Goal: Task Accomplishment & Management: Manage account settings

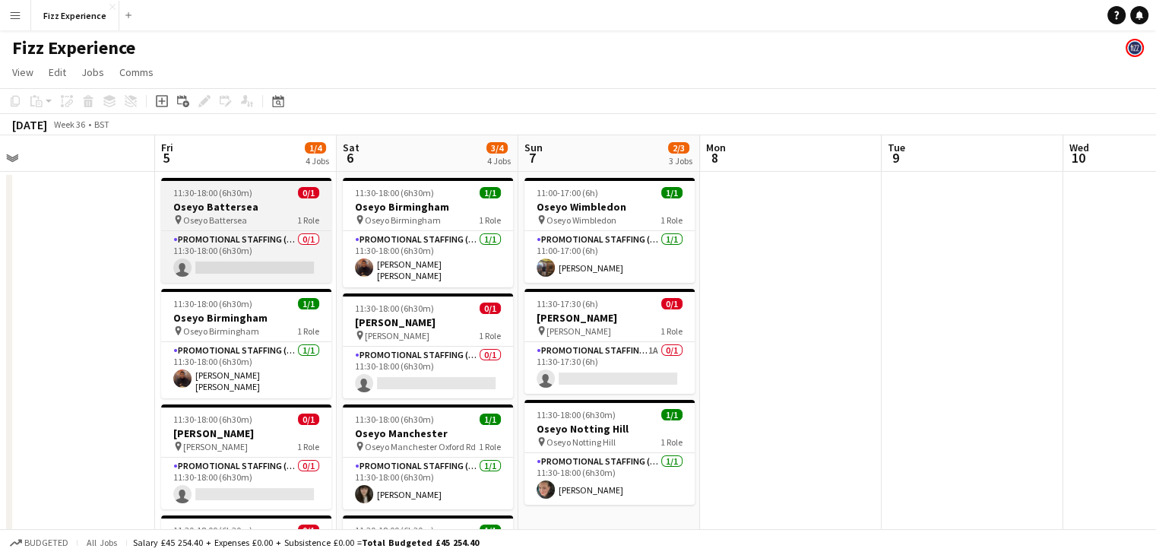
click at [268, 202] on h3 "Oseyo Battersea" at bounding box center [246, 207] width 170 height 14
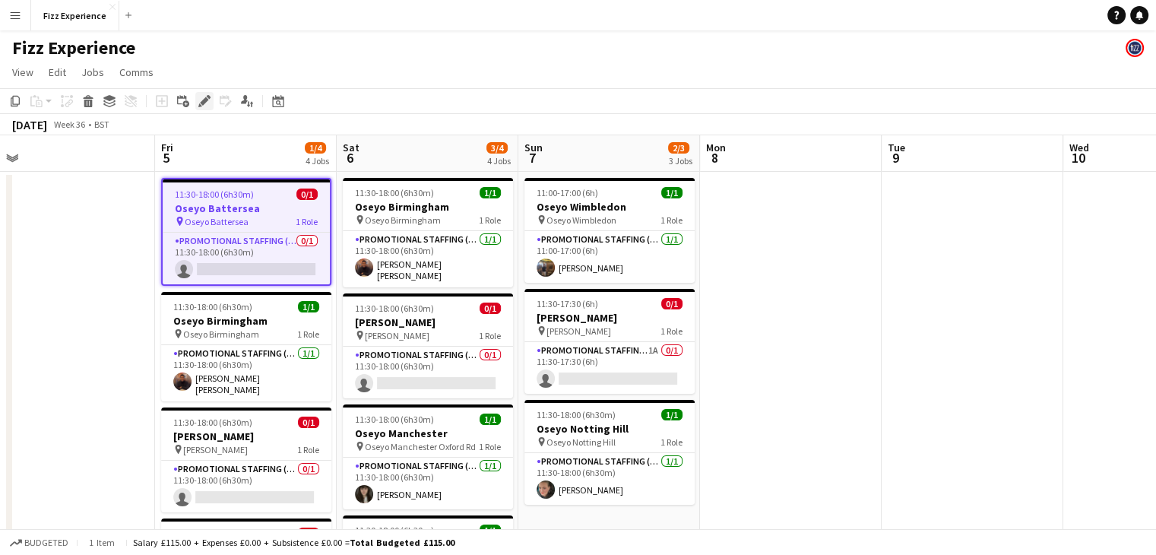
click at [206, 104] on icon "Edit" at bounding box center [204, 101] width 12 height 12
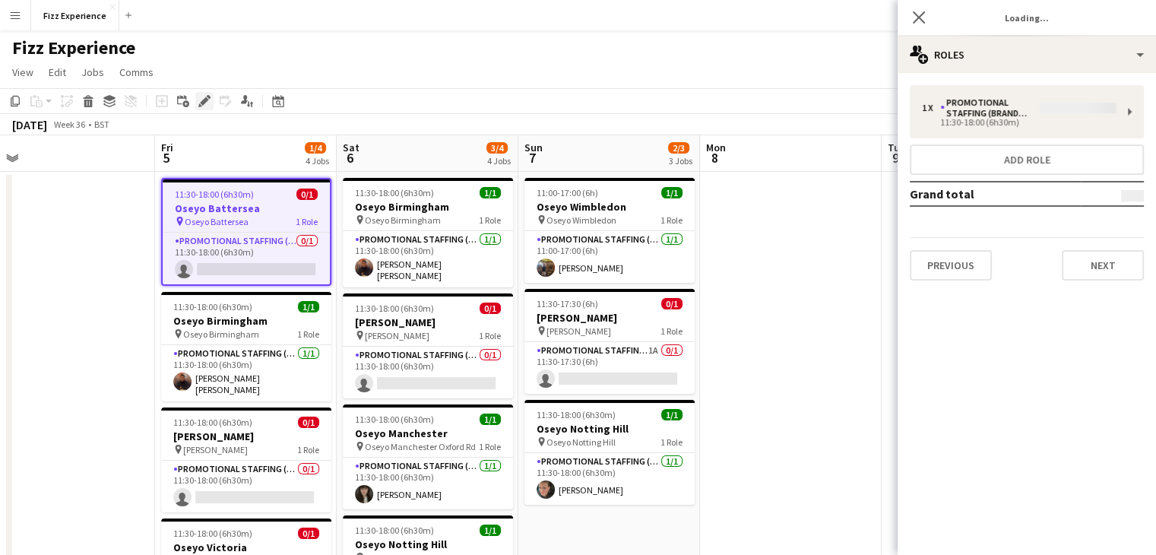
type input "**********"
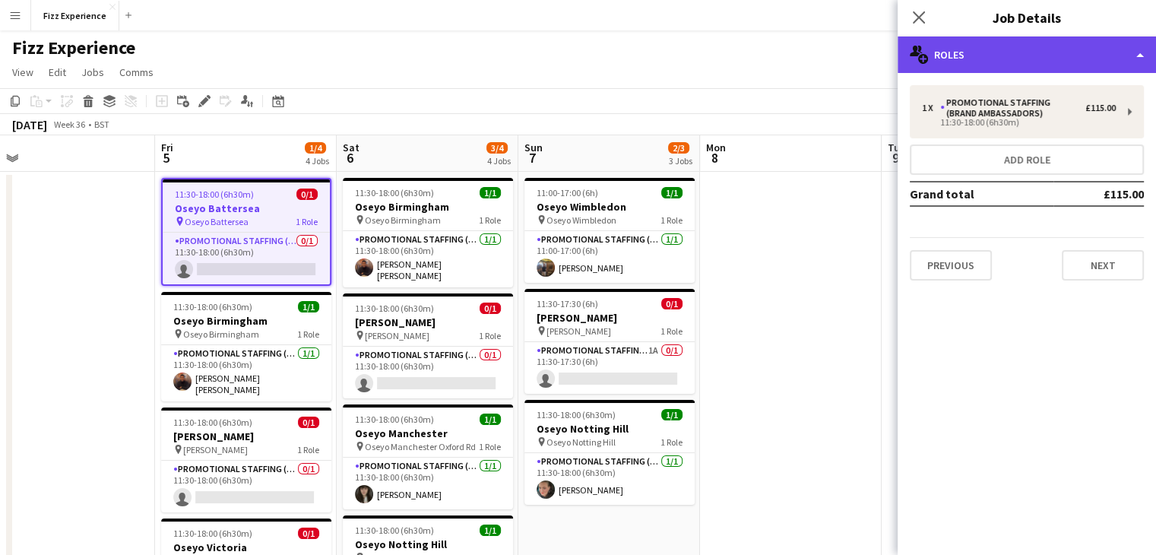
click at [996, 63] on div "multiple-users-add Roles" at bounding box center [1027, 54] width 259 height 36
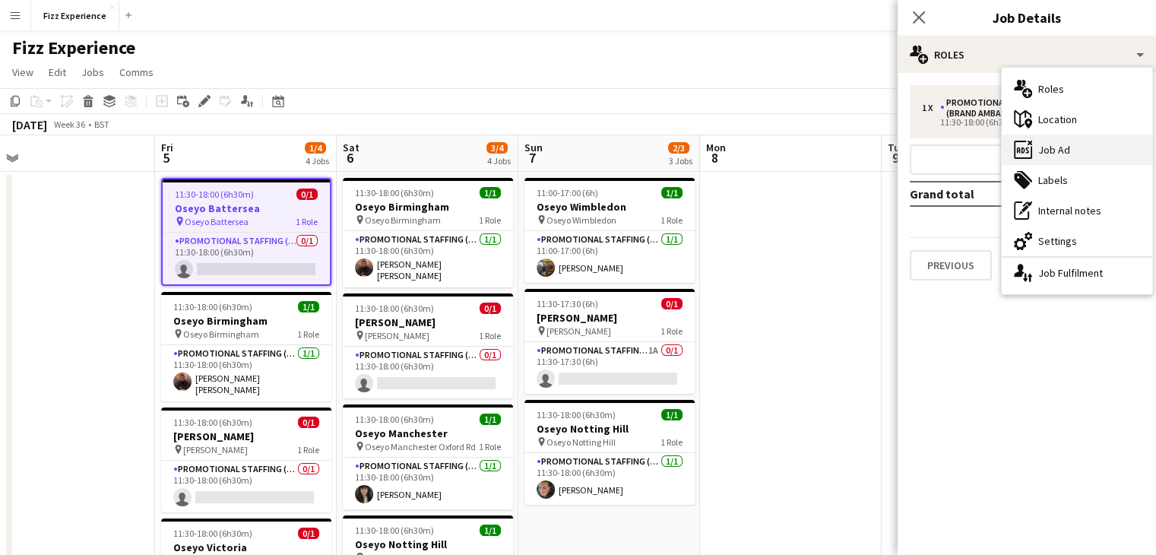
click at [1039, 153] on div "ads-window Job Ad" at bounding box center [1077, 150] width 151 height 30
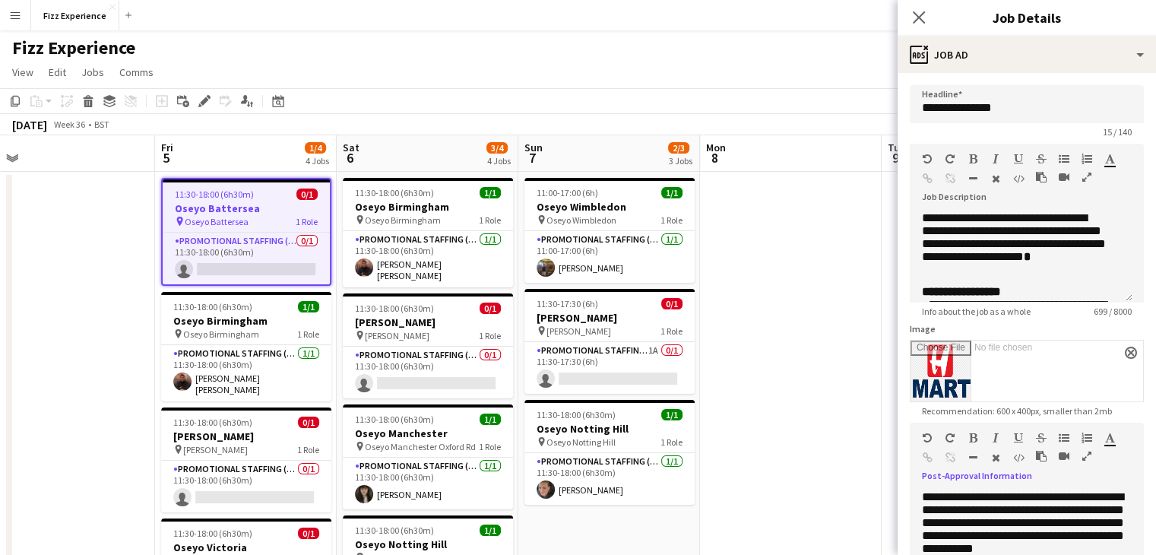
click at [1089, 458] on icon "button" at bounding box center [1087, 456] width 9 height 11
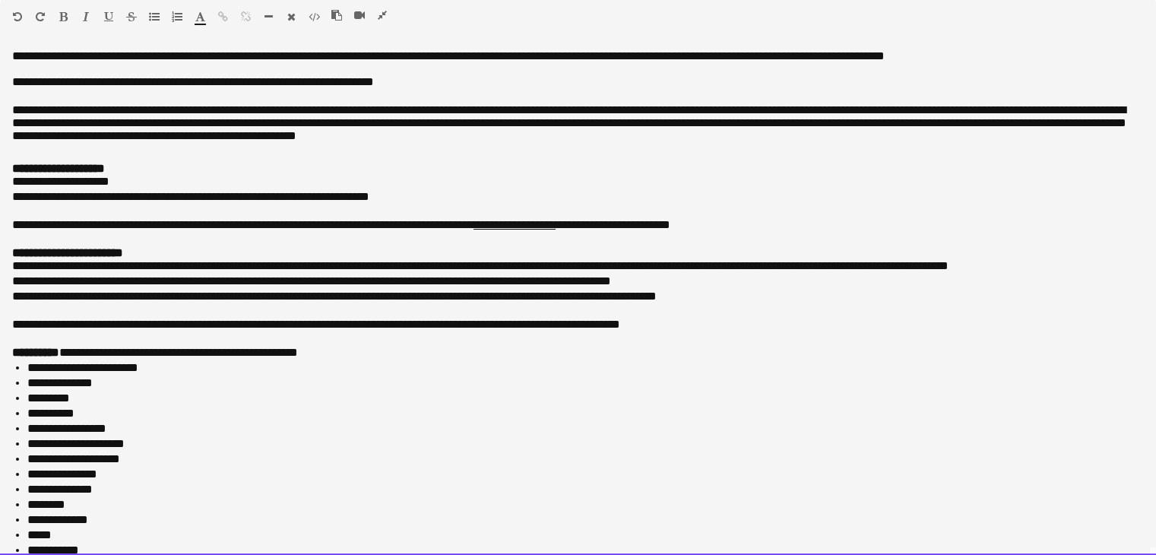
click at [431, 120] on p "**********" at bounding box center [572, 126] width 1121 height 46
click at [611, 113] on p "**********" at bounding box center [572, 126] width 1121 height 46
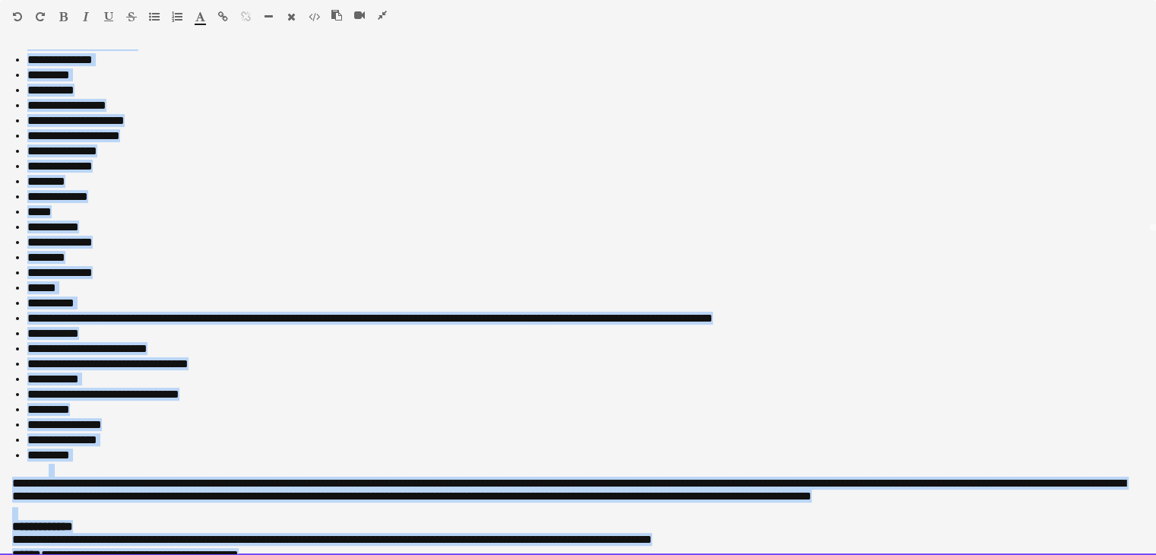
scroll to position [631, 0]
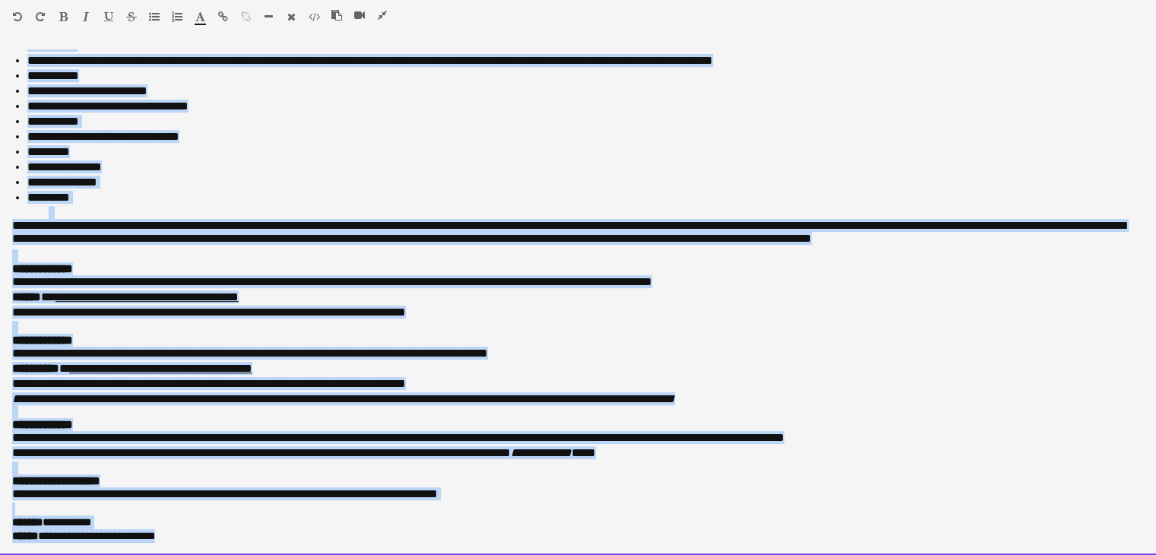
drag, startPoint x: 11, startPoint y: 54, endPoint x: 294, endPoint y: 590, distance: 606.1
copy div "**********"
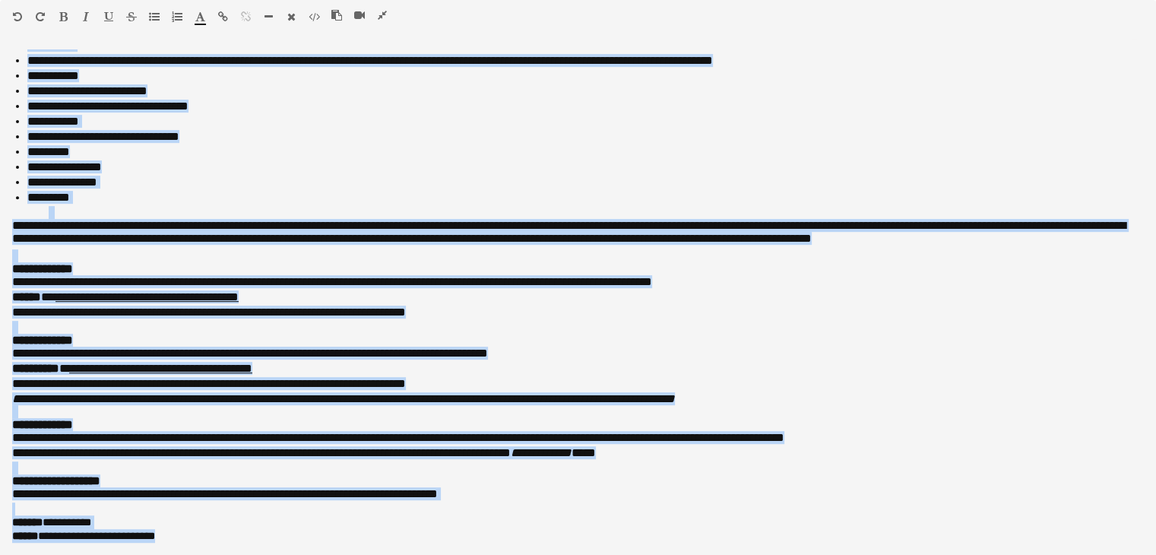
click at [387, 15] on button "button" at bounding box center [382, 15] width 11 height 12
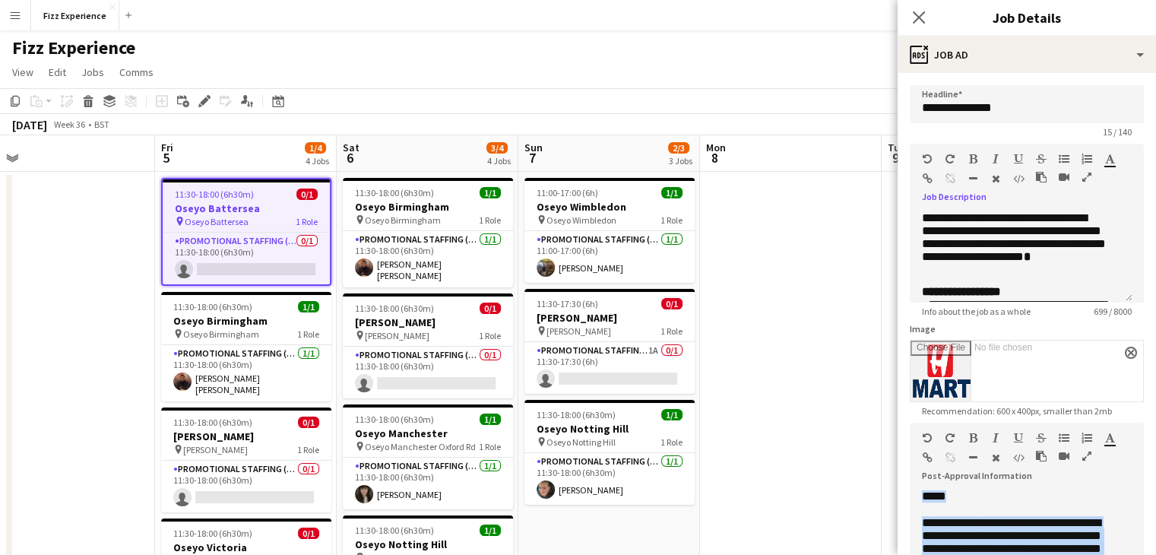
click at [1087, 178] on icon "button" at bounding box center [1087, 177] width 9 height 11
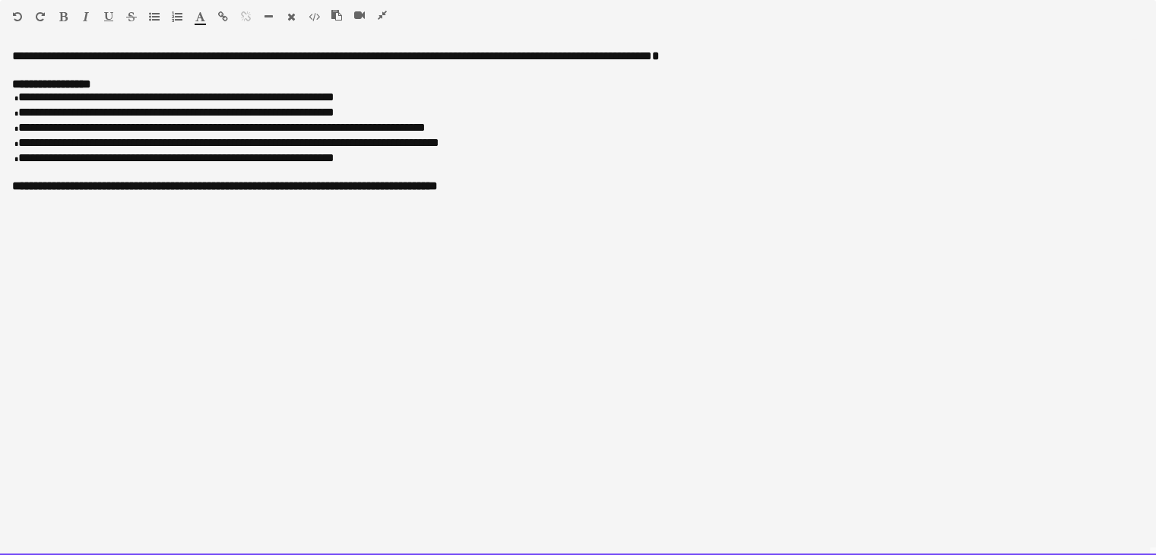
click at [389, 11] on div at bounding box center [366, 18] width 68 height 18
click at [388, 12] on div at bounding box center [366, 18] width 68 height 18
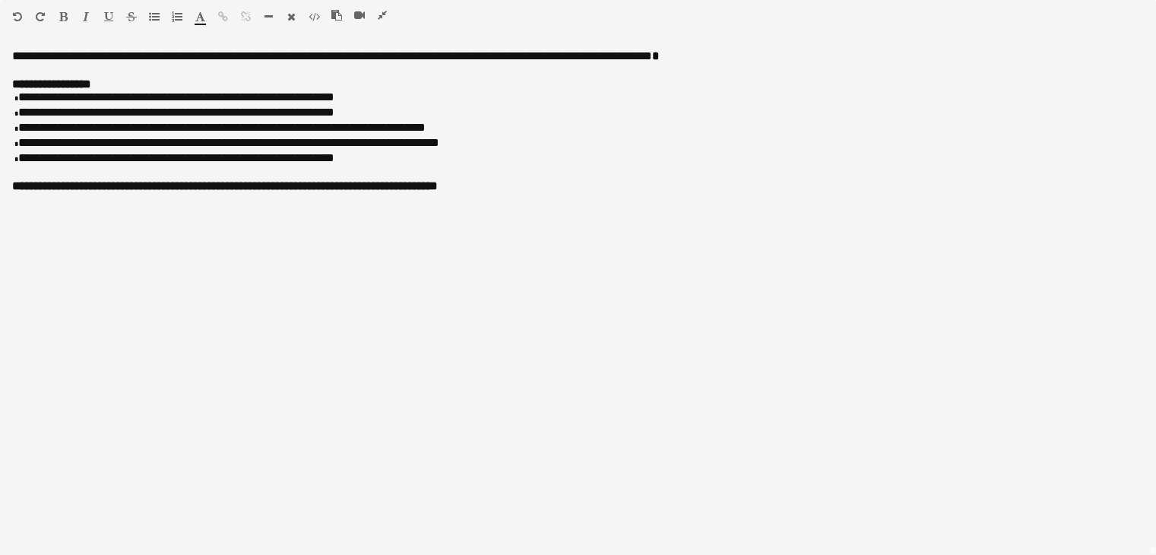
click at [385, 12] on icon "button" at bounding box center [382, 15] width 9 height 11
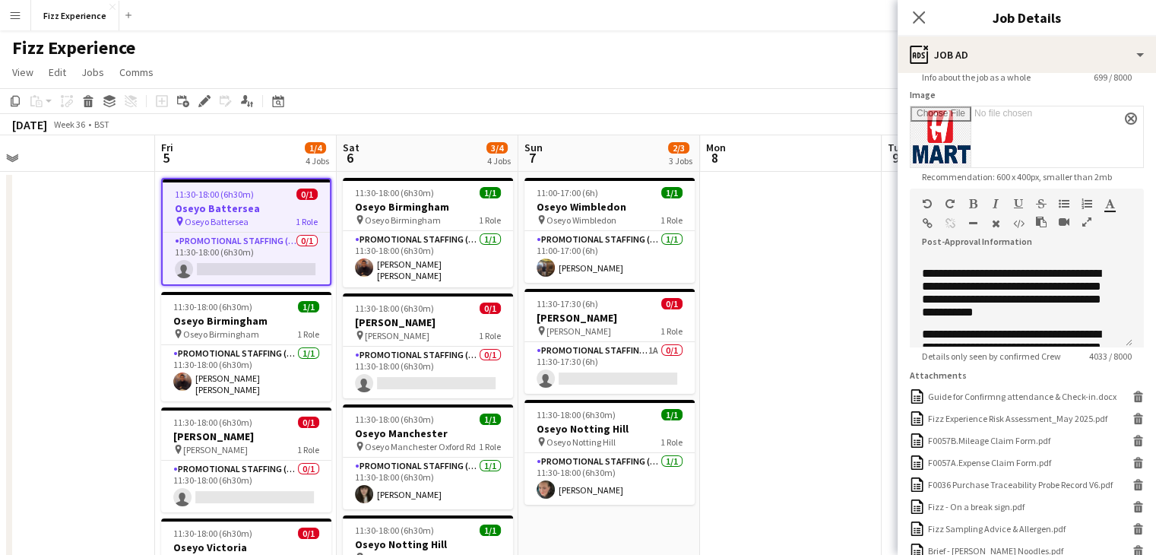
scroll to position [408, 0]
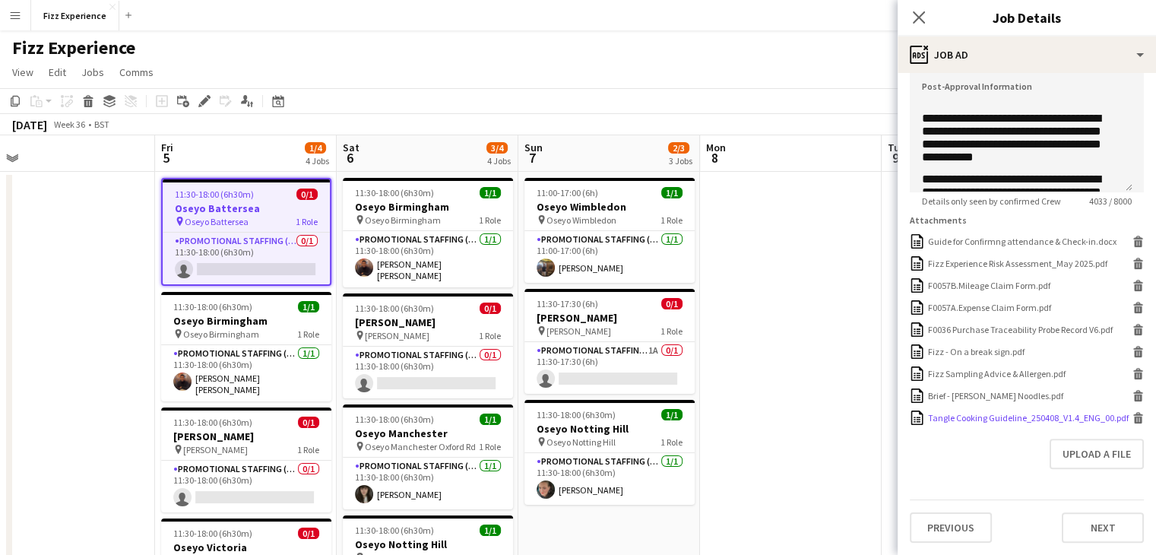
click at [1135, 419] on icon at bounding box center [1139, 420] width 8 height 7
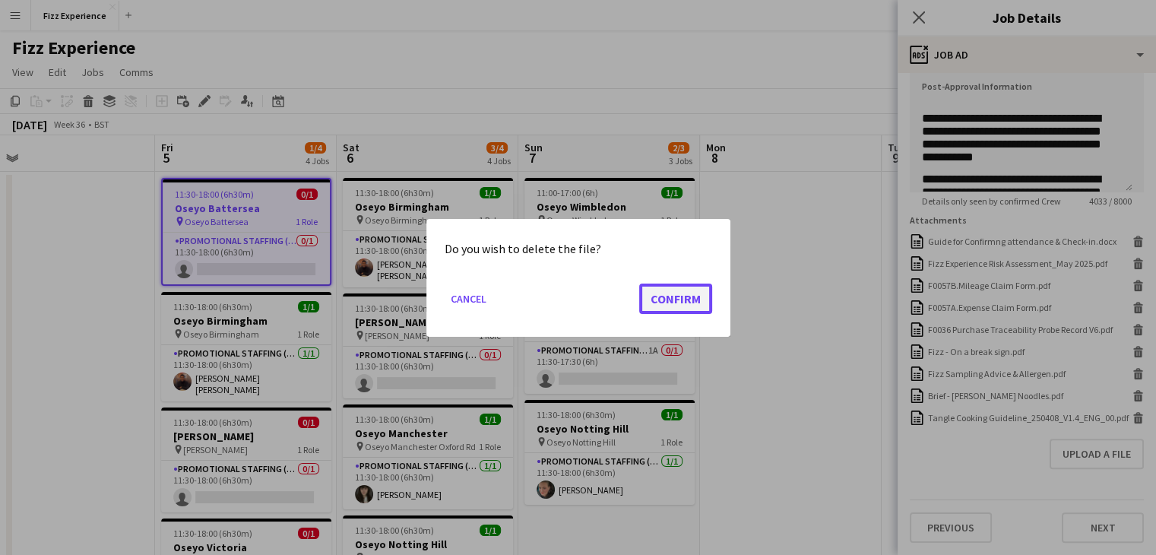
click at [688, 295] on button "Confirm" at bounding box center [675, 298] width 73 height 30
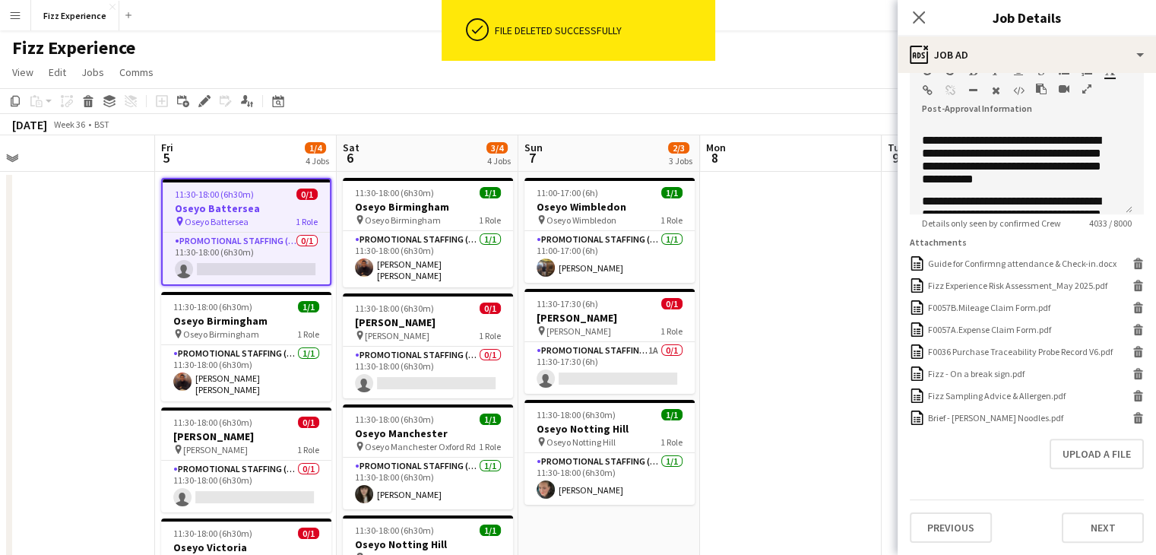
click at [1055, 436] on form "**********" at bounding box center [1027, 130] width 259 height 825
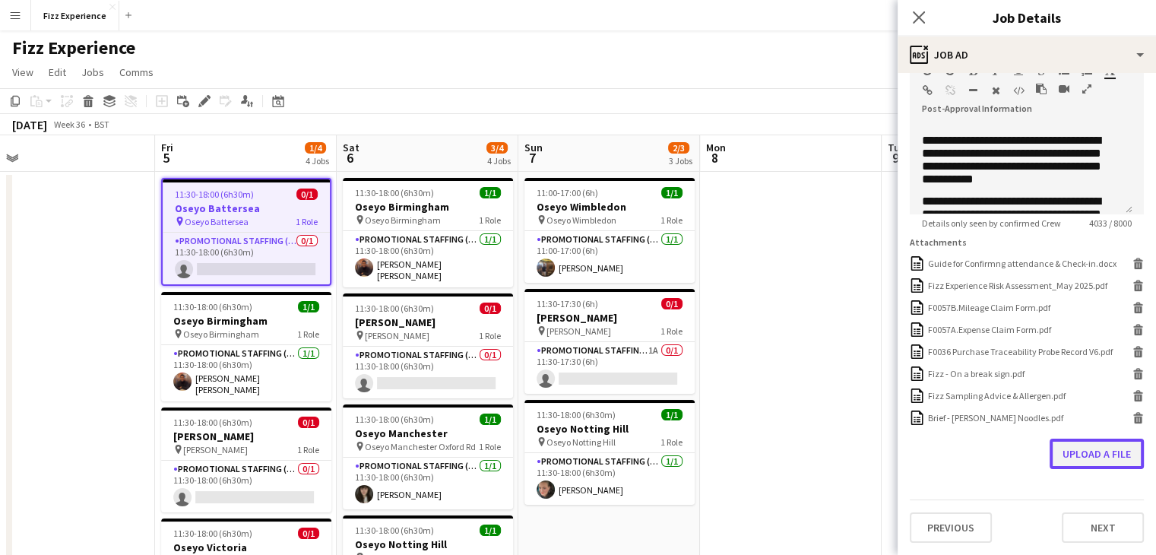
click at [1071, 458] on button "Upload a file" at bounding box center [1097, 454] width 94 height 30
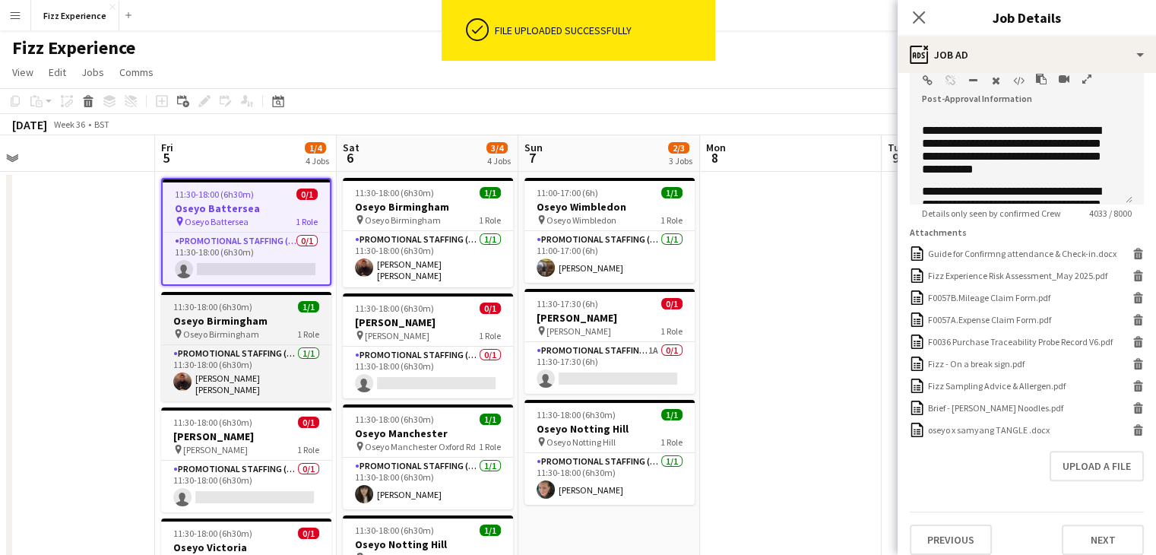
click at [220, 328] on span "Oseyo Birmingham" at bounding box center [221, 333] width 76 height 11
type input "**********"
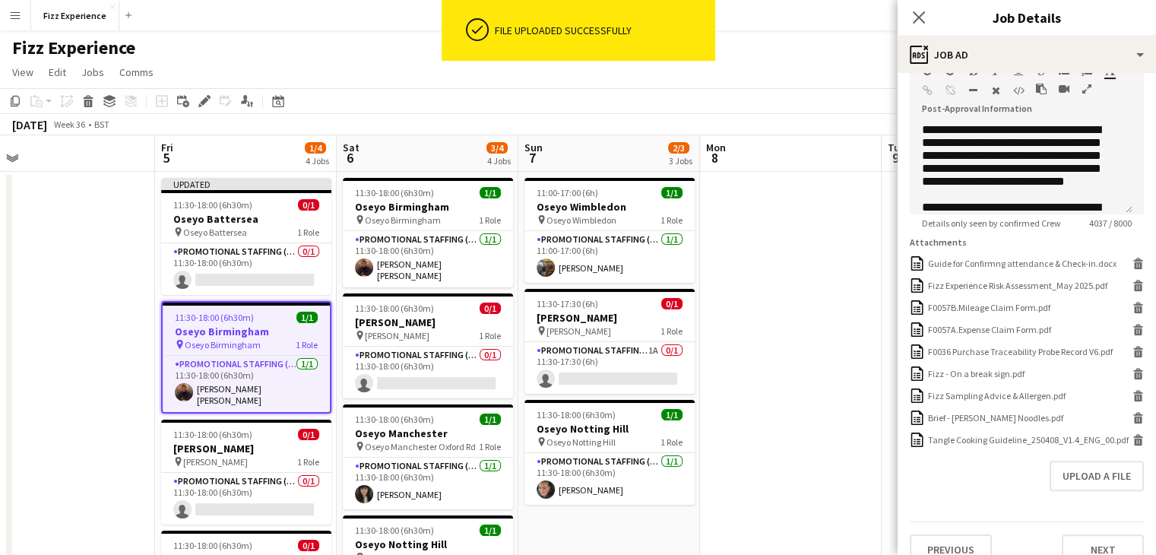
scroll to position [365, 0]
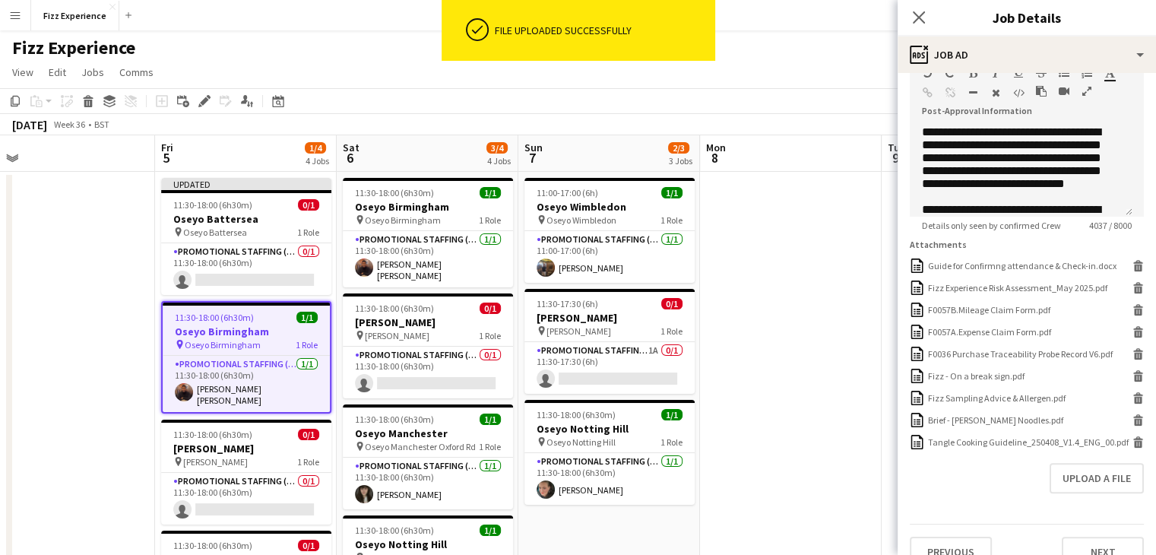
click at [1089, 92] on icon "button" at bounding box center [1087, 91] width 9 height 11
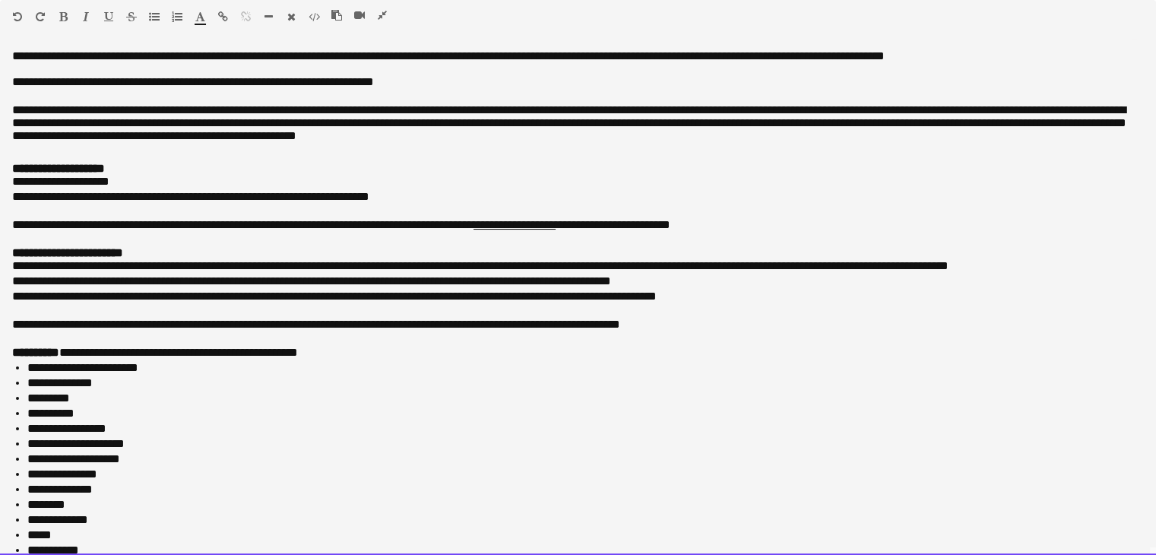
scroll to position [631, 0]
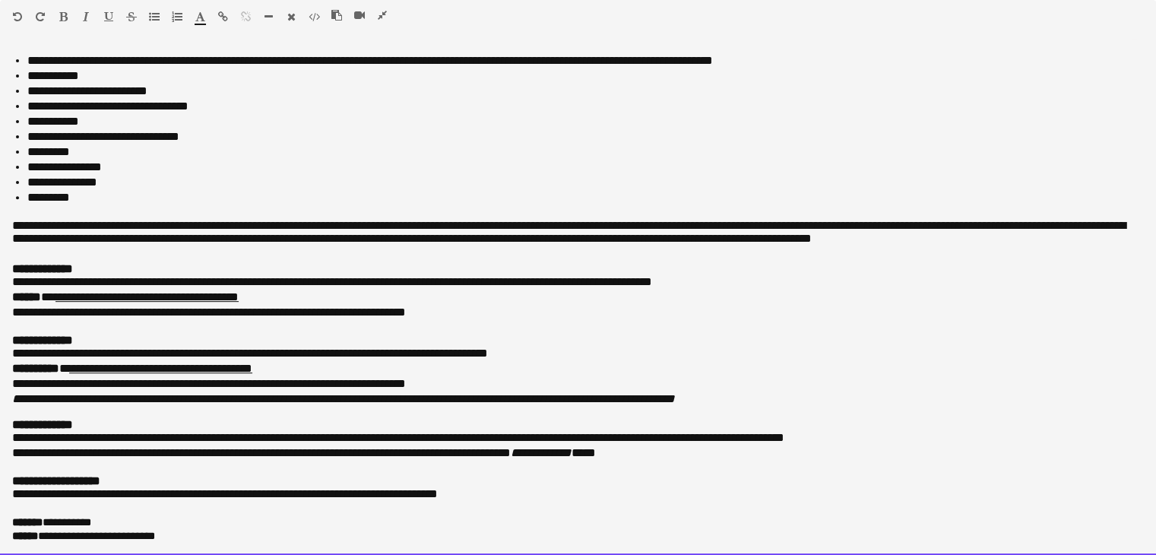
drag, startPoint x: 11, startPoint y: 56, endPoint x: 196, endPoint y: 590, distance: 564.8
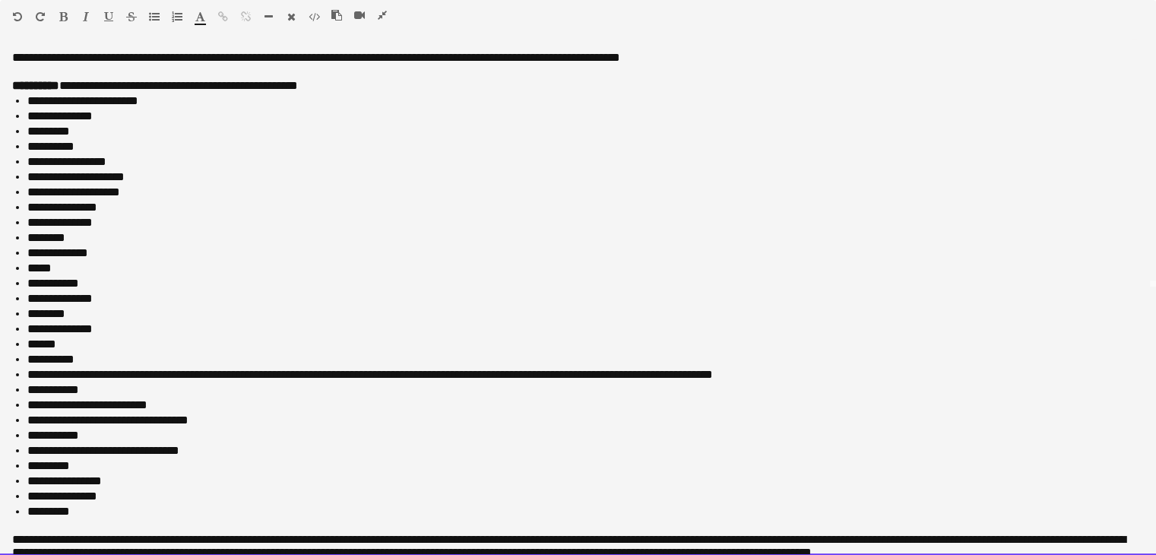
scroll to position [0, 0]
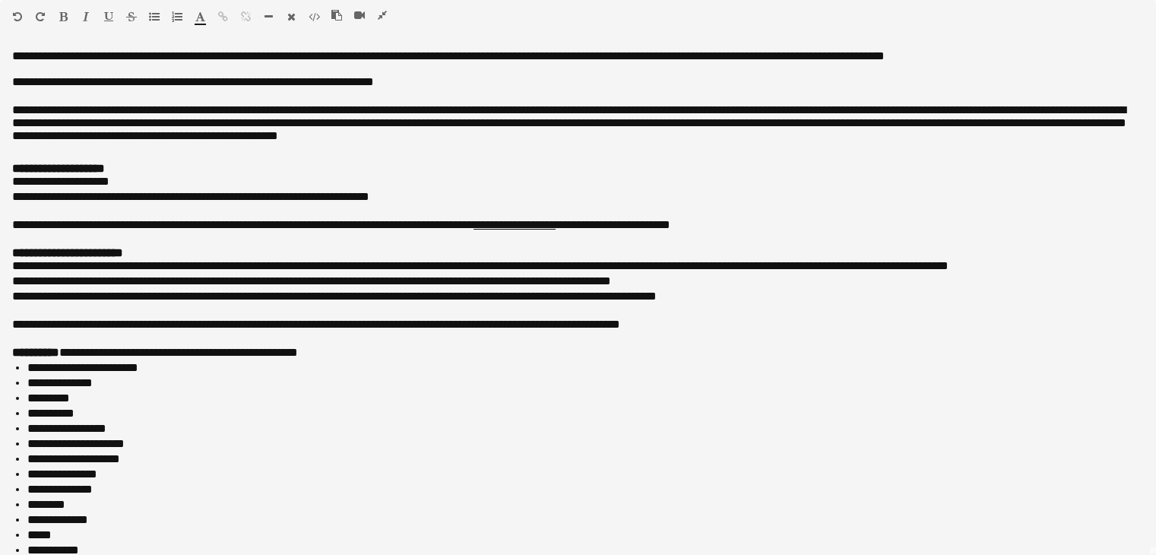
click at [385, 16] on icon "button" at bounding box center [382, 15] width 9 height 11
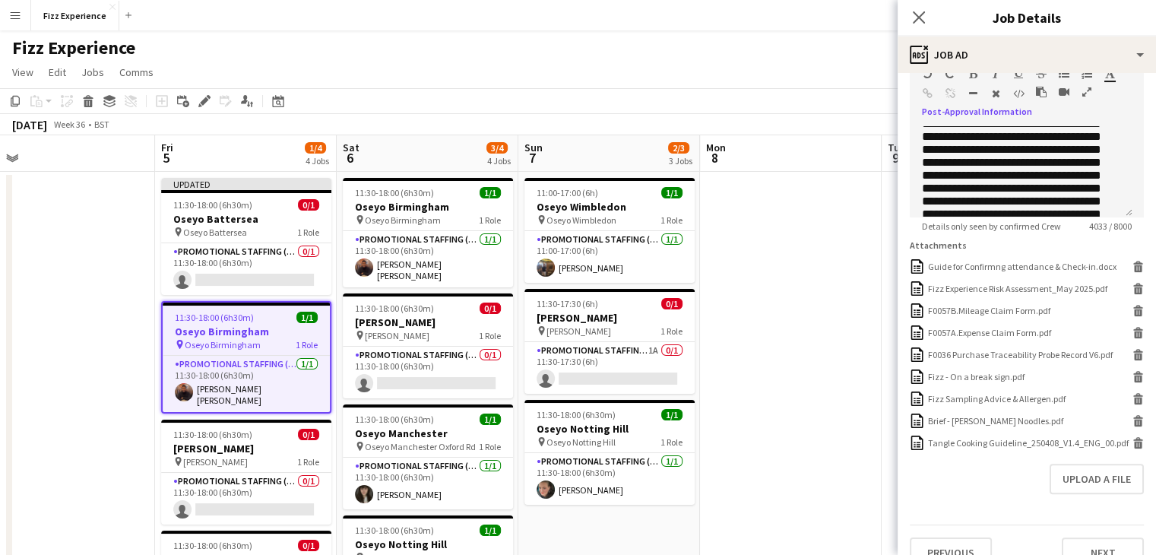
scroll to position [371, 0]
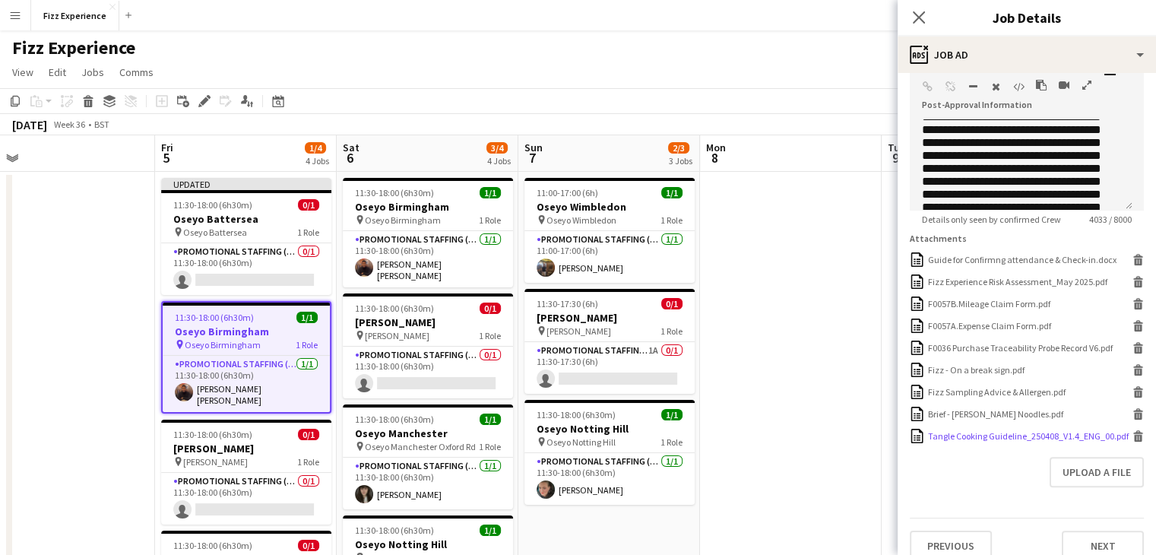
click at [1133, 442] on icon "Delete" at bounding box center [1138, 435] width 11 height 11
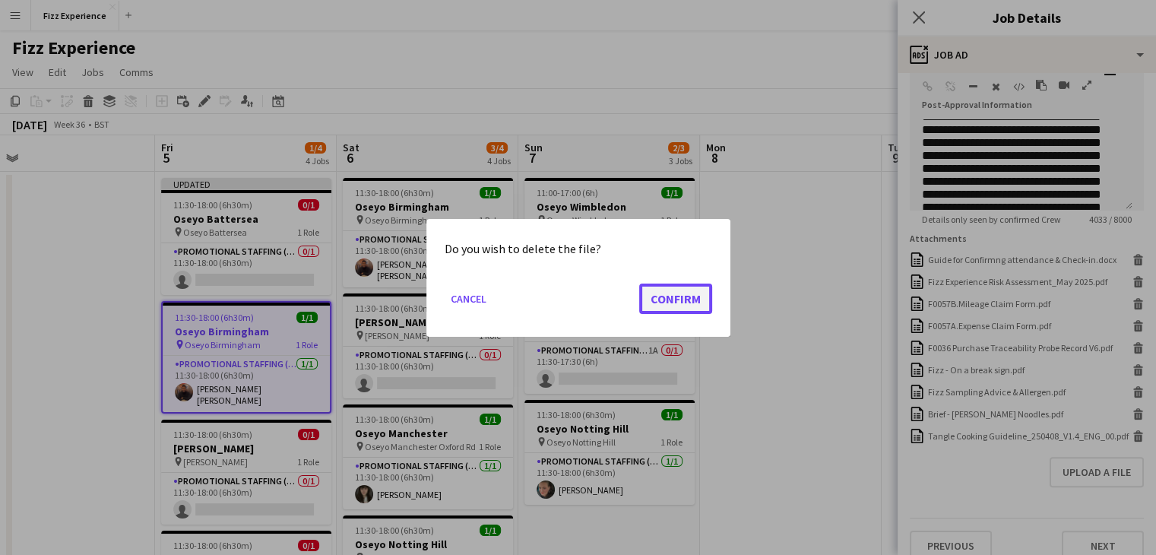
click at [683, 297] on button "Confirm" at bounding box center [675, 298] width 73 height 30
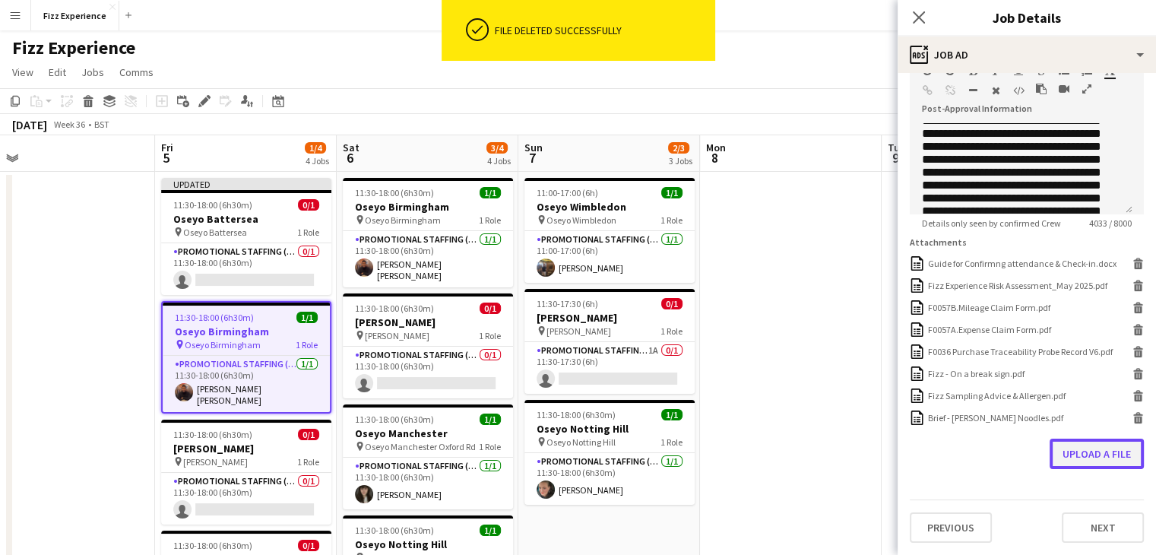
click at [1078, 454] on button "Upload a file" at bounding box center [1097, 454] width 94 height 30
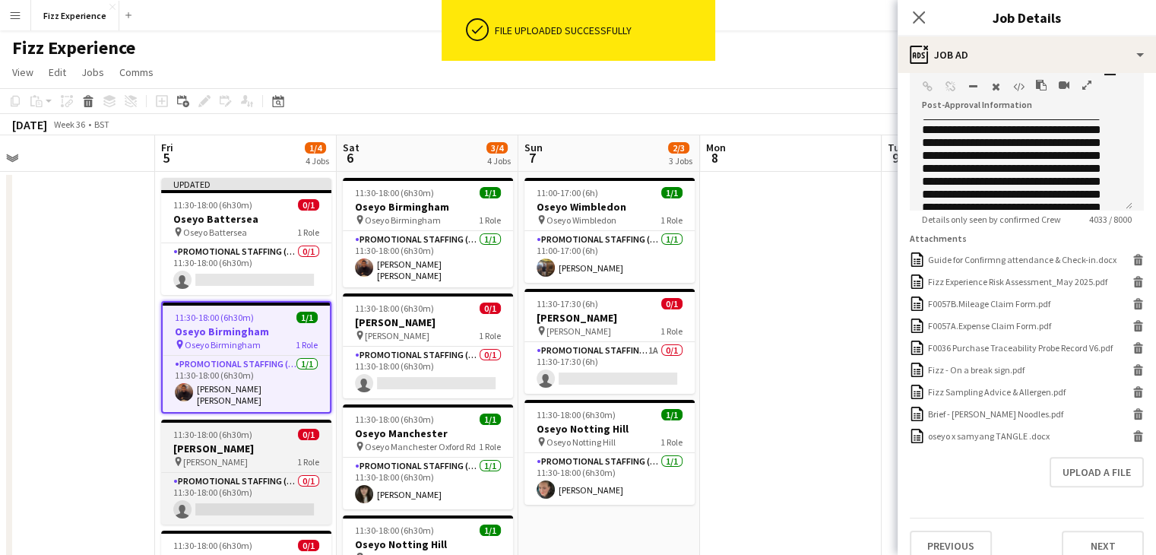
click at [265, 446] on h3 "[PERSON_NAME]" at bounding box center [246, 449] width 170 height 14
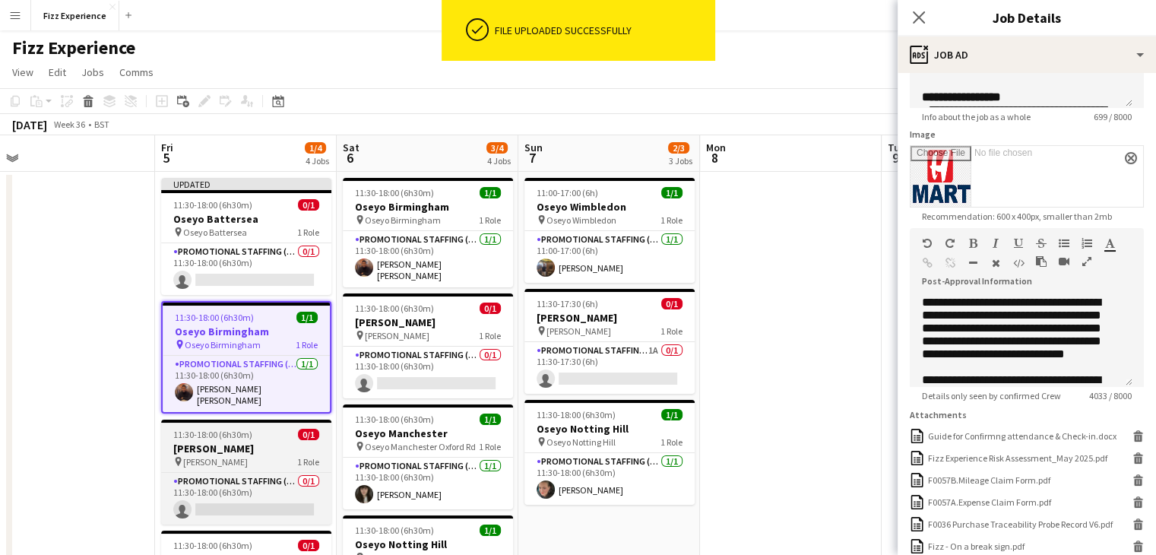
type input "**********"
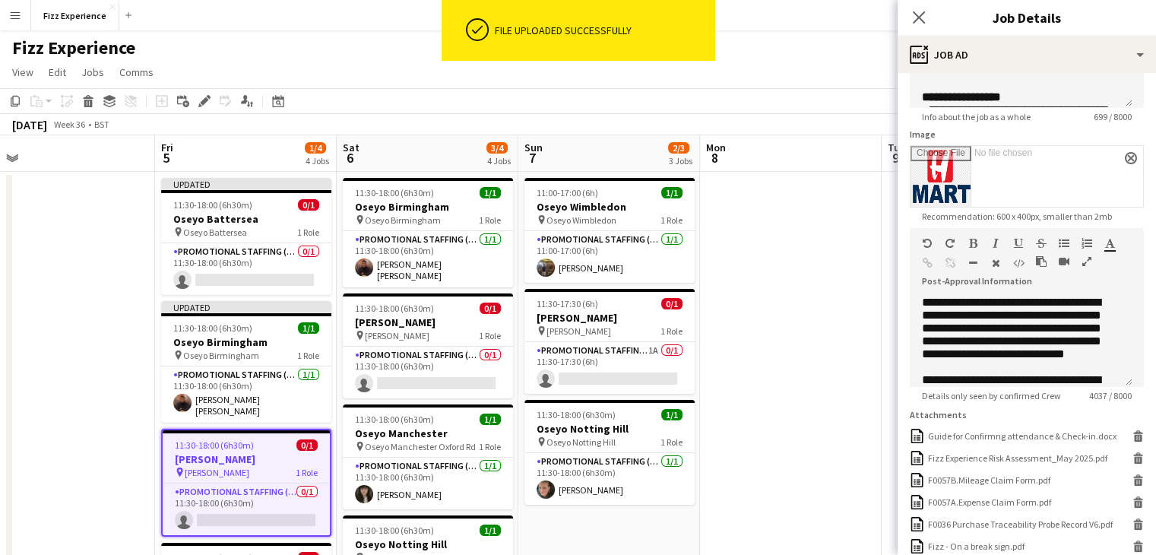
scroll to position [371, 0]
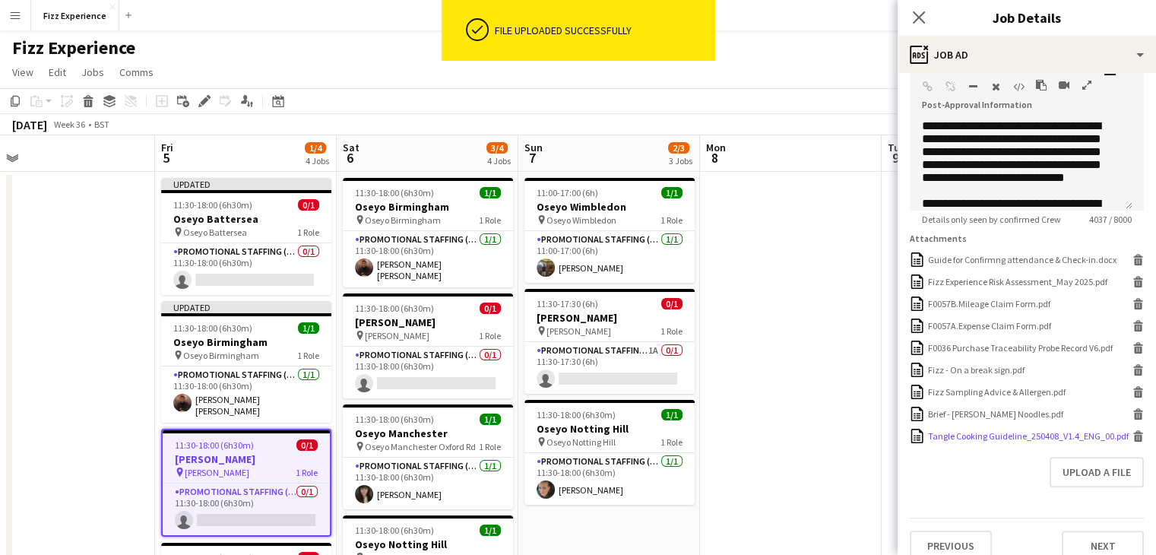
click at [1135, 442] on icon at bounding box center [1139, 438] width 8 height 7
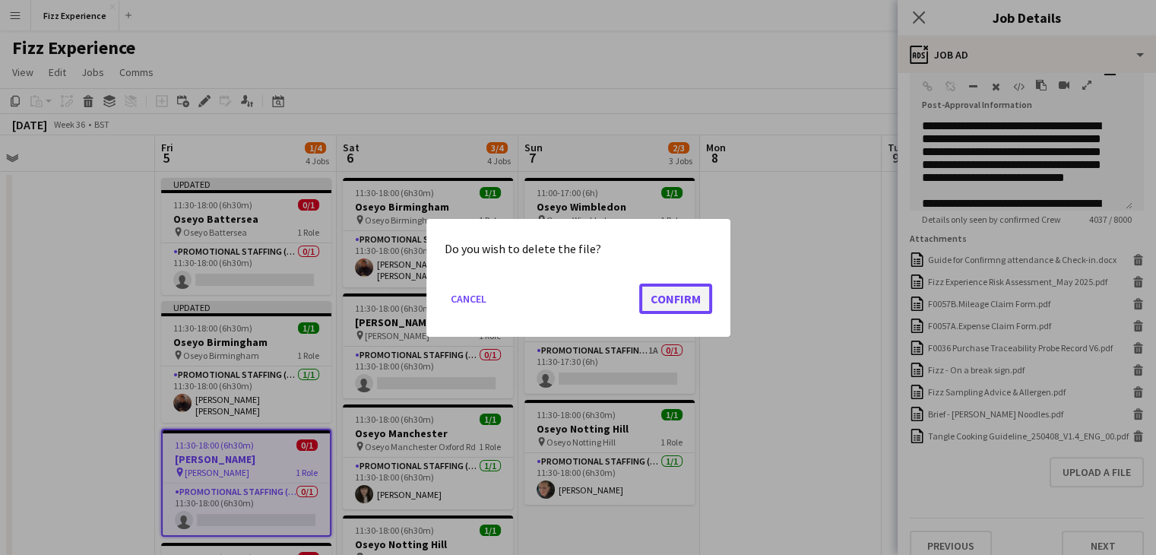
click at [680, 302] on button "Confirm" at bounding box center [675, 298] width 73 height 30
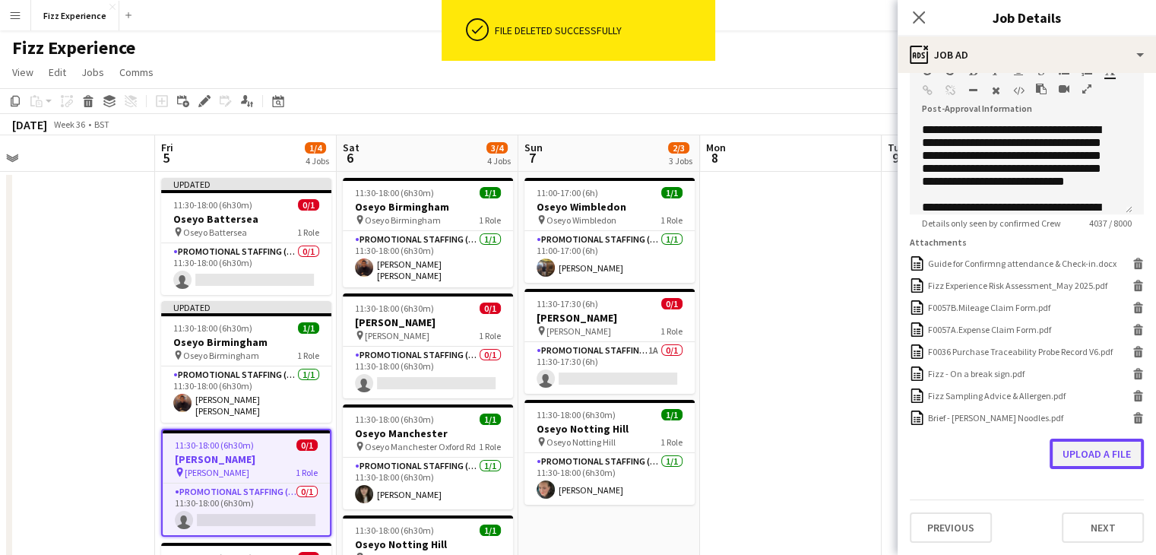
click at [1082, 461] on button "Upload a file" at bounding box center [1097, 454] width 94 height 30
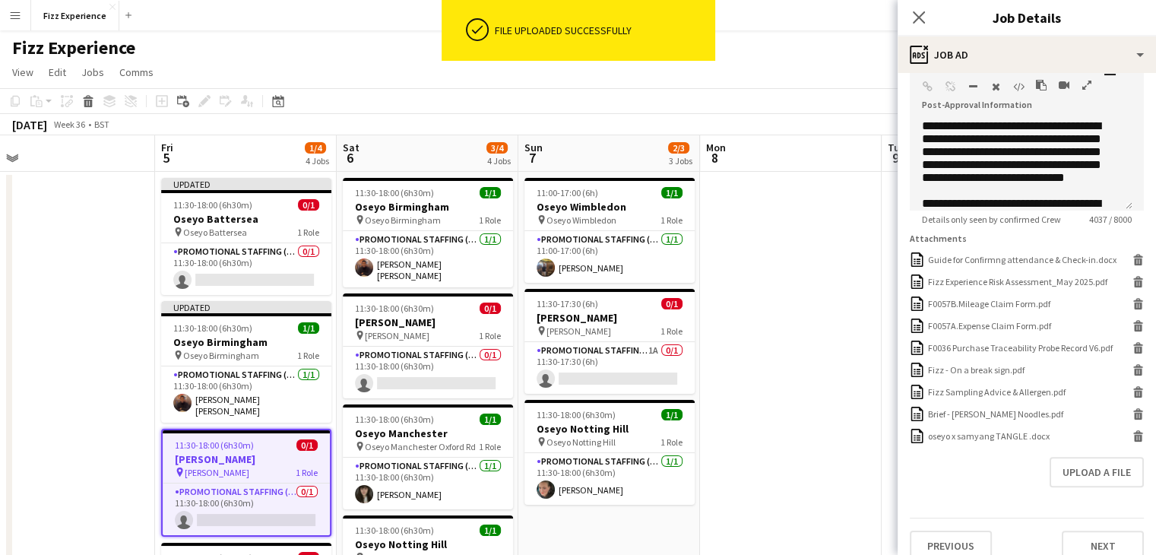
click at [1085, 84] on icon "button" at bounding box center [1087, 85] width 9 height 11
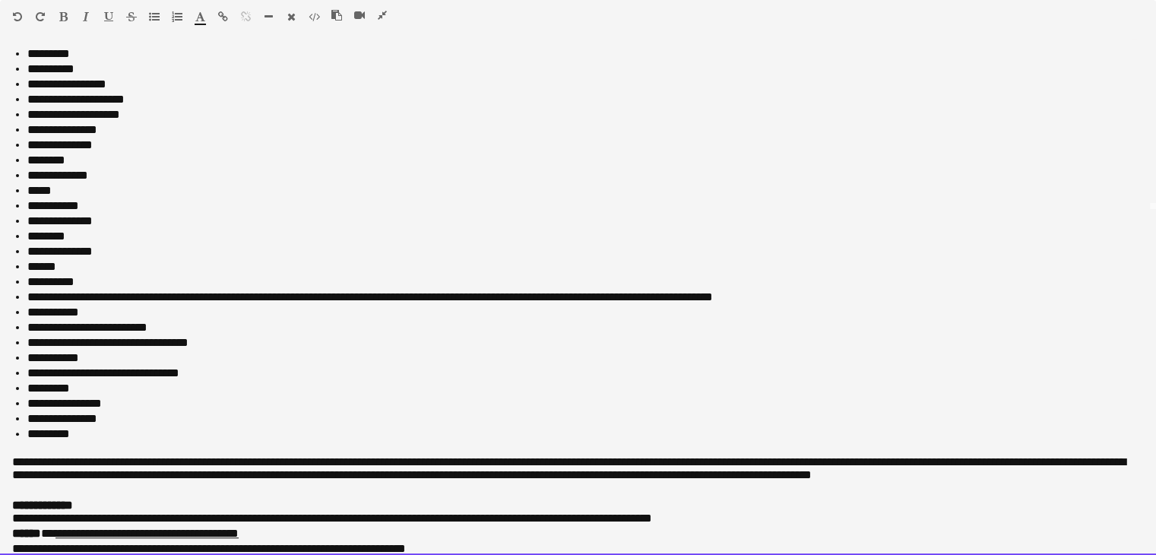
scroll to position [631, 0]
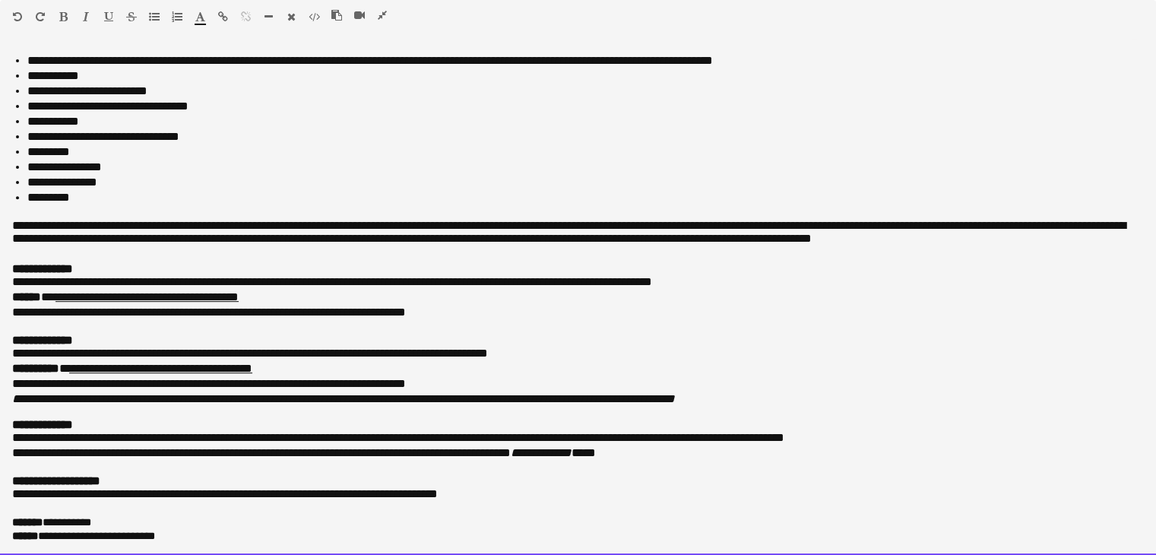
drag, startPoint x: 40, startPoint y: 406, endPoint x: 125, endPoint y: 590, distance: 202.4
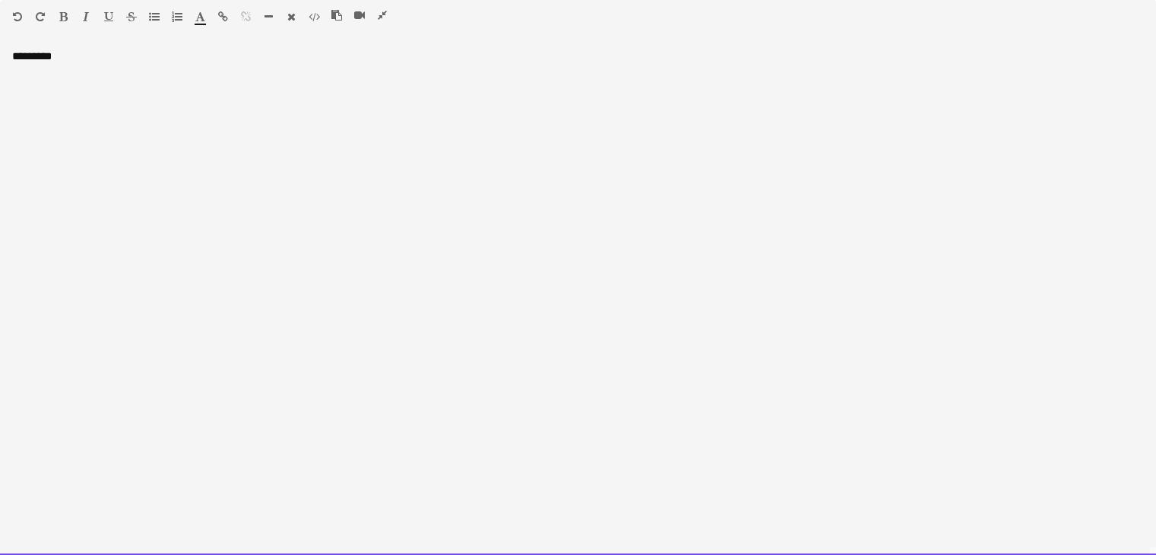
scroll to position [0, 0]
drag, startPoint x: 122, startPoint y: 199, endPoint x: 0, endPoint y: 74, distance: 175.3
click at [0, 74] on div "*********" at bounding box center [578, 302] width 1156 height 506
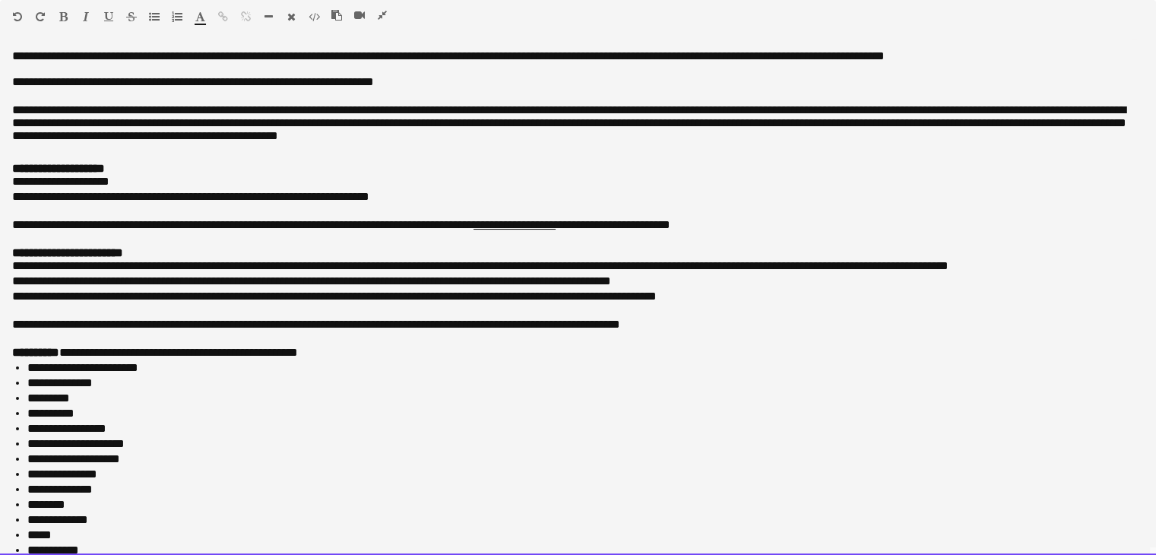
scroll to position [620, 0]
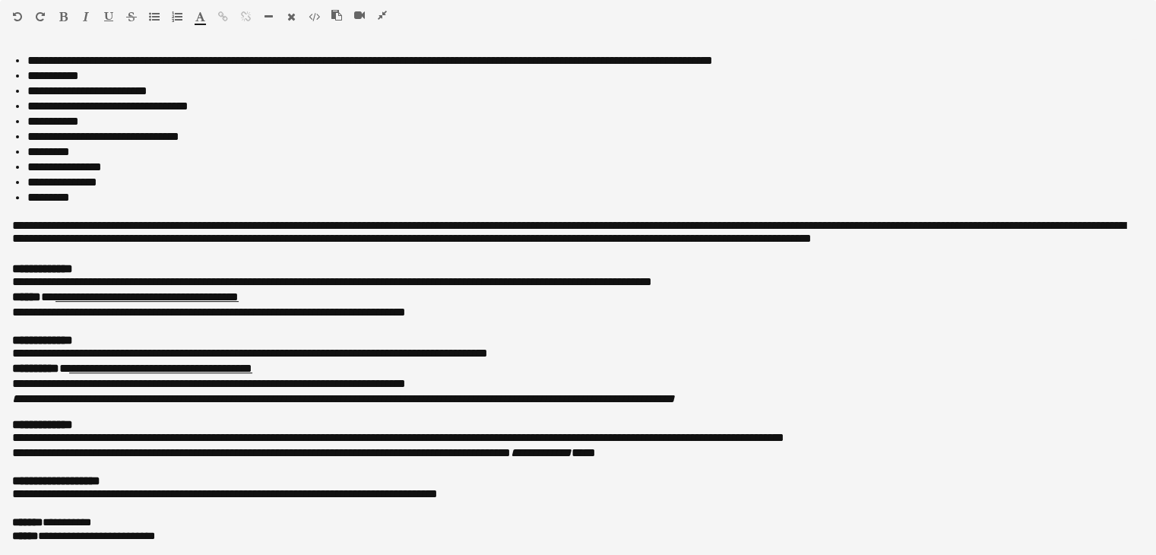
click at [382, 14] on icon "button" at bounding box center [382, 15] width 9 height 11
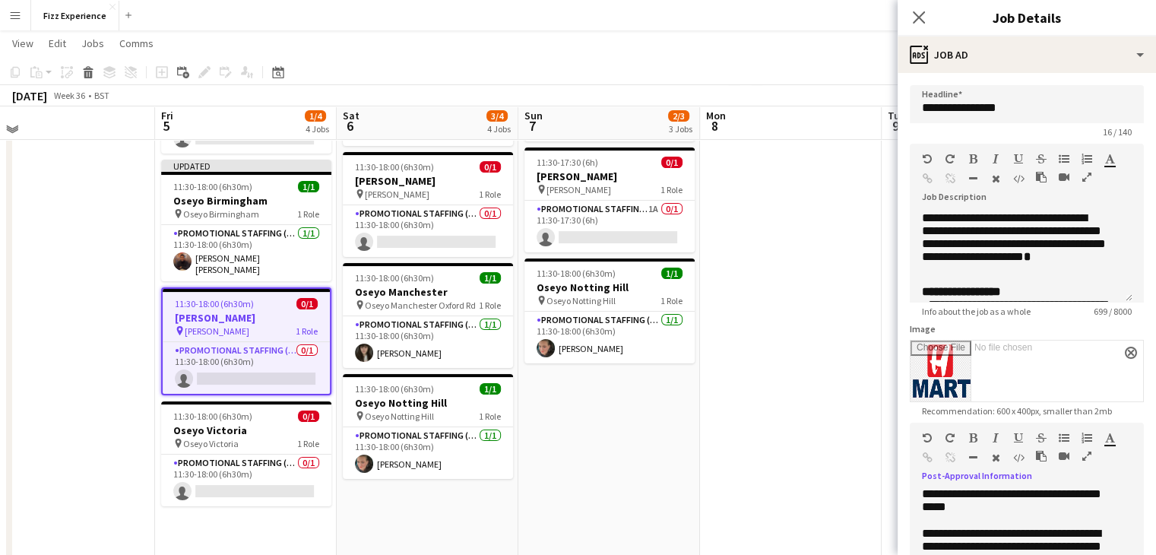
scroll to position [143, 0]
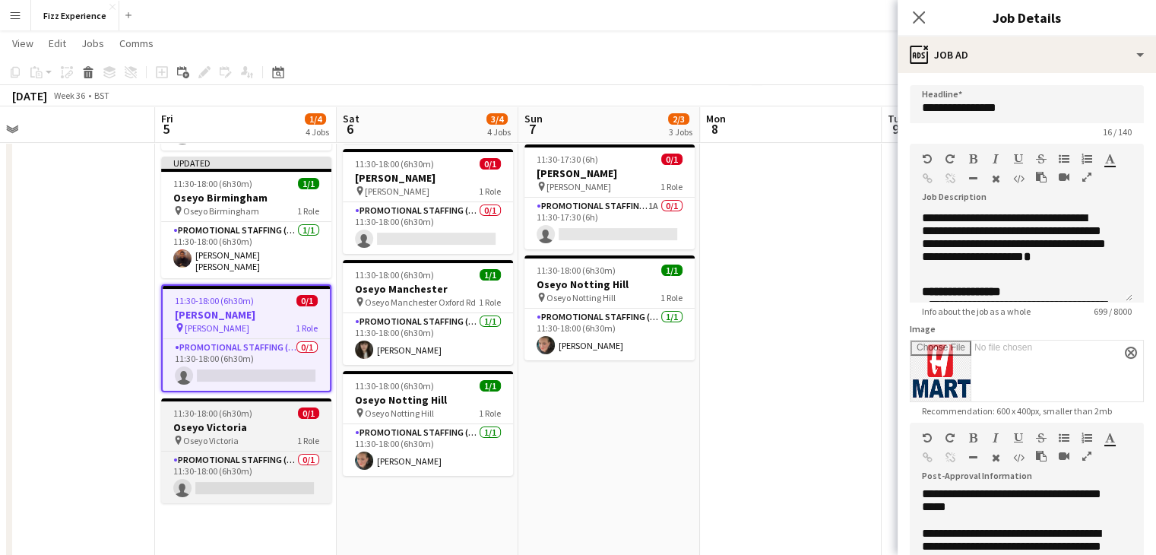
click at [265, 439] on div "pin Oseyo Victoria 1 Role" at bounding box center [246, 440] width 170 height 12
type input "**********"
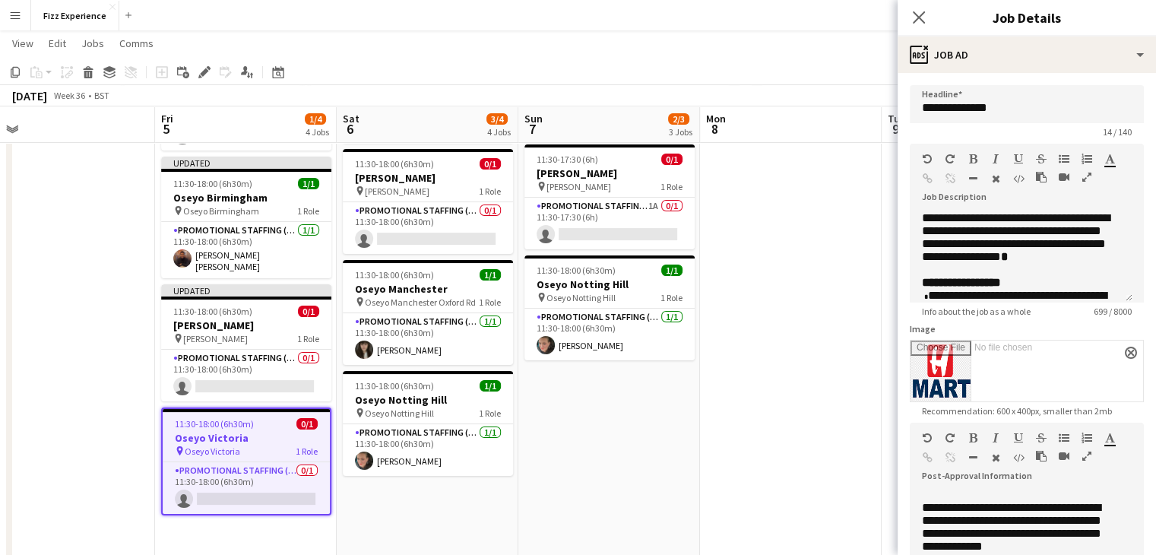
scroll to position [0, 0]
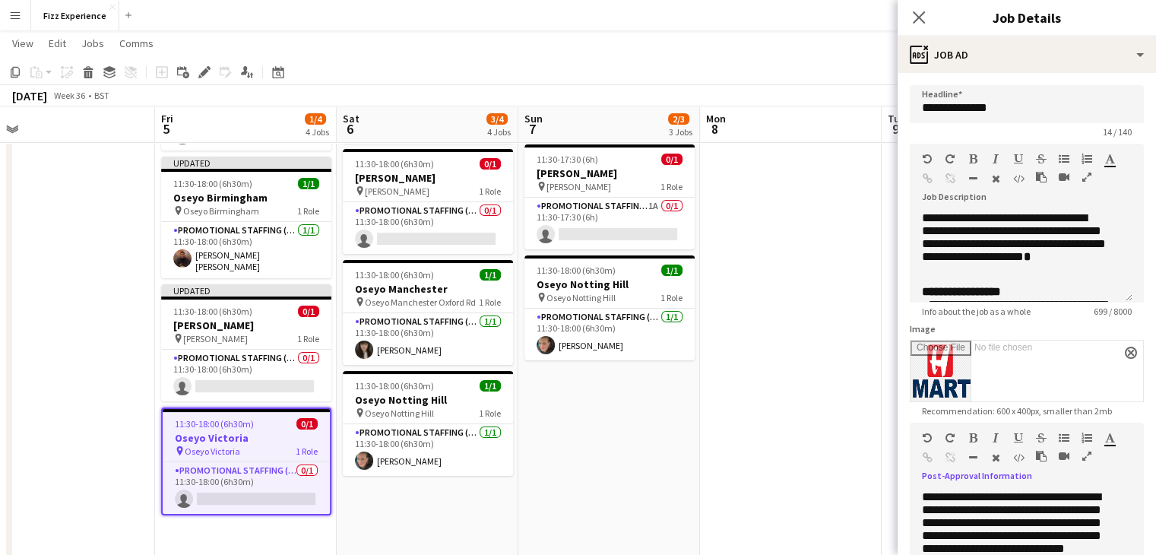
click at [1084, 455] on icon "button" at bounding box center [1087, 456] width 9 height 11
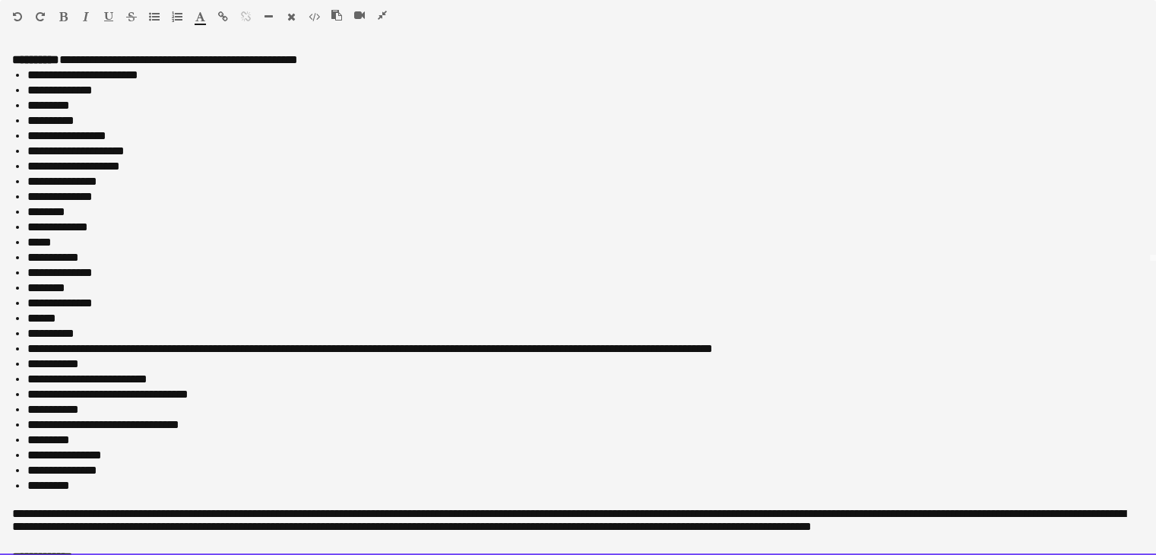
scroll to position [631, 0]
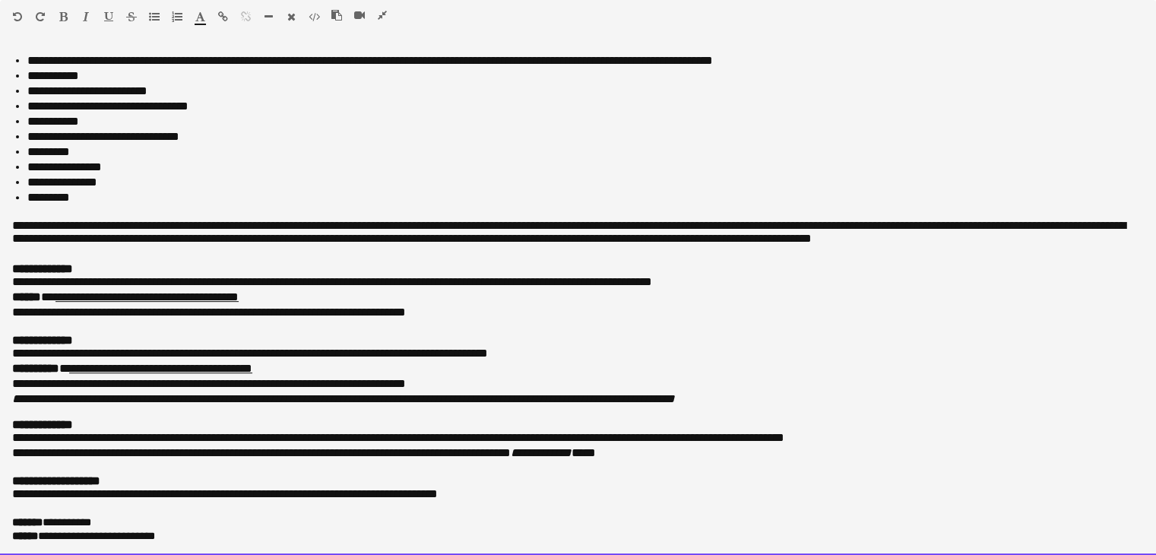
drag, startPoint x: 11, startPoint y: 59, endPoint x: 105, endPoint y: 590, distance: 539.8
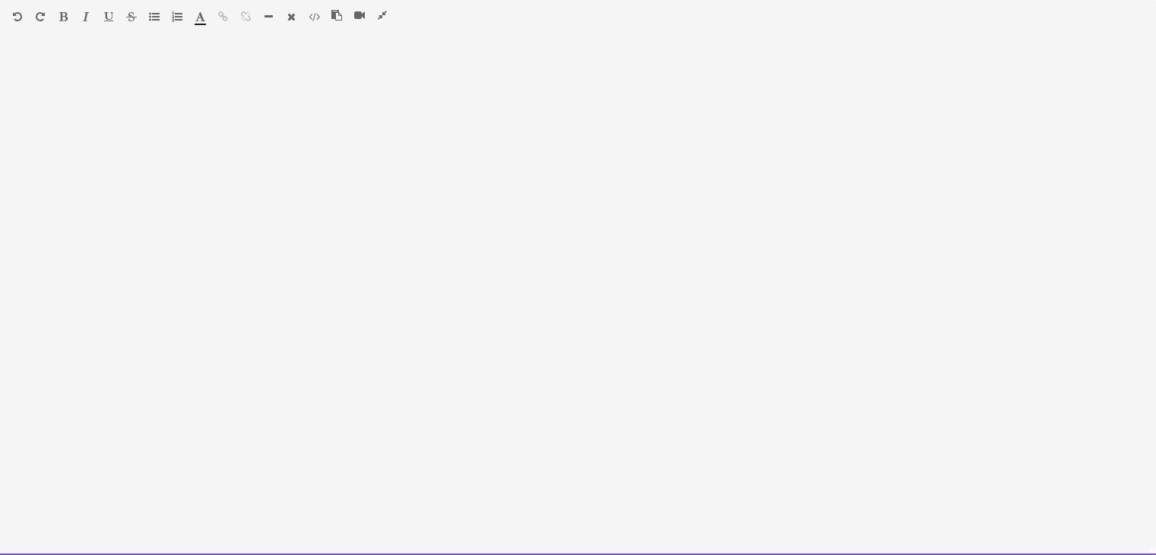
scroll to position [620, 0]
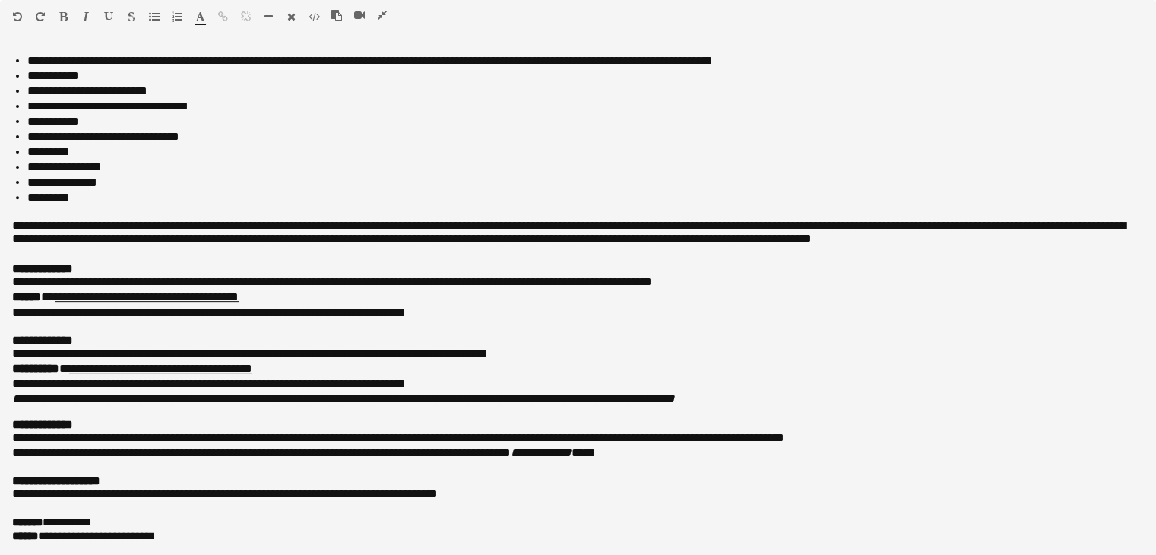
click at [381, 17] on icon "button" at bounding box center [382, 15] width 9 height 11
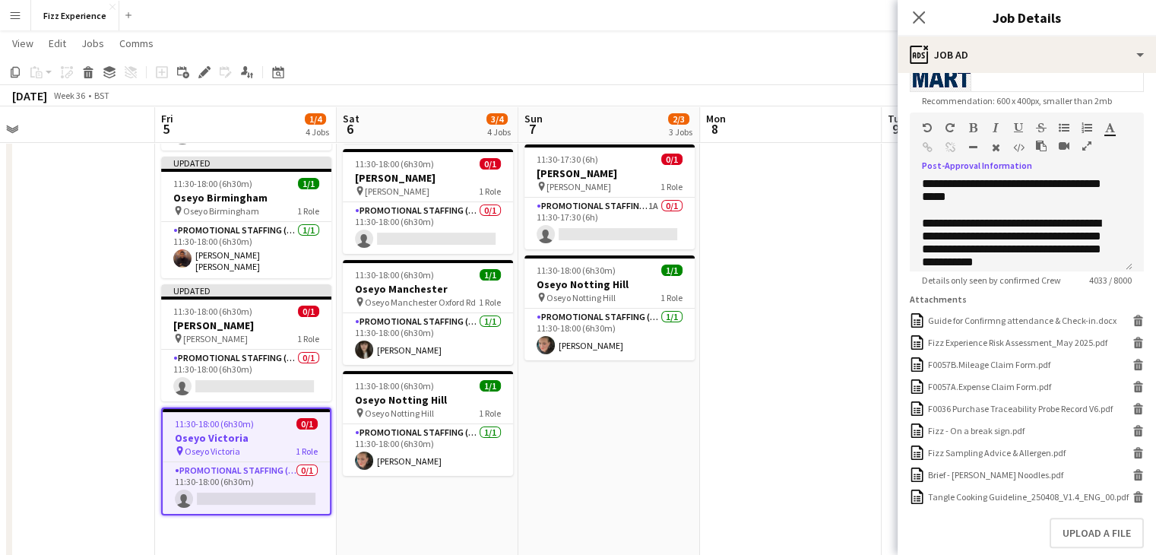
scroll to position [383, 0]
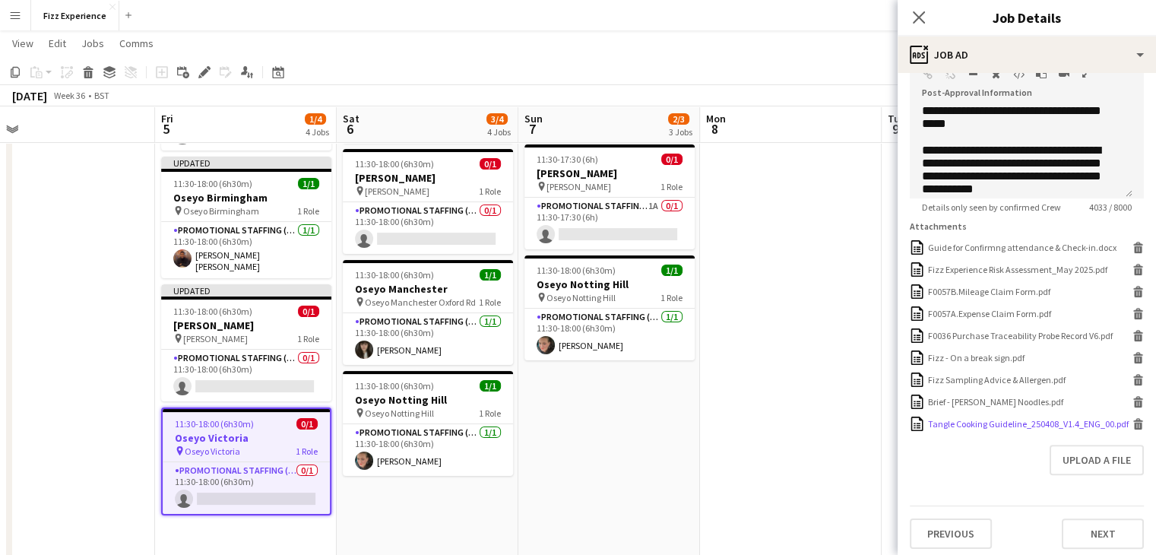
click at [1133, 430] on icon "Delete" at bounding box center [1138, 423] width 11 height 11
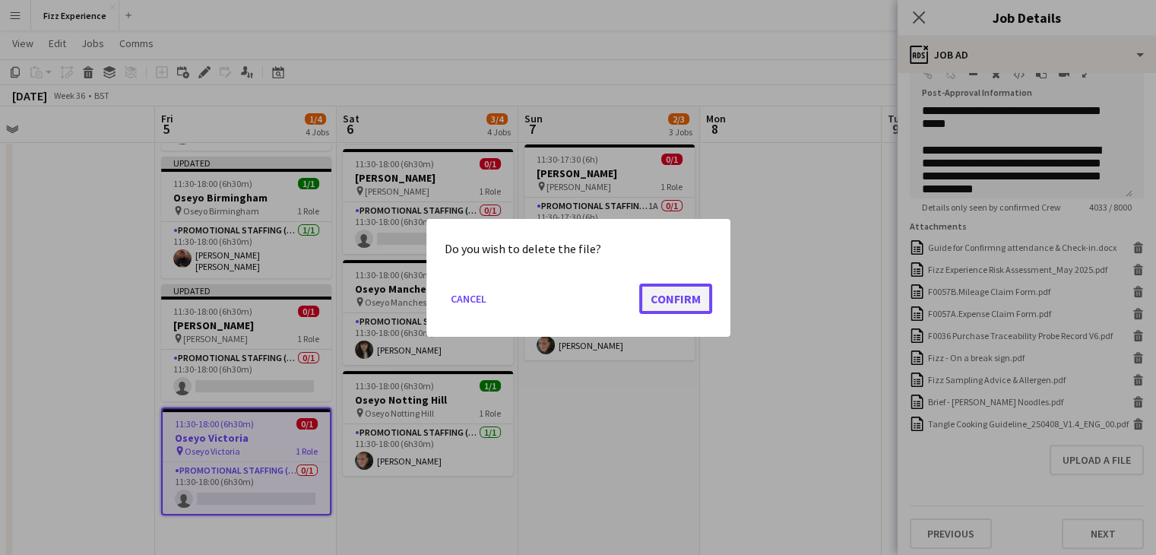
click at [687, 303] on button "Confirm" at bounding box center [675, 298] width 73 height 30
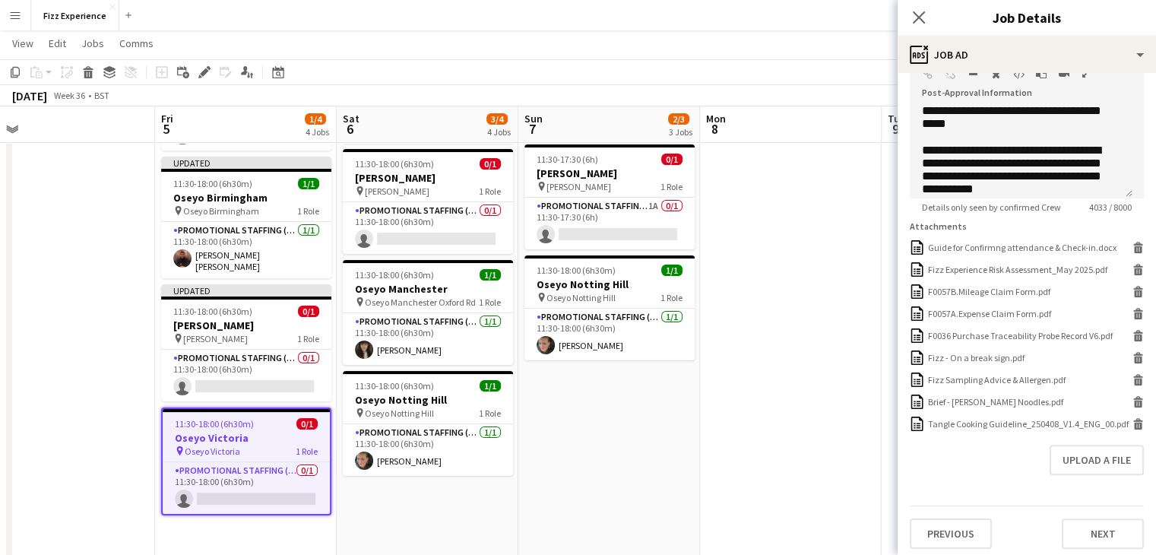
scroll to position [377, 0]
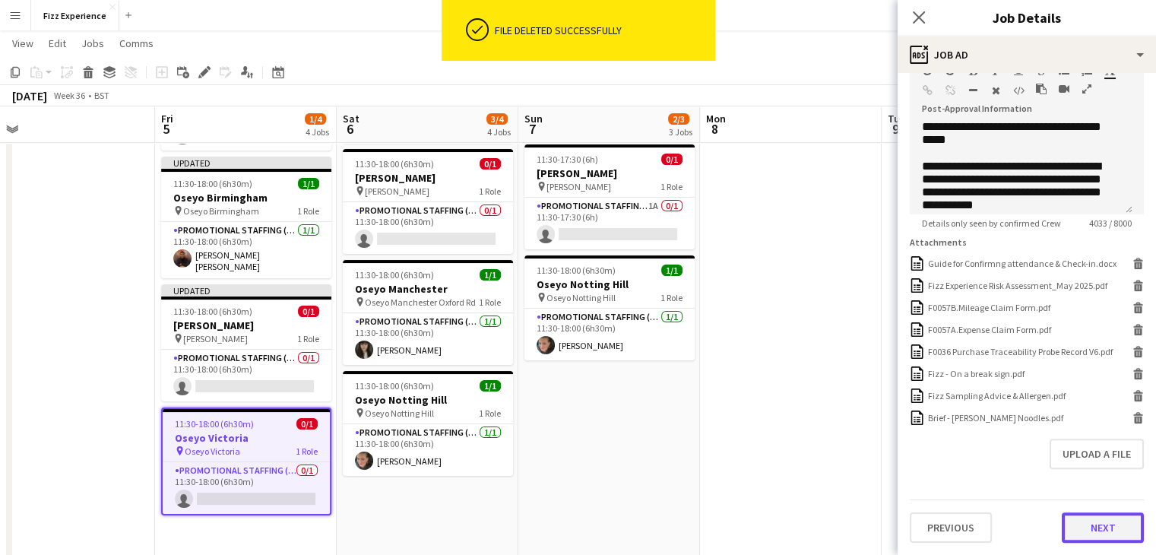
click at [1094, 532] on button "Next" at bounding box center [1103, 527] width 82 height 30
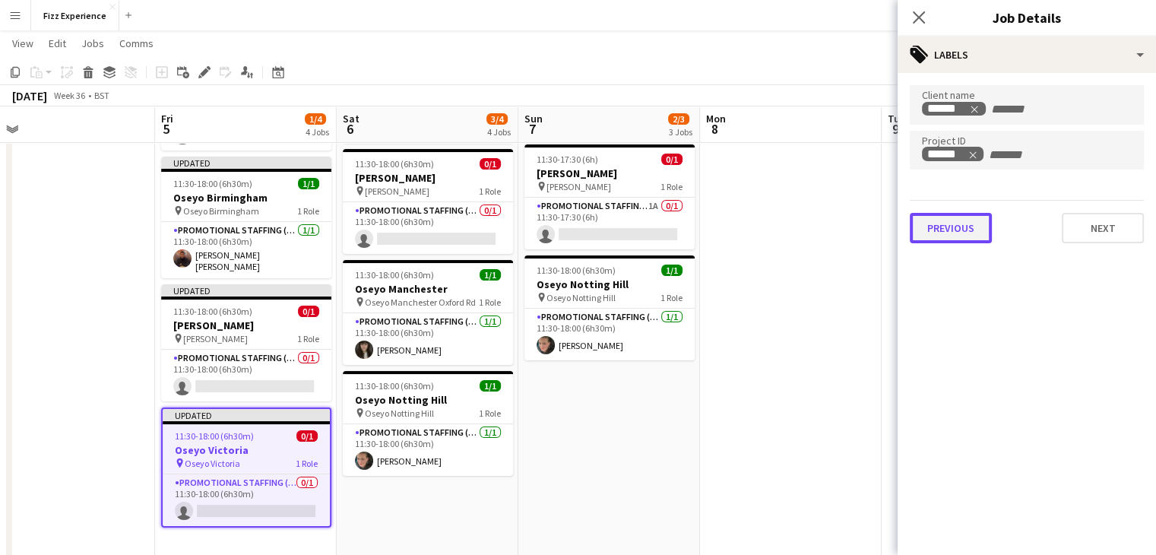
click at [931, 234] on button "Previous" at bounding box center [951, 228] width 82 height 30
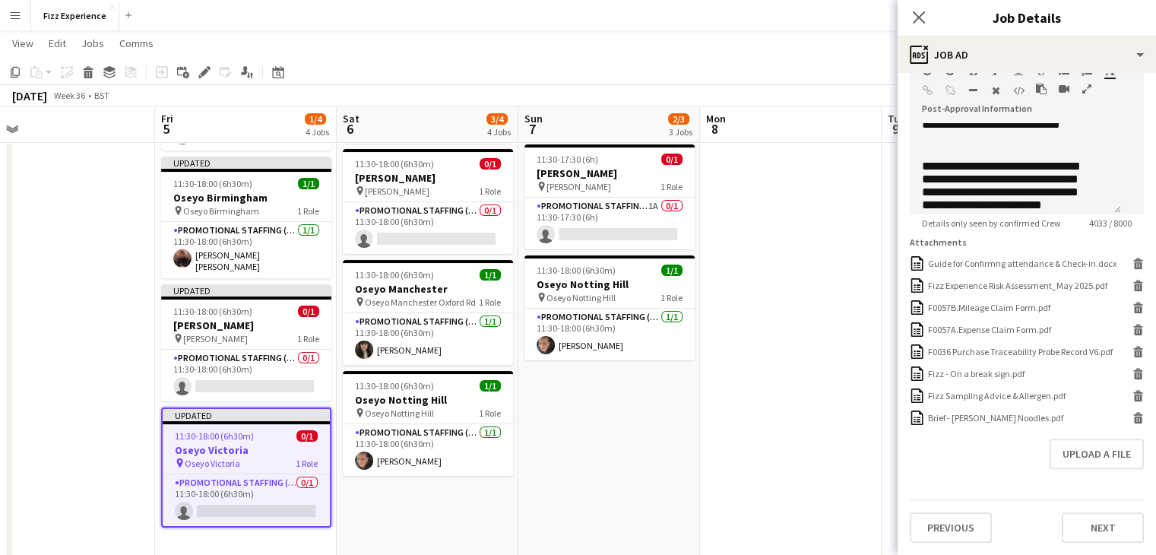
scroll to position [377, 0]
click at [1073, 460] on button "Upload a file" at bounding box center [1097, 454] width 94 height 30
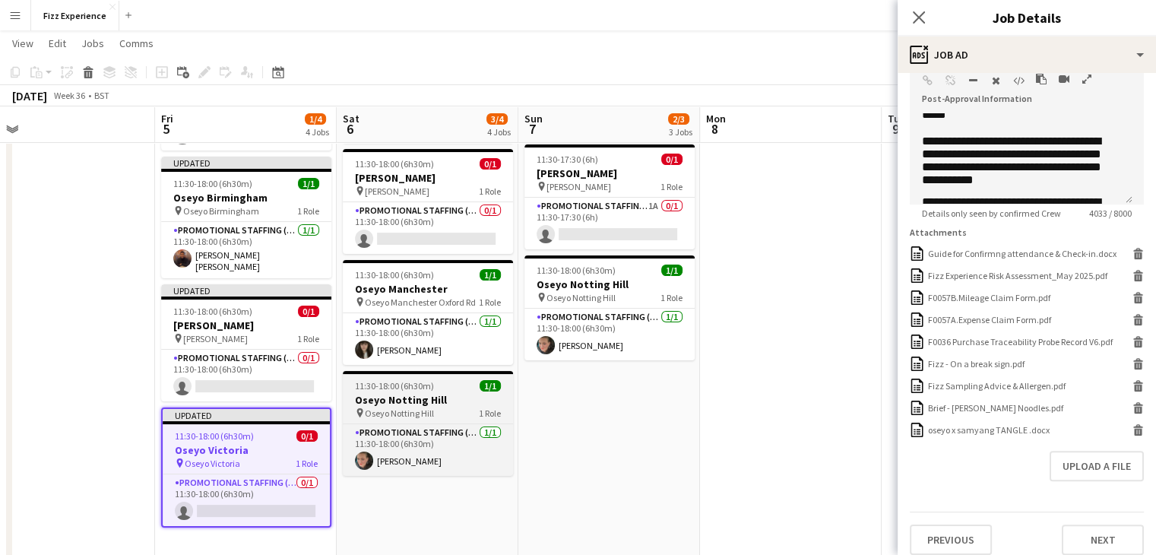
click at [433, 396] on h3 "Oseyo Notting Hill" at bounding box center [428, 400] width 170 height 14
type input "**********"
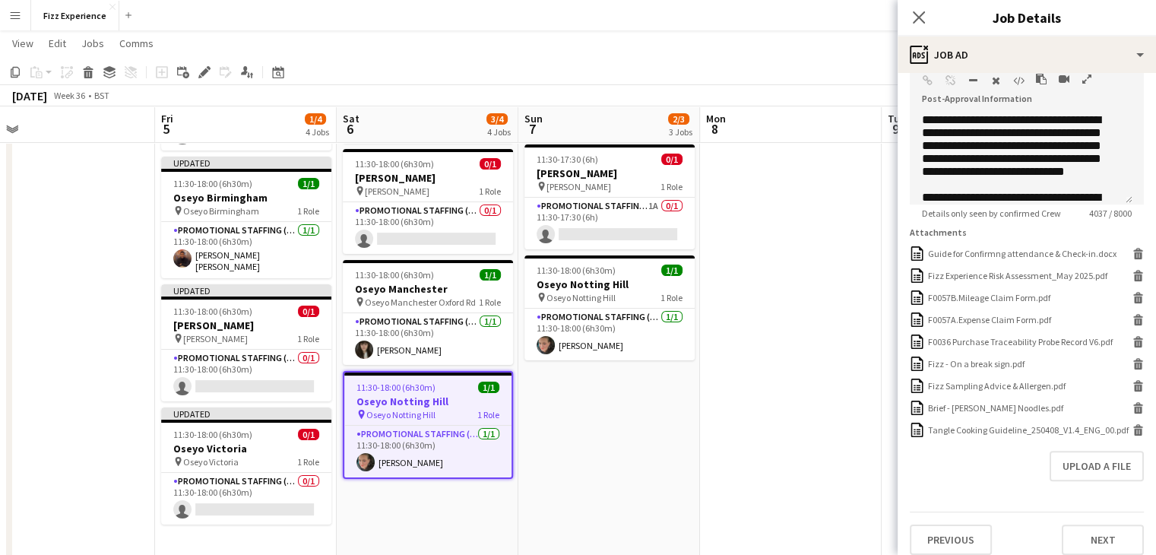
click at [1133, 442] on form "**********" at bounding box center [1027, 131] width 259 height 847
click at [1135, 436] on icon at bounding box center [1139, 432] width 8 height 7
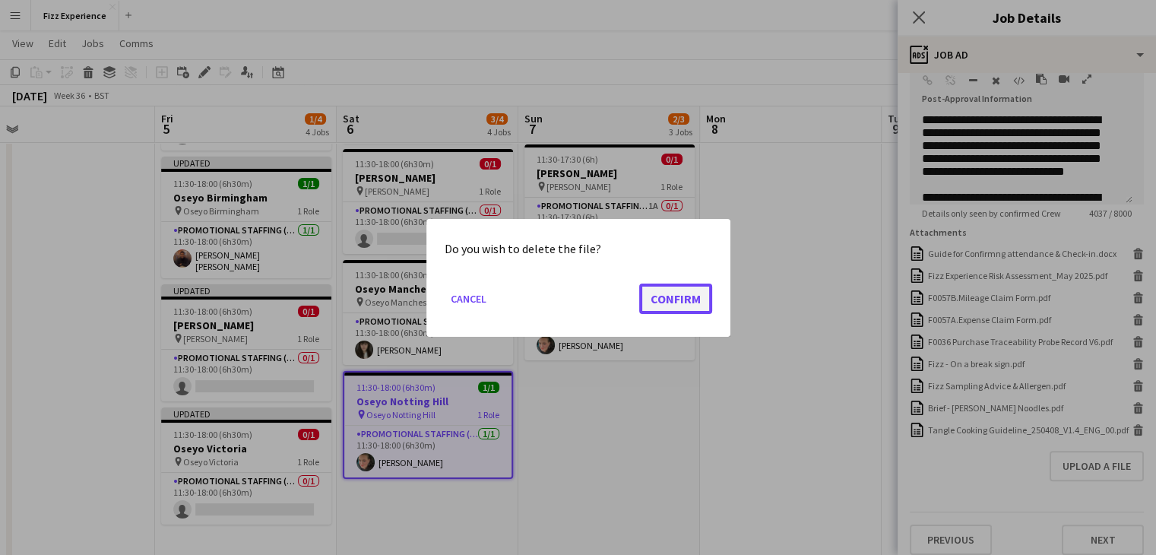
click at [677, 293] on button "Confirm" at bounding box center [675, 298] width 73 height 30
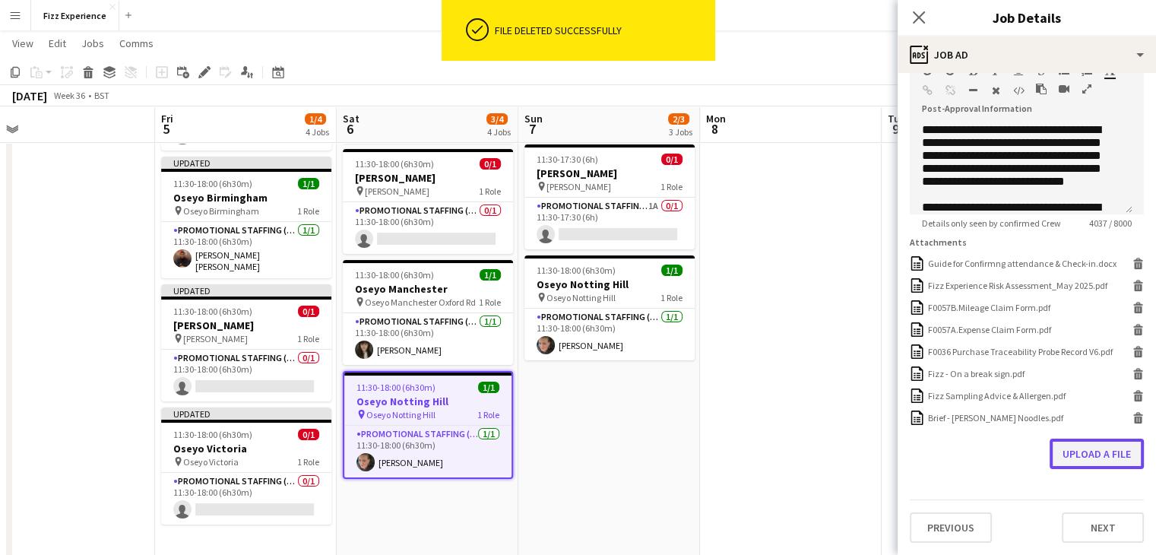
click at [1092, 459] on button "Upload a file" at bounding box center [1097, 454] width 94 height 30
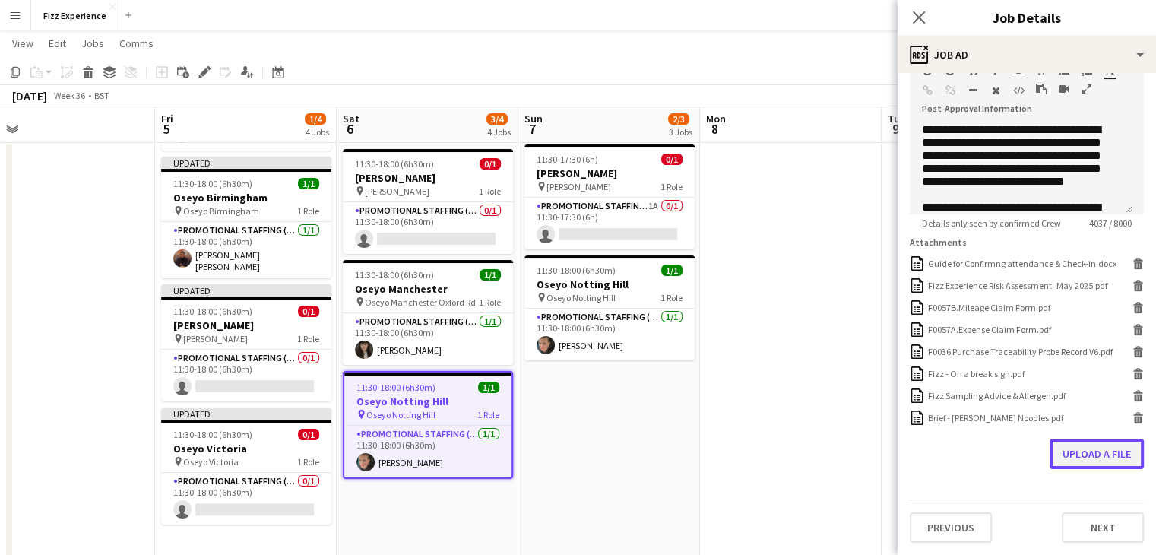
scroll to position [377, 0]
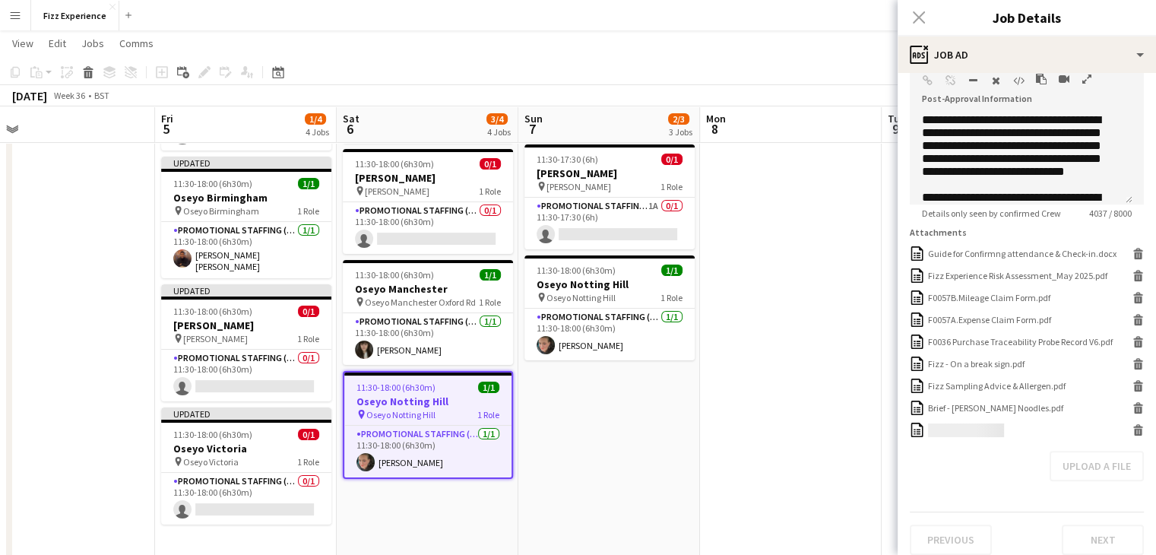
click at [1089, 79] on icon "button" at bounding box center [1087, 79] width 9 height 11
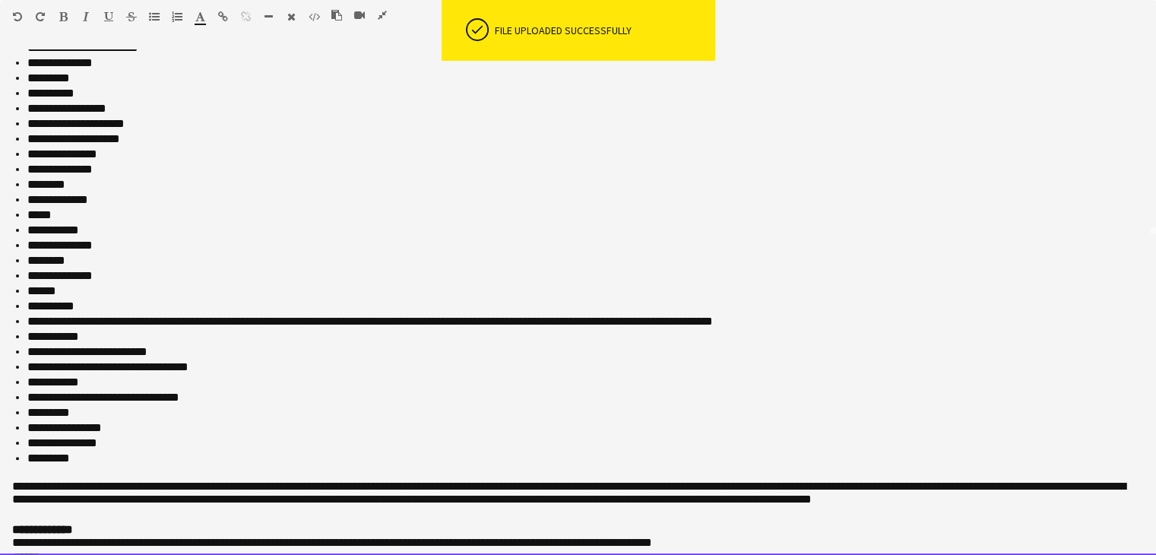
scroll to position [631, 0]
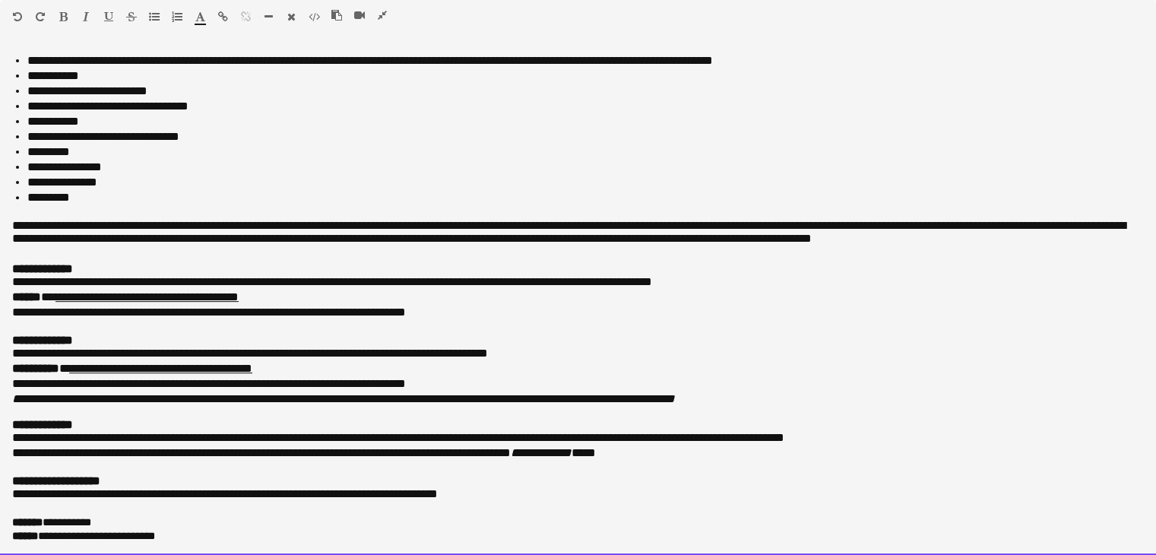
drag, startPoint x: 11, startPoint y: 57, endPoint x: 756, endPoint y: 583, distance: 912.2
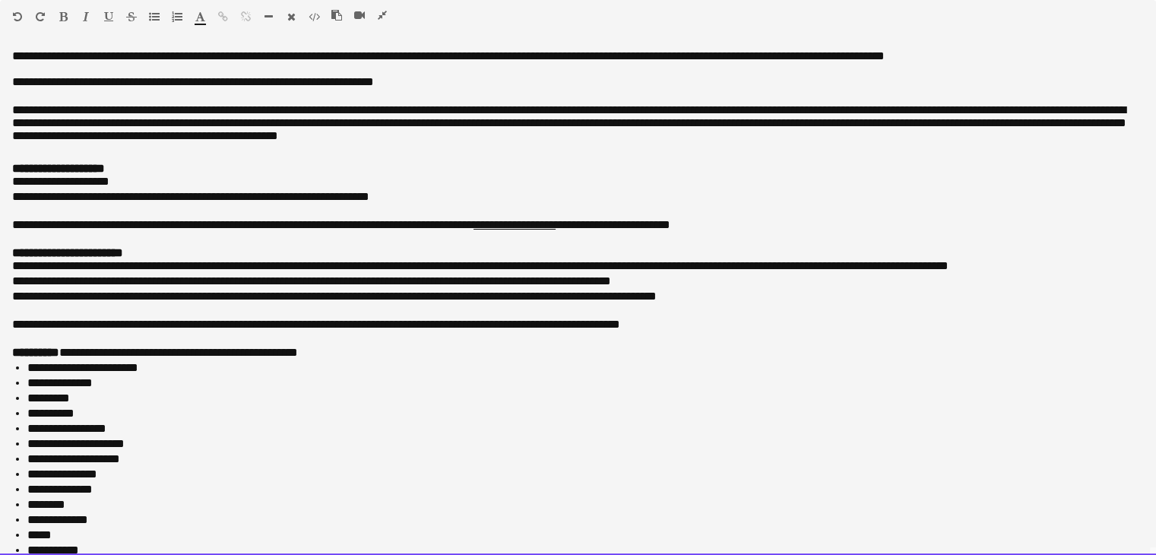
scroll to position [620, 0]
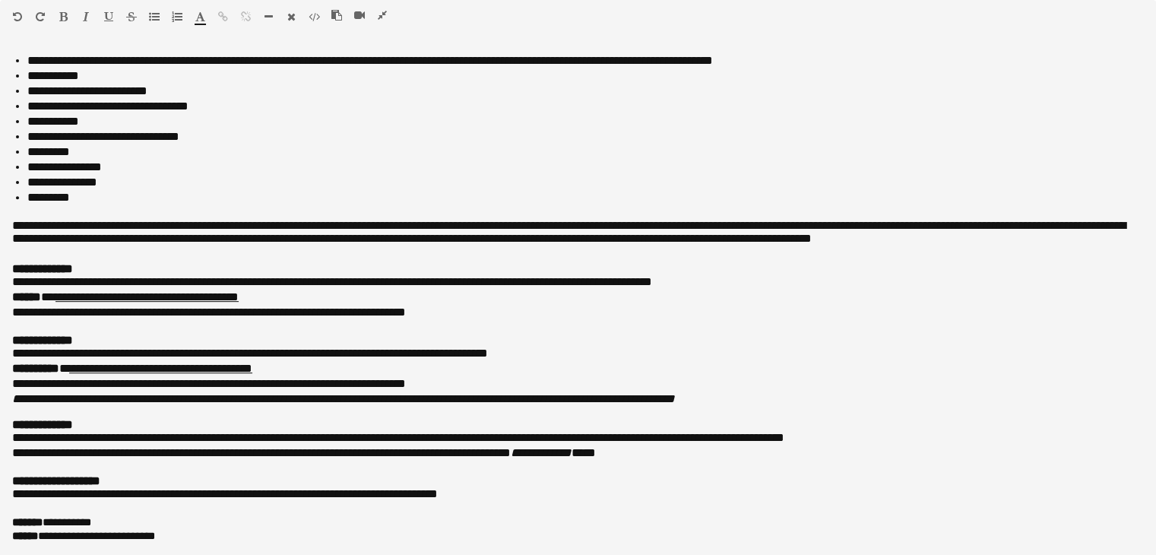
click at [382, 10] on icon "button" at bounding box center [382, 15] width 9 height 11
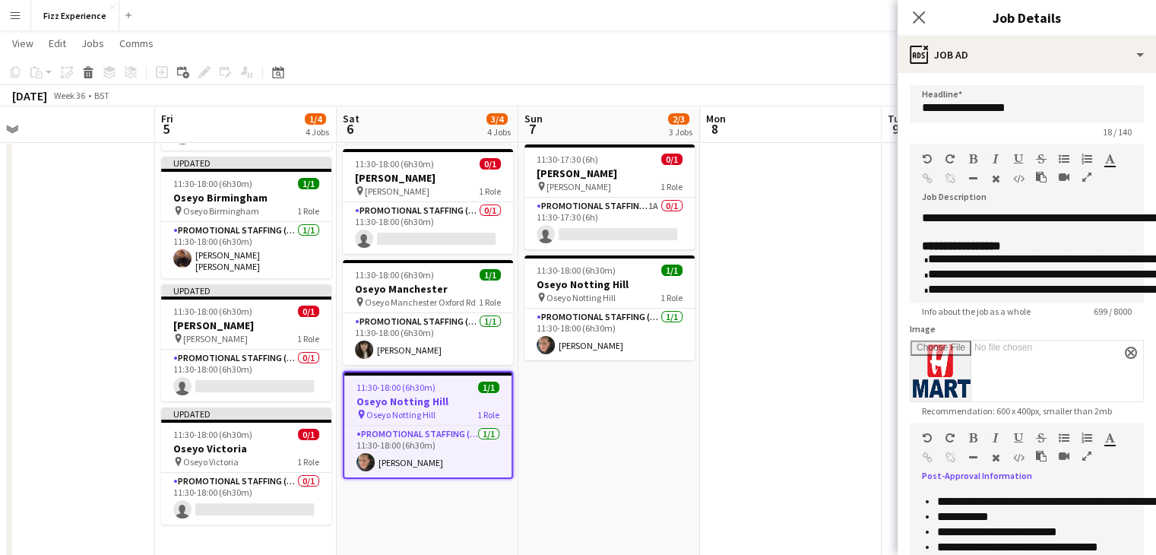
scroll to position [636, 0]
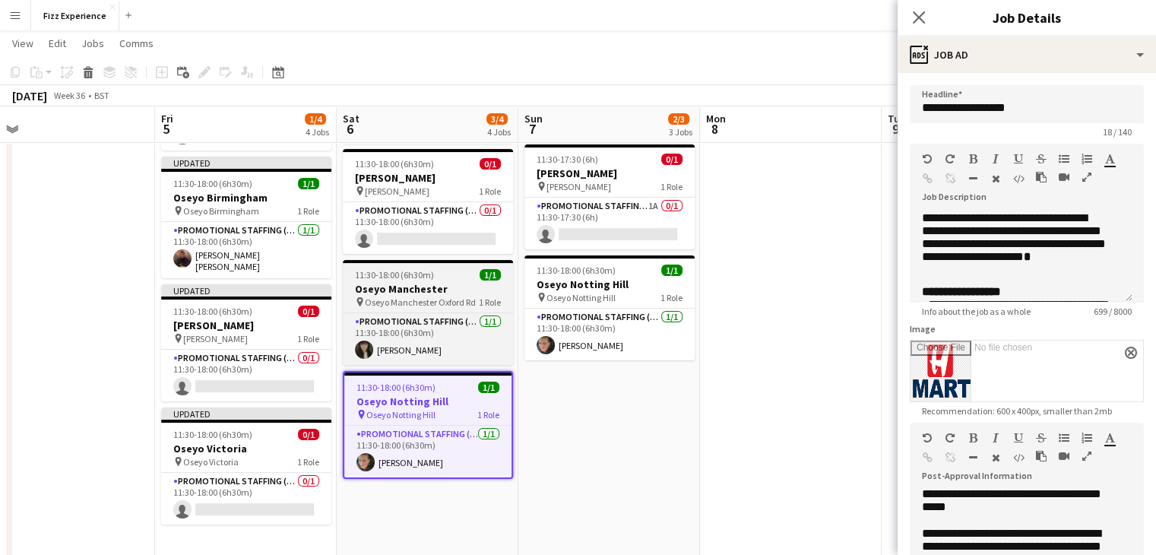
click at [414, 297] on span "Oseyo Manchester Oxford Rd" at bounding box center [420, 302] width 111 height 11
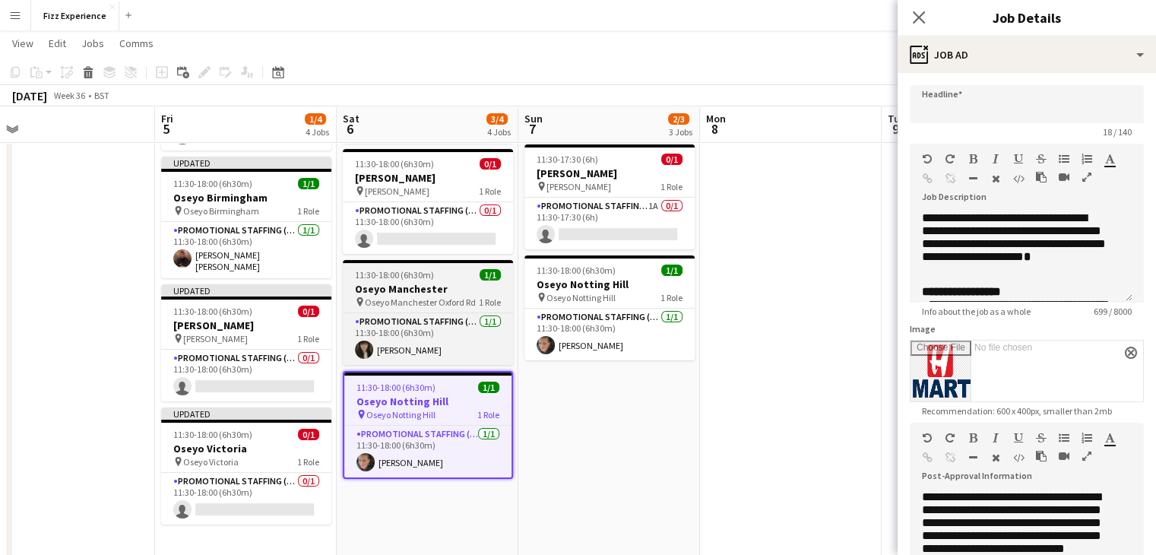
type input "**********"
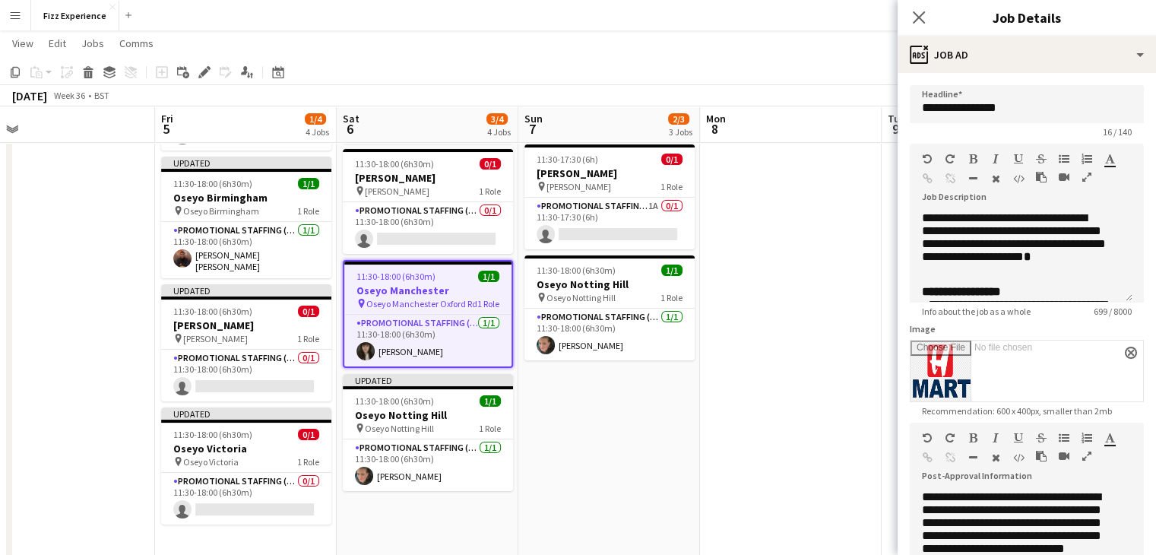
click at [1089, 455] on icon "button" at bounding box center [1087, 456] width 9 height 11
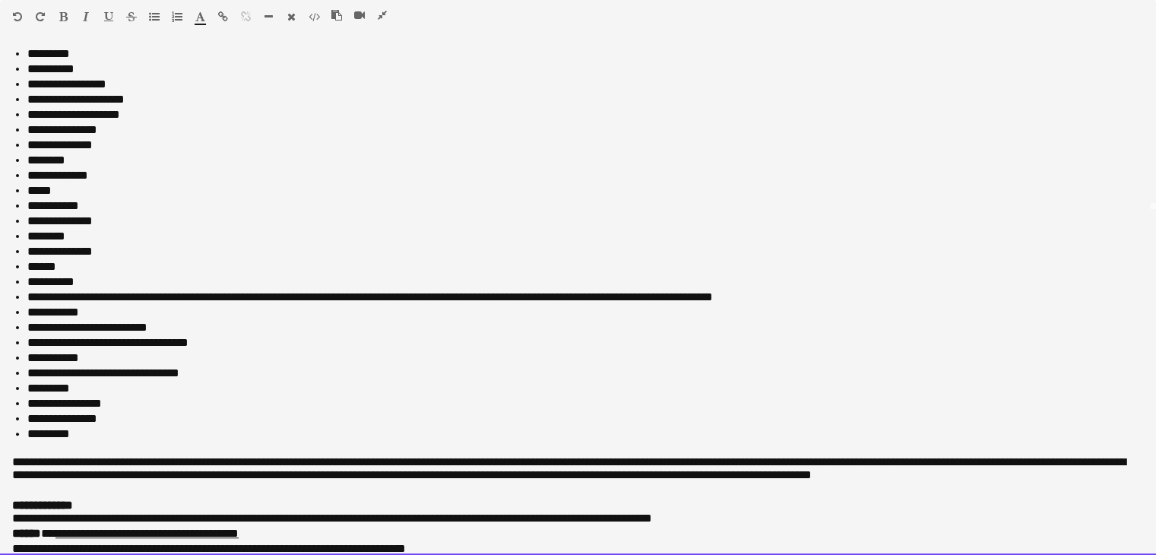
scroll to position [631, 0]
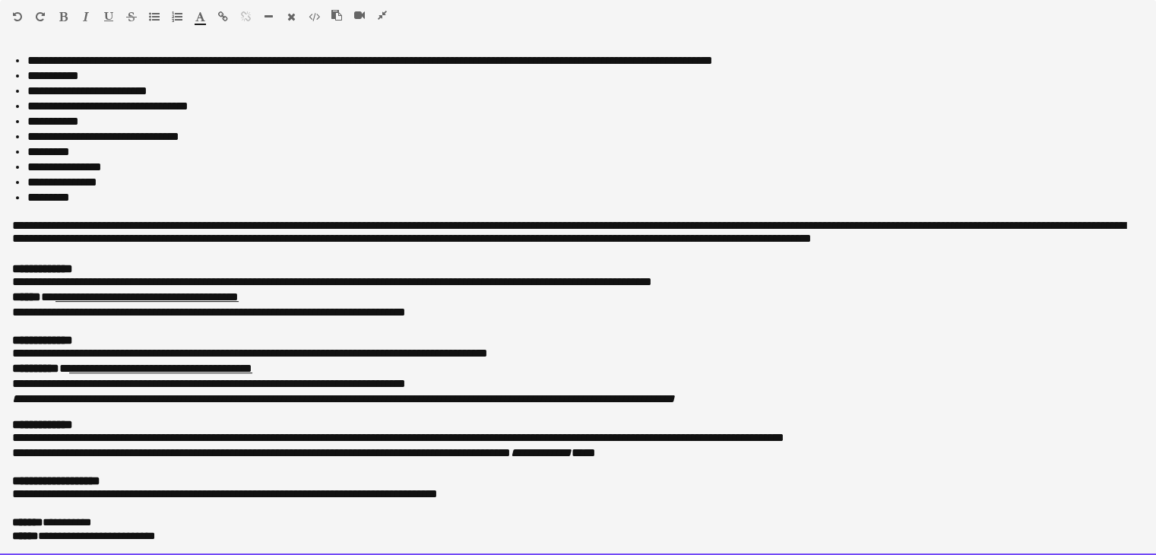
drag, startPoint x: 3, startPoint y: 65, endPoint x: 599, endPoint y: 590, distance: 794.6
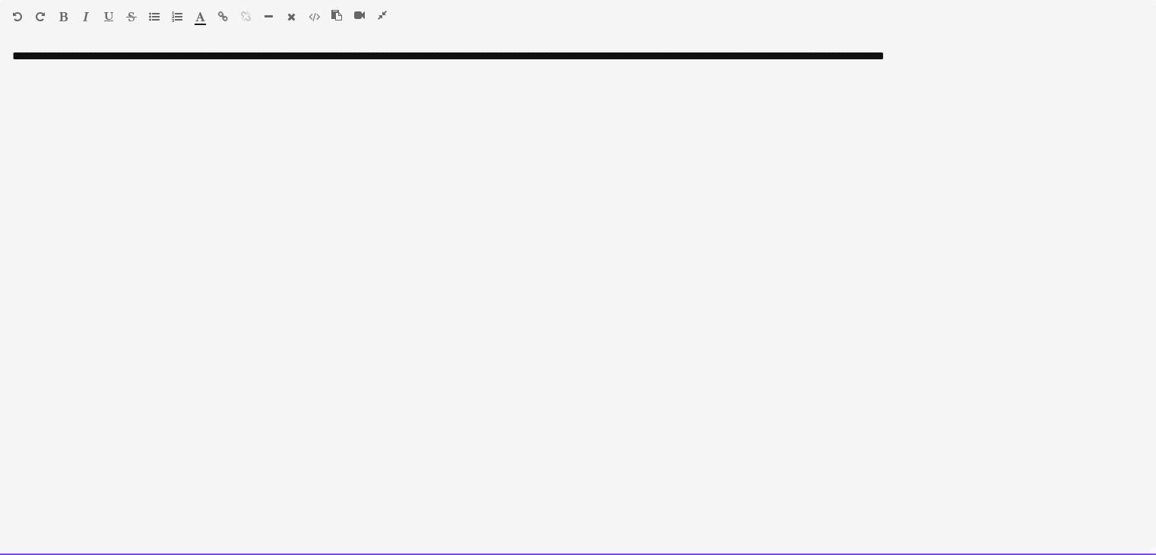
drag, startPoint x: 174, startPoint y: 194, endPoint x: 0, endPoint y: -66, distance: 312.9
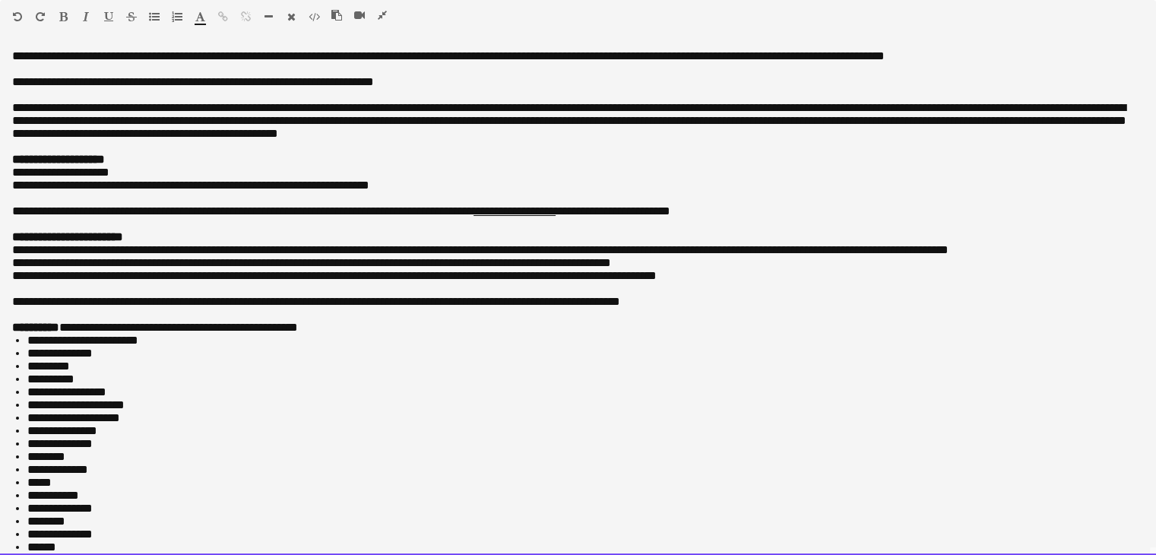
scroll to position [620, 0]
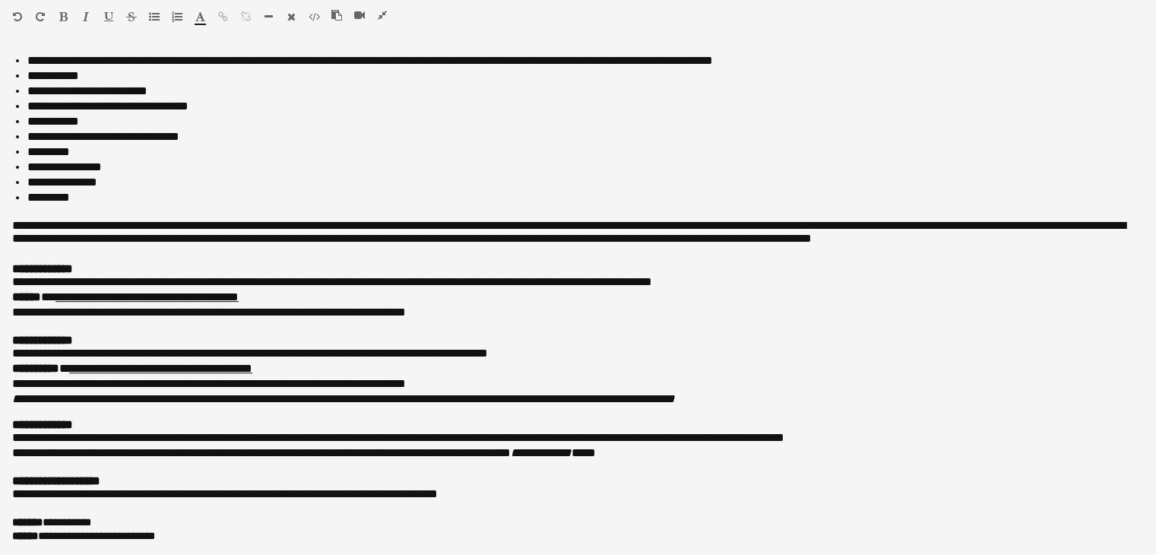
click at [385, 15] on icon "button" at bounding box center [382, 15] width 9 height 11
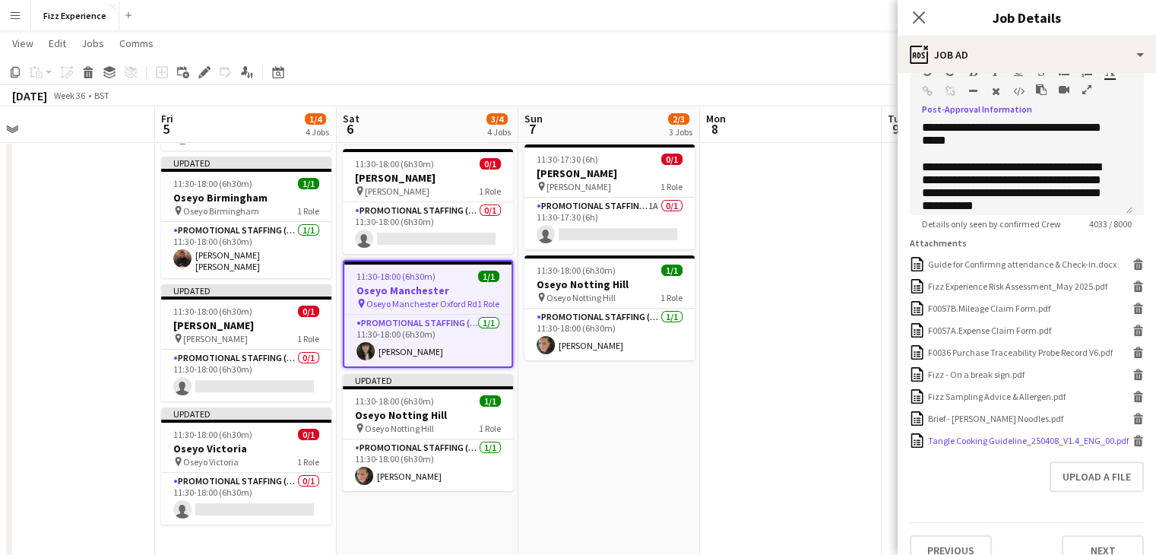
scroll to position [367, 0]
click at [1135, 446] on icon at bounding box center [1139, 442] width 8 height 7
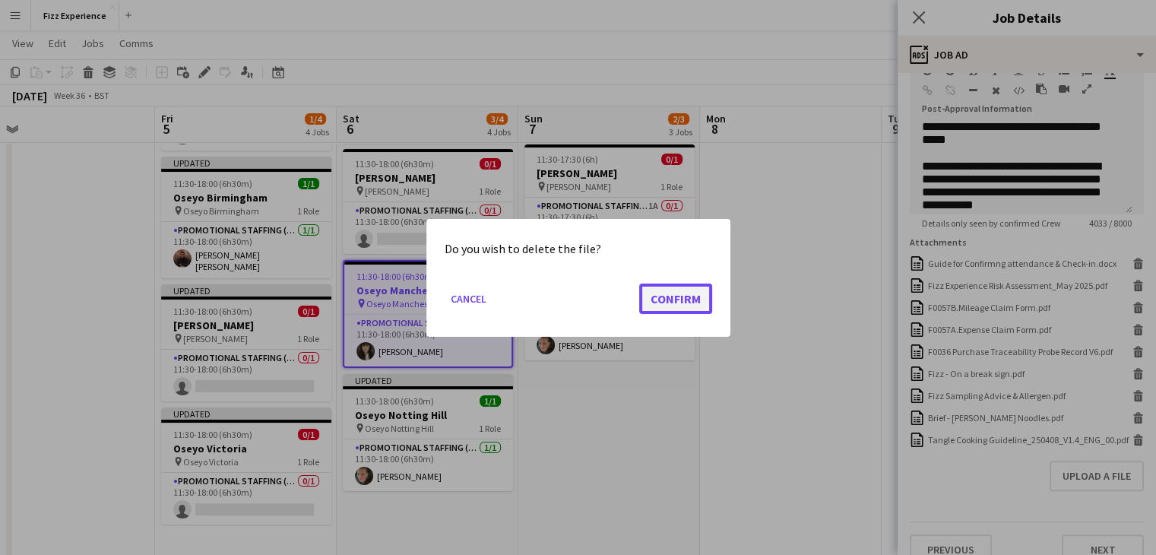
click at [676, 292] on button "Confirm" at bounding box center [675, 298] width 73 height 30
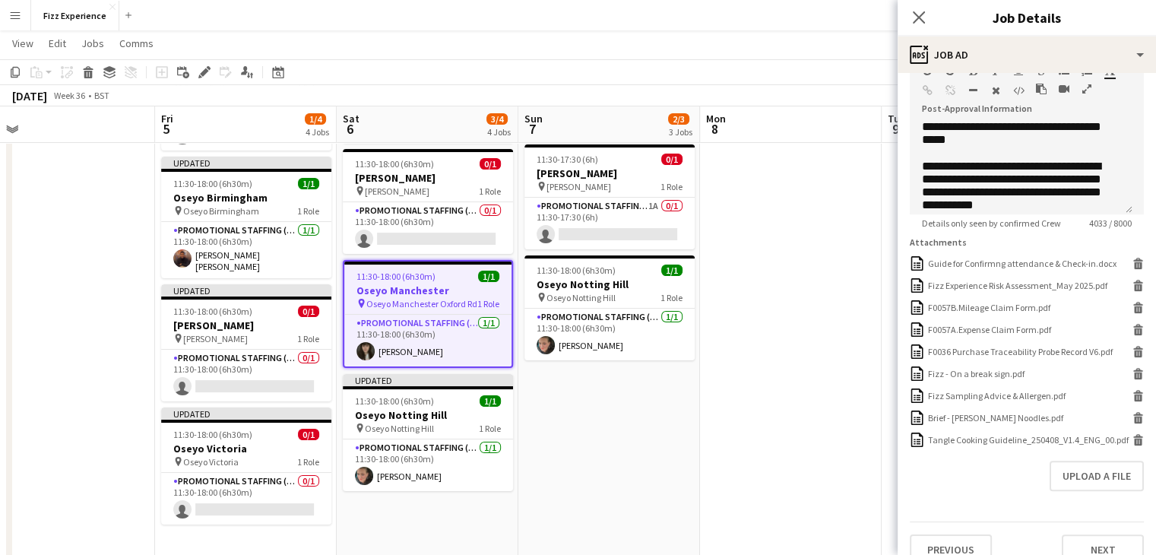
scroll to position [143, 0]
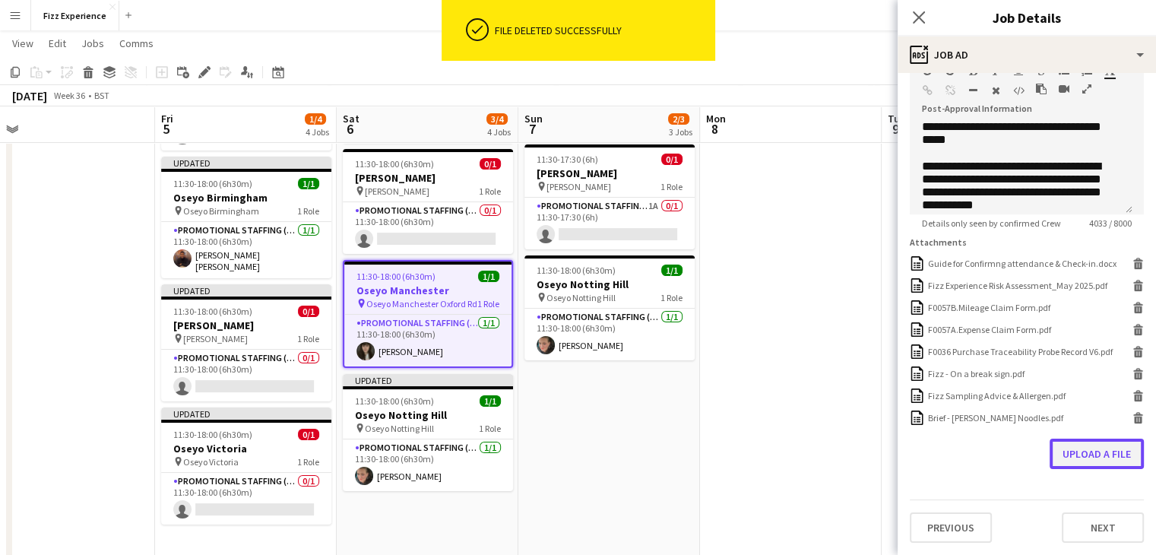
click at [1077, 462] on button "Upload a file" at bounding box center [1097, 454] width 94 height 30
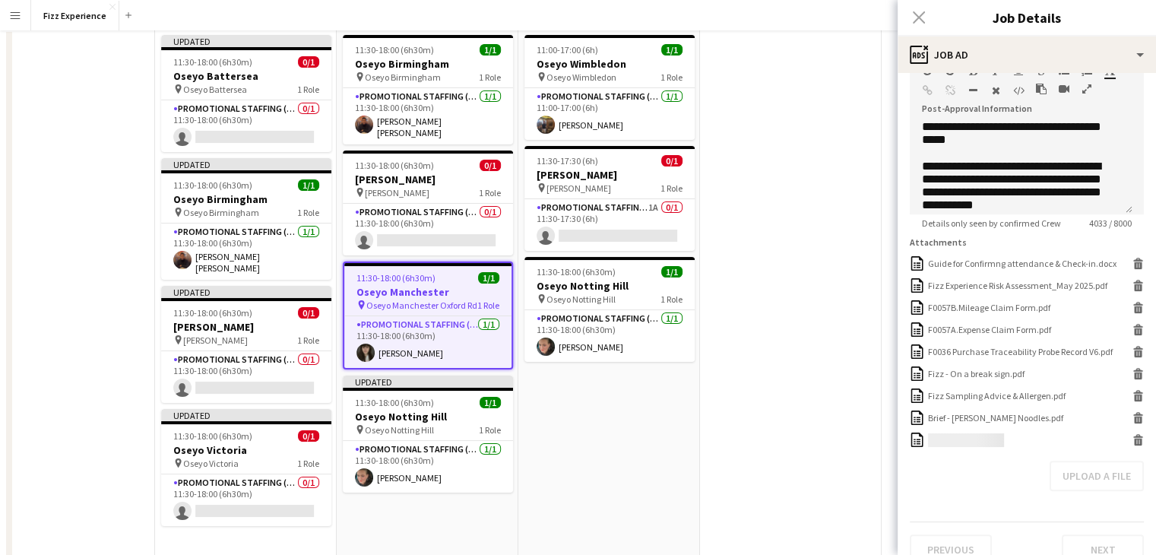
scroll to position [0, 0]
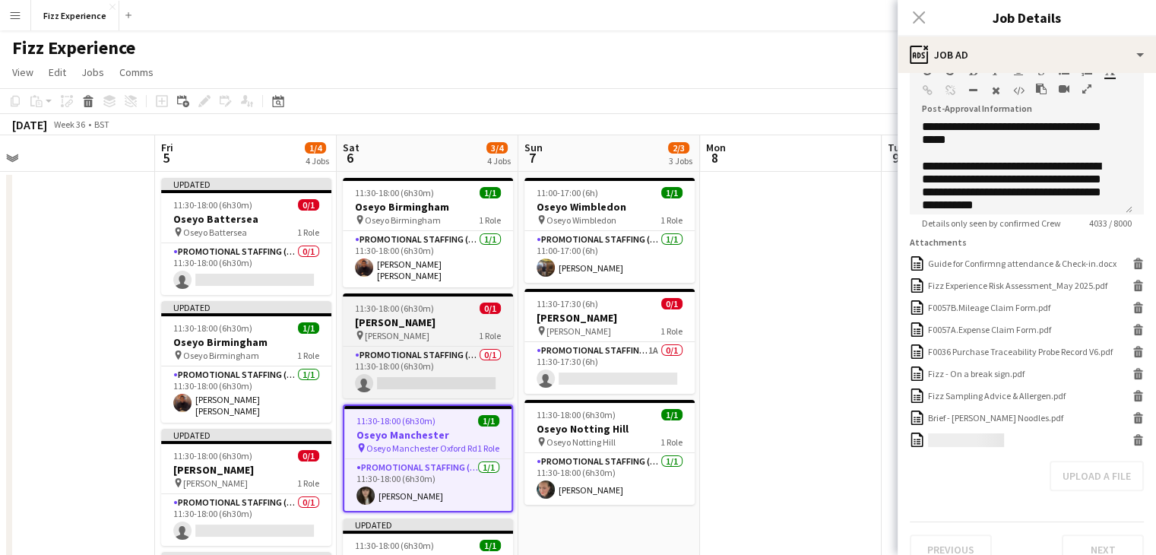
click at [435, 323] on h3 "[PERSON_NAME]" at bounding box center [428, 323] width 170 height 14
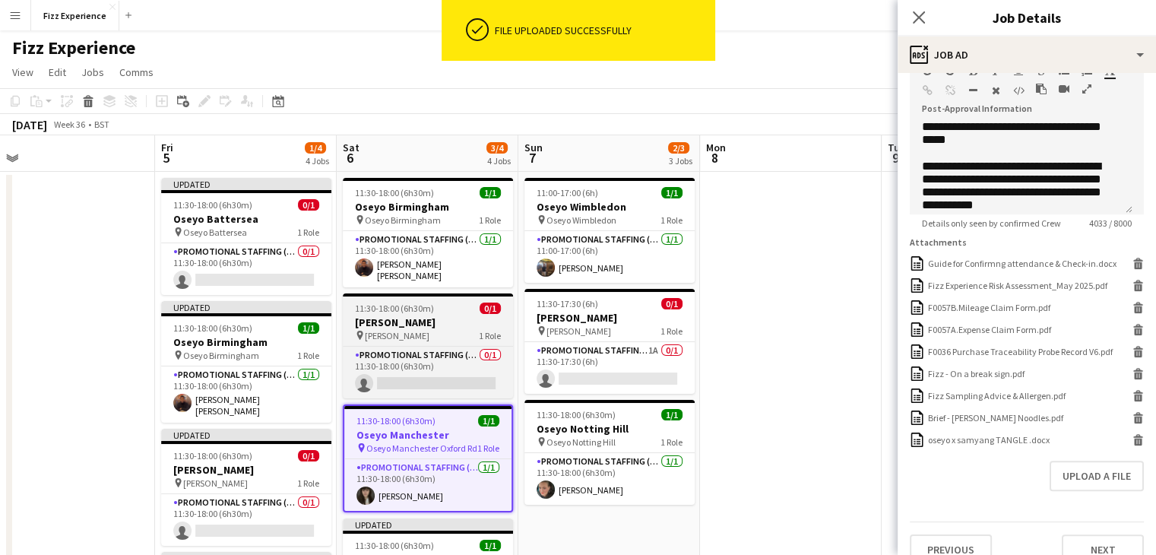
click at [437, 317] on h3 "[PERSON_NAME]" at bounding box center [428, 323] width 170 height 14
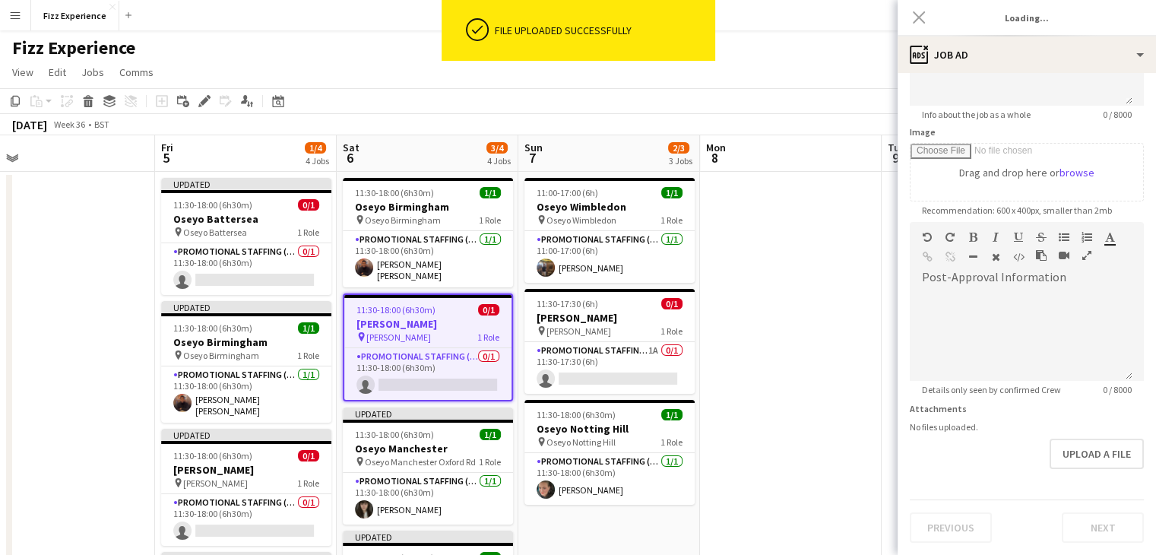
type input "**********"
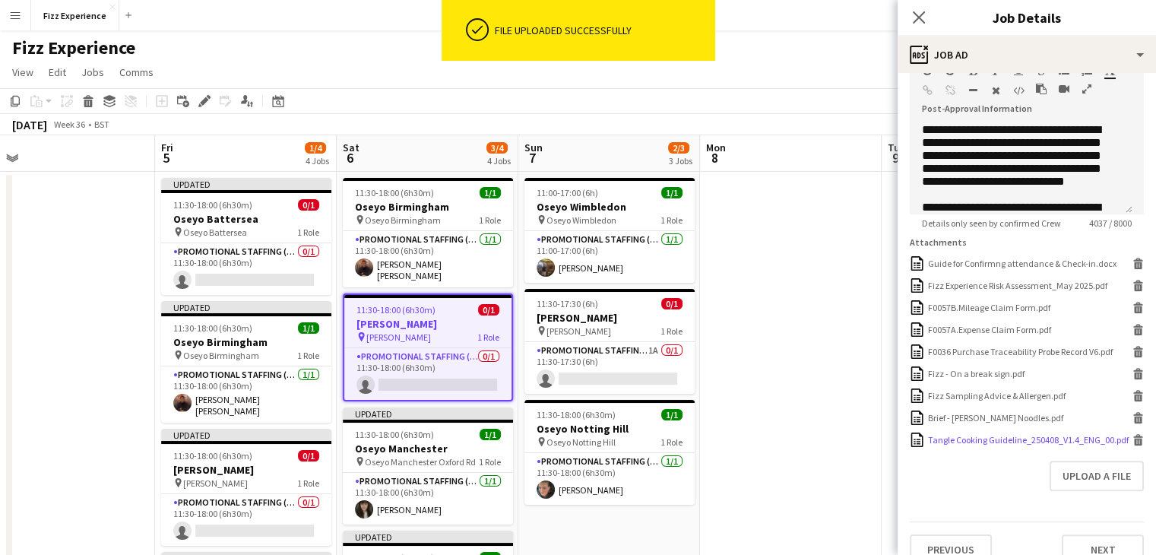
click at [1133, 446] on icon "Delete" at bounding box center [1138, 439] width 11 height 11
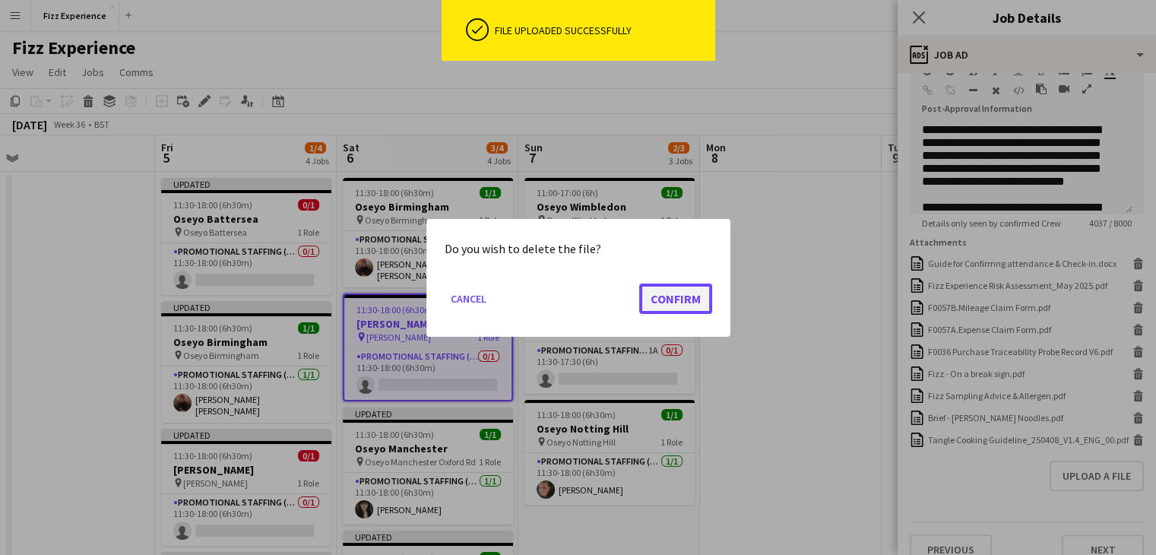
click at [672, 292] on button "Confirm" at bounding box center [675, 298] width 73 height 30
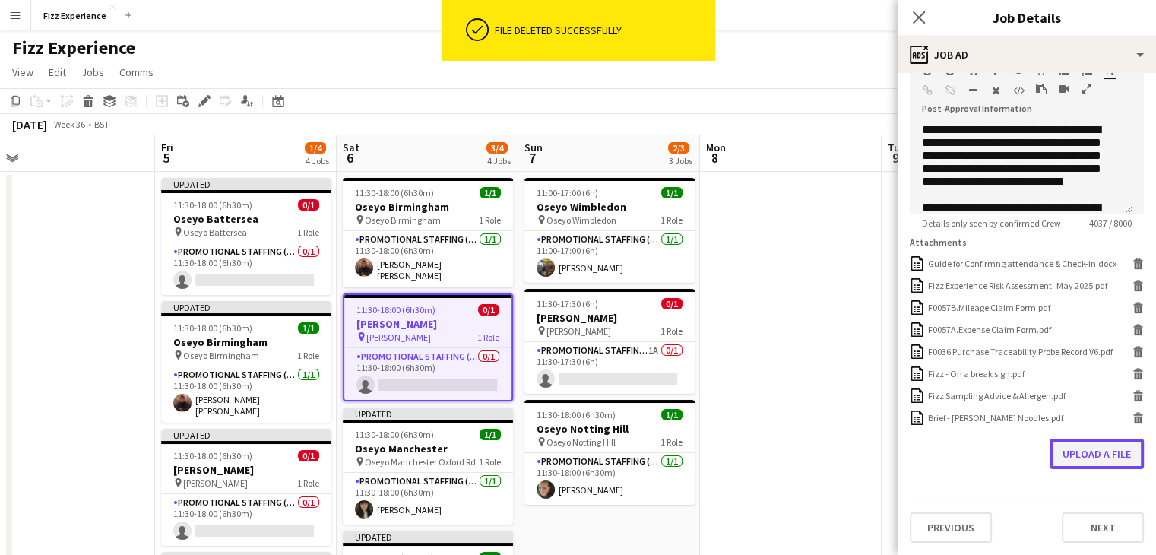
click at [1103, 463] on button "Upload a file" at bounding box center [1097, 454] width 94 height 30
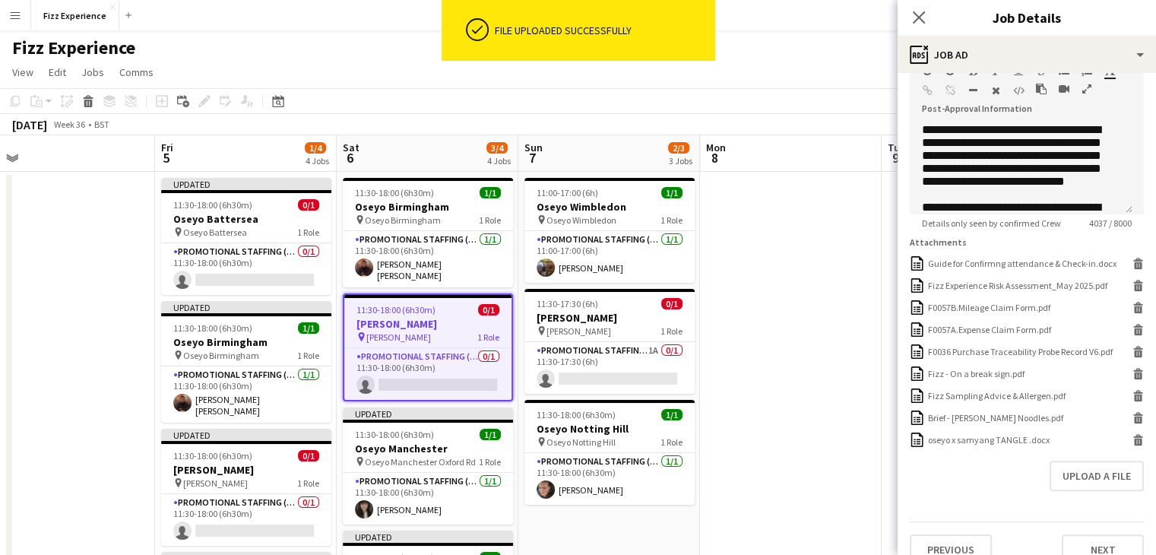
click at [1083, 92] on icon "button" at bounding box center [1087, 89] width 9 height 11
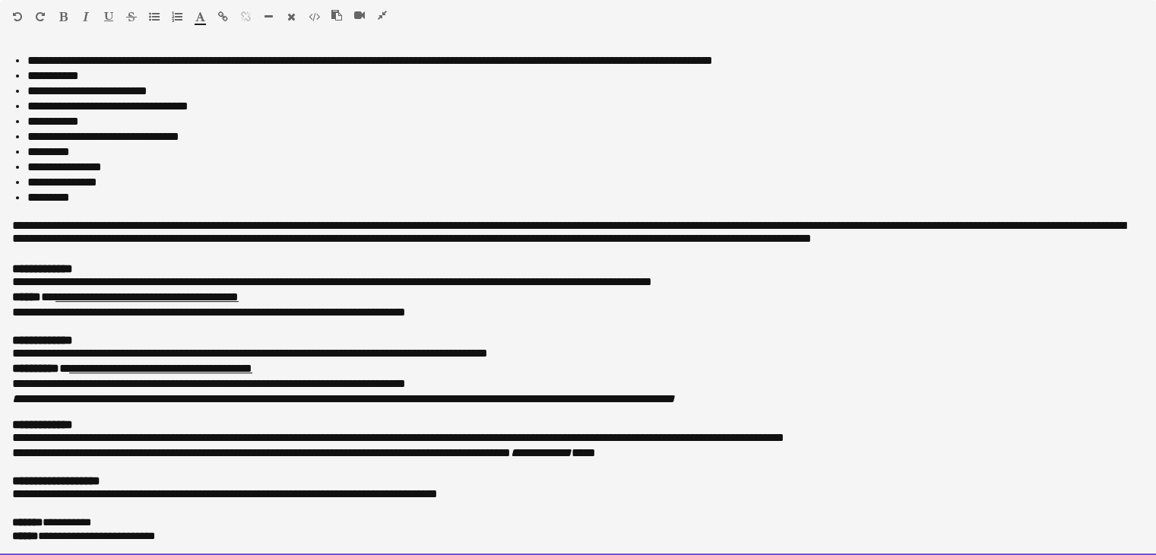
scroll to position [631, 0]
drag, startPoint x: 12, startPoint y: 56, endPoint x: 119, endPoint y: 590, distance: 545.0
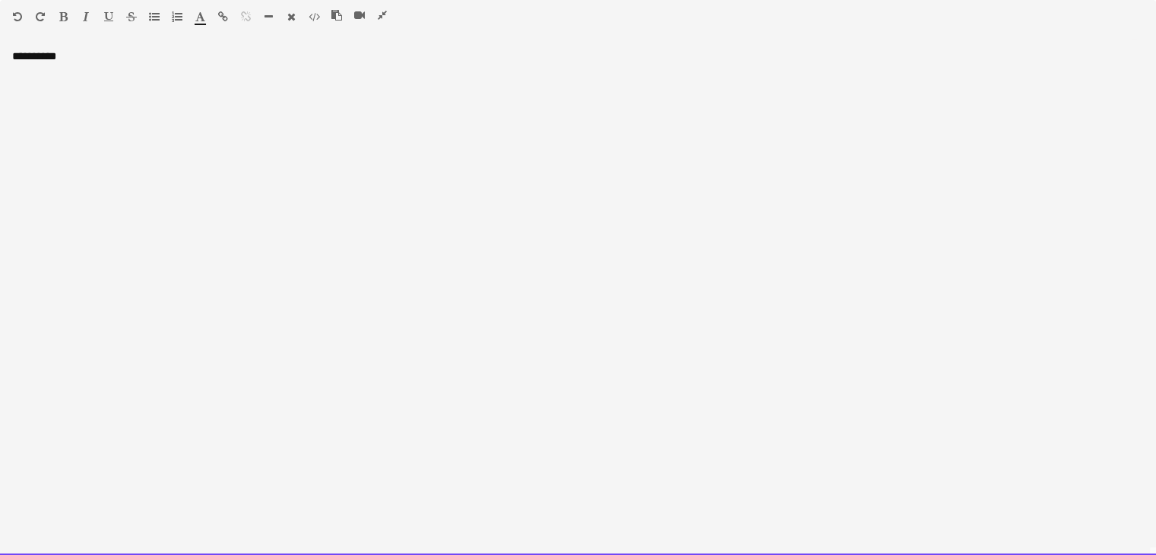
drag, startPoint x: 189, startPoint y: 144, endPoint x: 0, endPoint y: -24, distance: 252.6
click at [33, 54] on p at bounding box center [578, 55] width 1132 height 13
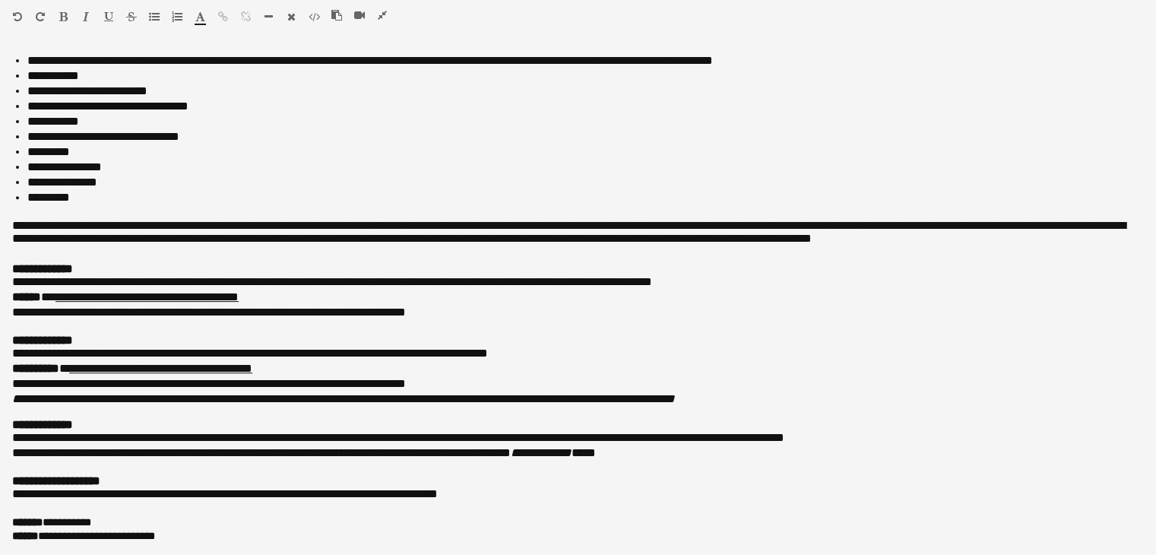
click at [385, 16] on icon "button" at bounding box center [382, 15] width 9 height 11
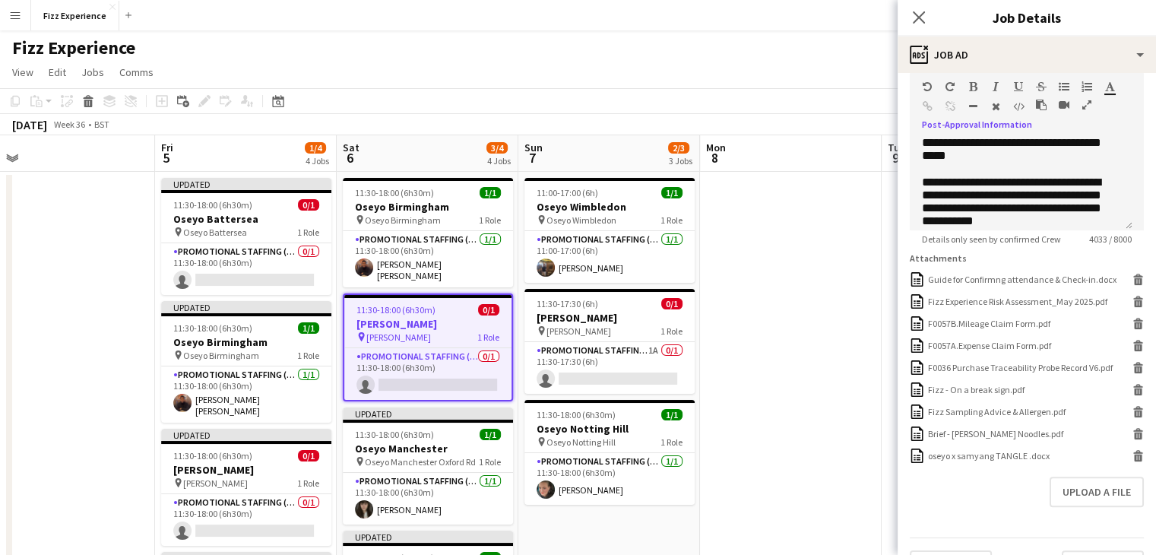
scroll to position [353, 0]
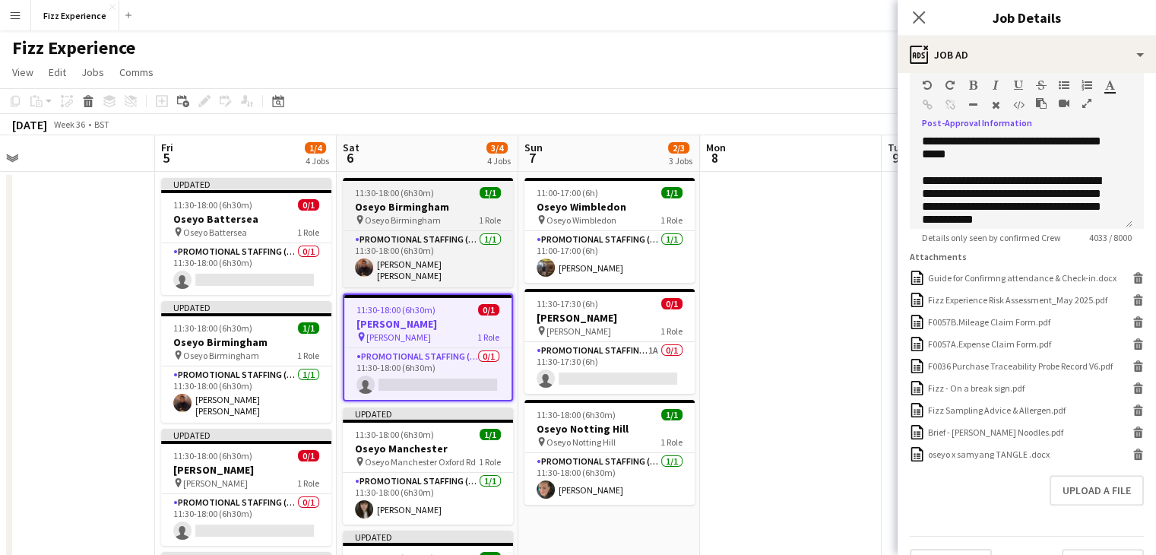
click at [408, 196] on span "11:30-18:00 (6h30m)" at bounding box center [394, 192] width 79 height 11
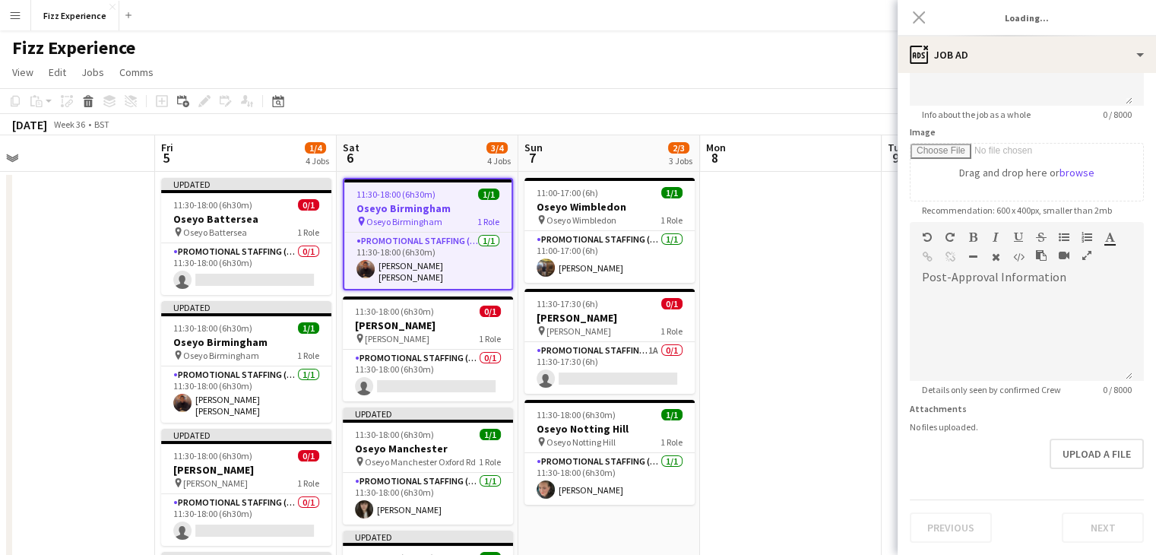
scroll to position [0, 0]
type input "**********"
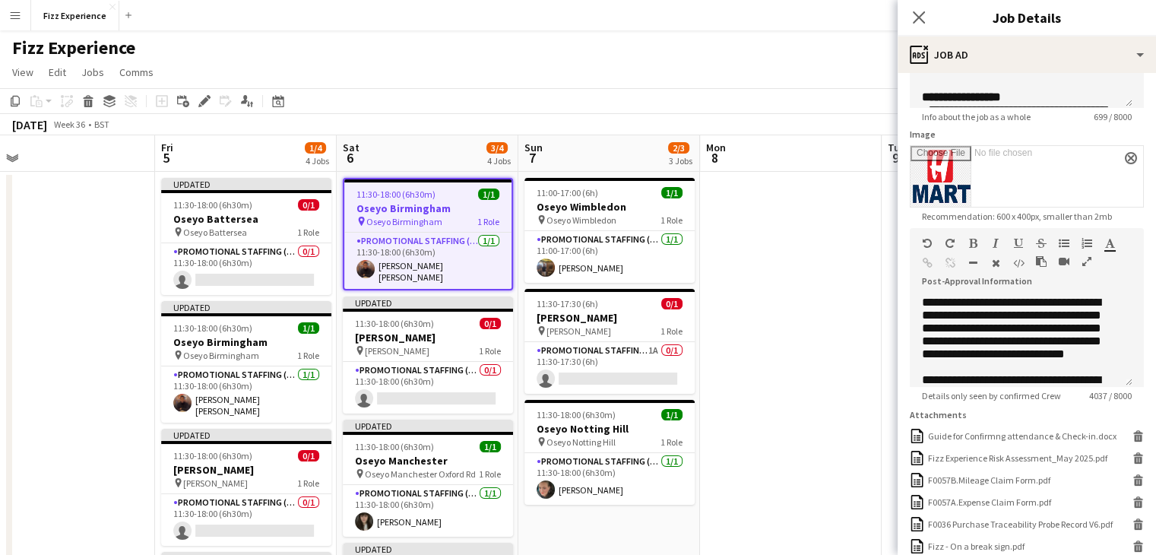
scroll to position [353, 0]
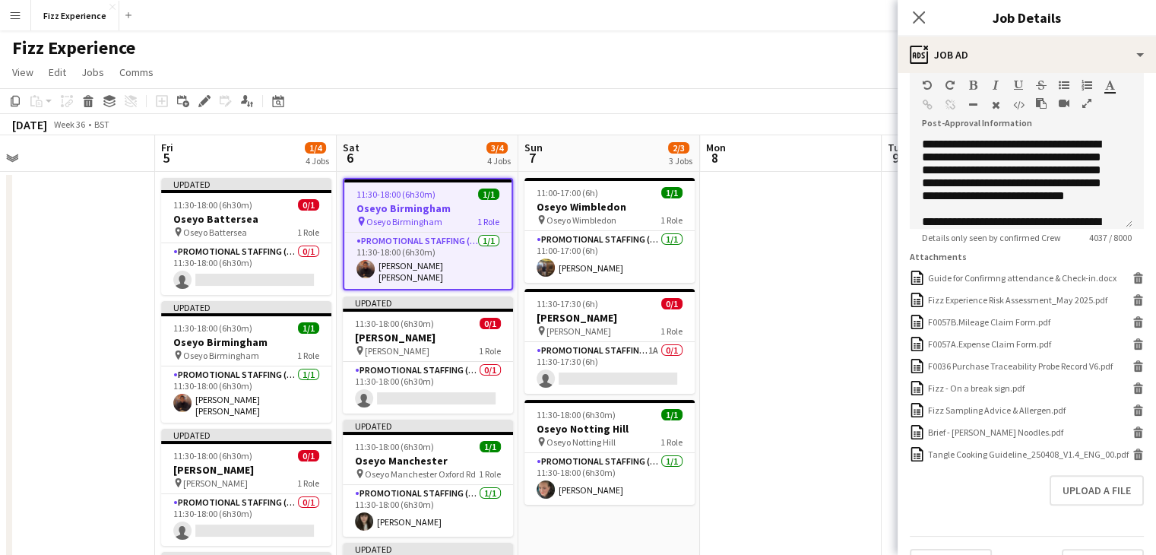
click at [1089, 104] on icon "button" at bounding box center [1087, 103] width 9 height 11
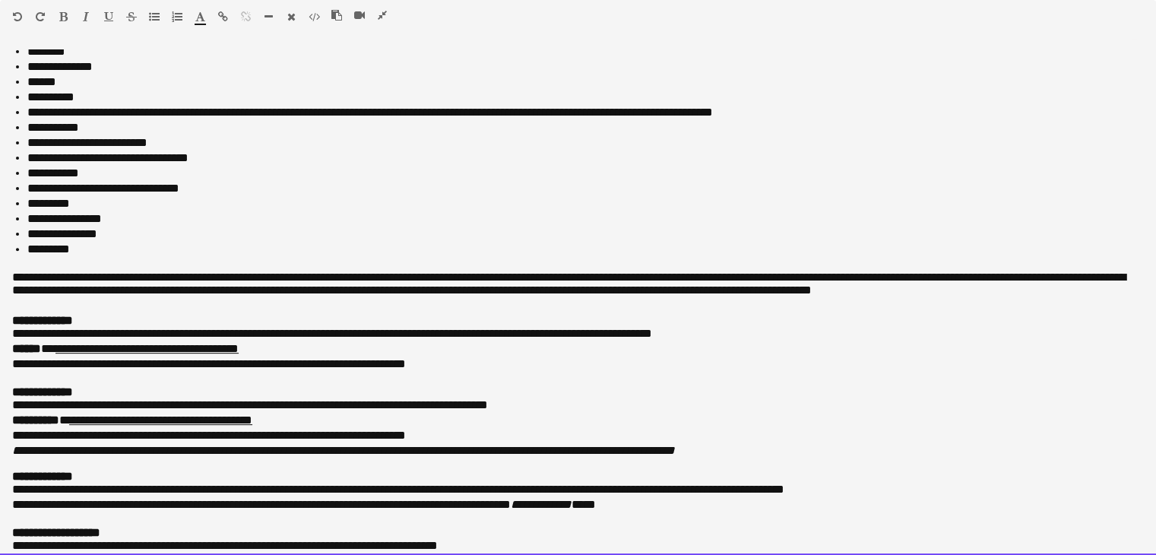
scroll to position [631, 0]
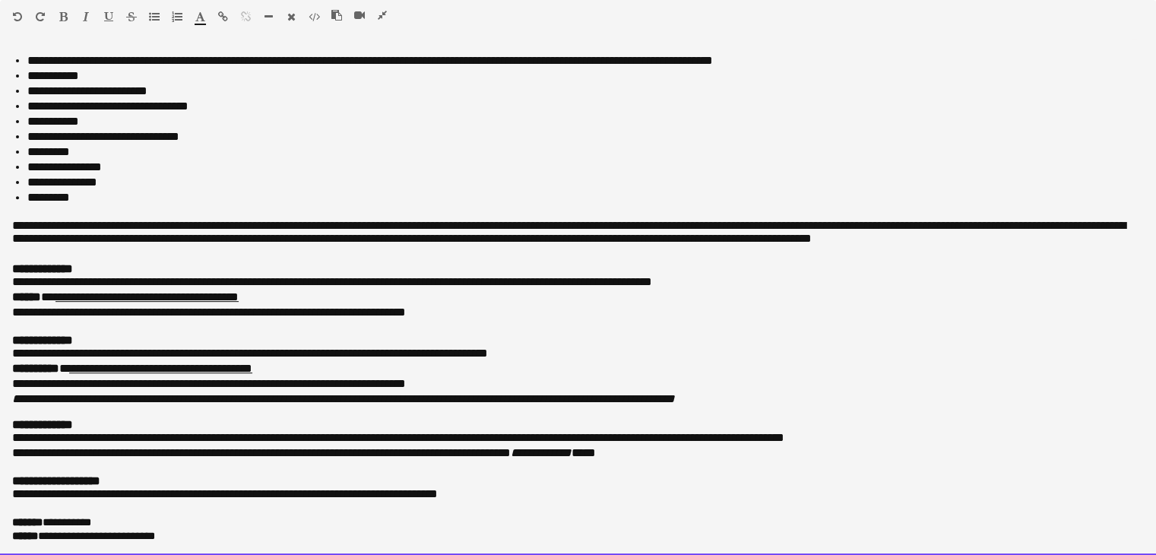
drag, startPoint x: 9, startPoint y: 50, endPoint x: 1085, endPoint y: 590, distance: 1203.7
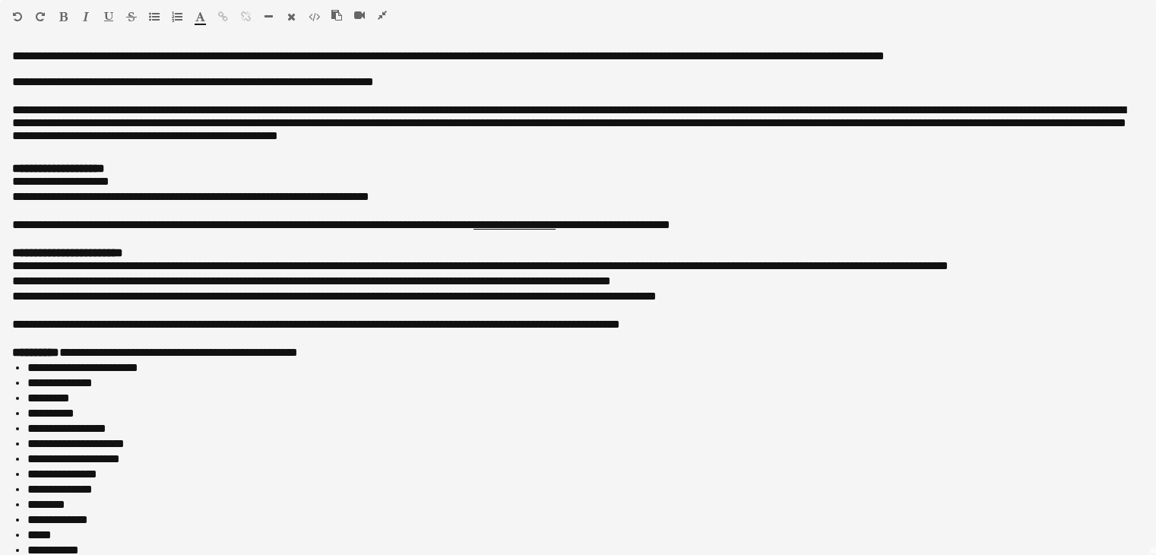
click at [385, 12] on icon "button" at bounding box center [382, 15] width 9 height 11
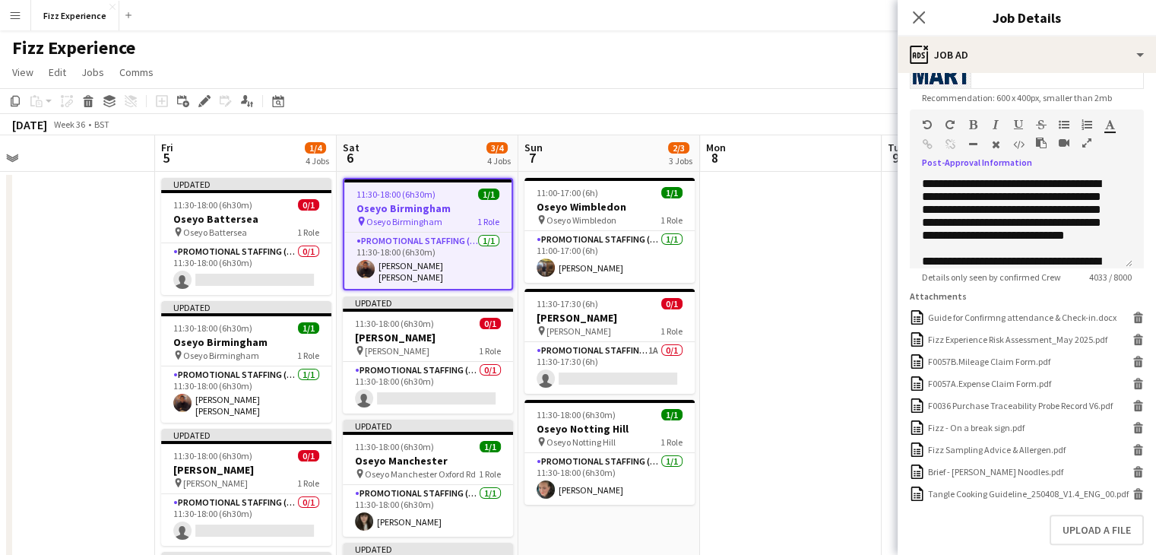
scroll to position [335, 0]
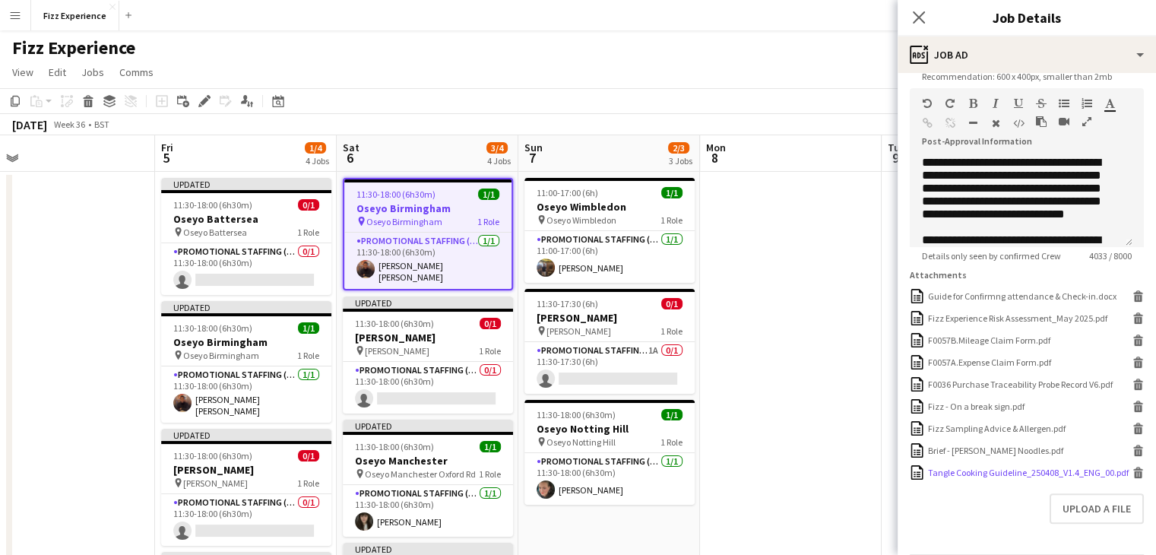
click at [1135, 478] on icon at bounding box center [1139, 474] width 8 height 7
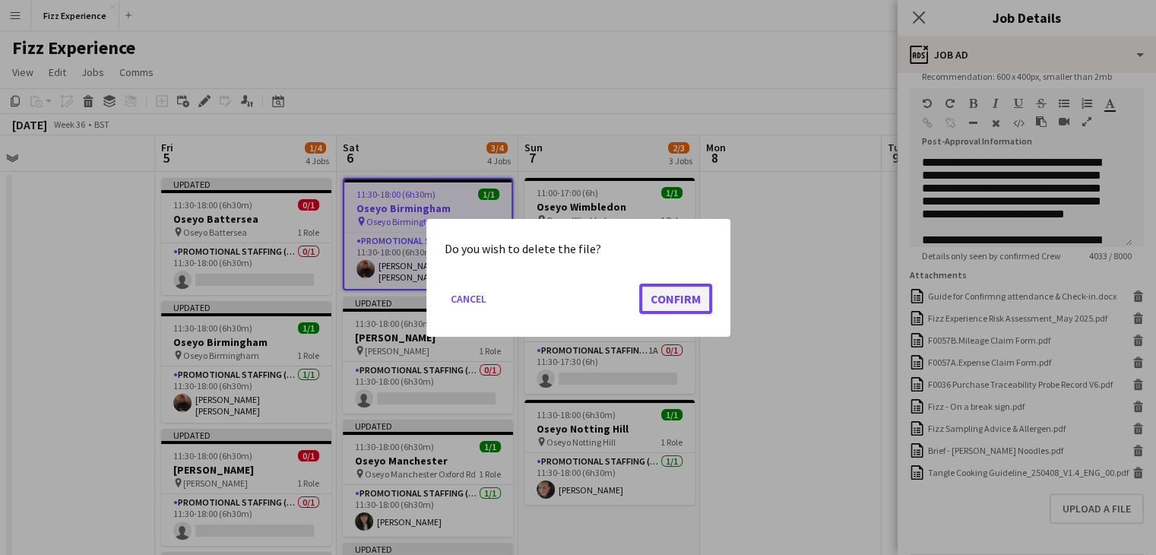
click at [686, 299] on button "Confirm" at bounding box center [675, 298] width 73 height 30
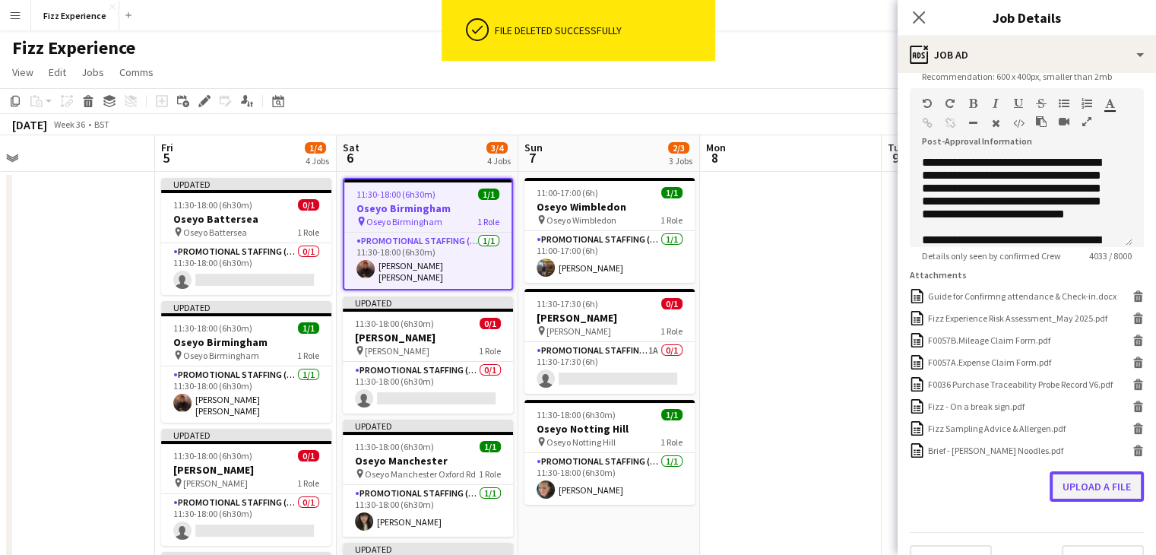
click at [1080, 499] on button "Upload a file" at bounding box center [1097, 486] width 94 height 30
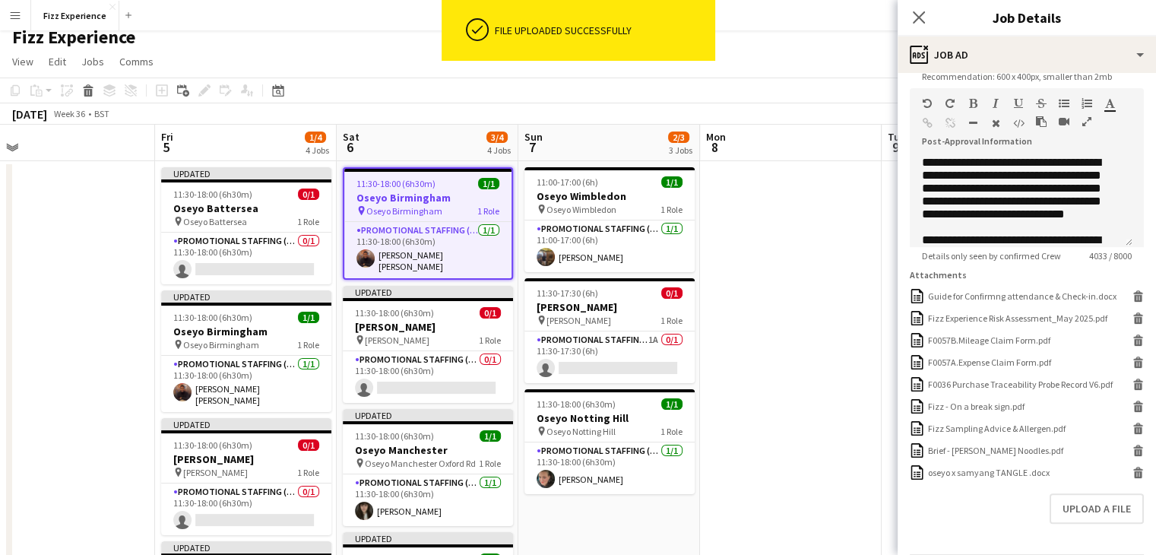
scroll to position [0, 0]
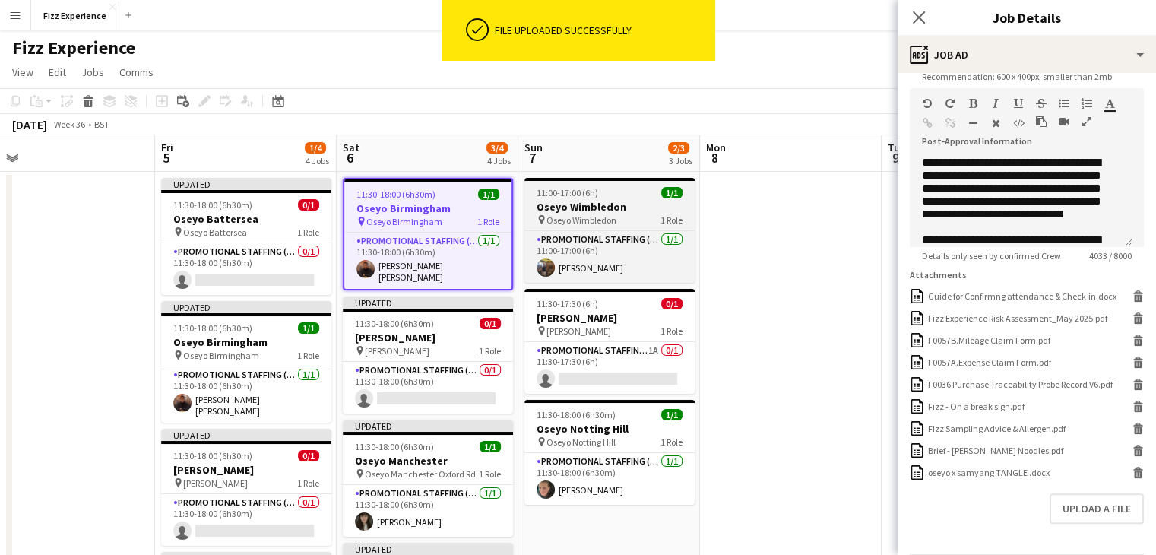
click at [609, 217] on span "Oseyo Wimbledon" at bounding box center [582, 219] width 70 height 11
type input "**********"
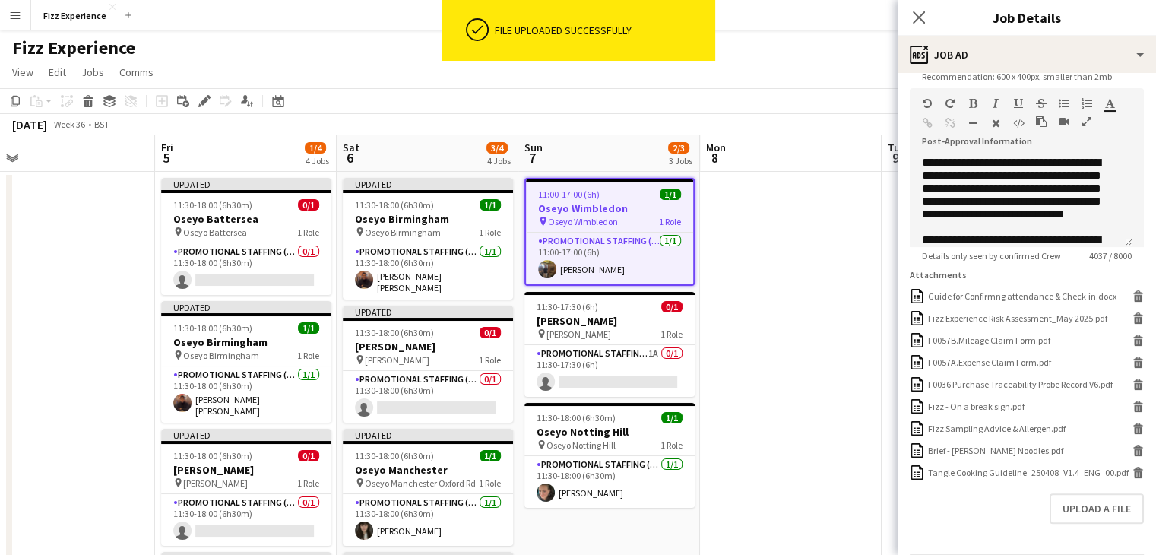
scroll to position [335, 0]
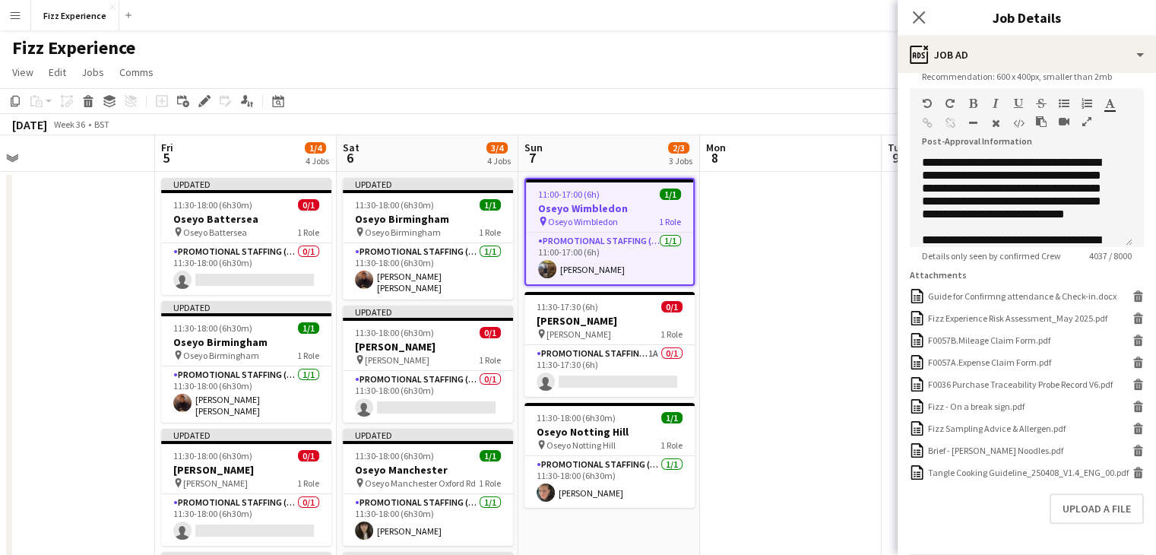
click at [1090, 125] on icon "button" at bounding box center [1087, 121] width 9 height 11
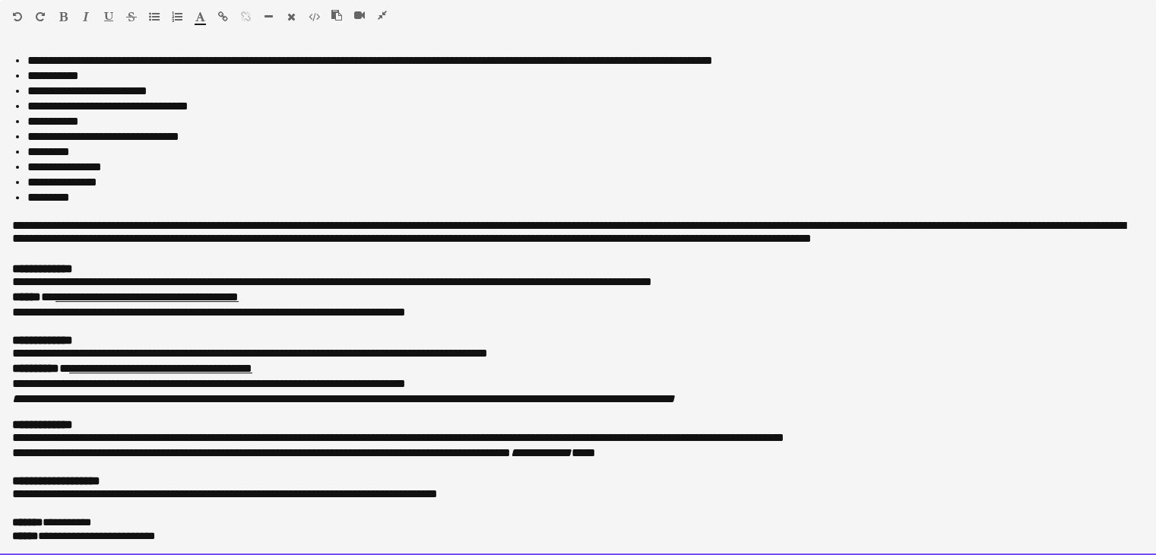
scroll to position [0, 0]
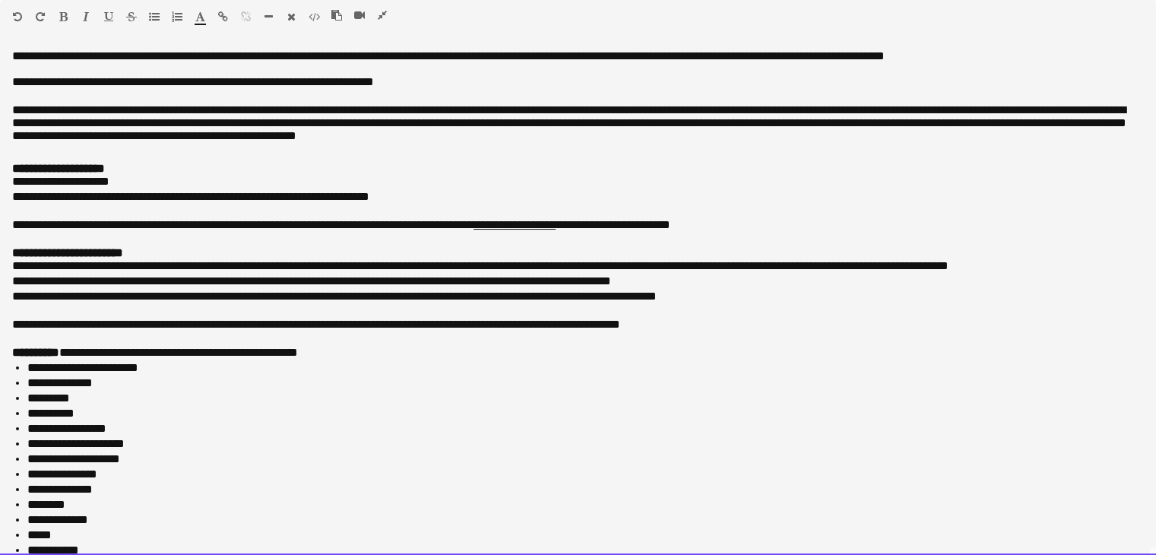
drag, startPoint x: 177, startPoint y: 530, endPoint x: 0, endPoint y: -66, distance: 621.9
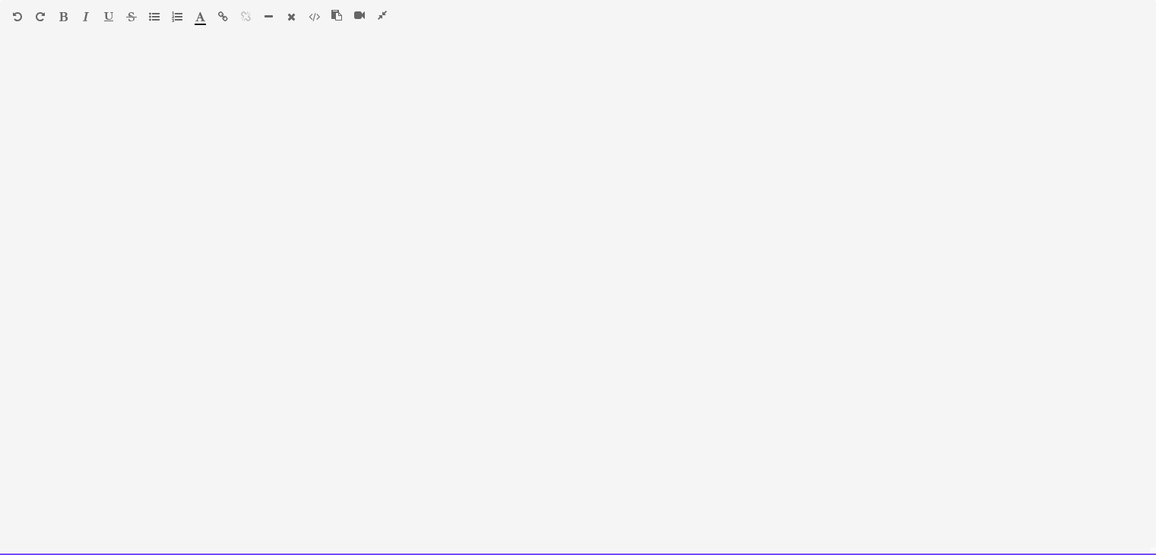
scroll to position [620, 0]
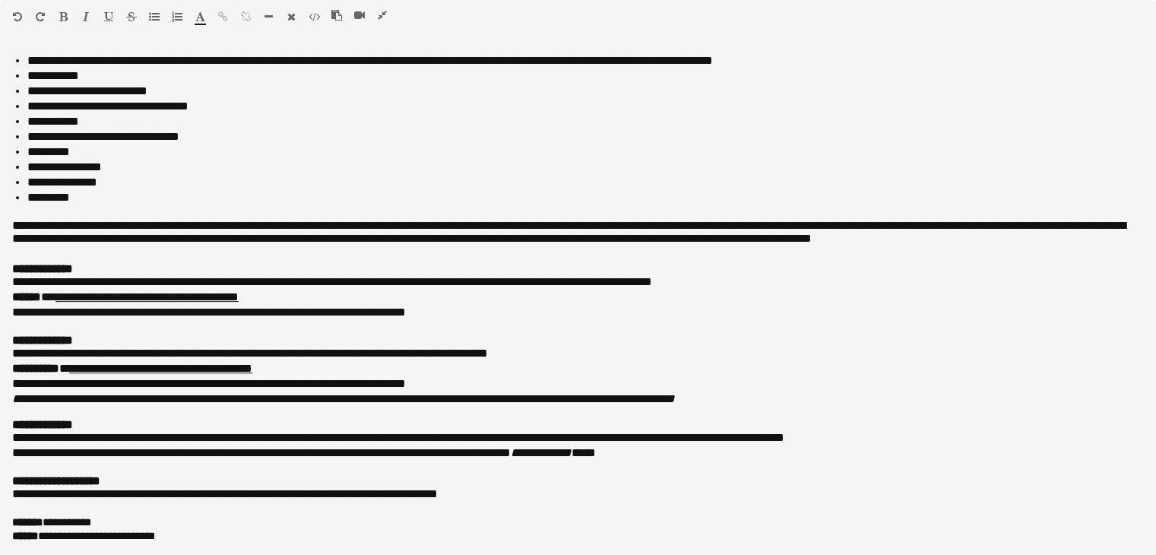
click at [384, 15] on icon "button" at bounding box center [382, 15] width 9 height 11
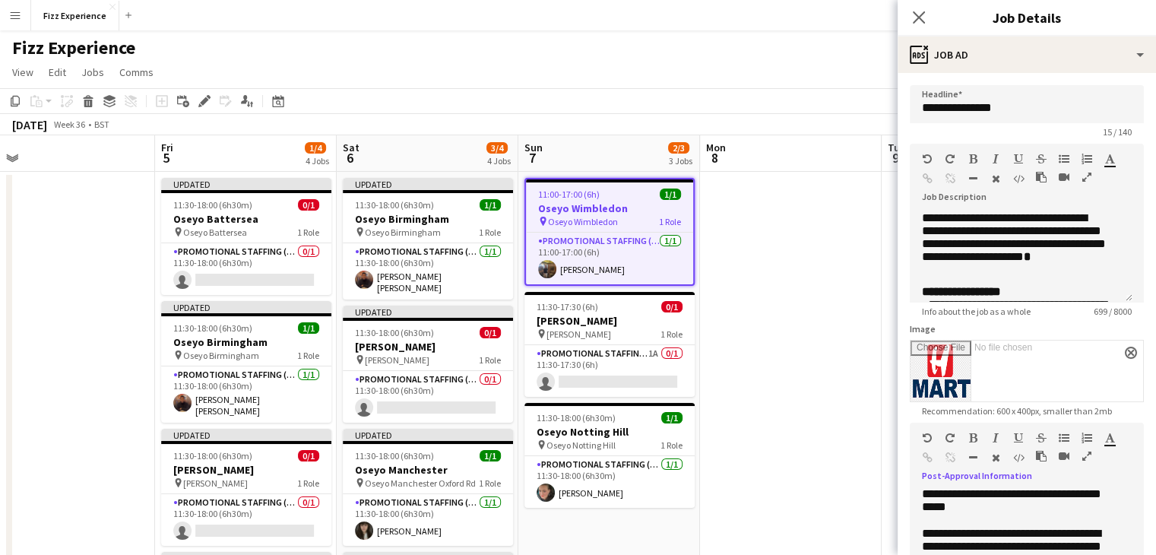
scroll to position [408, 0]
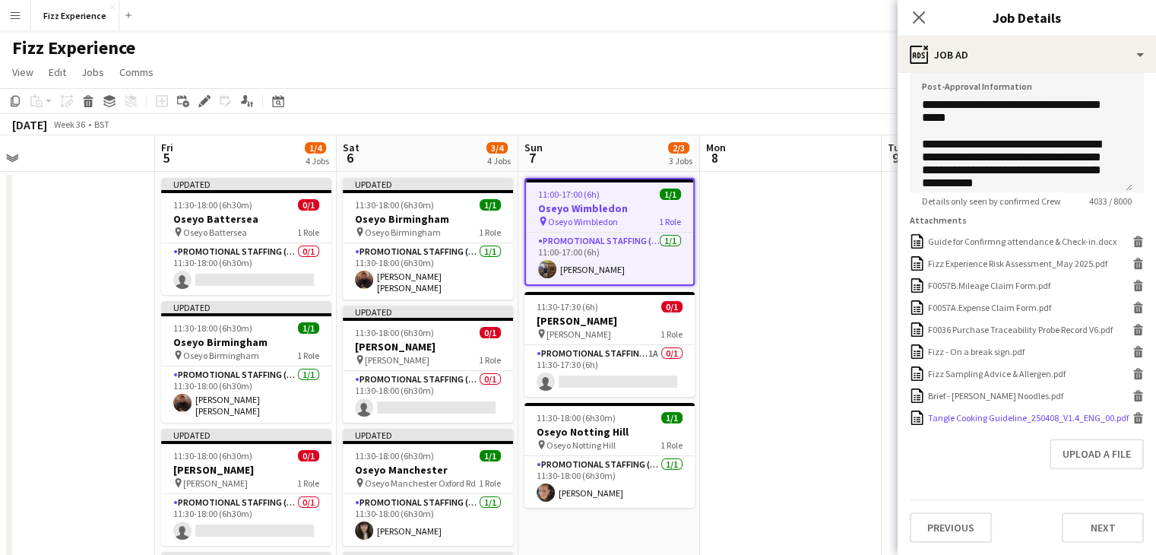
click at [1135, 419] on icon at bounding box center [1139, 420] width 8 height 7
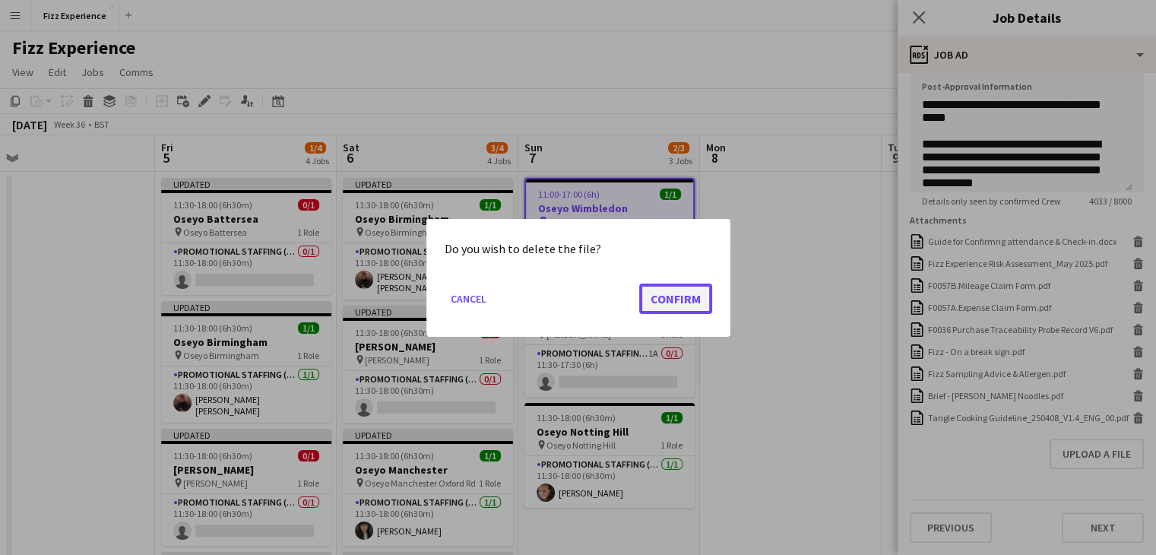
click at [678, 303] on button "Confirm" at bounding box center [675, 298] width 73 height 30
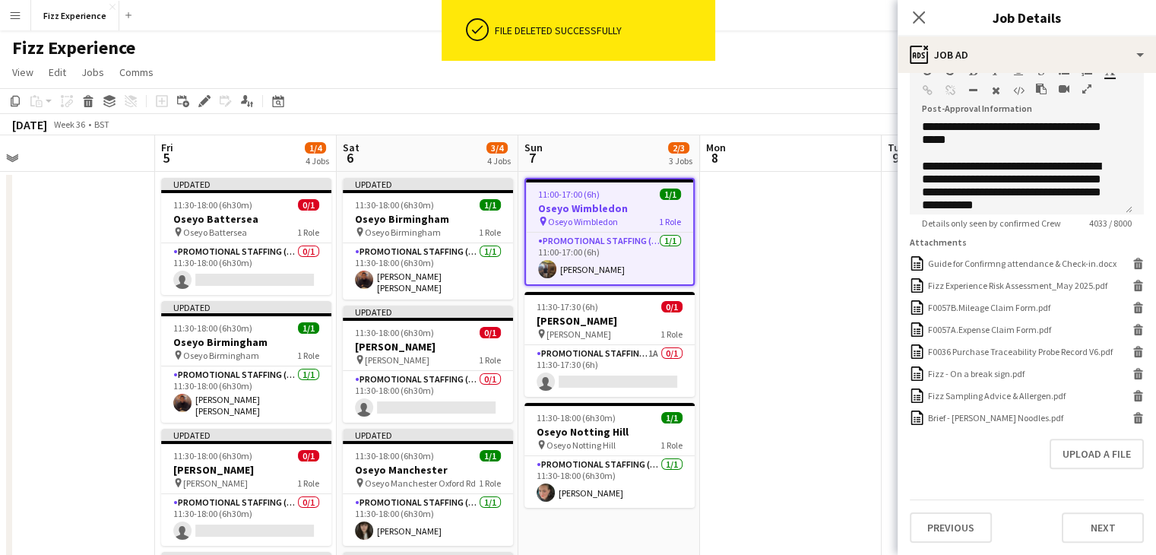
scroll to position [377, 0]
click at [1091, 451] on button "Upload a file" at bounding box center [1097, 454] width 94 height 30
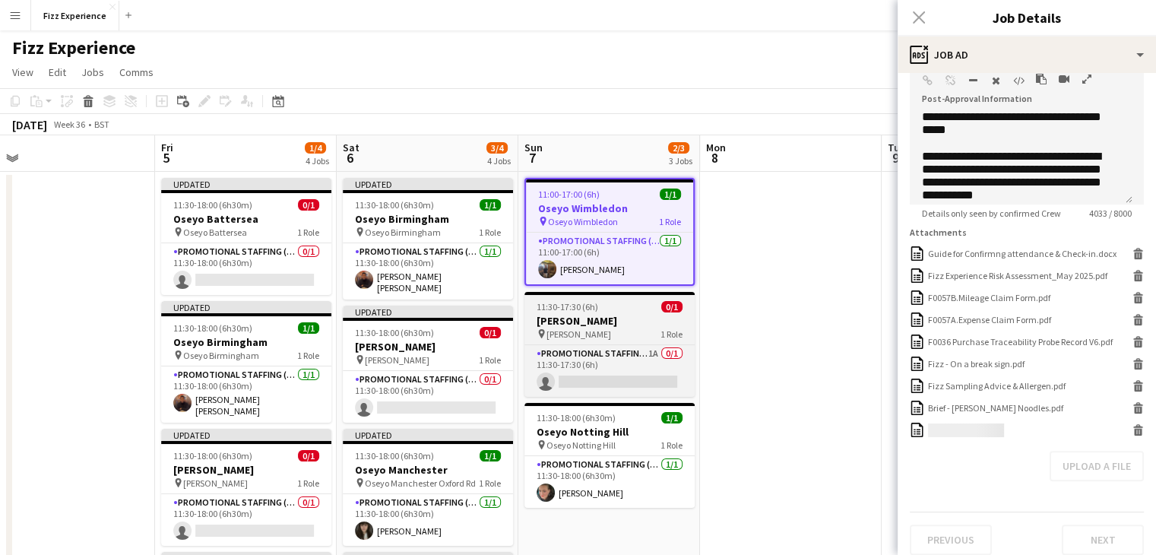
click at [615, 330] on div "pin Oseyo Arndale 1 Role" at bounding box center [610, 334] width 170 height 12
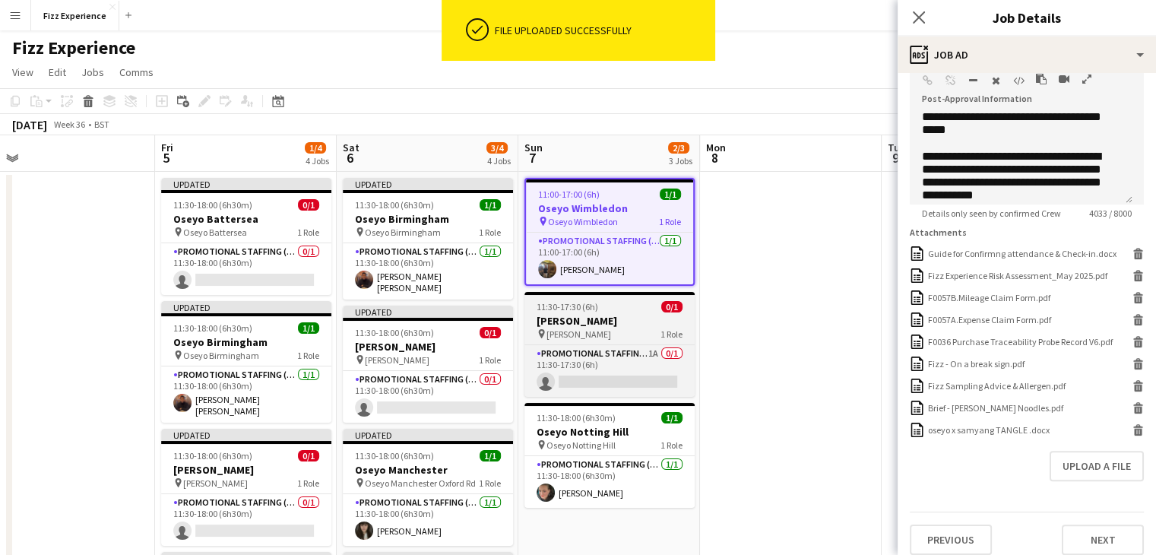
click at [610, 315] on h3 "[PERSON_NAME]" at bounding box center [610, 321] width 170 height 14
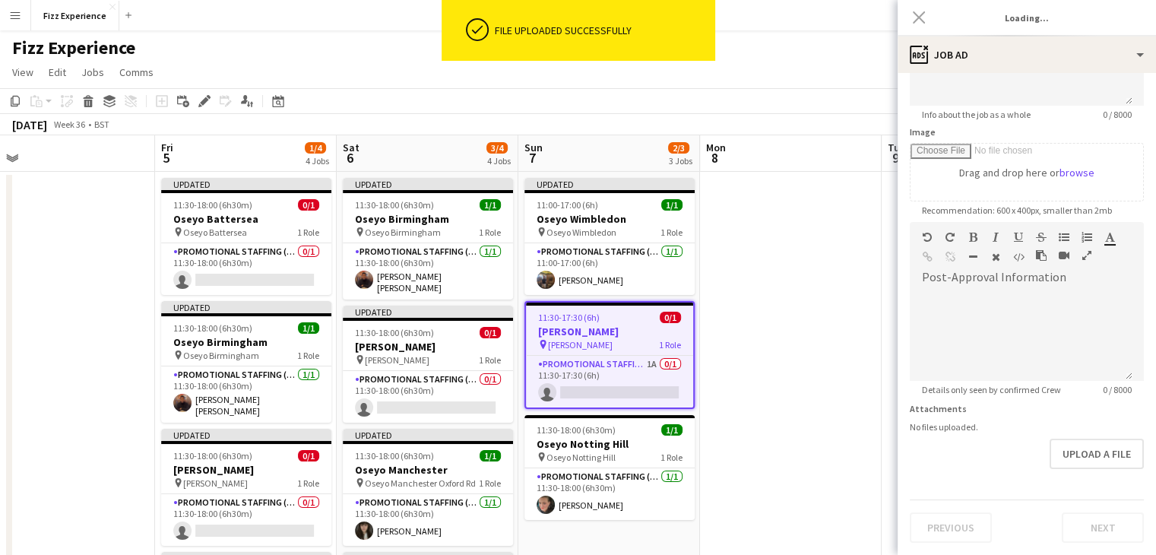
scroll to position [0, 0]
type input "**********"
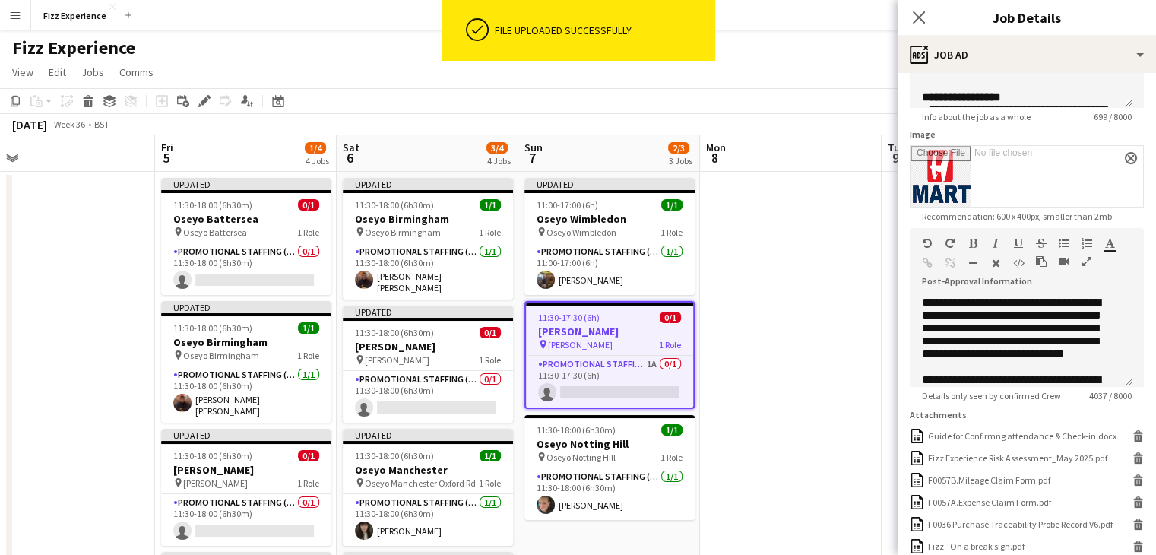
scroll to position [377, 0]
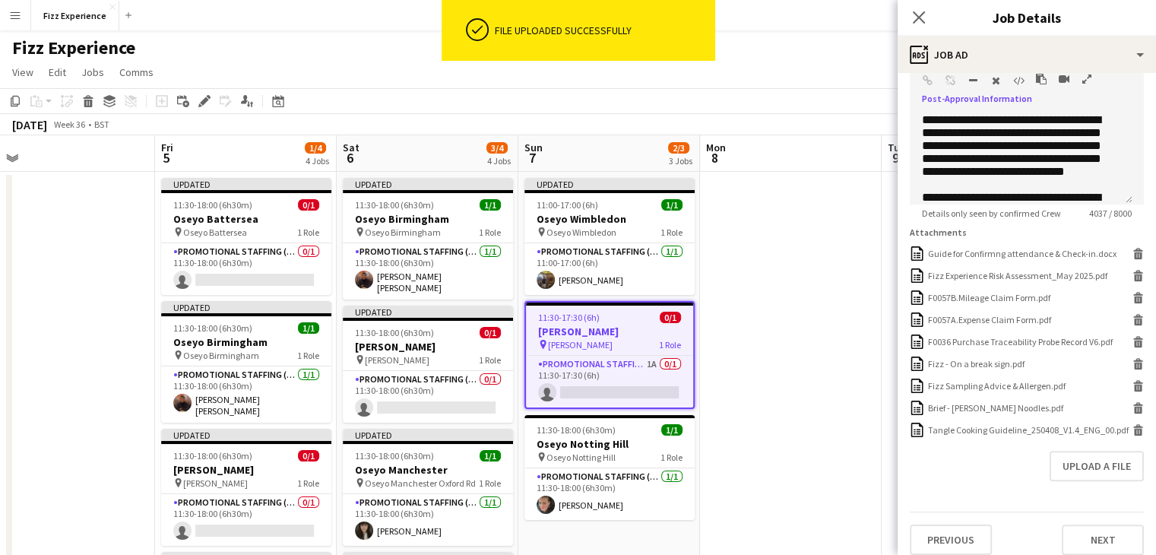
click at [1086, 76] on icon "button" at bounding box center [1087, 79] width 9 height 11
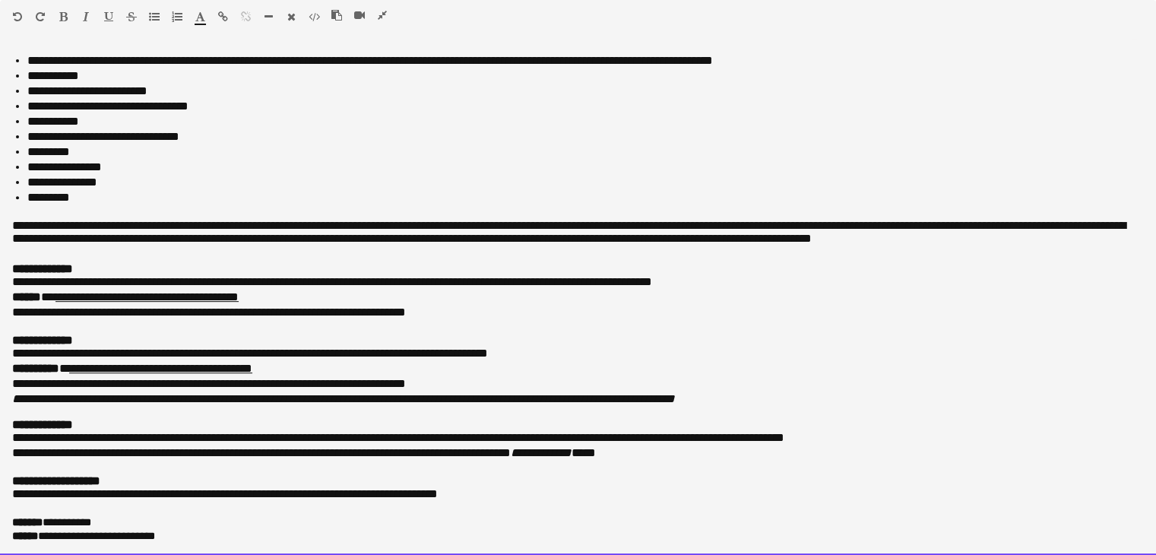
scroll to position [0, 0]
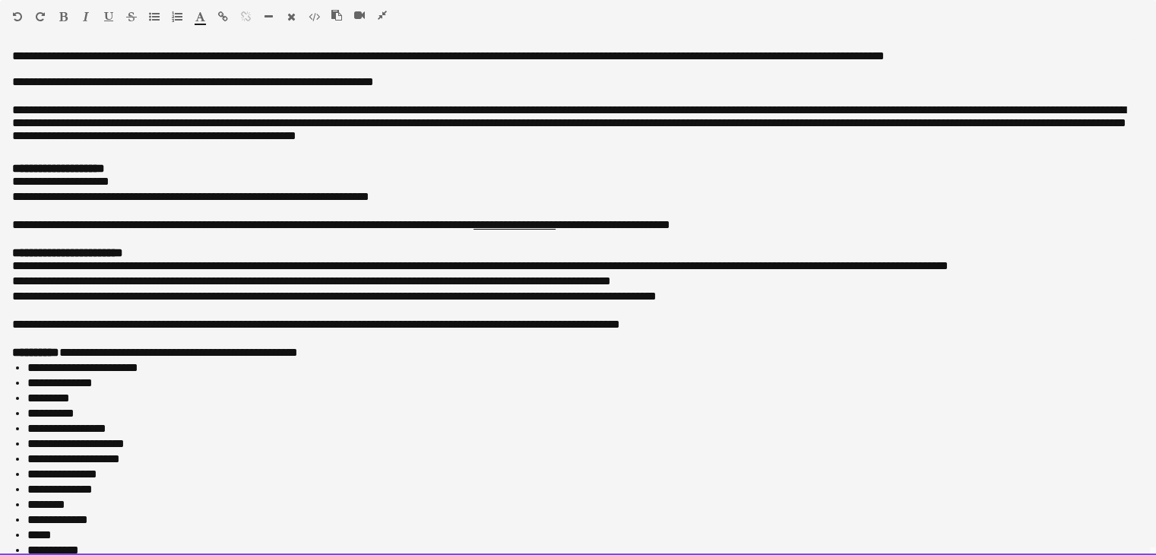
drag, startPoint x: 201, startPoint y: 535, endPoint x: 40, endPoint y: 2, distance: 556.8
click at [40, 2] on div "**********" at bounding box center [578, 277] width 1156 height 555
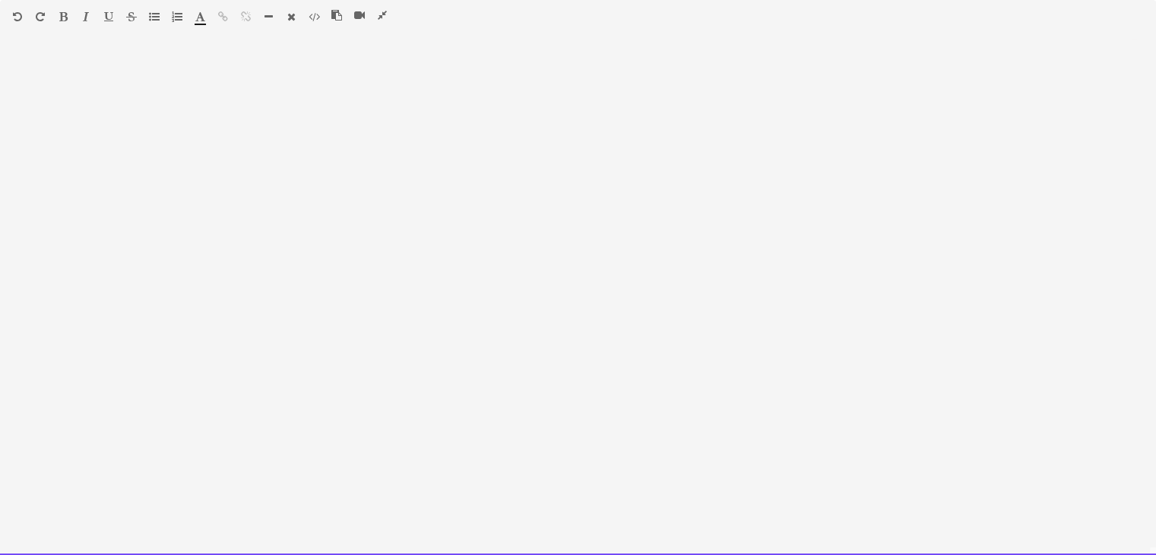
scroll to position [620, 0]
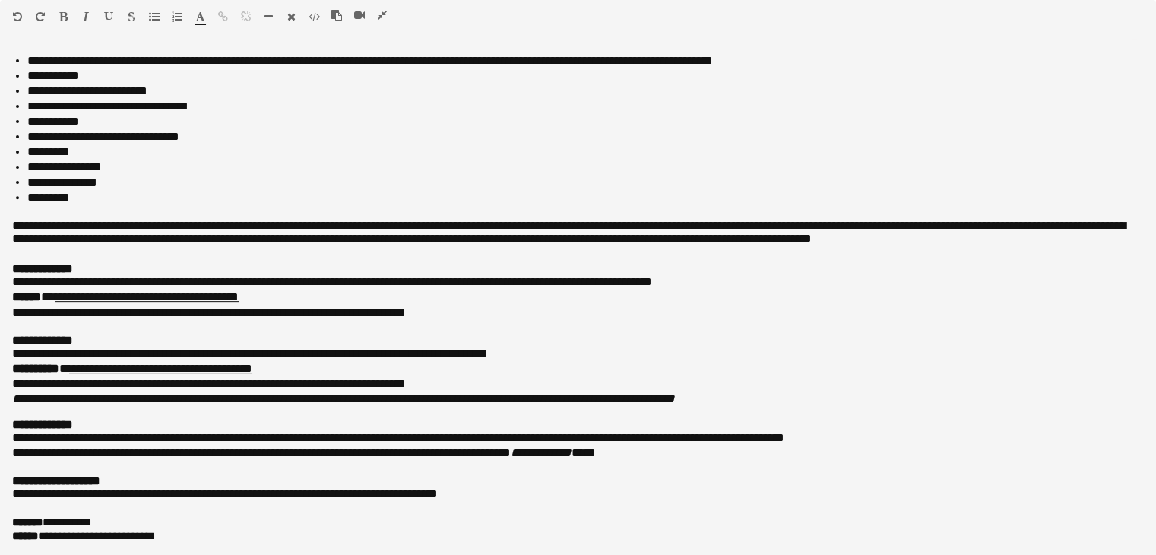
click at [379, 12] on icon "button" at bounding box center [382, 15] width 9 height 11
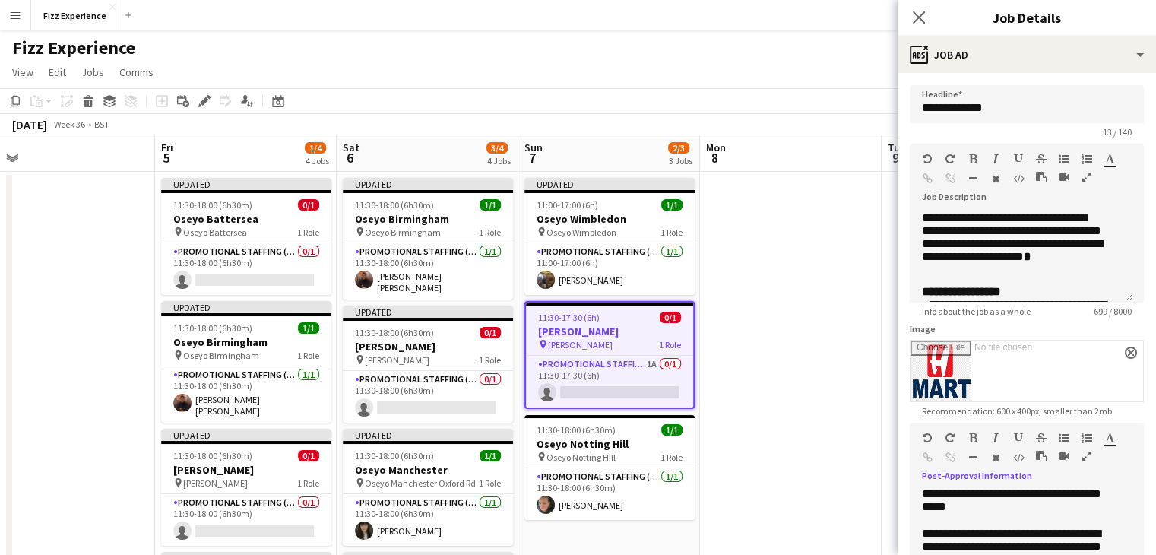
scroll to position [408, 0]
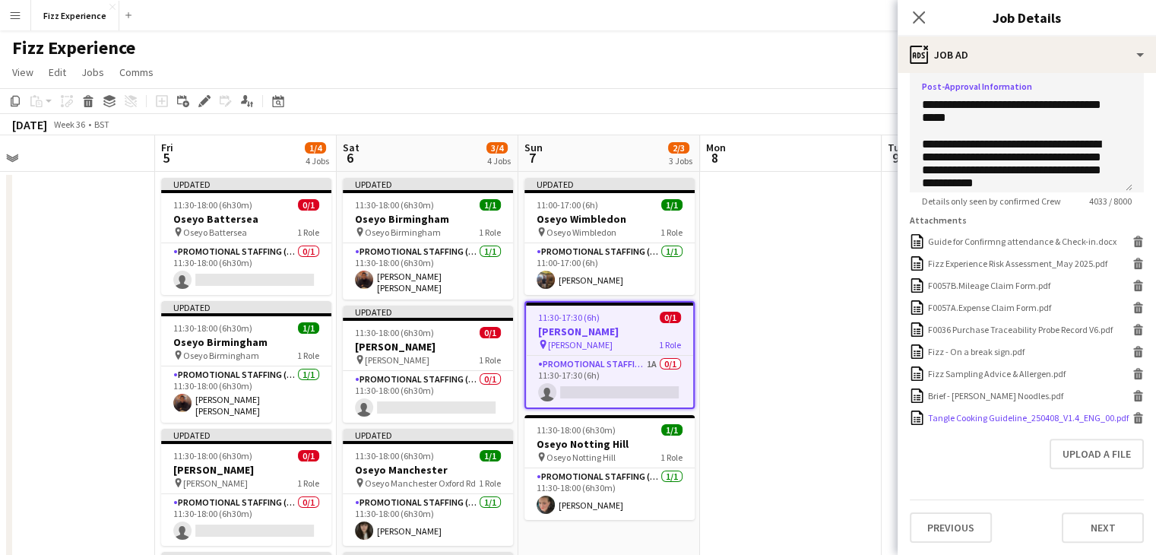
click at [1120, 419] on div "Tangle Cooking Guideline_250408_V1.4_ENG_00.pdf Tangle Cooking Guideline_250408…" at bounding box center [1027, 418] width 234 height 14
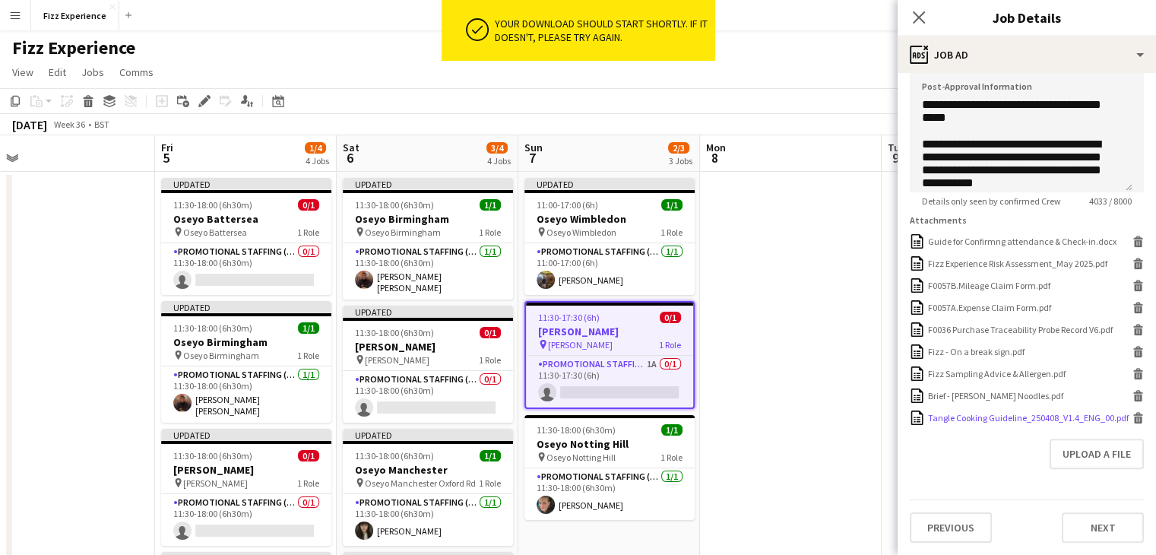
click at [1134, 412] on icon at bounding box center [1139, 414] width 10 height 4
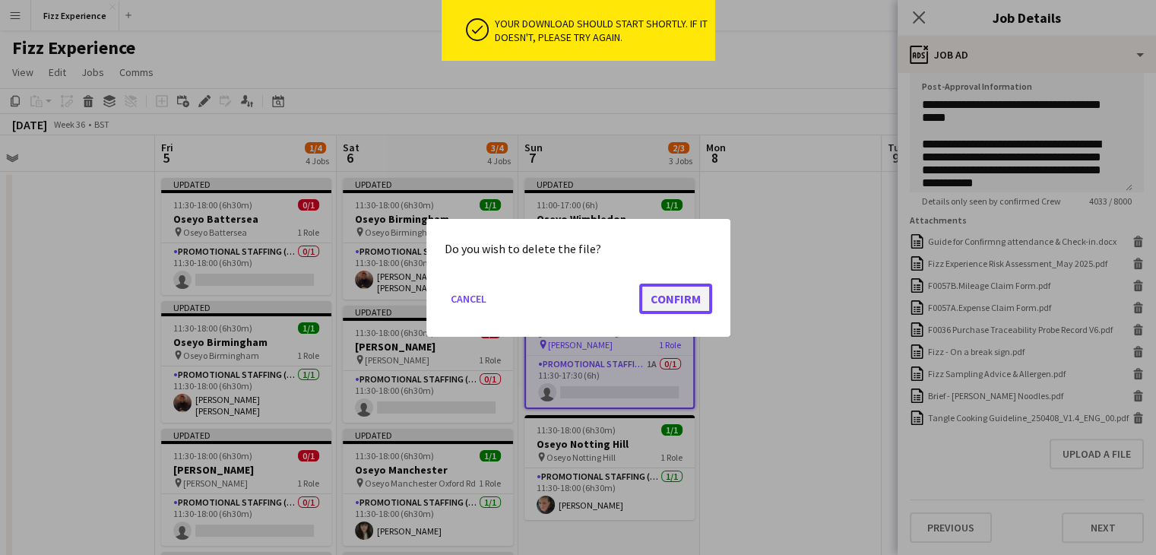
click at [661, 293] on button "Confirm" at bounding box center [675, 298] width 73 height 30
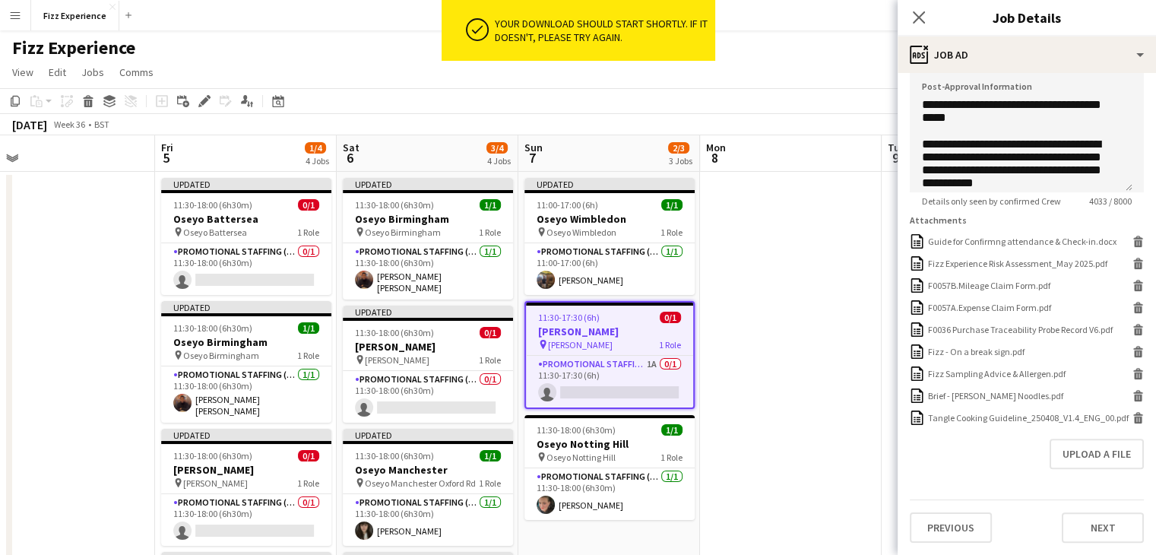
scroll to position [377, 0]
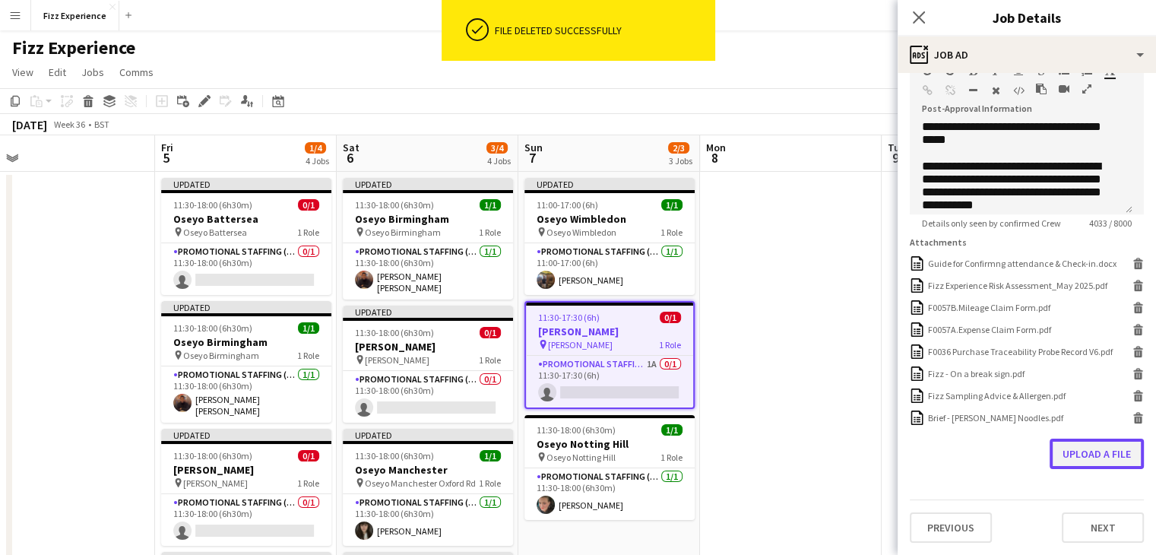
click at [1098, 450] on button "Upload a file" at bounding box center [1097, 454] width 94 height 30
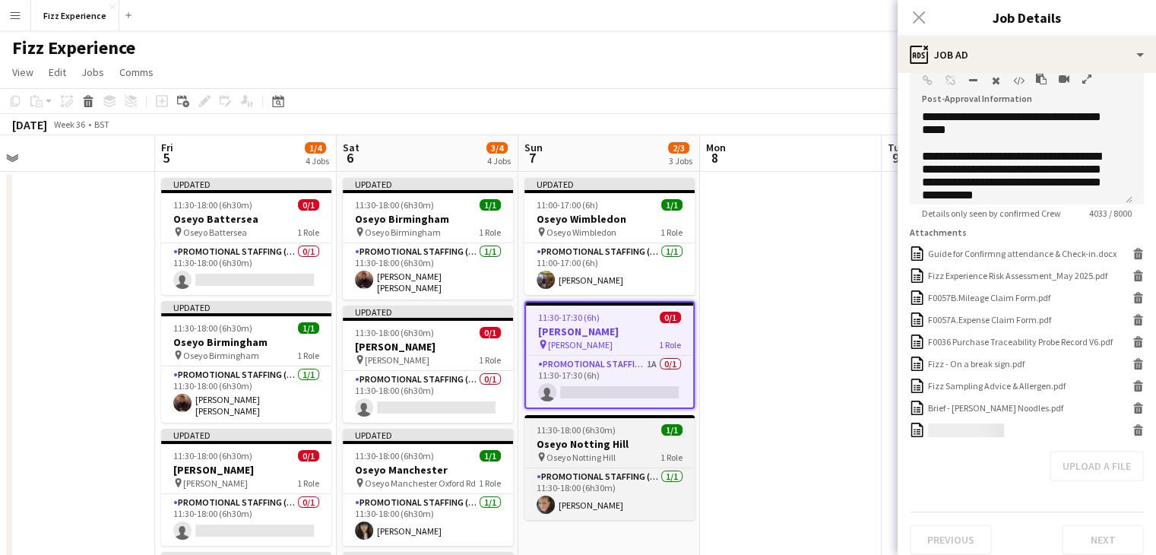
click at [617, 451] on div "pin Oseyo Notting Hill 1 Role" at bounding box center [610, 457] width 170 height 12
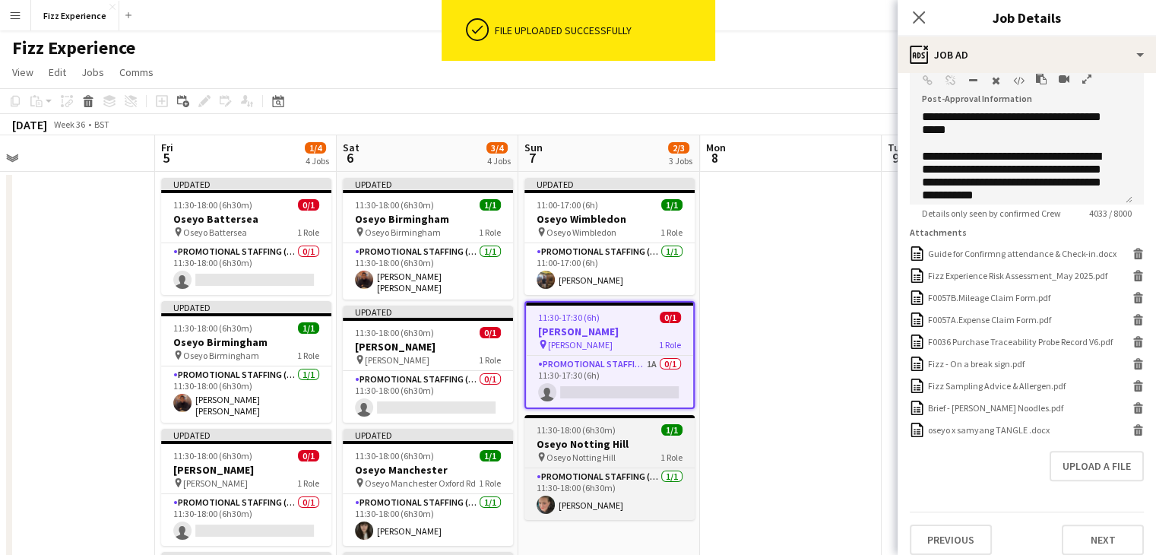
click at [617, 451] on div "pin Oseyo Notting Hill 1 Role" at bounding box center [610, 457] width 170 height 12
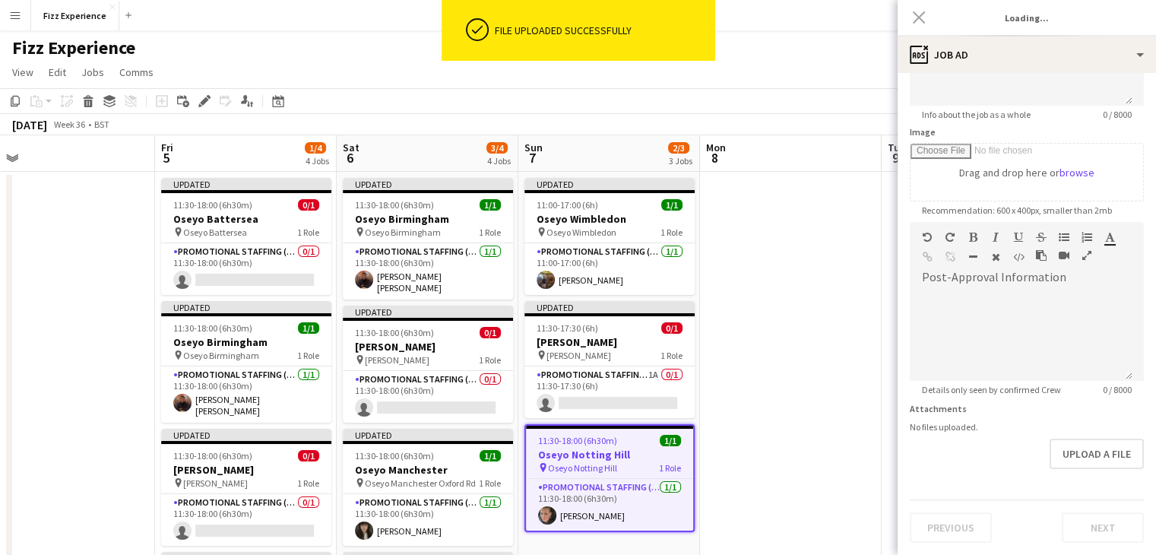
type input "**********"
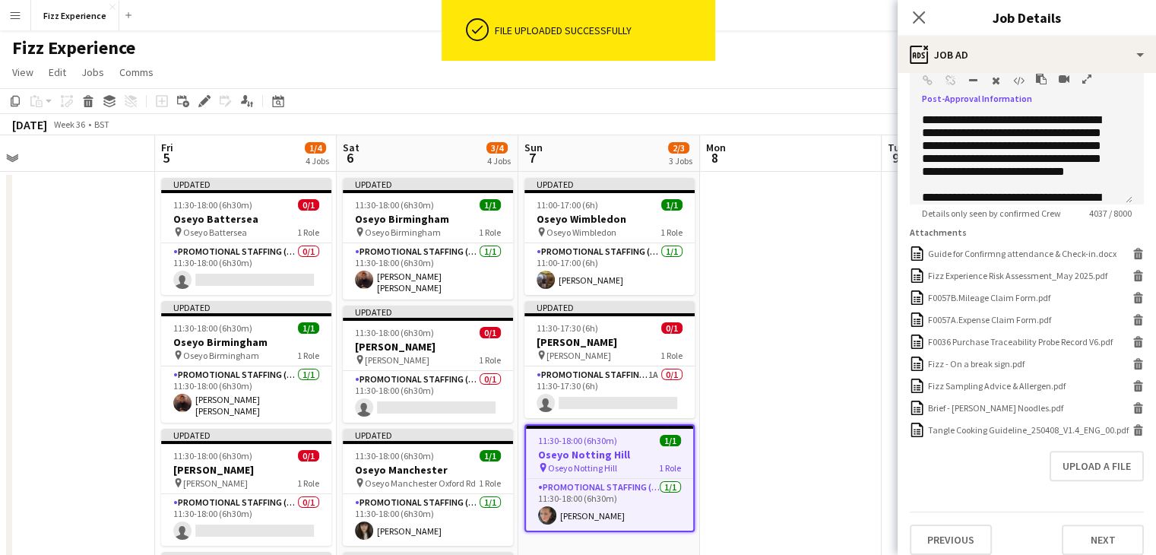
click at [1083, 77] on icon "button" at bounding box center [1087, 79] width 9 height 11
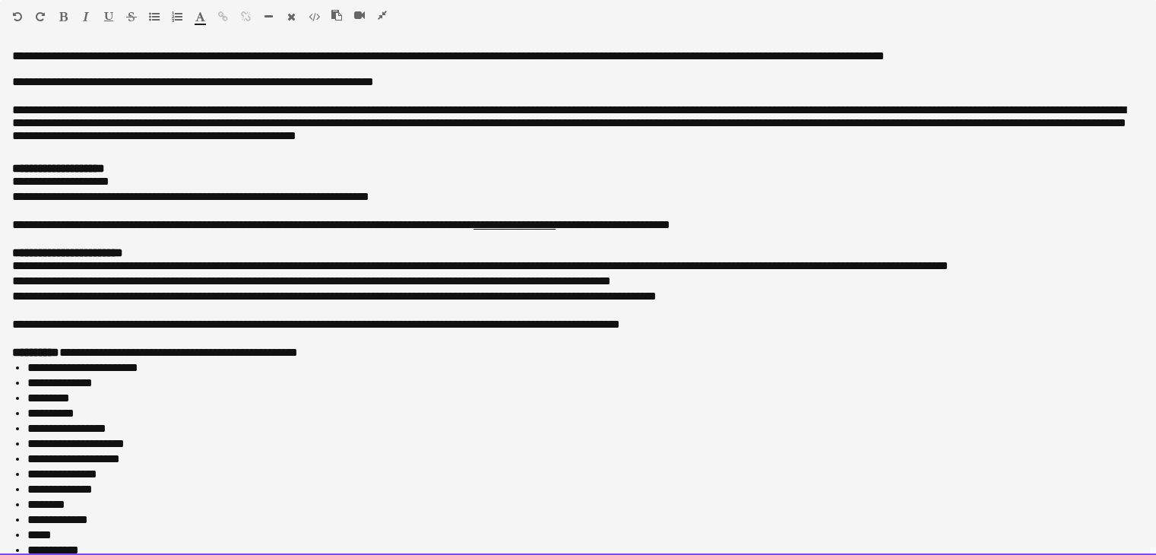
click at [122, 233] on p "**********" at bounding box center [572, 225] width 1121 height 15
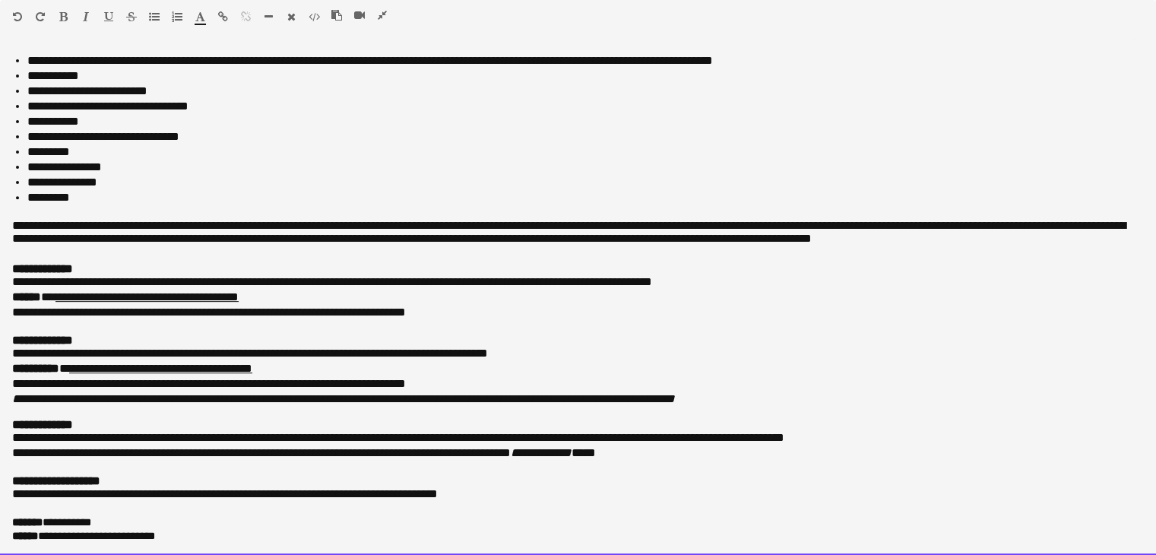
drag, startPoint x: 5, startPoint y: 49, endPoint x: 411, endPoint y: 590, distance: 675.6
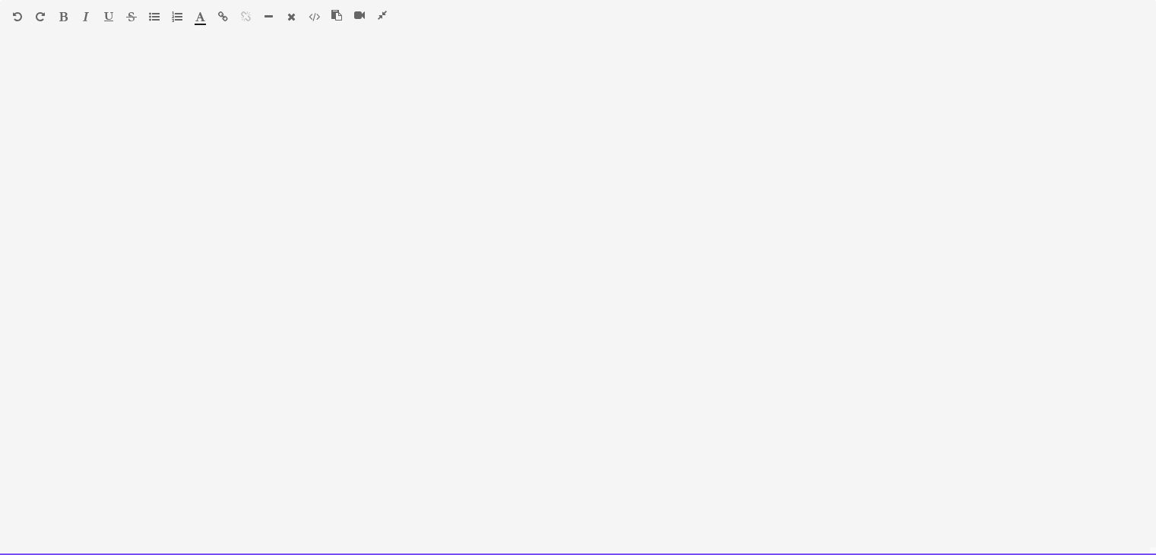
scroll to position [620, 0]
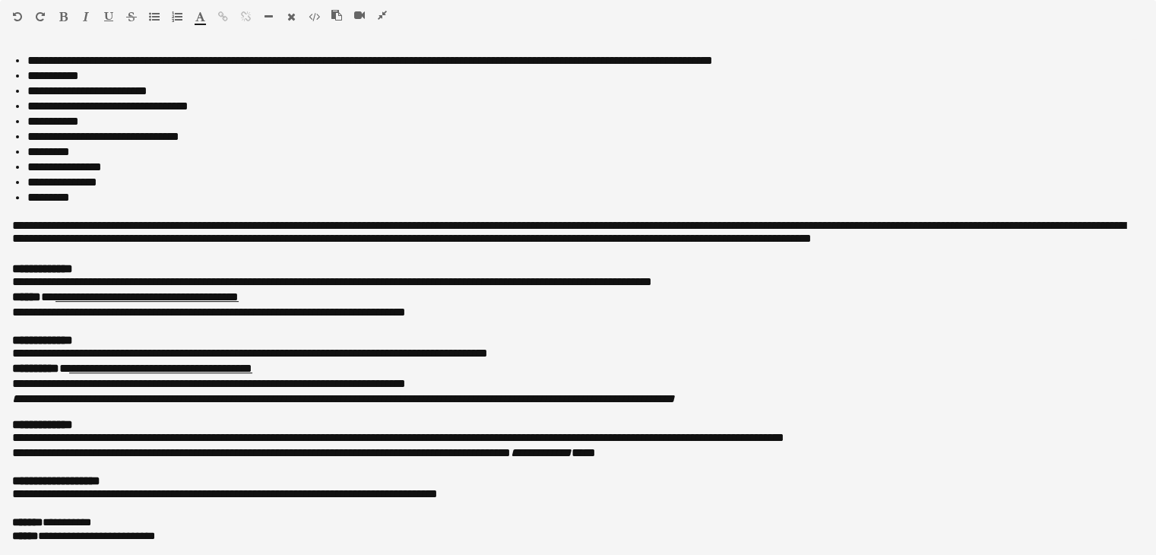
click at [380, 14] on icon "button" at bounding box center [382, 15] width 9 height 11
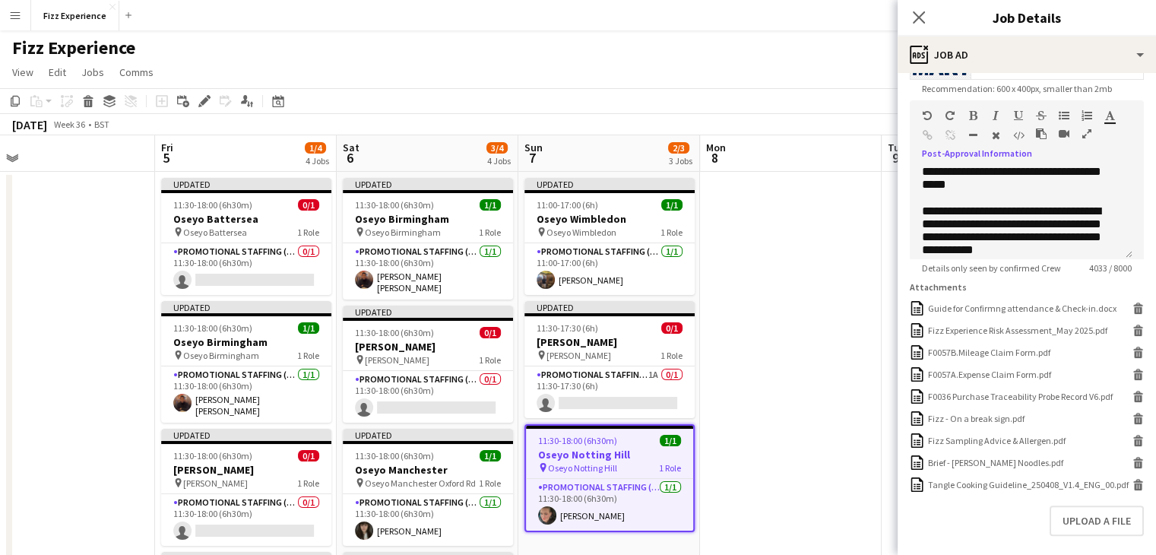
scroll to position [408, 0]
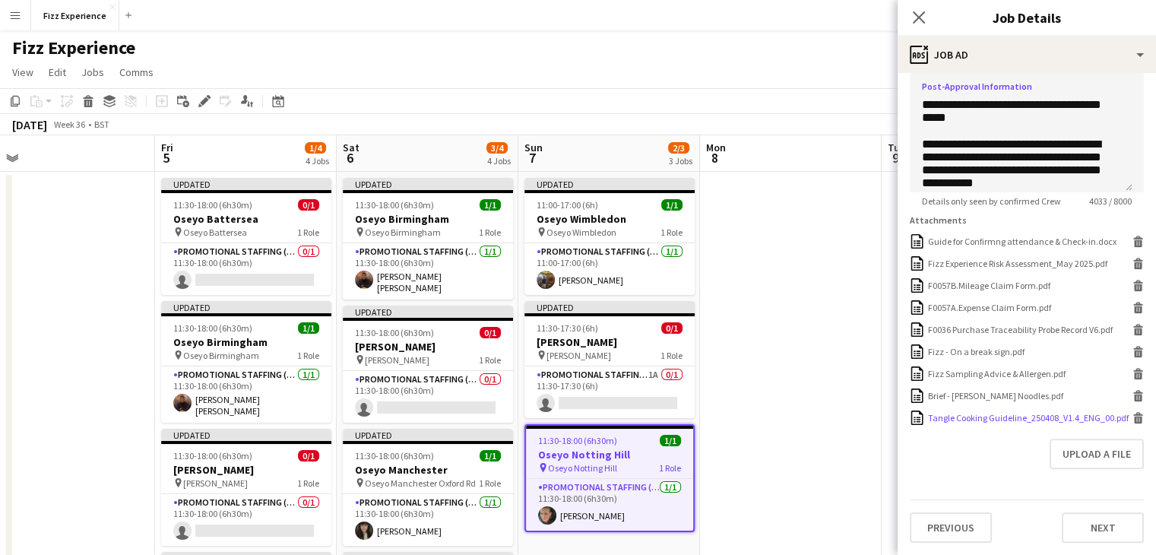
click at [1133, 414] on icon "Delete" at bounding box center [1138, 417] width 11 height 11
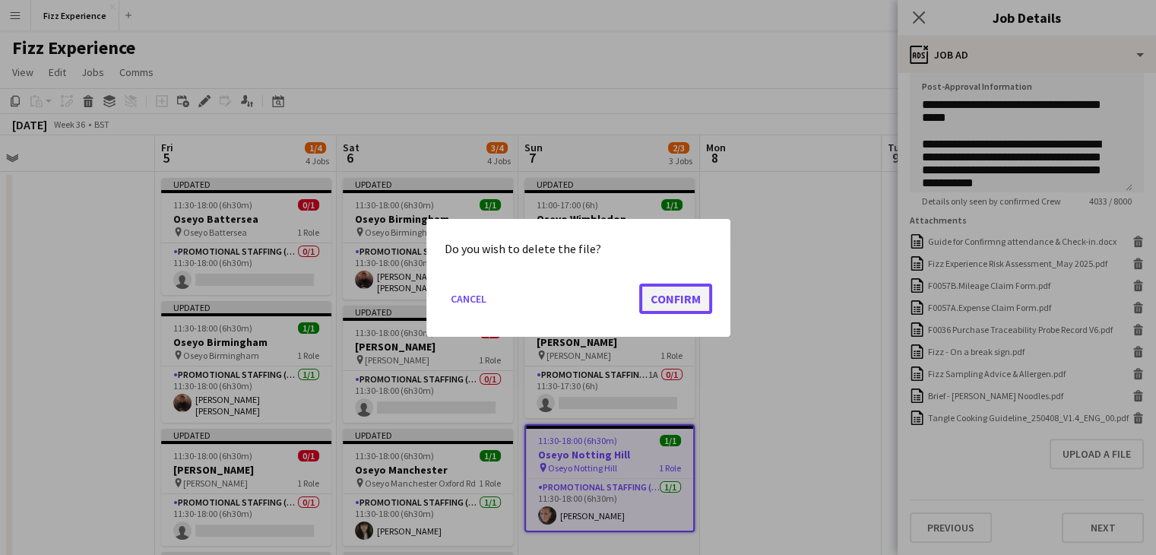
click at [658, 296] on button "Confirm" at bounding box center [675, 298] width 73 height 30
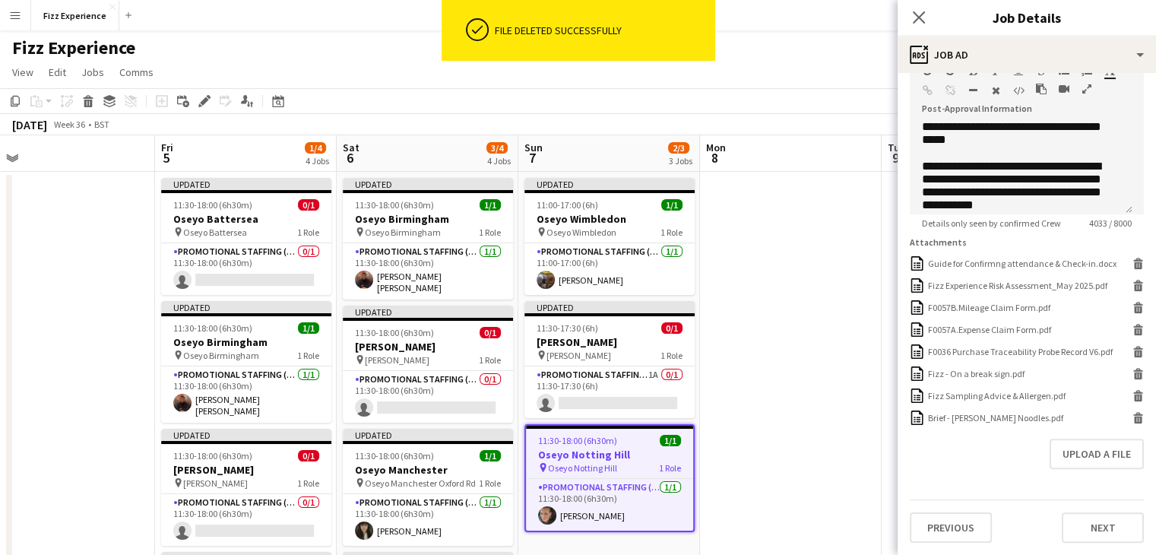
scroll to position [377, 0]
click at [1095, 452] on button "Upload a file" at bounding box center [1097, 454] width 94 height 30
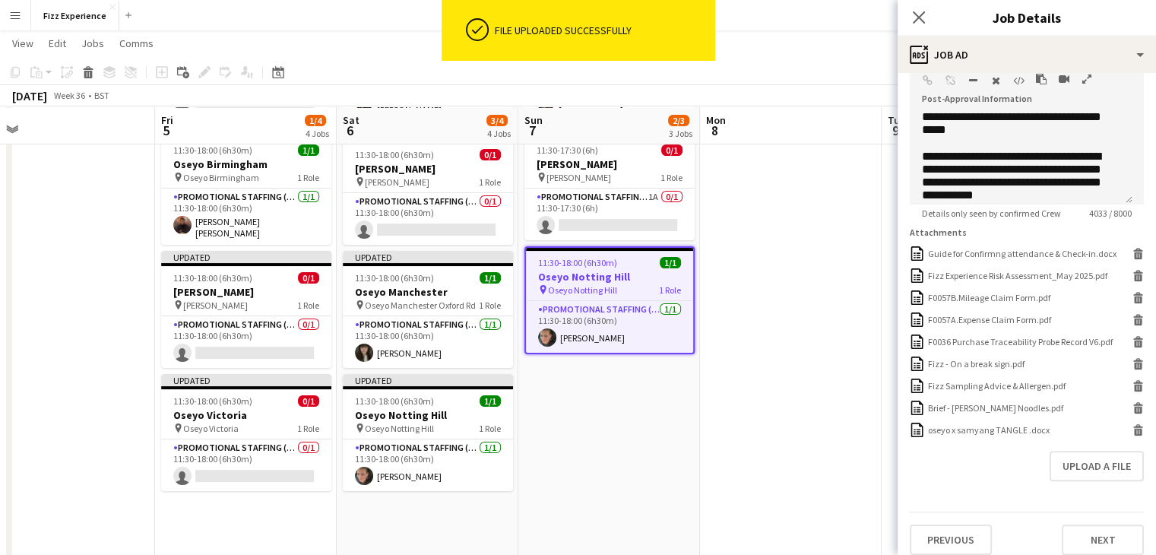
scroll to position [0, 0]
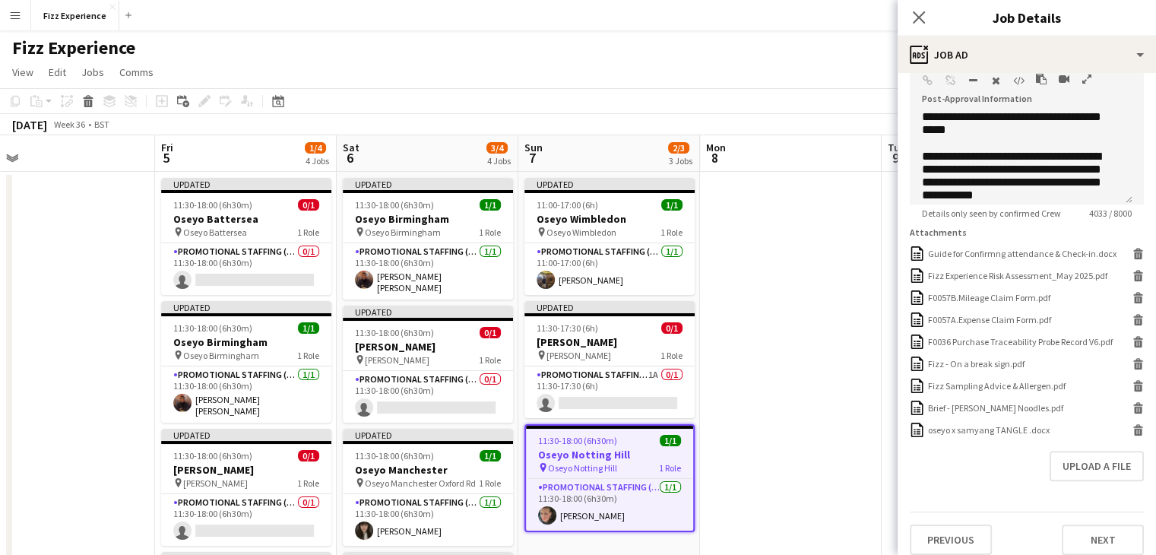
click at [812, 363] on app-date-cell at bounding box center [791, 564] width 182 height 785
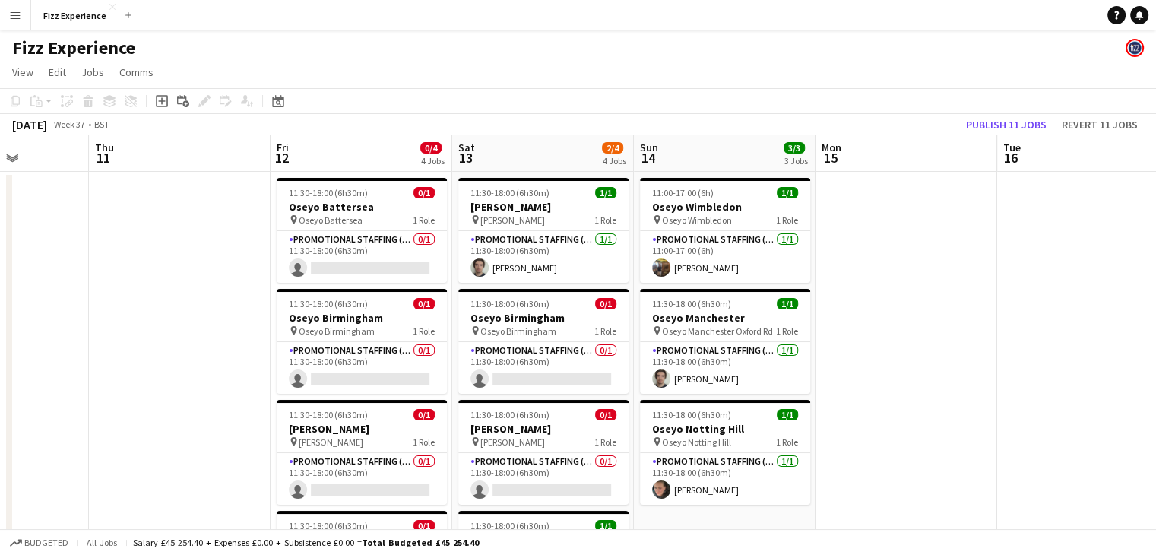
scroll to position [0, 457]
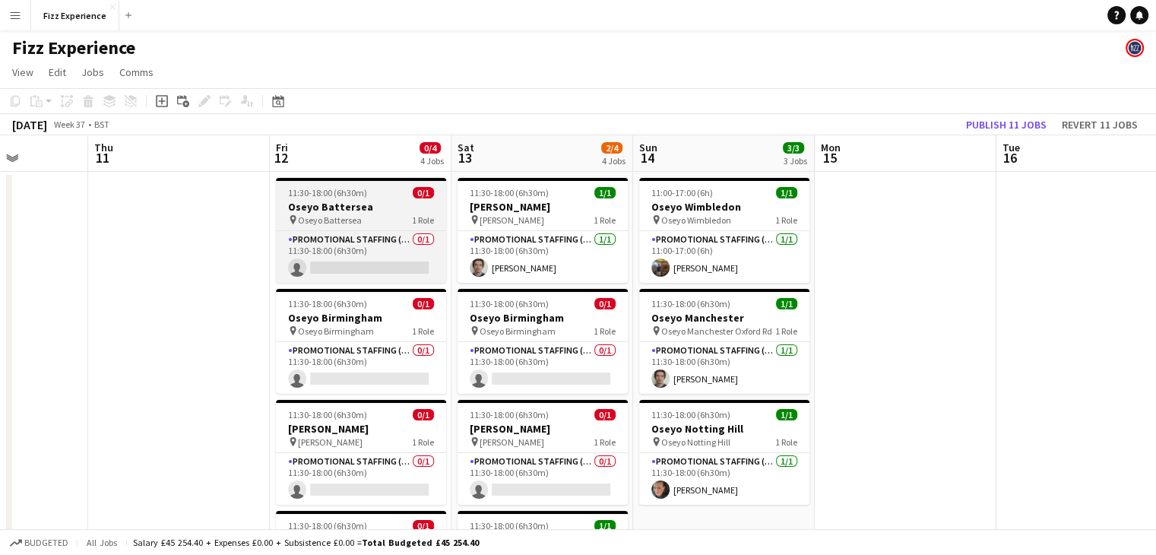
click at [345, 198] on span "11:30-18:00 (6h30m)" at bounding box center [327, 192] width 79 height 11
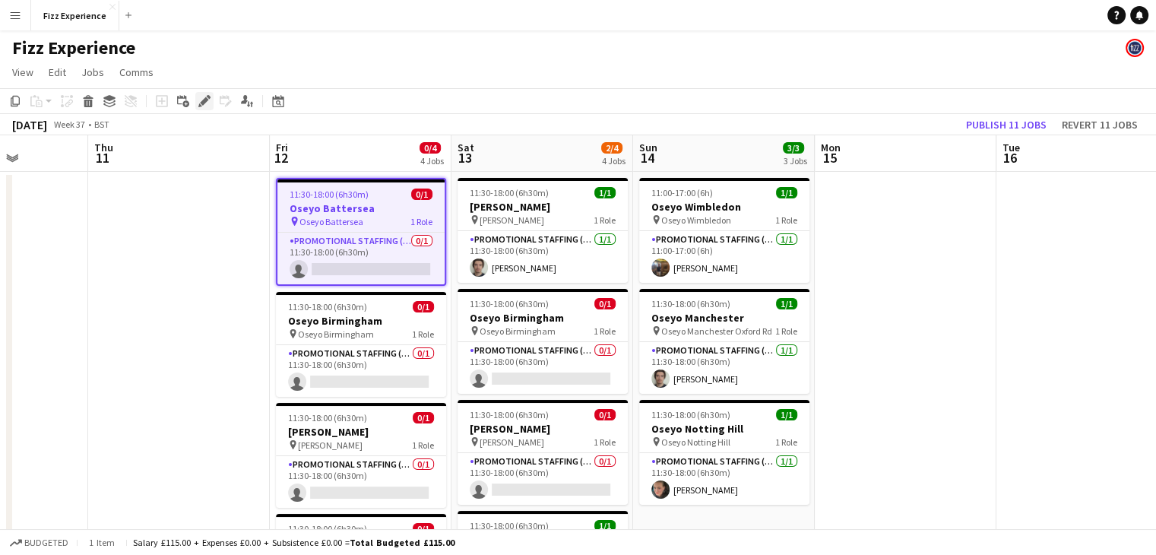
click at [207, 106] on icon "Edit" at bounding box center [204, 101] width 12 height 12
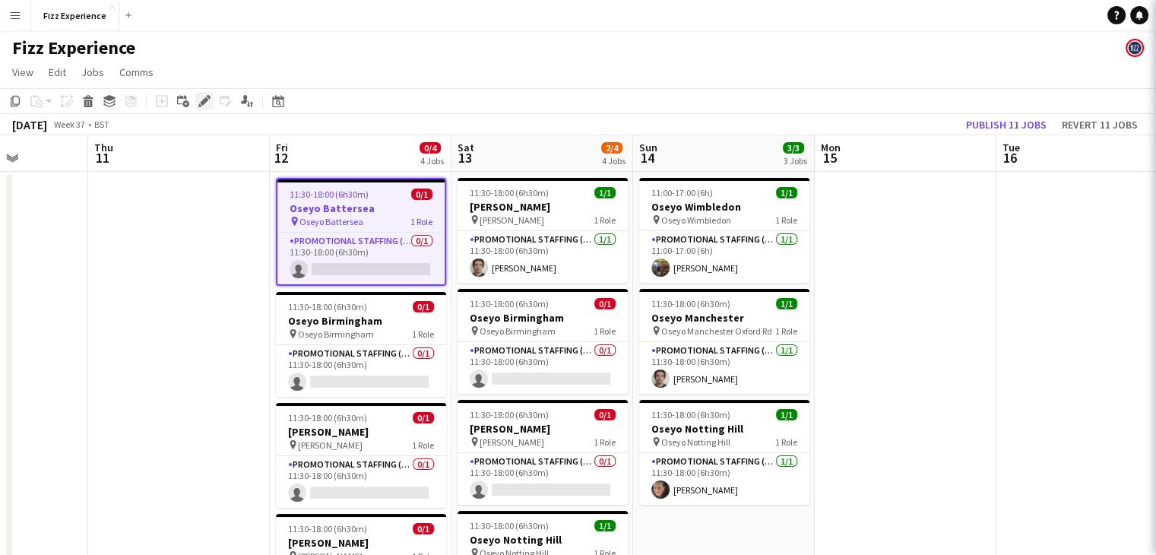
type input "**********"
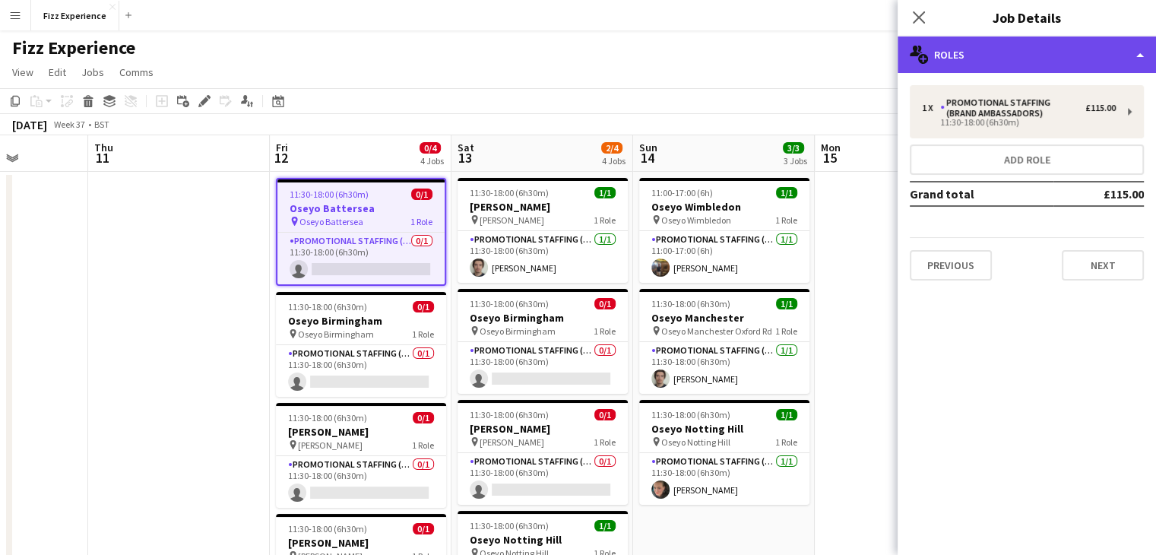
click at [1000, 62] on div "multiple-users-add Roles" at bounding box center [1027, 54] width 259 height 36
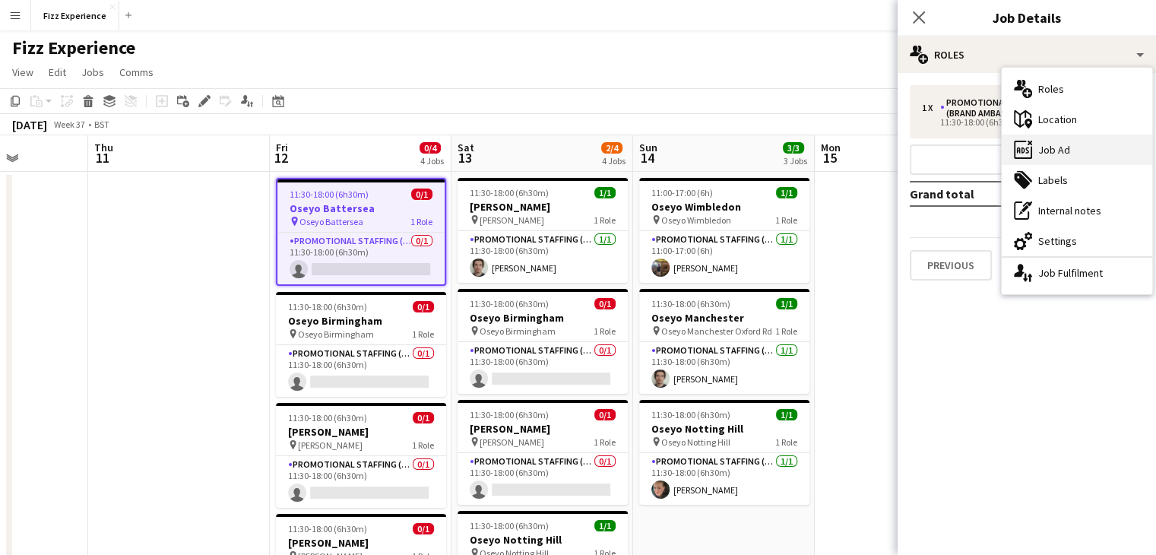
click at [1047, 156] on div "ads-window Job Ad" at bounding box center [1077, 150] width 151 height 30
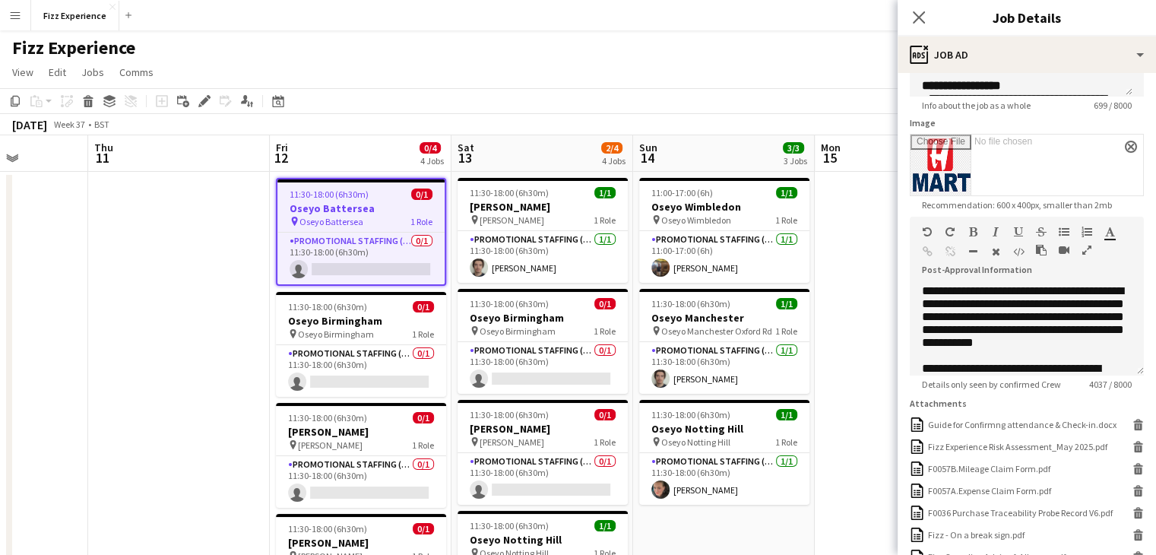
scroll to position [207, 0]
click at [1088, 251] on icon "button" at bounding box center [1087, 249] width 9 height 11
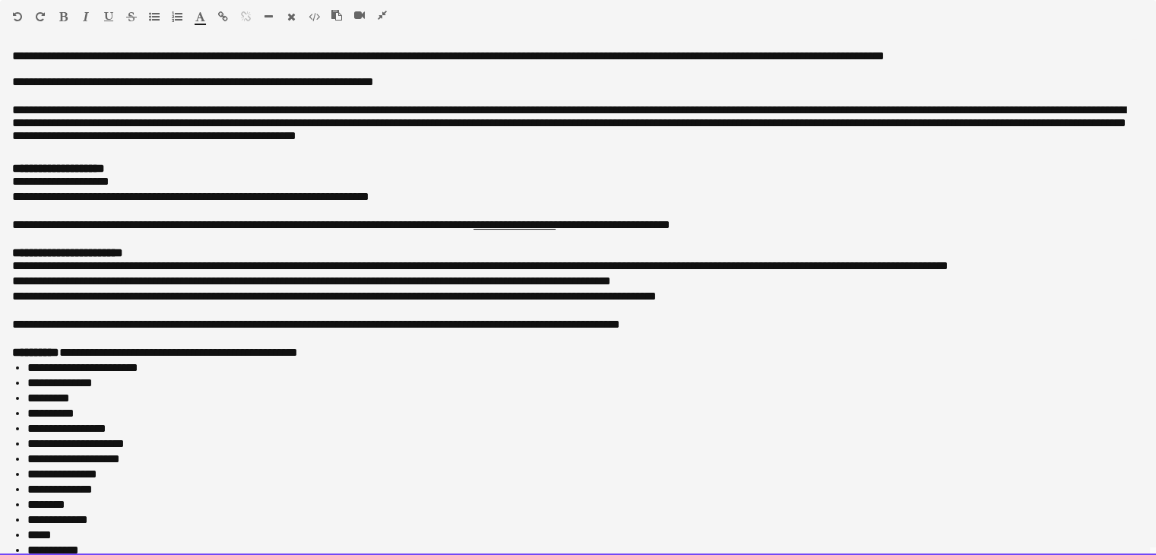
scroll to position [631, 0]
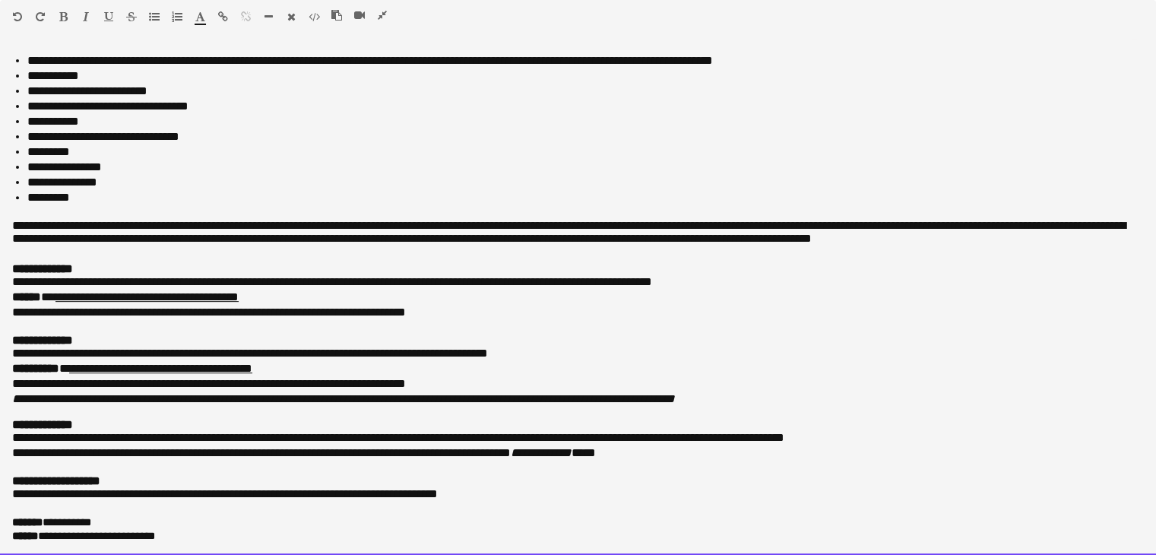
drag, startPoint x: 9, startPoint y: 53, endPoint x: 262, endPoint y: 590, distance: 593.5
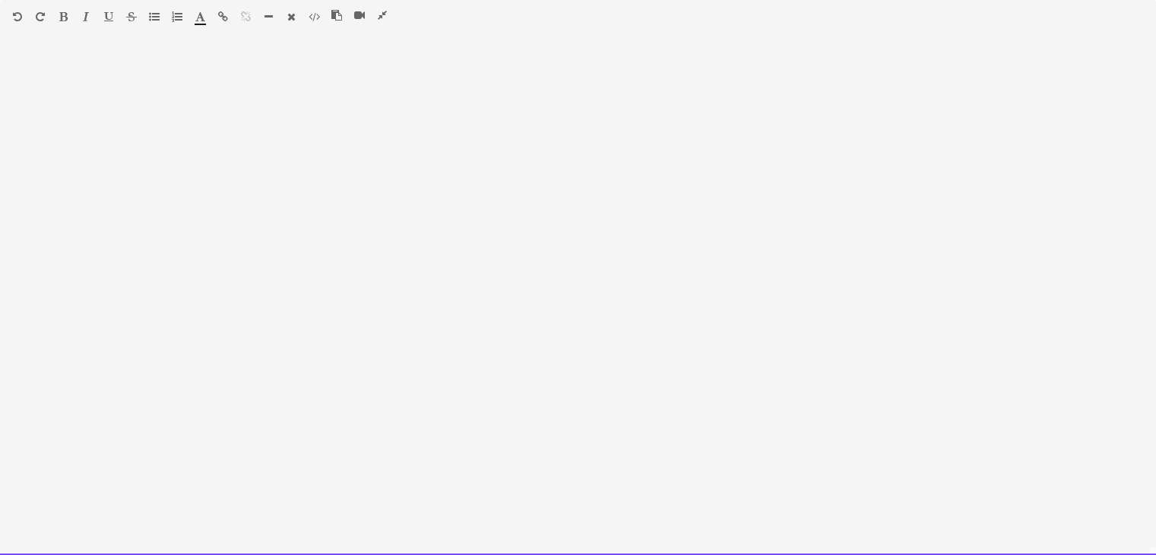
scroll to position [0, 0]
click at [96, 114] on div at bounding box center [578, 302] width 1156 height 506
drag, startPoint x: 96, startPoint y: 114, endPoint x: 89, endPoint y: 109, distance: 8.2
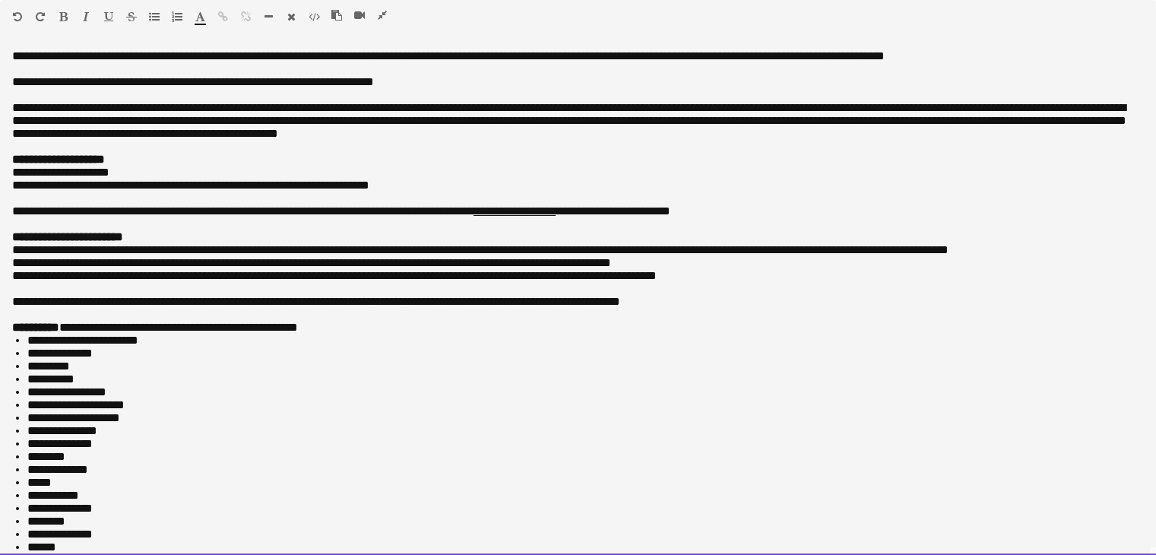
scroll to position [620, 0]
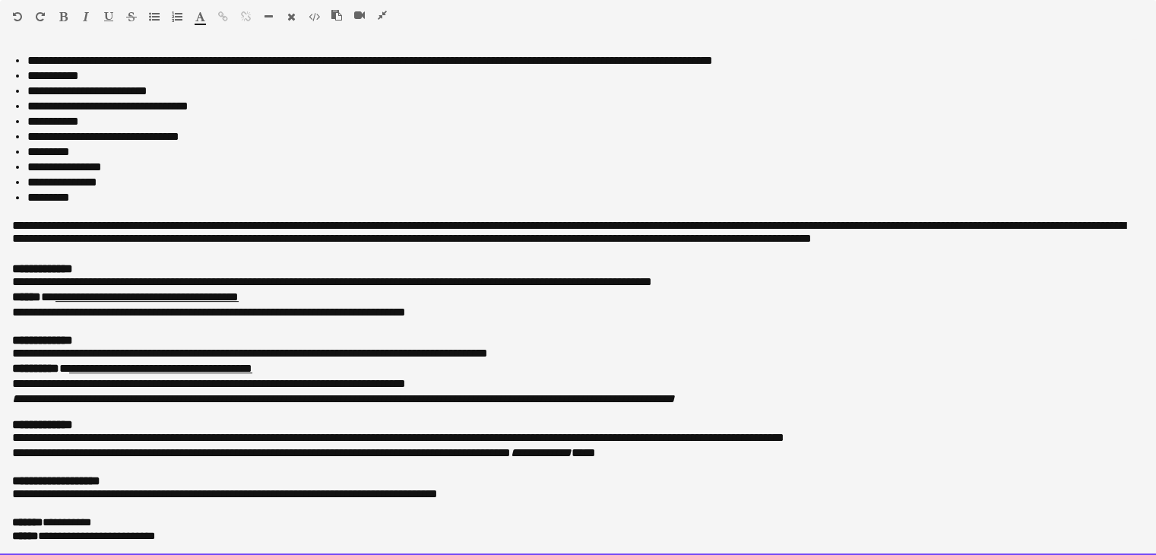
click at [380, 22] on div at bounding box center [366, 18] width 68 height 18
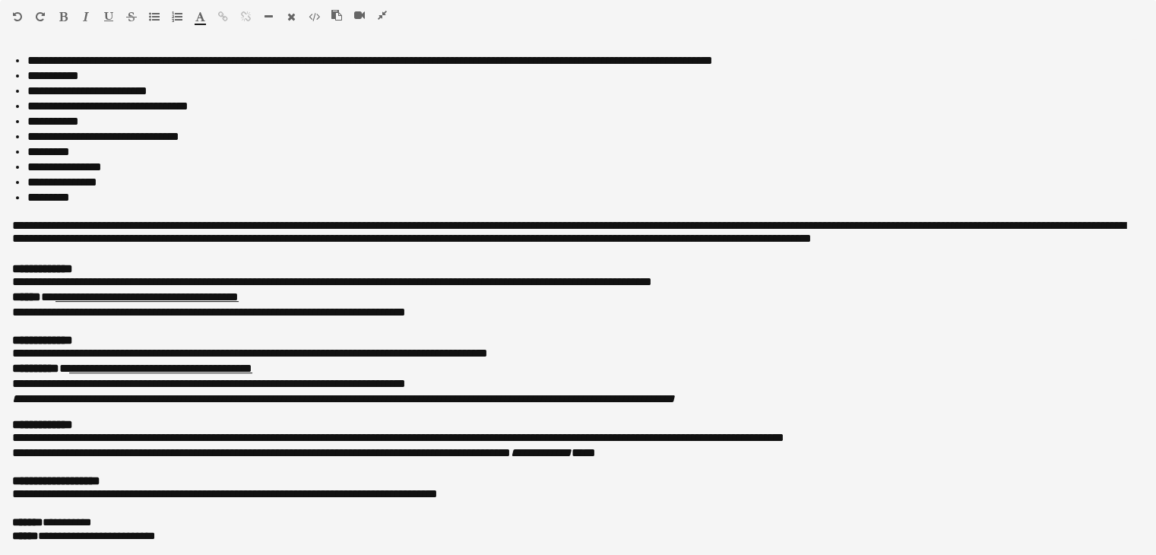
click at [381, 14] on icon "button" at bounding box center [382, 15] width 9 height 11
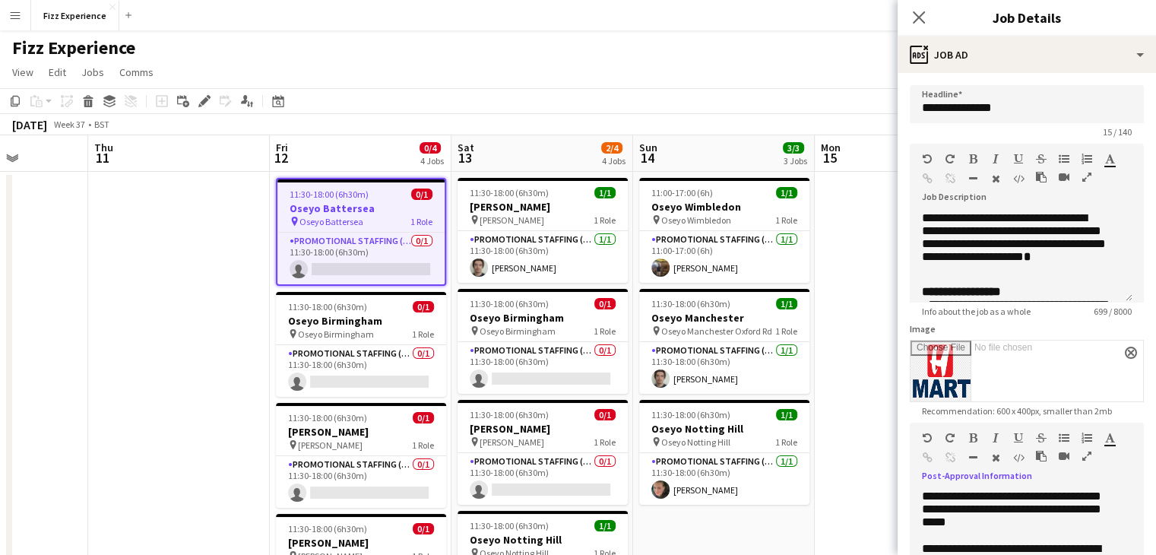
scroll to position [636, 0]
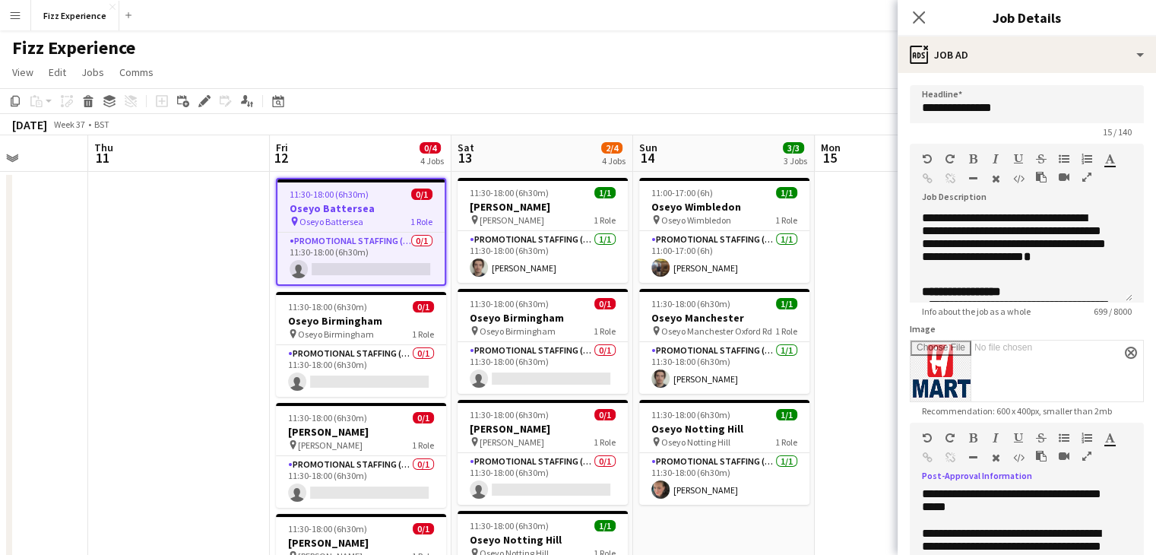
click at [1087, 459] on icon "button" at bounding box center [1087, 456] width 9 height 11
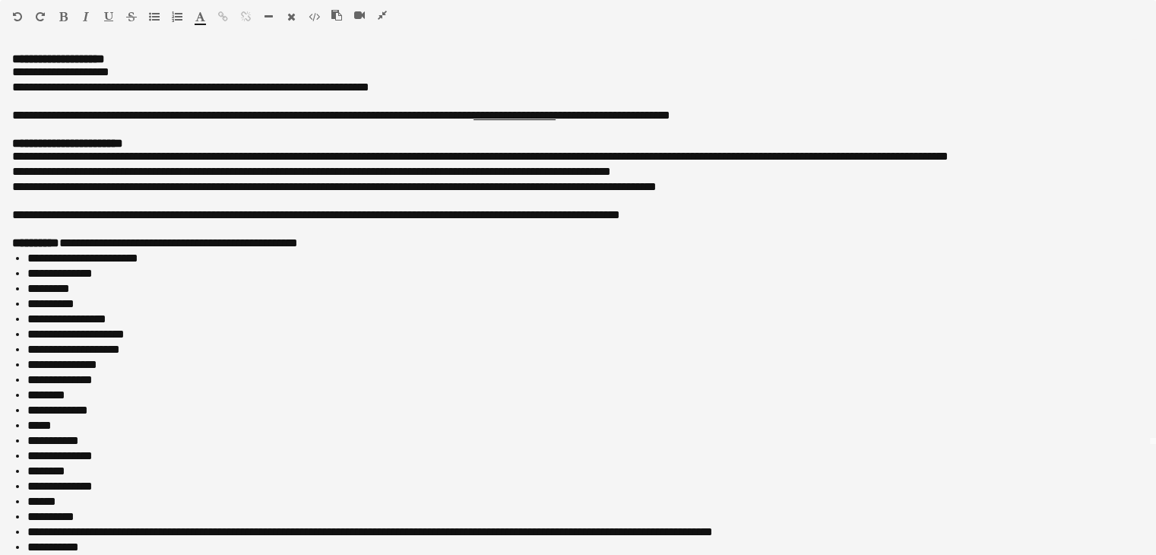
scroll to position [0, 0]
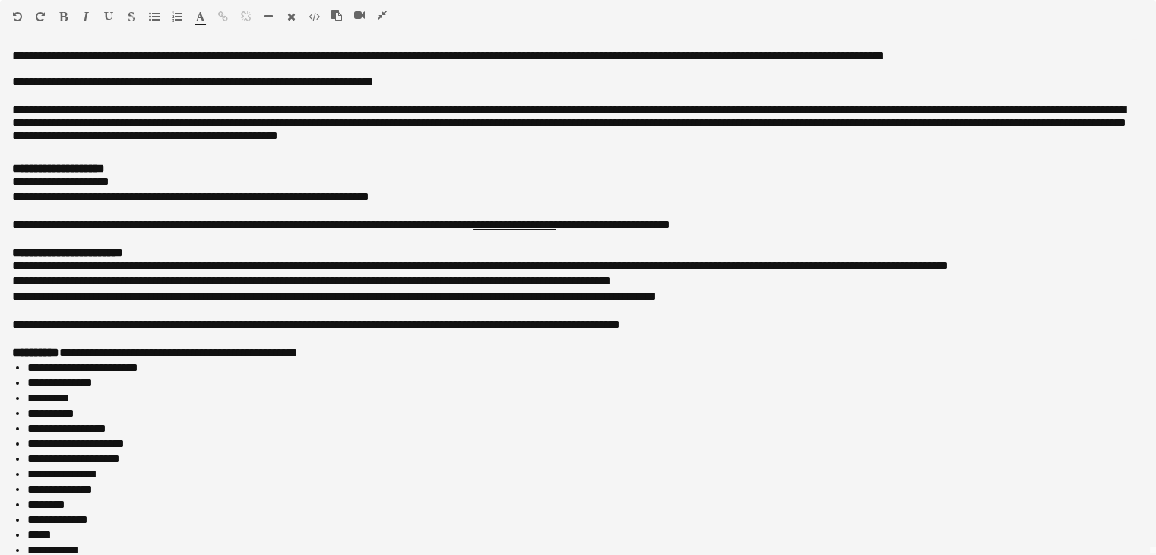
click at [385, 10] on icon "button" at bounding box center [382, 15] width 9 height 11
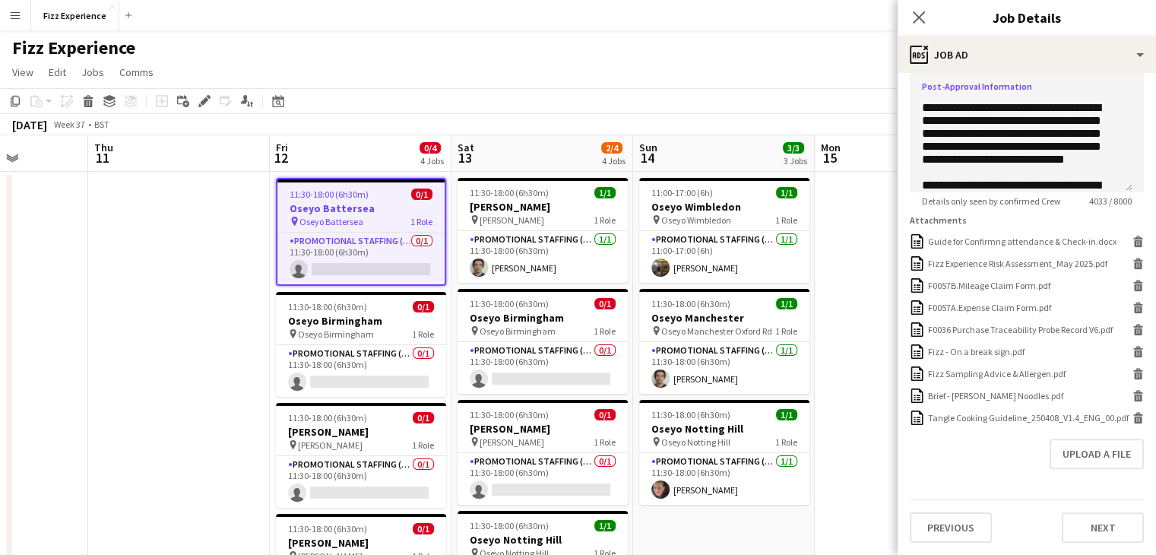
scroll to position [397, 0]
click at [1135, 424] on icon at bounding box center [1139, 420] width 8 height 7
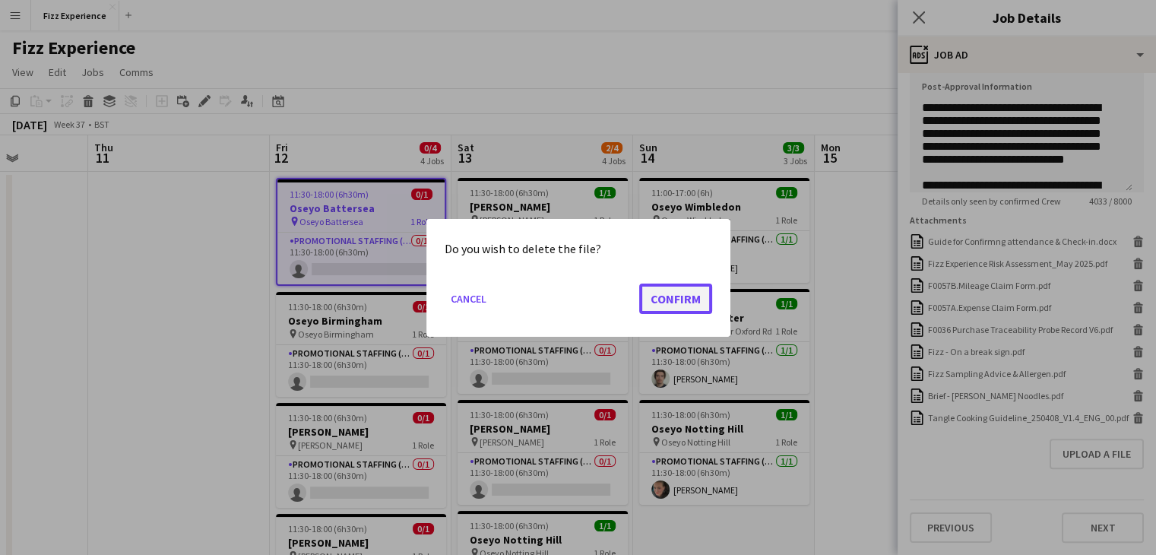
click at [674, 292] on button "Confirm" at bounding box center [675, 298] width 73 height 30
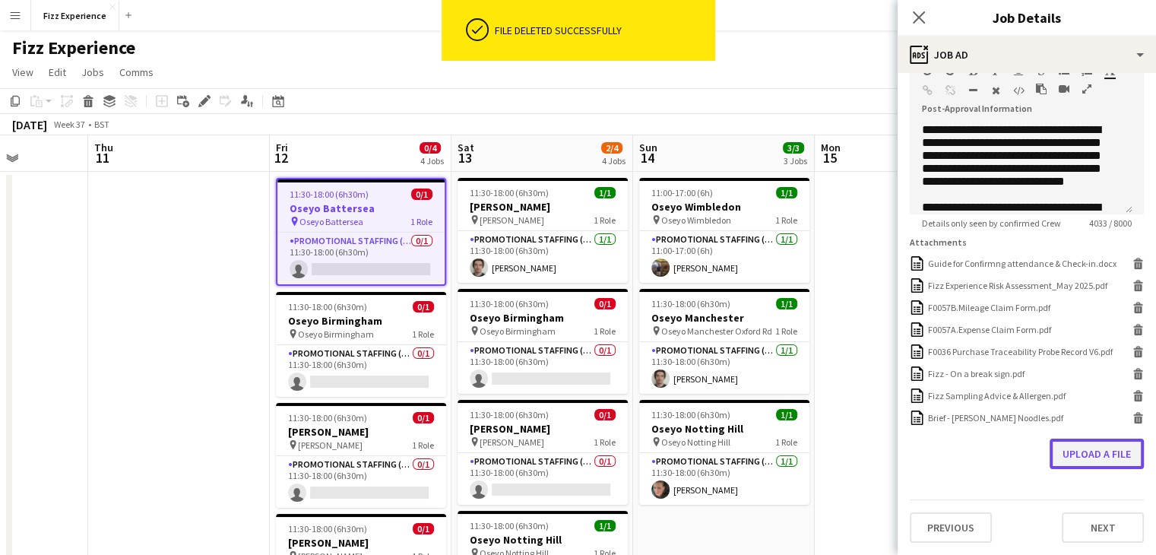
click at [1093, 447] on button "Upload a file" at bounding box center [1097, 454] width 94 height 30
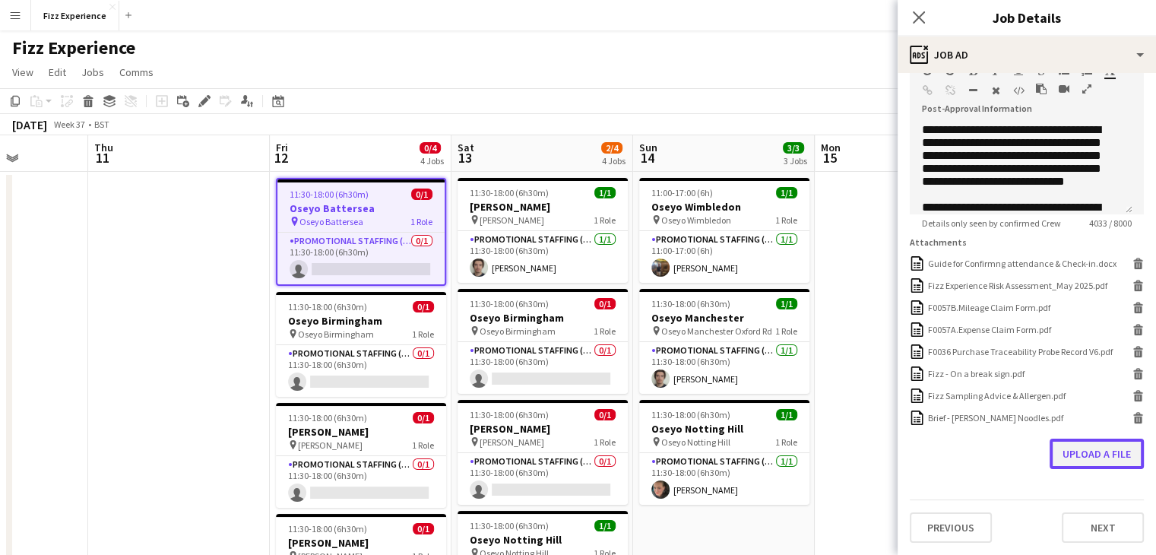
scroll to position [377, 0]
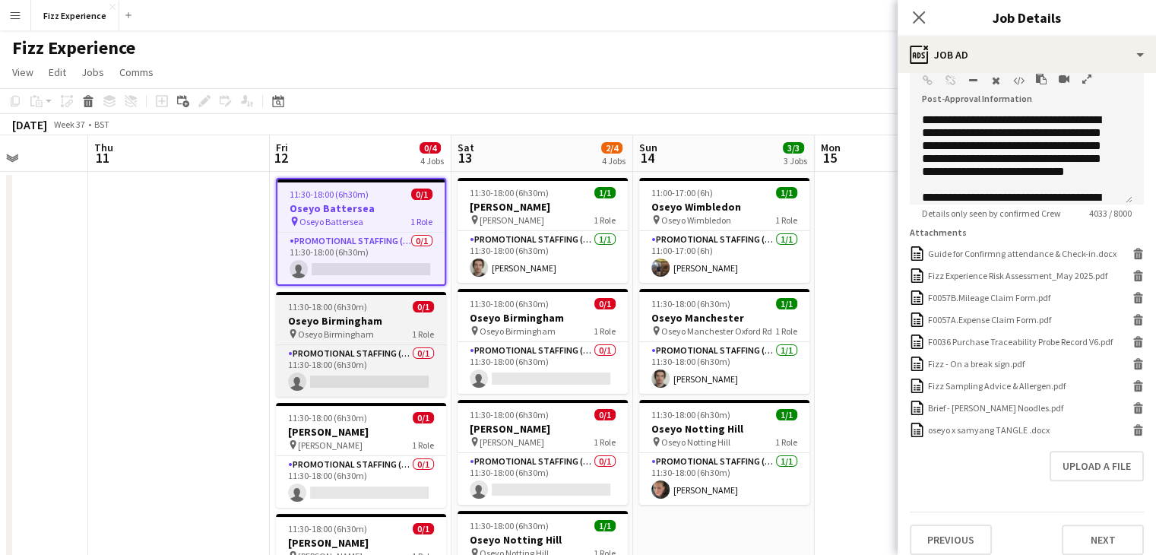
click at [342, 325] on h3 "Oseyo Birmingham" at bounding box center [361, 321] width 170 height 14
type input "**********"
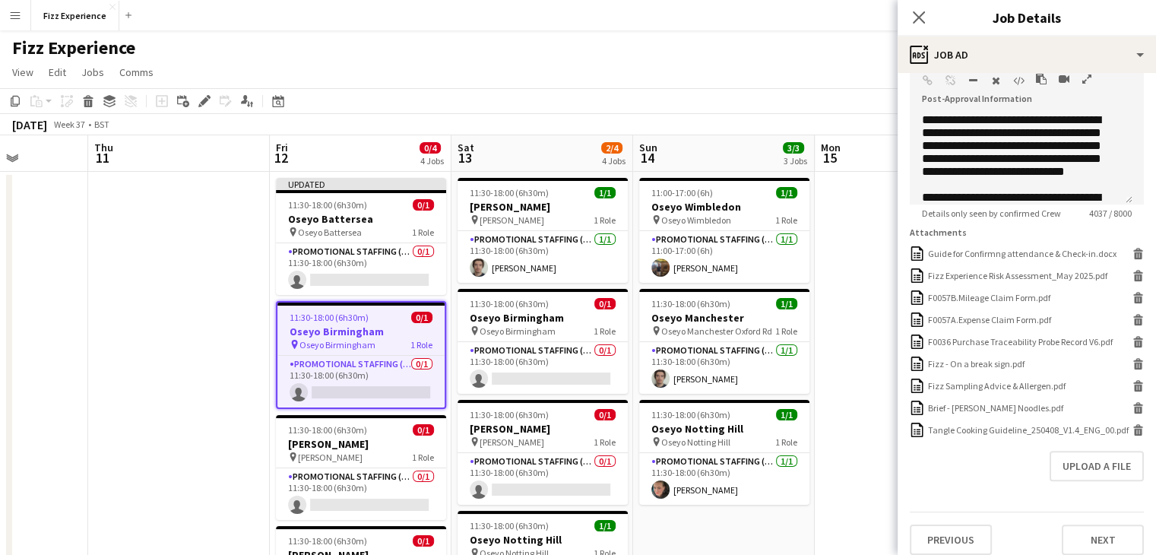
click at [1084, 77] on icon "button" at bounding box center [1087, 79] width 9 height 11
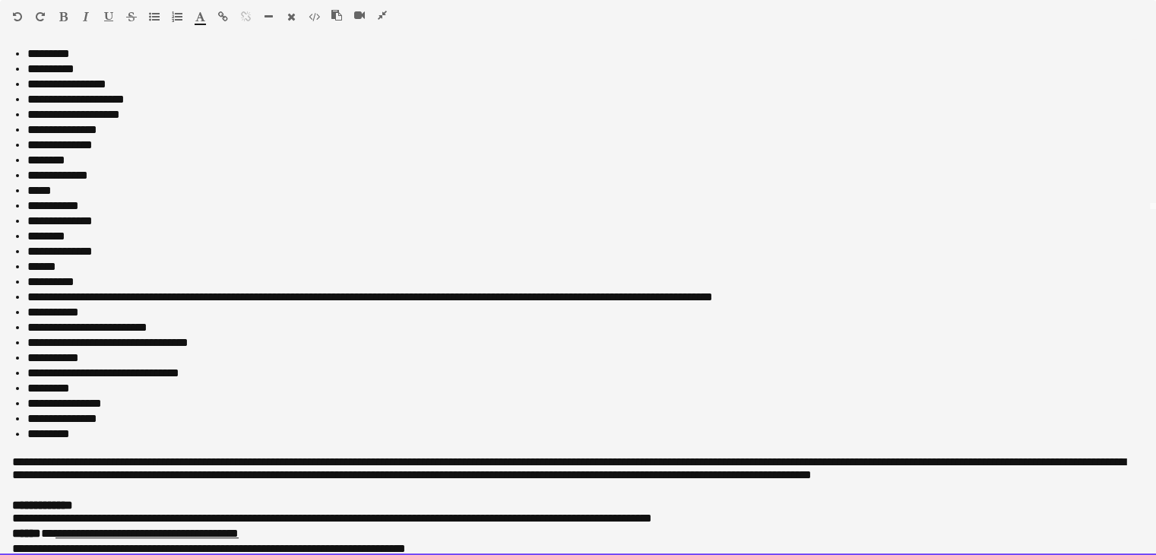
scroll to position [631, 0]
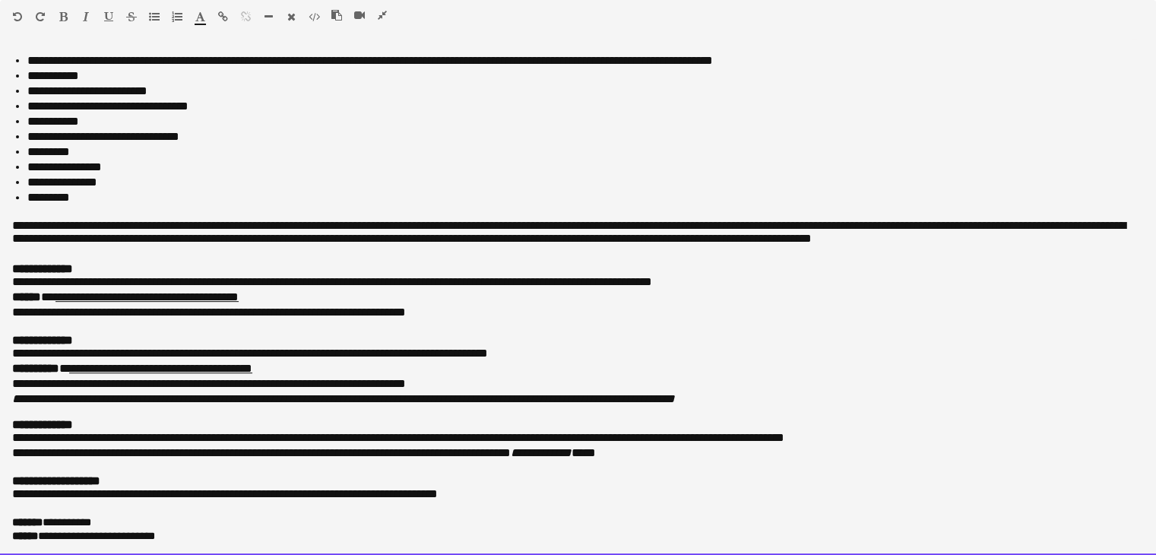
drag, startPoint x: 12, startPoint y: 56, endPoint x: 328, endPoint y: 590, distance: 620.4
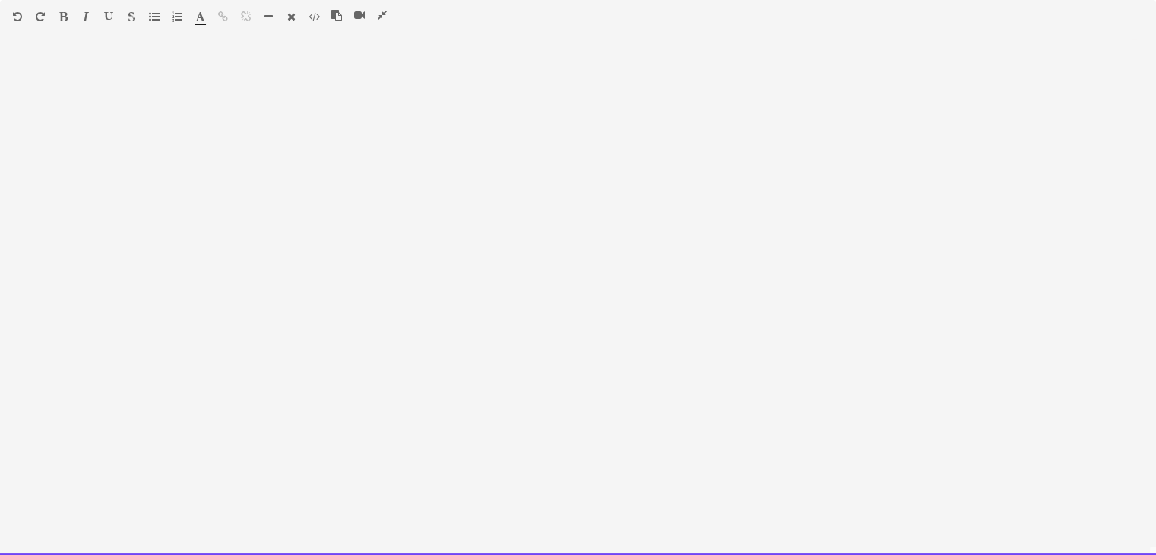
scroll to position [620, 0]
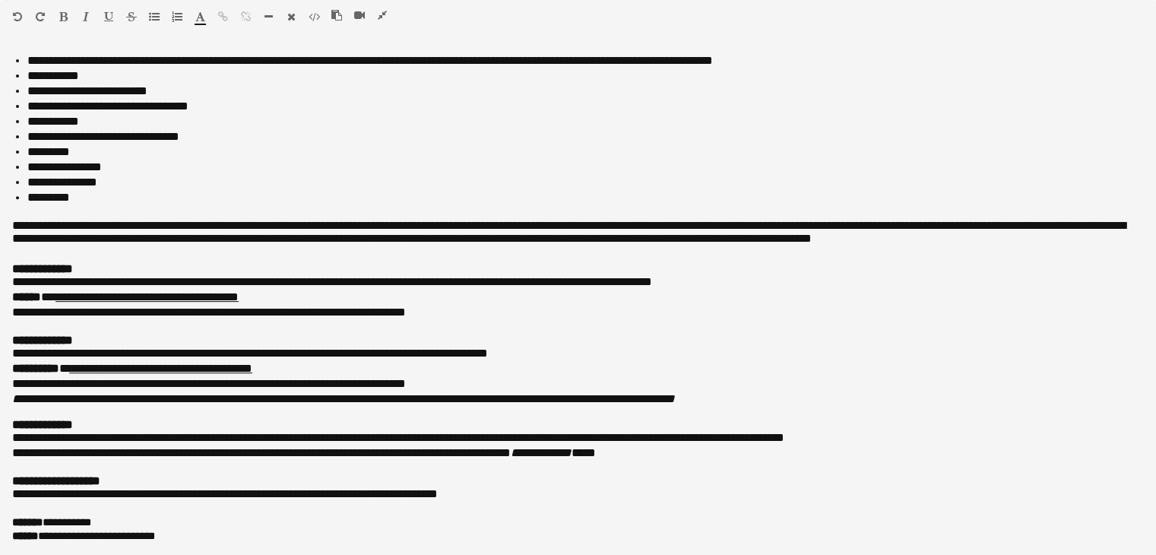
click at [383, 13] on icon "button" at bounding box center [382, 15] width 9 height 11
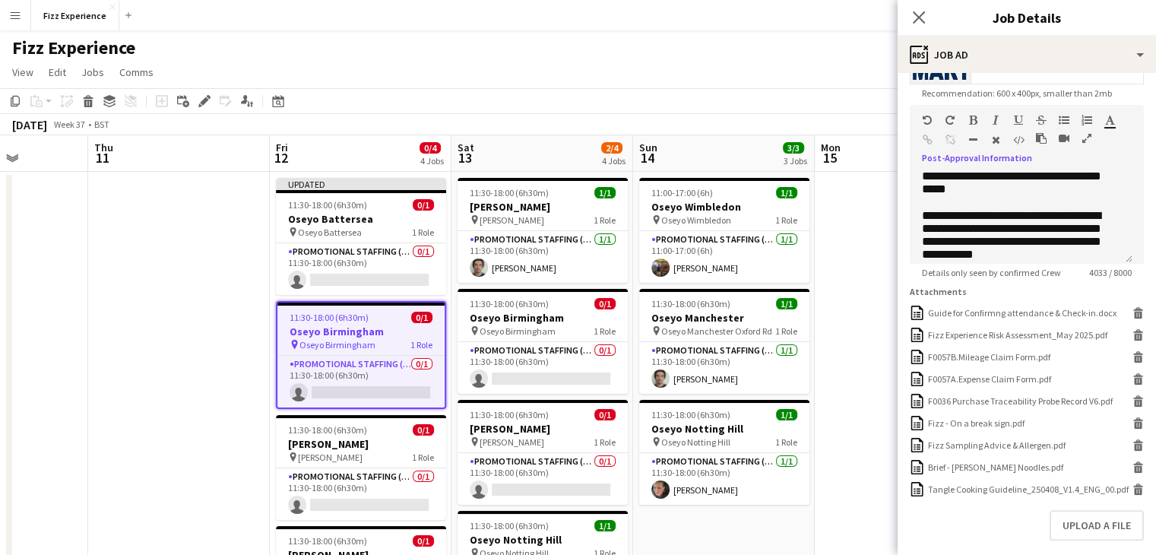
scroll to position [403, 0]
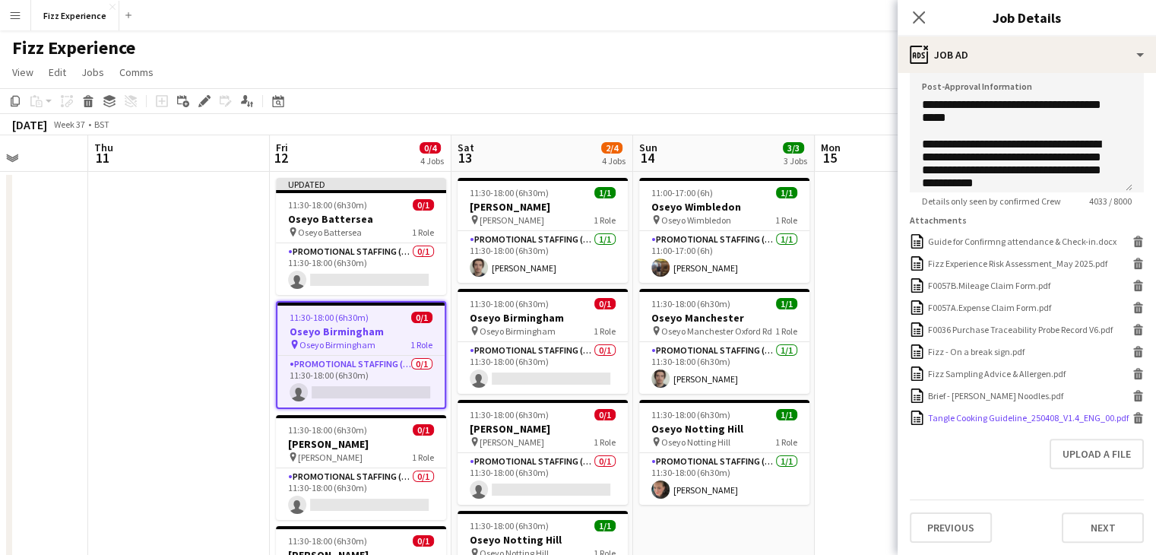
click at [1135, 419] on icon at bounding box center [1139, 420] width 8 height 7
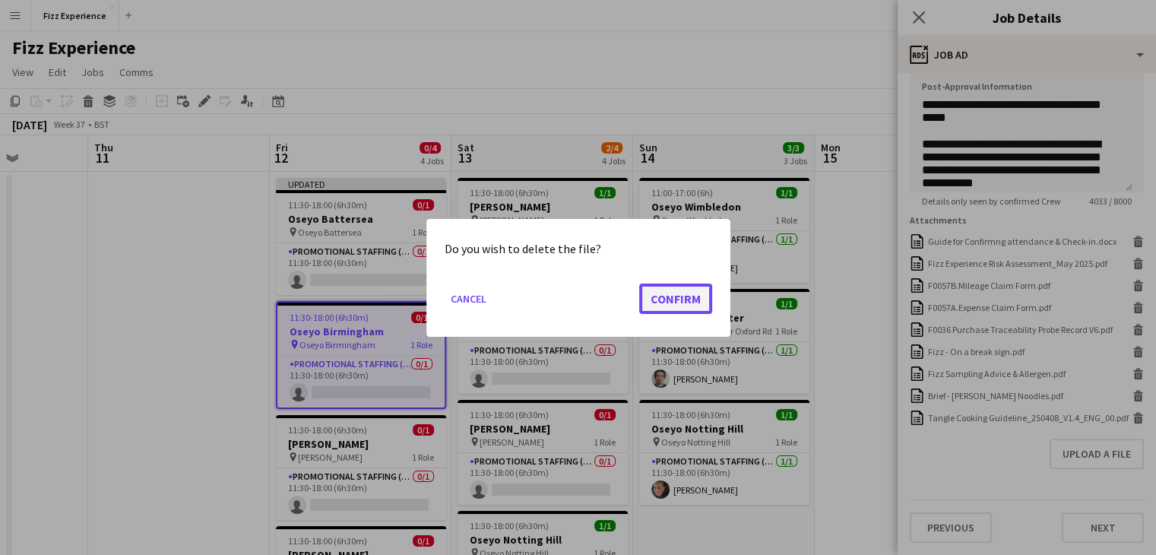
click at [672, 298] on button "Confirm" at bounding box center [675, 298] width 73 height 30
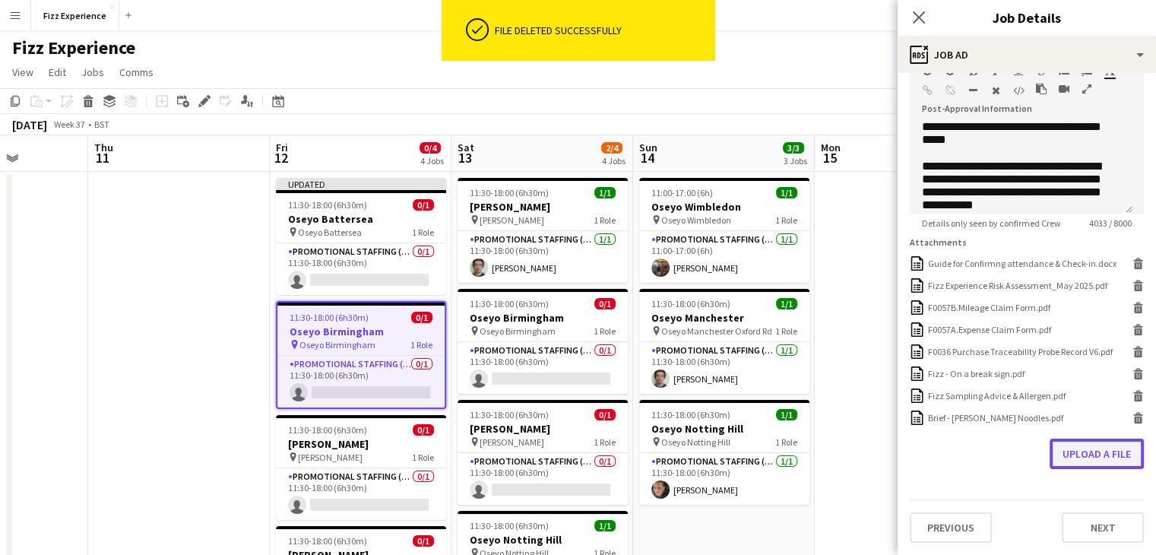
click at [1073, 445] on button "Upload a file" at bounding box center [1097, 454] width 94 height 30
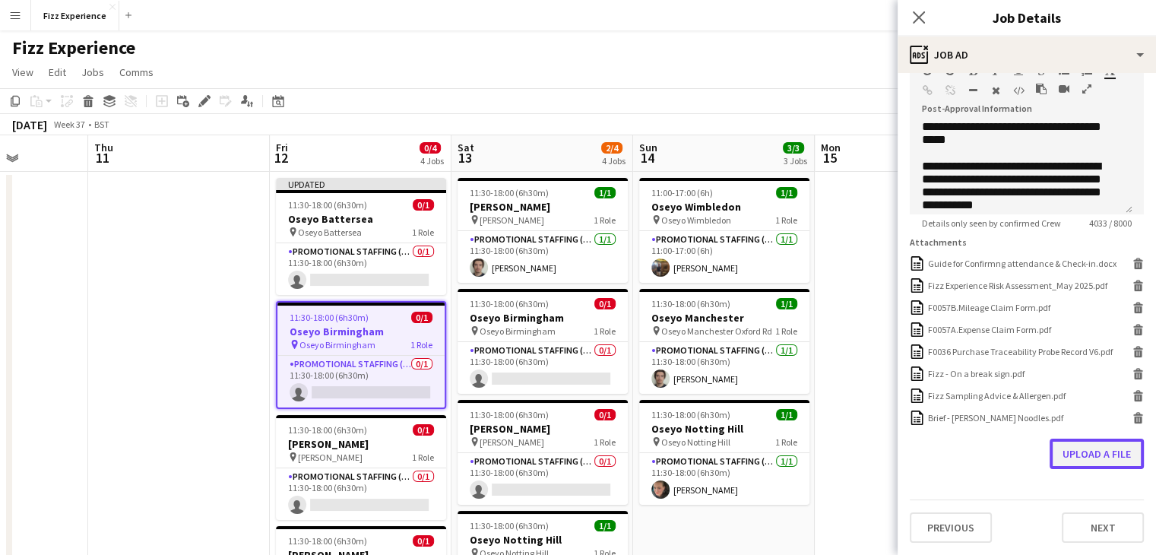
scroll to position [377, 0]
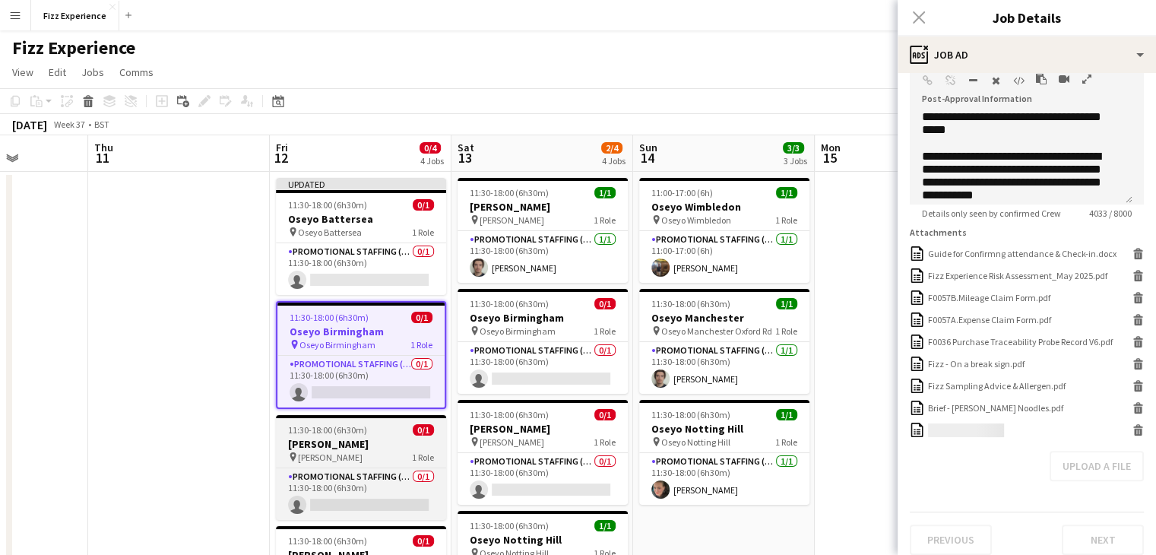
click at [353, 444] on h3 "[PERSON_NAME]" at bounding box center [361, 444] width 170 height 14
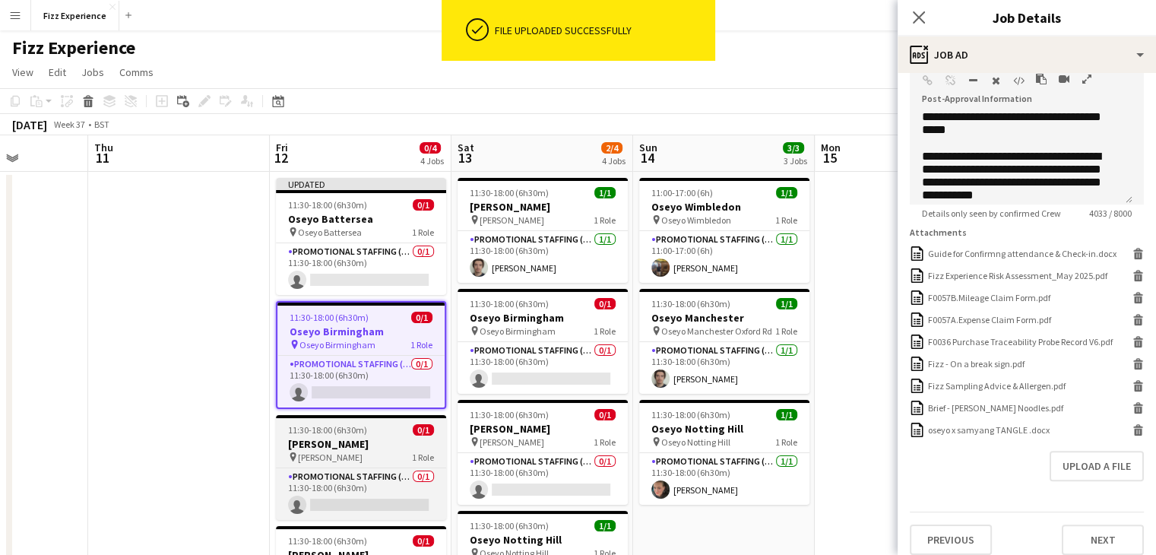
click at [370, 446] on h3 "[PERSON_NAME]" at bounding box center [361, 444] width 170 height 14
type input "**********"
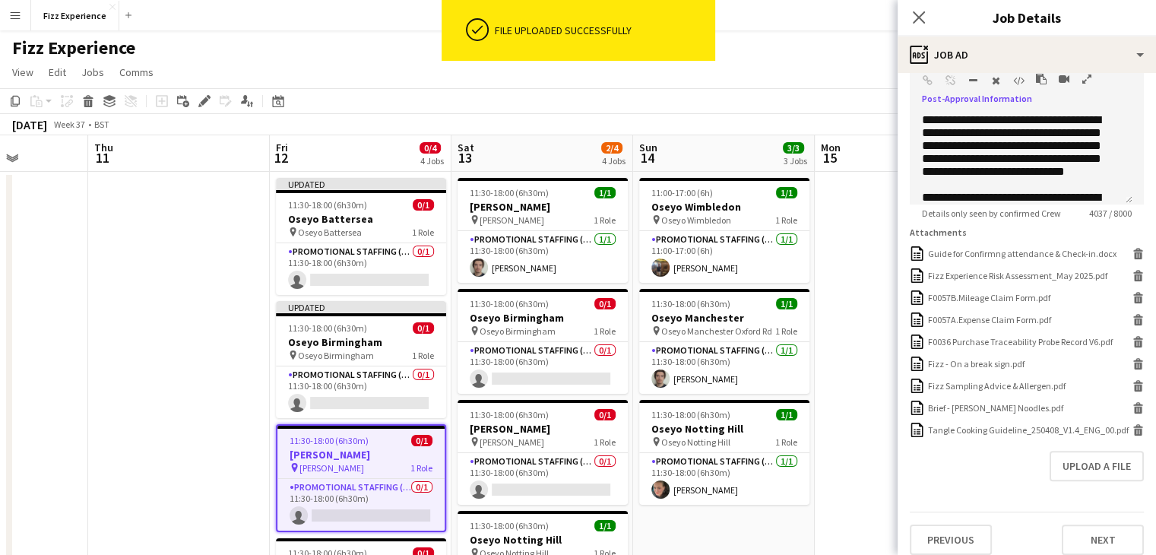
click at [1086, 79] on icon "button" at bounding box center [1087, 79] width 9 height 11
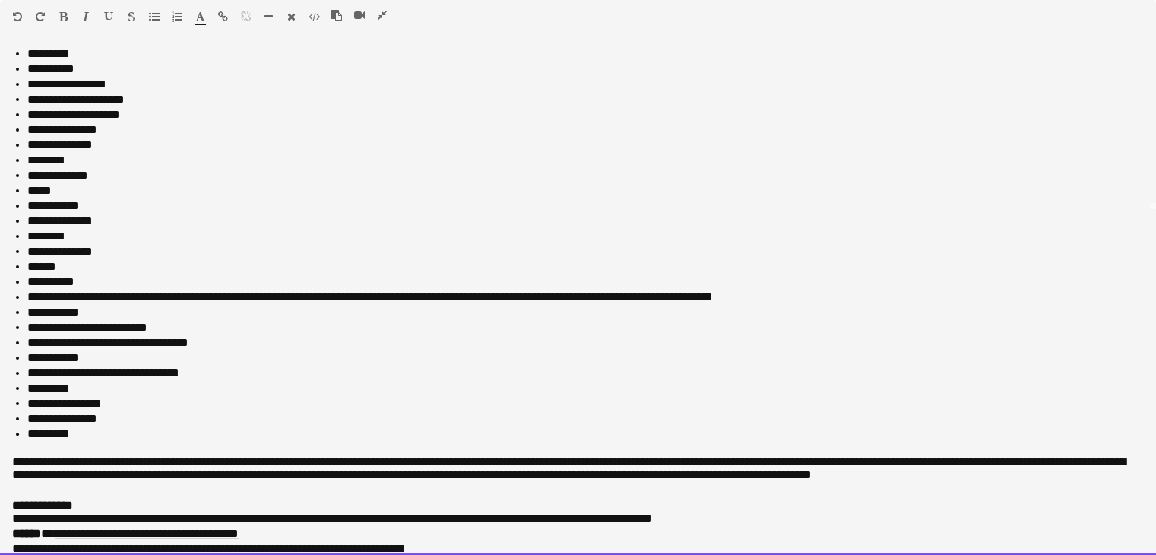
scroll to position [631, 0]
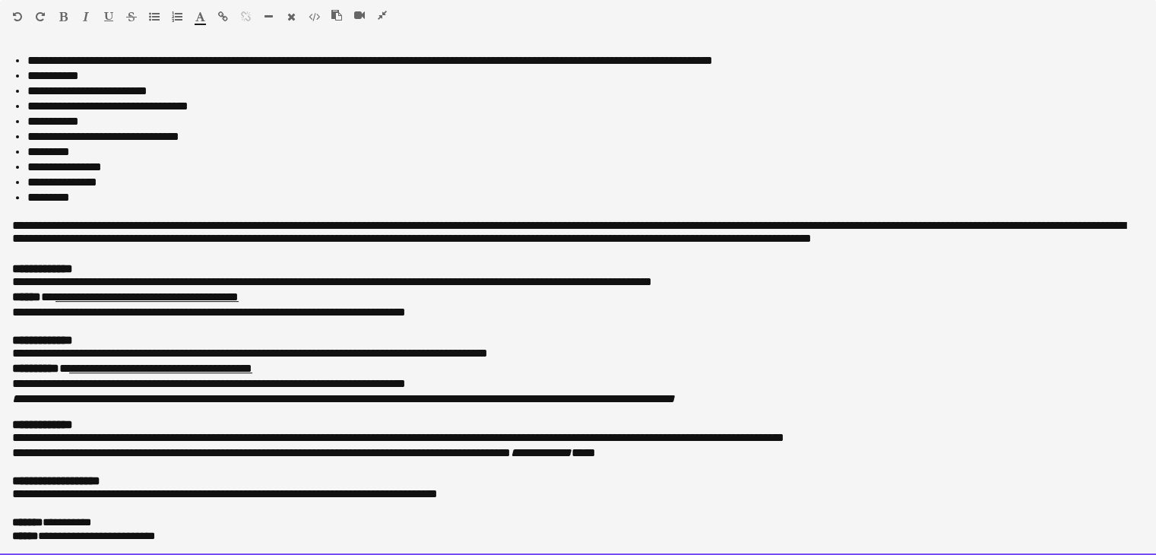
drag, startPoint x: 46, startPoint y: 141, endPoint x: 976, endPoint y: 590, distance: 1033.5
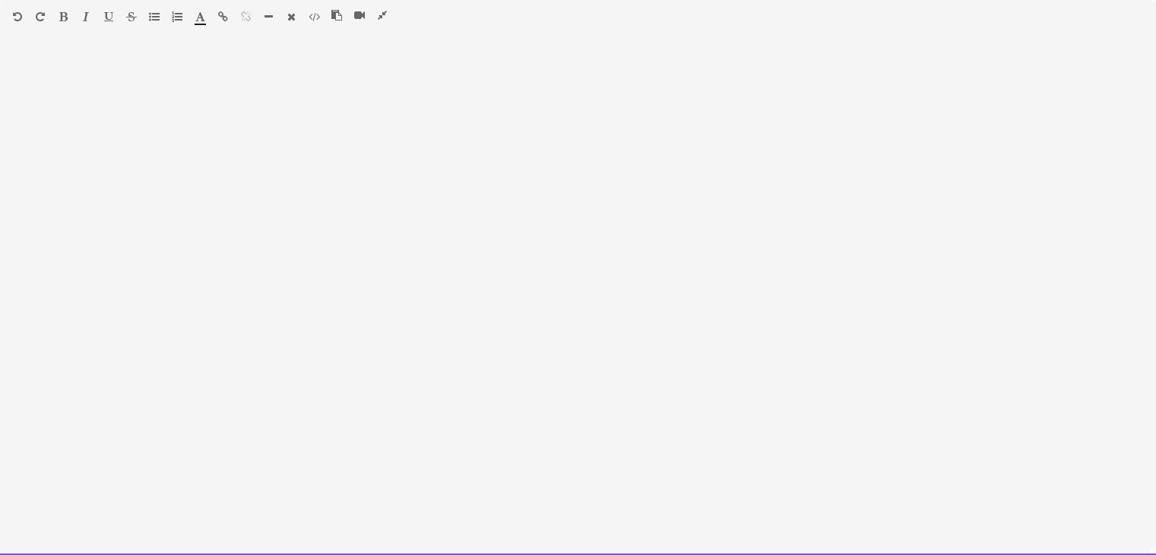
click at [46, 65] on div at bounding box center [578, 302] width 1156 height 506
drag, startPoint x: 21, startPoint y: 48, endPoint x: 9, endPoint y: 54, distance: 12.9
drag, startPoint x: 9, startPoint y: 54, endPoint x: 322, endPoint y: 165, distance: 331.6
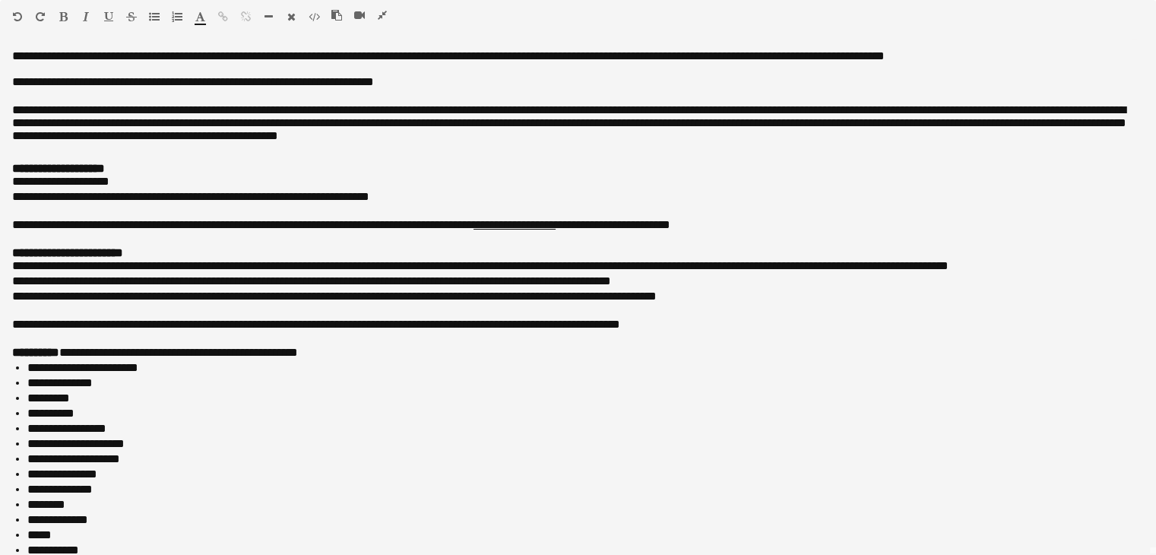
click at [381, 15] on icon "button" at bounding box center [382, 15] width 9 height 11
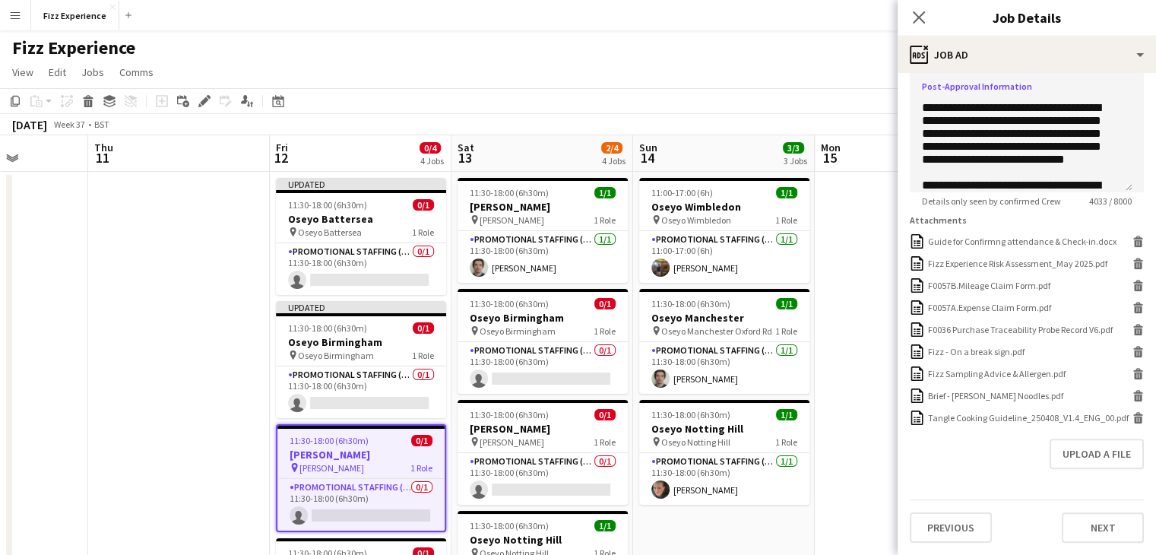
scroll to position [407, 0]
click at [1135, 417] on icon at bounding box center [1139, 420] width 8 height 7
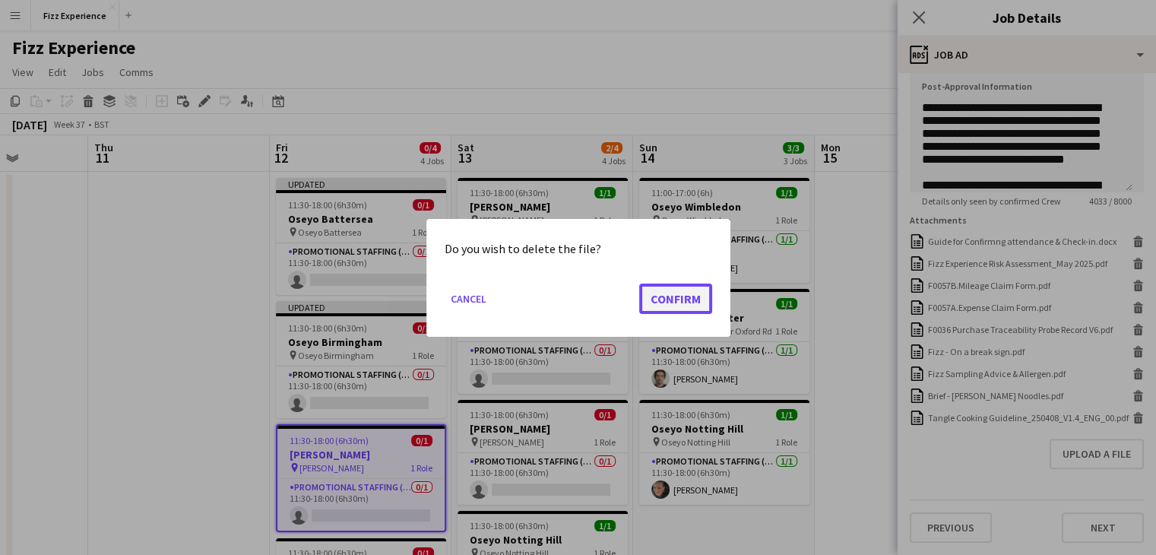
click at [665, 297] on button "Confirm" at bounding box center [675, 298] width 73 height 30
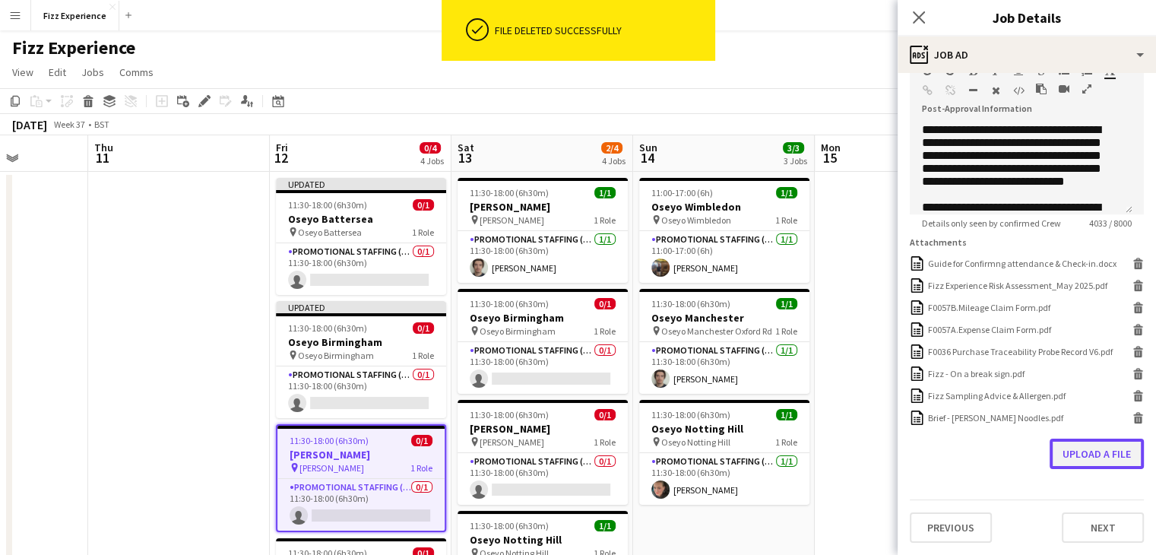
click at [1089, 458] on button "Upload a file" at bounding box center [1097, 454] width 94 height 30
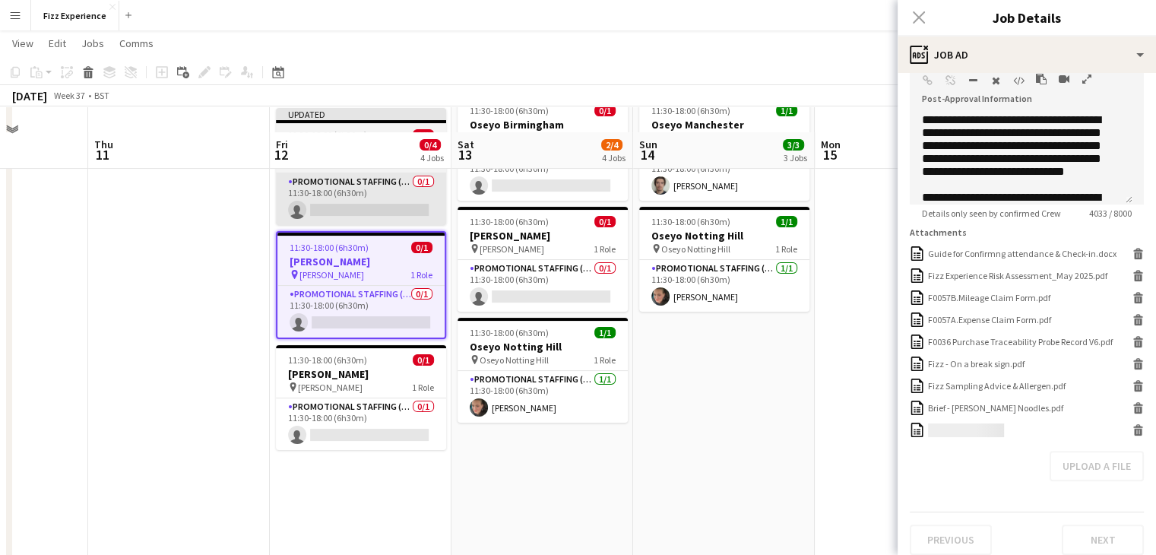
scroll to position [219, 0]
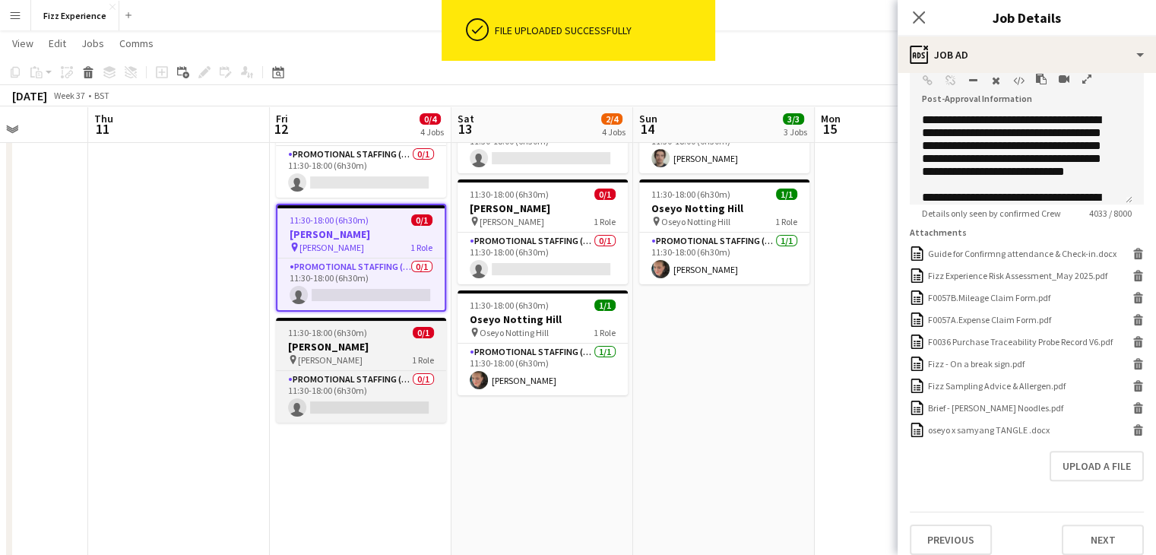
click at [359, 346] on h3 "[PERSON_NAME]" at bounding box center [361, 347] width 170 height 14
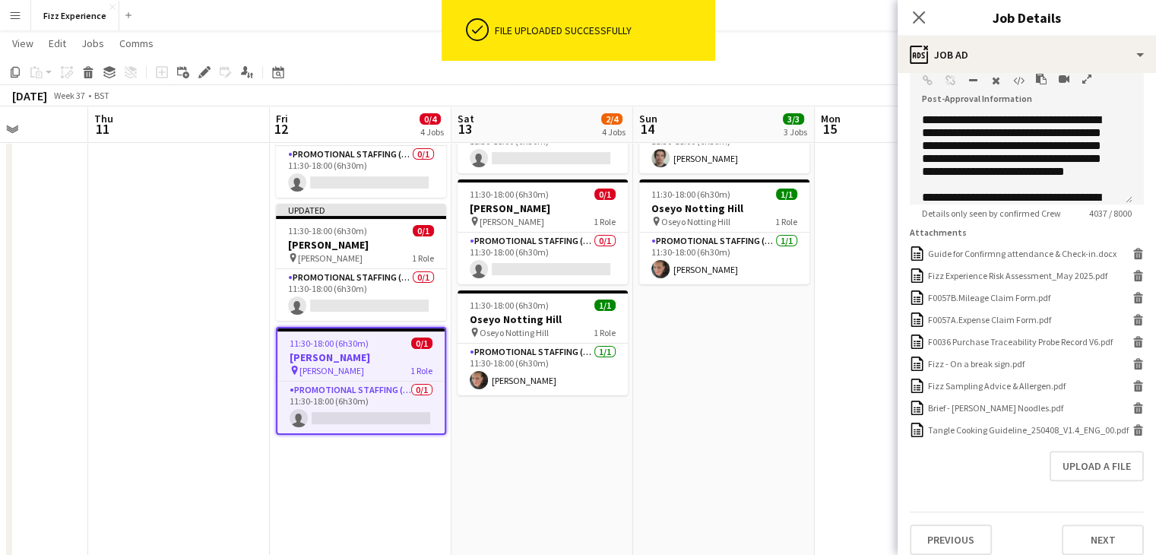
click at [1086, 78] on icon "button" at bounding box center [1087, 79] width 9 height 11
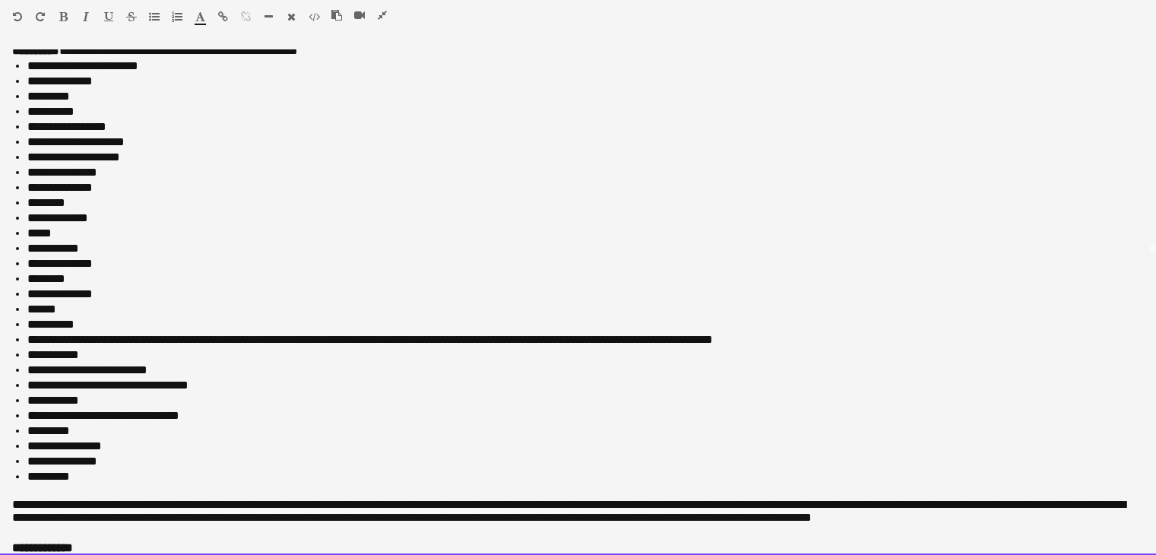
scroll to position [631, 0]
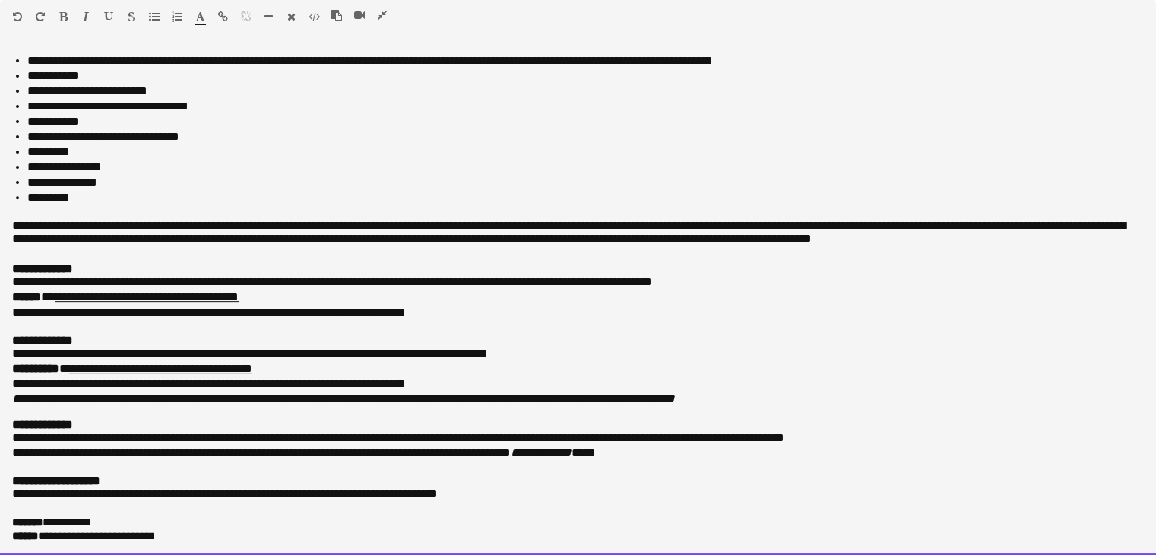
drag, startPoint x: 5, startPoint y: 59, endPoint x: 683, endPoint y: 590, distance: 861.7
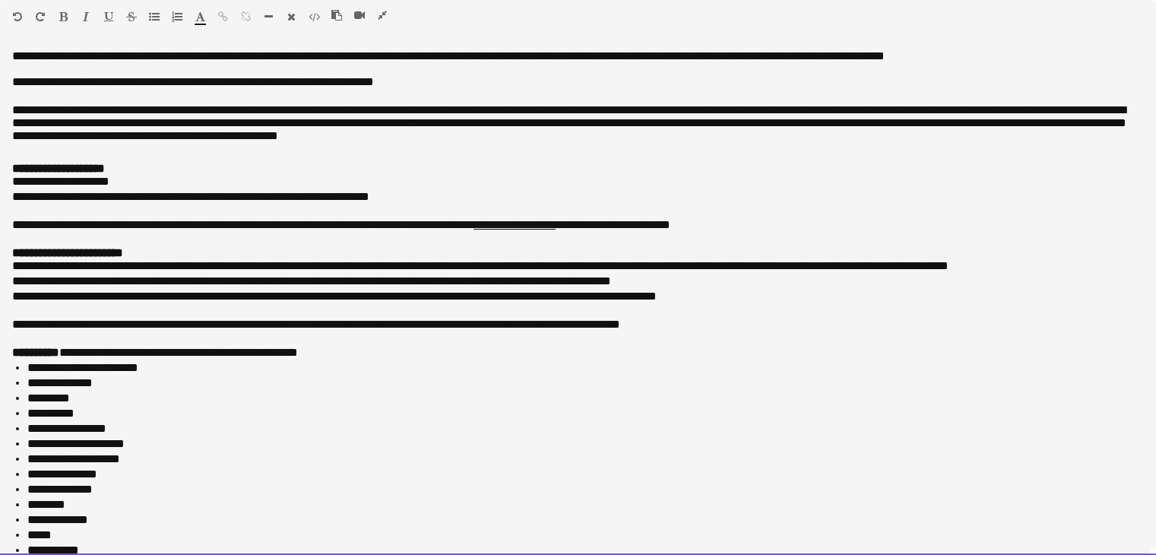
scroll to position [620, 0]
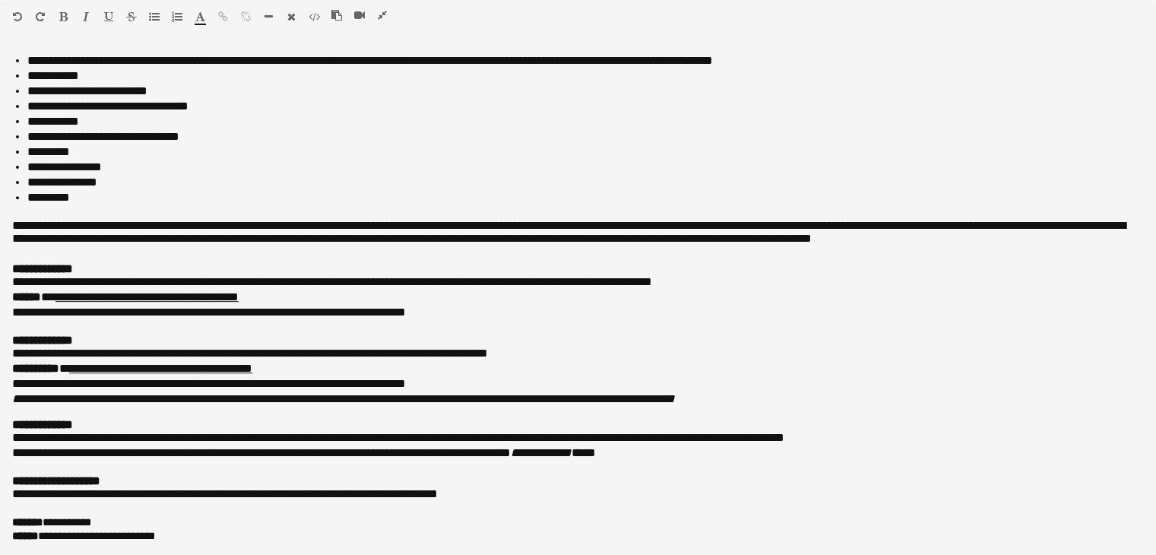
click at [382, 15] on icon "button" at bounding box center [382, 15] width 9 height 11
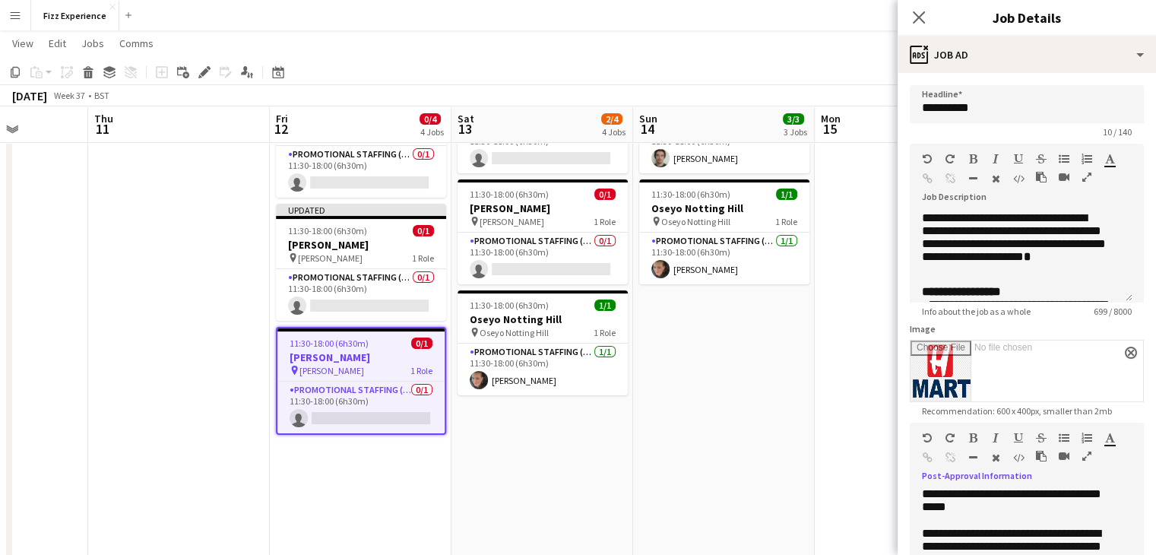
scroll to position [408, 0]
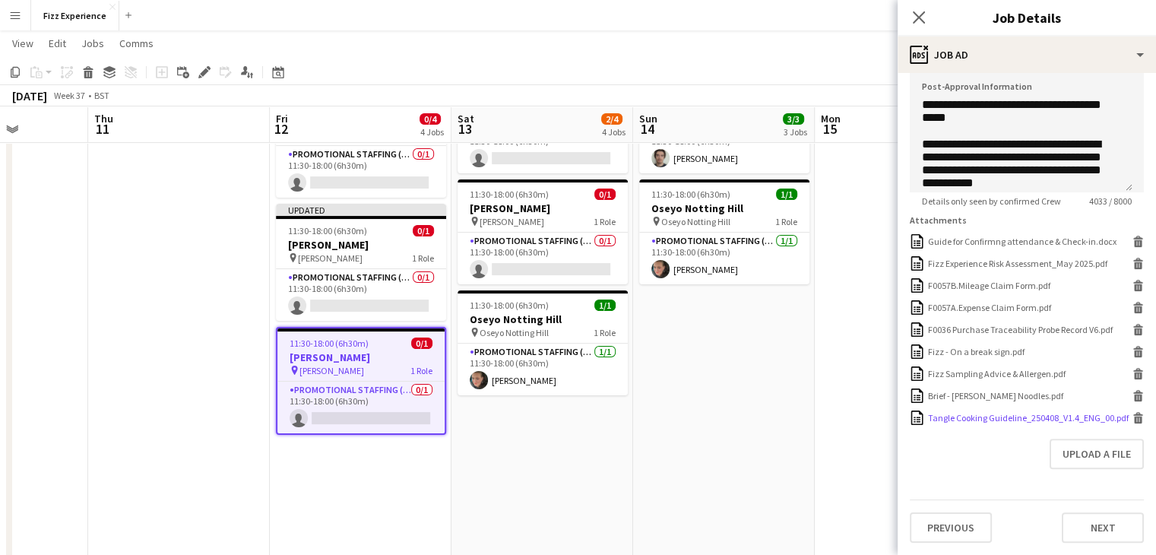
click at [1135, 417] on icon at bounding box center [1139, 420] width 8 height 7
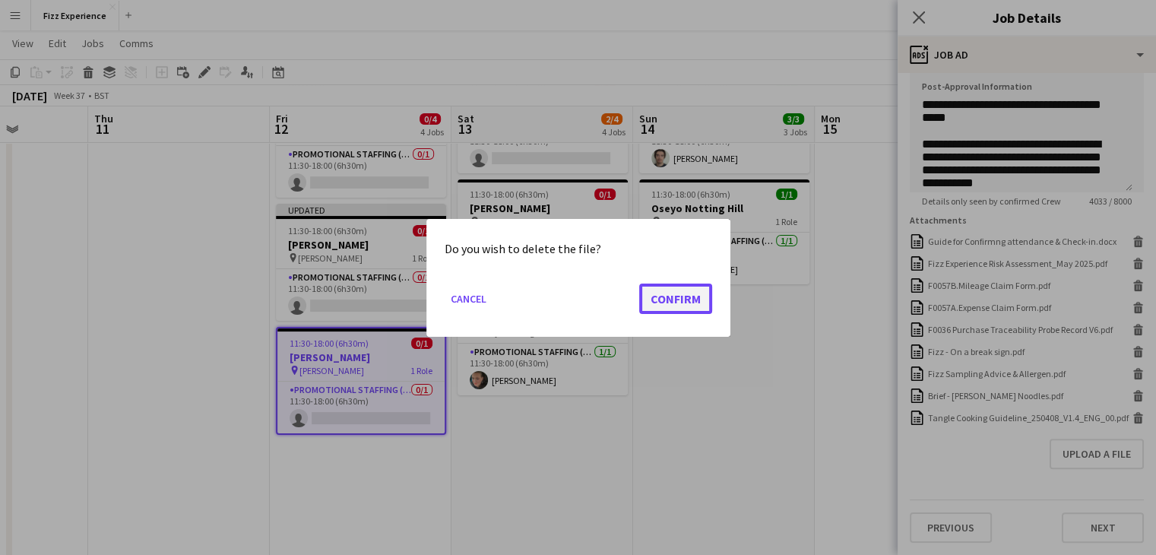
click at [655, 296] on button "Confirm" at bounding box center [675, 298] width 73 height 30
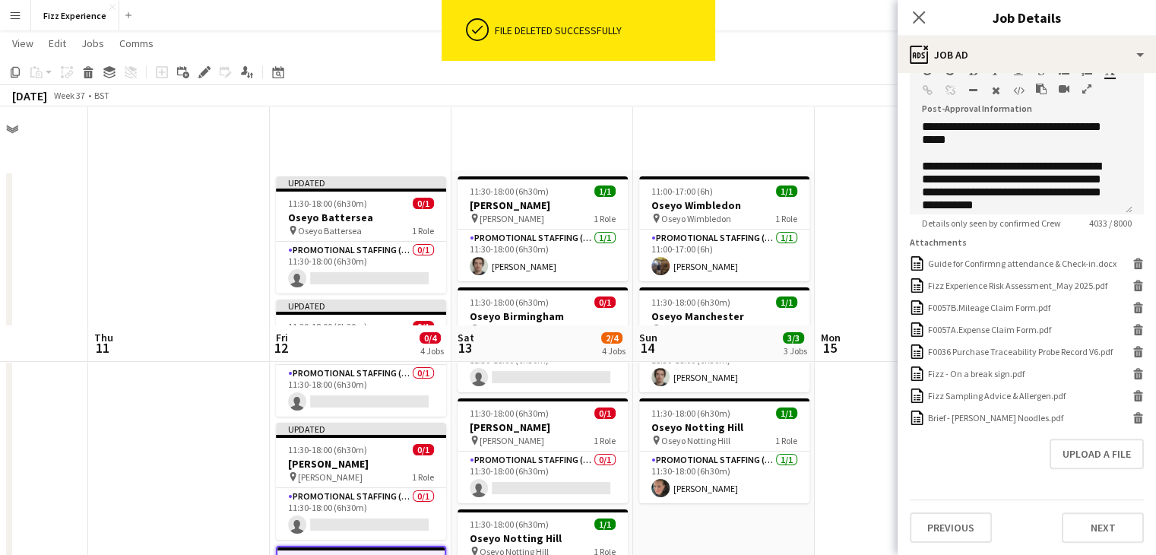
scroll to position [219, 0]
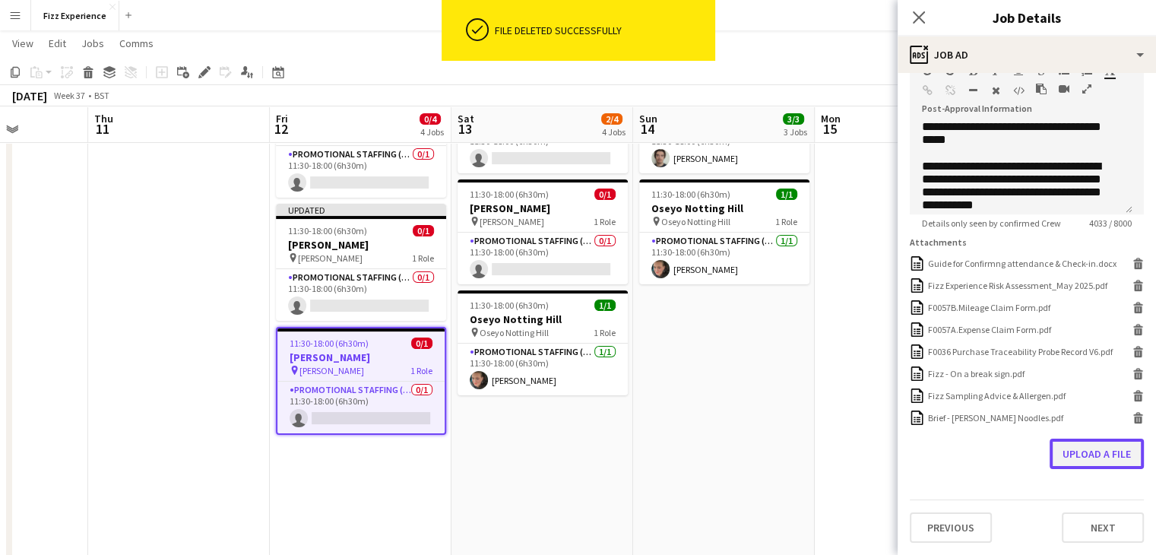
click at [1077, 451] on button "Upload a file" at bounding box center [1097, 454] width 94 height 30
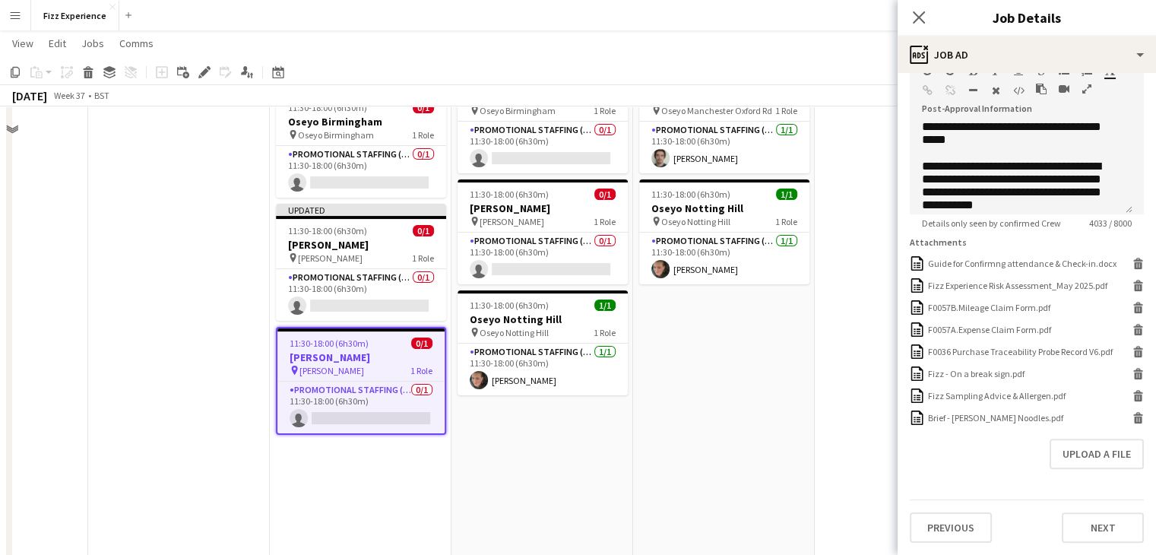
scroll to position [0, 0]
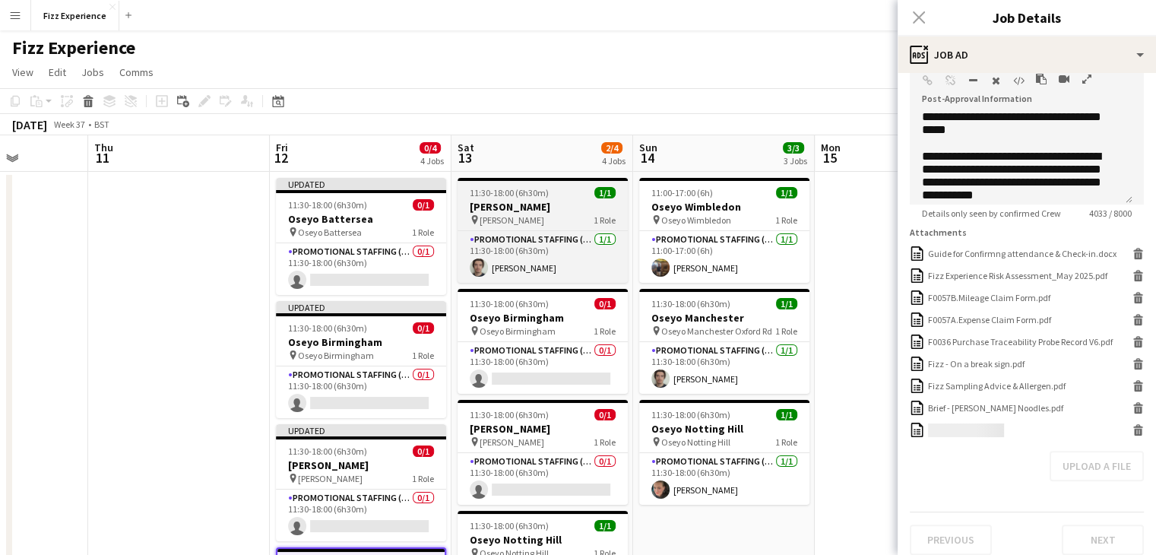
click at [538, 205] on h3 "[PERSON_NAME]" at bounding box center [543, 207] width 170 height 14
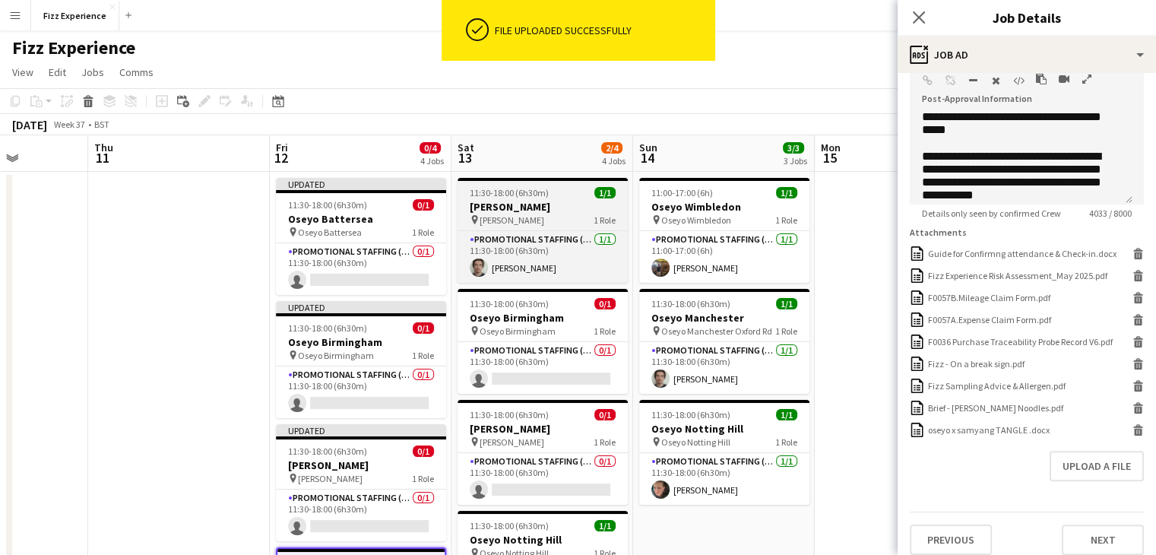
click at [538, 205] on h3 "[PERSON_NAME]" at bounding box center [543, 207] width 170 height 14
type input "**********"
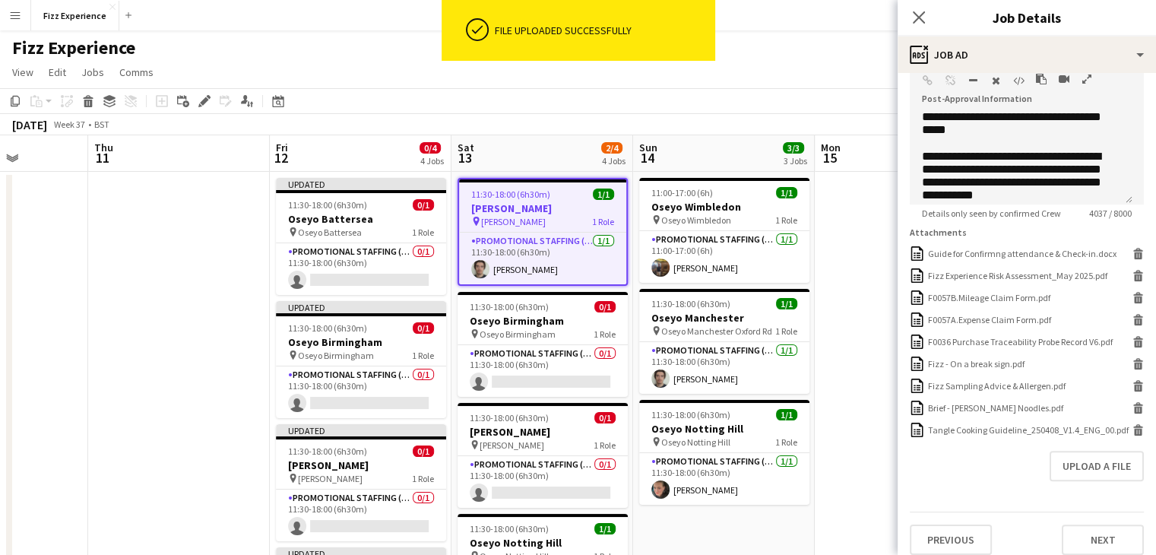
click at [1085, 75] on icon "button" at bounding box center [1087, 79] width 9 height 11
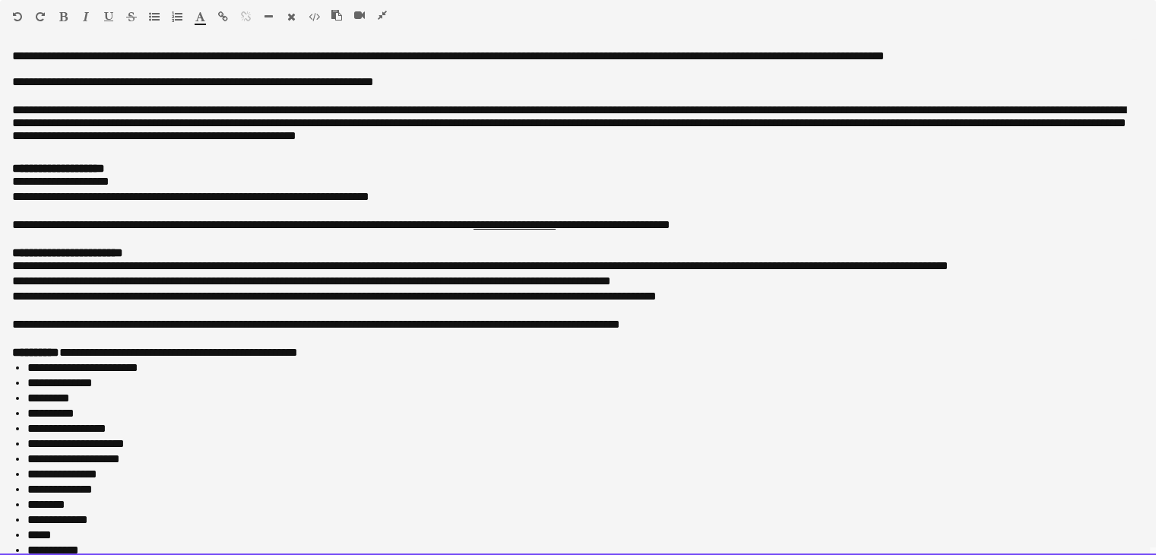
drag, startPoint x: 179, startPoint y: 541, endPoint x: 22, endPoint y: -66, distance: 627.6
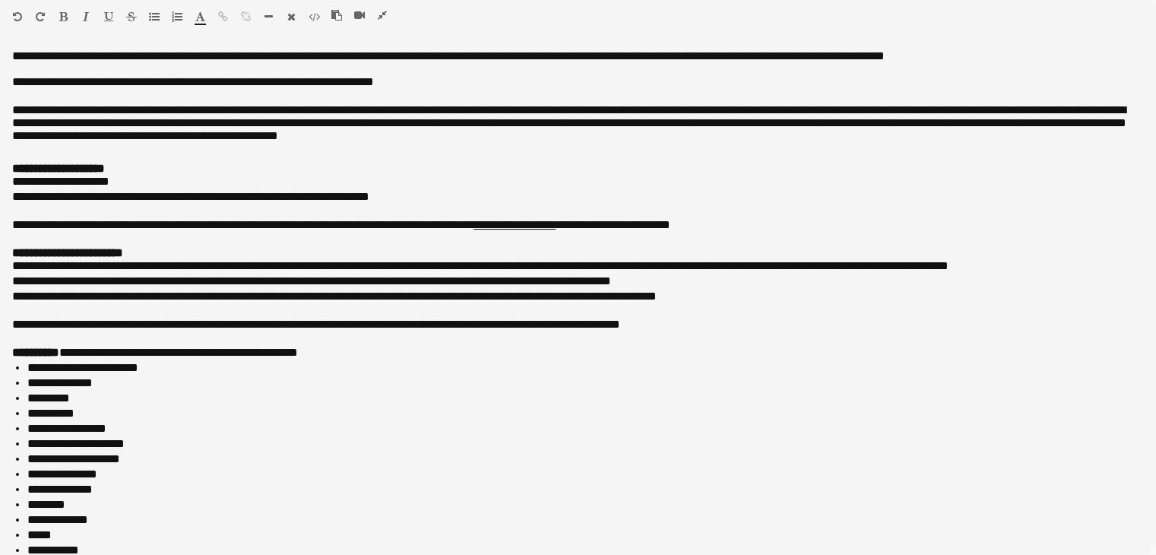
click at [380, 12] on icon "button" at bounding box center [382, 15] width 9 height 11
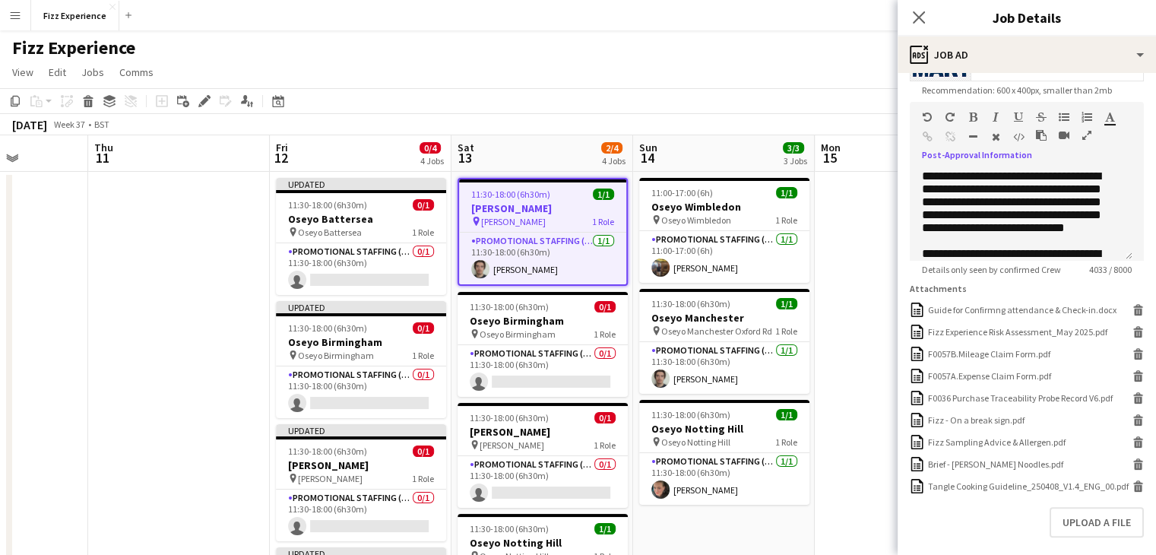
scroll to position [322, 0]
click at [1133, 491] on icon "Delete" at bounding box center [1138, 485] width 11 height 11
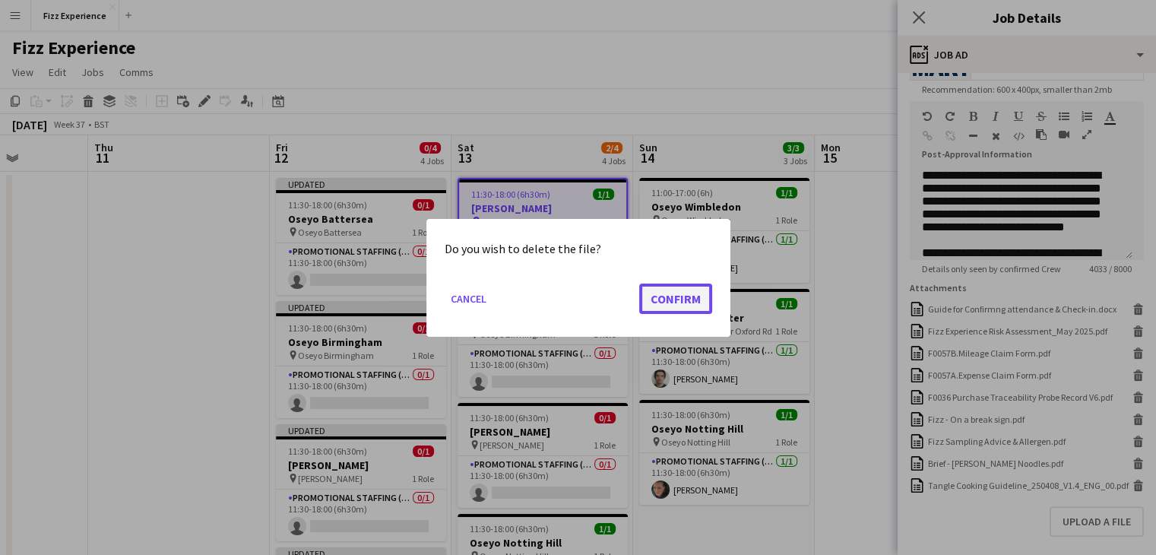
click at [687, 297] on button "Confirm" at bounding box center [675, 298] width 73 height 30
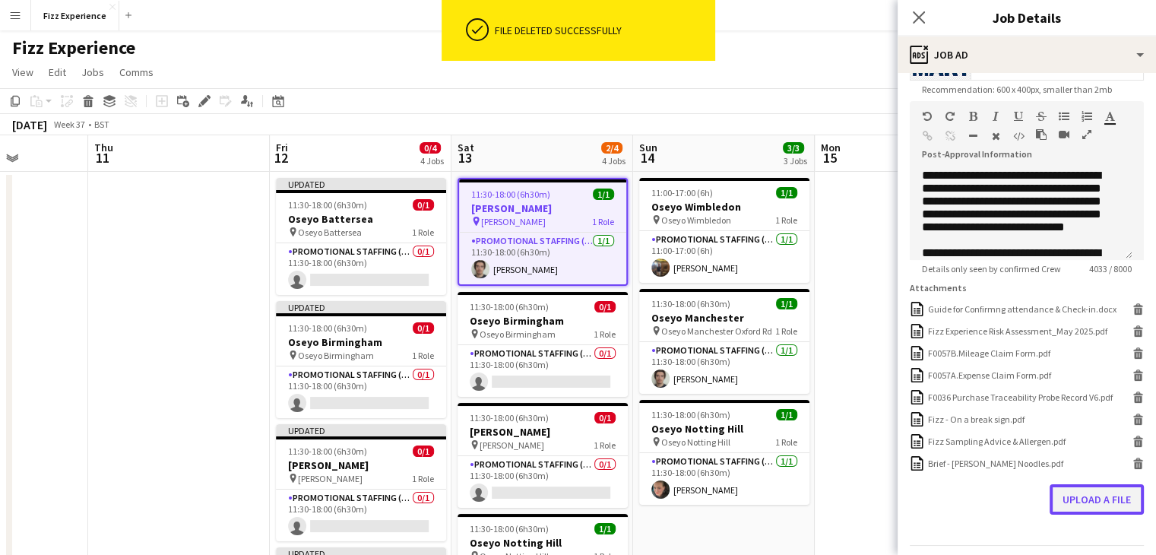
click at [1113, 515] on button "Upload a file" at bounding box center [1097, 499] width 94 height 30
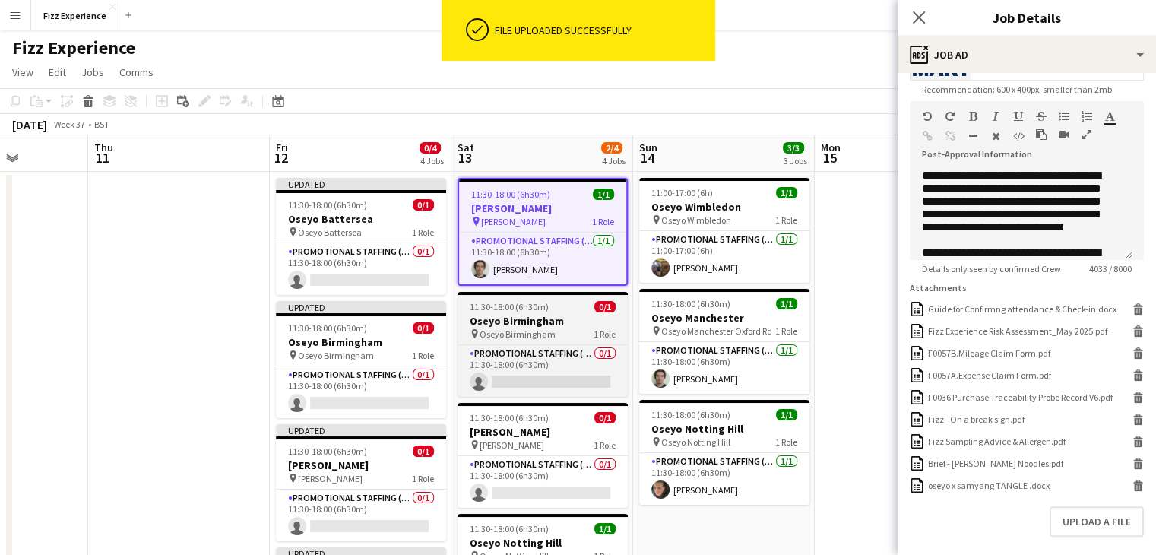
click at [532, 328] on div "pin Oseyo Birmingham 1 Role" at bounding box center [543, 334] width 170 height 12
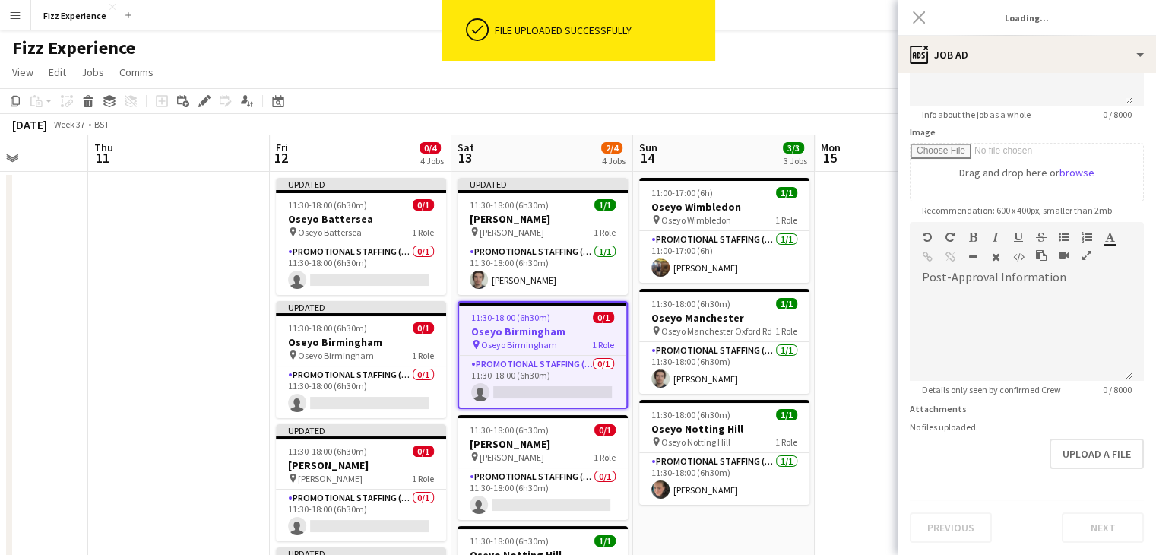
type input "**********"
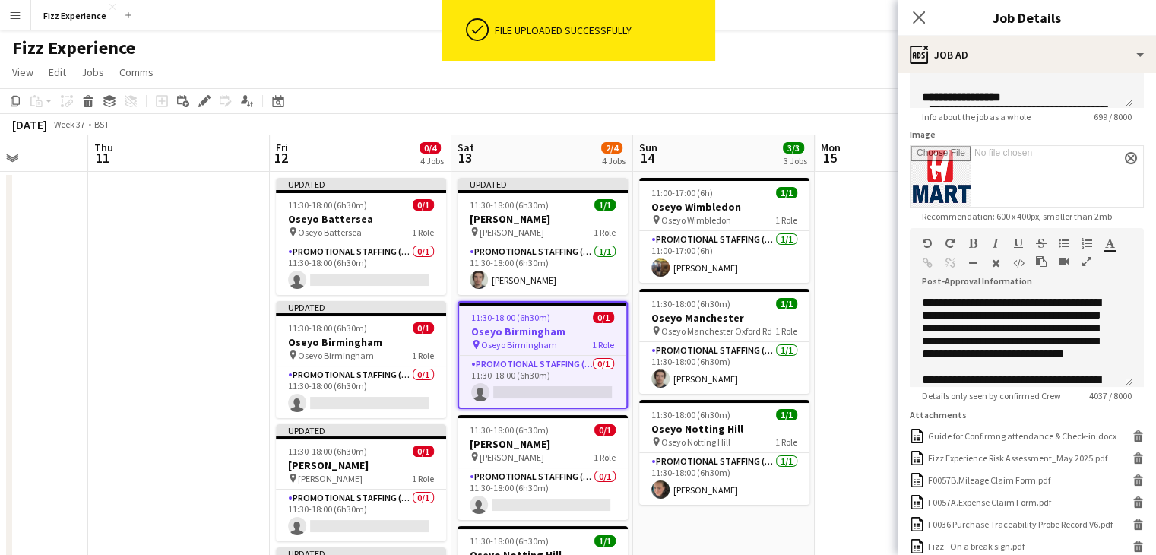
click at [1086, 263] on icon "button" at bounding box center [1087, 261] width 9 height 11
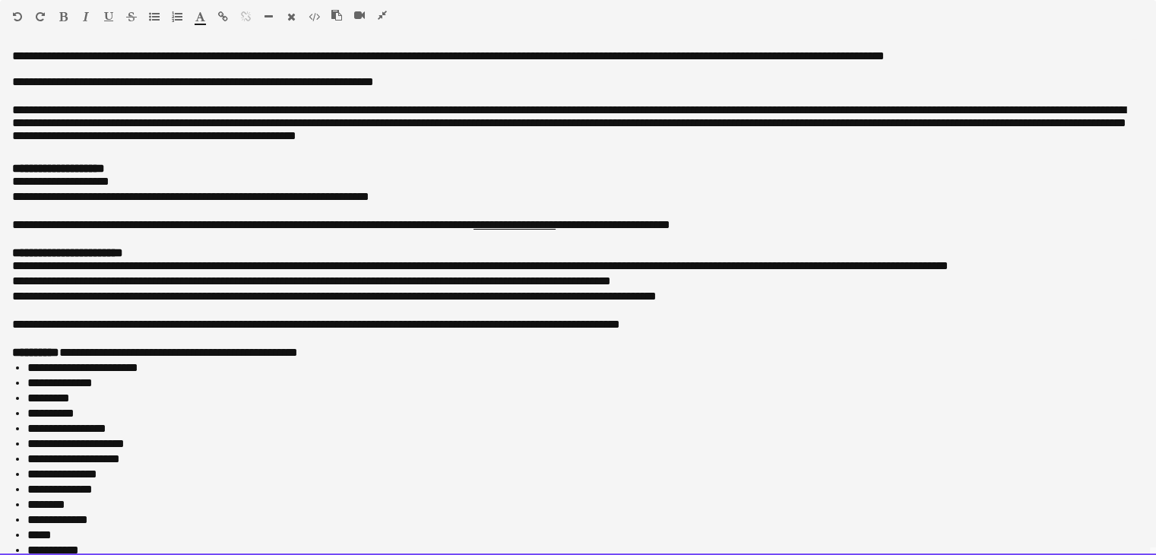
scroll to position [631, 0]
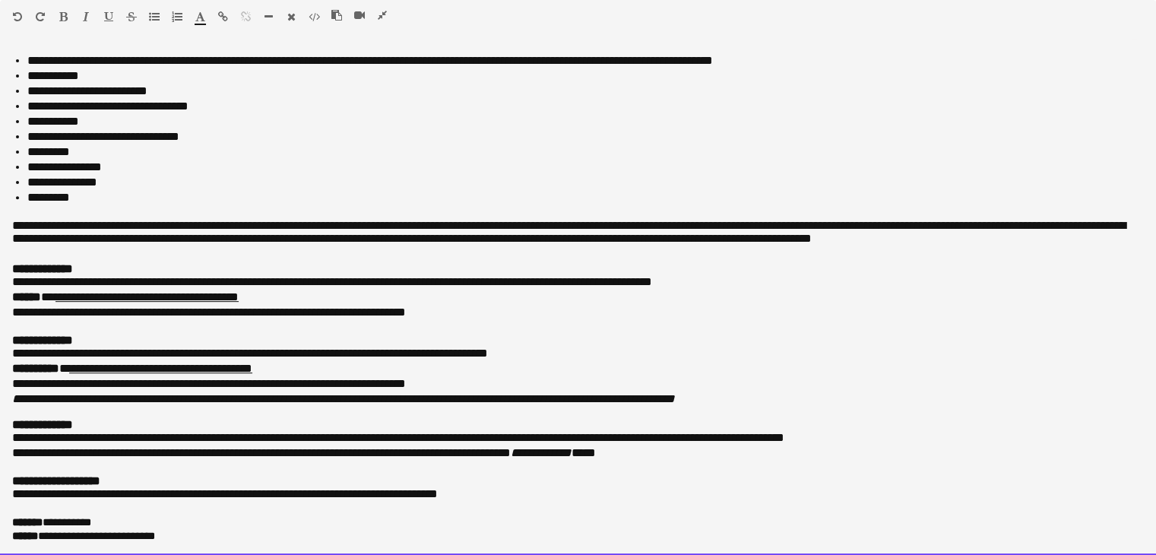
drag, startPoint x: 10, startPoint y: 52, endPoint x: 401, endPoint y: 590, distance: 665.1
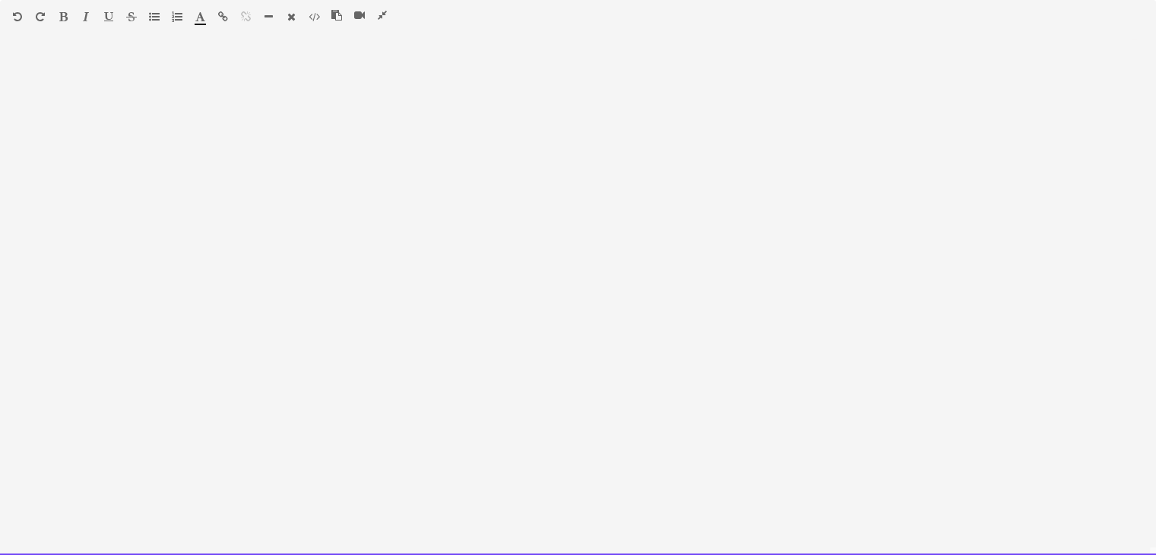
scroll to position [0, 0]
click at [15, 69] on div at bounding box center [578, 302] width 1156 height 506
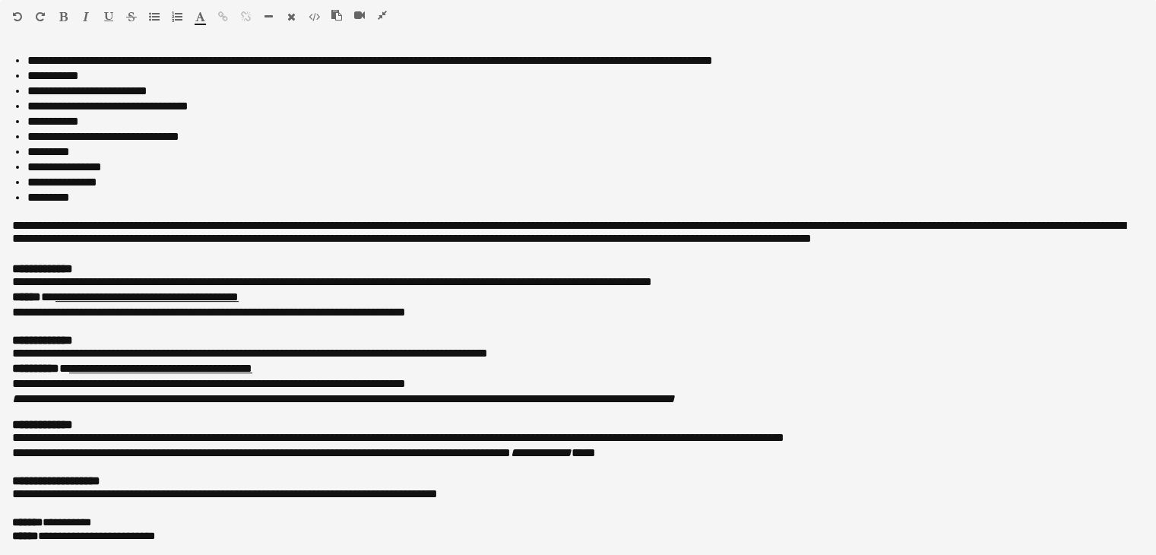
click at [385, 16] on icon "button" at bounding box center [382, 15] width 9 height 11
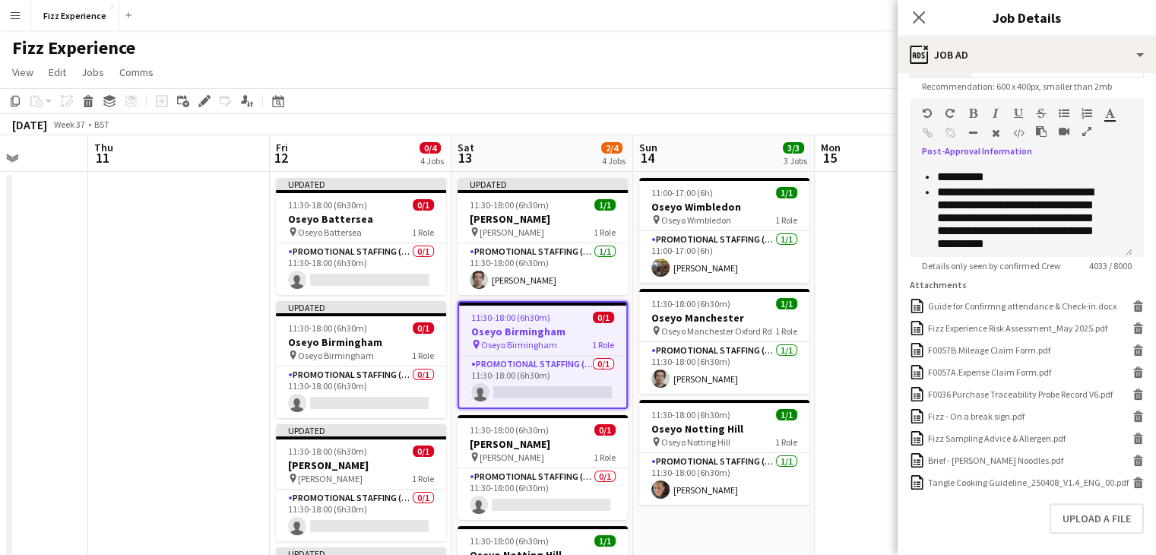
scroll to position [325, 0]
click at [1133, 487] on icon "Delete" at bounding box center [1138, 481] width 11 height 11
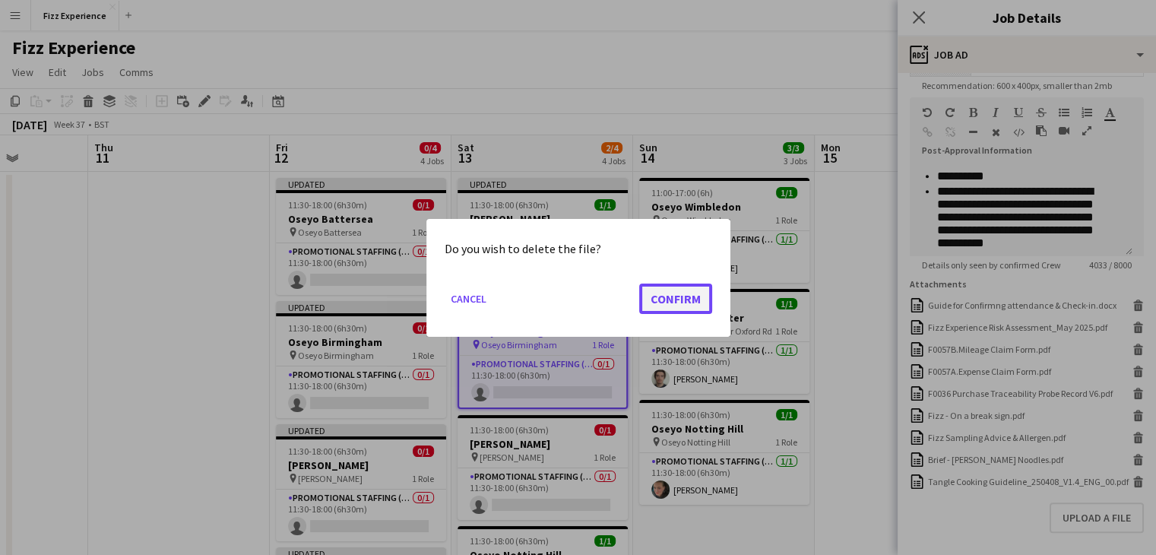
click at [682, 300] on button "Confirm" at bounding box center [675, 298] width 73 height 30
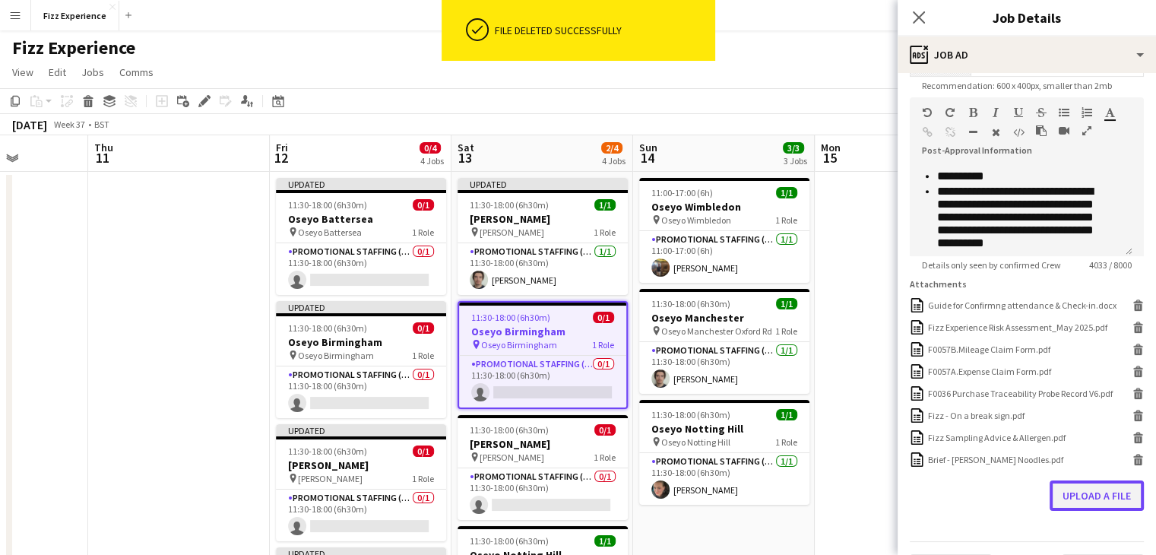
click at [1083, 506] on button "Upload a file" at bounding box center [1097, 496] width 94 height 30
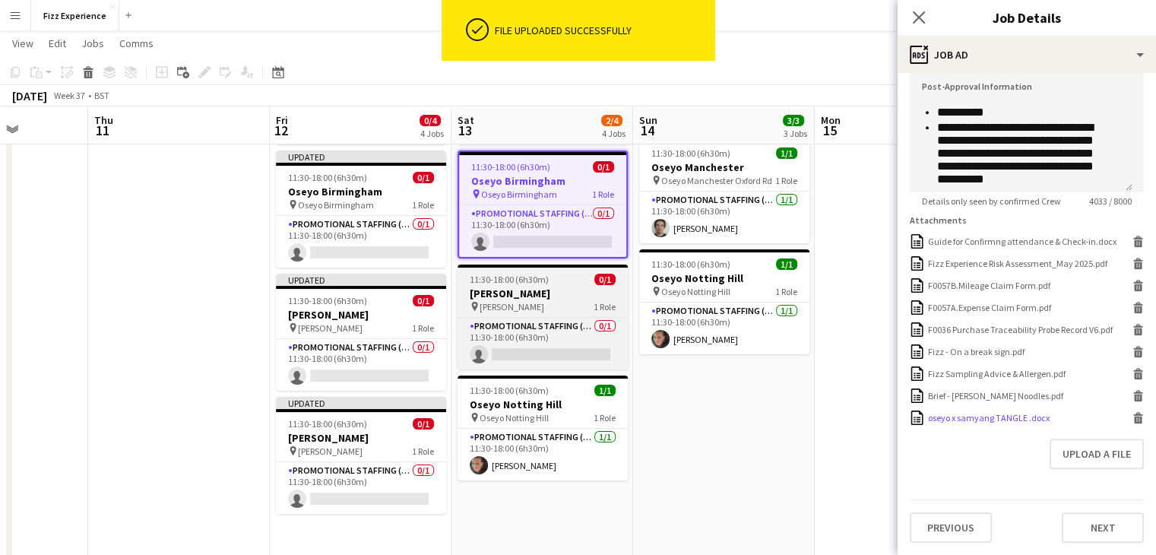
scroll to position [151, 0]
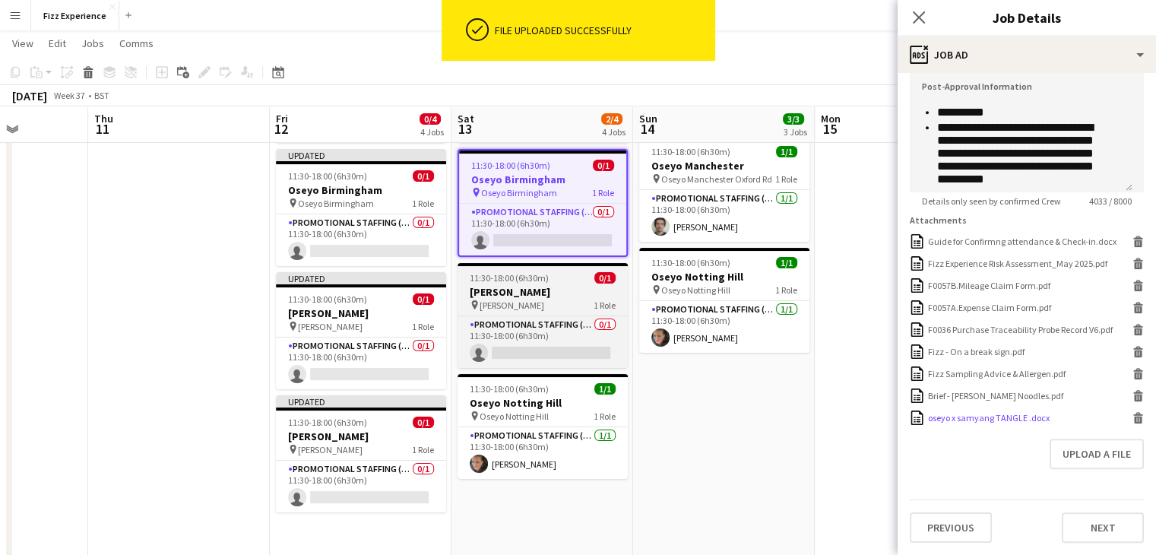
click at [538, 299] on div "pin Oseyo Kingston 1 Role" at bounding box center [543, 305] width 170 height 12
type input "**********"
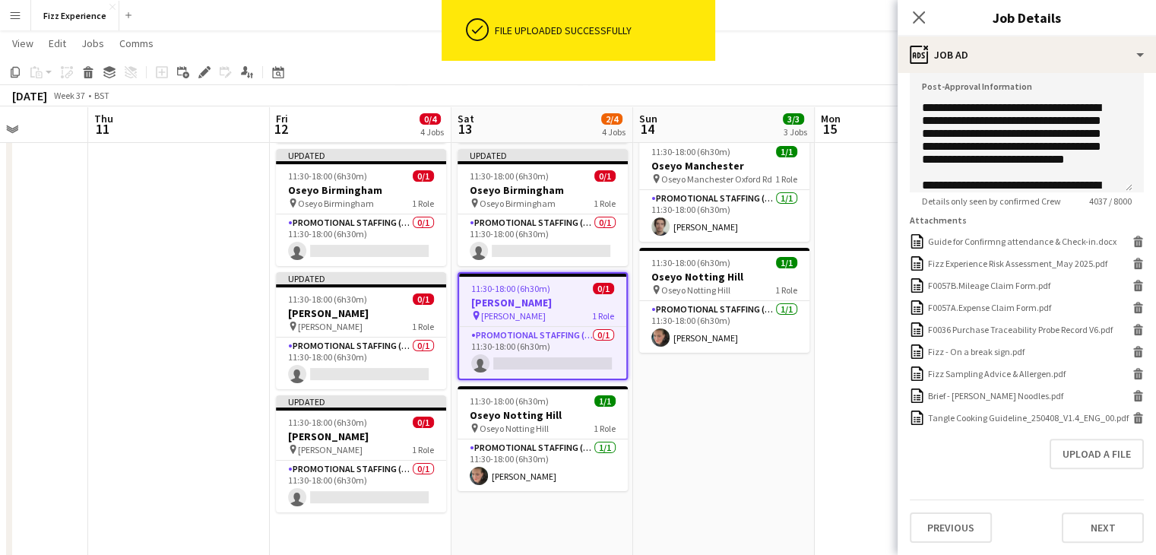
scroll to position [353, 0]
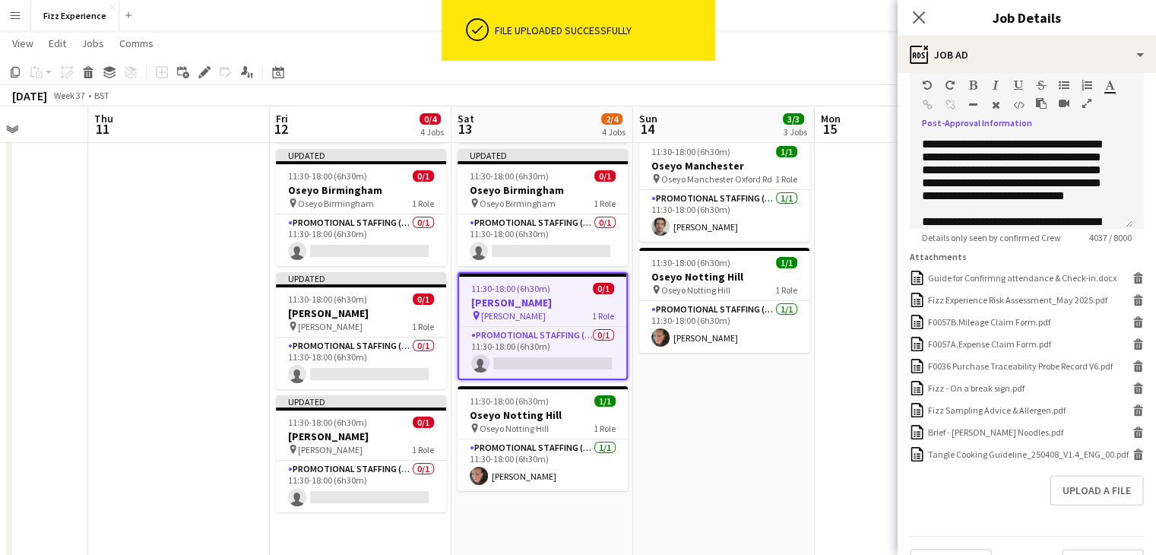
click at [1088, 101] on icon "button" at bounding box center [1087, 103] width 9 height 11
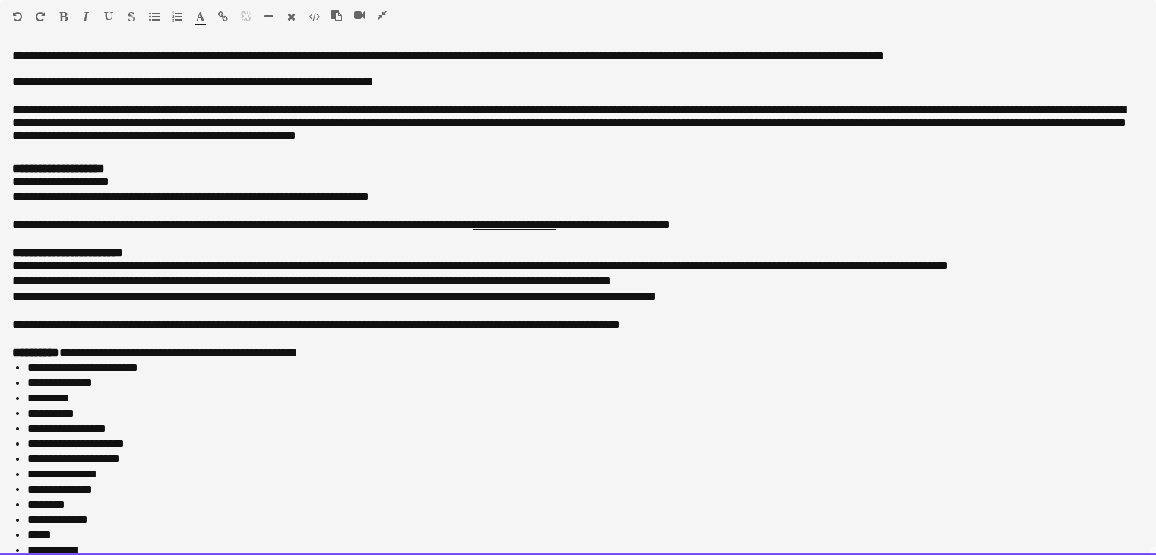
scroll to position [631, 0]
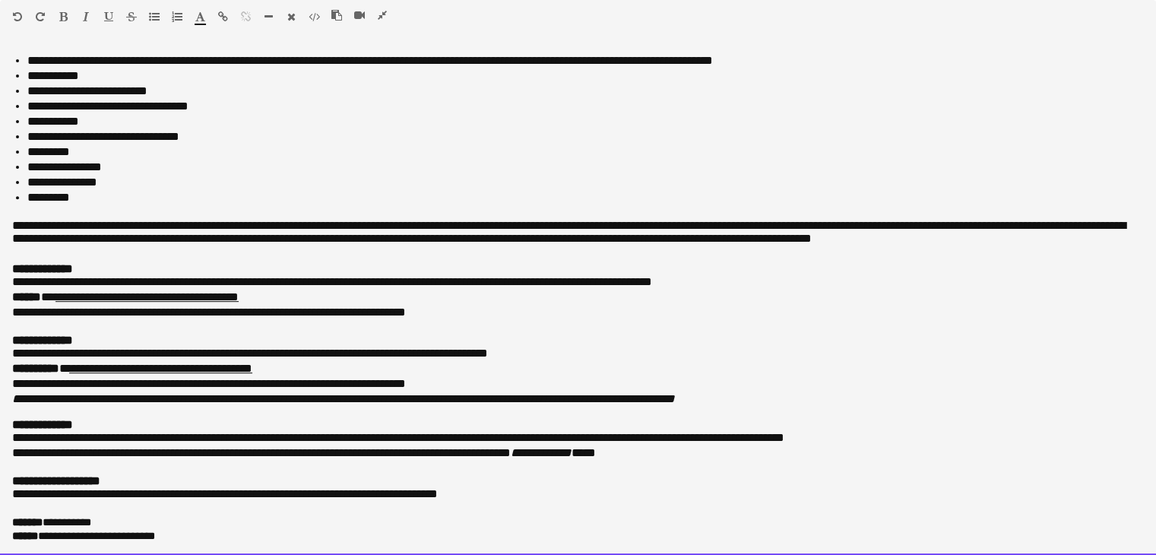
drag, startPoint x: 13, startPoint y: 59, endPoint x: 442, endPoint y: 590, distance: 682.9
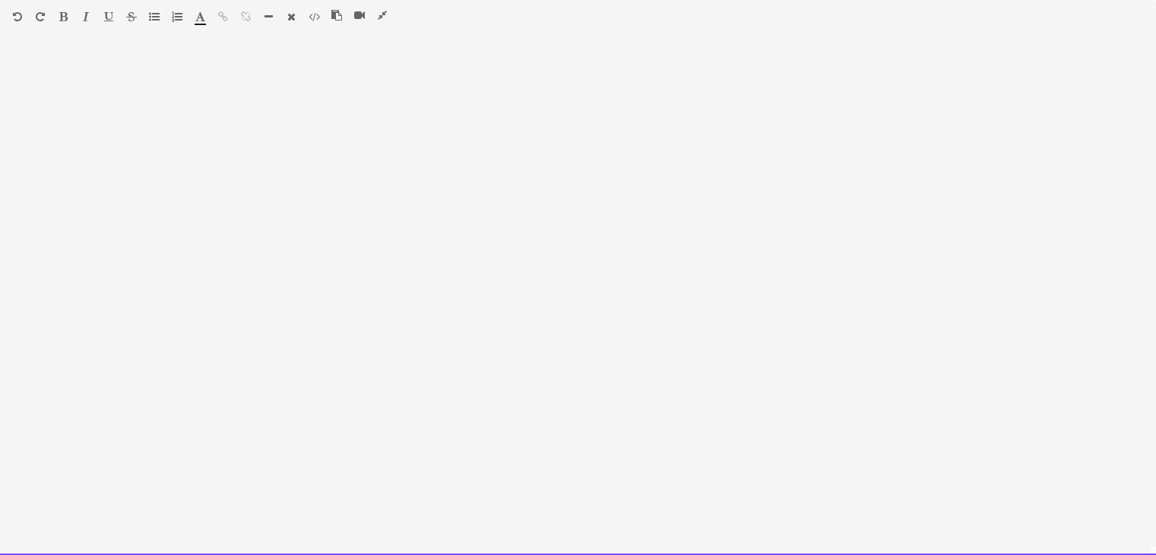
scroll to position [620, 0]
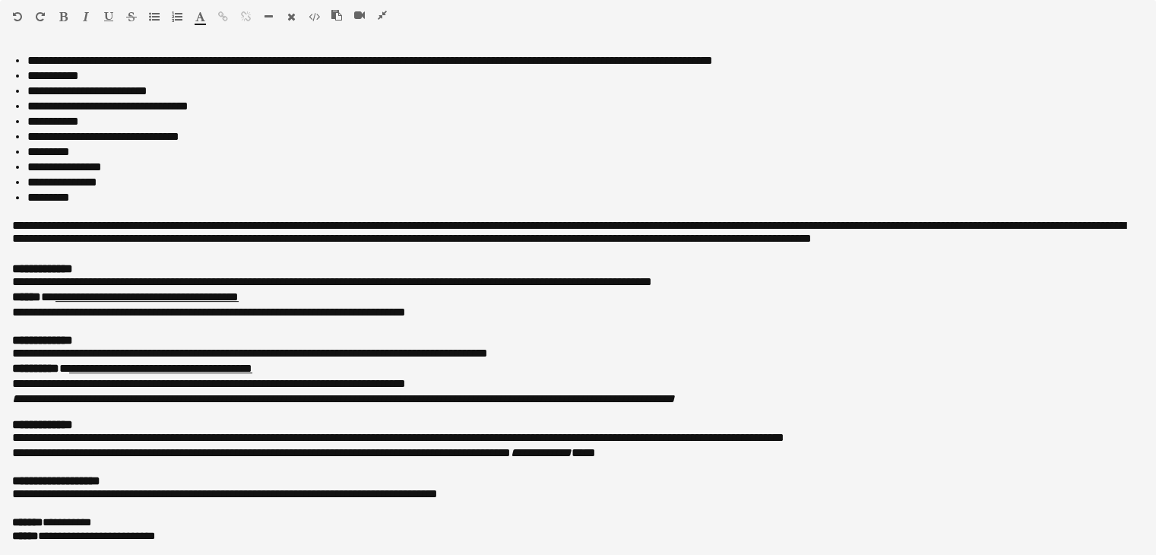
click at [379, 16] on icon "button" at bounding box center [382, 15] width 9 height 11
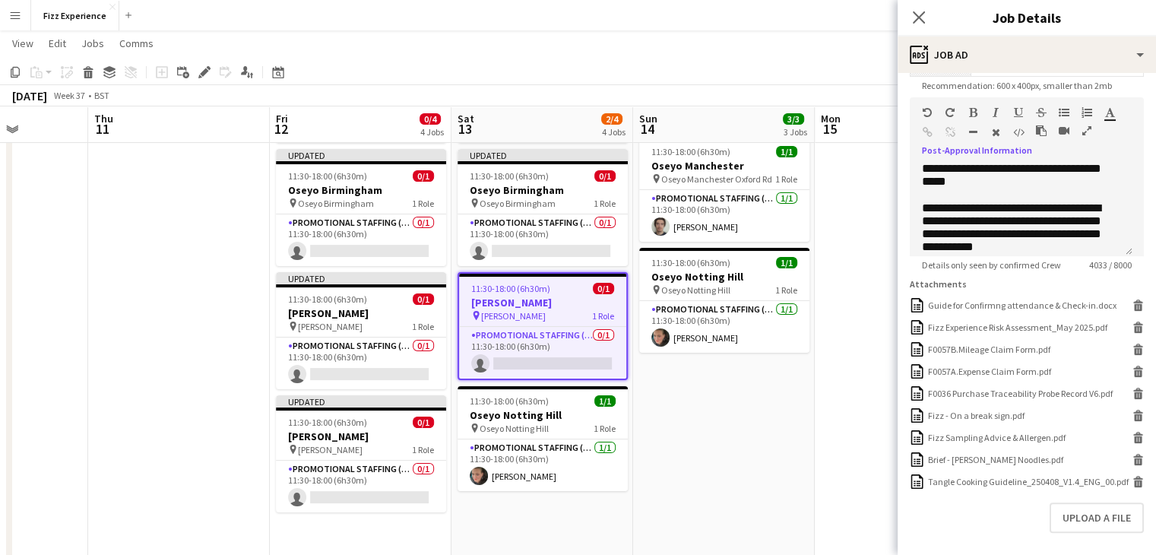
scroll to position [408, 0]
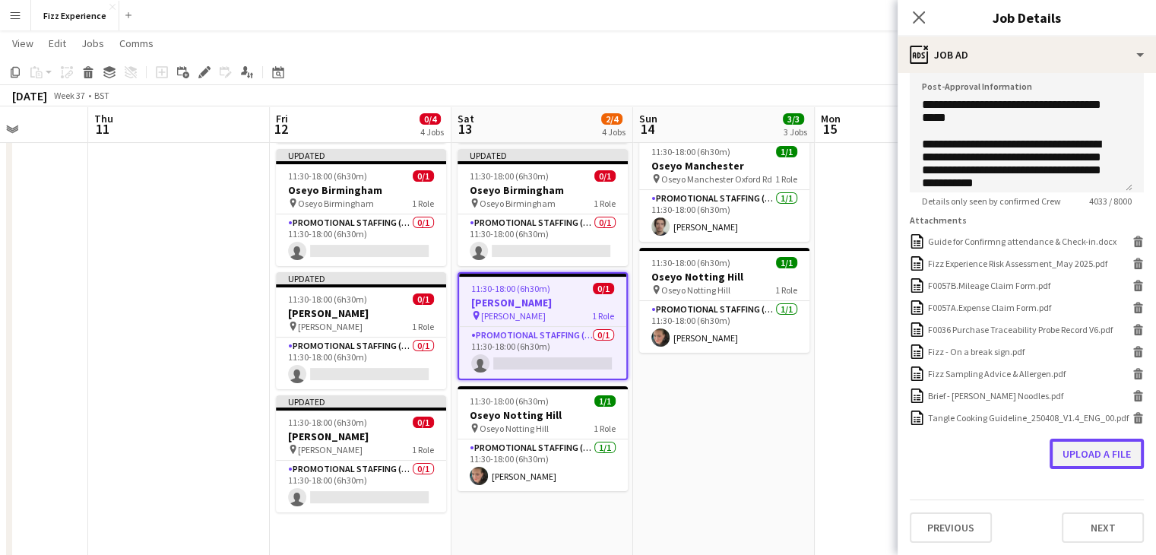
click at [1058, 458] on button "Upload a file" at bounding box center [1097, 454] width 94 height 30
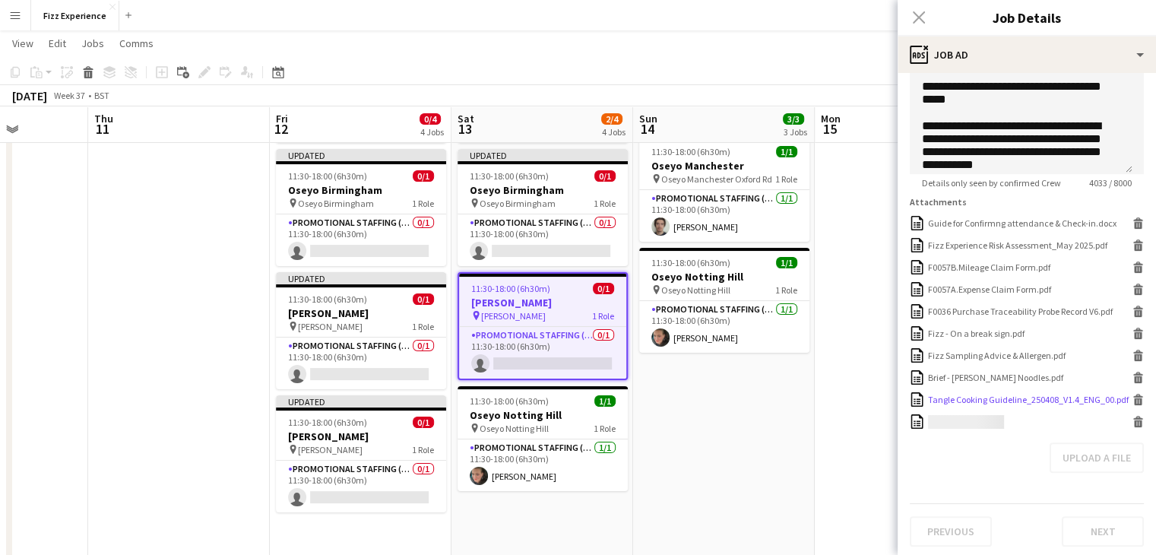
click at [1133, 405] on icon "Delete" at bounding box center [1138, 399] width 11 height 11
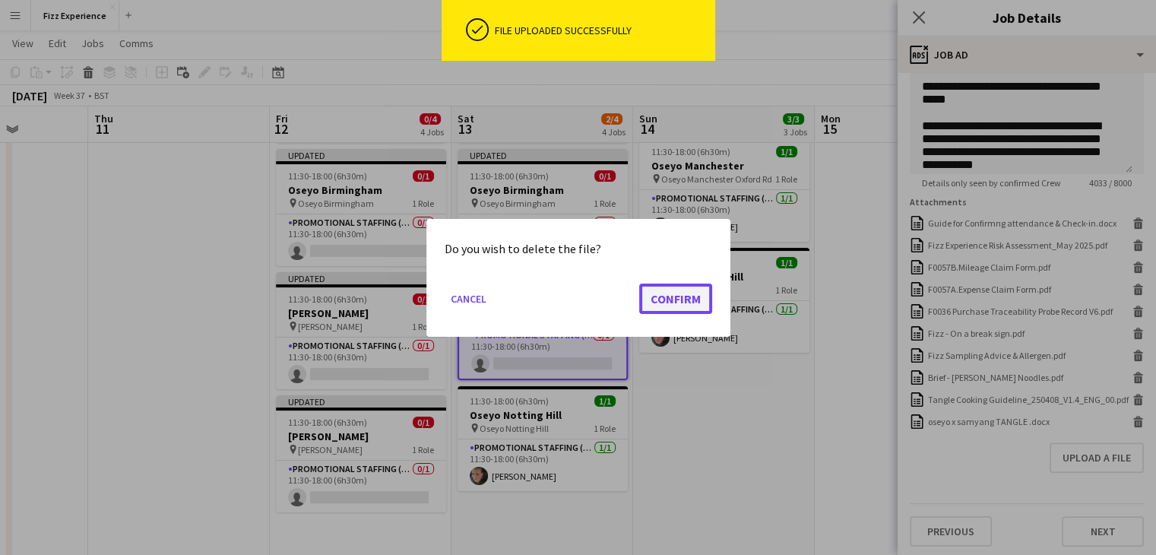
click at [671, 293] on button "Confirm" at bounding box center [675, 298] width 73 height 30
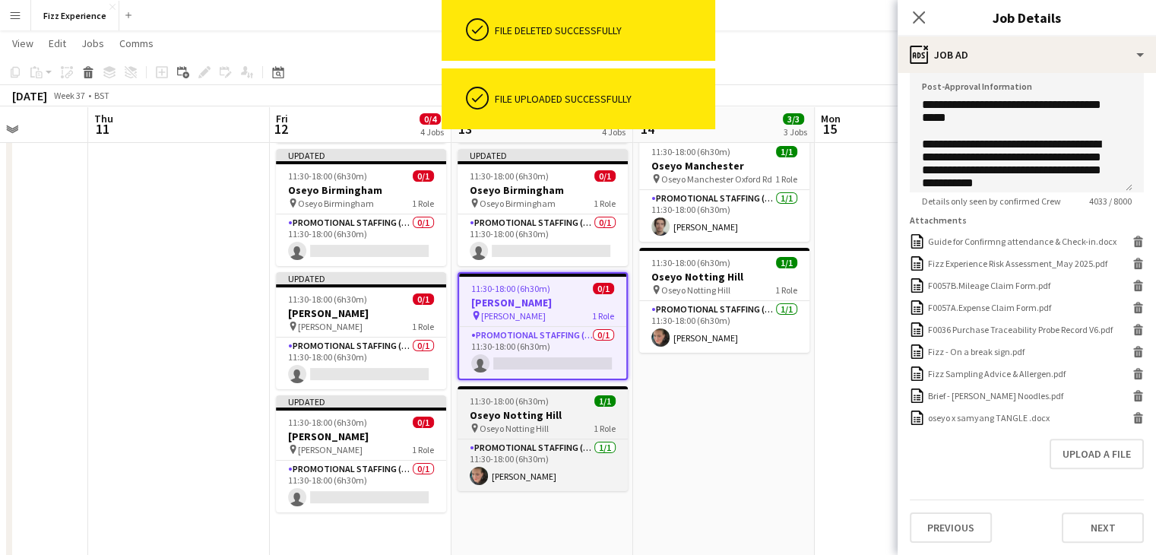
click at [547, 423] on span "Oseyo Notting Hill" at bounding box center [514, 428] width 69 height 11
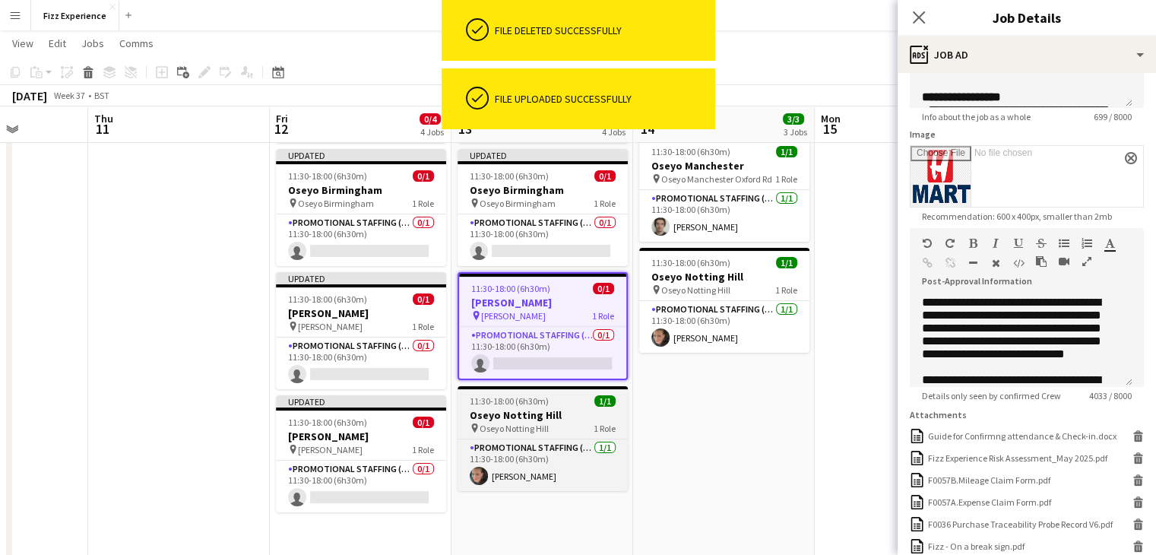
type input "**********"
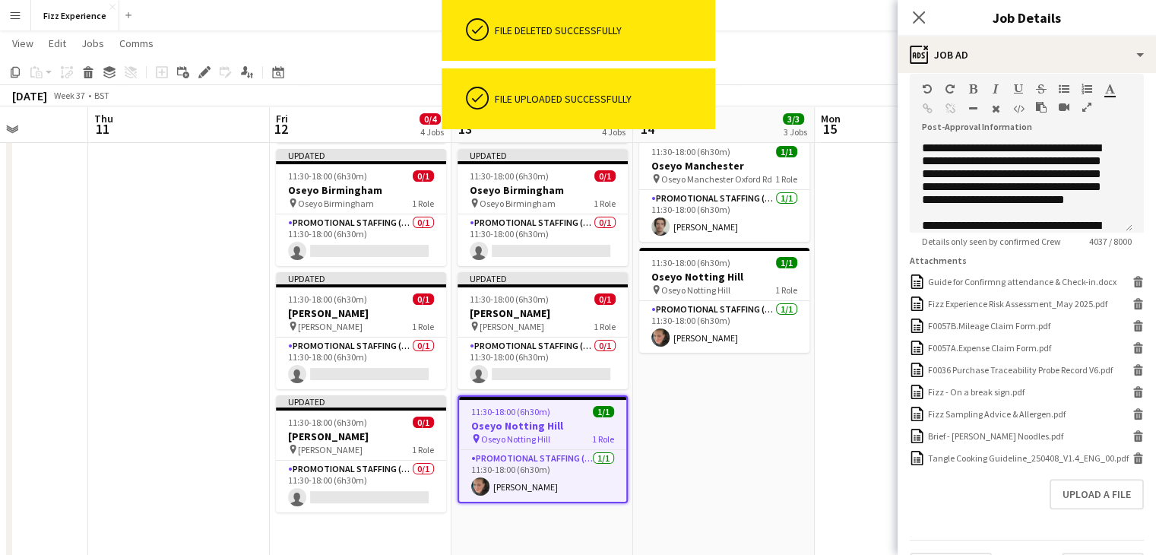
scroll to position [348, 0]
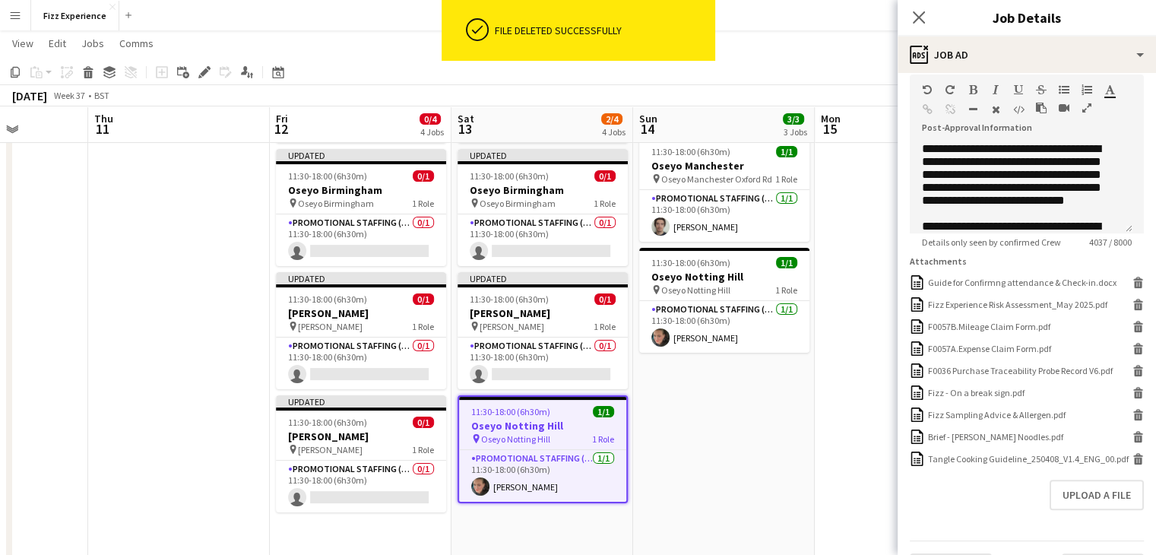
click at [1086, 110] on icon "button" at bounding box center [1087, 108] width 9 height 11
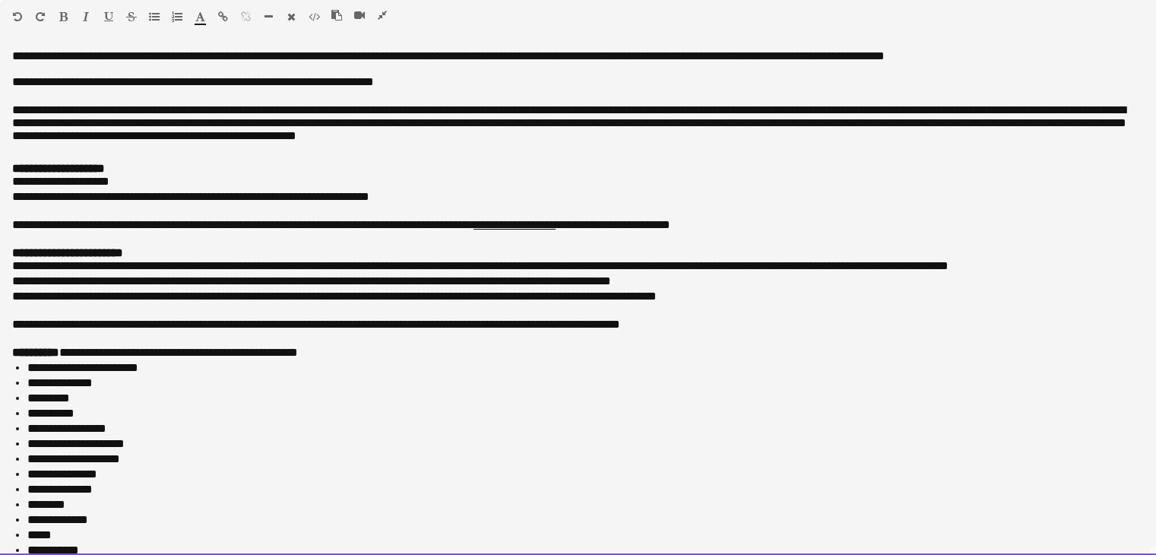
scroll to position [631, 0]
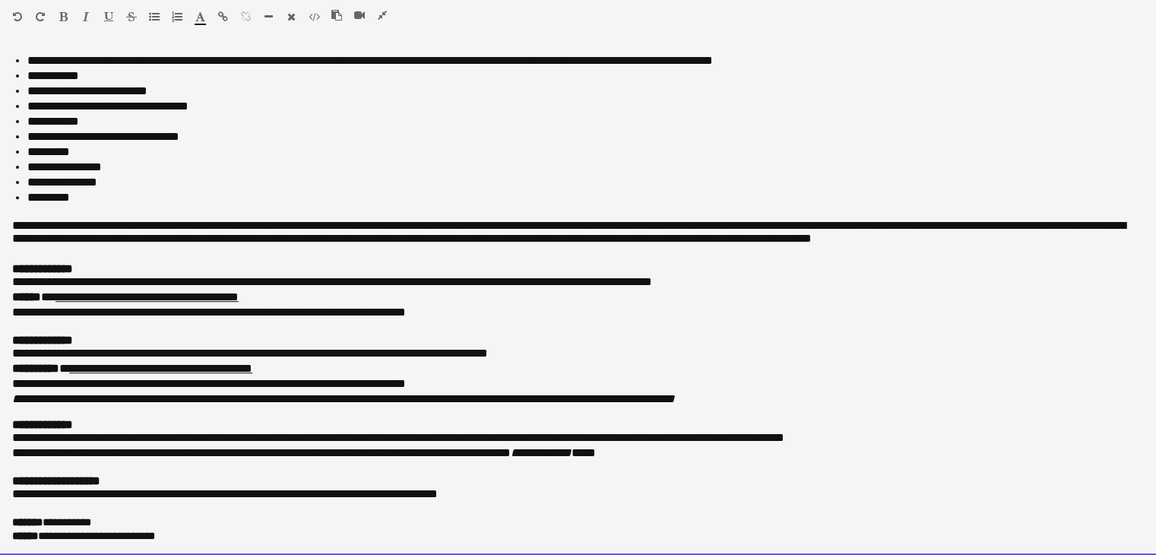
drag, startPoint x: 8, startPoint y: 56, endPoint x: 532, endPoint y: 590, distance: 749.0
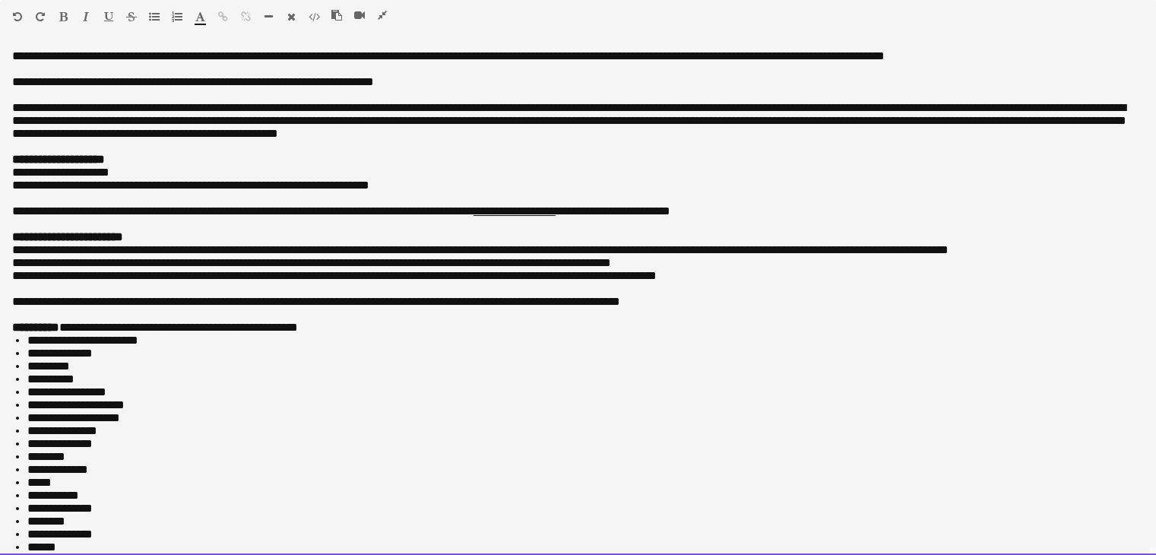
scroll to position [620, 0]
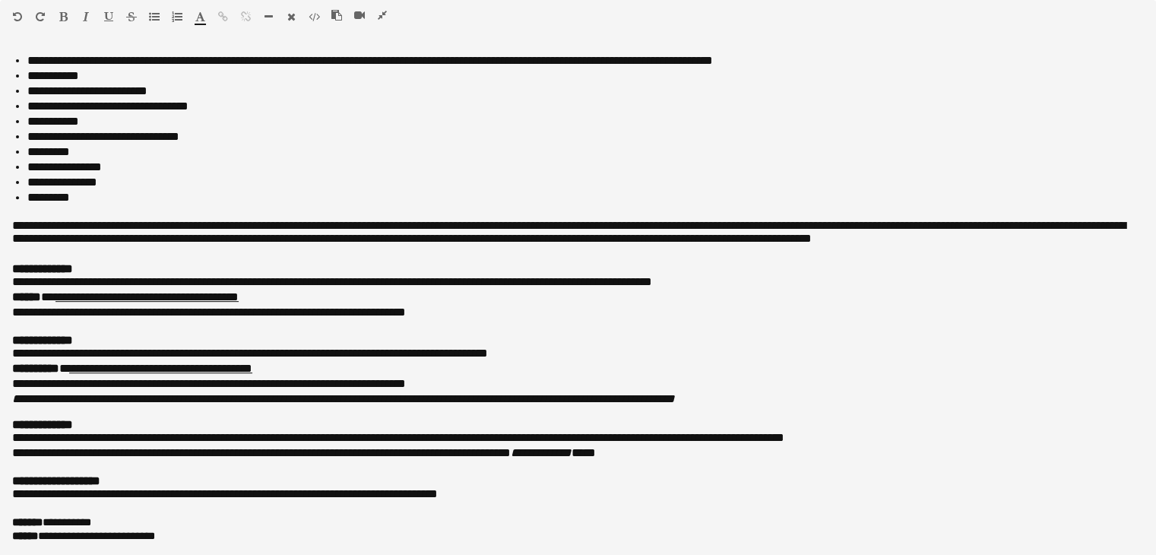
click at [382, 10] on icon "button" at bounding box center [382, 15] width 9 height 11
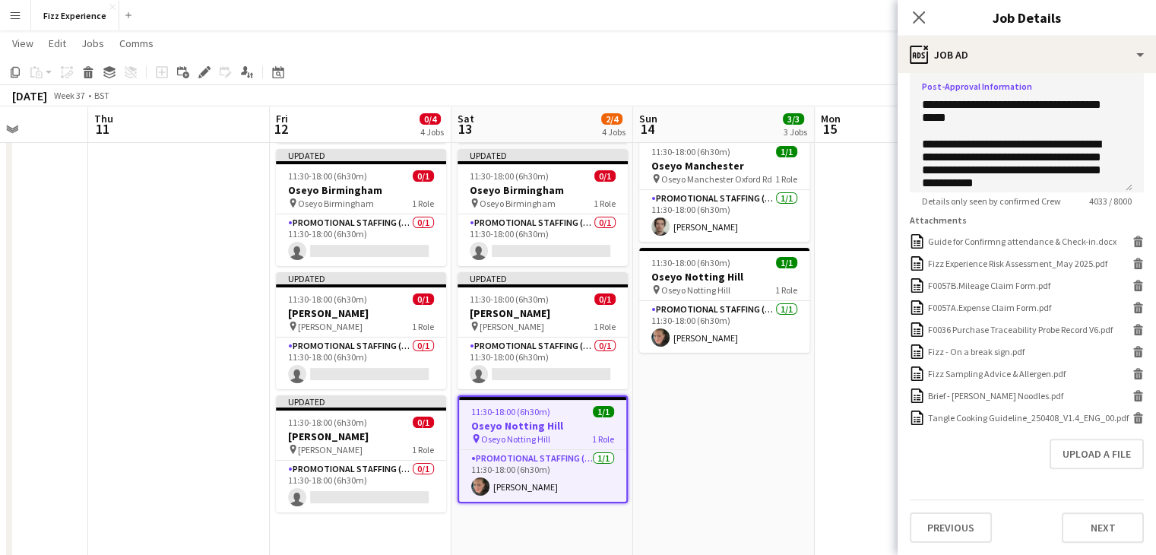
scroll to position [408, 0]
click at [1126, 420] on div "Tangle Cooking Guideline_250408_V1.4_ENG_00.pdf Tangle Cooking Guideline_250408…" at bounding box center [1027, 418] width 234 height 14
click at [1133, 418] on icon "Delete" at bounding box center [1138, 417] width 11 height 11
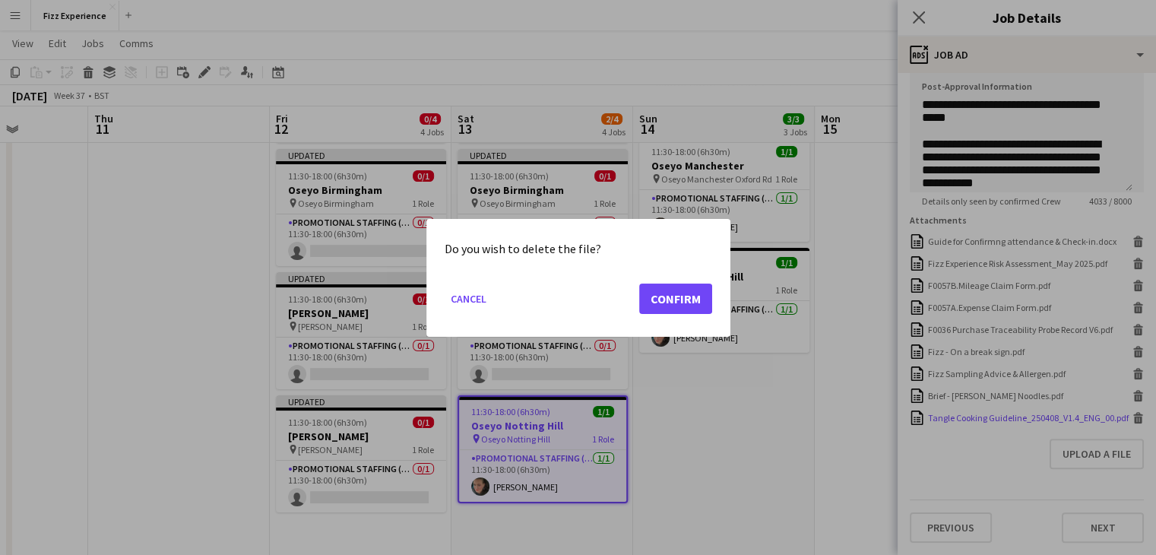
scroll to position [0, 0]
click at [674, 303] on button "Confirm" at bounding box center [675, 298] width 73 height 30
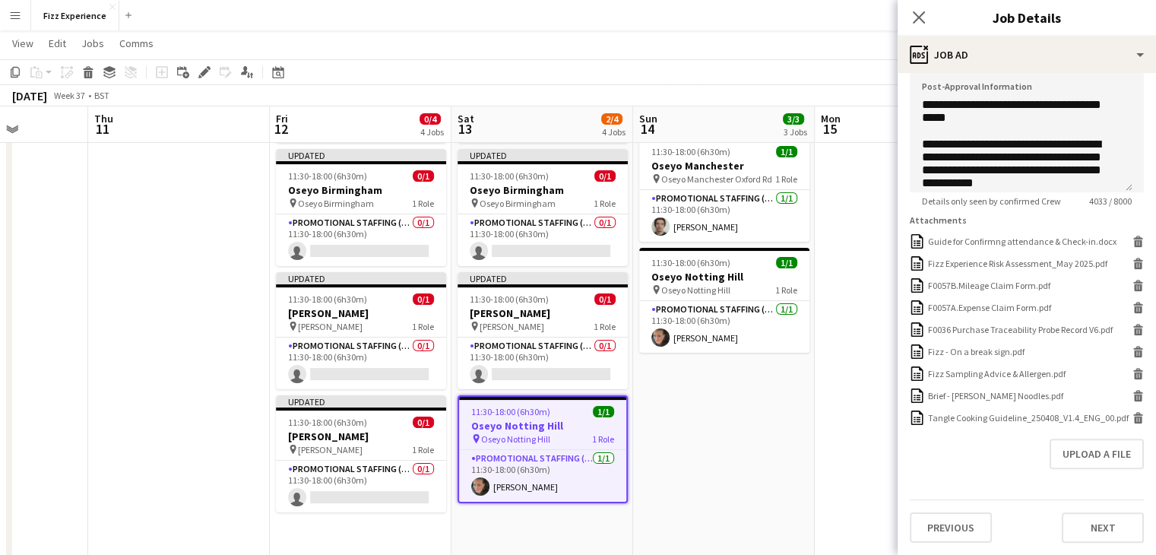
scroll to position [151, 0]
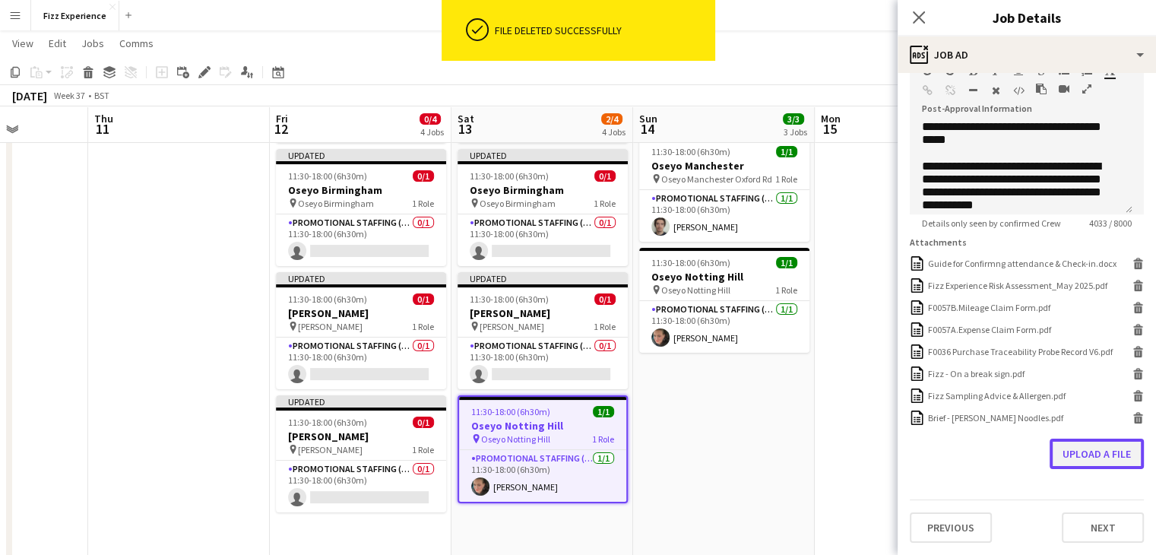
click at [1101, 456] on button "Upload a file" at bounding box center [1097, 454] width 94 height 30
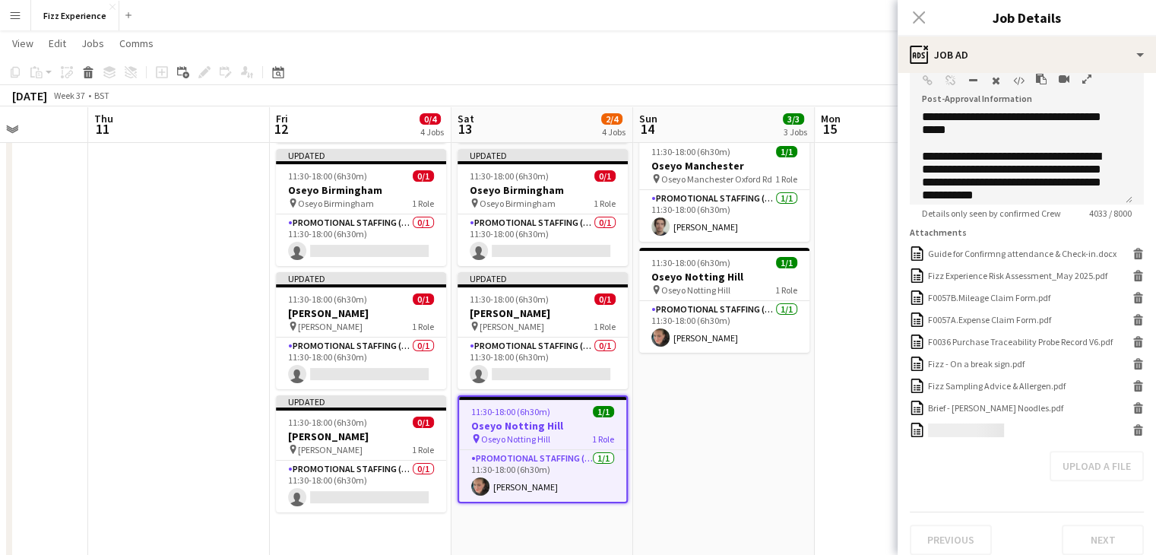
scroll to position [0, 0]
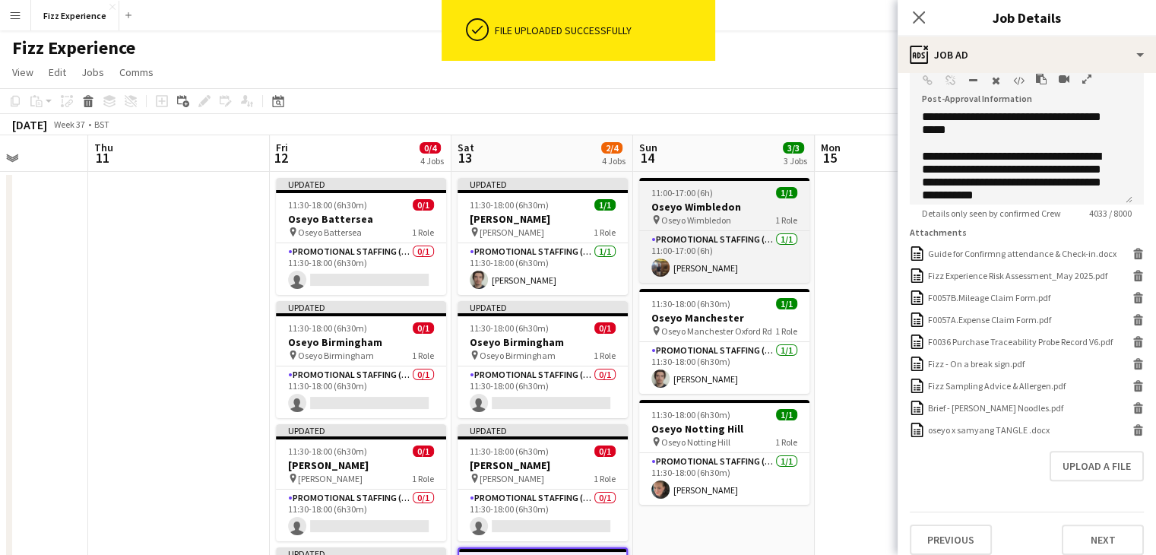
click at [722, 212] on h3 "Oseyo Wimbledon" at bounding box center [724, 207] width 170 height 14
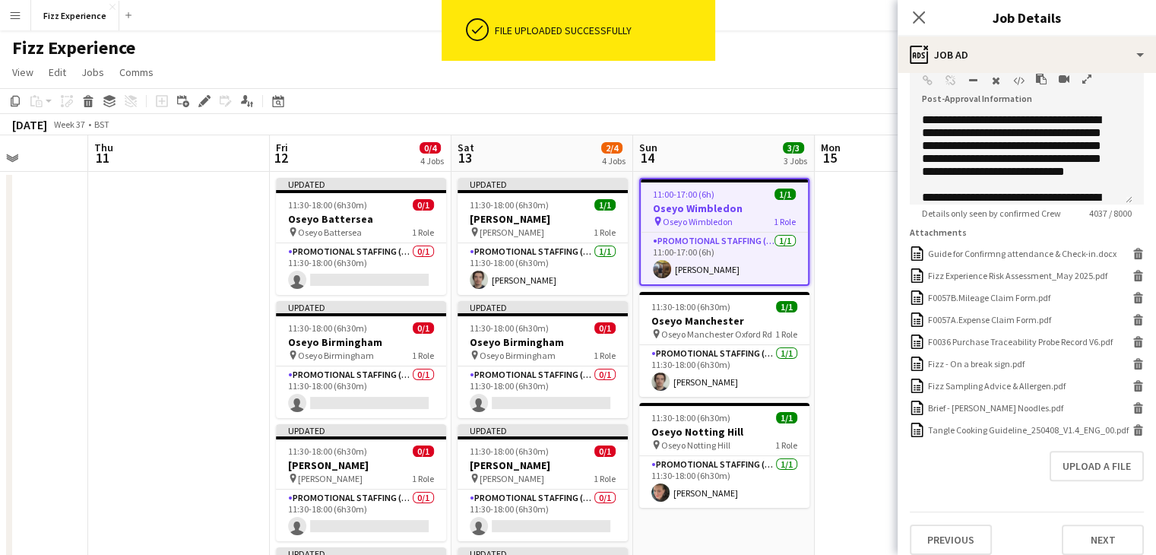
click at [1084, 78] on icon "button" at bounding box center [1087, 79] width 9 height 11
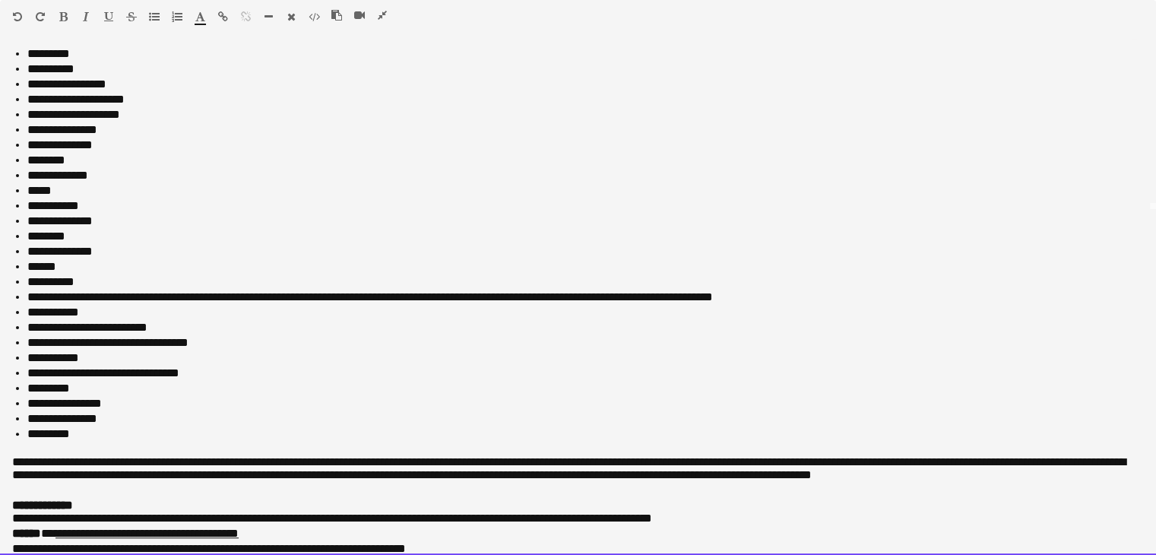
scroll to position [631, 0]
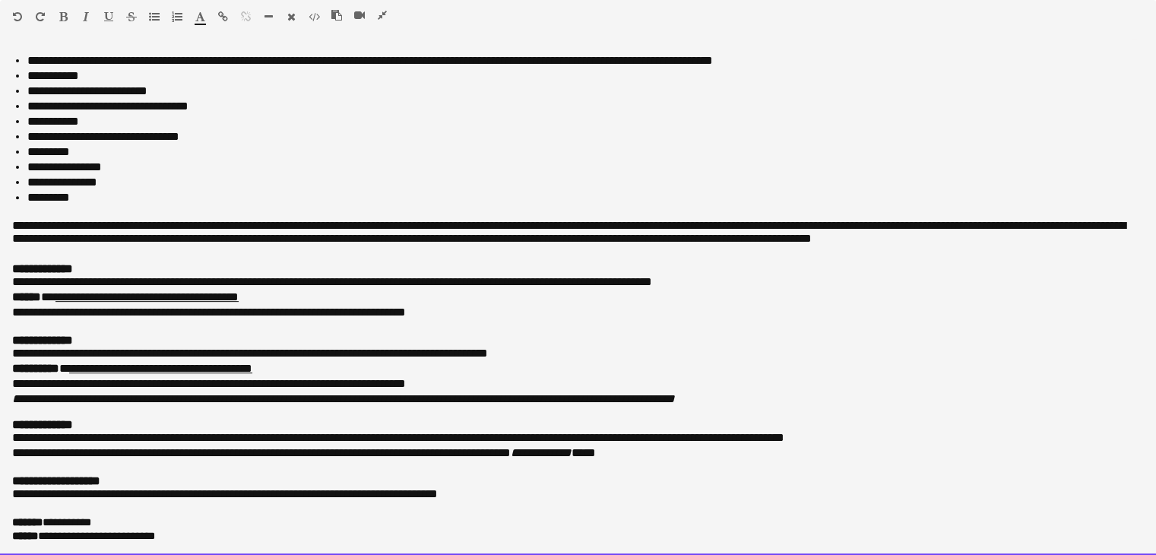
drag, startPoint x: 3, startPoint y: 56, endPoint x: 283, endPoint y: 590, distance: 603.3
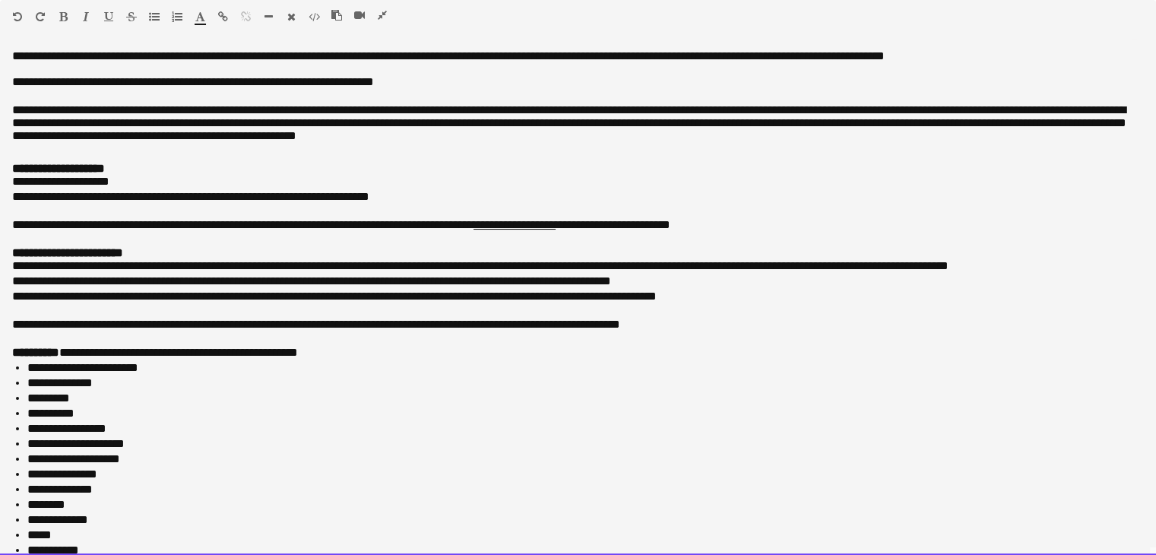
drag, startPoint x: 185, startPoint y: 532, endPoint x: 0, endPoint y: -66, distance: 626.3
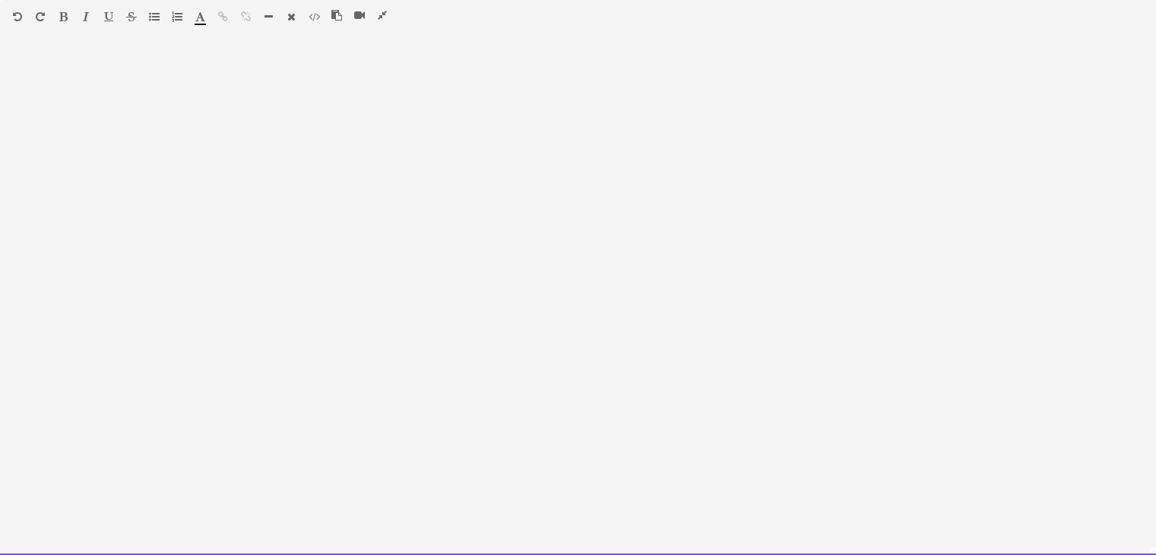
scroll to position [620, 0]
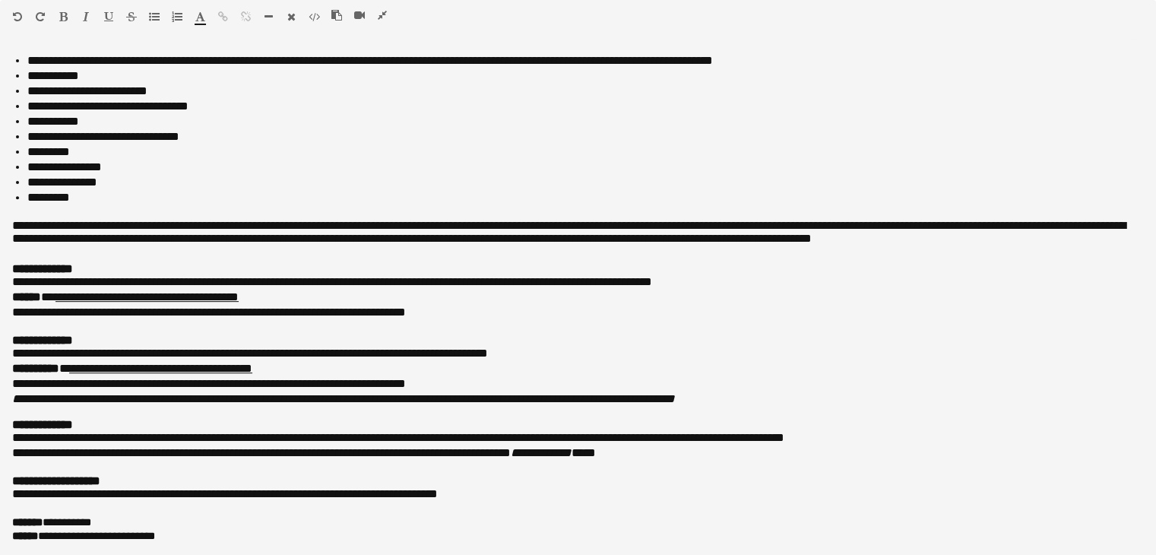
click at [383, 16] on icon "button" at bounding box center [382, 15] width 9 height 11
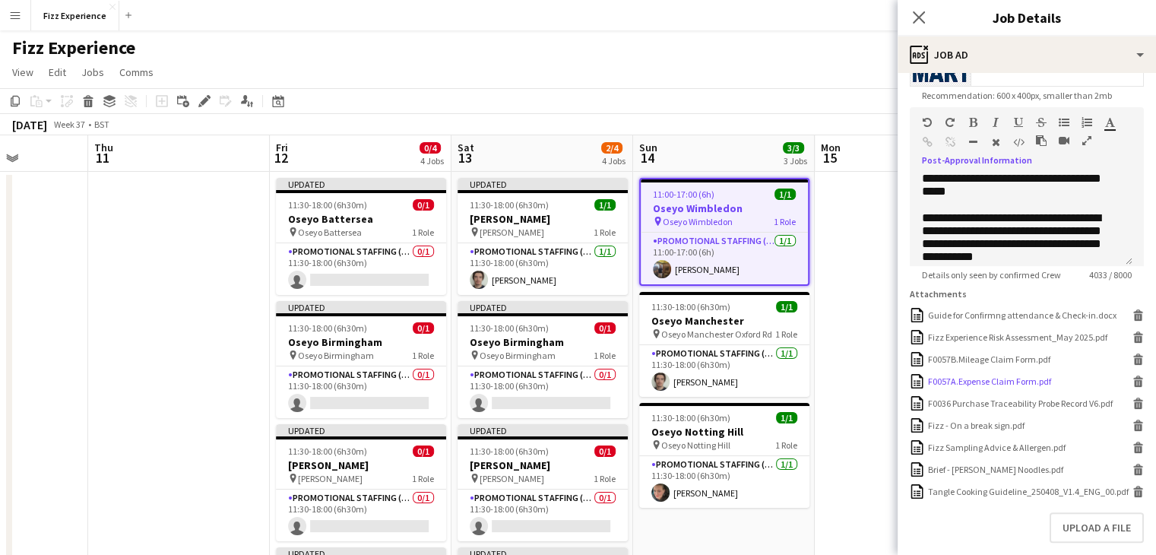
scroll to position [407, 0]
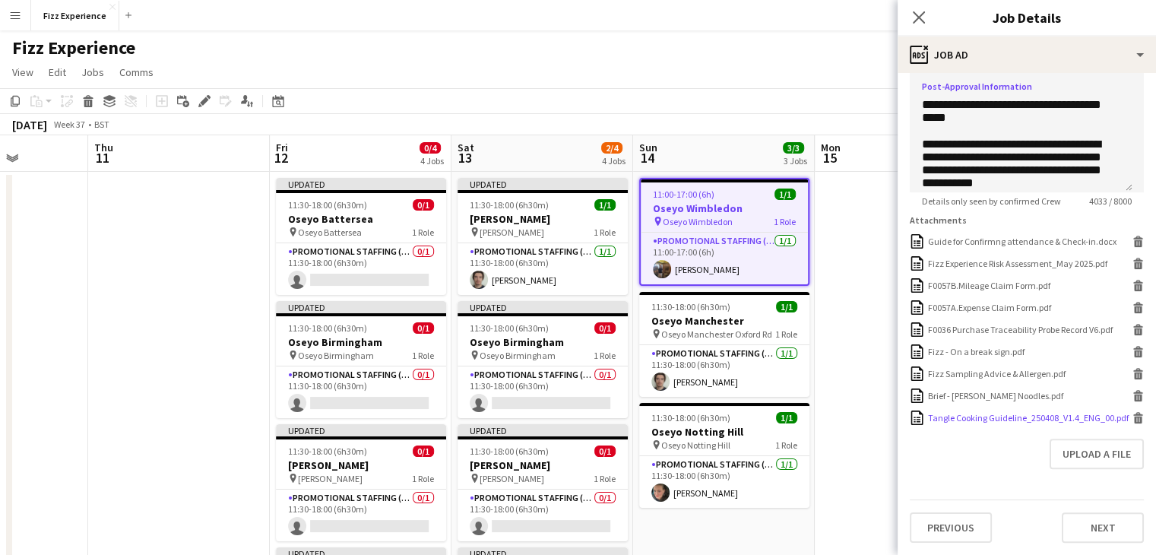
click at [1135, 417] on icon at bounding box center [1139, 420] width 8 height 7
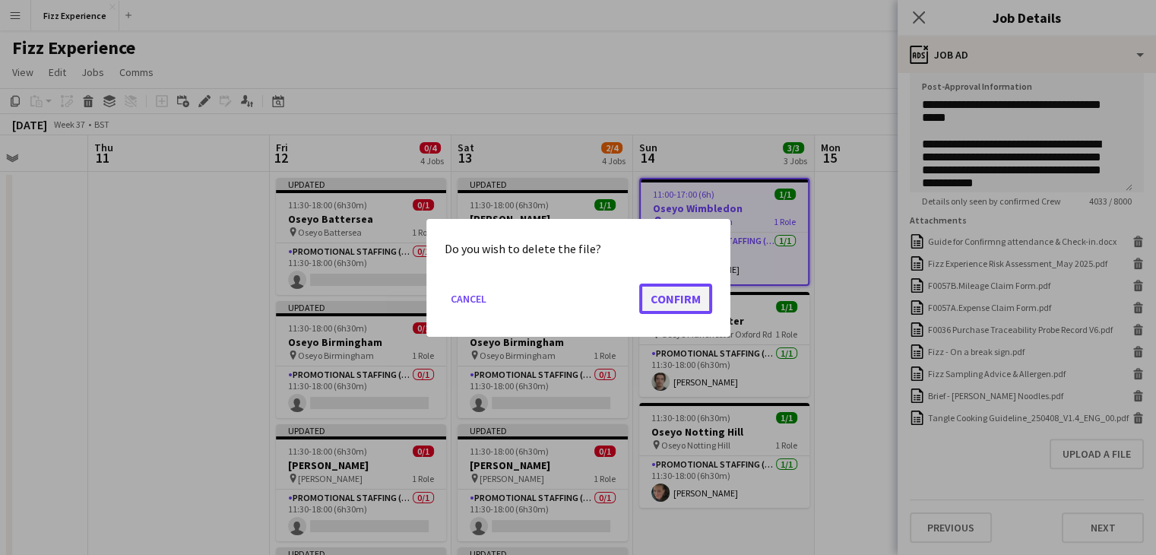
click at [675, 296] on button "Confirm" at bounding box center [675, 298] width 73 height 30
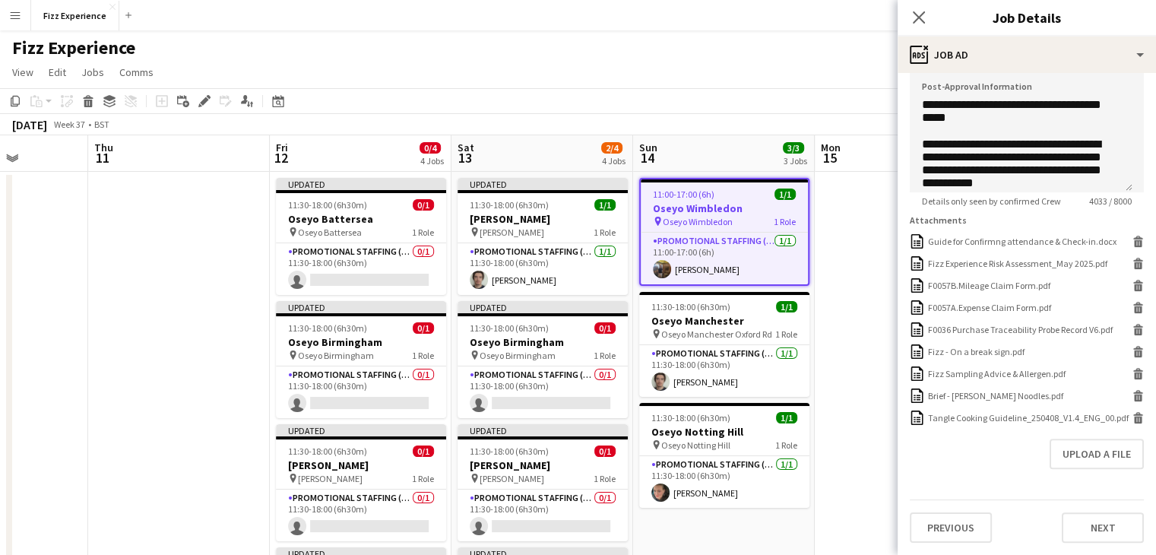
scroll to position [377, 0]
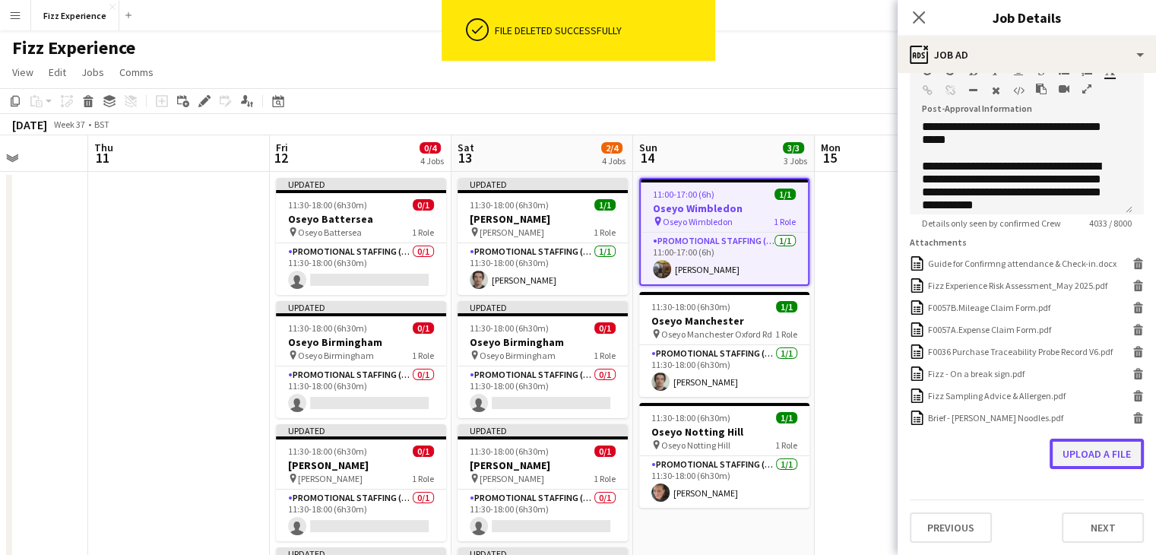
click at [1112, 444] on button "Upload a file" at bounding box center [1097, 454] width 94 height 30
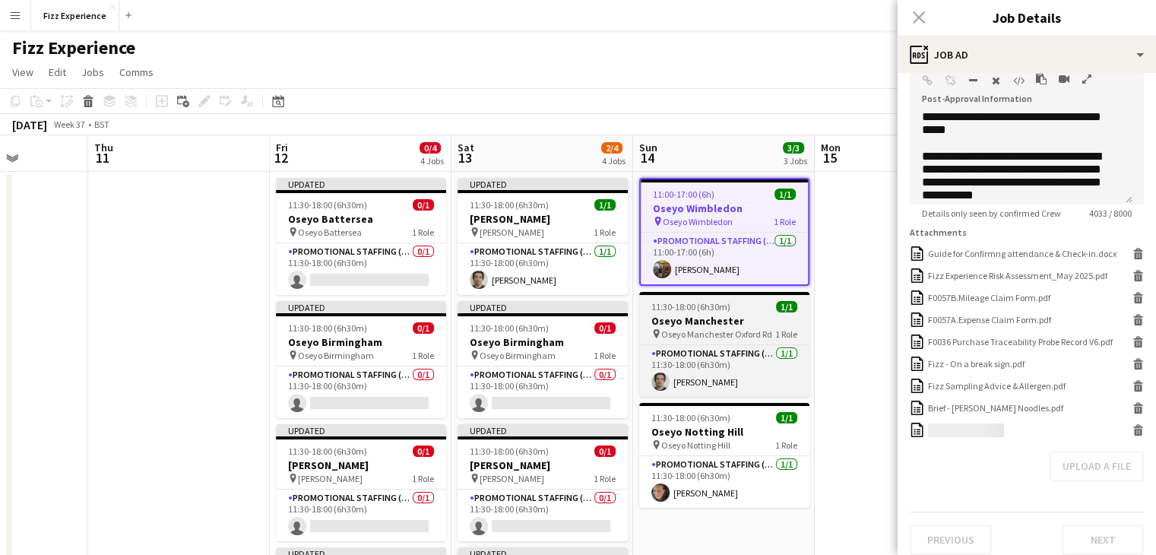
click at [728, 322] on h3 "Oseyo Manchester" at bounding box center [724, 321] width 170 height 14
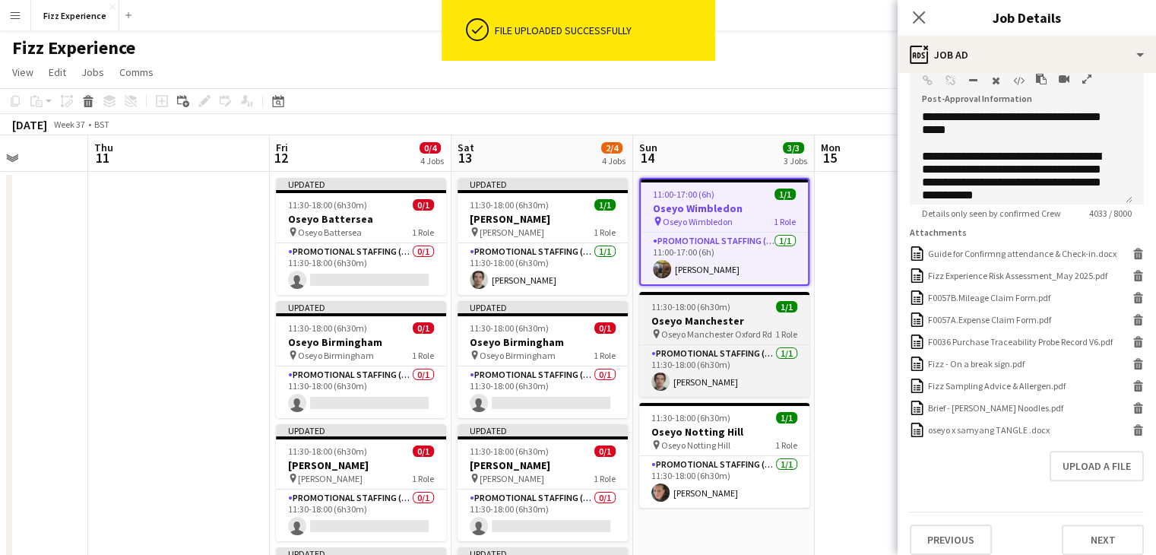
click at [727, 323] on h3 "Oseyo Manchester" at bounding box center [724, 321] width 170 height 14
type input "**********"
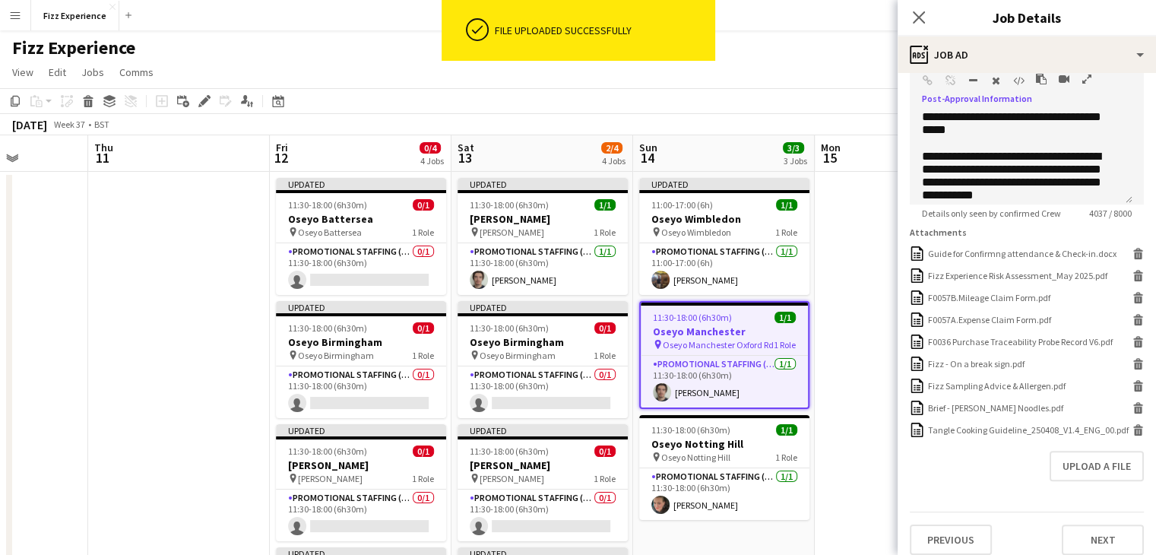
click at [1083, 83] on icon "button" at bounding box center [1087, 79] width 9 height 11
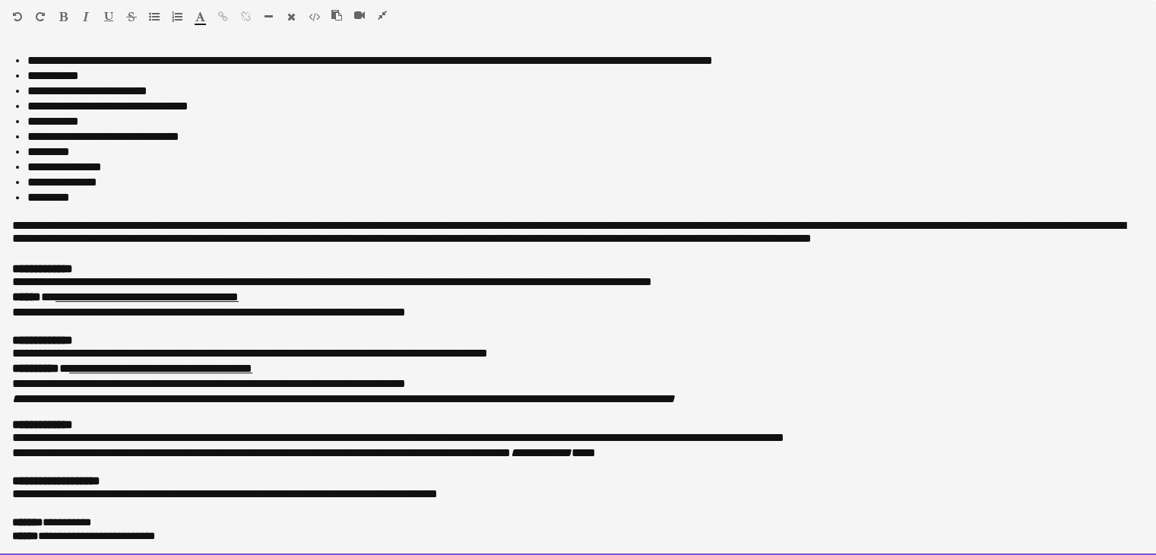
drag, startPoint x: 36, startPoint y: 424, endPoint x: 0, endPoint y: 139, distance: 287.5
click at [0, 139] on div "**********" at bounding box center [578, 302] width 1156 height 506
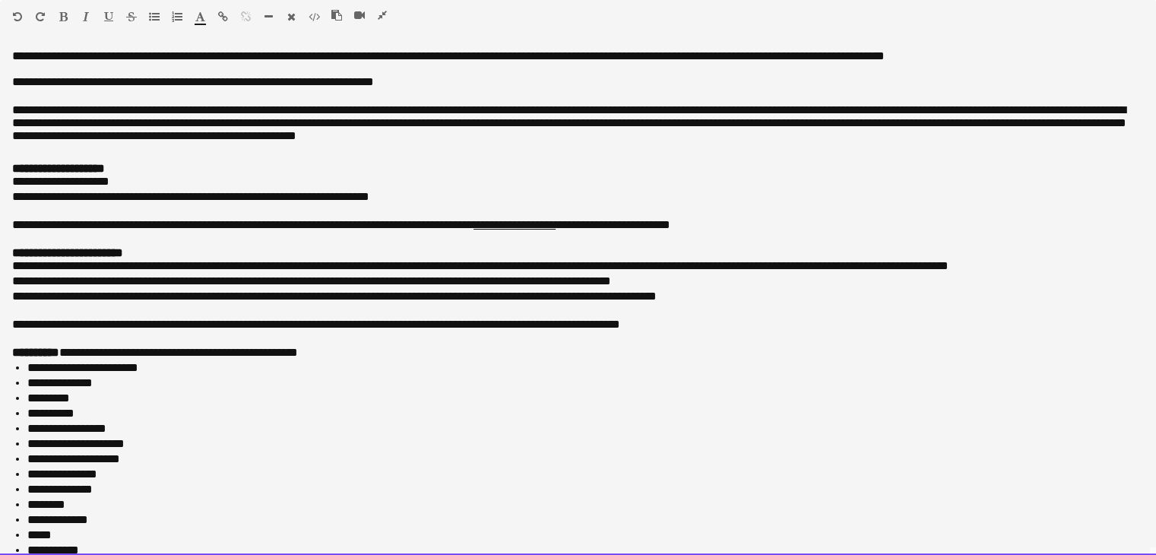
drag, startPoint x: 198, startPoint y: 539, endPoint x: 0, endPoint y: -66, distance: 636.9
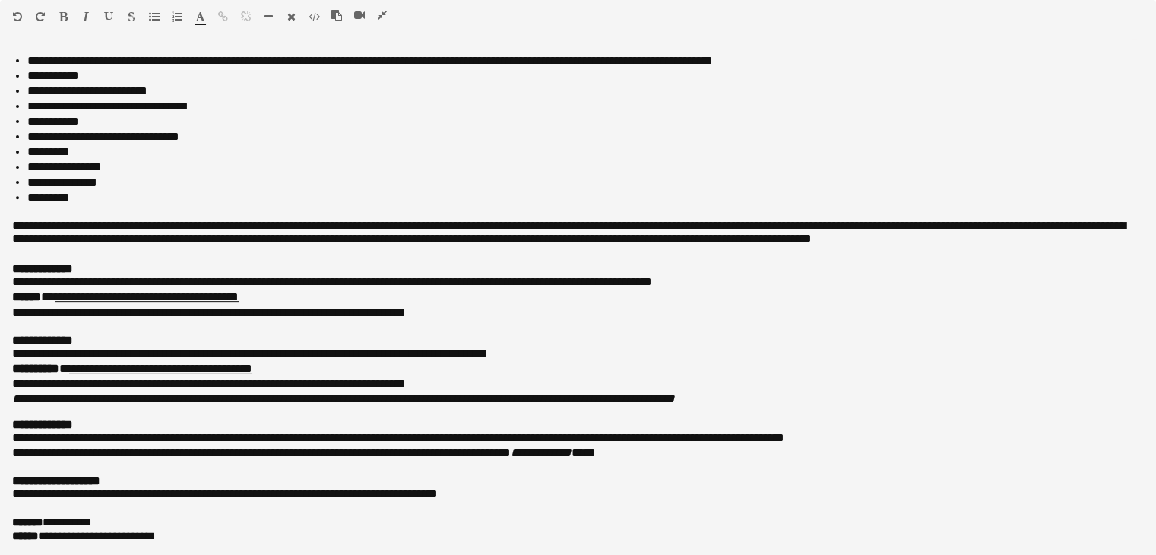
click at [383, 10] on icon "button" at bounding box center [382, 15] width 9 height 11
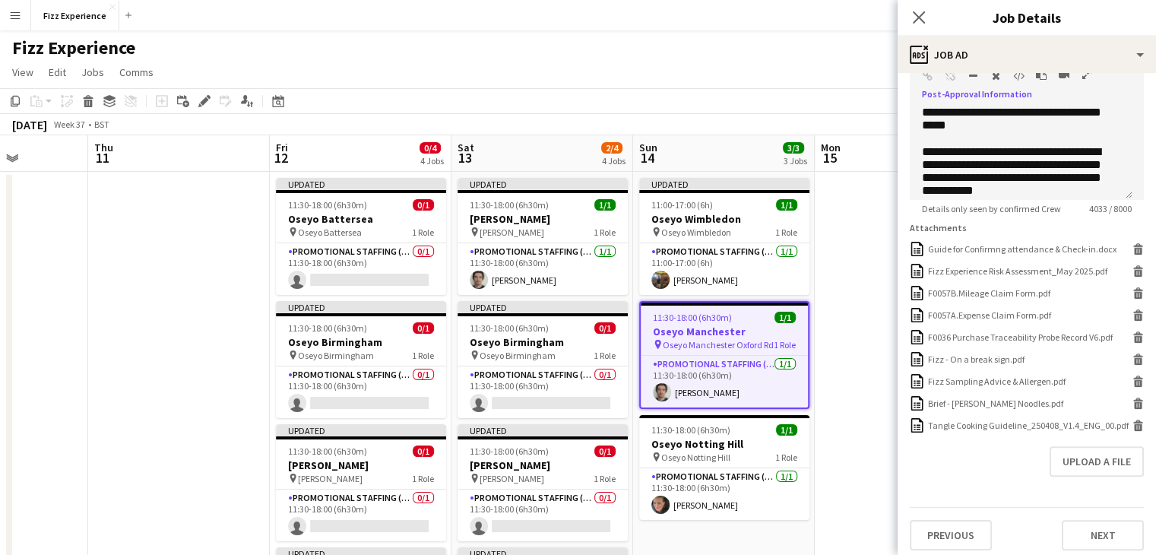
scroll to position [408, 0]
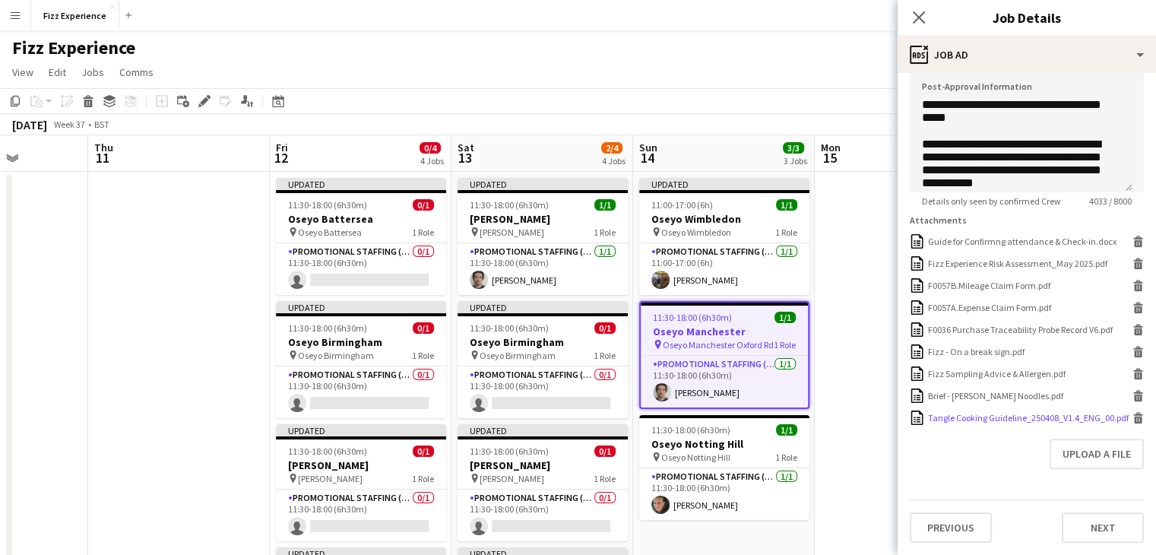
click at [1133, 414] on icon "Delete" at bounding box center [1138, 417] width 11 height 11
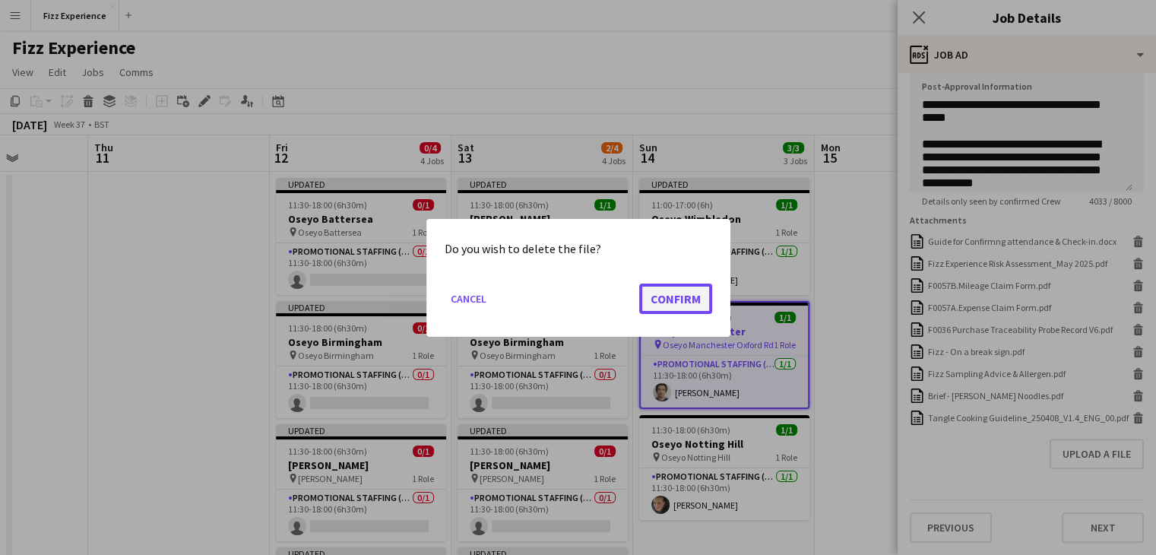
click at [682, 293] on button "Confirm" at bounding box center [675, 298] width 73 height 30
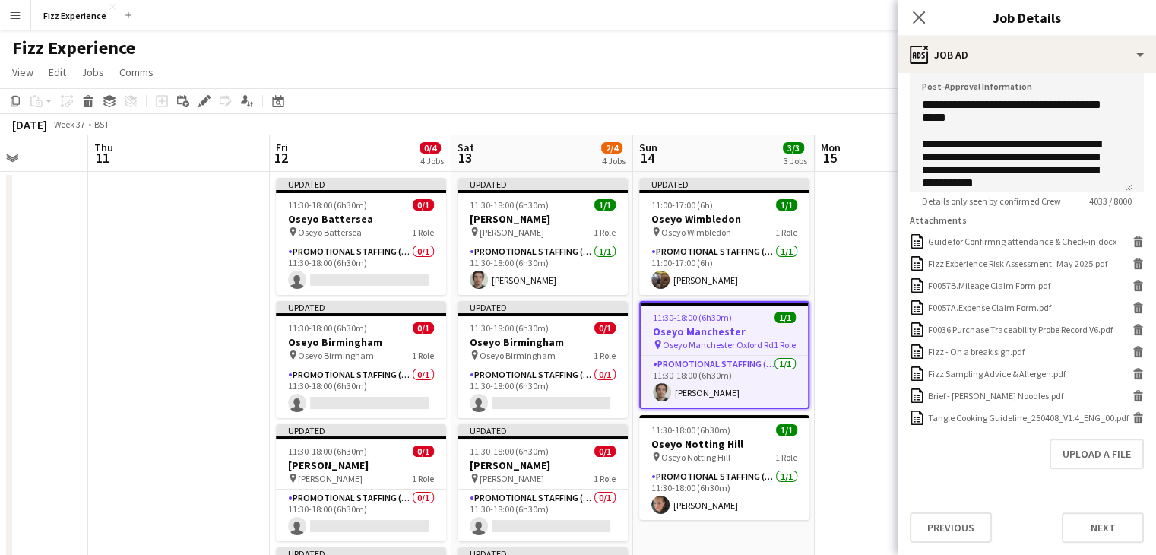
scroll to position [377, 0]
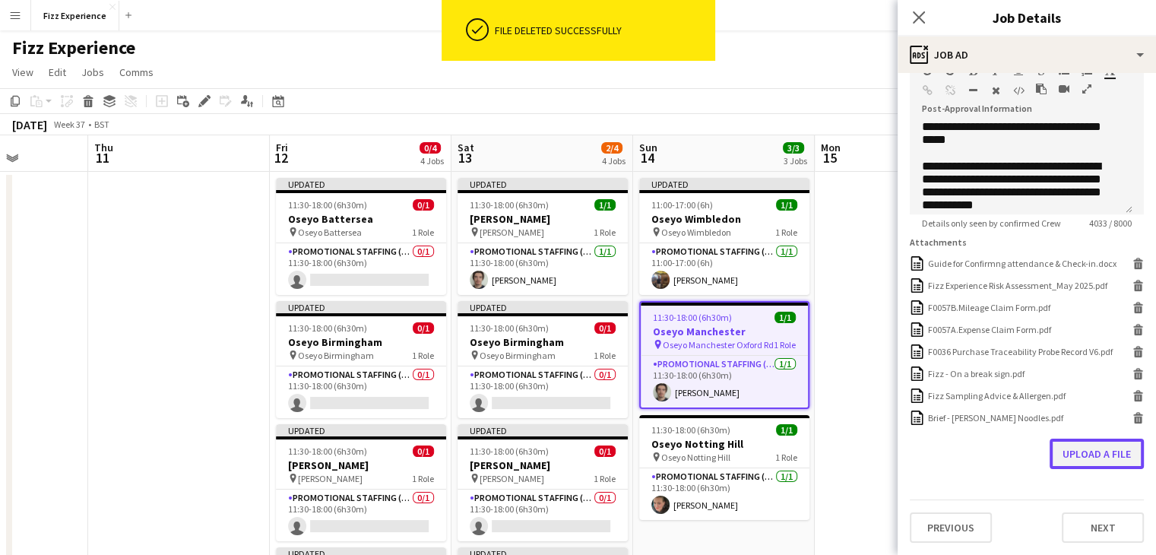
click at [1071, 454] on button "Upload a file" at bounding box center [1097, 454] width 94 height 30
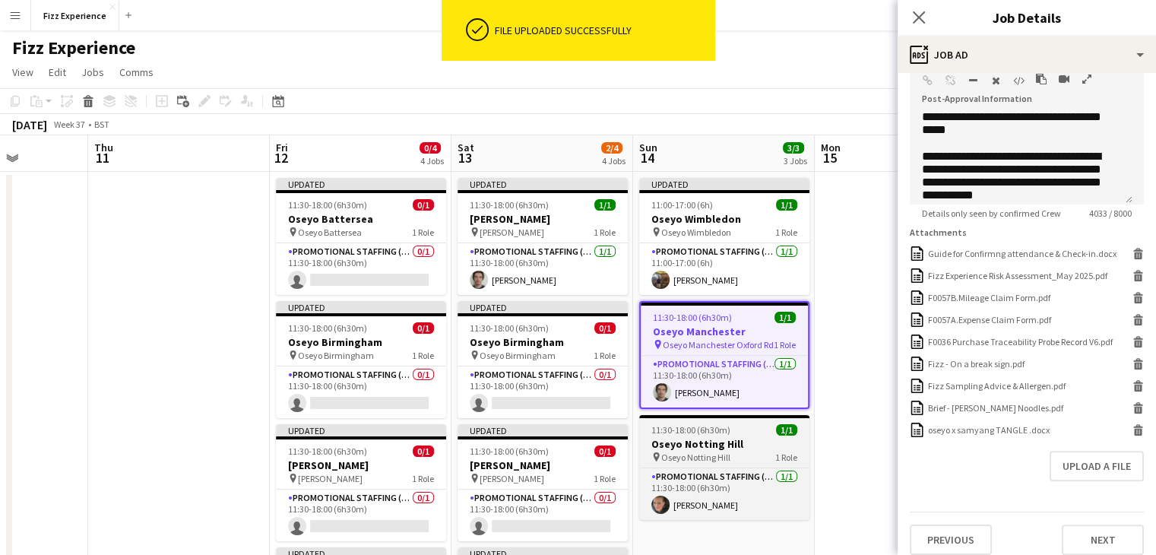
click at [717, 447] on h3 "Oseyo Notting Hill" at bounding box center [724, 444] width 170 height 14
type input "**********"
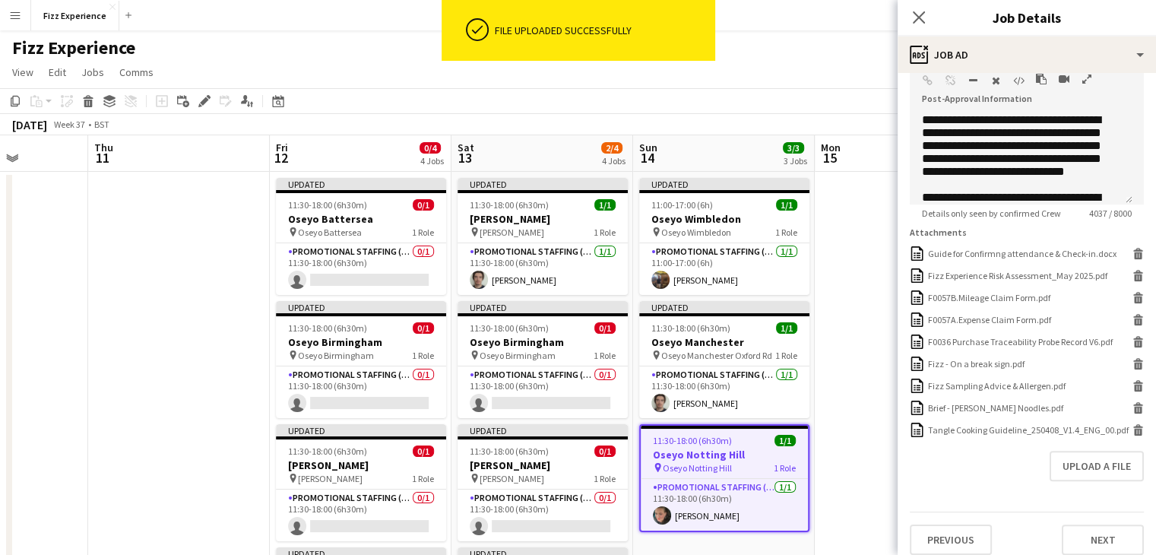
click at [1085, 76] on icon "button" at bounding box center [1087, 79] width 9 height 11
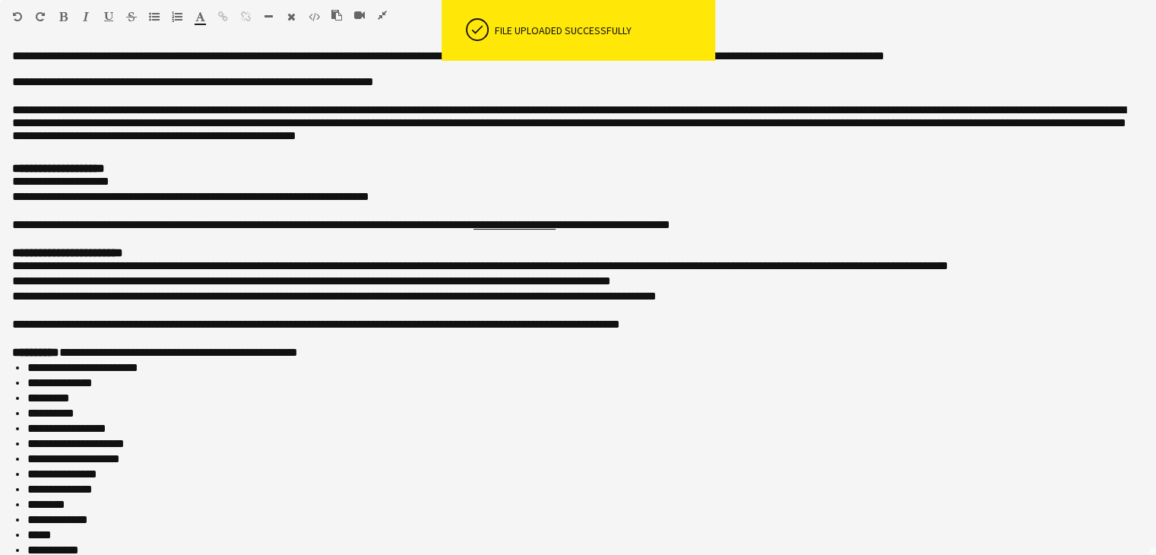
scroll to position [0, 0]
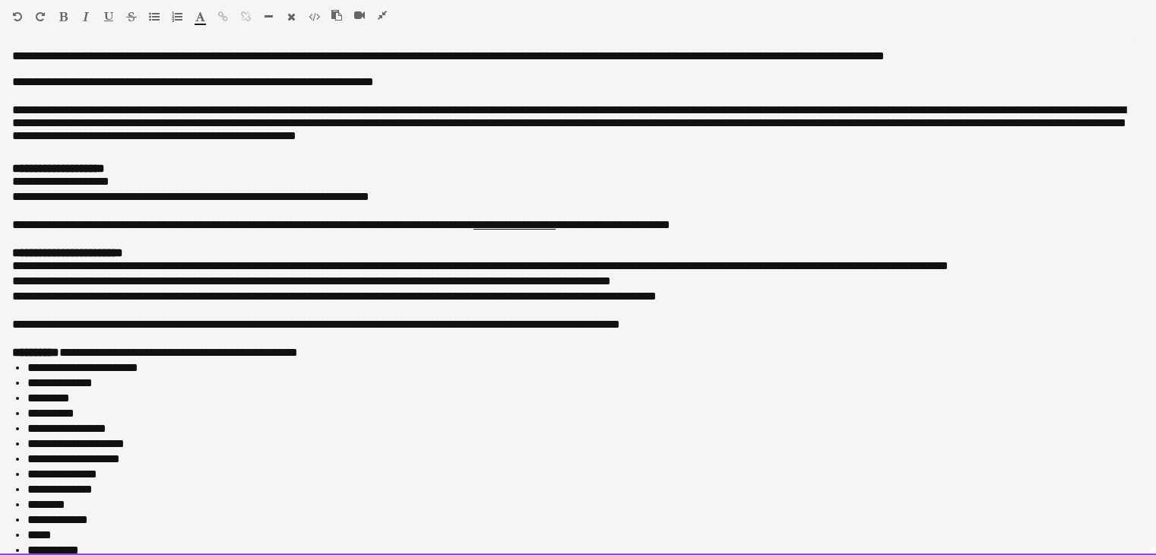
drag, startPoint x: 6, startPoint y: 48, endPoint x: 140, endPoint y: 457, distance: 430.4
click at [140, 457] on div "**********" at bounding box center [578, 297] width 1156 height 516
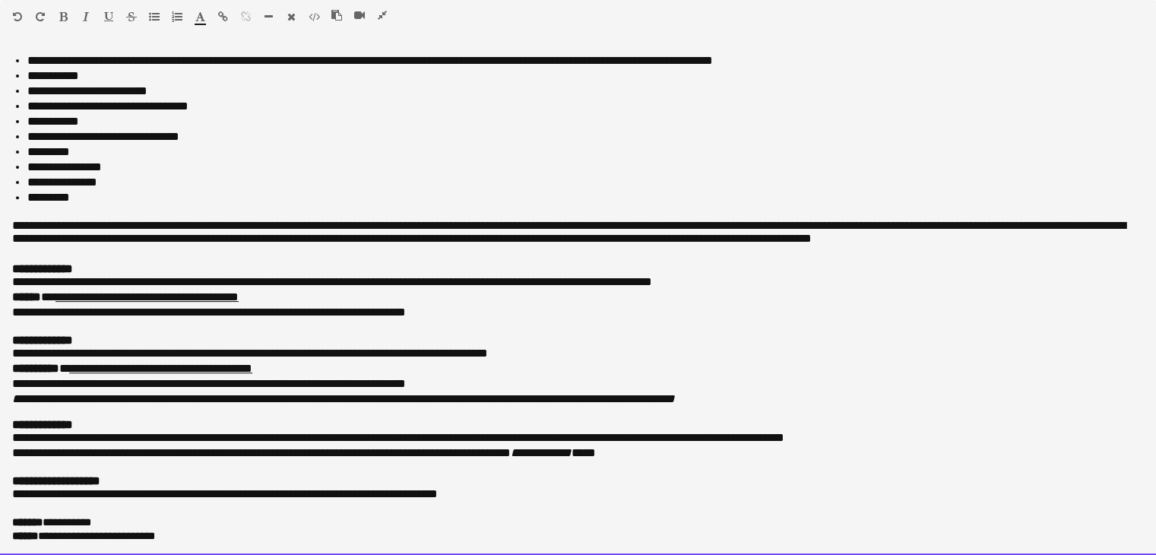
scroll to position [631, 0]
drag, startPoint x: 11, startPoint y: 52, endPoint x: 389, endPoint y: 590, distance: 658.1
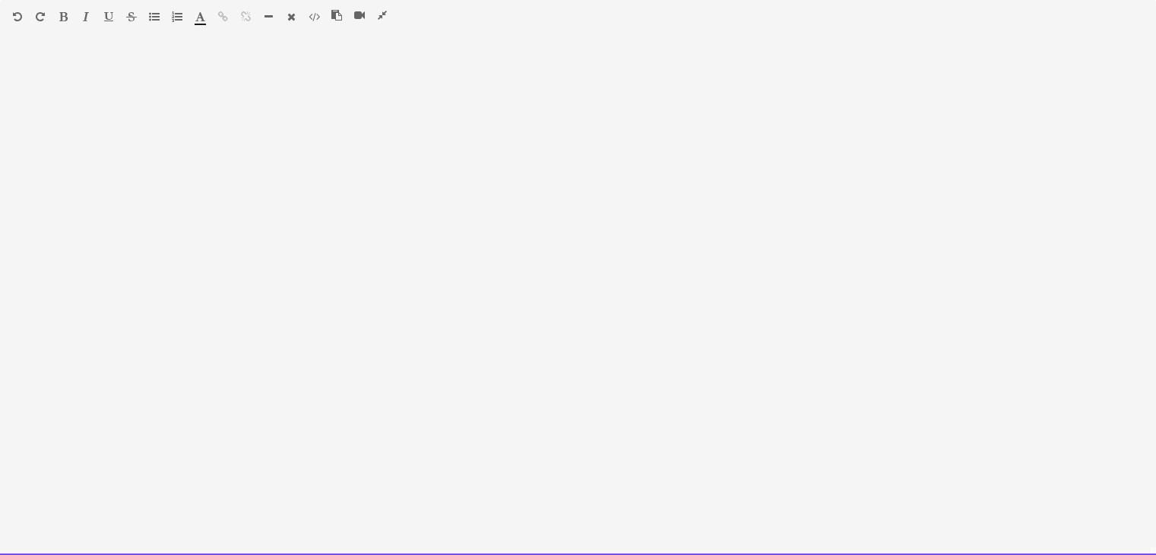
scroll to position [620, 0]
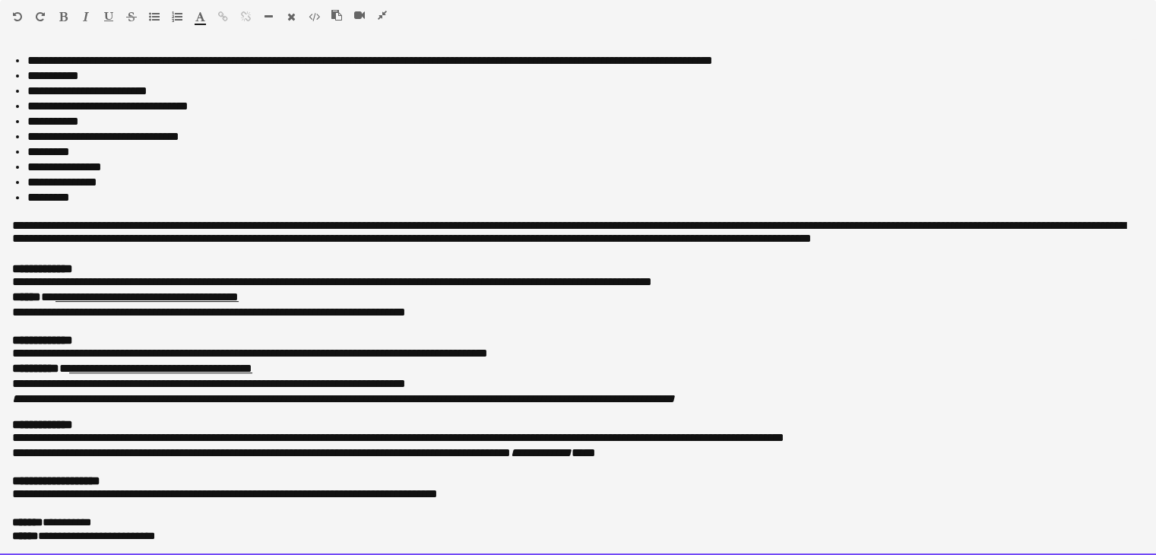
click at [392, 18] on div at bounding box center [366, 18] width 68 height 18
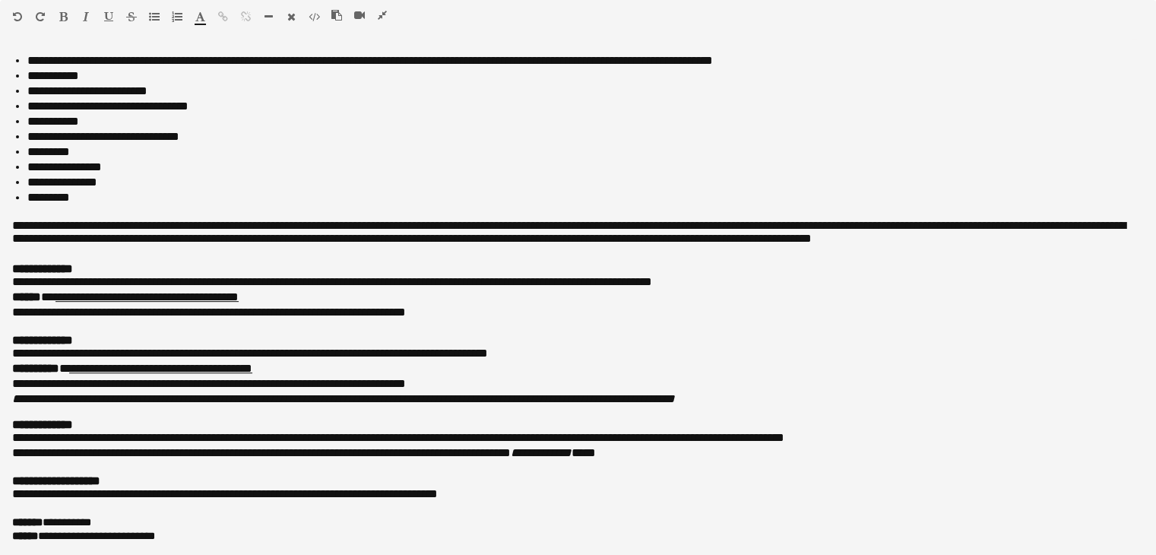
click at [383, 13] on icon "button" at bounding box center [382, 15] width 9 height 11
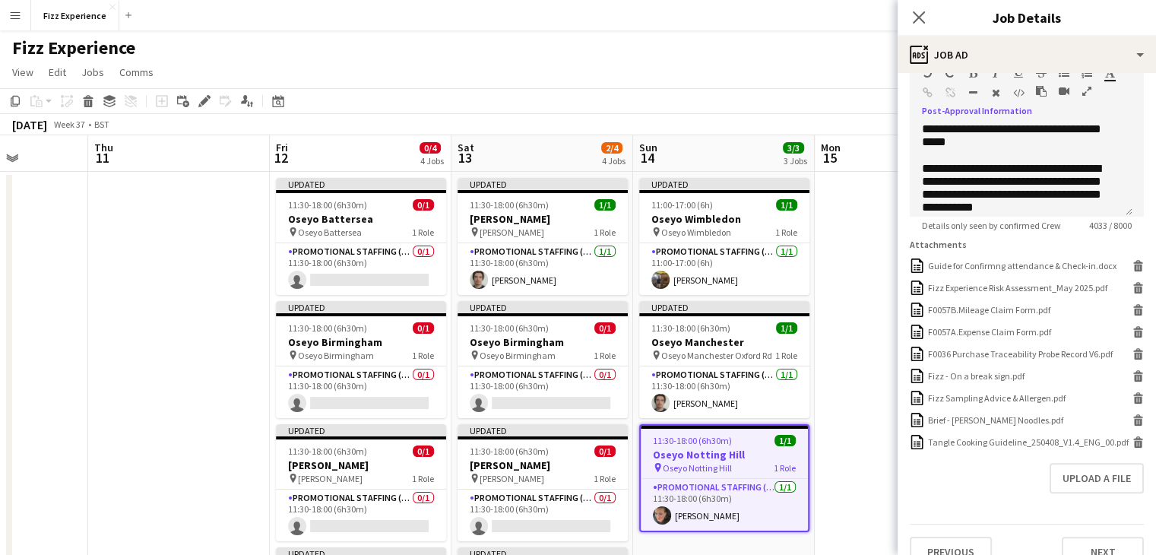
scroll to position [408, 0]
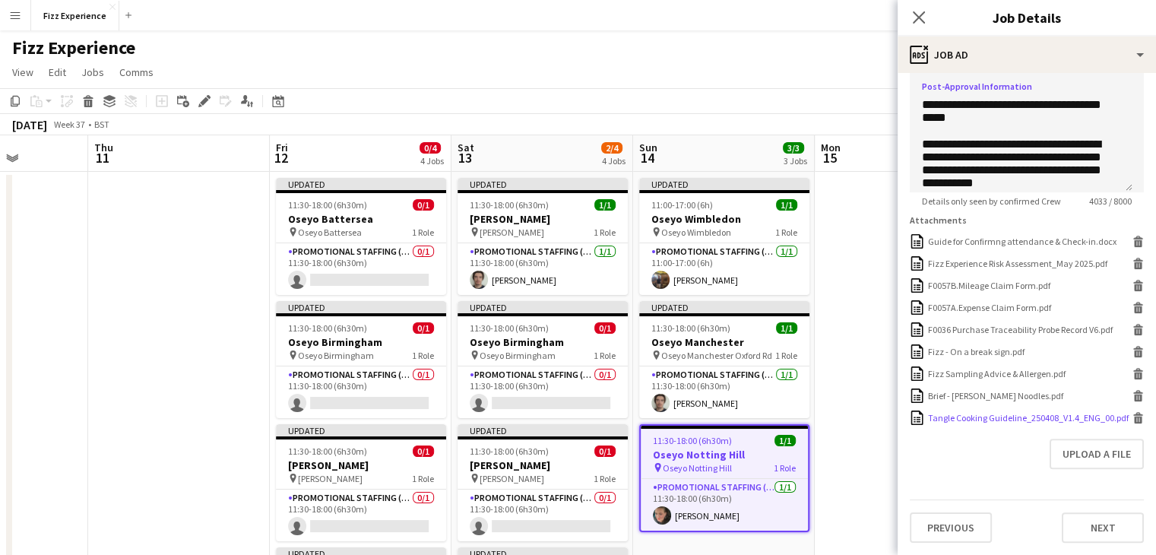
click at [1135, 417] on icon at bounding box center [1139, 420] width 8 height 7
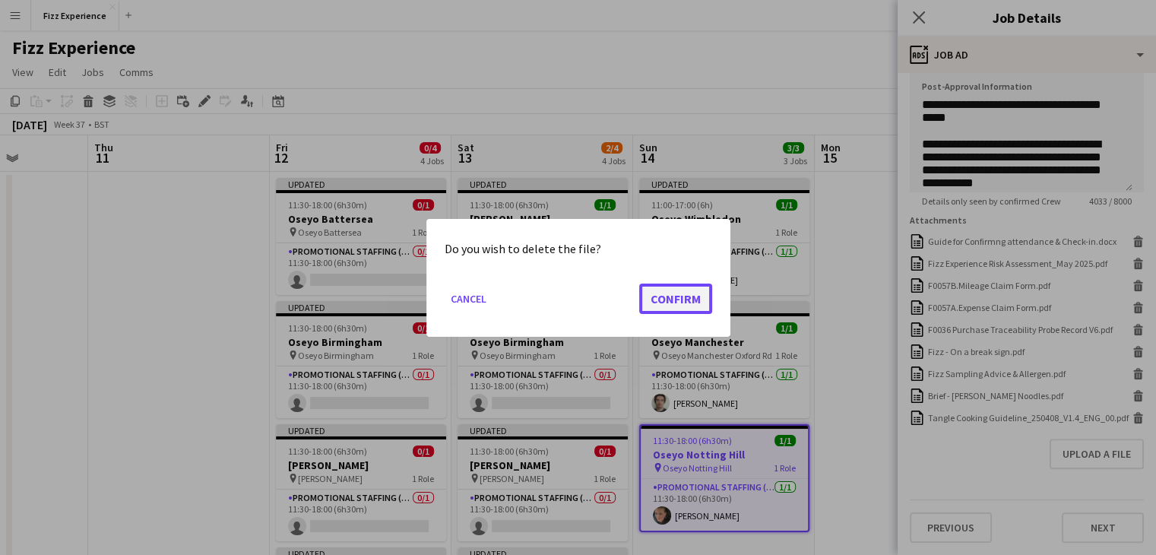
click at [679, 299] on button "Confirm" at bounding box center [675, 298] width 73 height 30
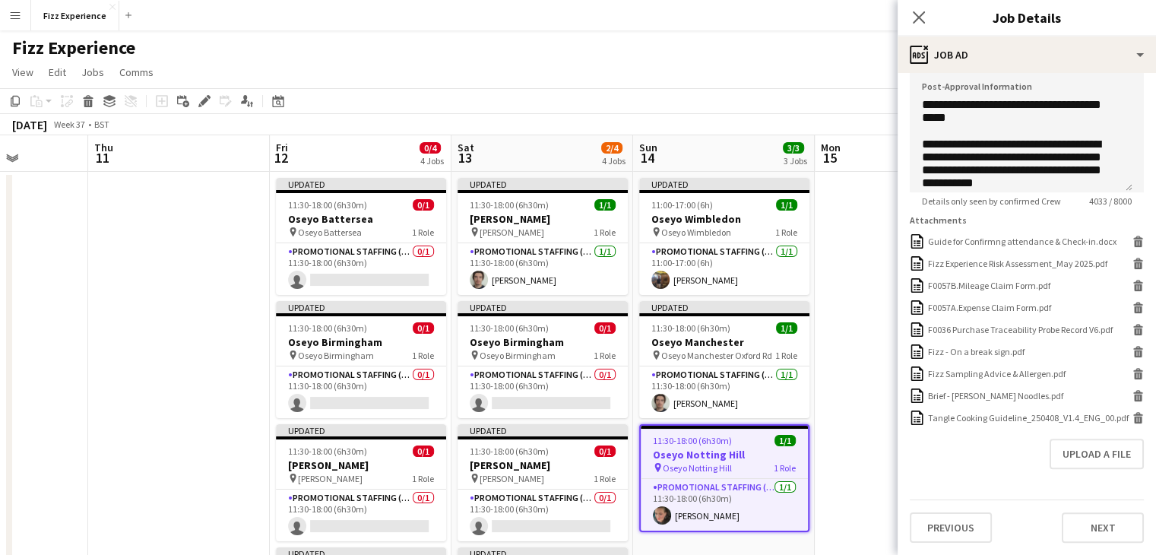
scroll to position [377, 0]
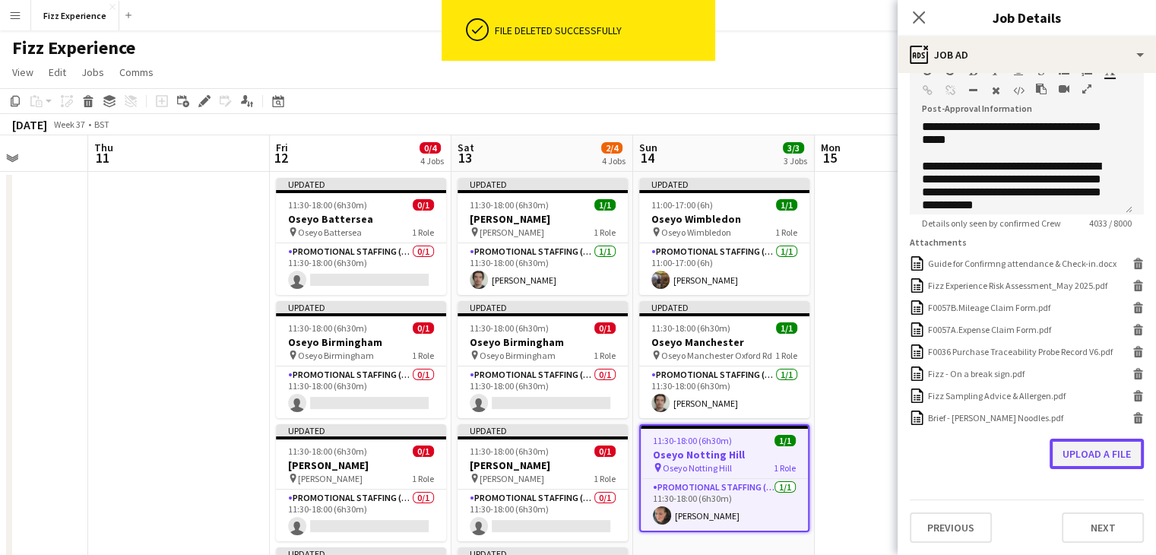
click at [1064, 448] on button "Upload a file" at bounding box center [1097, 454] width 94 height 30
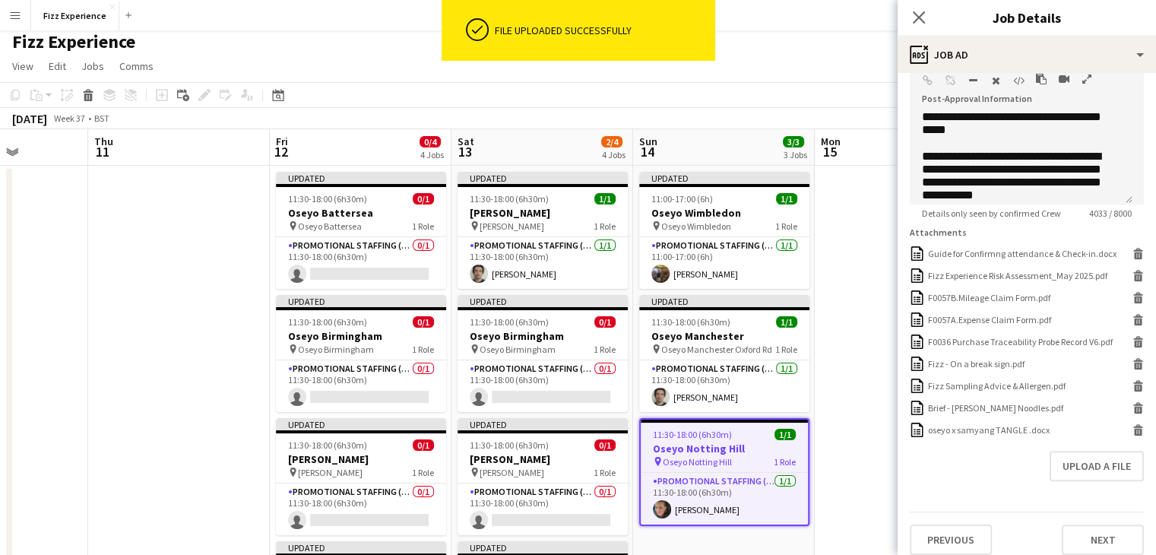
scroll to position [3, 0]
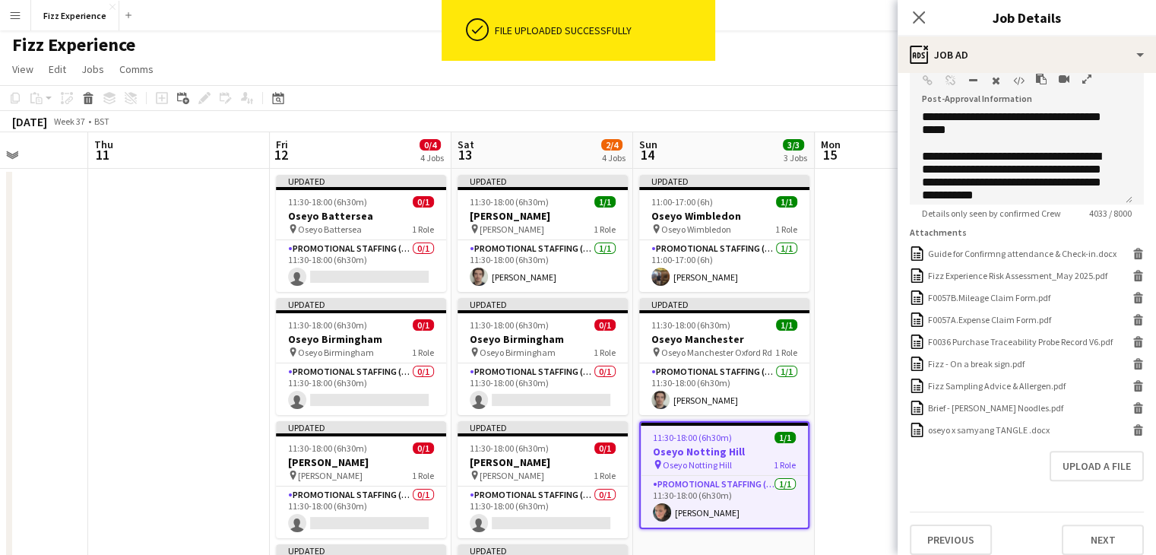
click at [854, 299] on app-date-cell at bounding box center [906, 561] width 182 height 785
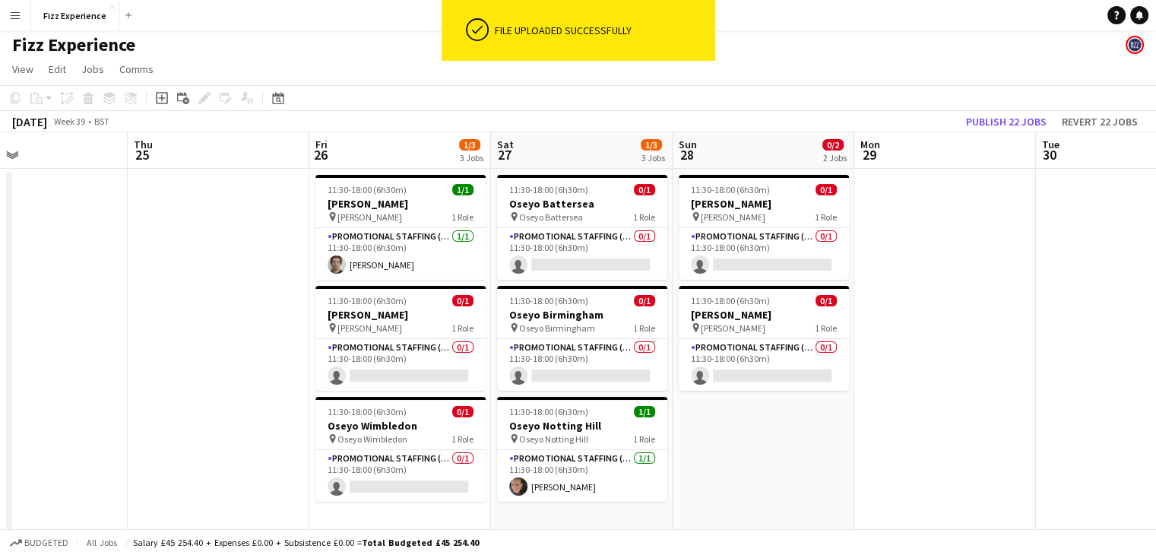
scroll to position [0, 601]
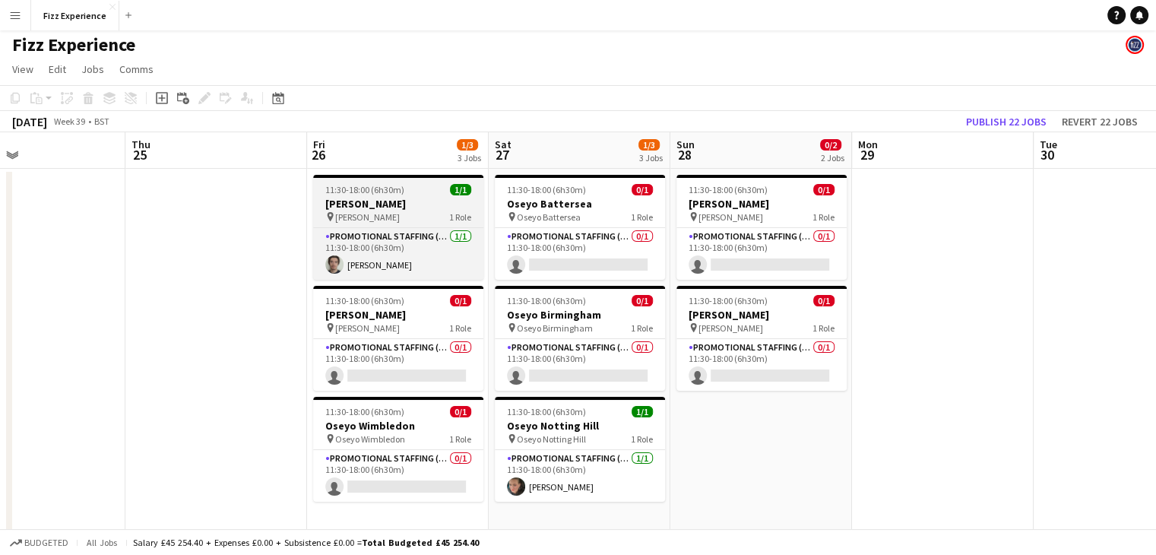
click at [417, 190] on div "11:30-18:00 (6h30m) 1/1" at bounding box center [398, 189] width 170 height 11
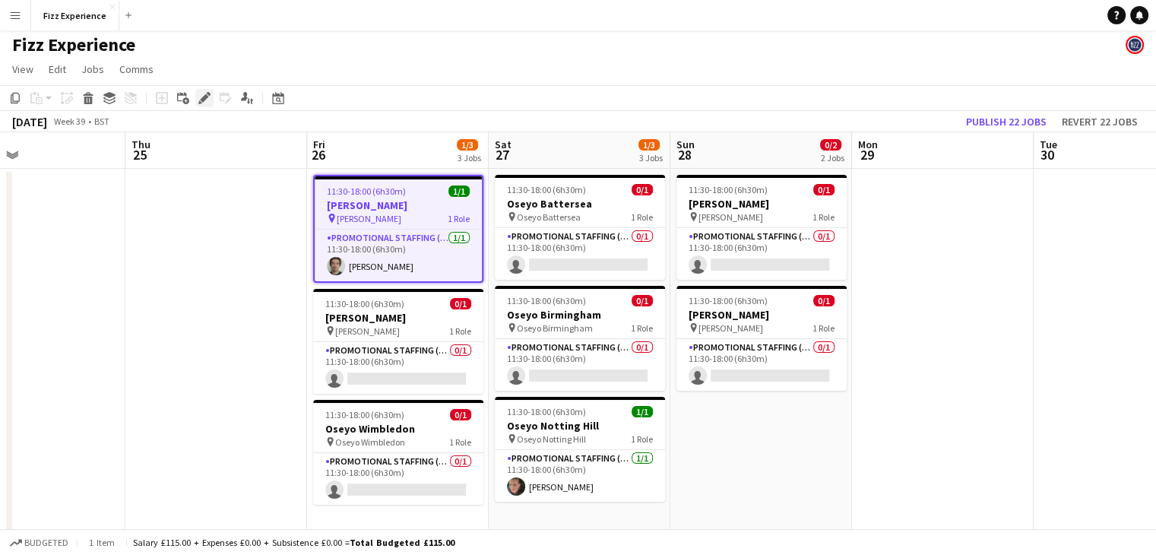
click at [204, 100] on icon at bounding box center [204, 98] width 8 height 8
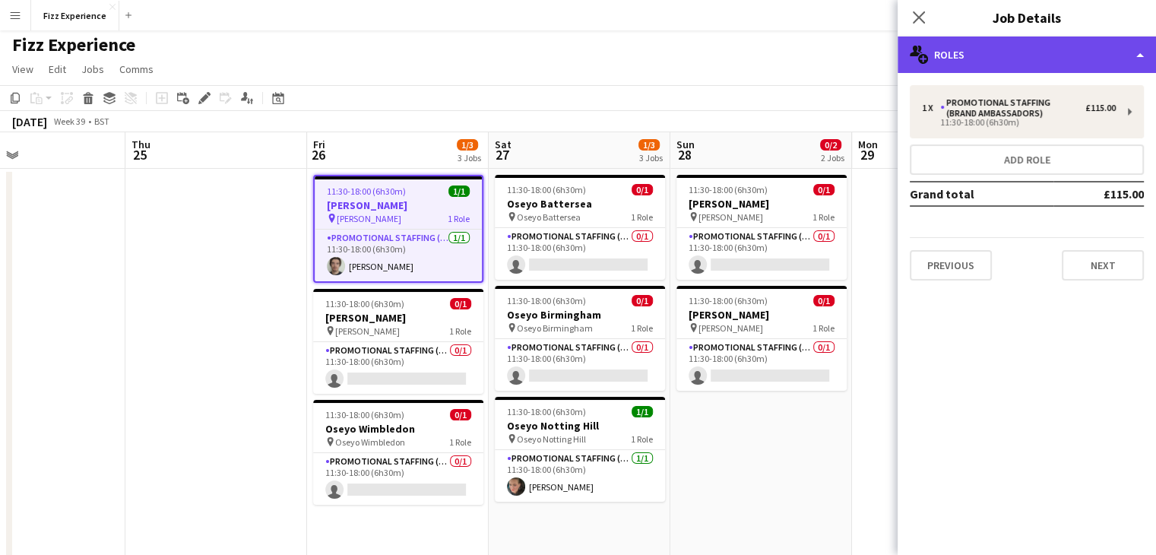
click at [960, 68] on div "multiple-users-add Roles" at bounding box center [1027, 54] width 259 height 36
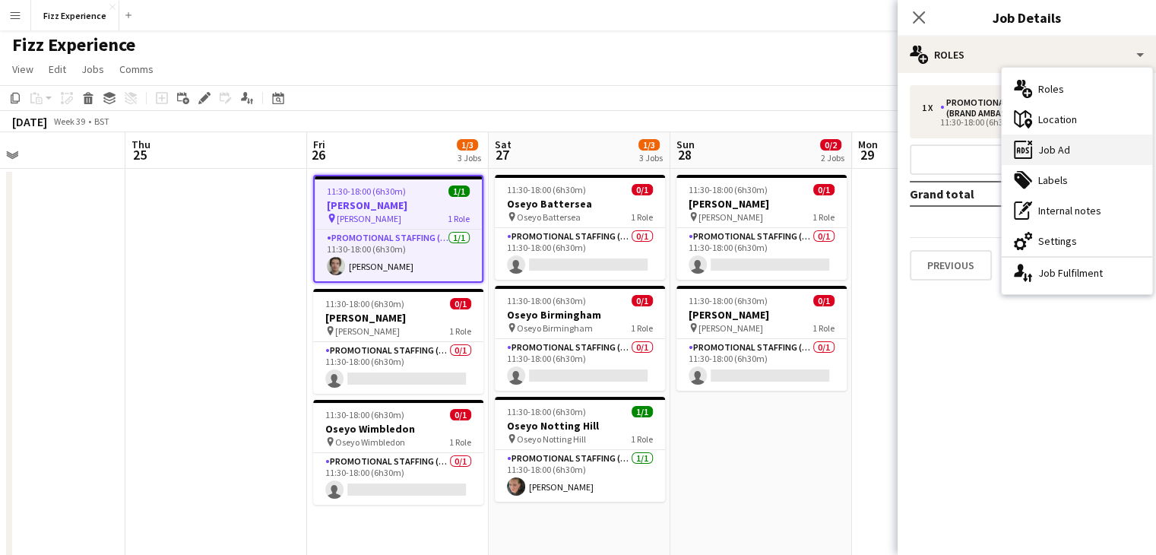
click at [1043, 157] on div "ads-window Job Ad" at bounding box center [1077, 150] width 151 height 30
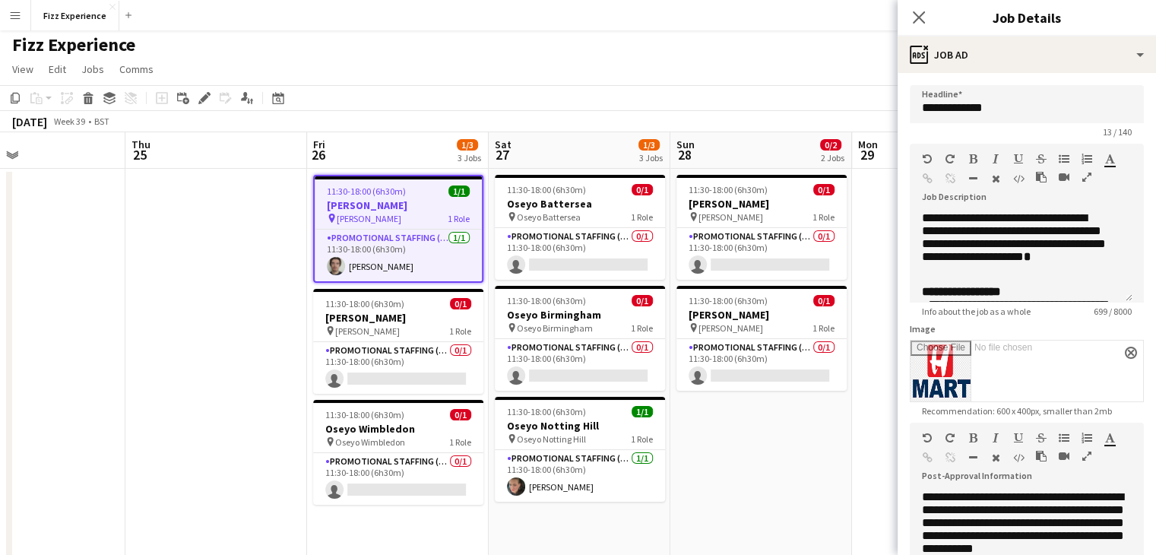
click at [1087, 457] on icon "button" at bounding box center [1087, 456] width 9 height 11
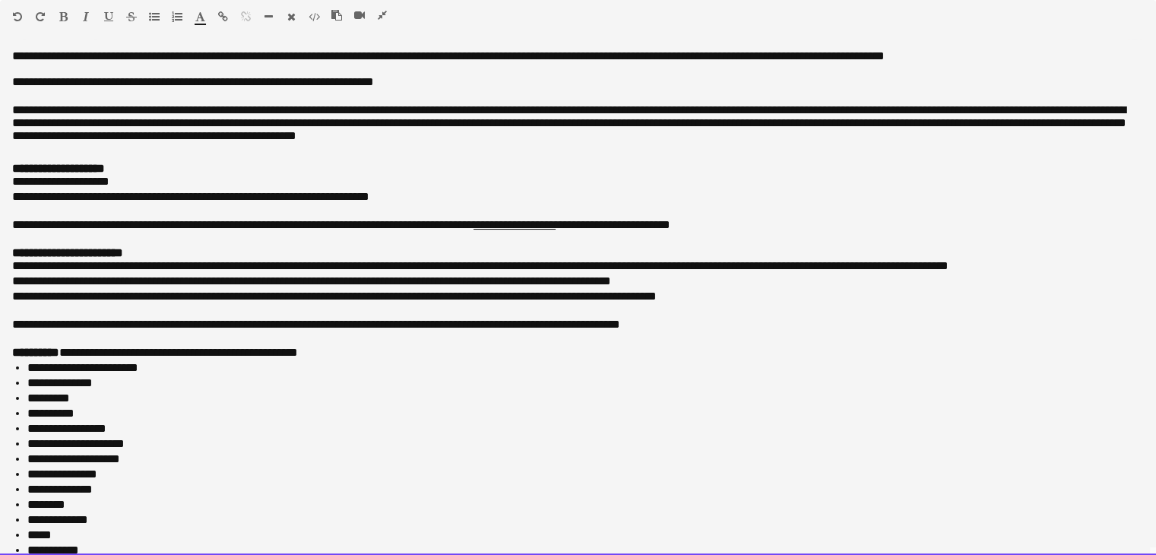
scroll to position [631, 0]
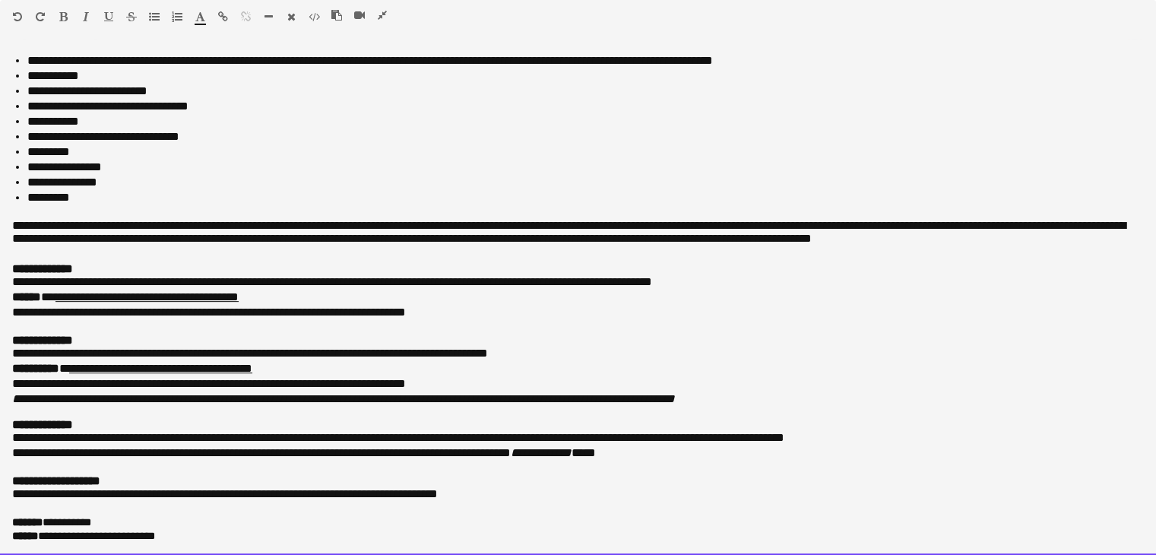
drag, startPoint x: 1, startPoint y: 52, endPoint x: 222, endPoint y: 590, distance: 581.3
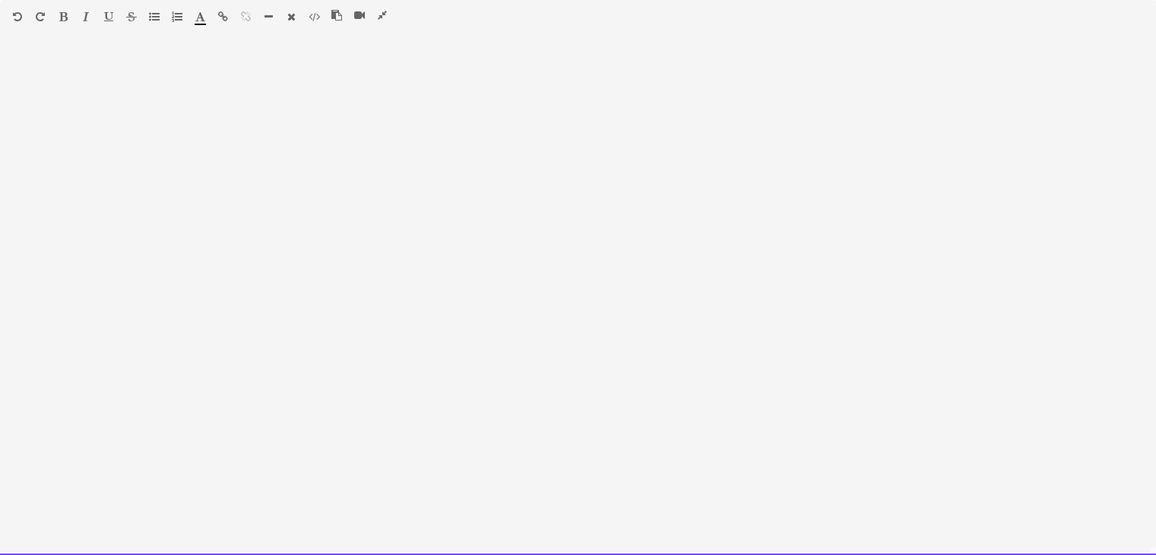
drag, startPoint x: 22, startPoint y: 262, endPoint x: 36, endPoint y: 308, distance: 47.9
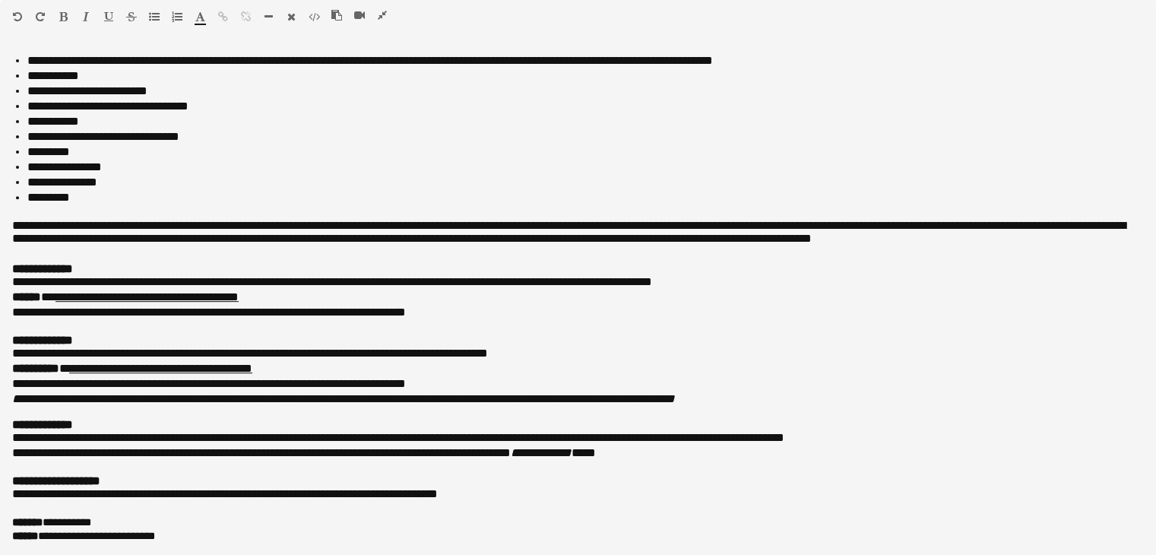
click at [383, 13] on icon "button" at bounding box center [382, 15] width 9 height 11
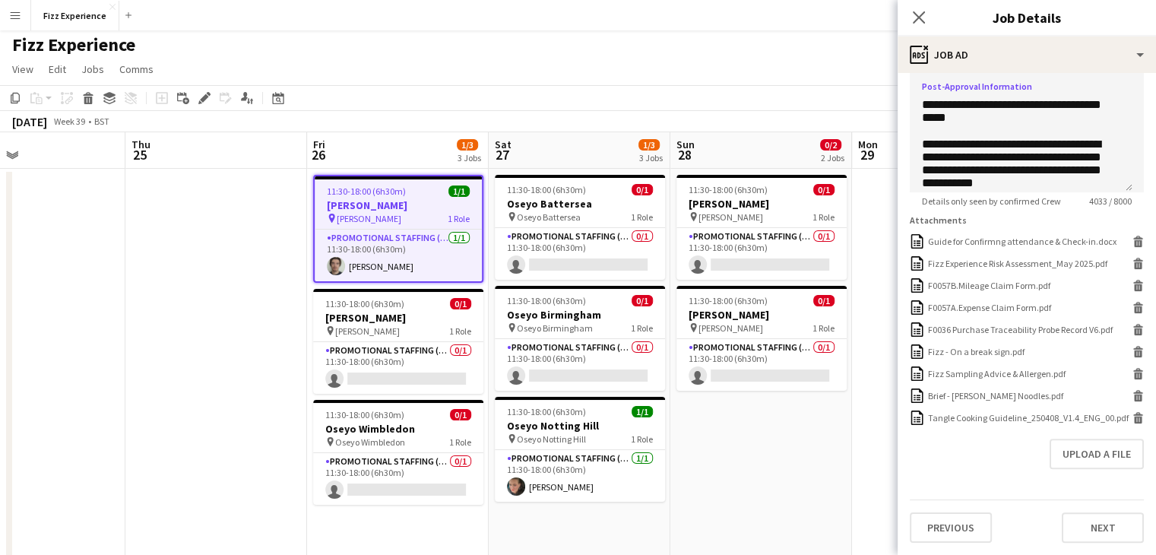
scroll to position [408, 0]
click at [1135, 417] on icon at bounding box center [1139, 420] width 8 height 7
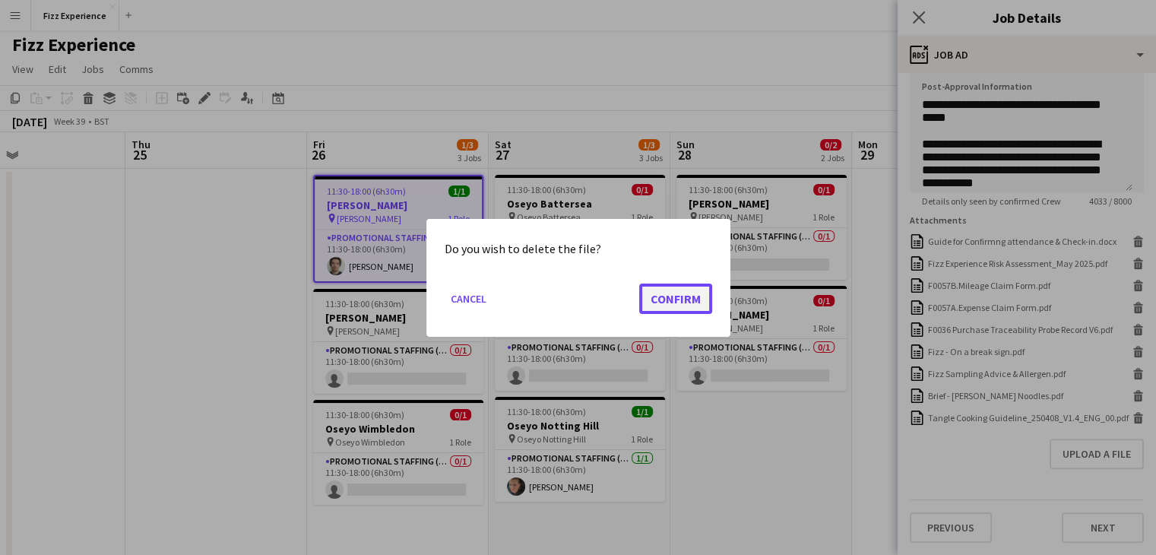
click at [696, 290] on button "Confirm" at bounding box center [675, 298] width 73 height 30
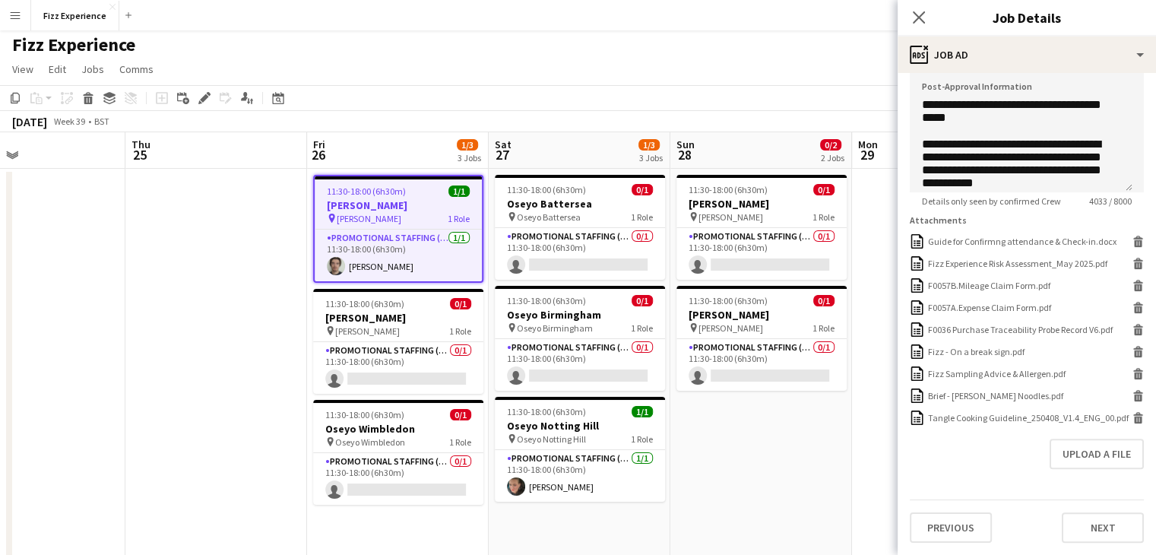
scroll to position [377, 0]
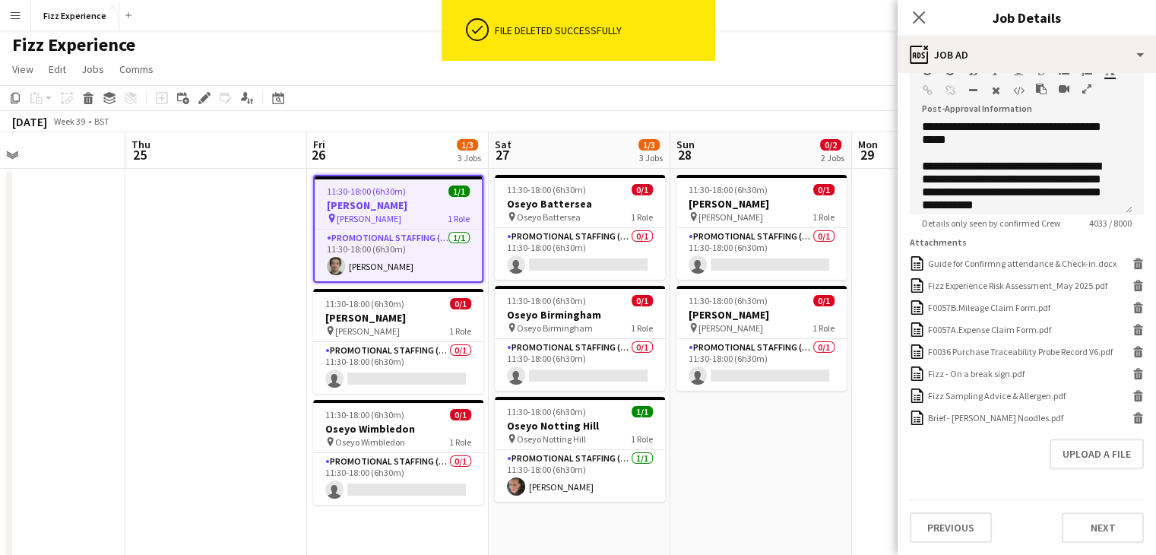
click at [1107, 469] on form "**********" at bounding box center [1027, 130] width 259 height 825
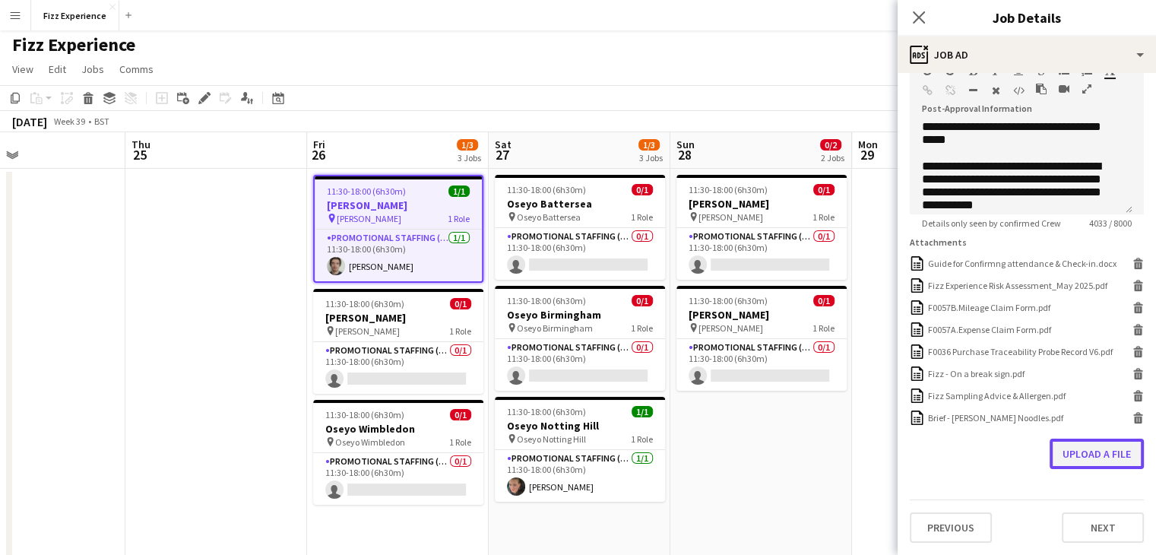
click at [1093, 460] on button "Upload a file" at bounding box center [1097, 454] width 94 height 30
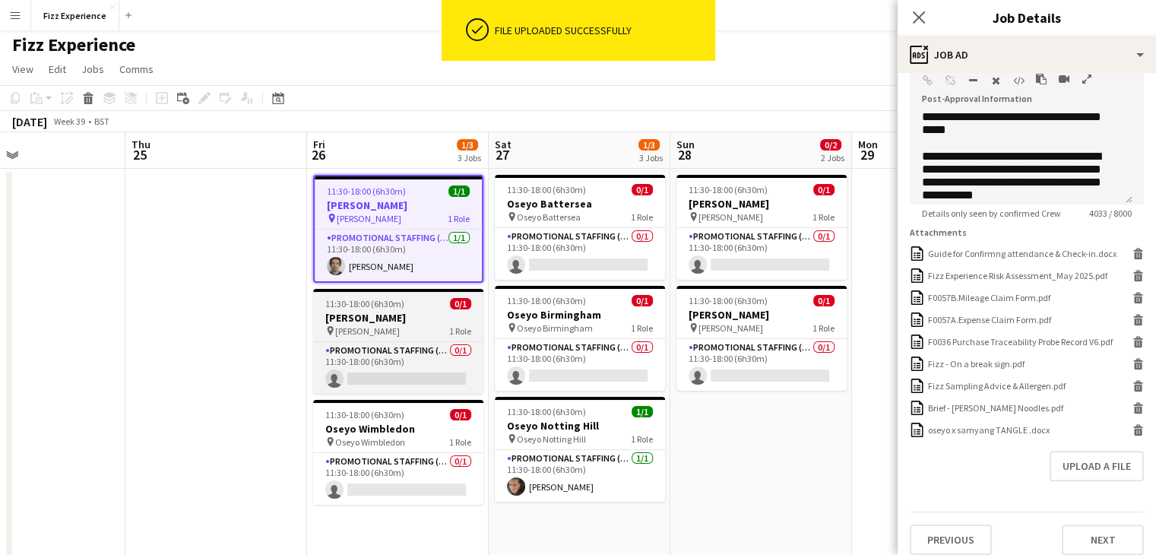
click at [420, 308] on div "11:30-18:00 (6h30m) 0/1" at bounding box center [398, 303] width 170 height 11
type input "**********"
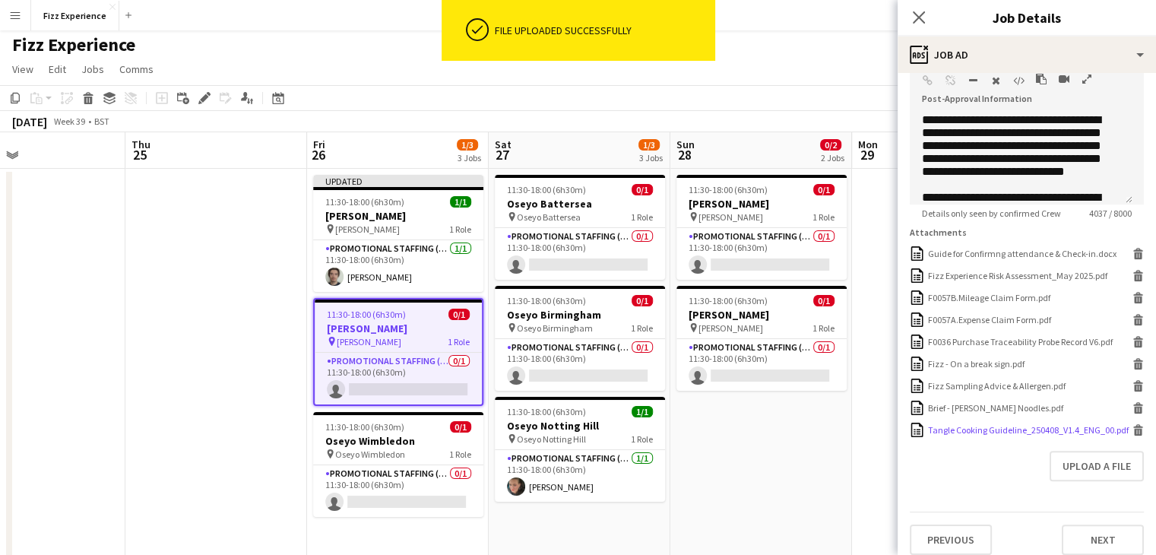
click at [1135, 436] on icon at bounding box center [1139, 432] width 8 height 7
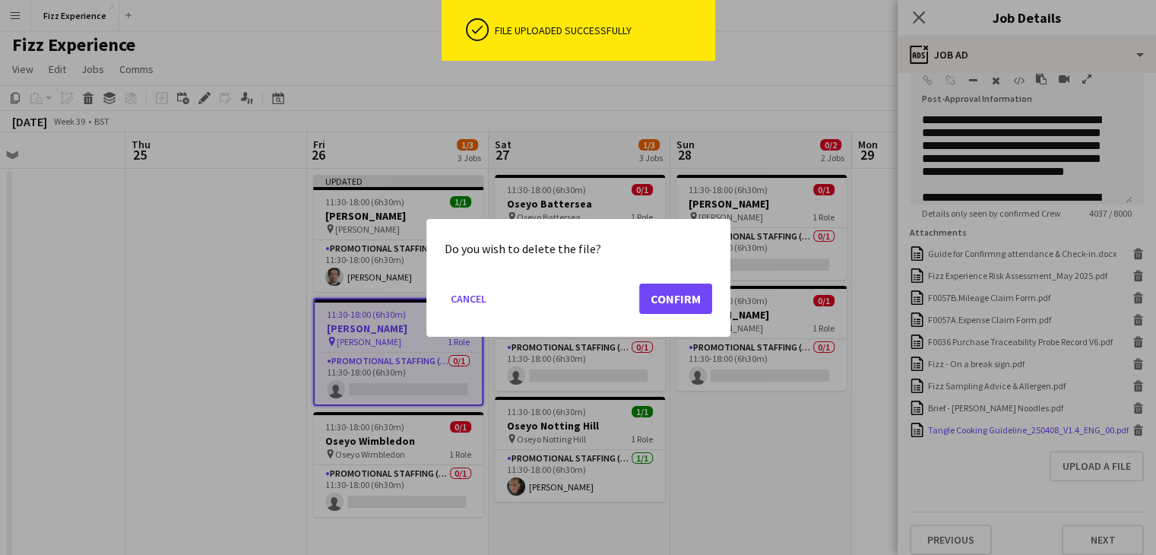
scroll to position [0, 0]
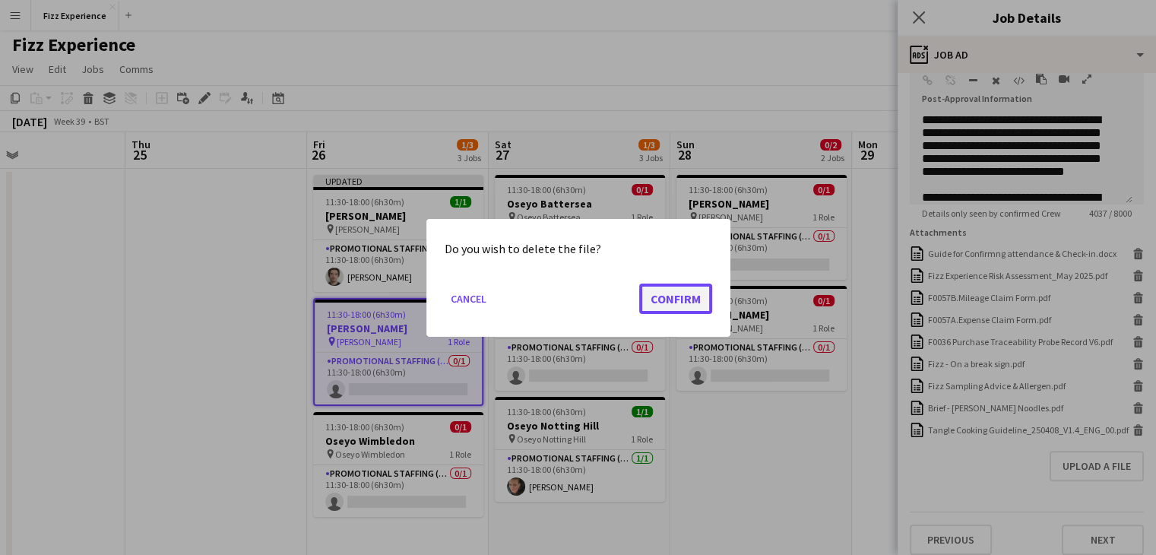
click at [677, 294] on button "Confirm" at bounding box center [675, 298] width 73 height 30
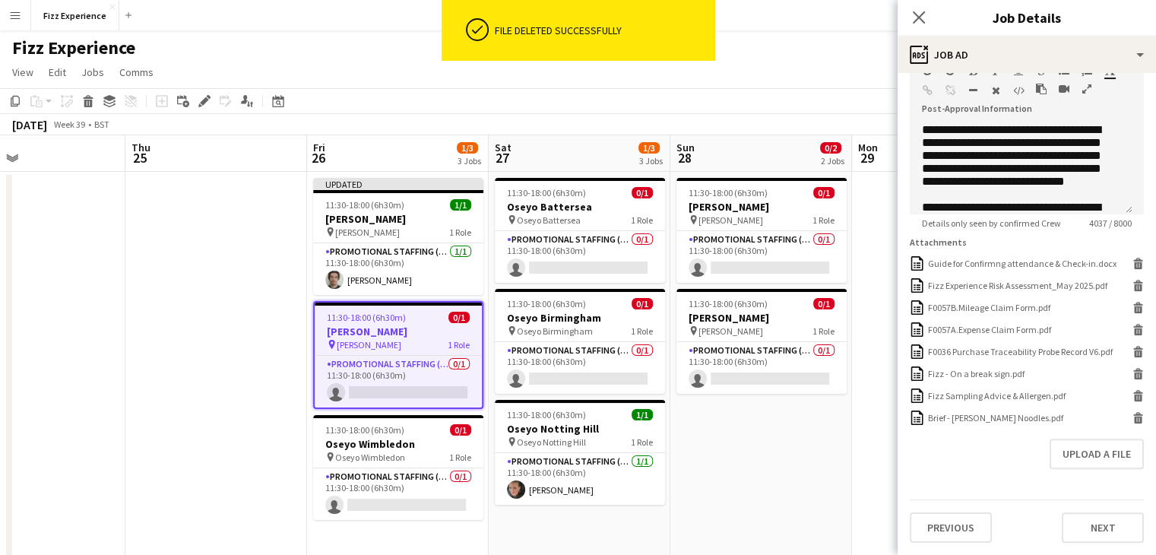
scroll to position [377, 0]
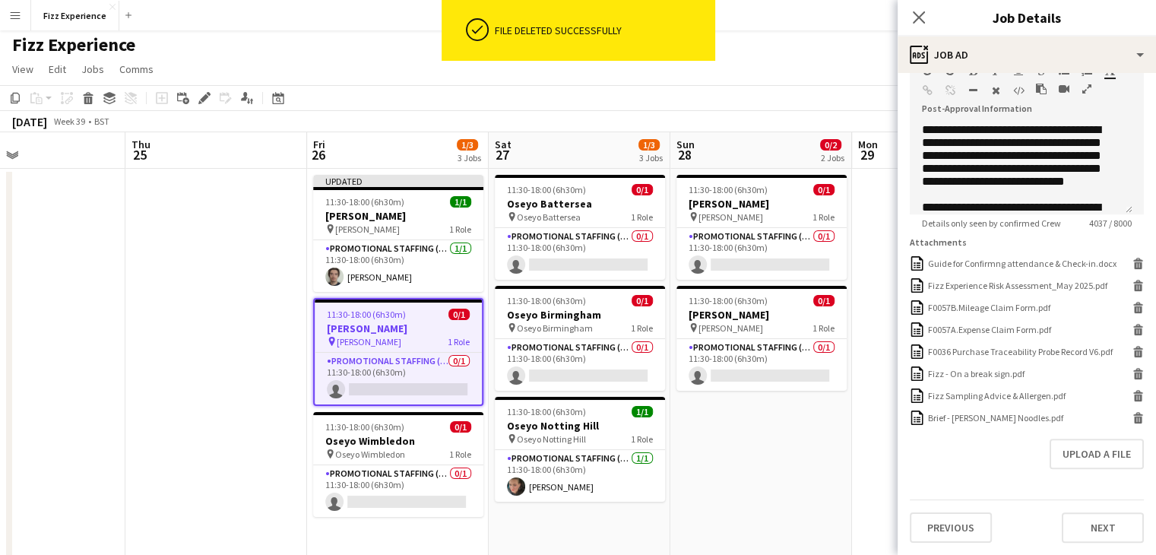
click at [1089, 84] on icon "button" at bounding box center [1087, 89] width 9 height 11
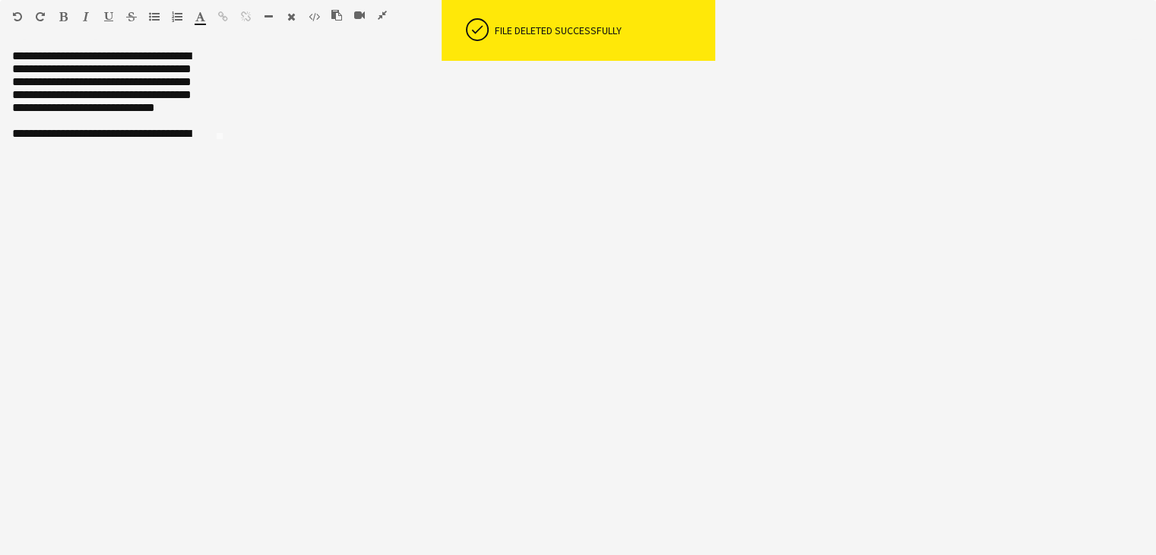
scroll to position [0, 0]
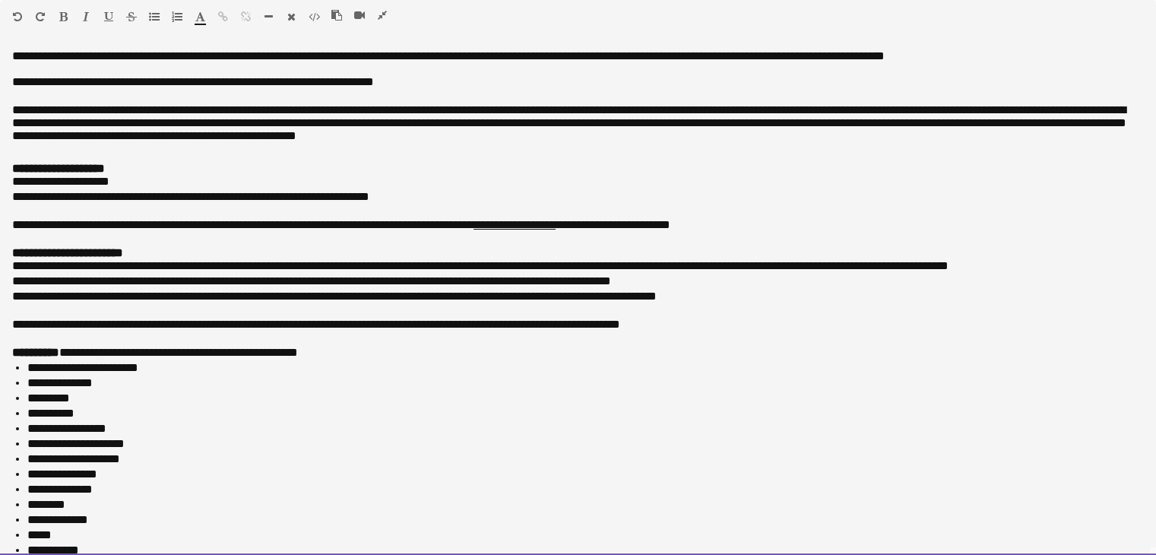
drag, startPoint x: 8, startPoint y: 46, endPoint x: 174, endPoint y: 354, distance: 350.1
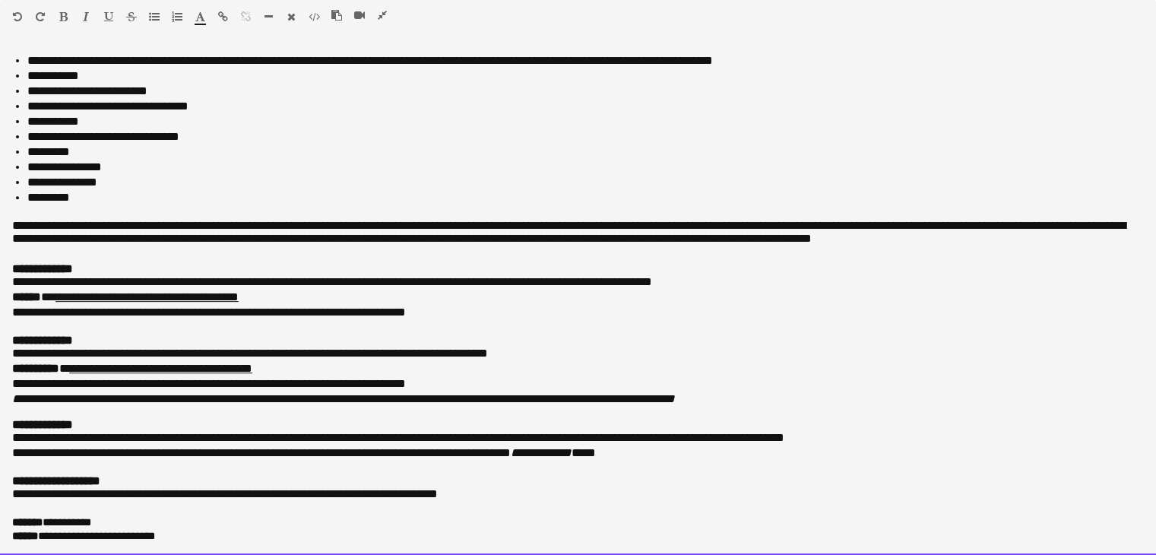
scroll to position [631, 0]
drag, startPoint x: 11, startPoint y: 52, endPoint x: 353, endPoint y: 590, distance: 637.4
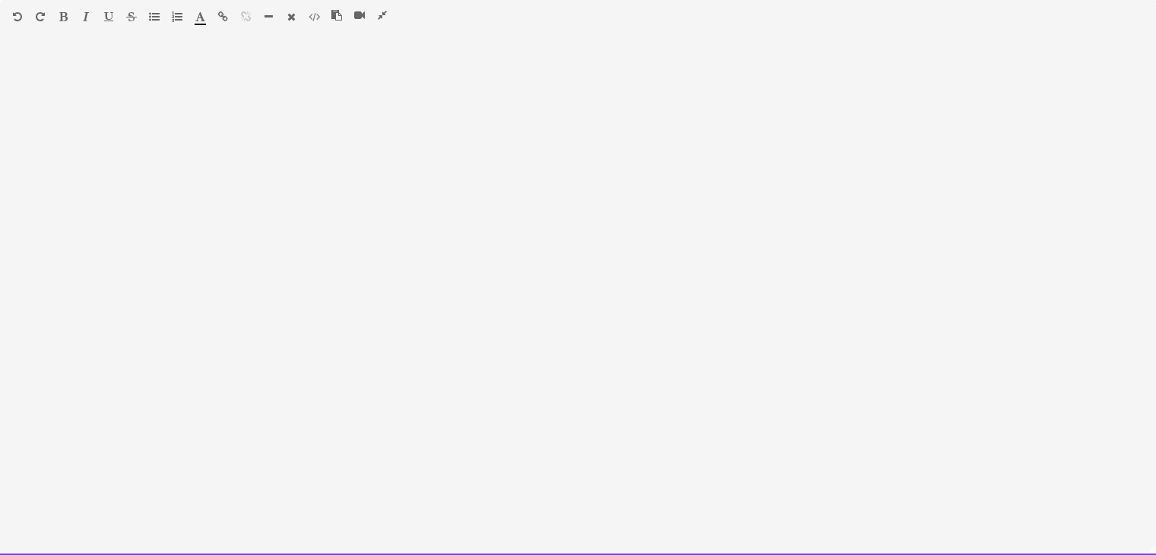
scroll to position [0, 0]
click at [0, 37] on div "Paragraph Heading 1 Heading 2 Heading 3 Heading 4 Heading 5 Heading 6 Heading 7…" at bounding box center [578, 19] width 1156 height 39
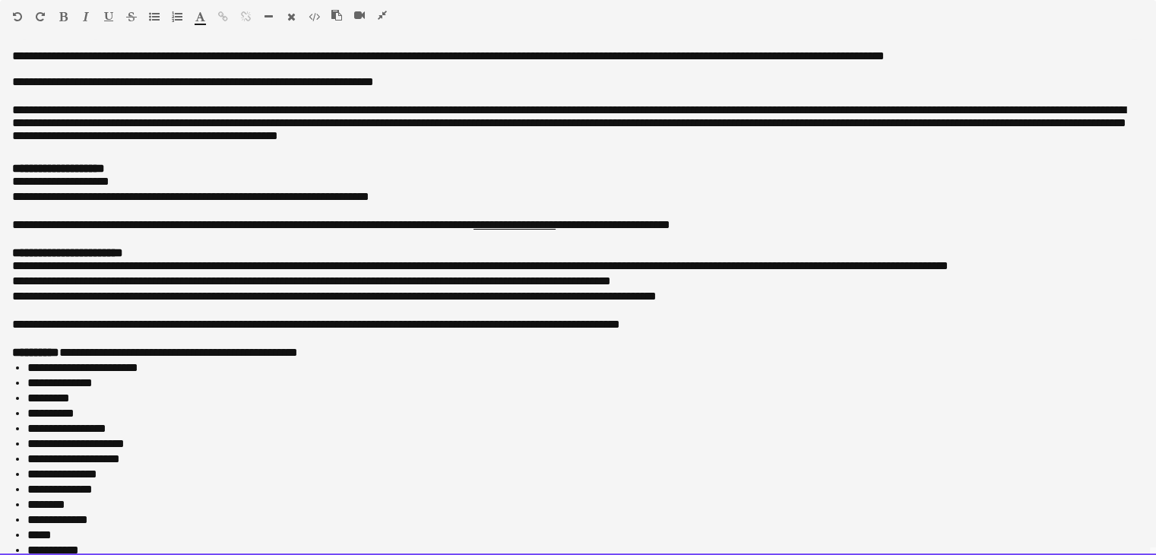
scroll to position [620, 0]
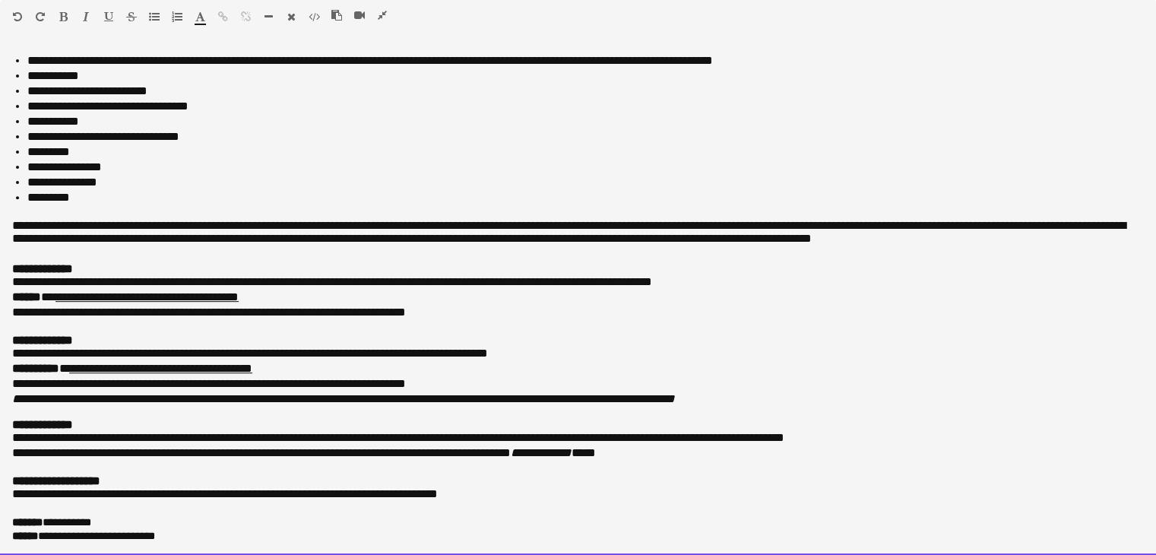
click at [375, 14] on div at bounding box center [366, 18] width 68 height 18
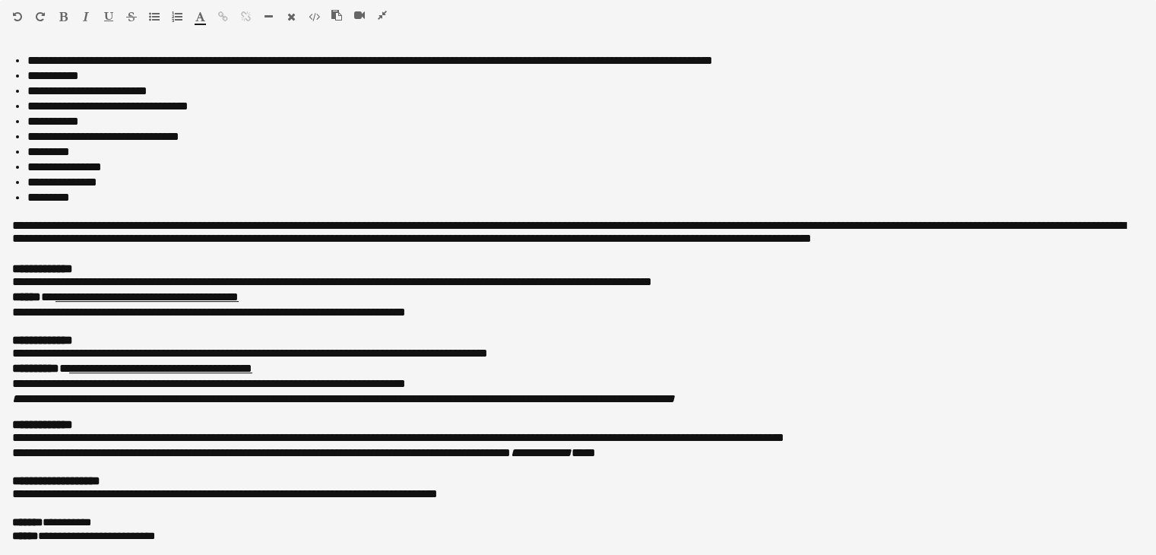
click at [380, 16] on icon "button" at bounding box center [382, 15] width 9 height 11
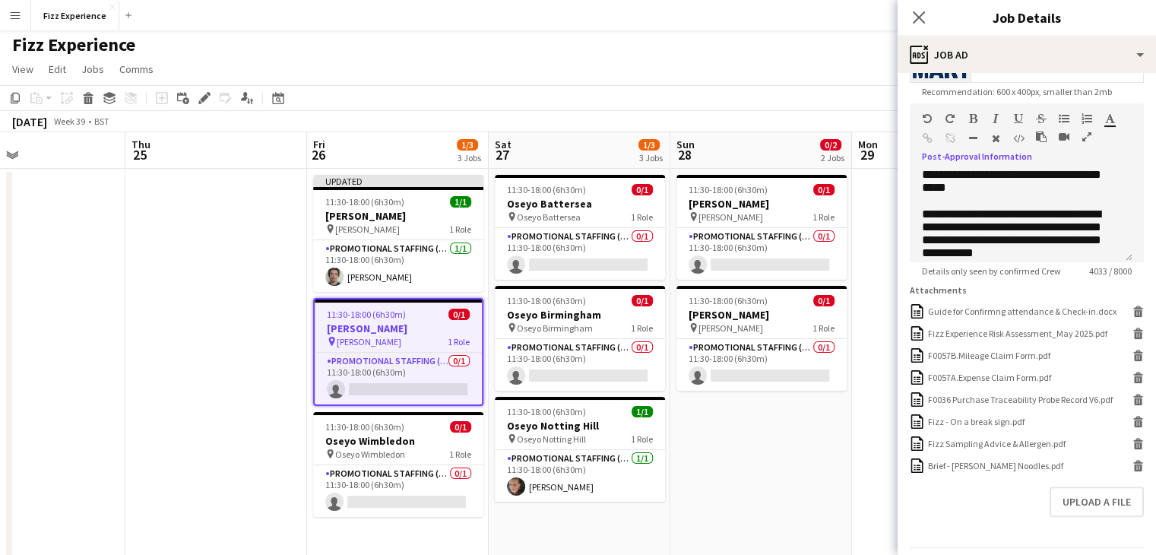
scroll to position [377, 0]
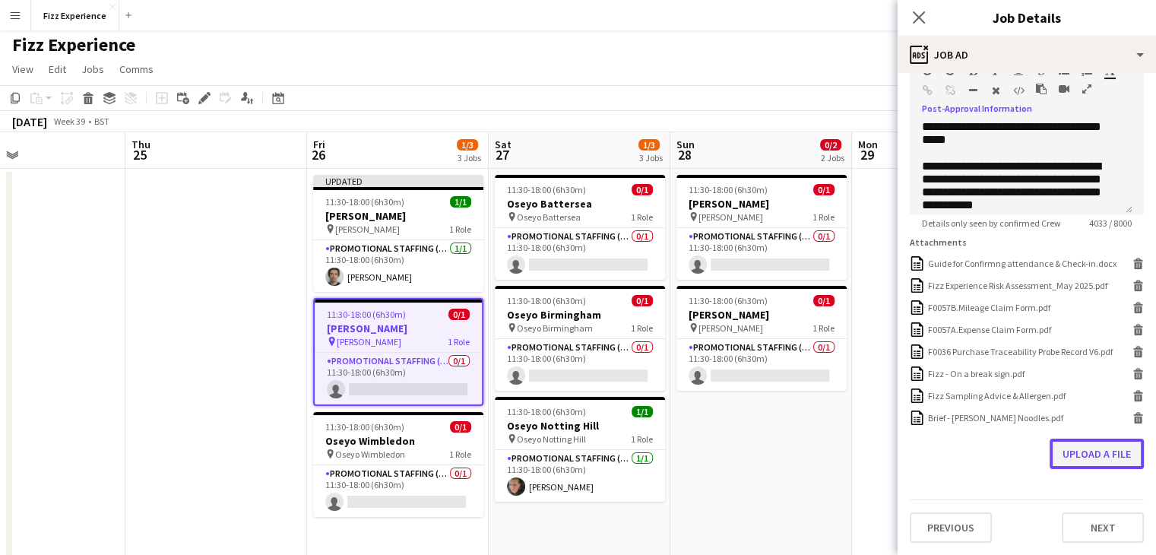
click at [1072, 459] on button "Upload a file" at bounding box center [1097, 454] width 94 height 30
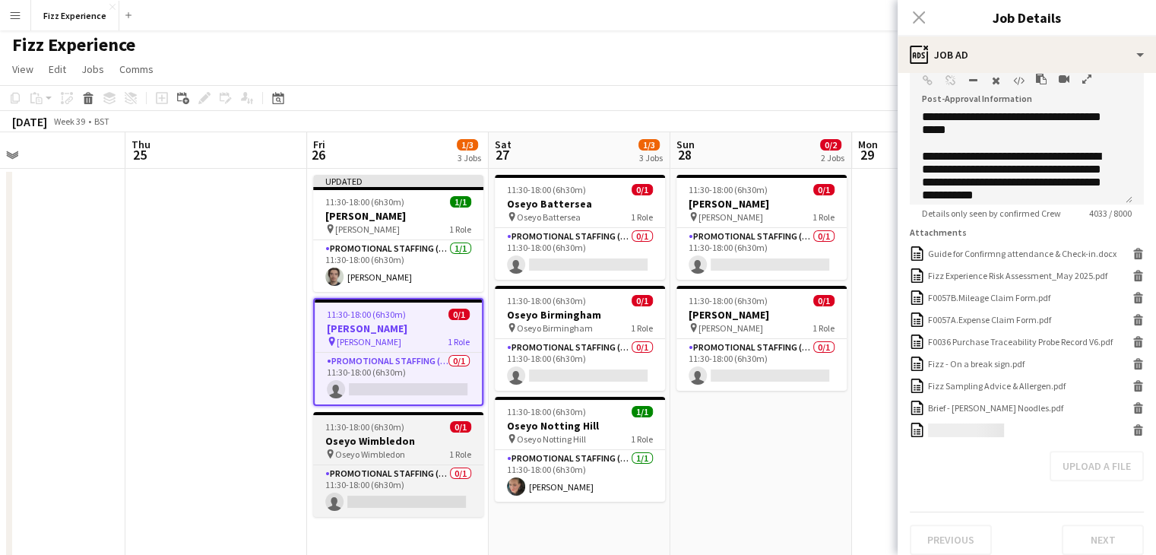
click at [396, 443] on h3 "Oseyo Wimbledon" at bounding box center [398, 441] width 170 height 14
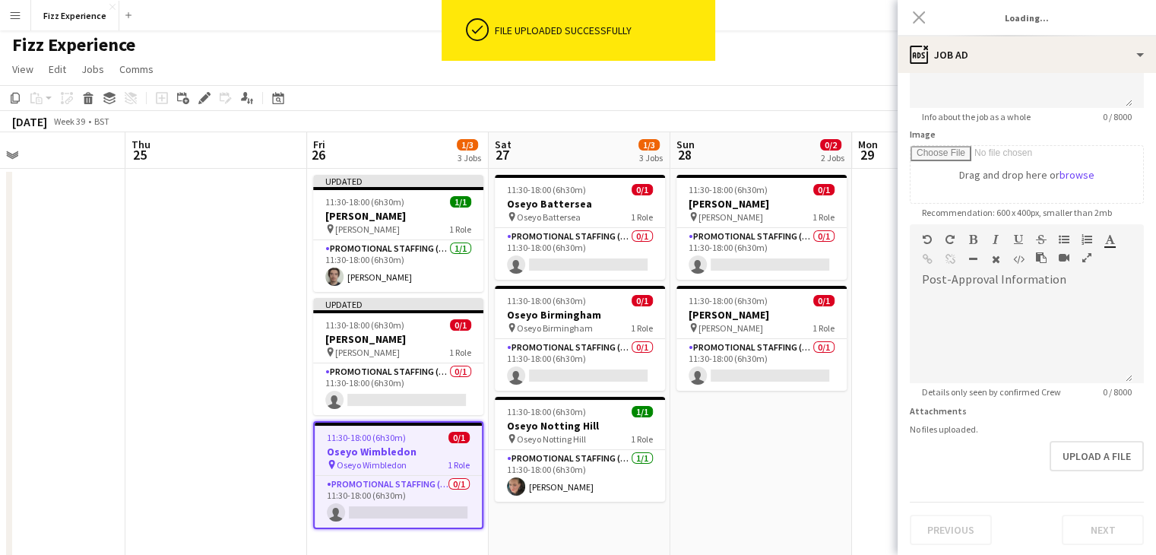
type input "**********"
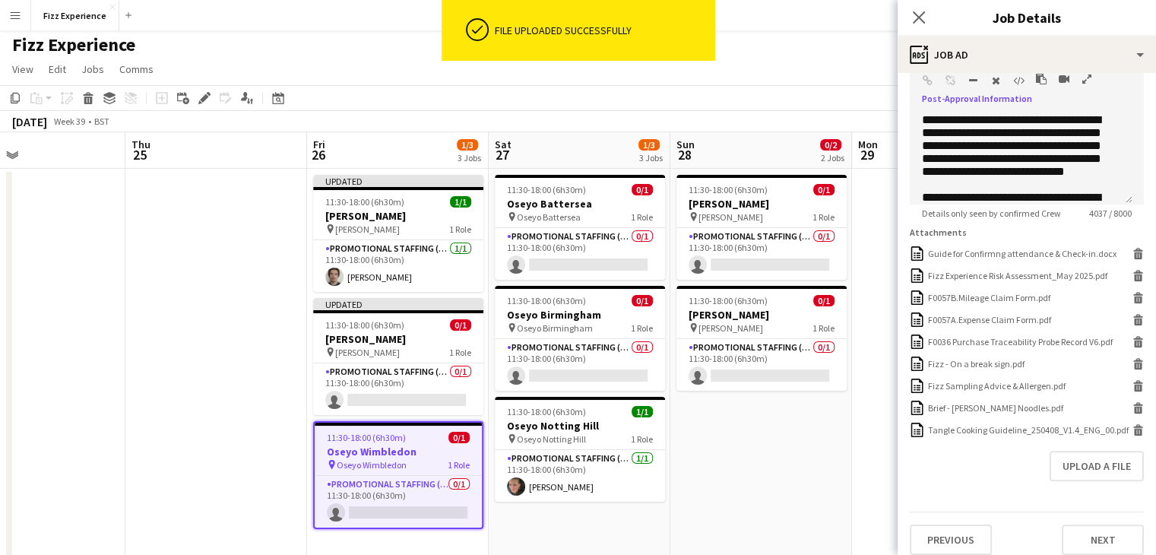
click at [1087, 81] on icon "button" at bounding box center [1087, 79] width 9 height 11
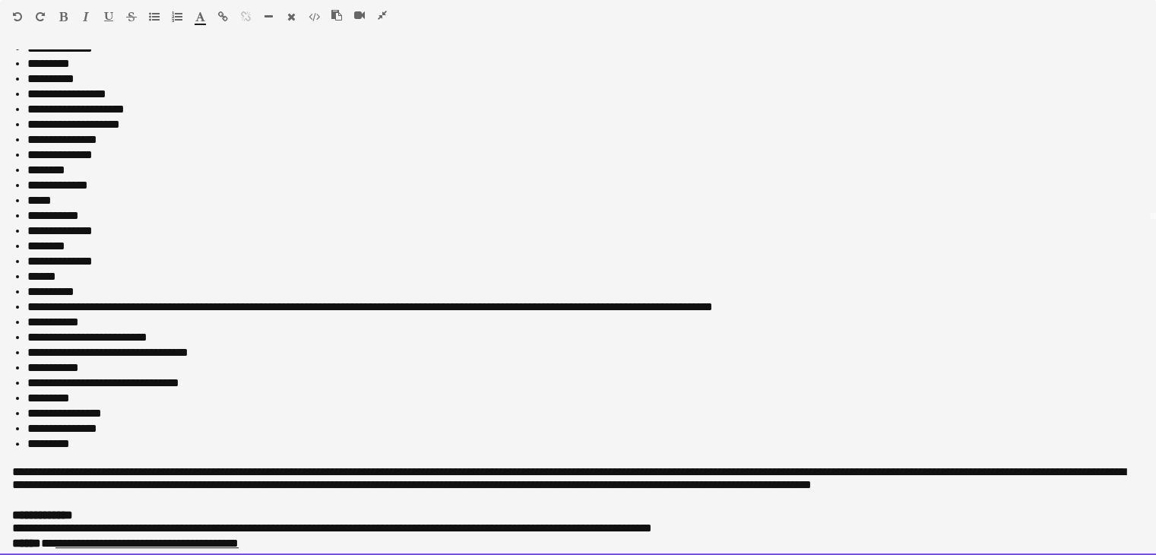
scroll to position [631, 0]
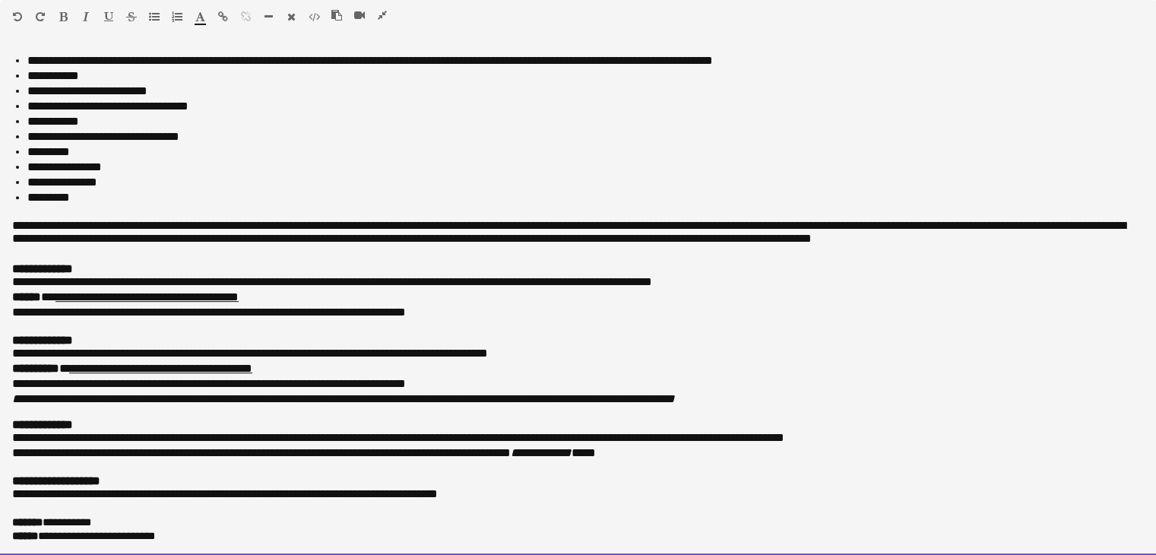
drag, startPoint x: 9, startPoint y: 56, endPoint x: 584, endPoint y: 590, distance: 784.4
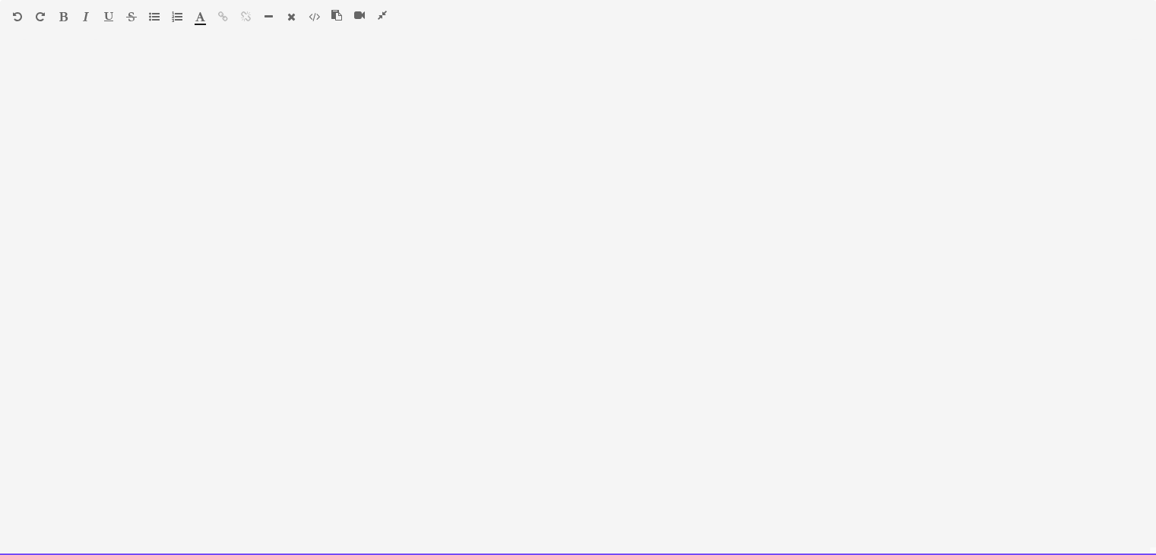
scroll to position [620, 0]
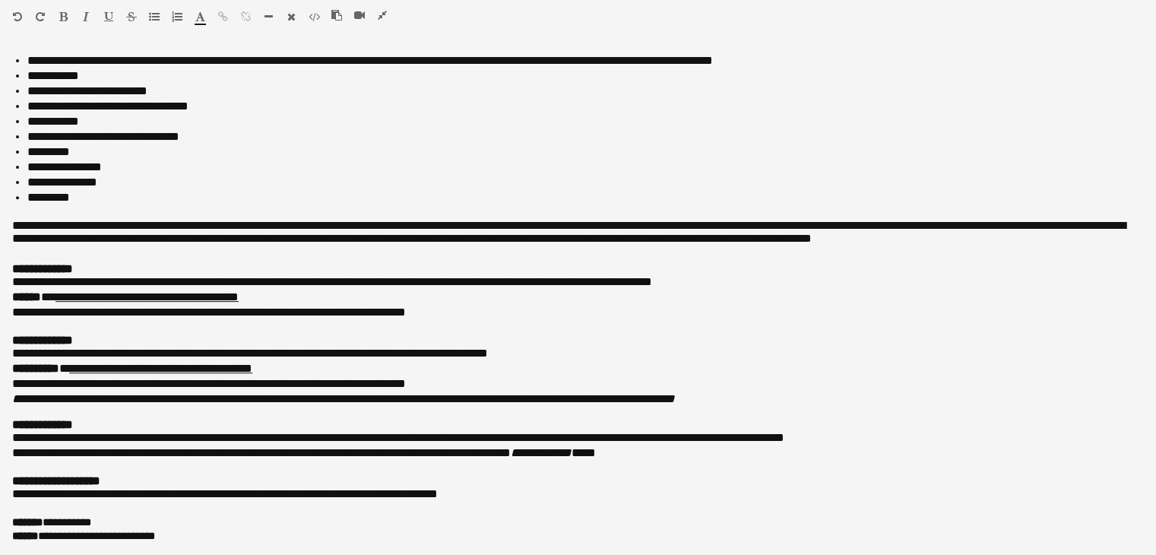
click at [383, 14] on icon "button" at bounding box center [382, 15] width 9 height 11
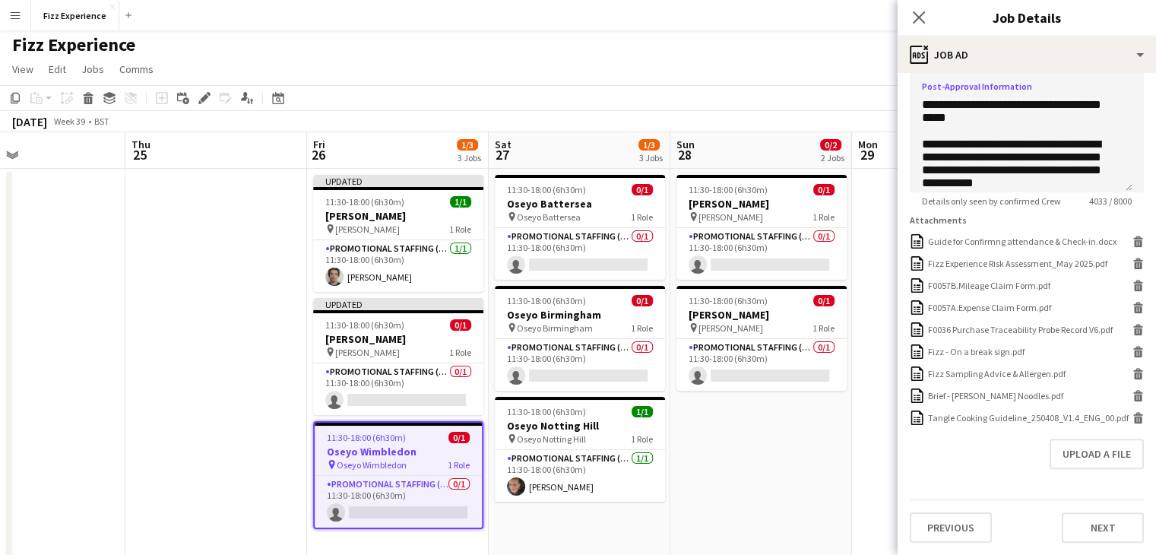
scroll to position [54, 0]
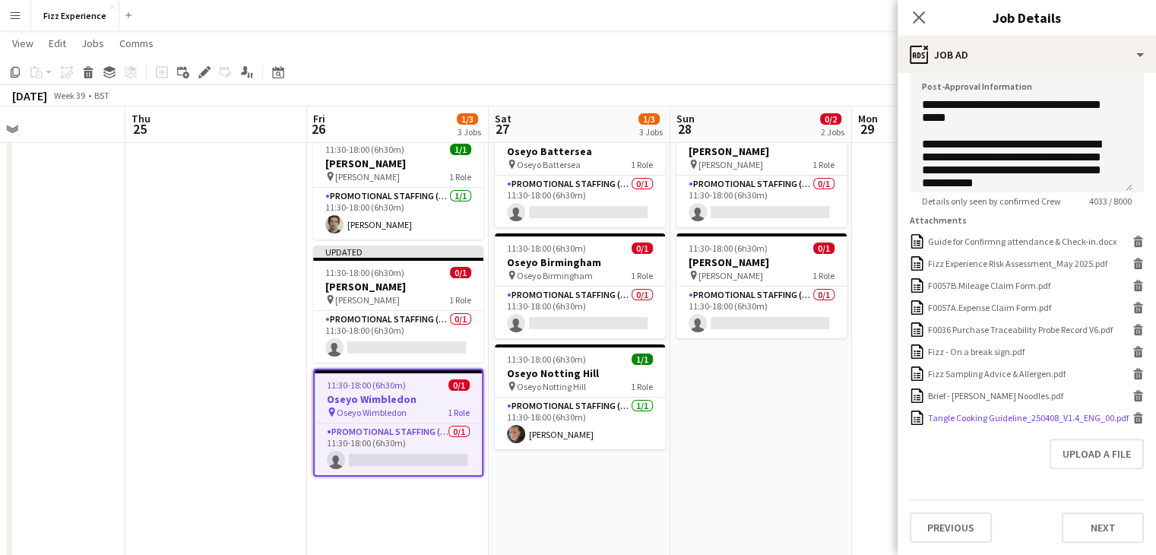
click at [1133, 417] on icon "Delete" at bounding box center [1138, 417] width 11 height 11
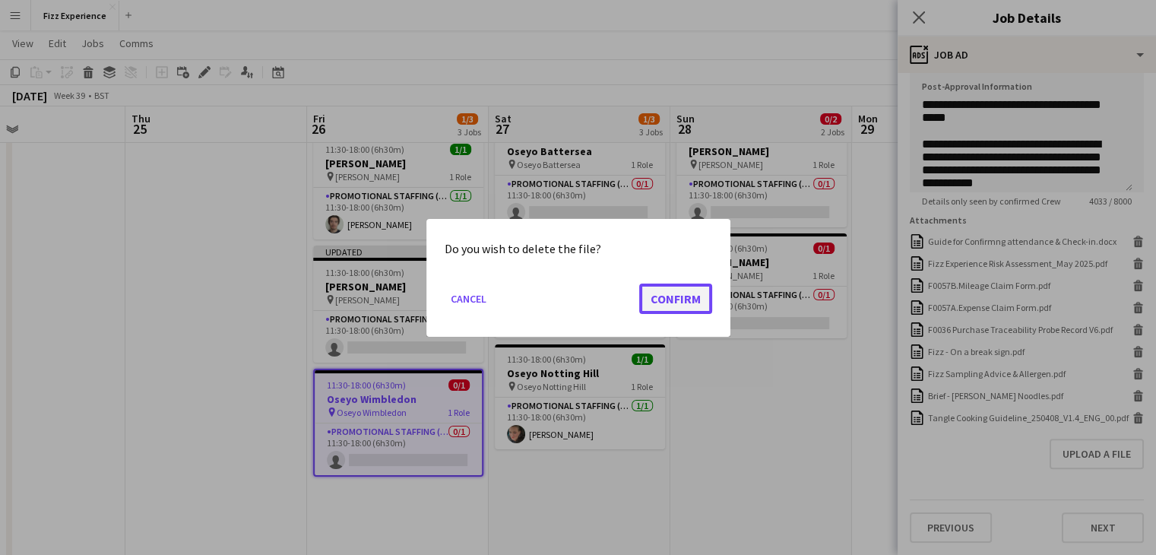
click at [661, 287] on button "Confirm" at bounding box center [675, 298] width 73 height 30
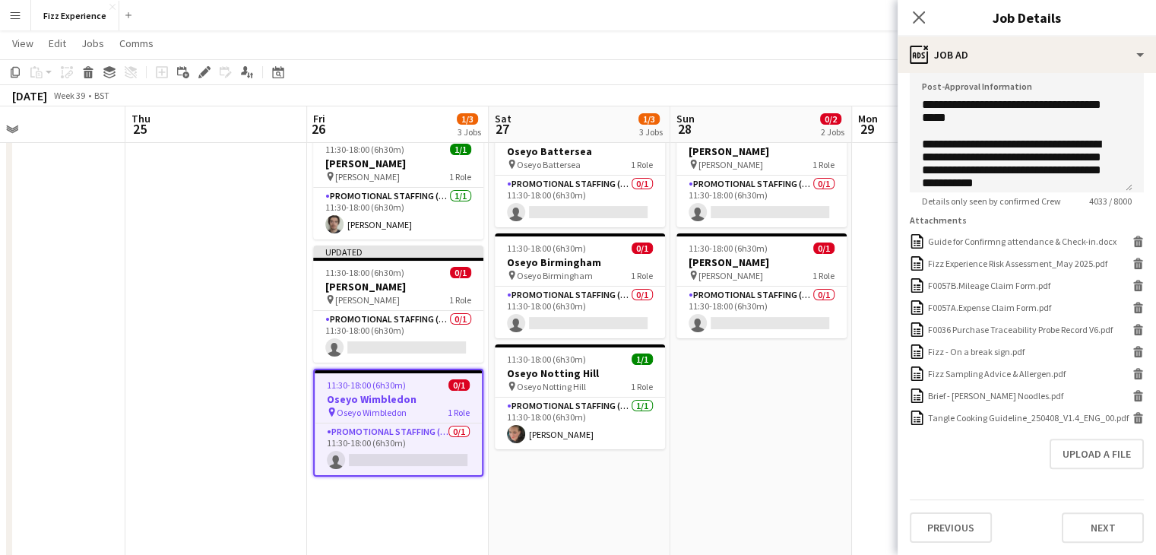
scroll to position [54, 0]
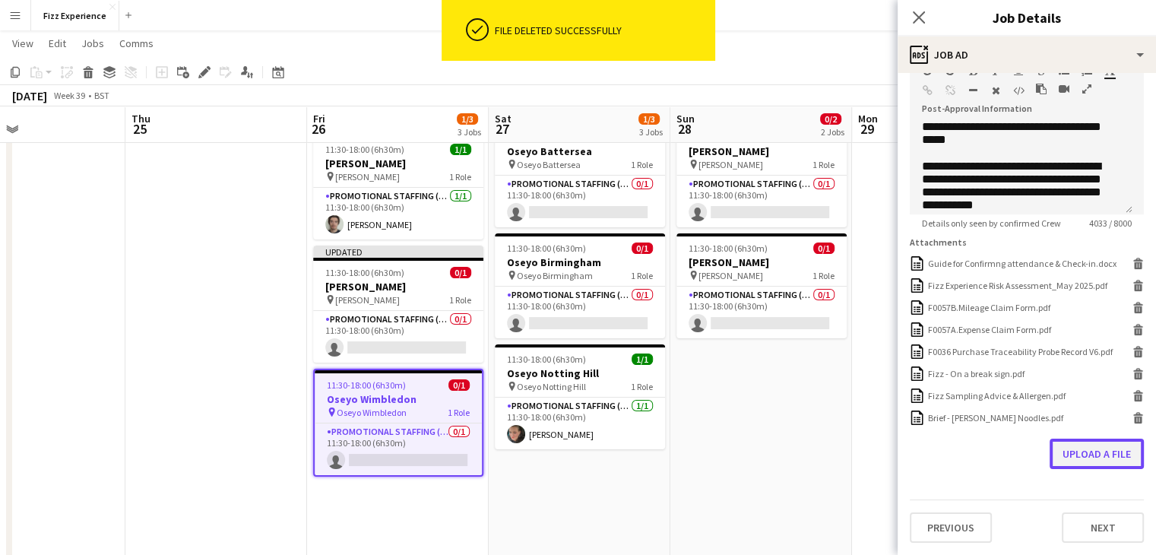
click at [1083, 449] on button "Upload a file" at bounding box center [1097, 454] width 94 height 30
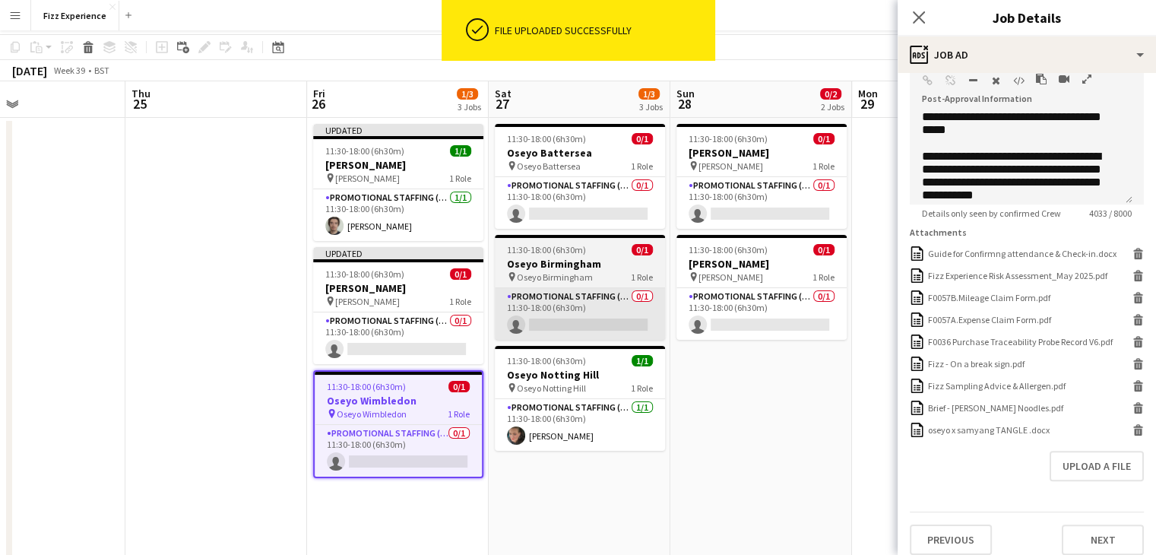
scroll to position [0, 0]
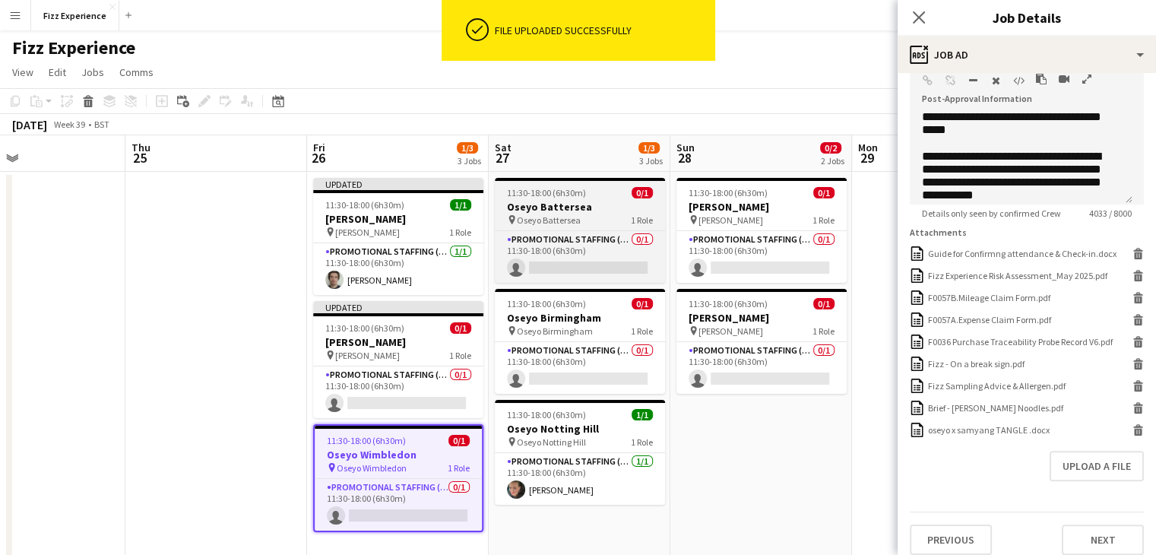
click at [578, 208] on h3 "Oseyo Battersea" at bounding box center [580, 207] width 170 height 14
type input "**********"
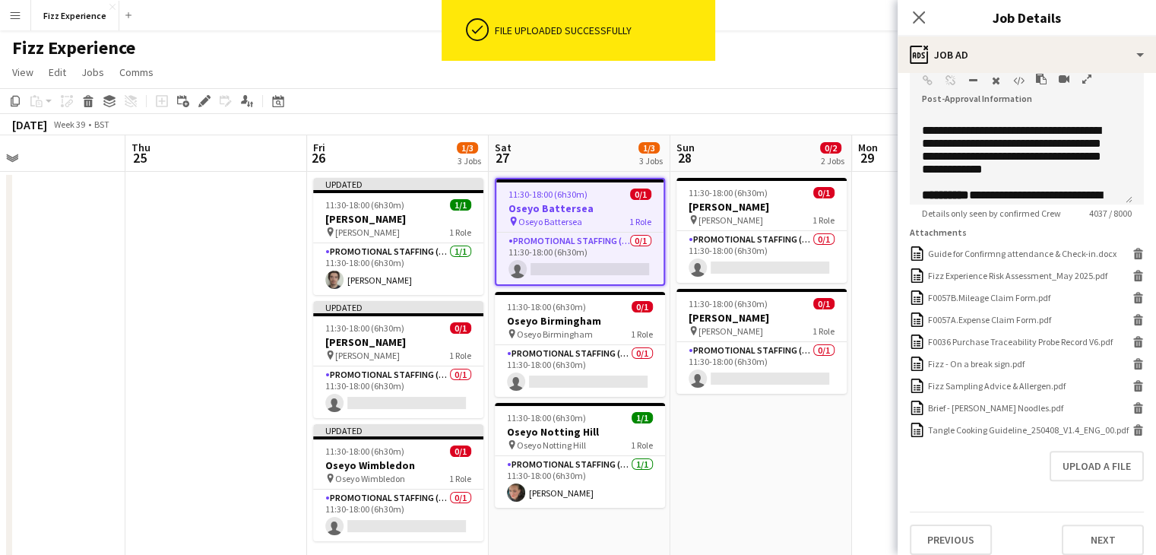
scroll to position [377, 0]
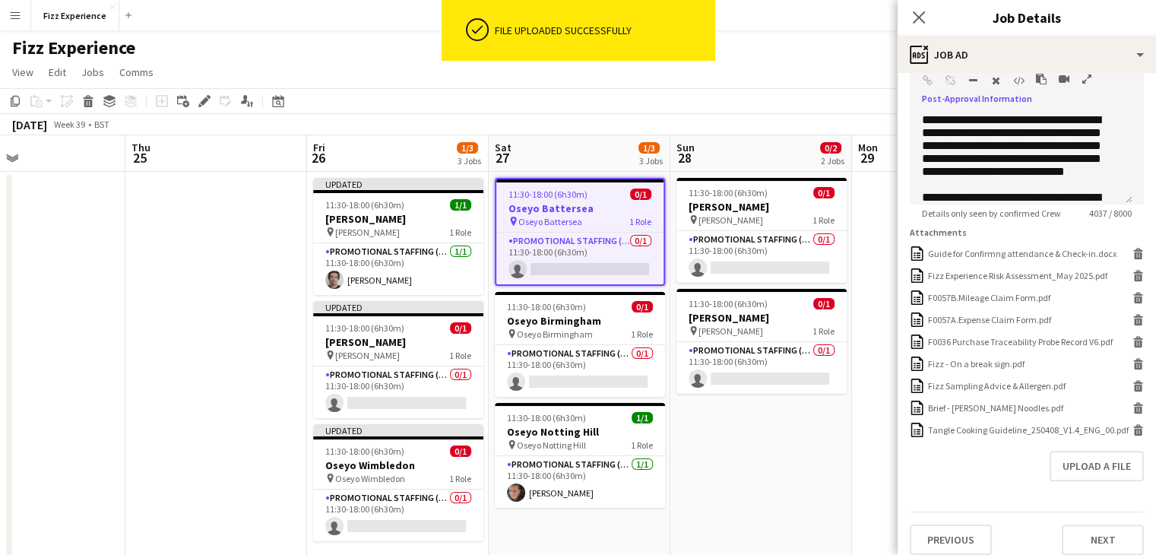
click at [1083, 78] on icon "button" at bounding box center [1087, 79] width 9 height 11
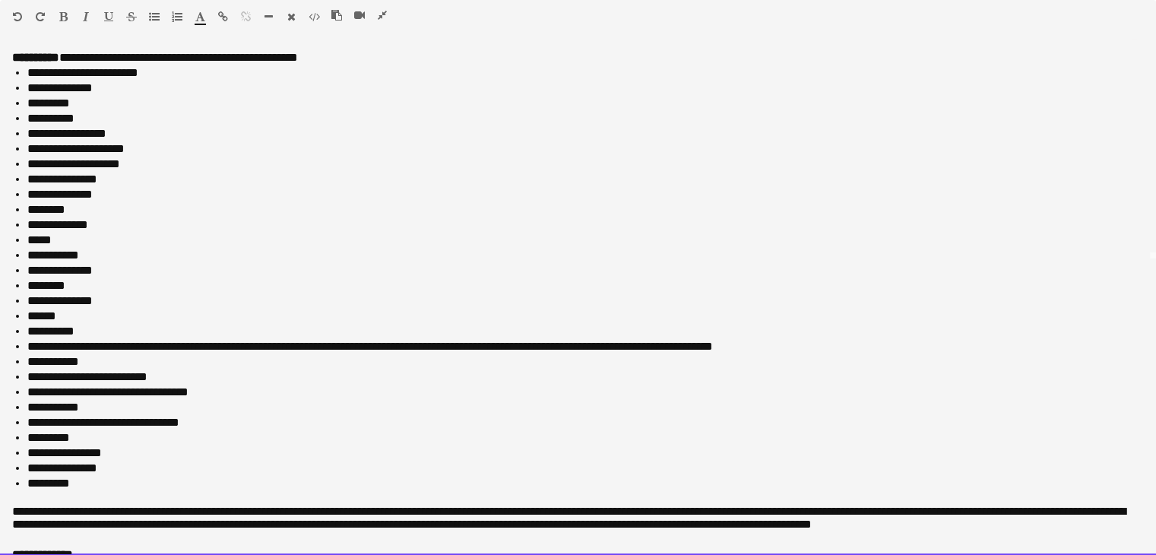
scroll to position [631, 0]
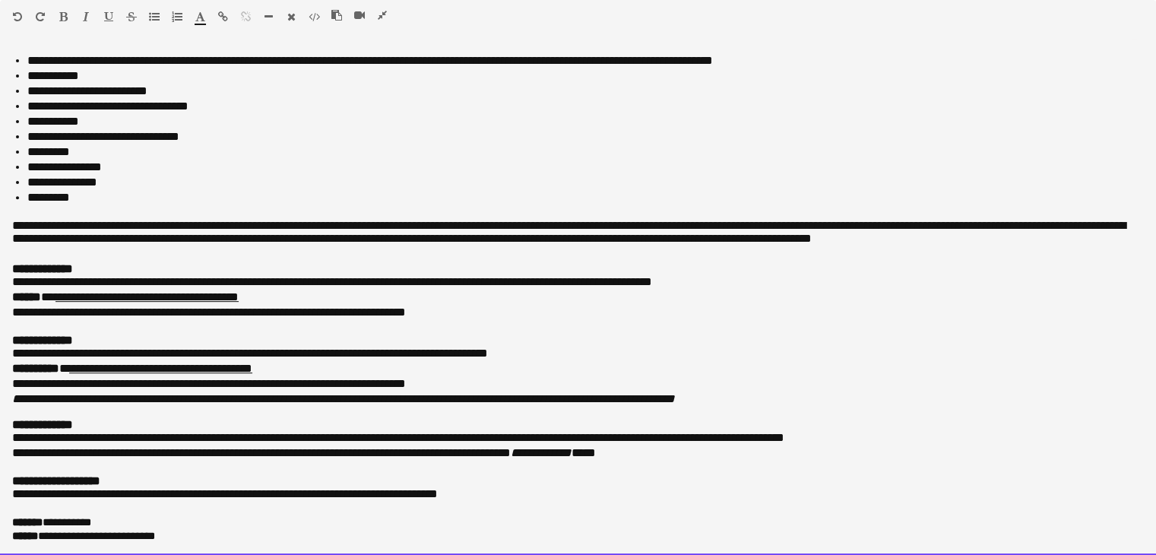
drag, startPoint x: 12, startPoint y: 56, endPoint x: 649, endPoint y: 590, distance: 831.1
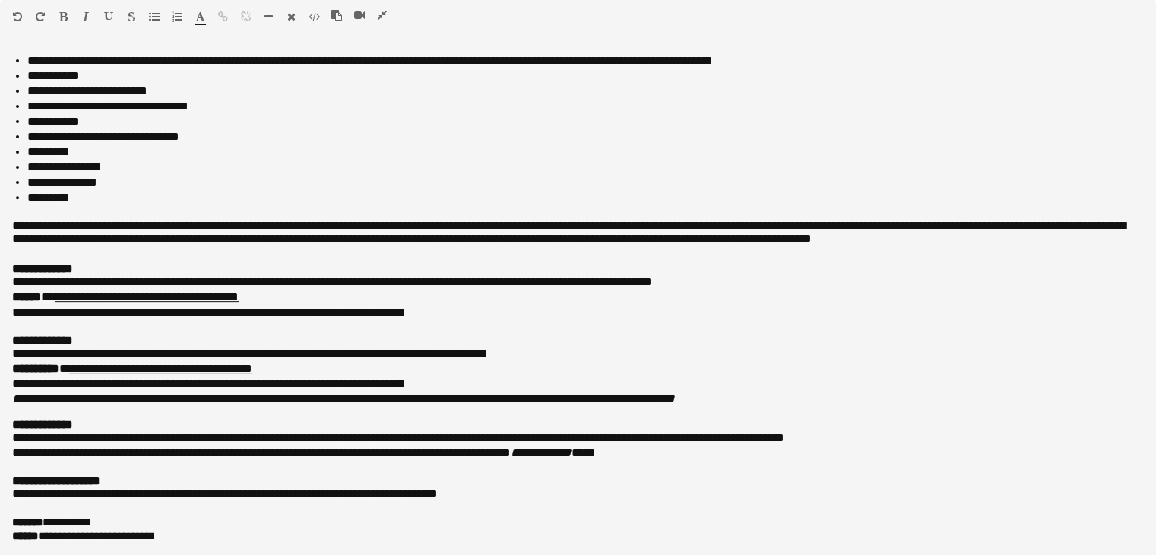
click at [383, 14] on icon "button" at bounding box center [382, 15] width 9 height 11
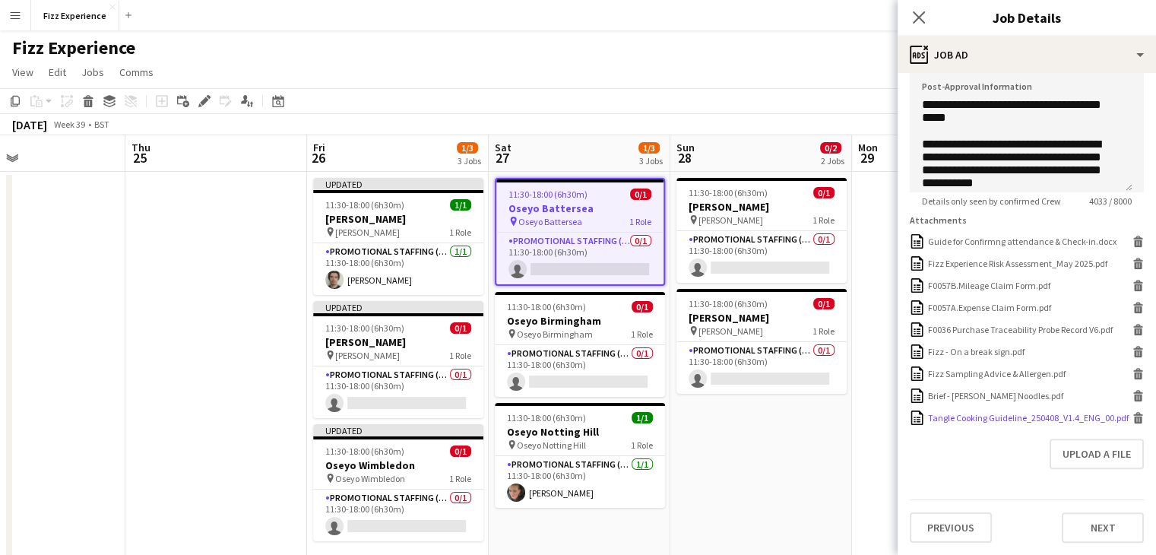
click at [1135, 417] on icon at bounding box center [1139, 420] width 8 height 7
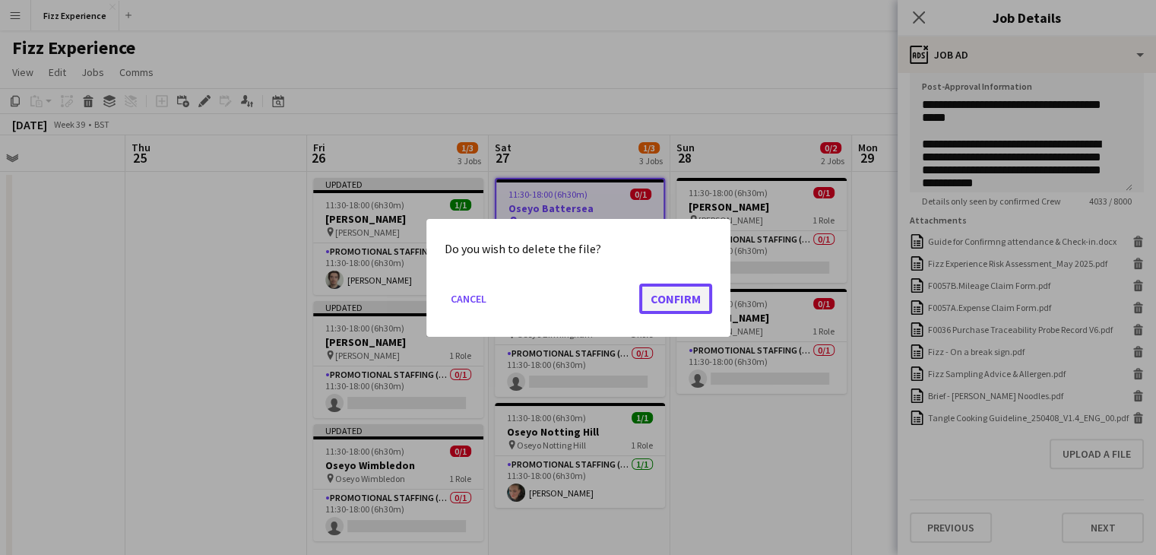
click at [687, 298] on button "Confirm" at bounding box center [675, 298] width 73 height 30
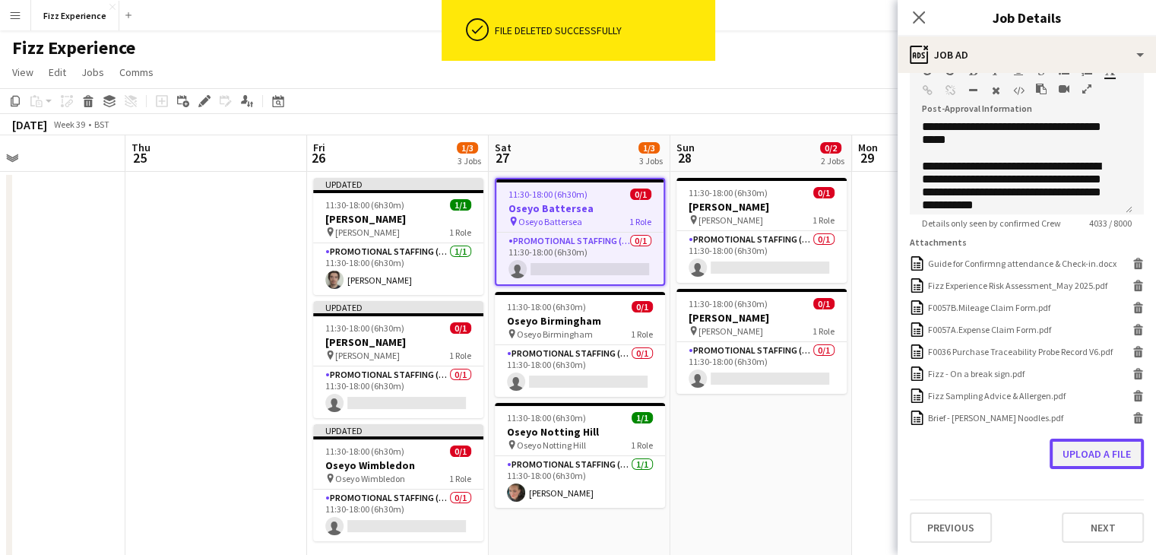
click at [1073, 451] on button "Upload a file" at bounding box center [1097, 454] width 94 height 30
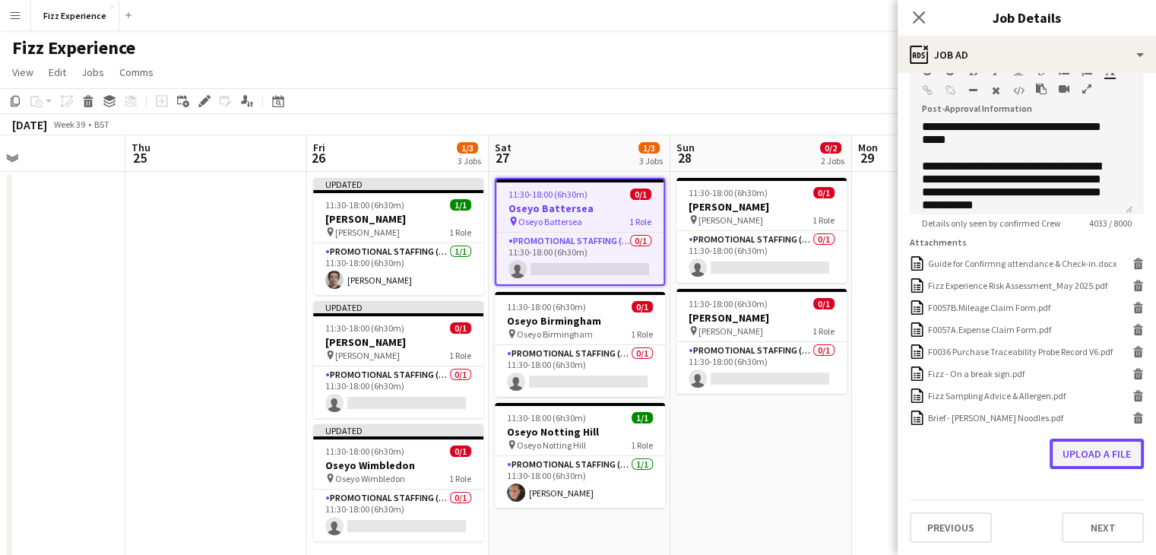
scroll to position [377, 0]
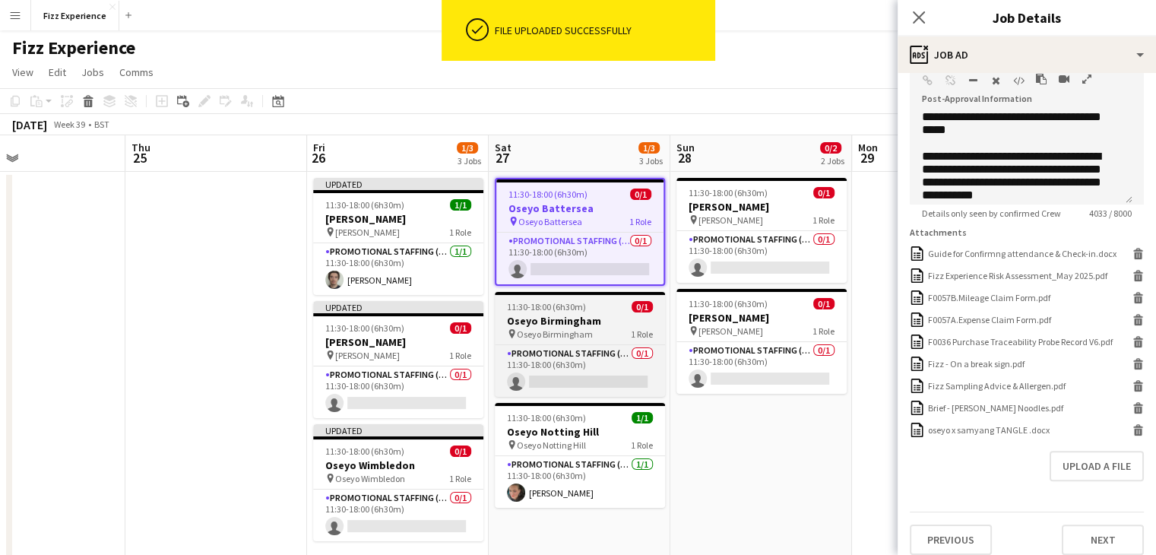
click at [580, 322] on h3 "Oseyo Birmingham" at bounding box center [580, 321] width 170 height 14
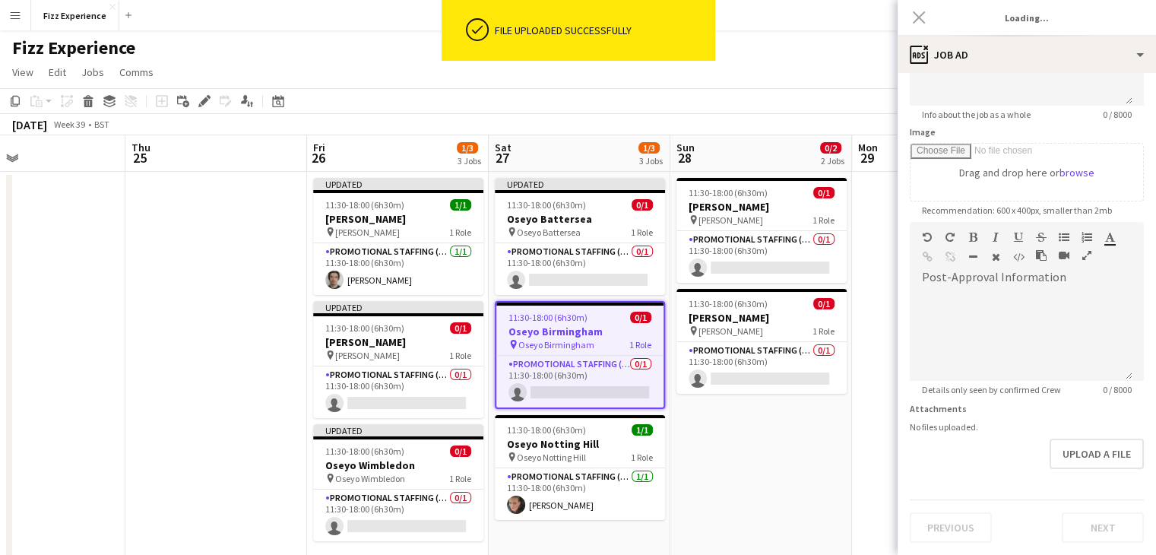
type input "**********"
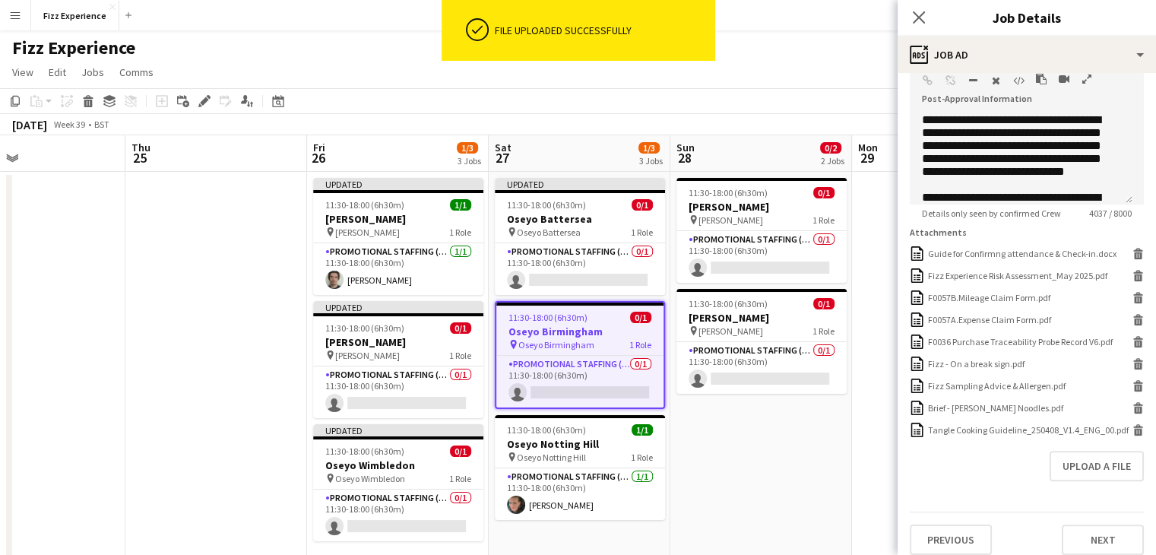
click at [1084, 77] on icon "button" at bounding box center [1087, 79] width 9 height 11
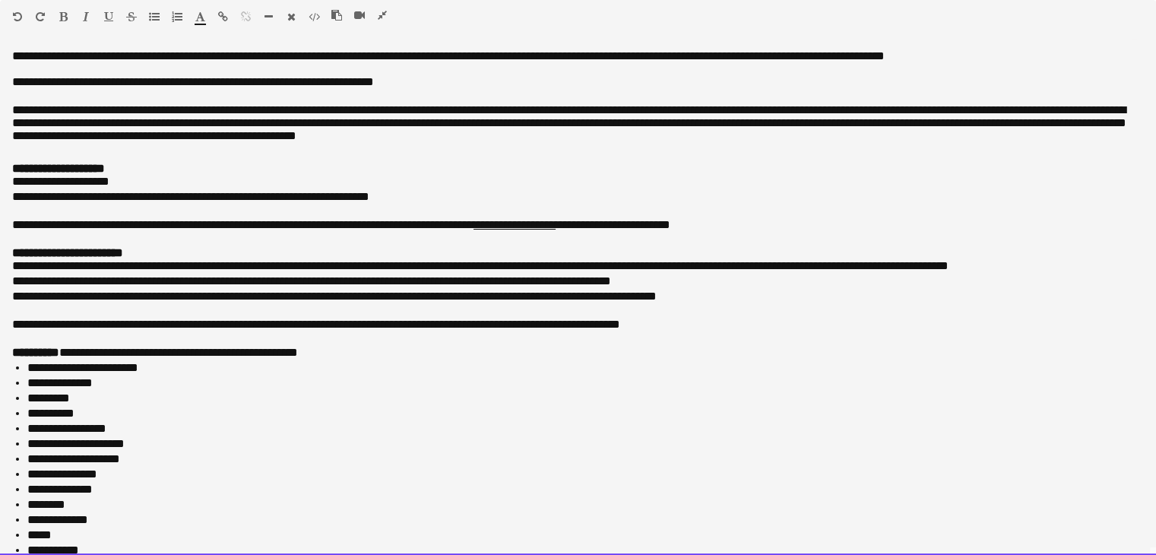
drag, startPoint x: 16, startPoint y: 49, endPoint x: 109, endPoint y: 143, distance: 131.7
click at [109, 143] on div "**********" at bounding box center [578, 302] width 1156 height 506
click at [11, 50] on div "**********" at bounding box center [578, 302] width 1156 height 506
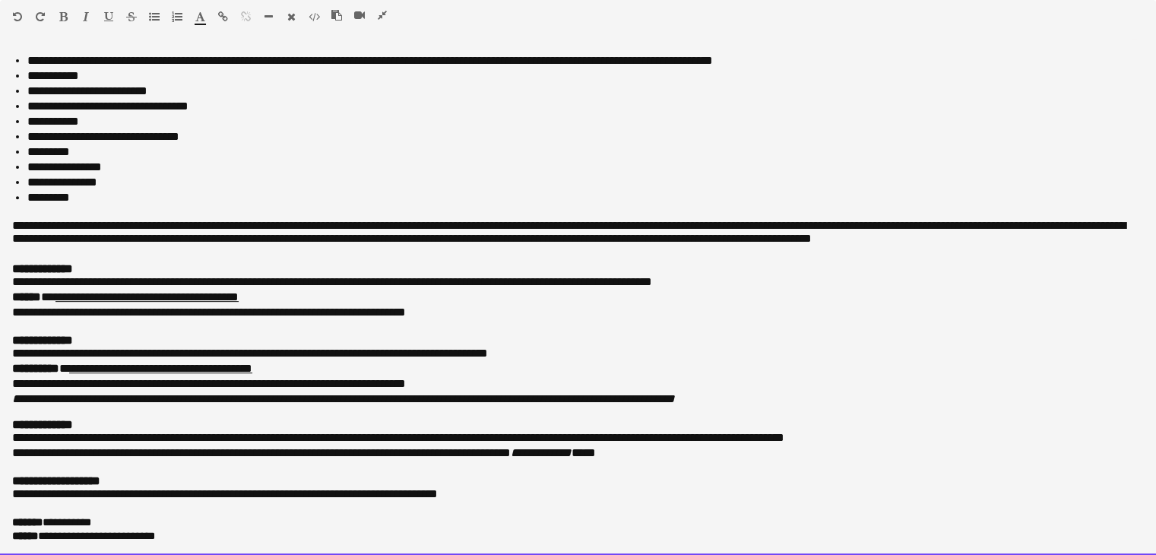
scroll to position [631, 0]
drag, startPoint x: 11, startPoint y: 50, endPoint x: 786, endPoint y: 590, distance: 944.9
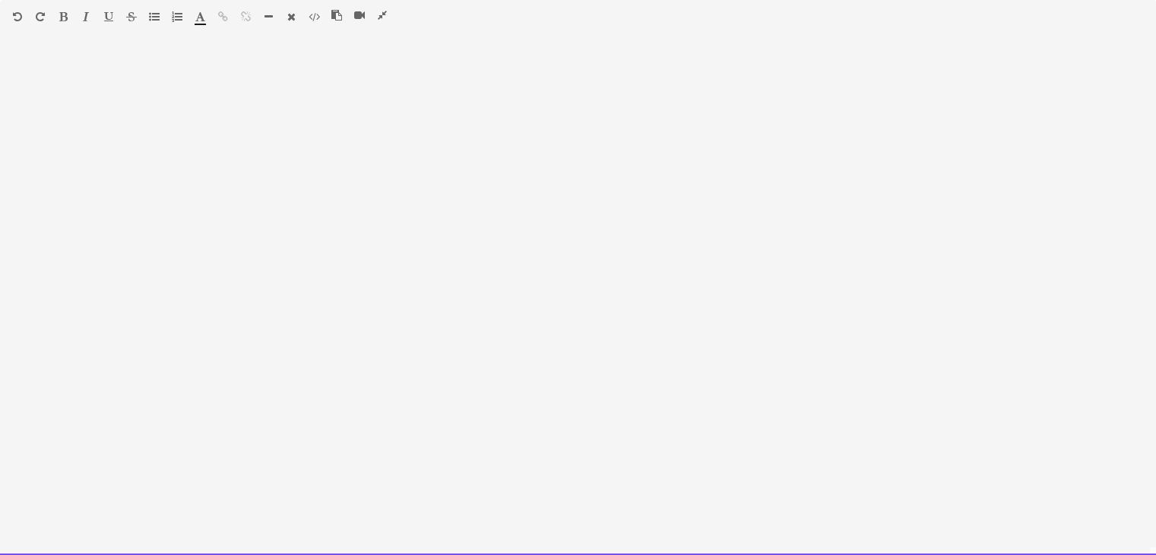
scroll to position [620, 0]
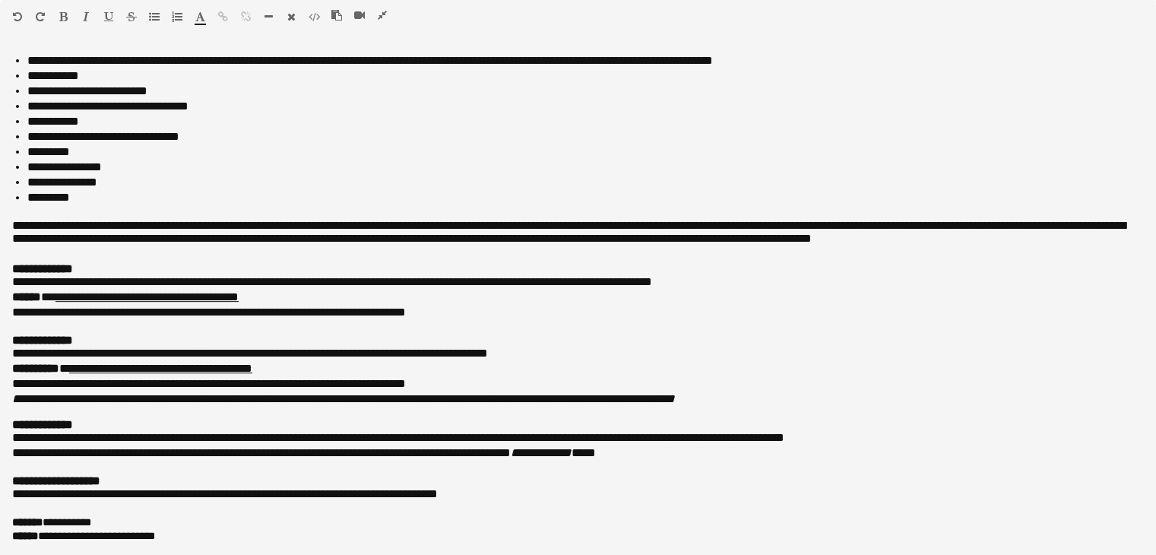
click at [383, 18] on icon "button" at bounding box center [382, 15] width 9 height 11
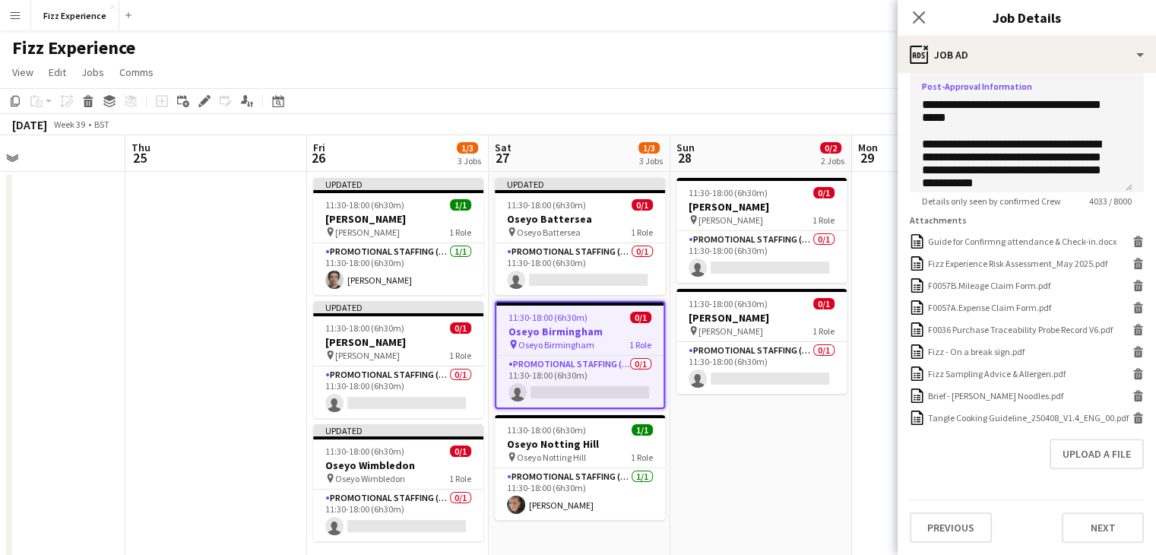
click at [1137, 410] on form "**********" at bounding box center [1027, 119] width 259 height 847
click at [1135, 417] on icon at bounding box center [1139, 420] width 8 height 7
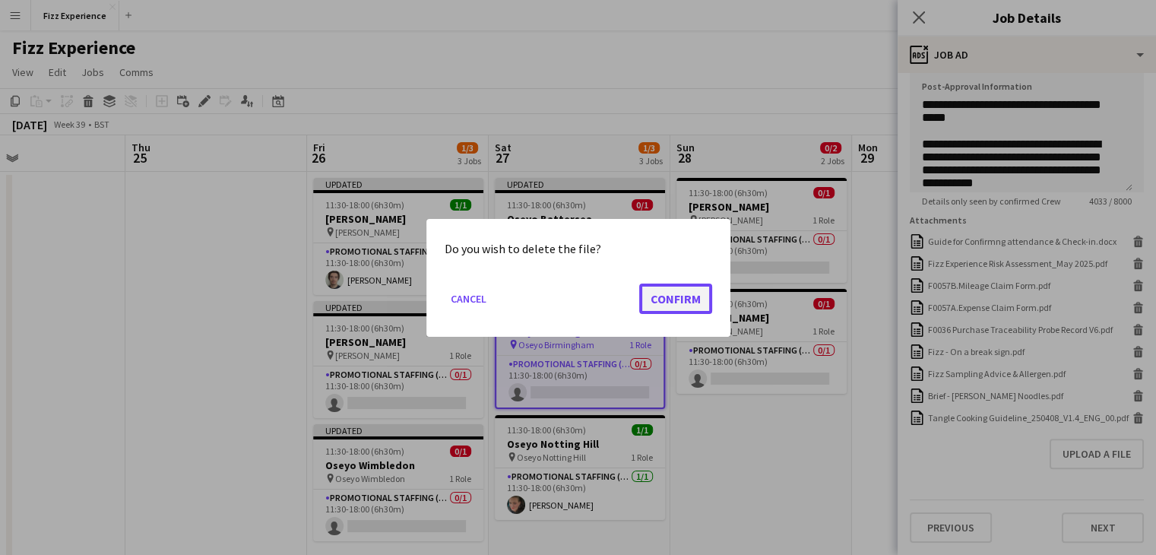
click at [681, 290] on button "Confirm" at bounding box center [675, 298] width 73 height 30
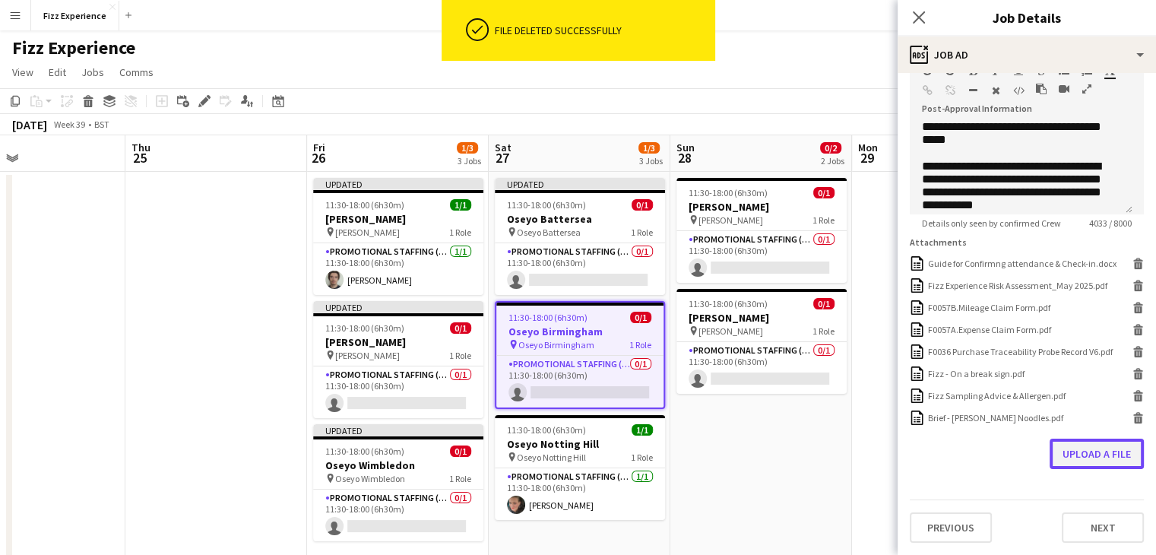
click at [1071, 445] on button "Upload a file" at bounding box center [1097, 454] width 94 height 30
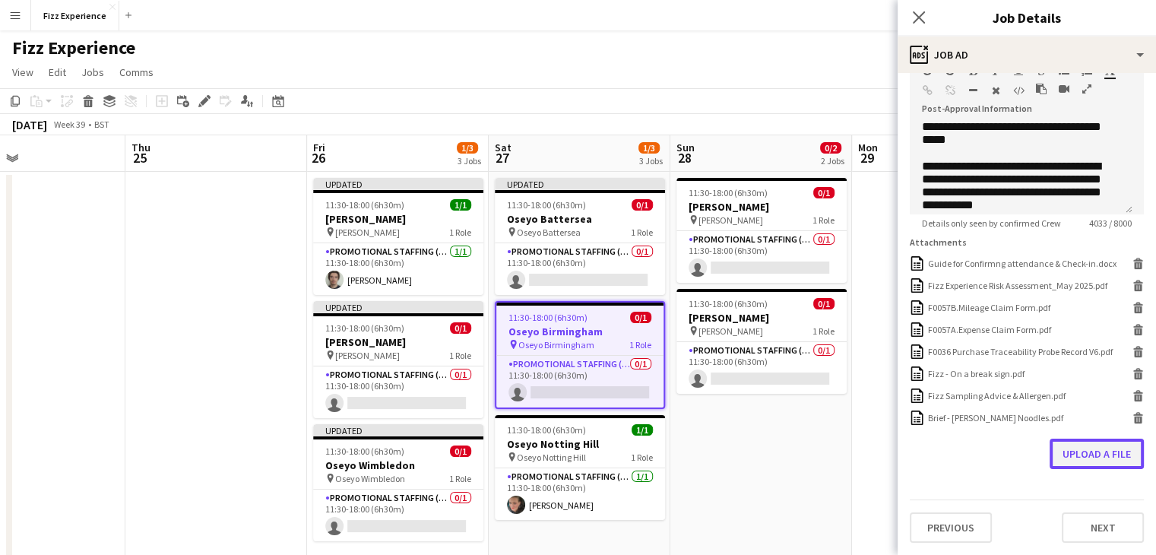
scroll to position [377, 0]
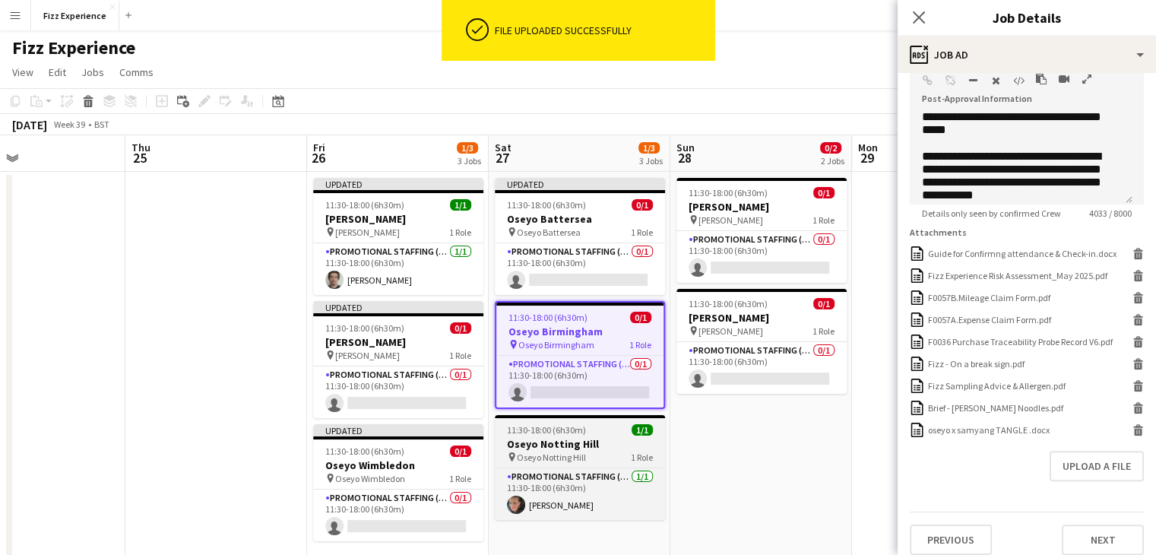
click at [571, 447] on h3 "Oseyo Notting Hill" at bounding box center [580, 444] width 170 height 14
type input "**********"
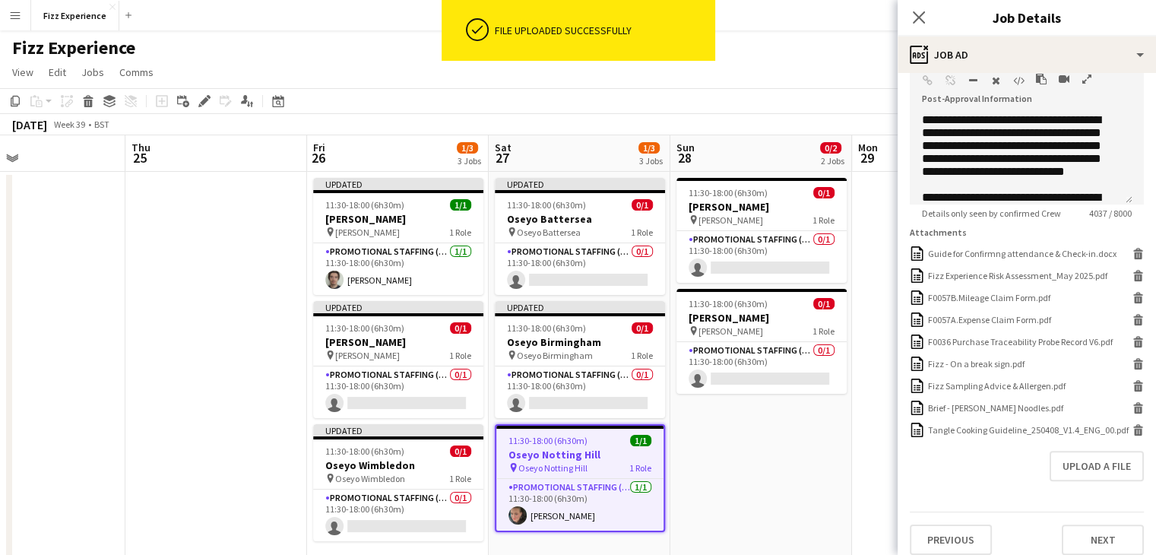
click at [1086, 83] on icon "button" at bounding box center [1087, 79] width 9 height 11
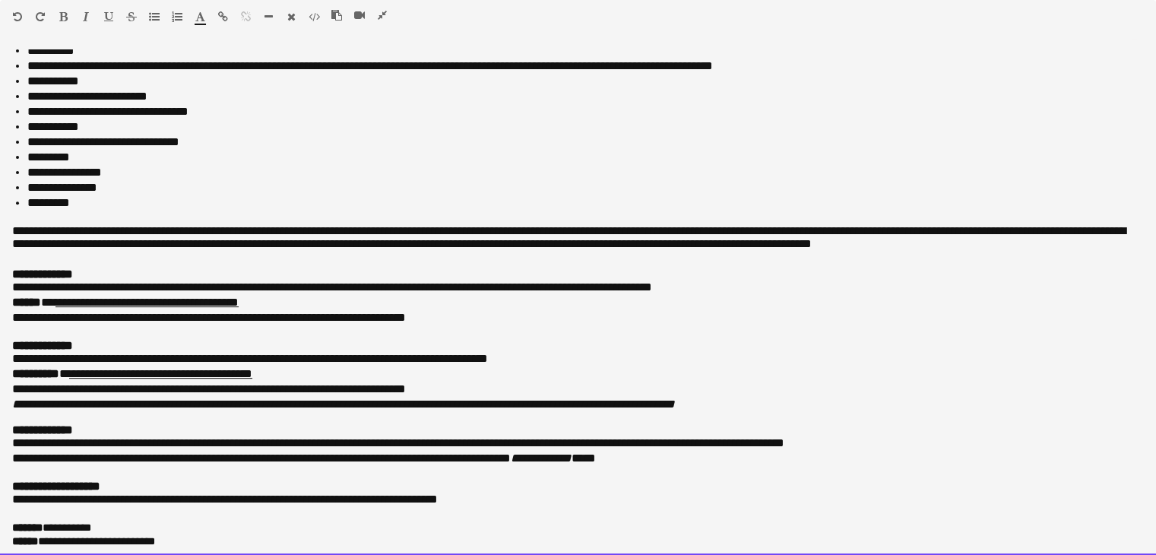
scroll to position [631, 0]
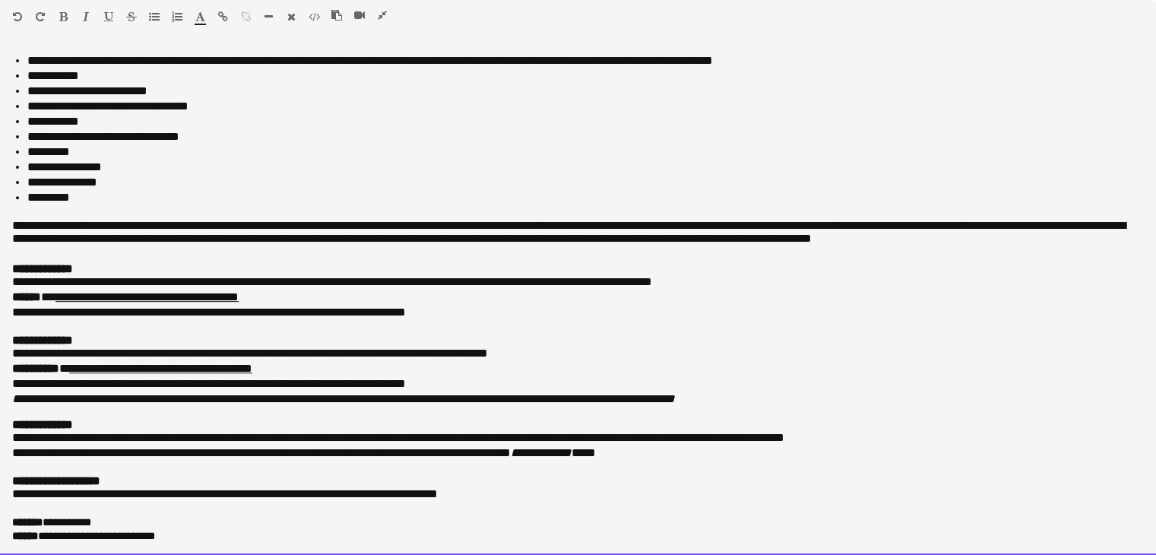
drag, startPoint x: 4, startPoint y: 52, endPoint x: 596, endPoint y: 590, distance: 799.9
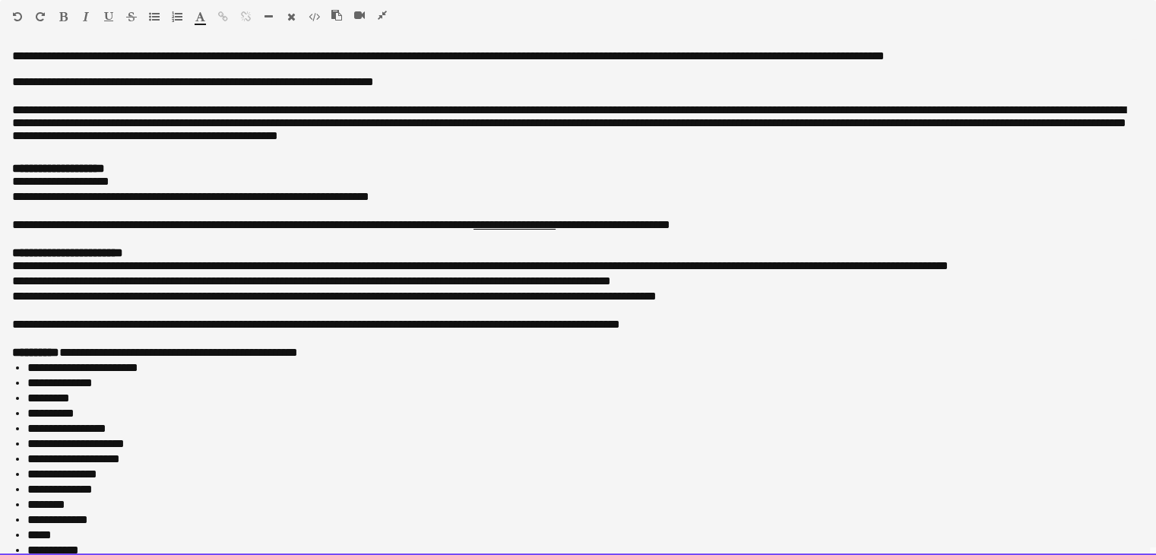
scroll to position [620, 0]
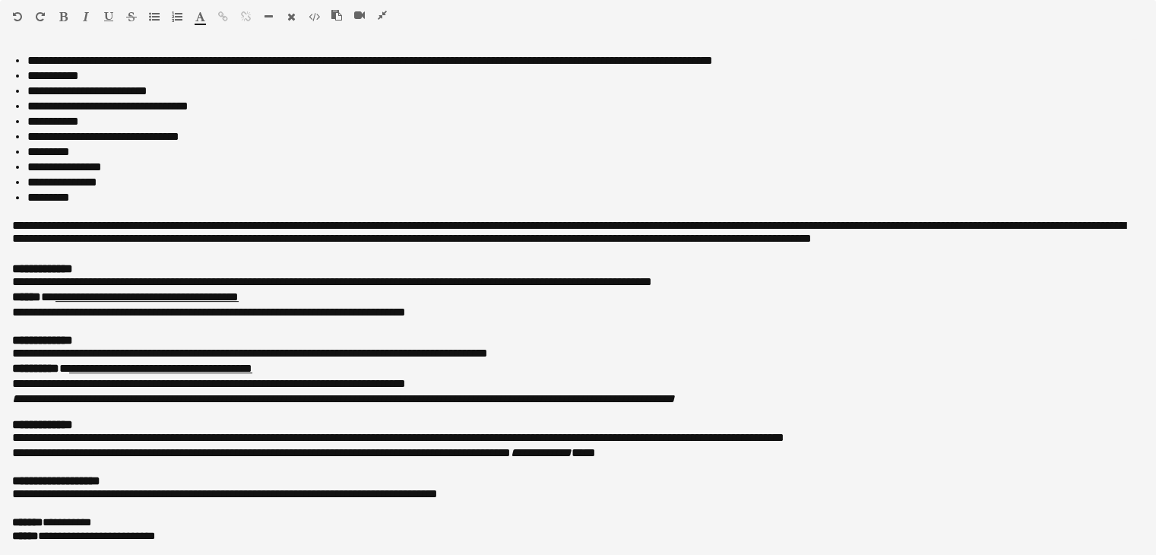
click at [382, 17] on icon "button" at bounding box center [382, 15] width 9 height 11
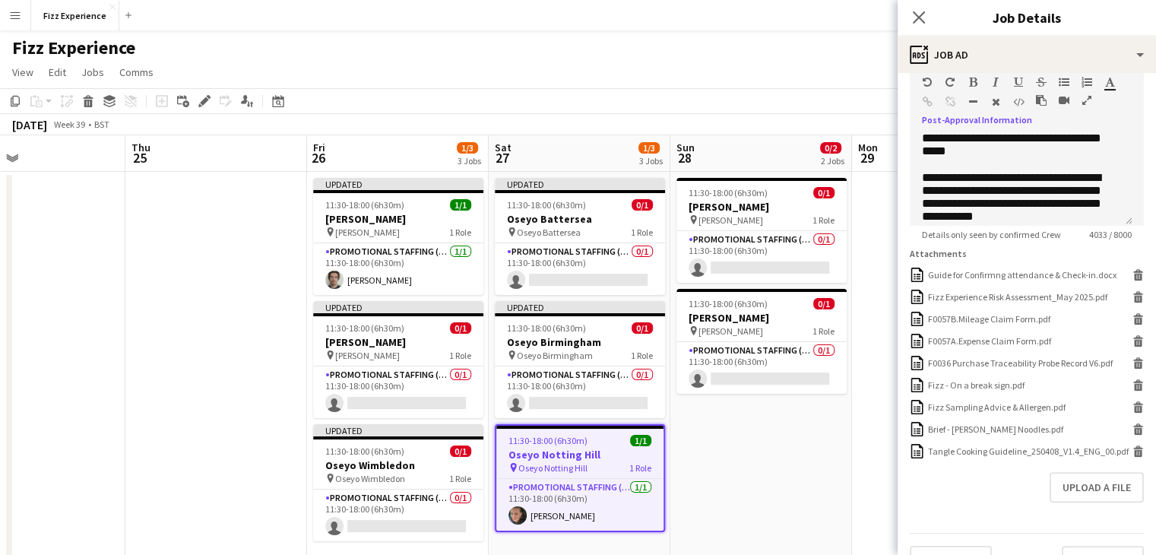
scroll to position [397, 0]
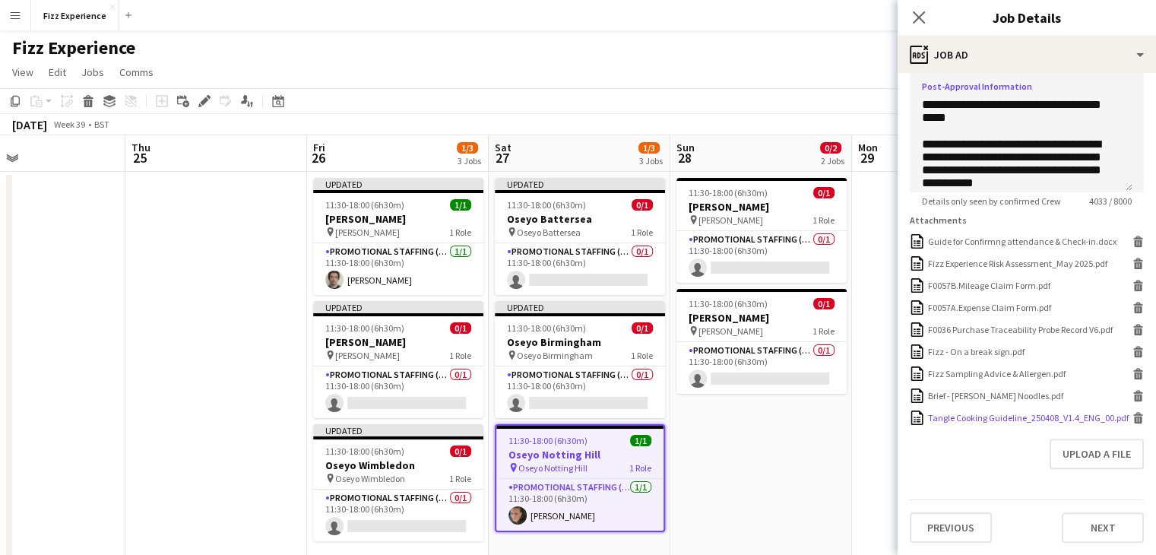
click at [1135, 424] on icon at bounding box center [1139, 420] width 8 height 7
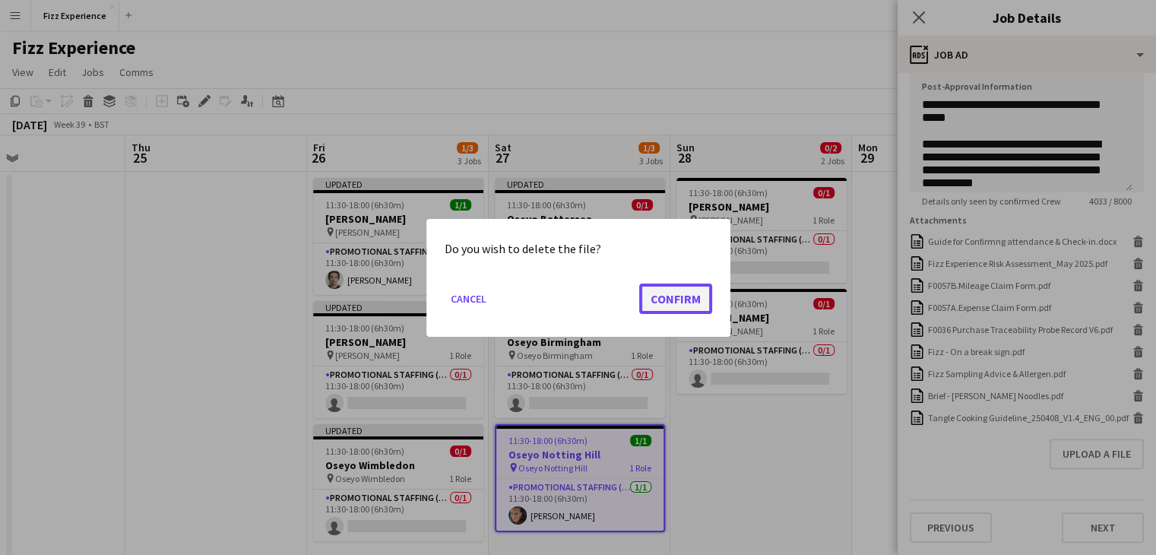
click at [674, 304] on button "Confirm" at bounding box center [675, 298] width 73 height 30
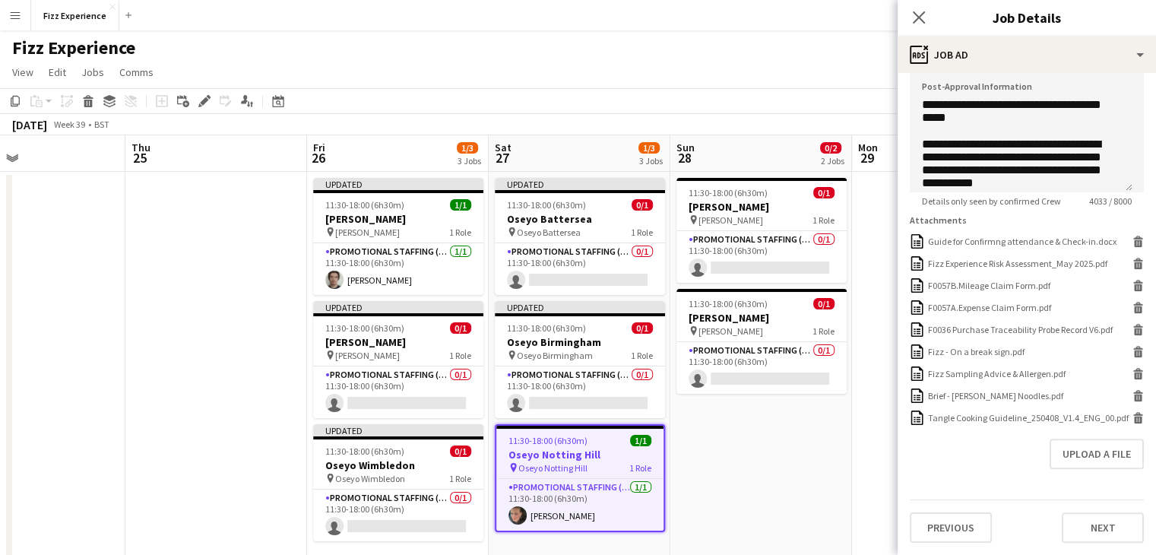
scroll to position [377, 0]
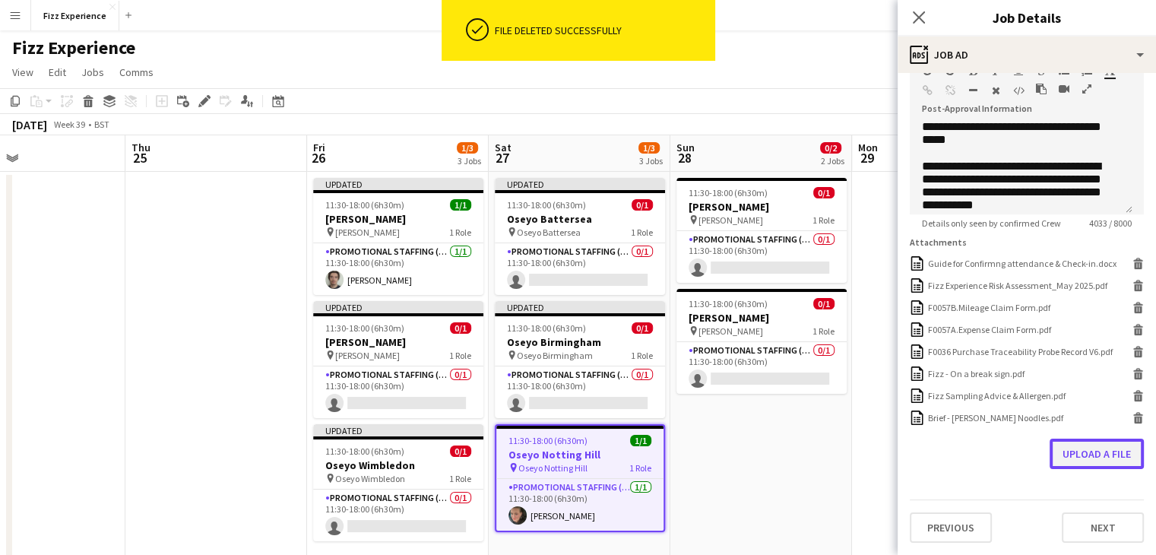
click at [1089, 459] on button "Upload a file" at bounding box center [1097, 454] width 94 height 30
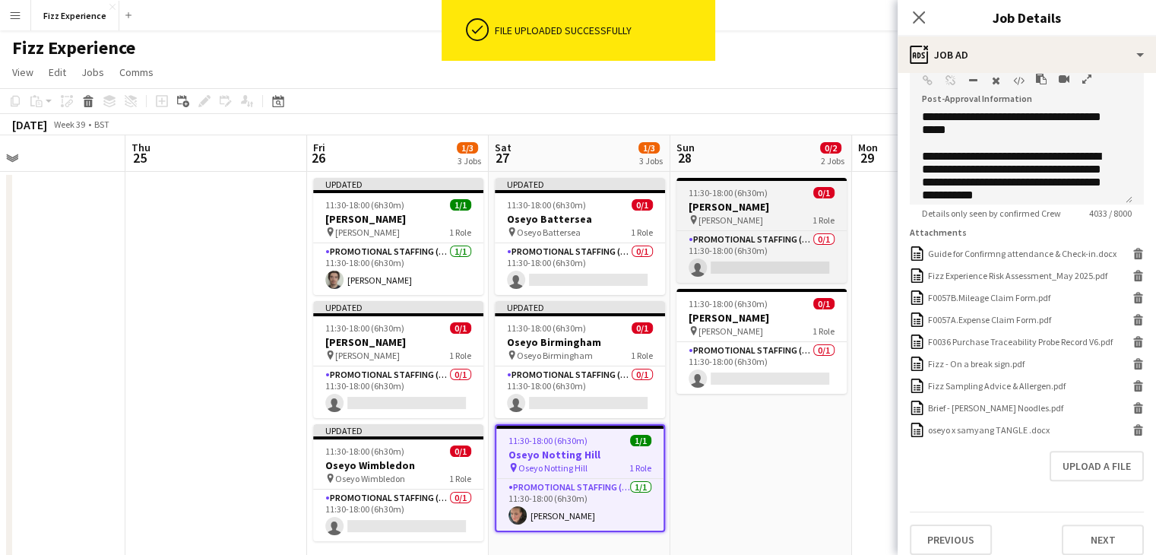
click at [770, 211] on h3 "[PERSON_NAME]" at bounding box center [762, 207] width 170 height 14
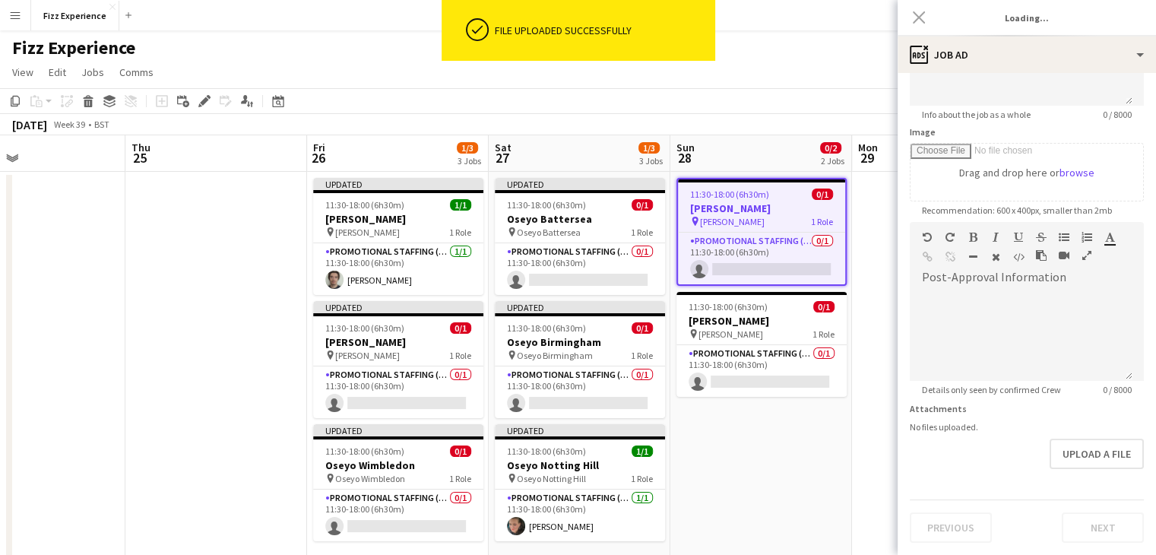
type input "**********"
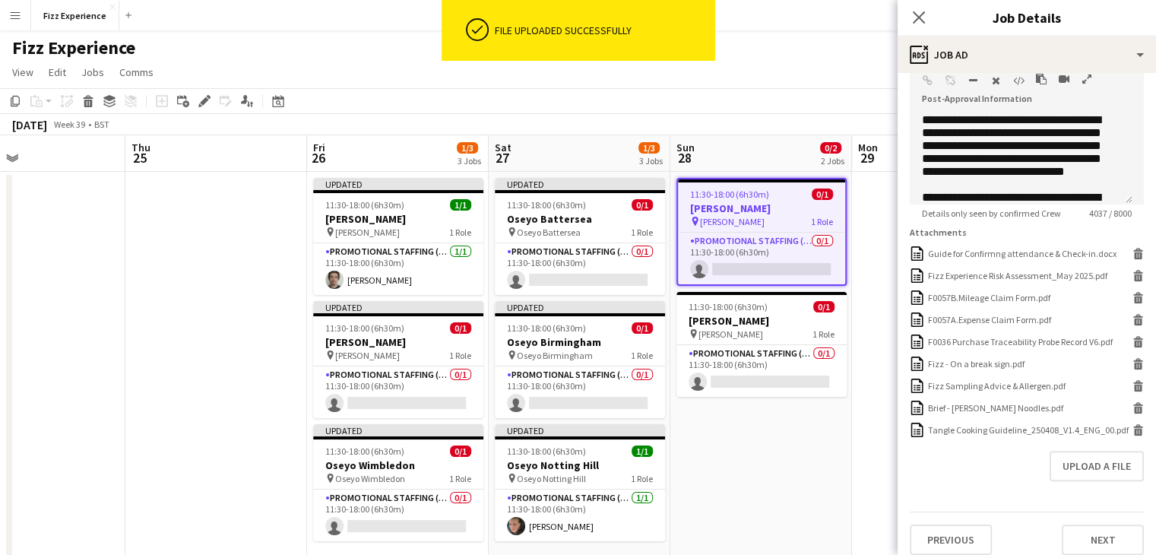
click at [1087, 78] on icon "button" at bounding box center [1087, 79] width 9 height 11
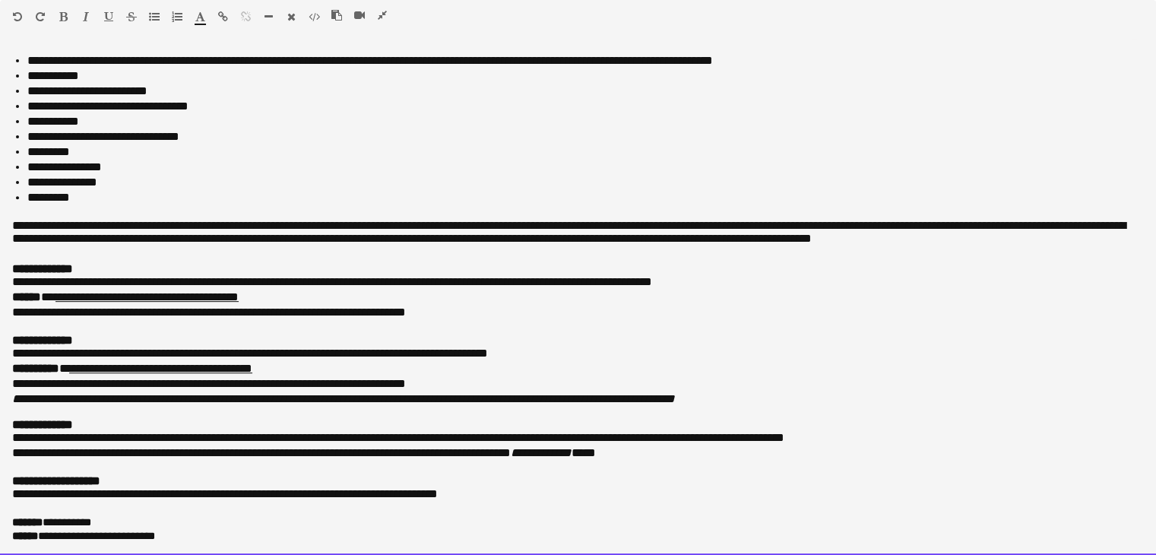
scroll to position [631, 0]
drag, startPoint x: 11, startPoint y: 56, endPoint x: 610, endPoint y: 590, distance: 802.4
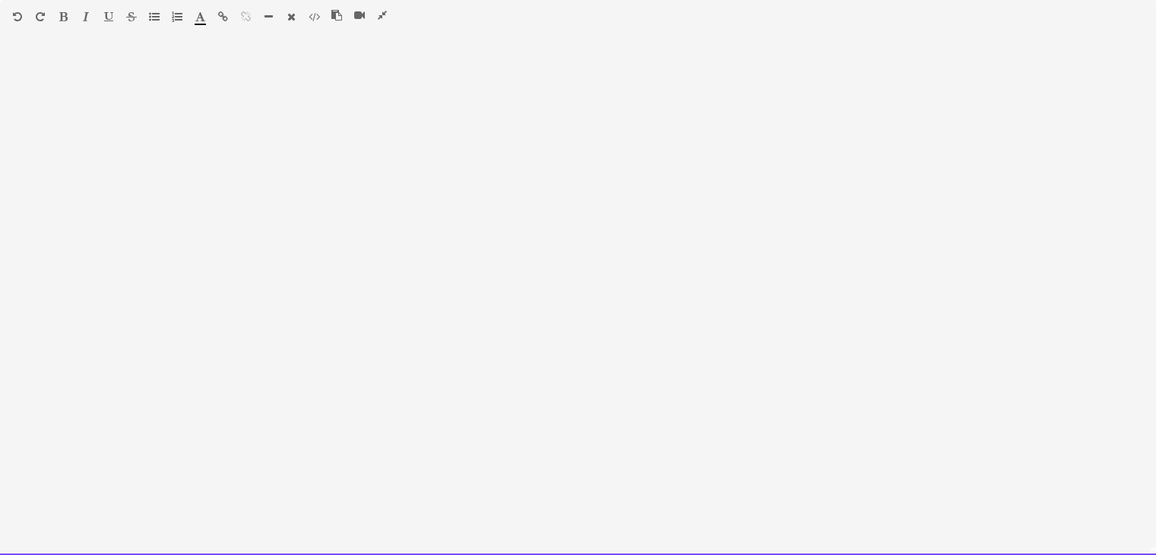
scroll to position [0, 0]
click at [28, 43] on div at bounding box center [578, 297] width 1156 height 516
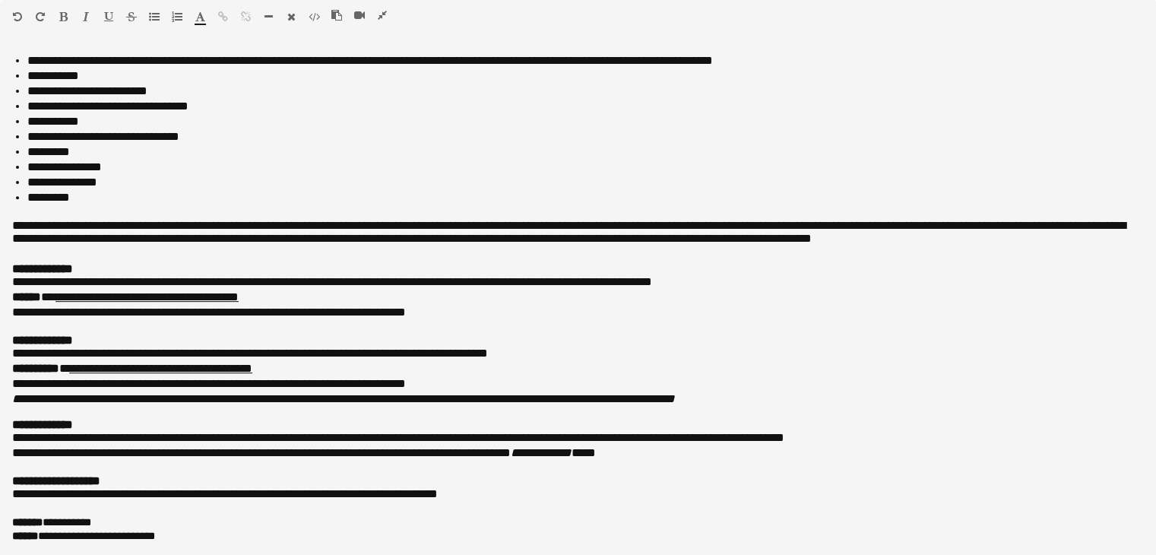
click at [385, 16] on icon "button" at bounding box center [382, 15] width 9 height 11
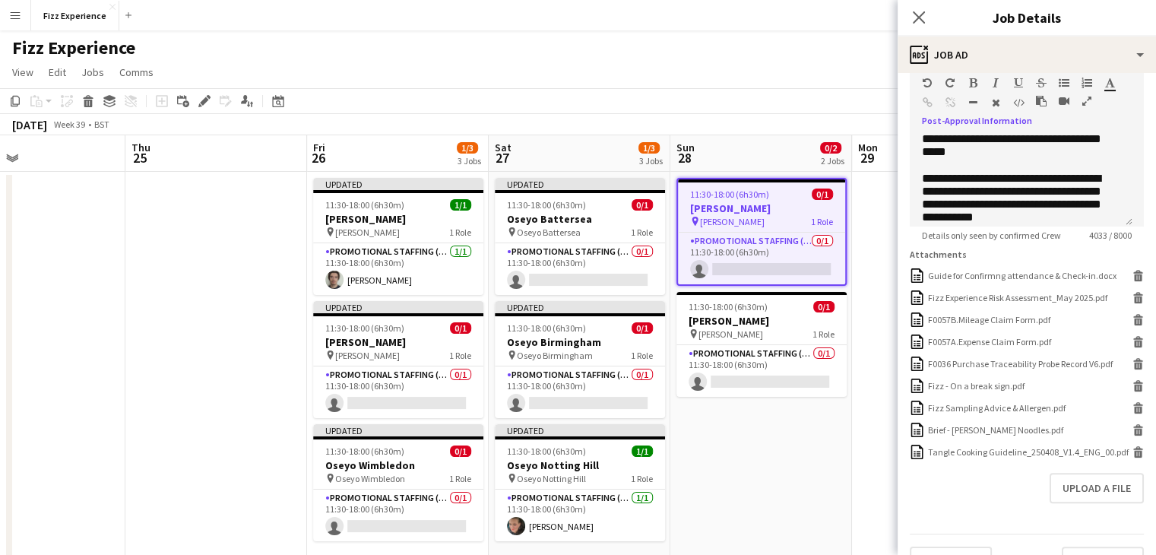
scroll to position [408, 0]
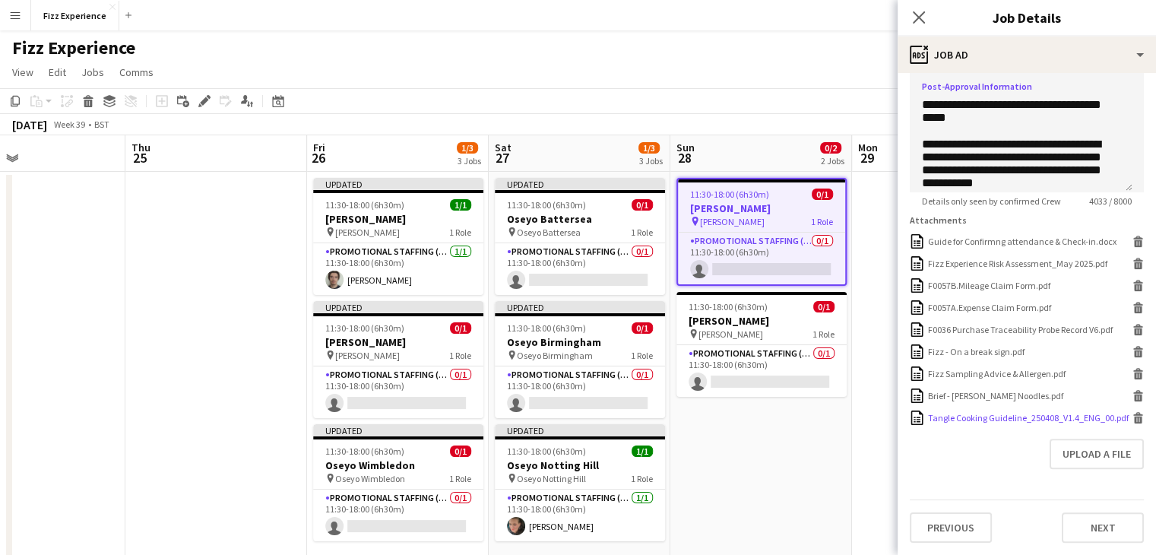
click at [1134, 412] on icon at bounding box center [1139, 414] width 10 height 4
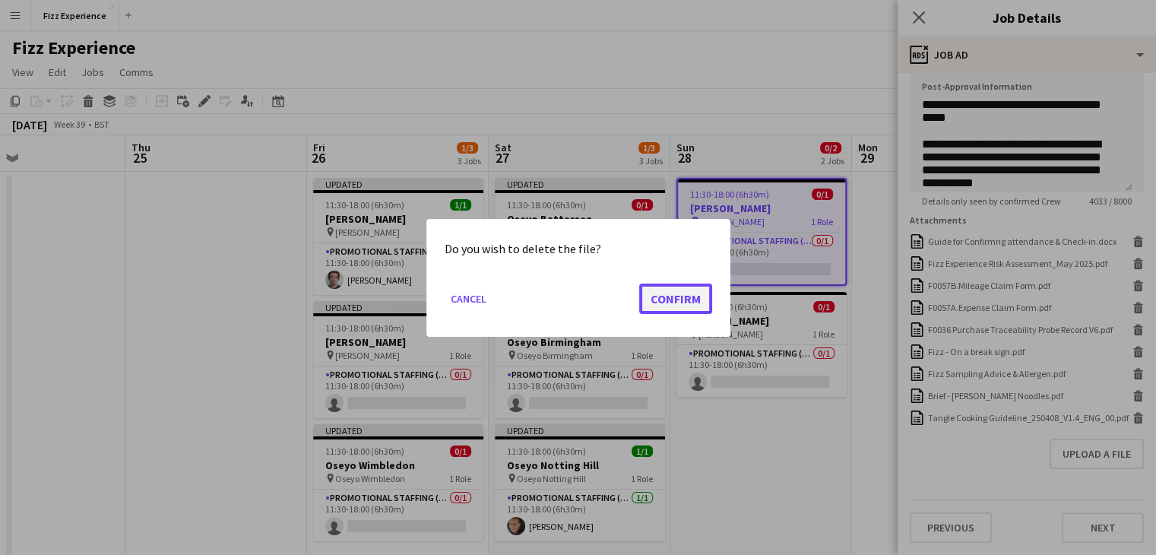
click at [658, 305] on button "Confirm" at bounding box center [675, 298] width 73 height 30
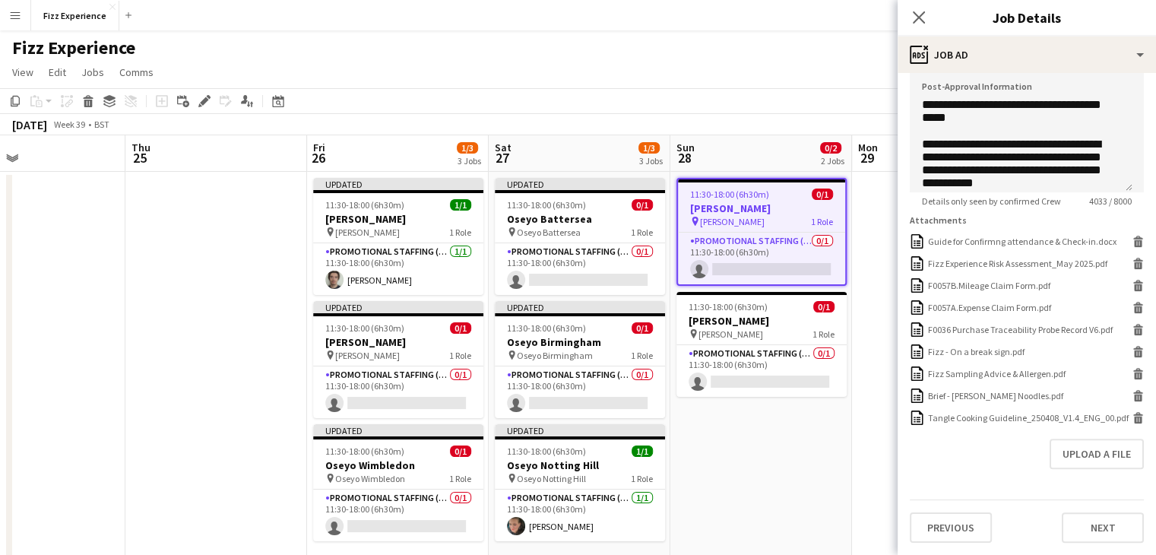
scroll to position [377, 0]
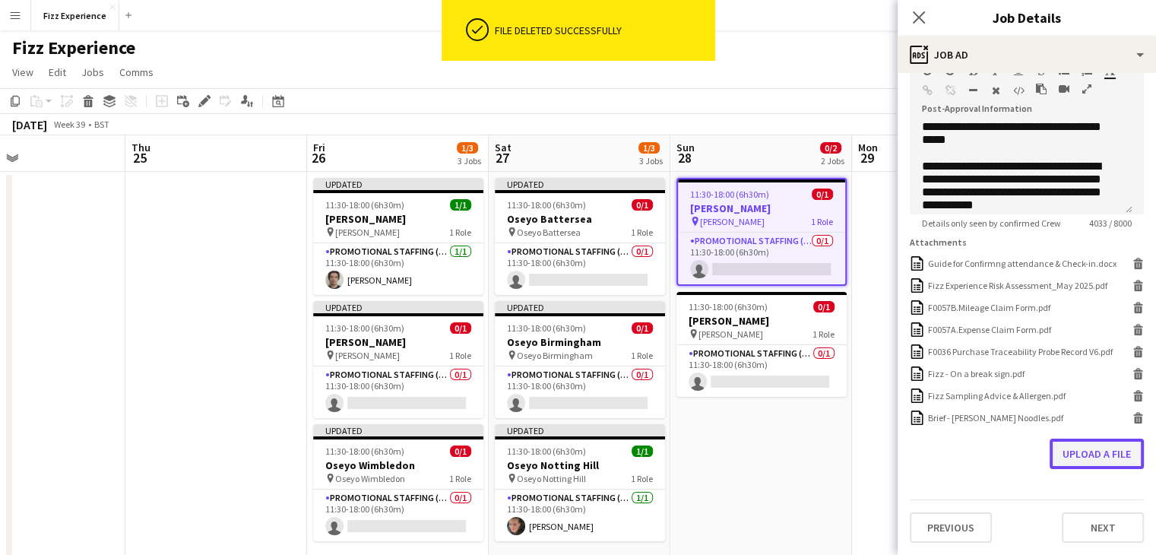
click at [1095, 455] on button "Upload a file" at bounding box center [1097, 454] width 94 height 30
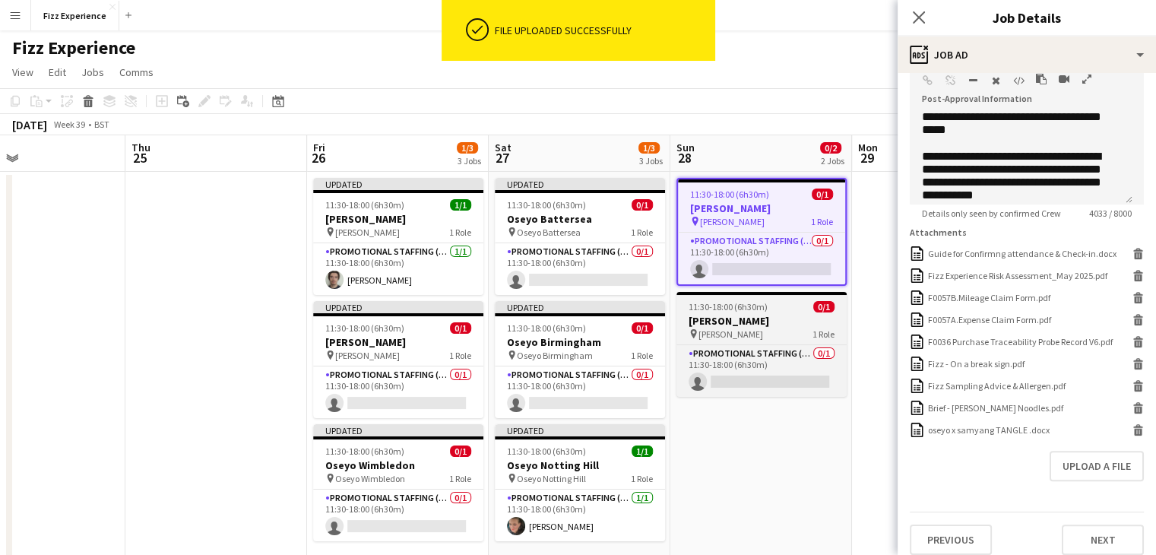
click at [749, 325] on h3 "[PERSON_NAME]" at bounding box center [762, 321] width 170 height 14
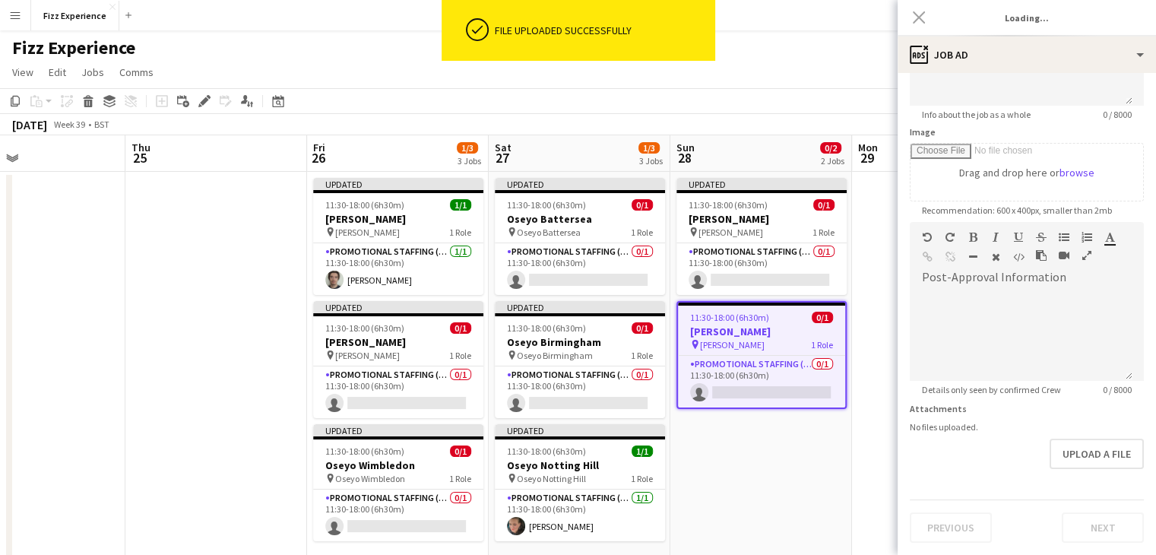
type input "**********"
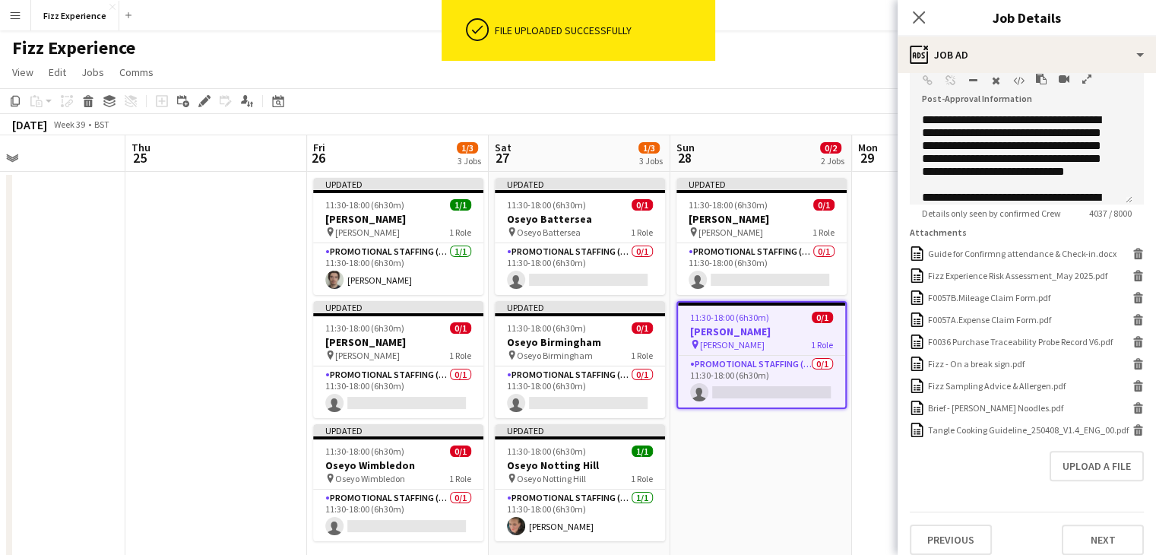
click at [1086, 78] on icon "button" at bounding box center [1087, 79] width 9 height 11
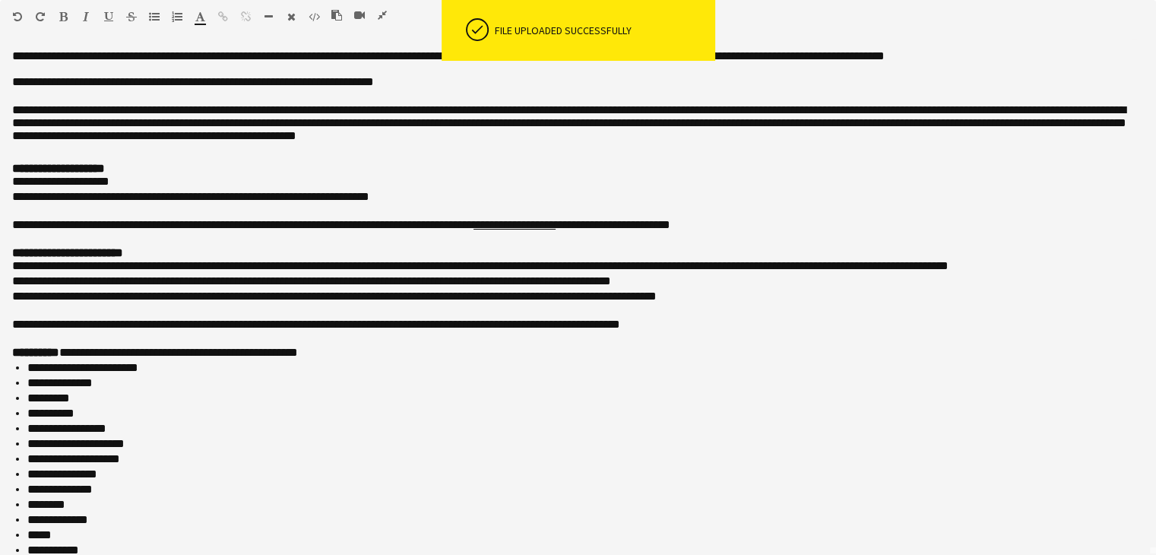
scroll to position [0, 0]
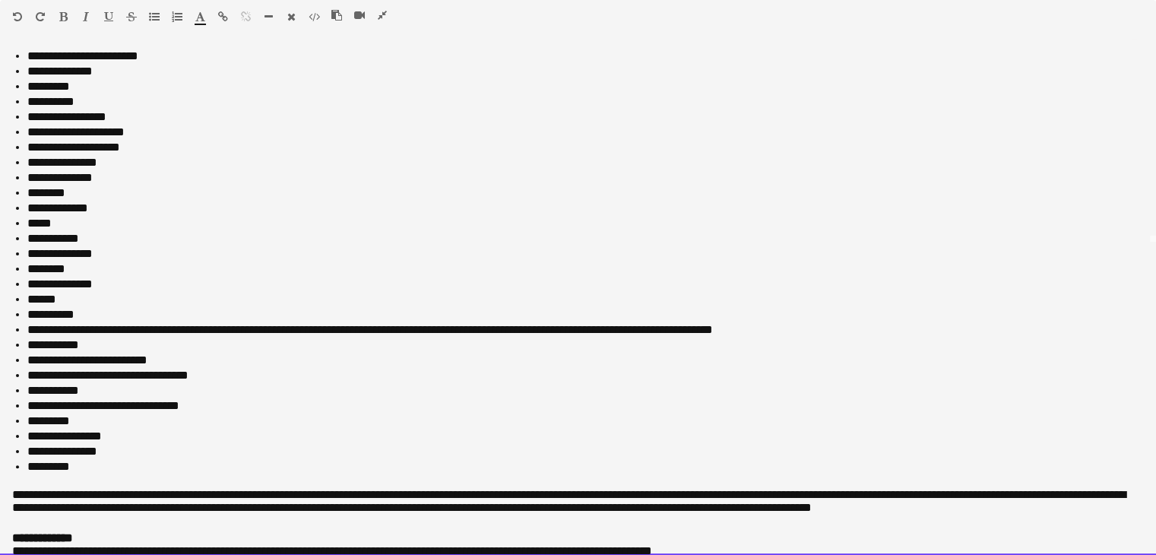
drag, startPoint x: 6, startPoint y: 49, endPoint x: 645, endPoint y: 590, distance: 837.2
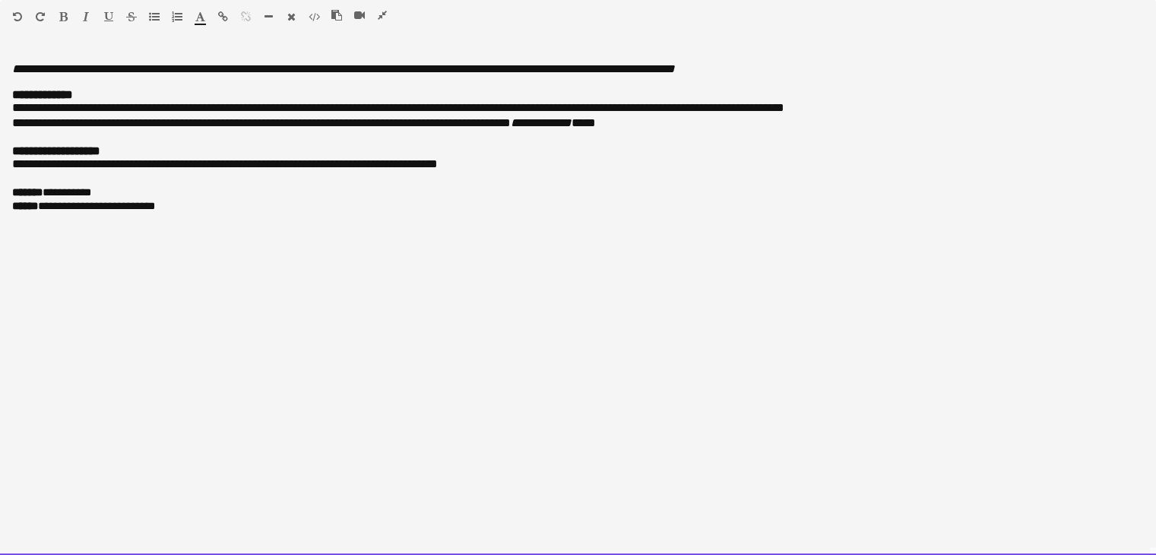
drag, startPoint x: 614, startPoint y: 363, endPoint x: 35, endPoint y: 2, distance: 681.7
click at [35, 2] on div "**********" at bounding box center [578, 277] width 1156 height 555
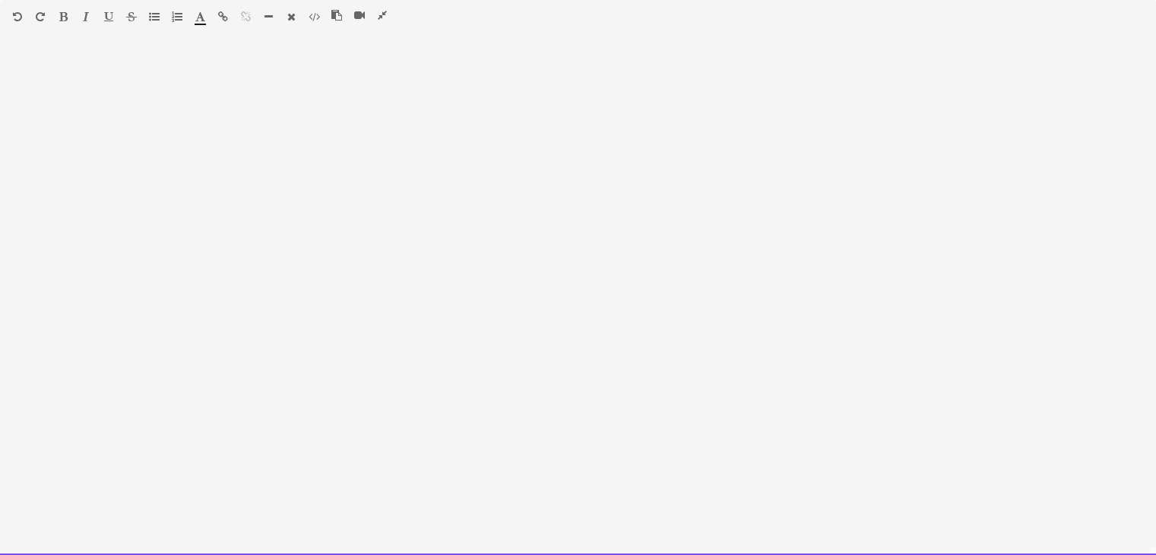
scroll to position [620, 0]
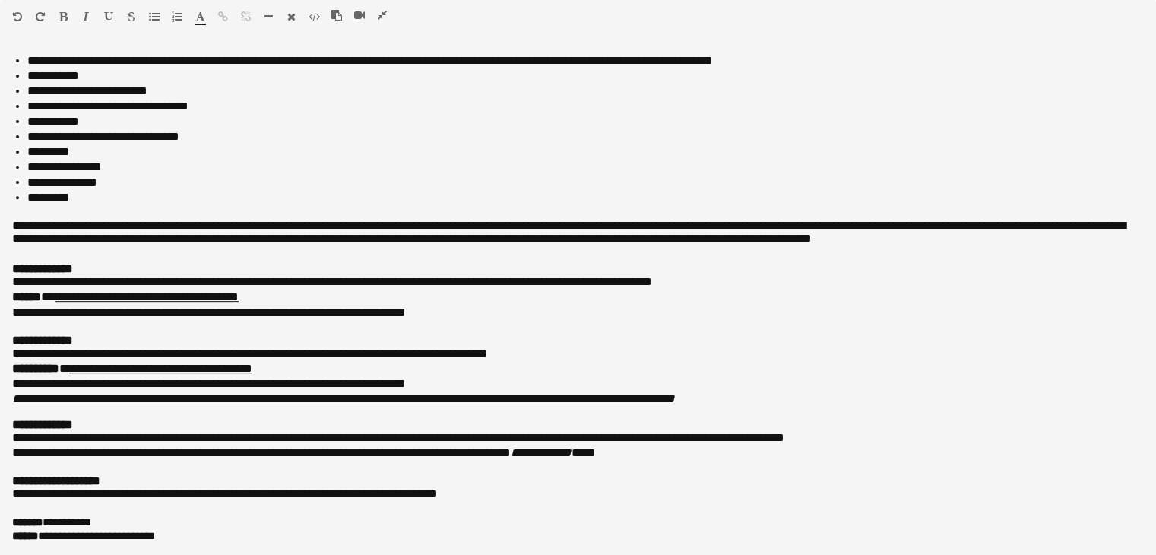
click at [380, 15] on icon "button" at bounding box center [382, 15] width 9 height 11
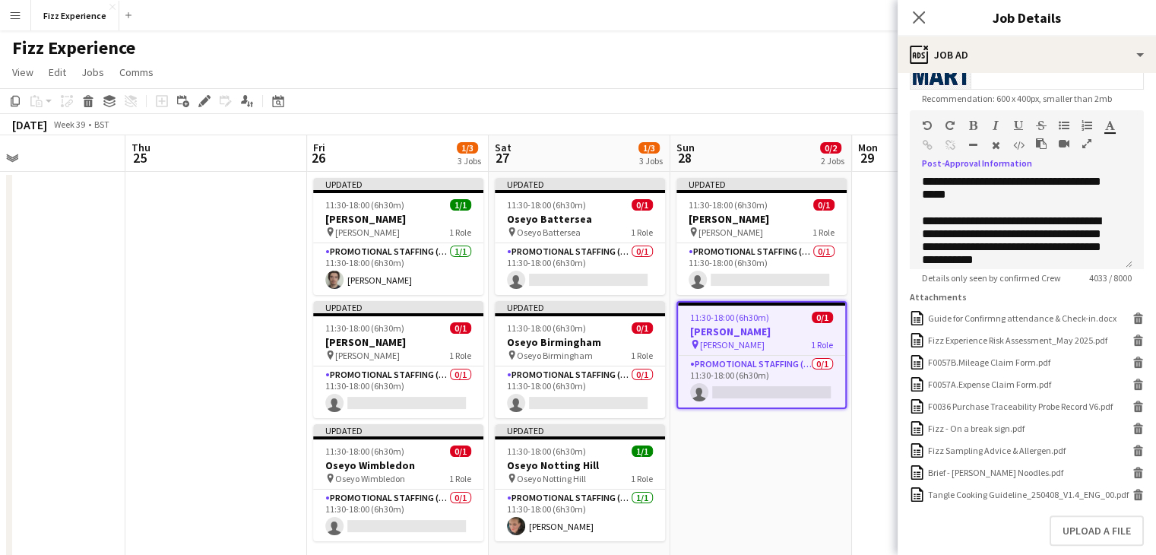
scroll to position [408, 0]
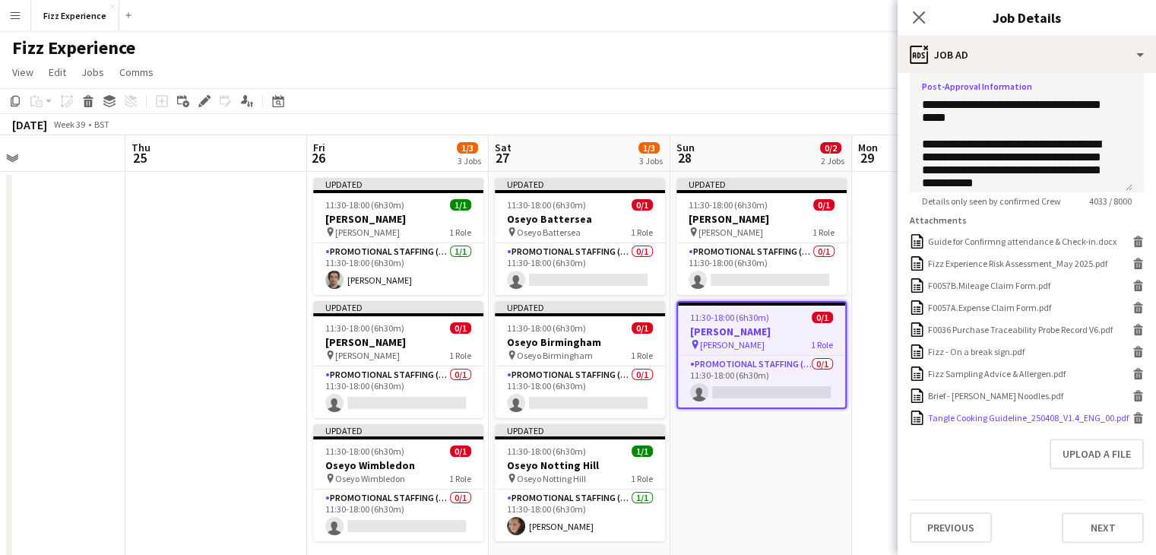
click at [1135, 417] on icon at bounding box center [1139, 420] width 8 height 7
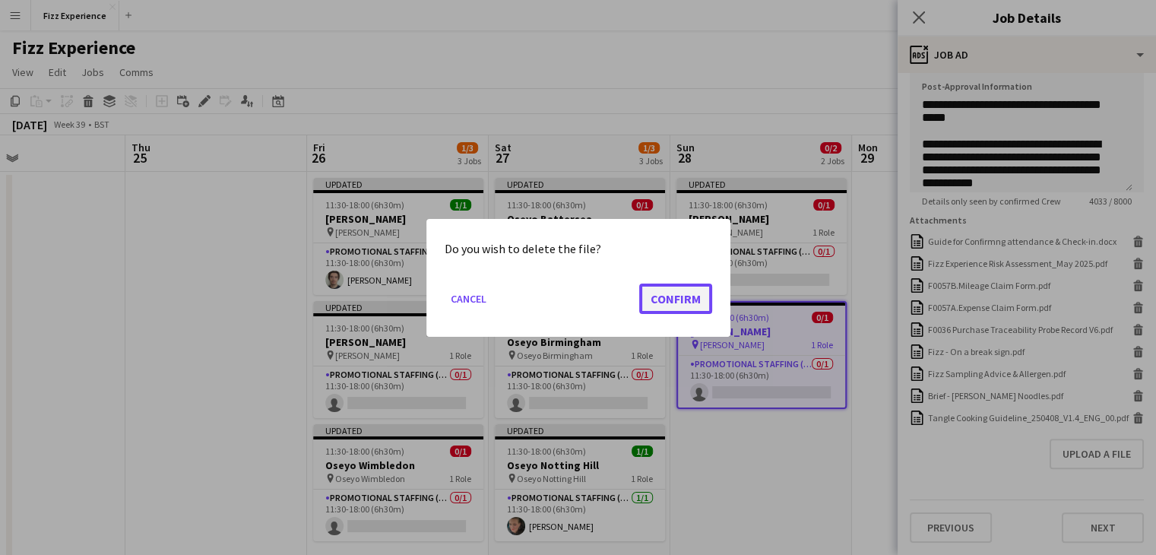
click at [681, 297] on button "Confirm" at bounding box center [675, 298] width 73 height 30
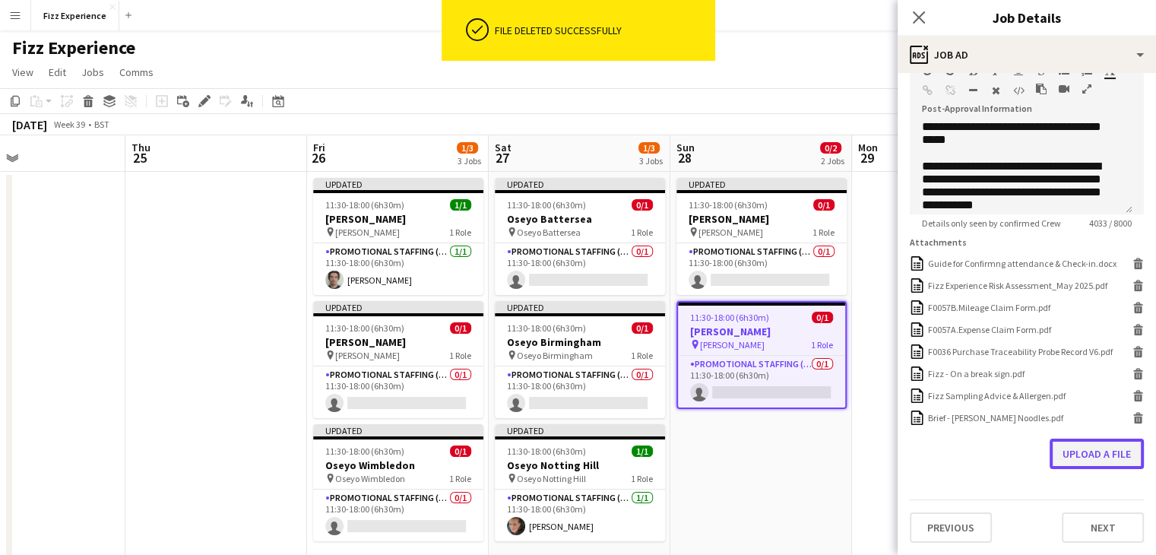
click at [1083, 451] on button "Upload a file" at bounding box center [1097, 454] width 94 height 30
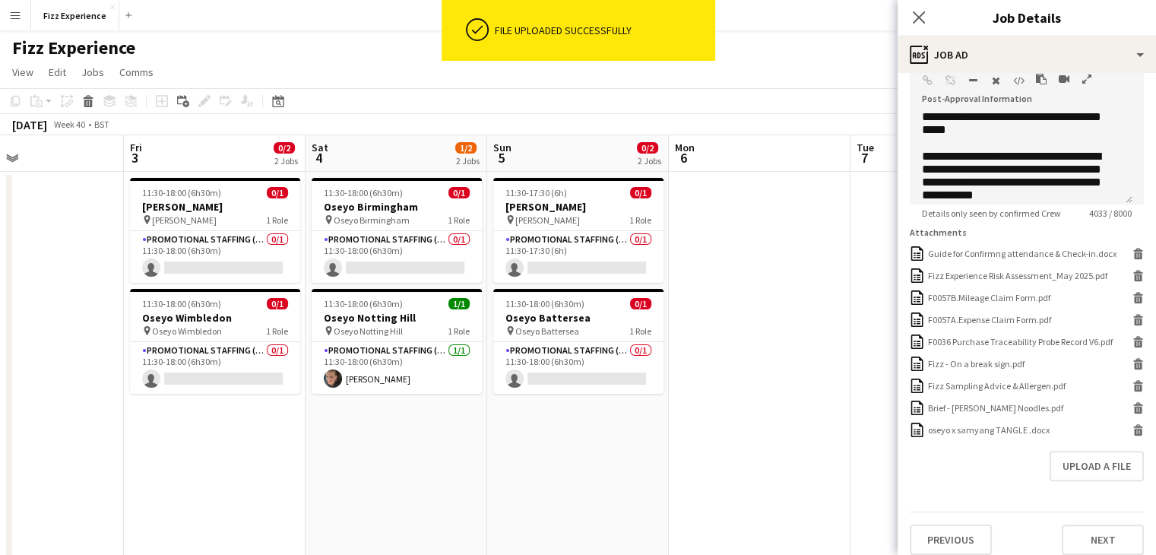
scroll to position [0, 426]
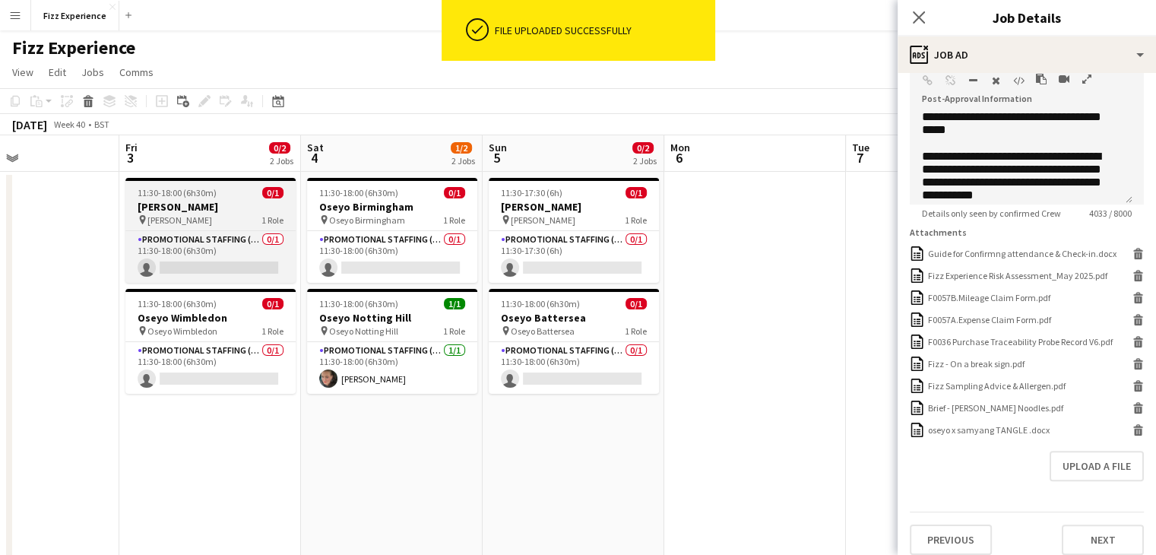
click at [228, 214] on div "pin Oseyo Paddington 1 Role" at bounding box center [210, 220] width 170 height 12
type input "**********"
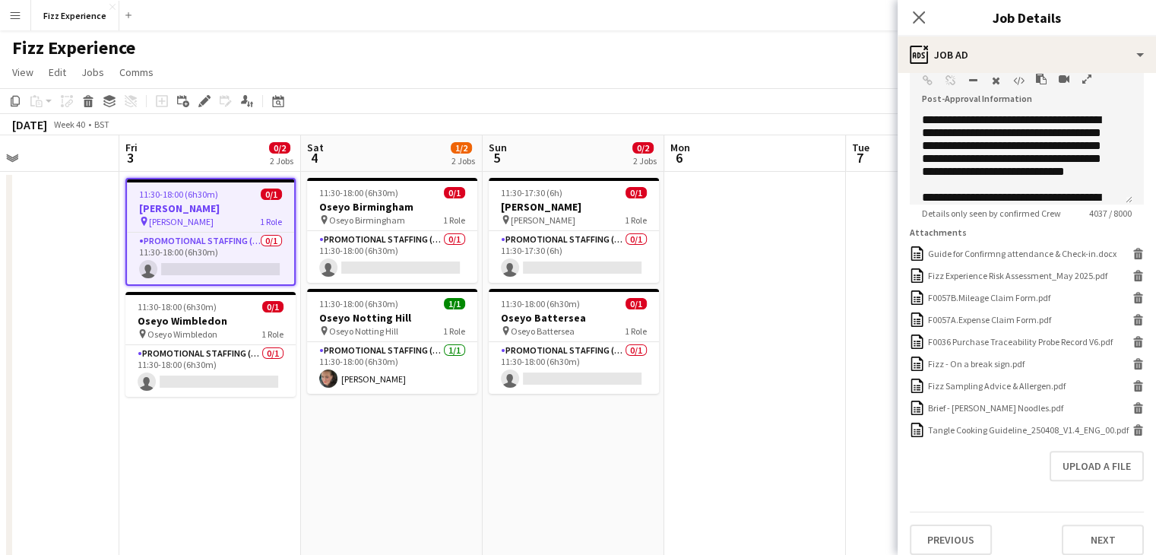
click at [1083, 80] on icon "button" at bounding box center [1087, 79] width 9 height 11
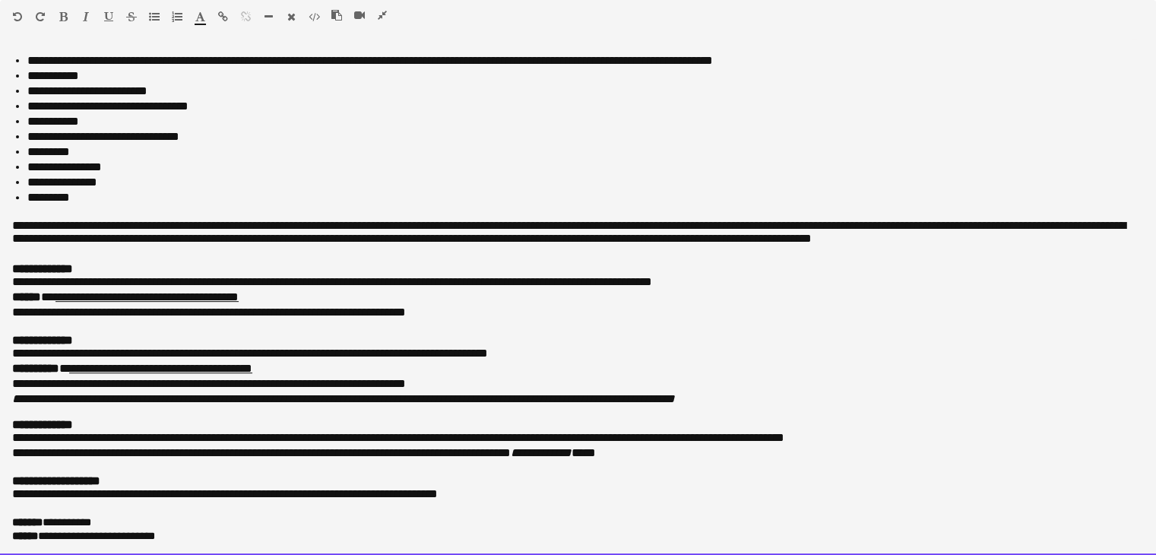
scroll to position [0, 0]
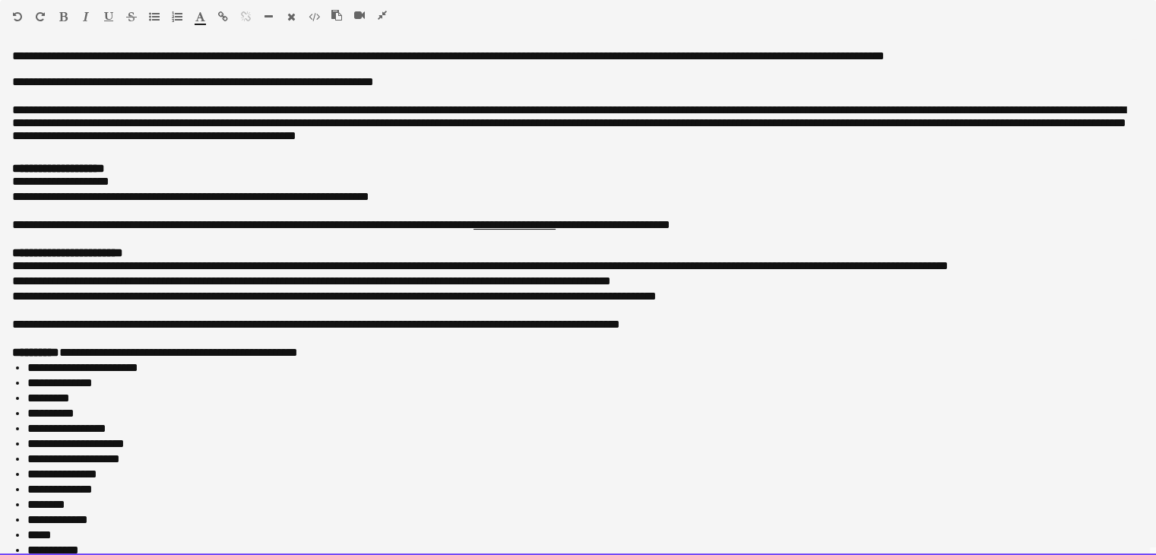
drag, startPoint x: 207, startPoint y: 527, endPoint x: 24, endPoint y: -66, distance: 620.7
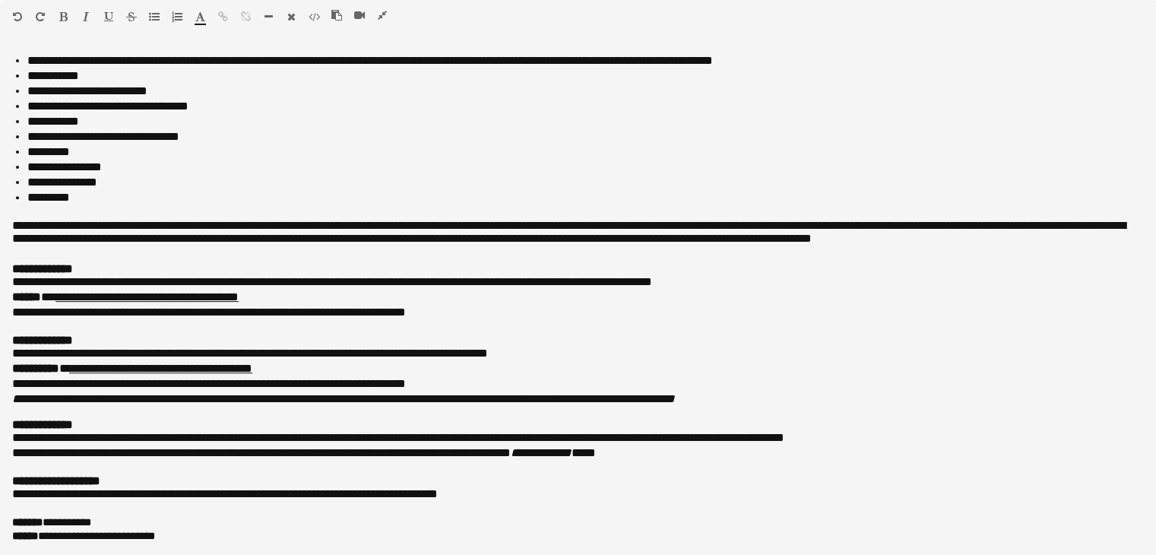
click at [379, 19] on icon "button" at bounding box center [382, 15] width 9 height 11
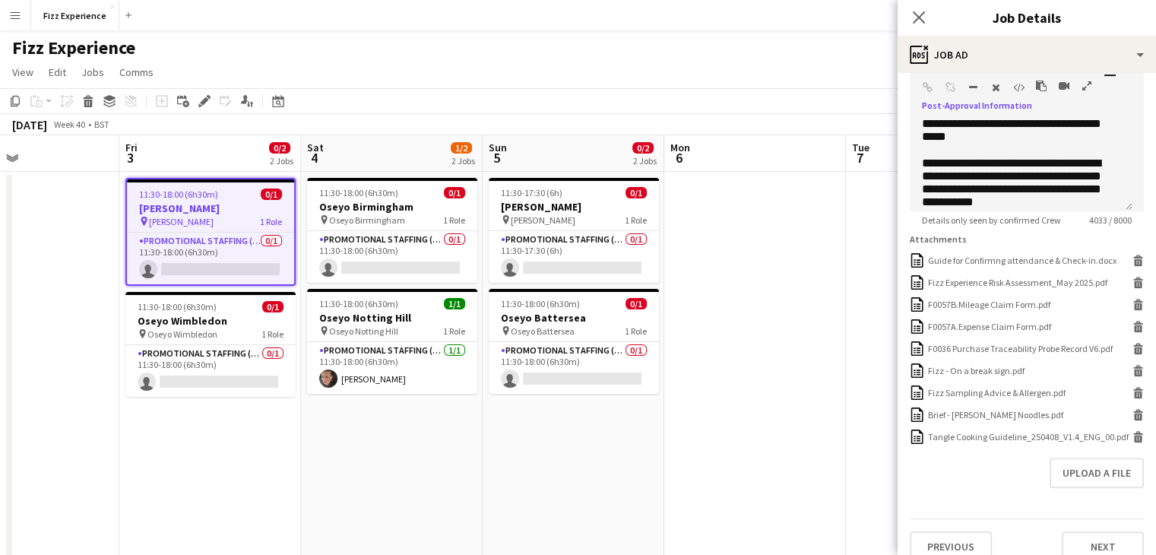
scroll to position [371, 0]
click at [1135, 442] on icon at bounding box center [1139, 438] width 8 height 7
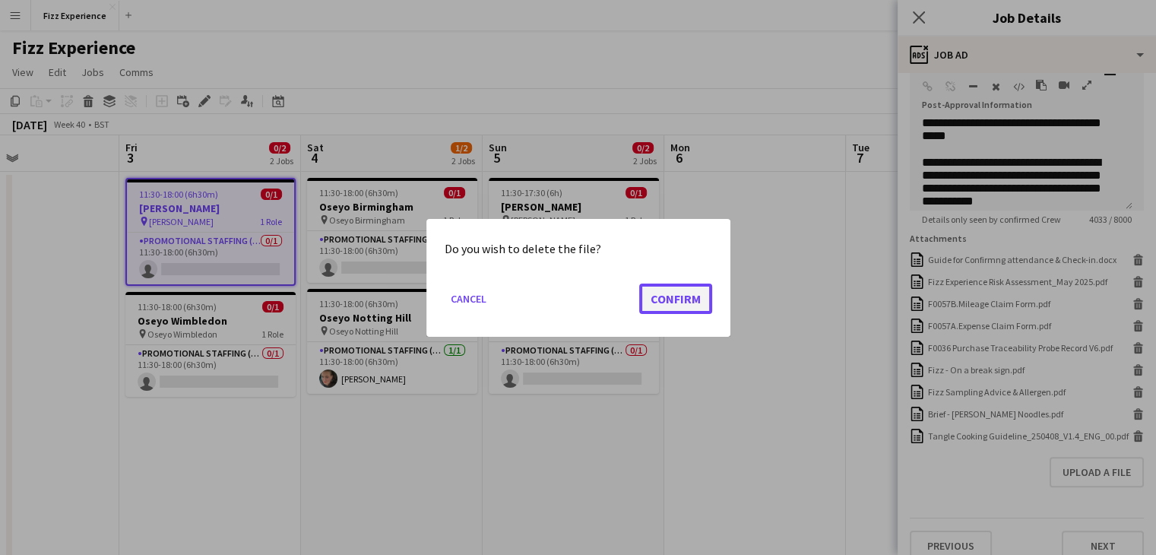
click at [691, 294] on button "Confirm" at bounding box center [675, 298] width 73 height 30
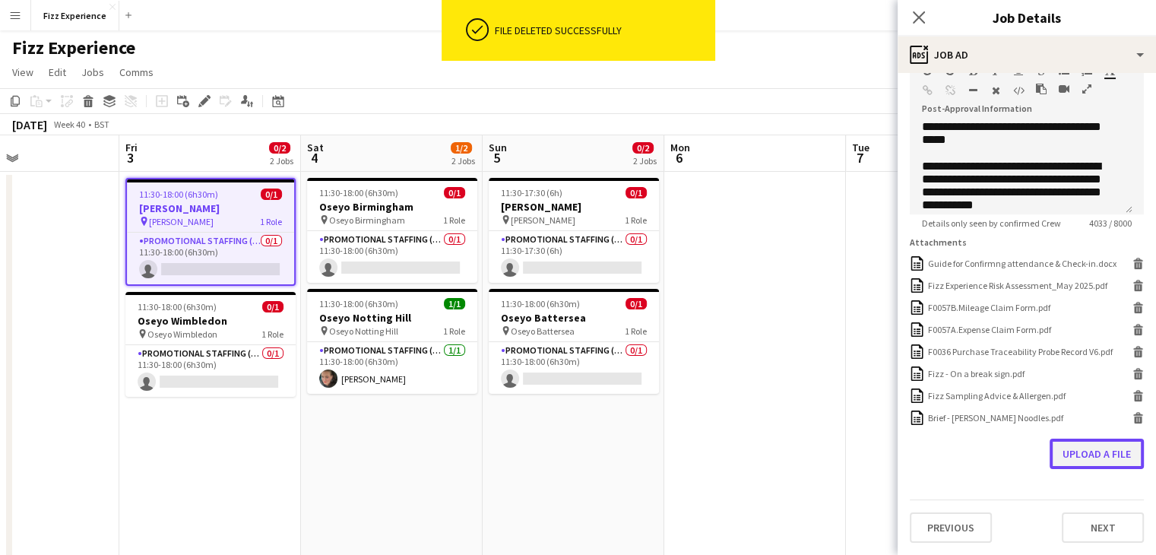
click at [1077, 454] on button "Upload a file" at bounding box center [1097, 454] width 94 height 30
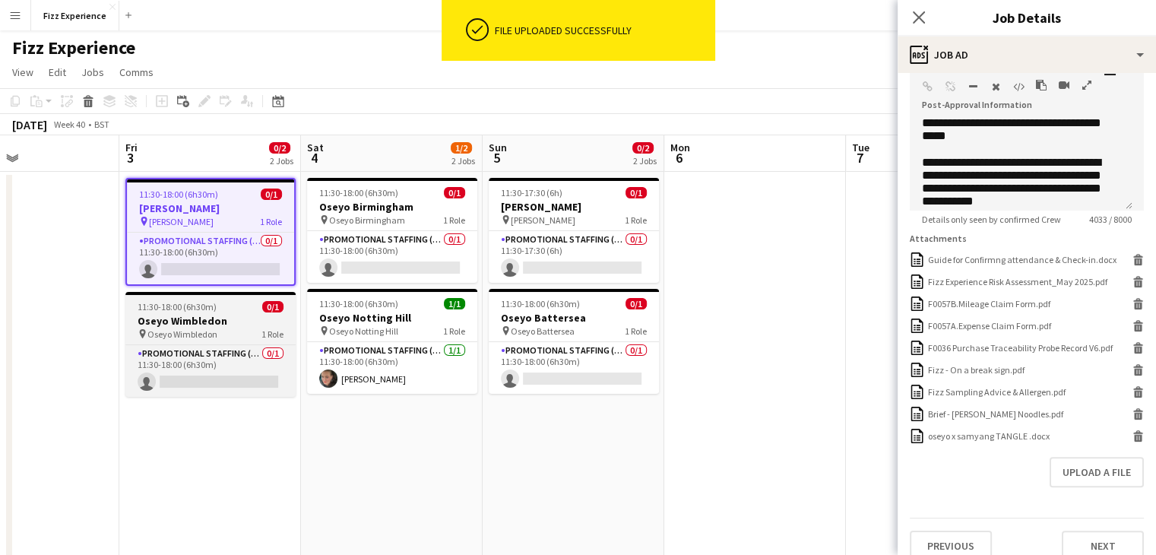
click at [217, 329] on div "pin Oseyo Wimbledon 1 Role" at bounding box center [210, 334] width 170 height 12
type input "**********"
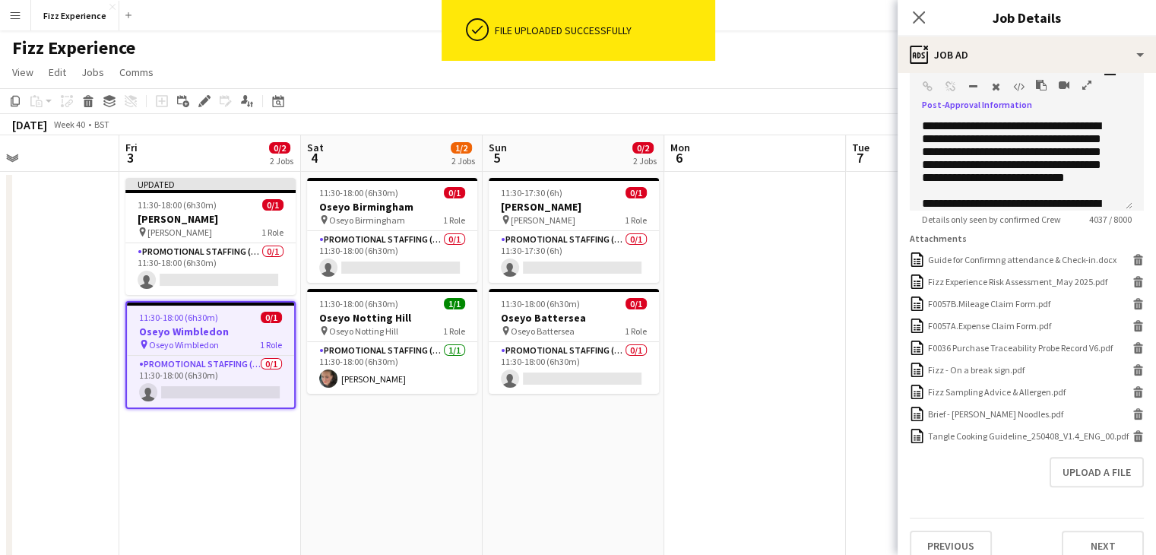
click at [1082, 86] on button "button" at bounding box center [1087, 85] width 11 height 12
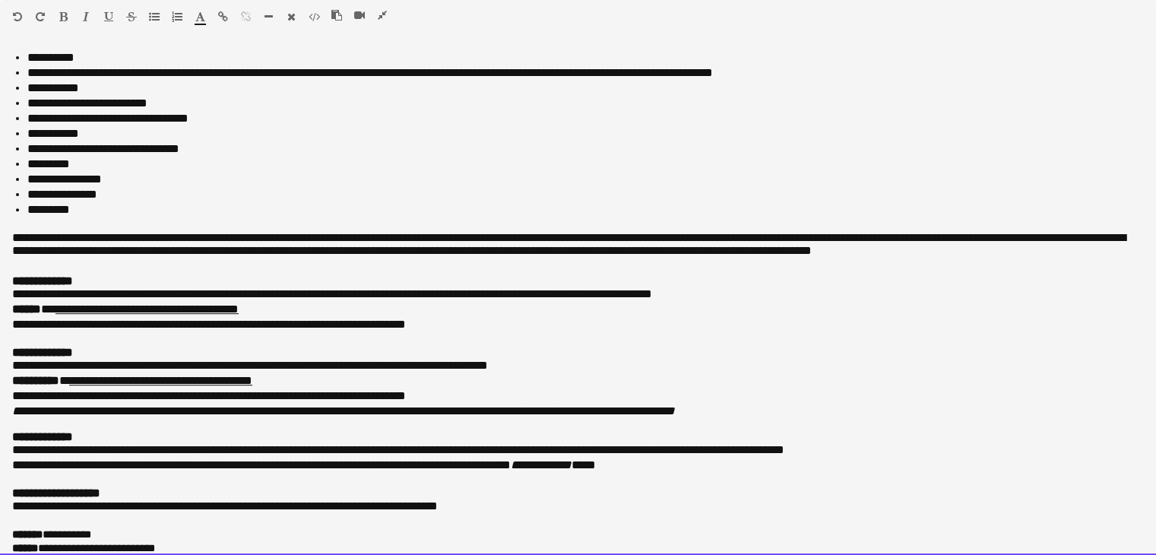
scroll to position [631, 0]
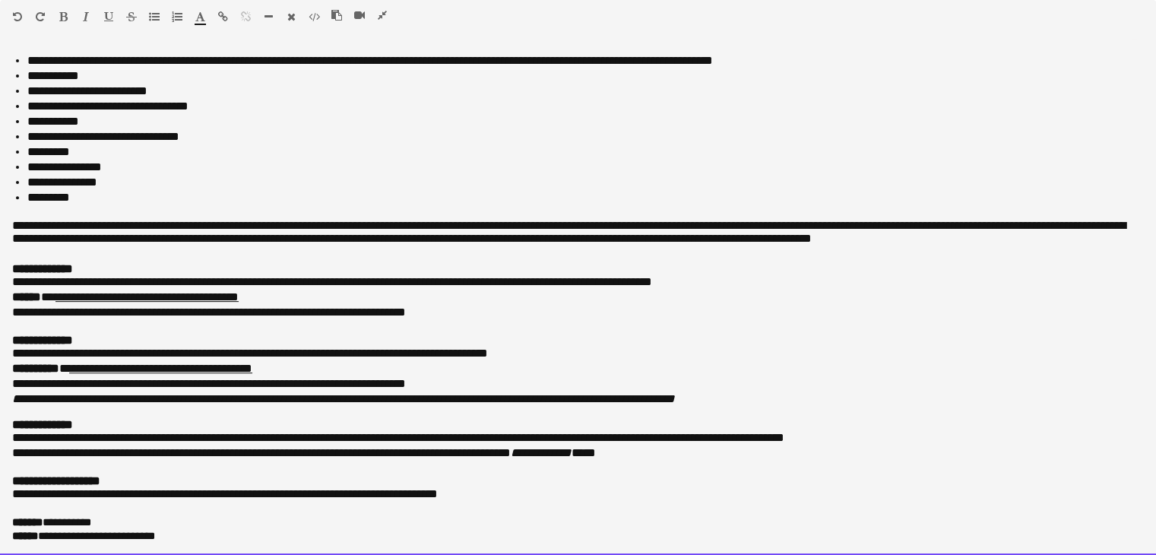
drag, startPoint x: 10, startPoint y: 51, endPoint x: 335, endPoint y: 590, distance: 629.3
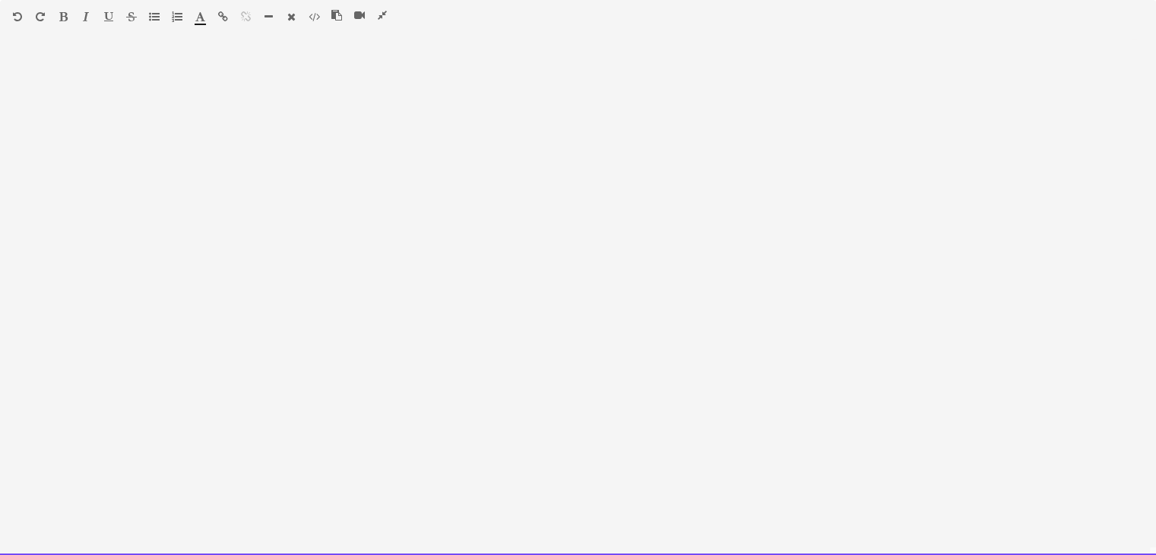
scroll to position [620, 0]
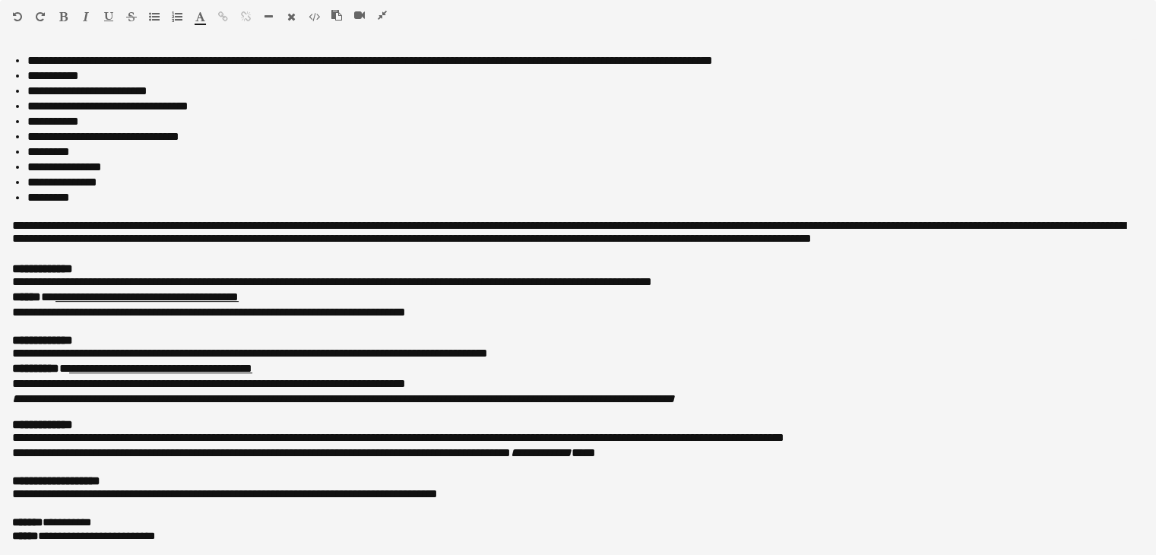
click at [378, 16] on icon "button" at bounding box center [382, 15] width 9 height 11
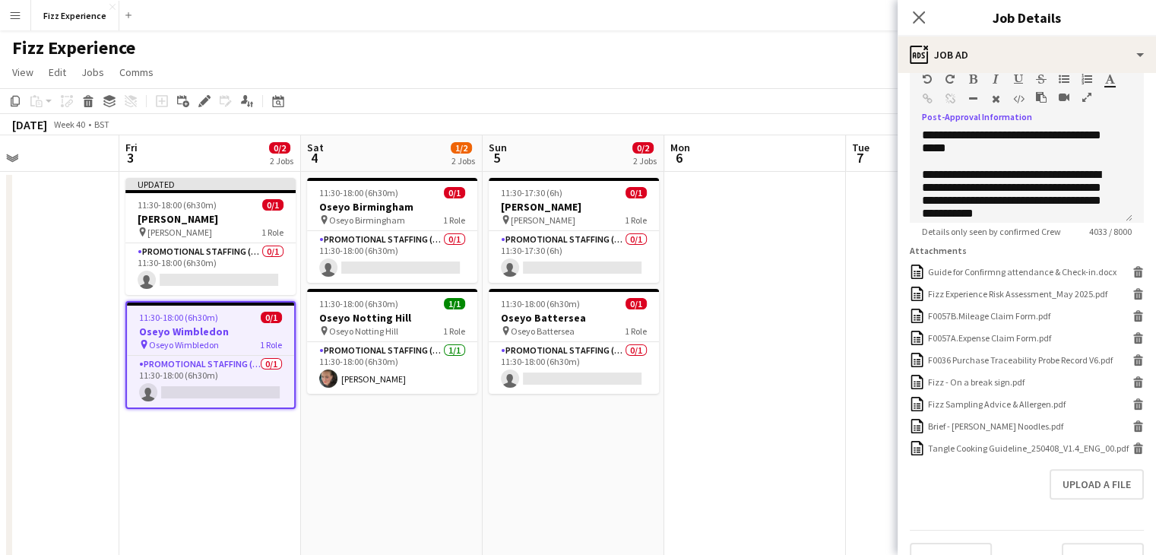
scroll to position [383, 0]
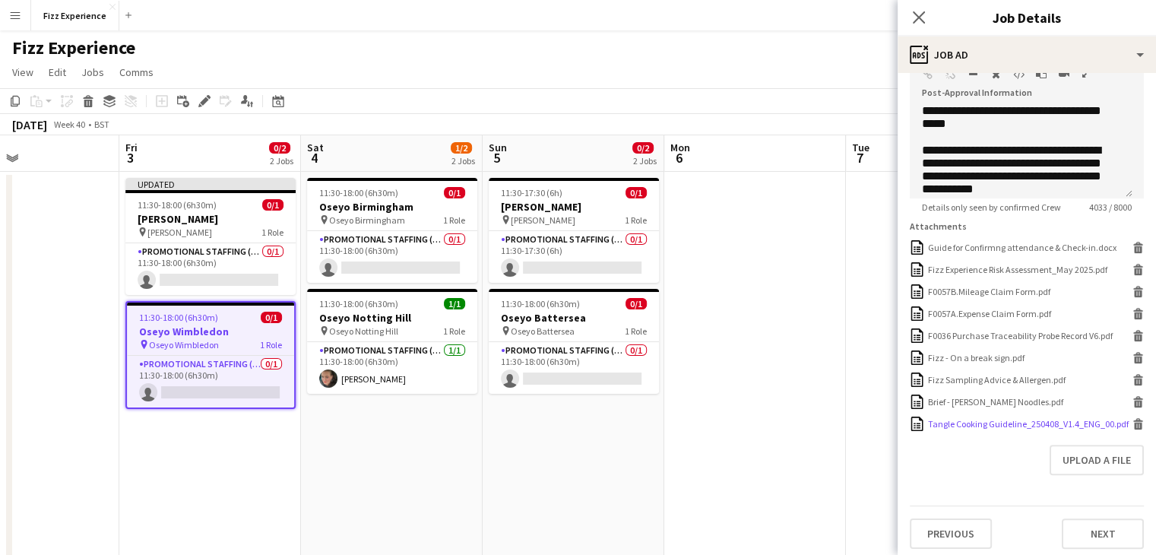
click at [1133, 430] on icon "Delete" at bounding box center [1138, 423] width 11 height 11
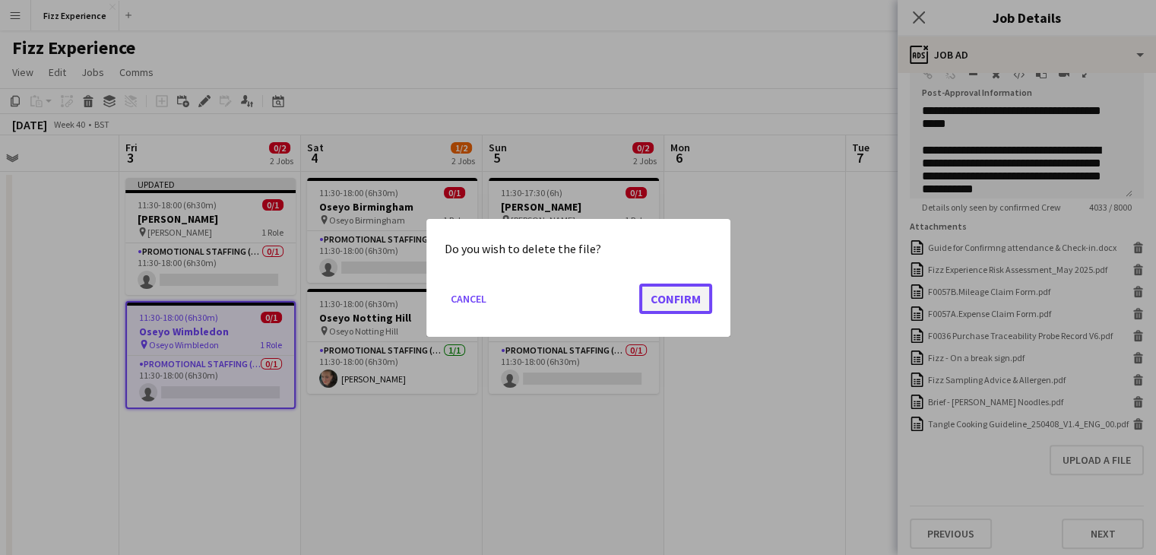
click at [687, 302] on button "Confirm" at bounding box center [675, 298] width 73 height 30
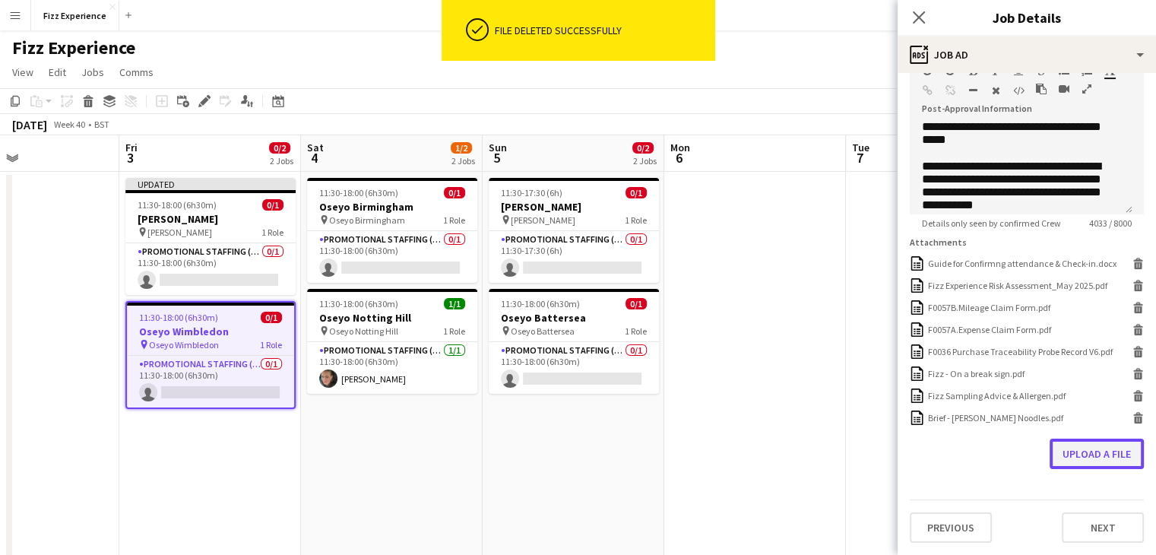
click at [1082, 454] on button "Upload a file" at bounding box center [1097, 454] width 94 height 30
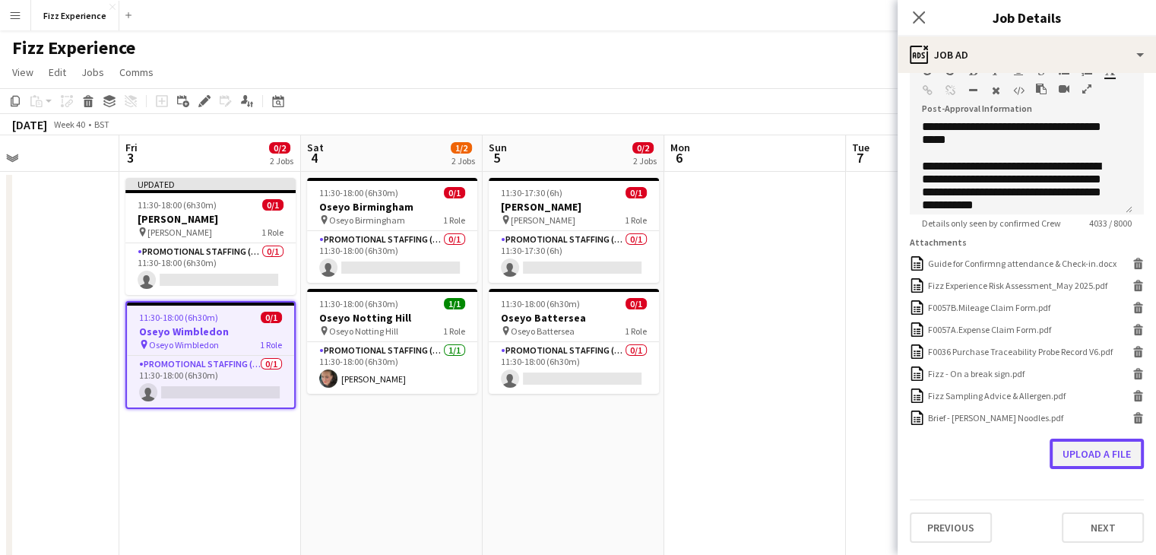
scroll to position [377, 0]
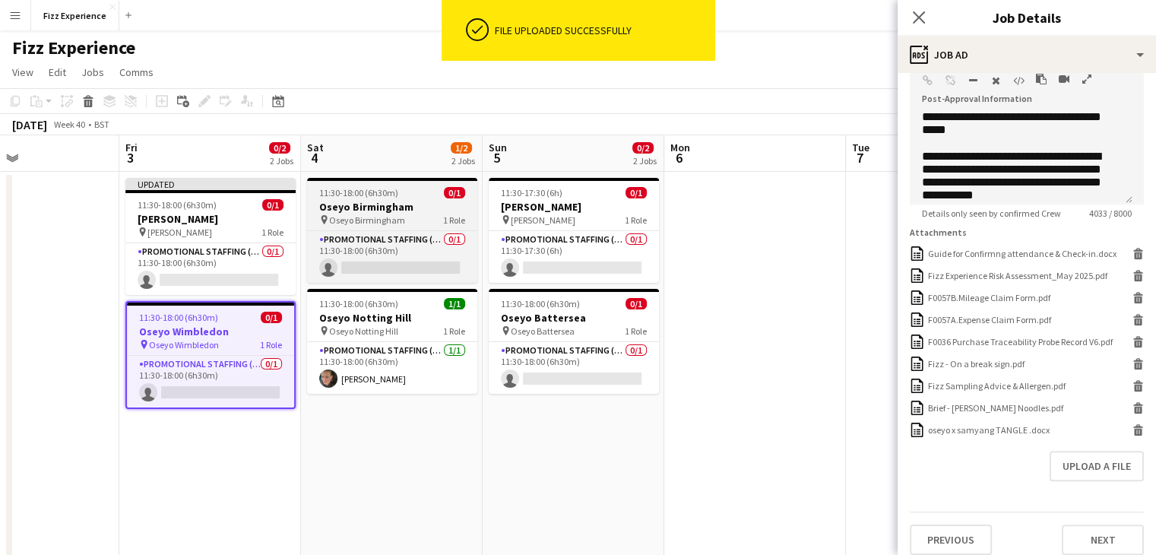
click at [388, 204] on h3 "Oseyo Birmingham" at bounding box center [392, 207] width 170 height 14
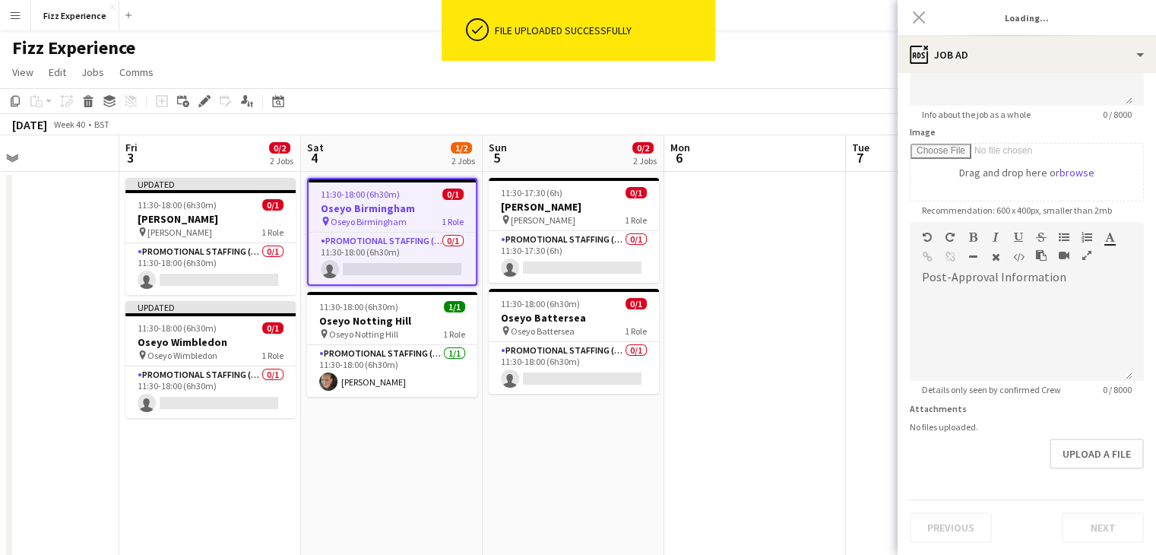
type input "**********"
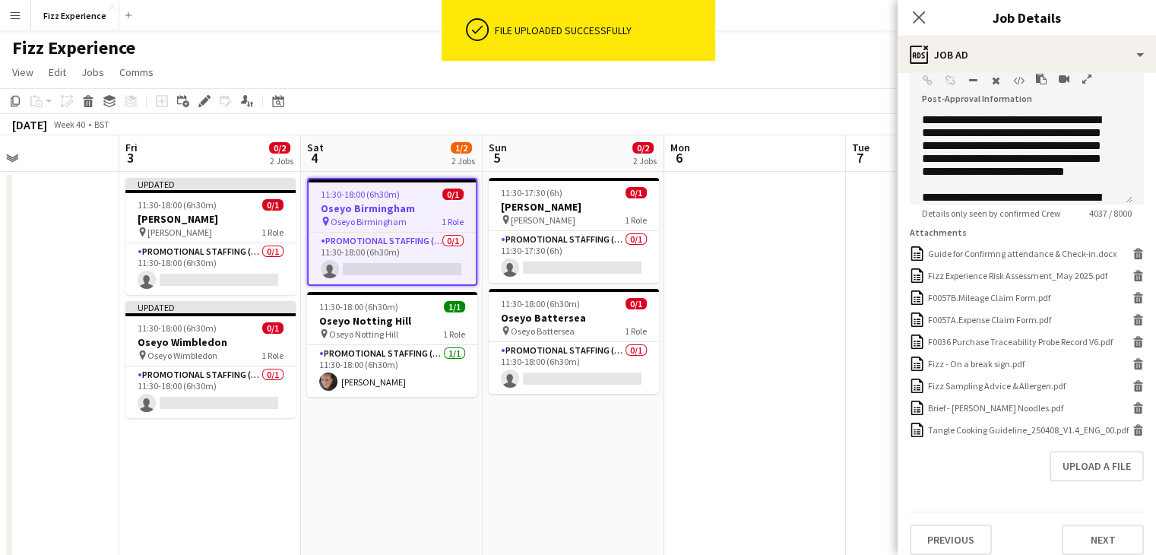
click at [1087, 80] on icon "button" at bounding box center [1087, 79] width 9 height 11
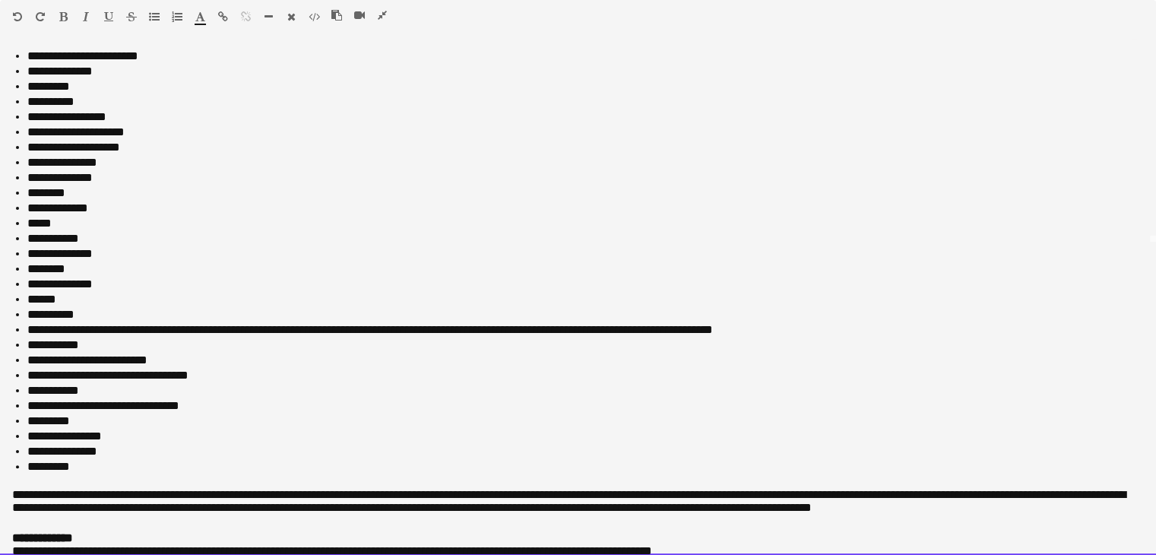
scroll to position [631, 0]
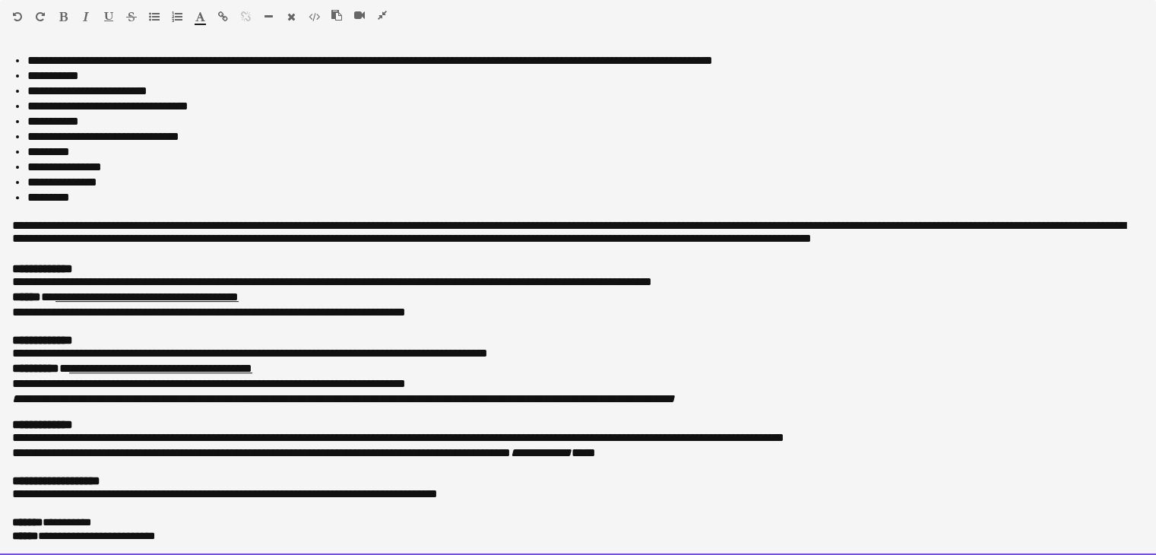
drag, startPoint x: 14, startPoint y: 58, endPoint x: 658, endPoint y: 590, distance: 835.5
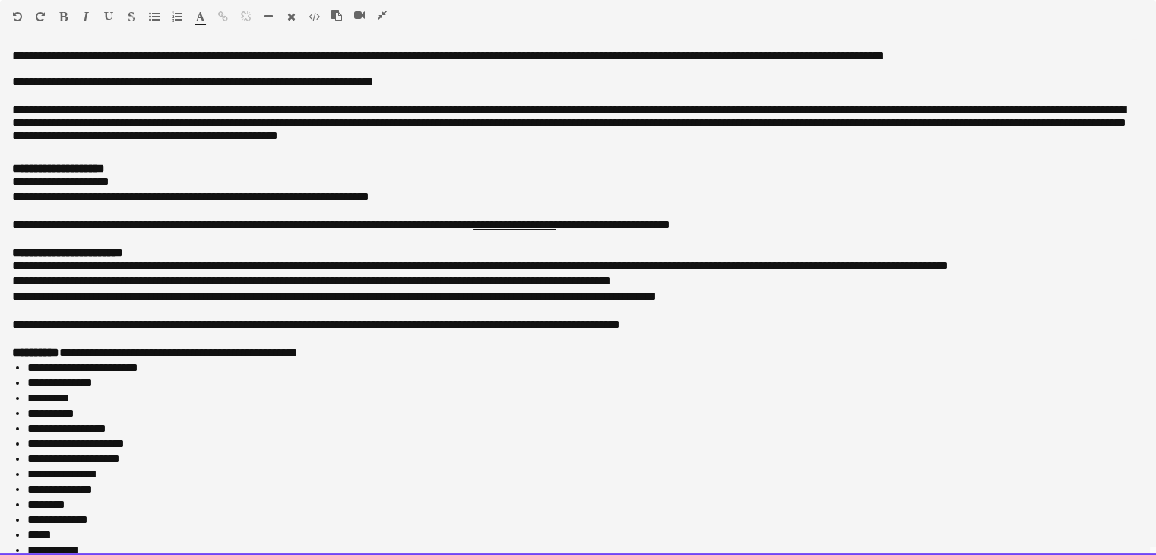
scroll to position [620, 0]
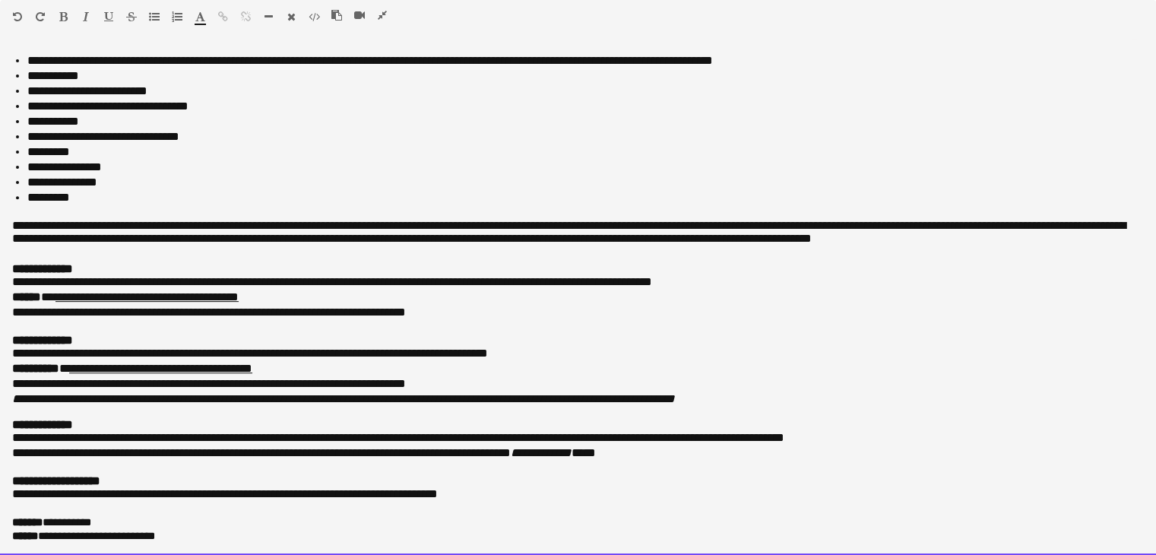
click at [380, 22] on div at bounding box center [366, 18] width 68 height 18
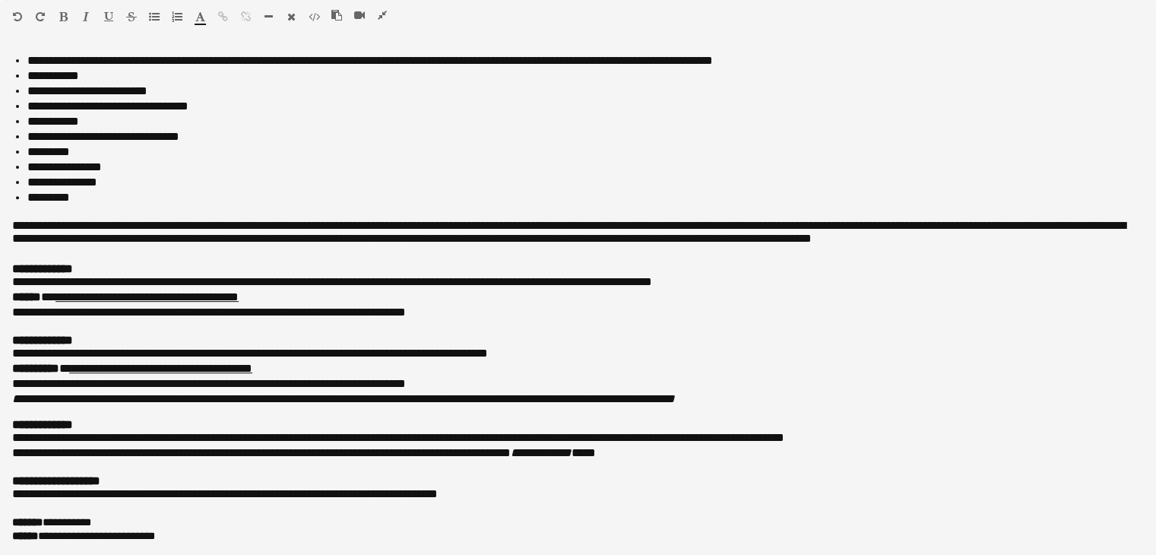
click at [380, 17] on icon "button" at bounding box center [382, 15] width 9 height 11
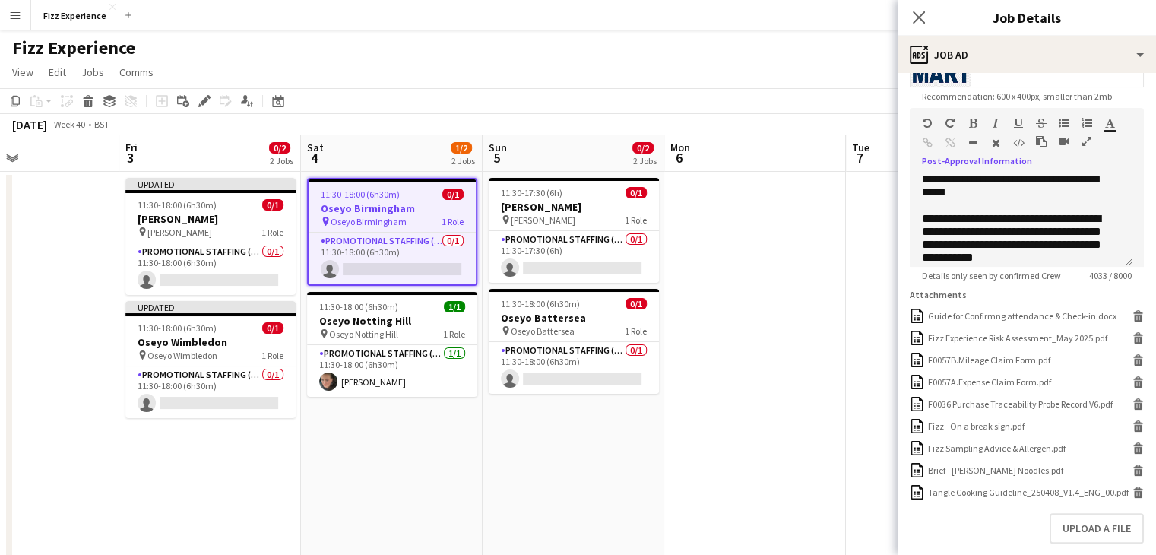
scroll to position [408, 0]
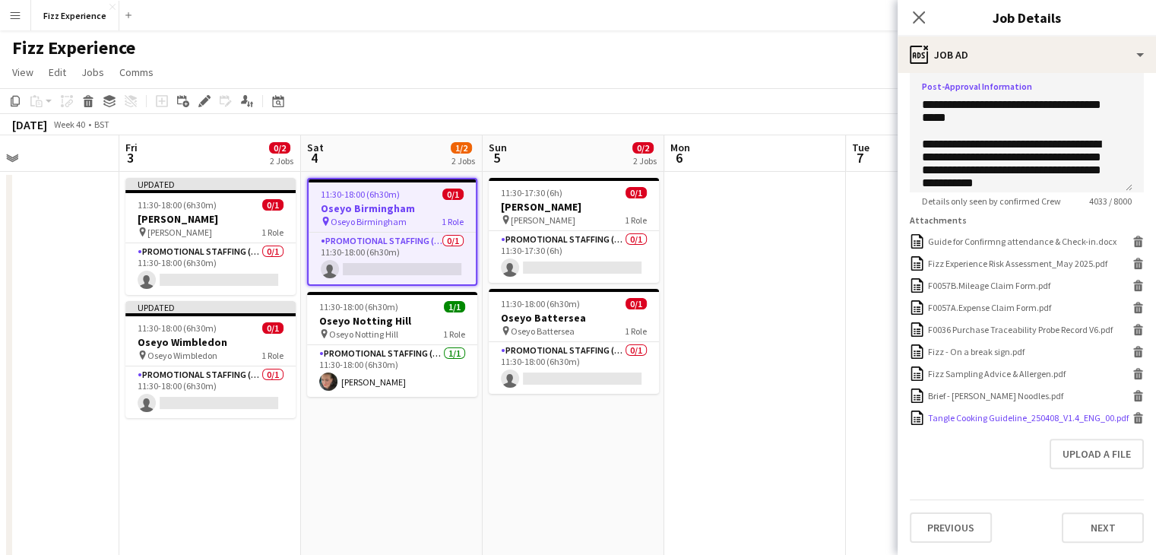
click at [1135, 417] on icon at bounding box center [1139, 420] width 8 height 7
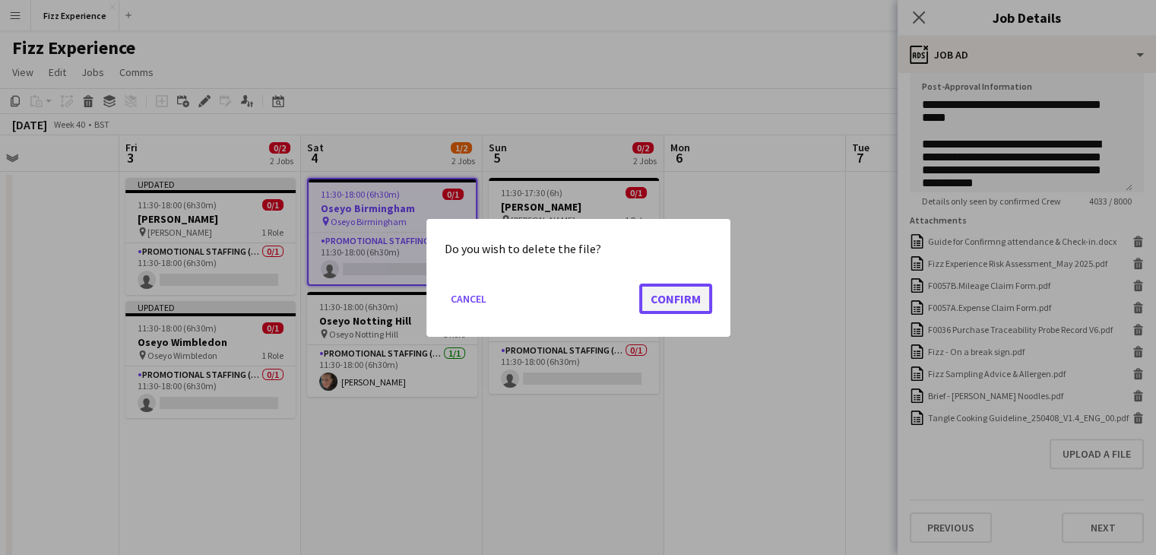
click at [669, 290] on button "Confirm" at bounding box center [675, 298] width 73 height 30
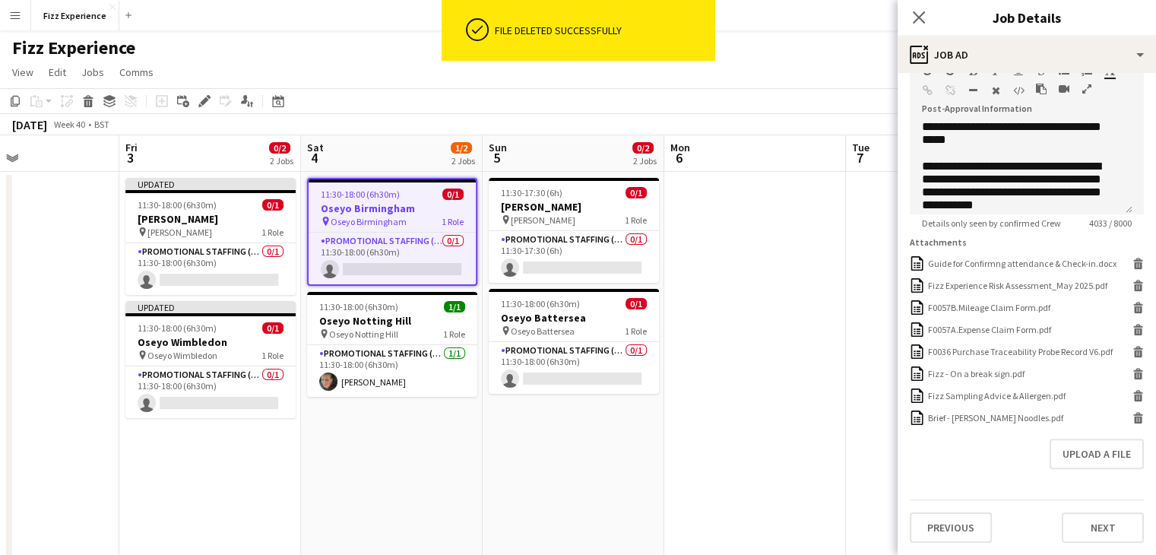
scroll to position [377, 0]
click at [1086, 448] on button "Upload a file" at bounding box center [1097, 454] width 94 height 30
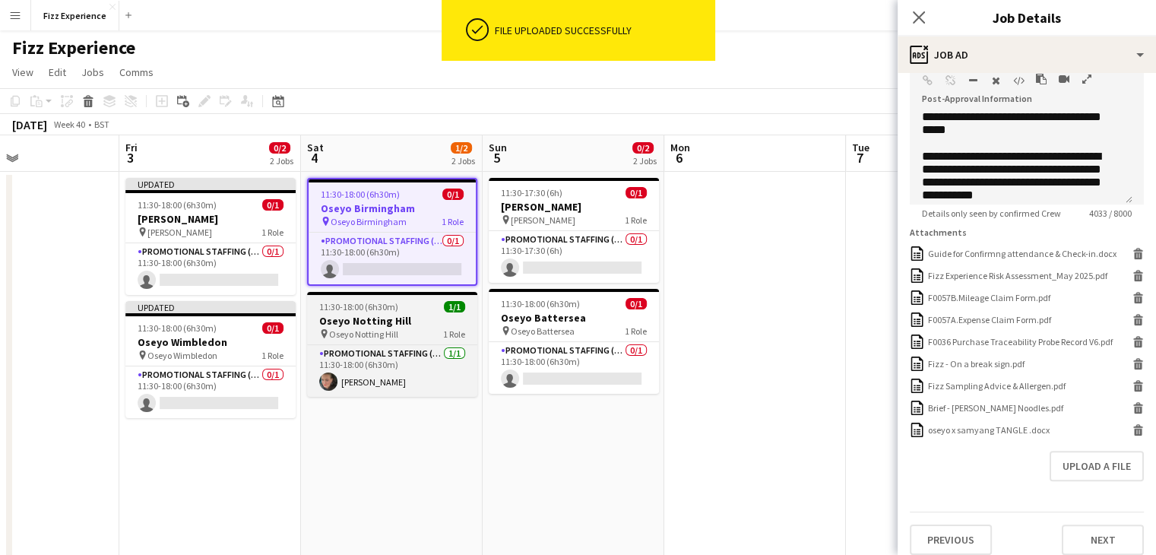
click at [414, 322] on h3 "Oseyo Notting Hill" at bounding box center [392, 321] width 170 height 14
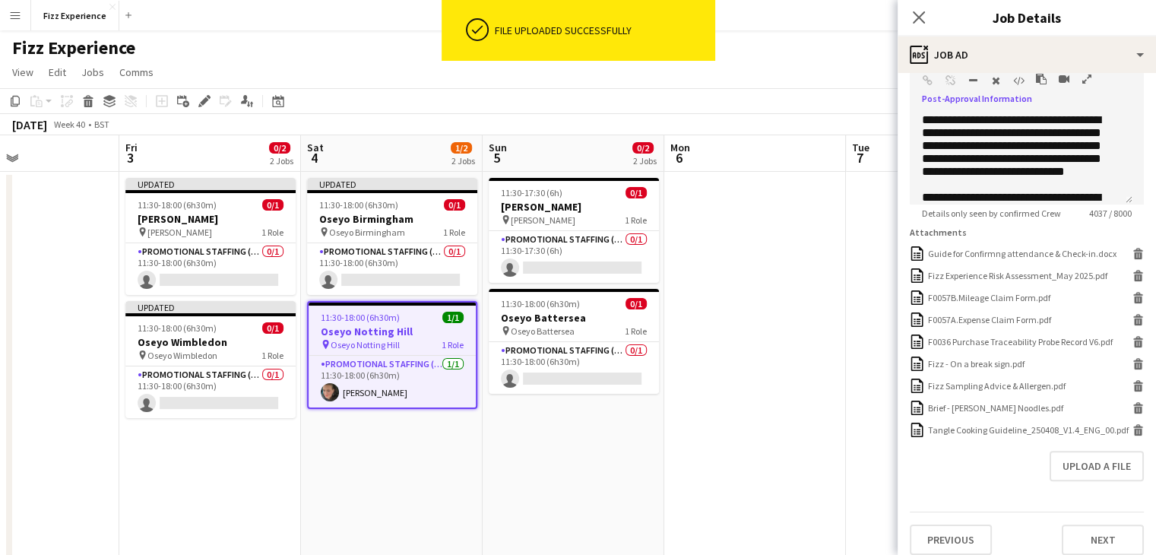
click at [1083, 80] on icon "button" at bounding box center [1087, 79] width 9 height 11
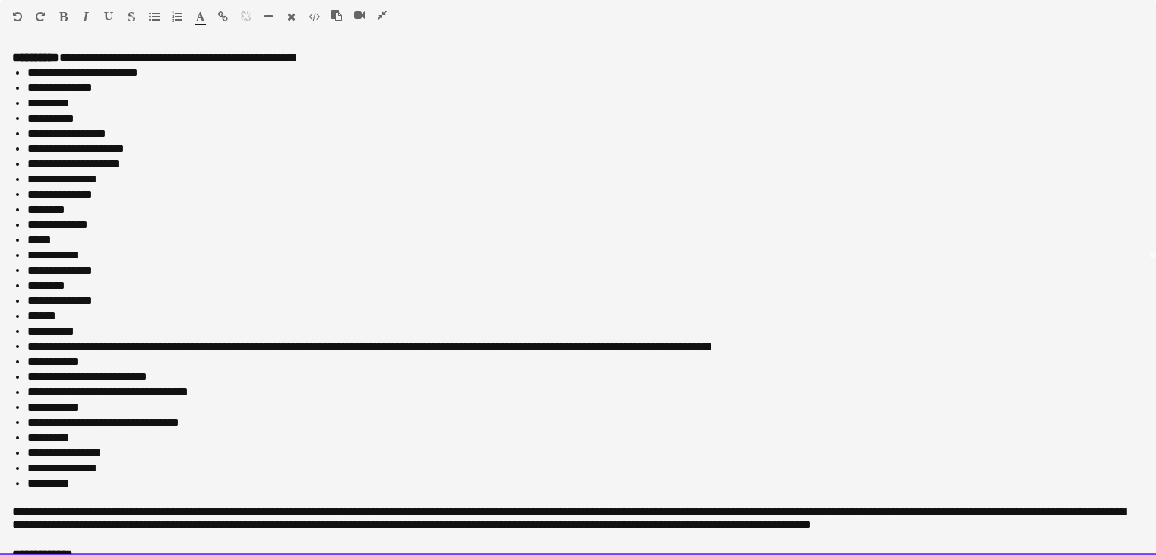
scroll to position [631, 0]
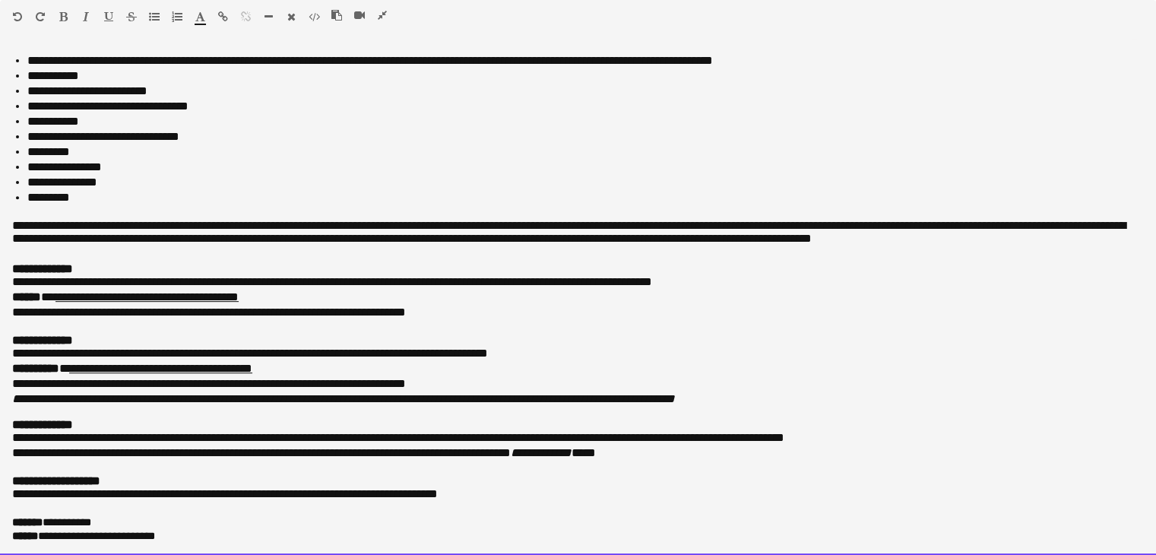
drag, startPoint x: 10, startPoint y: 51, endPoint x: 636, endPoint y: 590, distance: 826.5
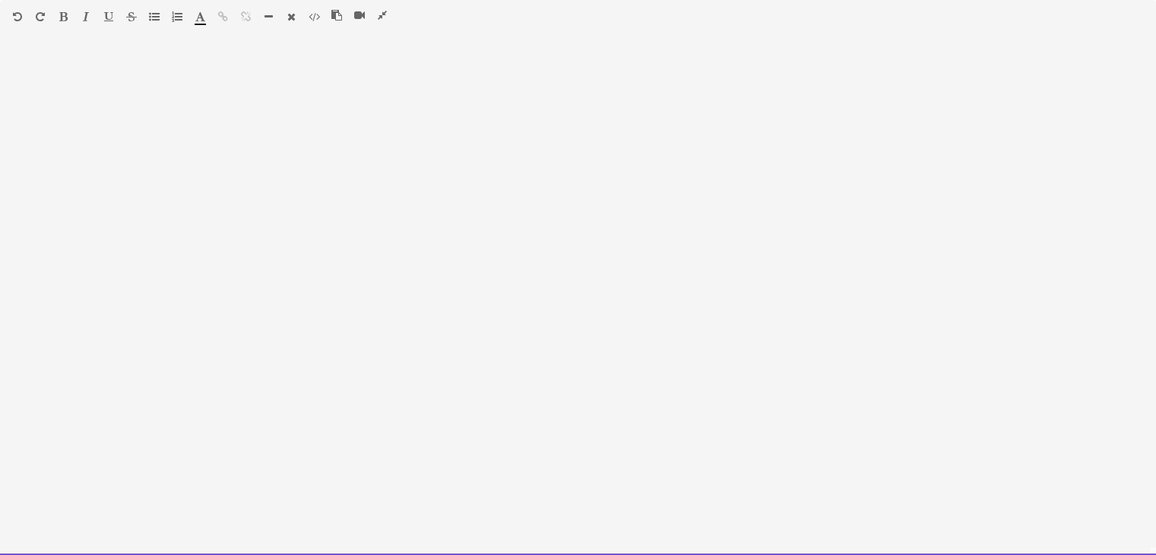
scroll to position [620, 0]
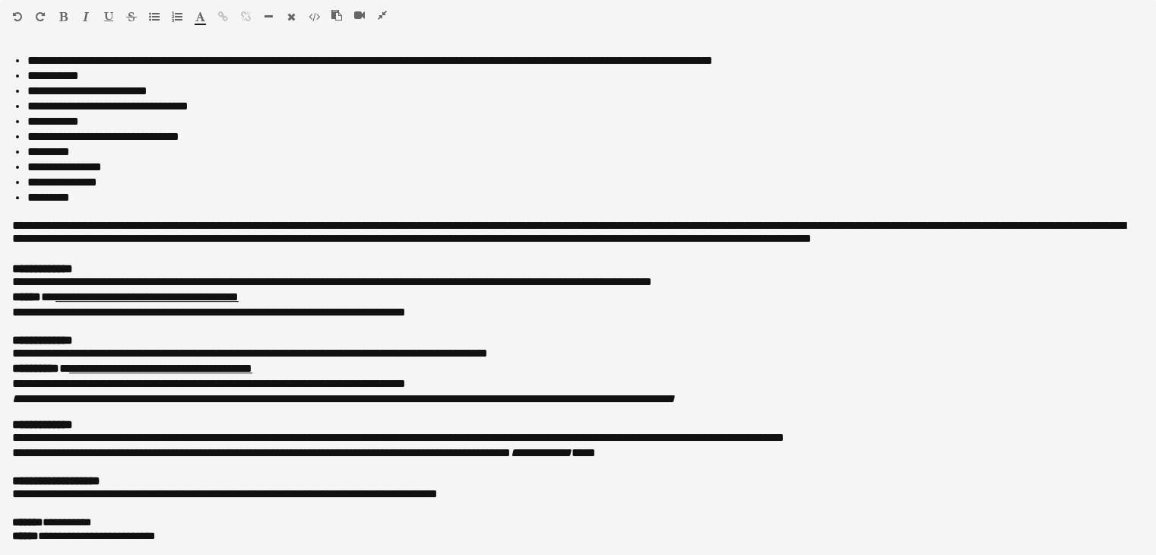
click at [379, 11] on icon "button" at bounding box center [382, 15] width 9 height 11
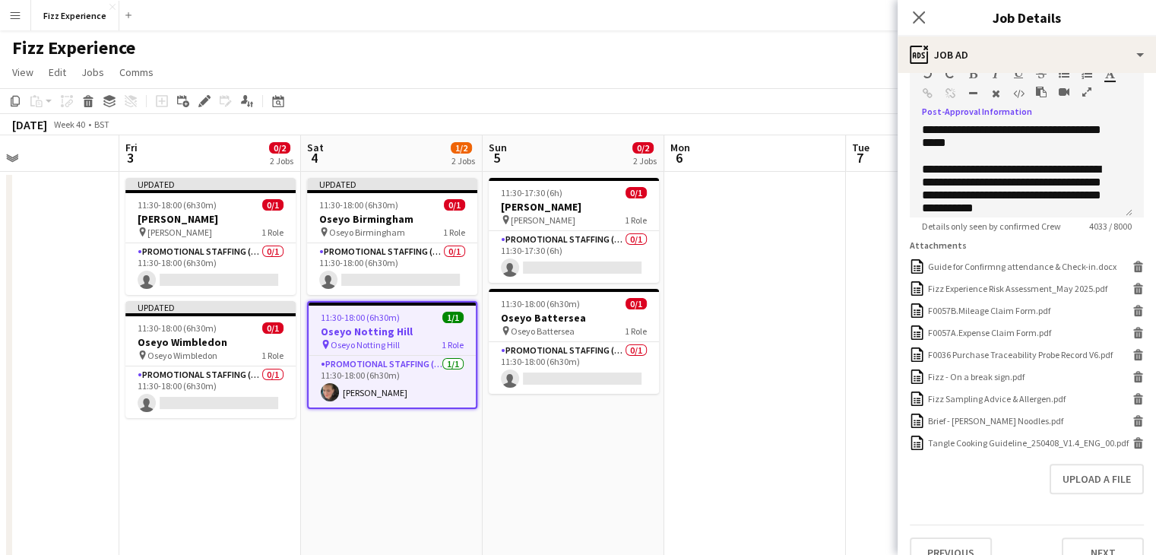
scroll to position [408, 0]
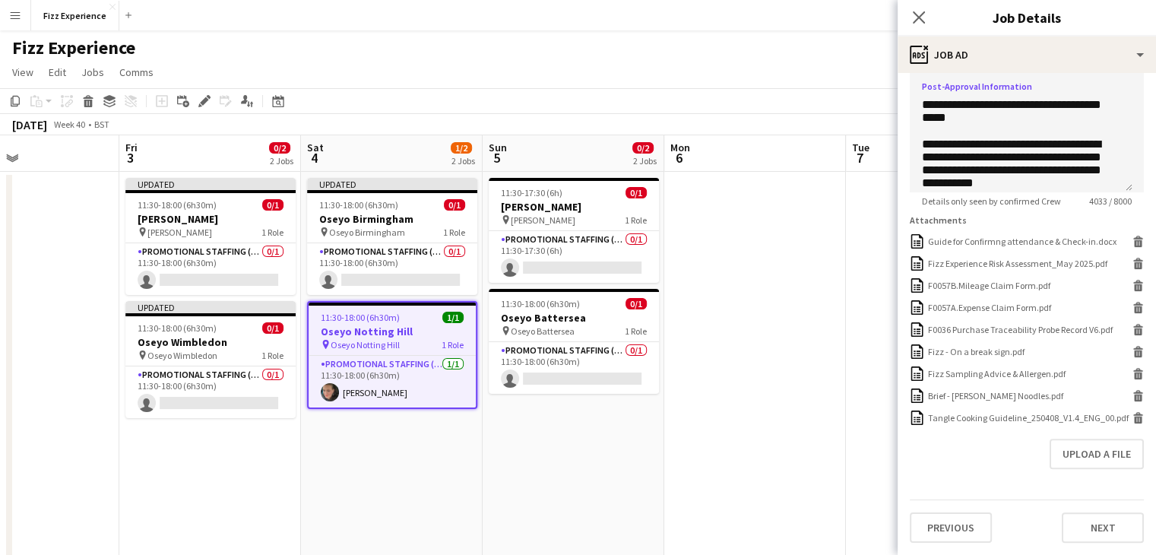
click at [1133, 417] on form "**********" at bounding box center [1027, 119] width 259 height 847
click at [1135, 417] on icon at bounding box center [1139, 420] width 8 height 7
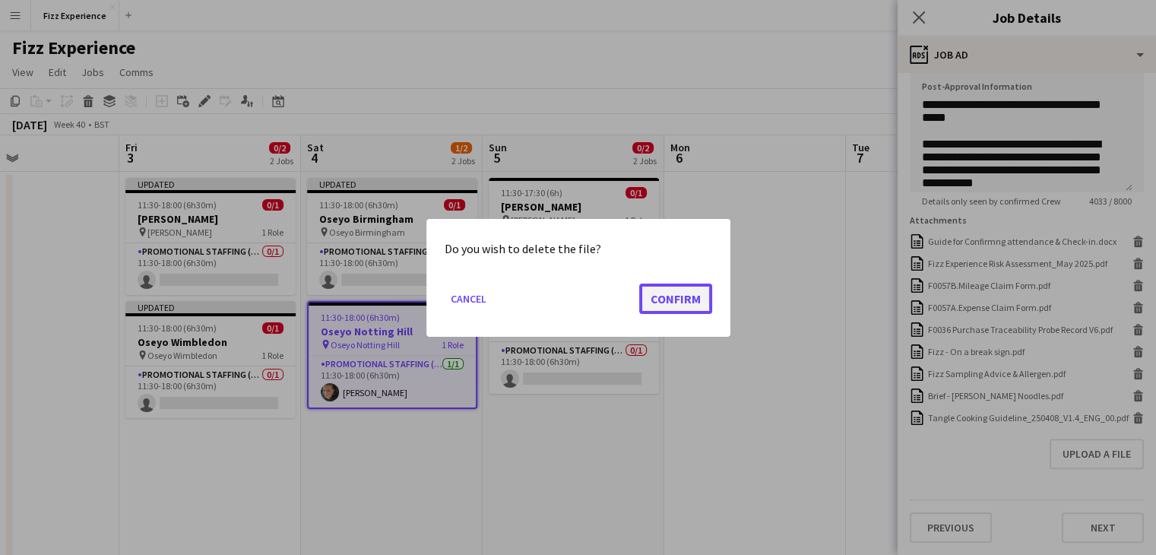
click at [683, 290] on button "Confirm" at bounding box center [675, 298] width 73 height 30
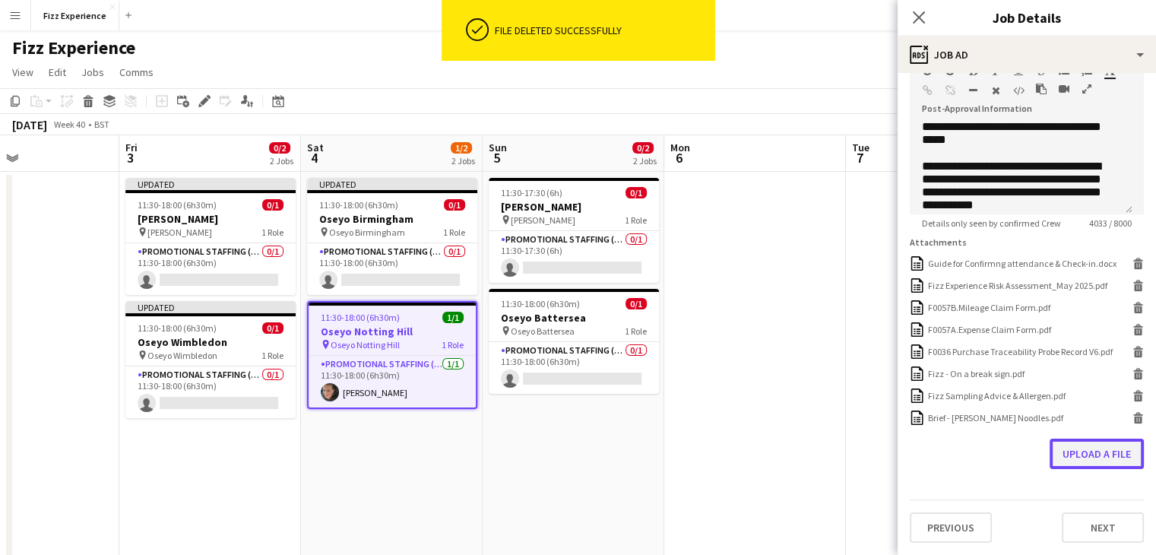
click at [1070, 443] on button "Upload a file" at bounding box center [1097, 454] width 94 height 30
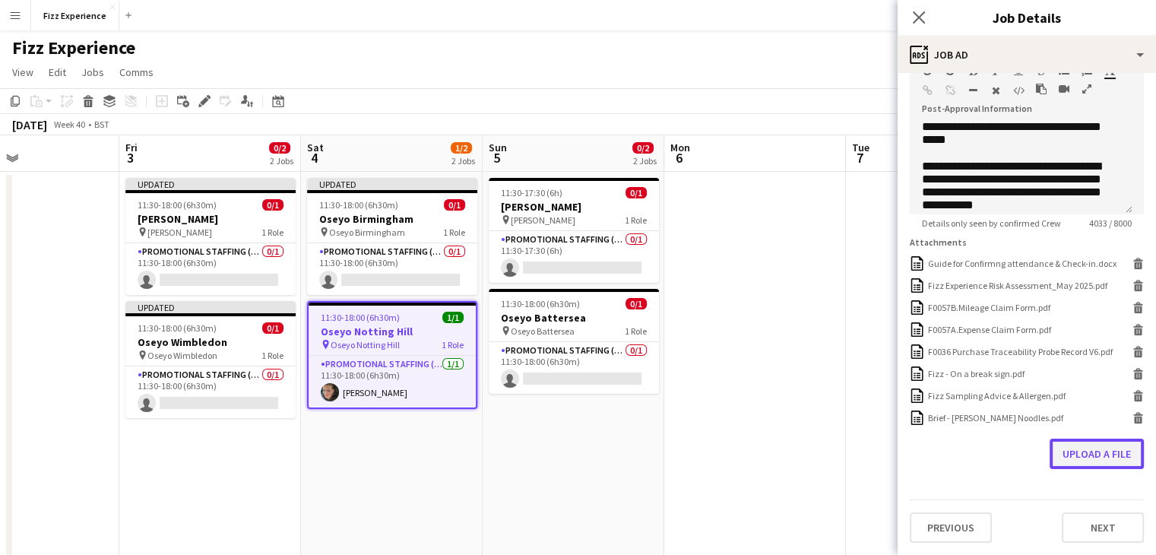
scroll to position [377, 0]
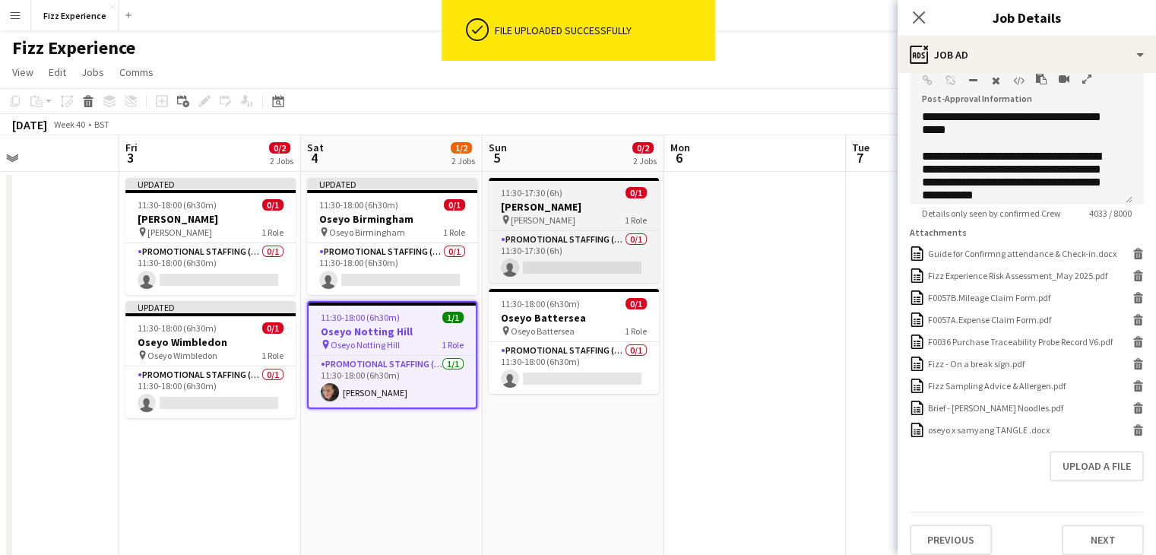
click at [590, 212] on h3 "[PERSON_NAME]" at bounding box center [574, 207] width 170 height 14
type input "**********"
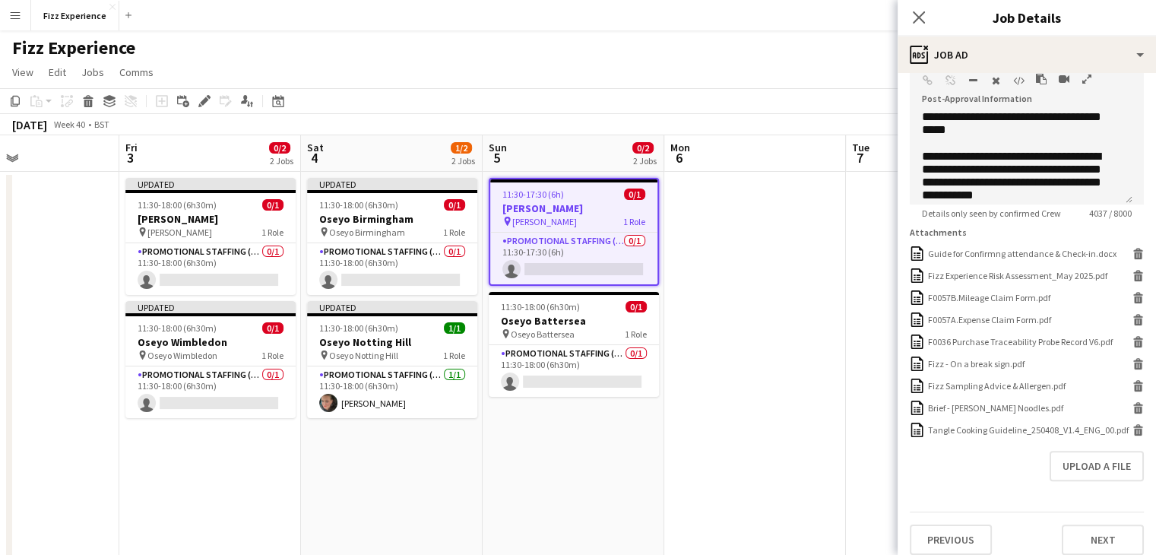
click at [1086, 78] on icon "button" at bounding box center [1087, 79] width 9 height 11
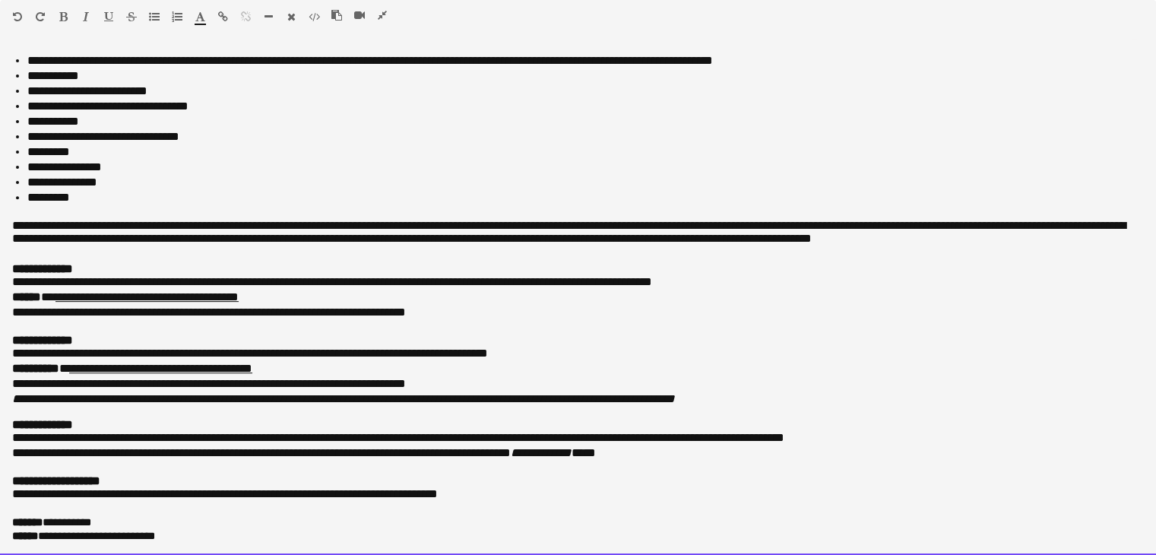
scroll to position [0, 0]
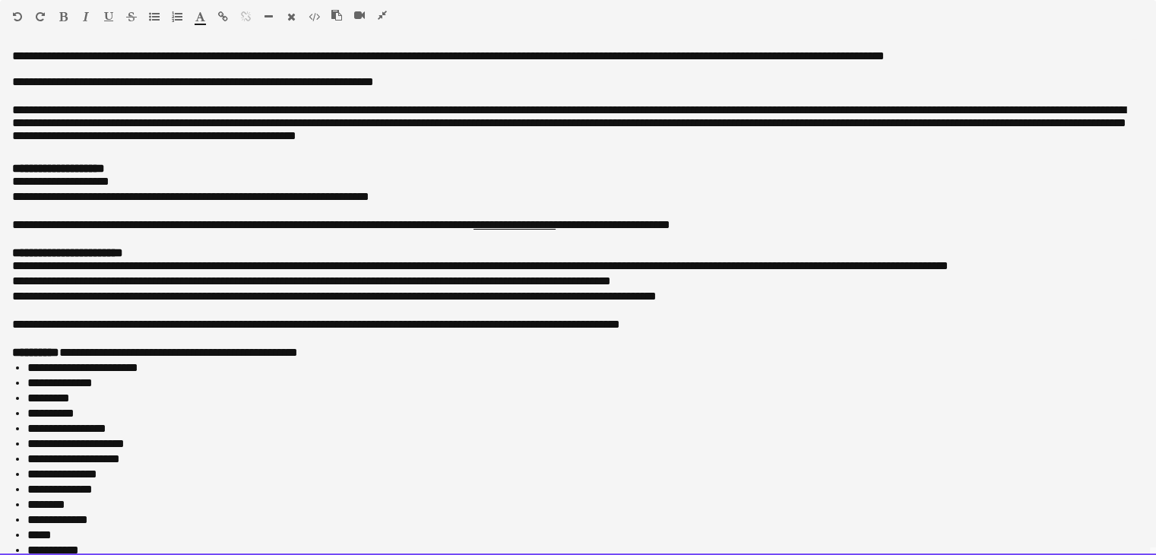
drag, startPoint x: 189, startPoint y: 537, endPoint x: 2, endPoint y: -66, distance: 631.3
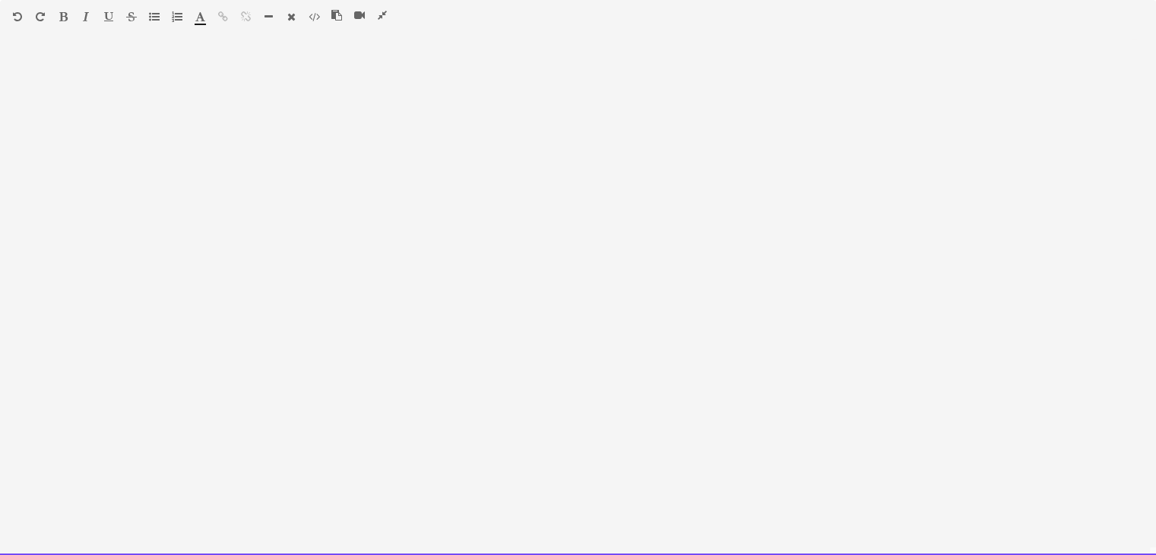
click at [78, 162] on div at bounding box center [578, 302] width 1156 height 506
drag, startPoint x: 14, startPoint y: 40, endPoint x: 375, endPoint y: 162, distance: 381.1
click at [375, 162] on div at bounding box center [578, 302] width 1156 height 506
click at [32, 76] on div at bounding box center [578, 302] width 1156 height 506
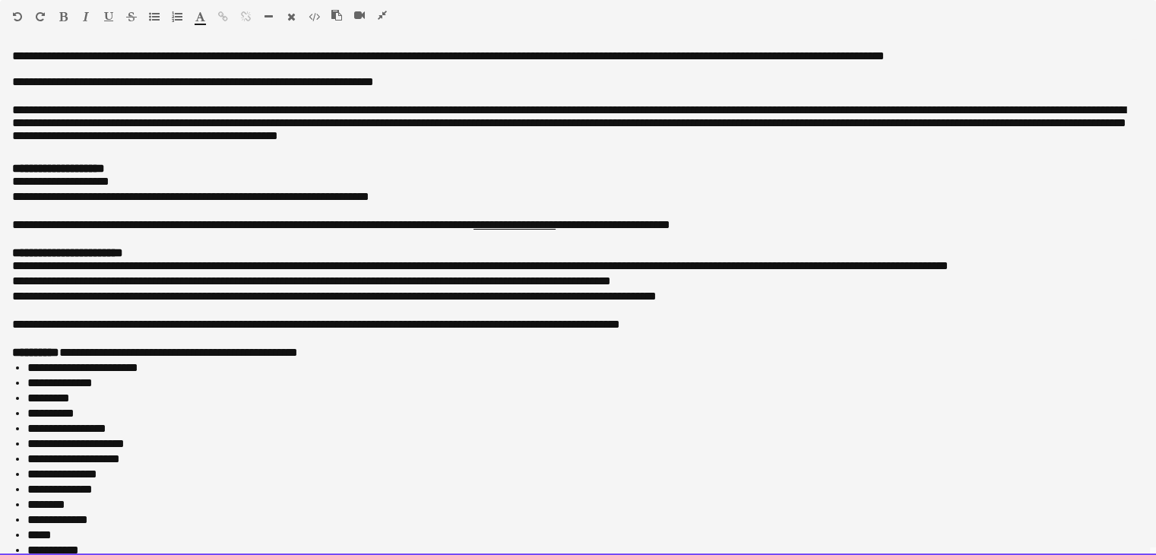
scroll to position [620, 0]
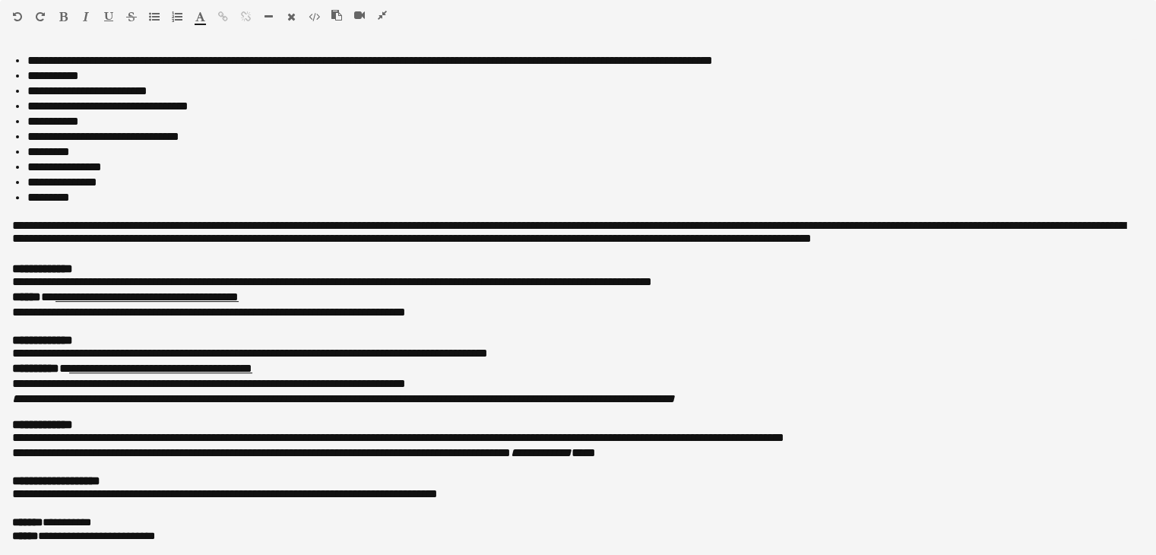
click at [385, 15] on icon "button" at bounding box center [382, 15] width 9 height 11
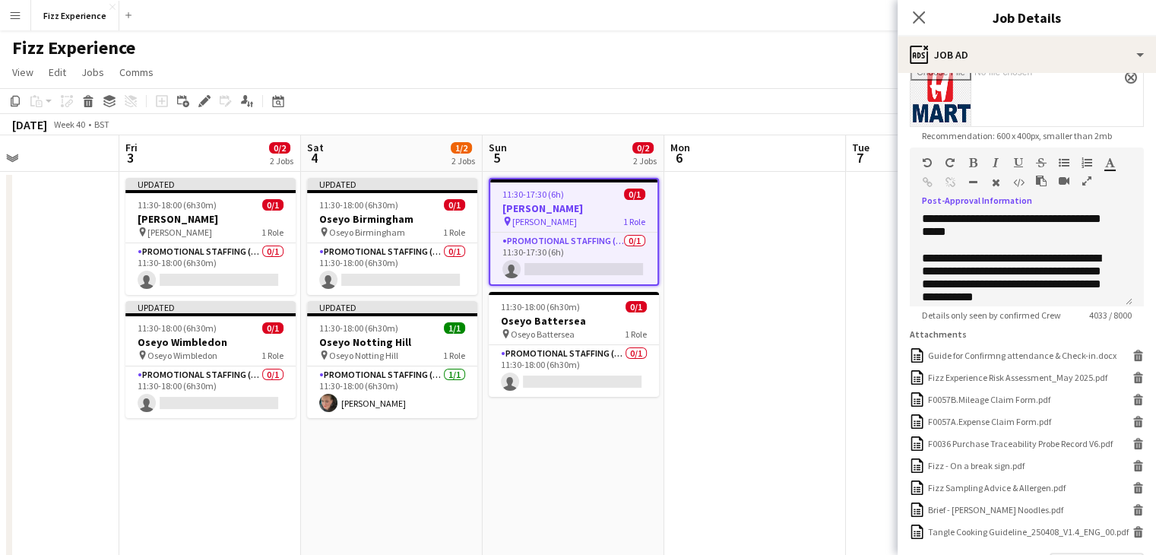
scroll to position [408, 0]
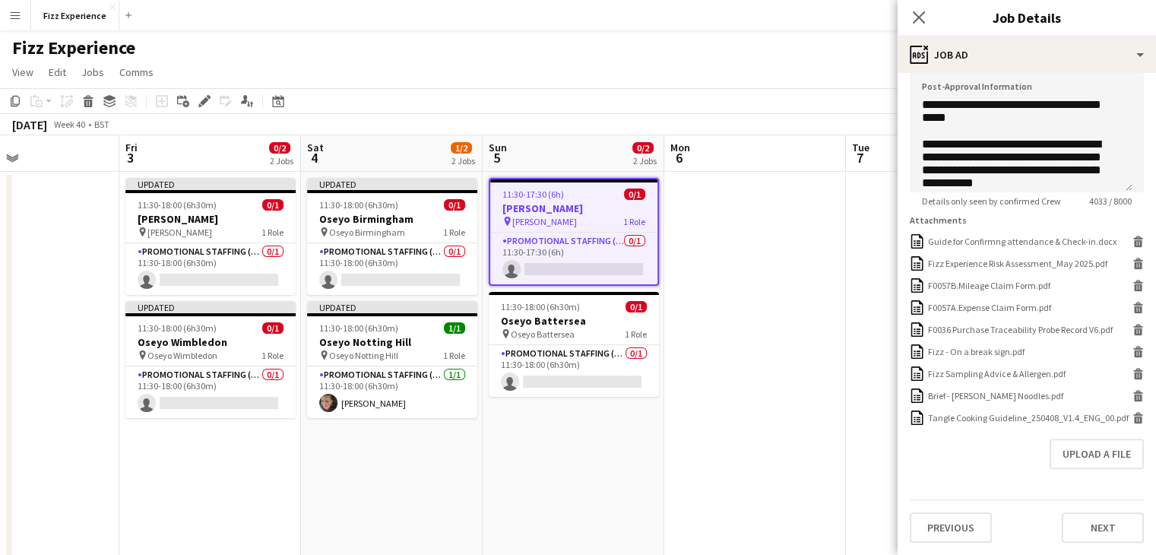
click at [1135, 420] on form "**********" at bounding box center [1027, 119] width 259 height 847
click at [1132, 417] on form "**********" at bounding box center [1027, 119] width 259 height 847
click at [1135, 417] on icon at bounding box center [1139, 420] width 8 height 7
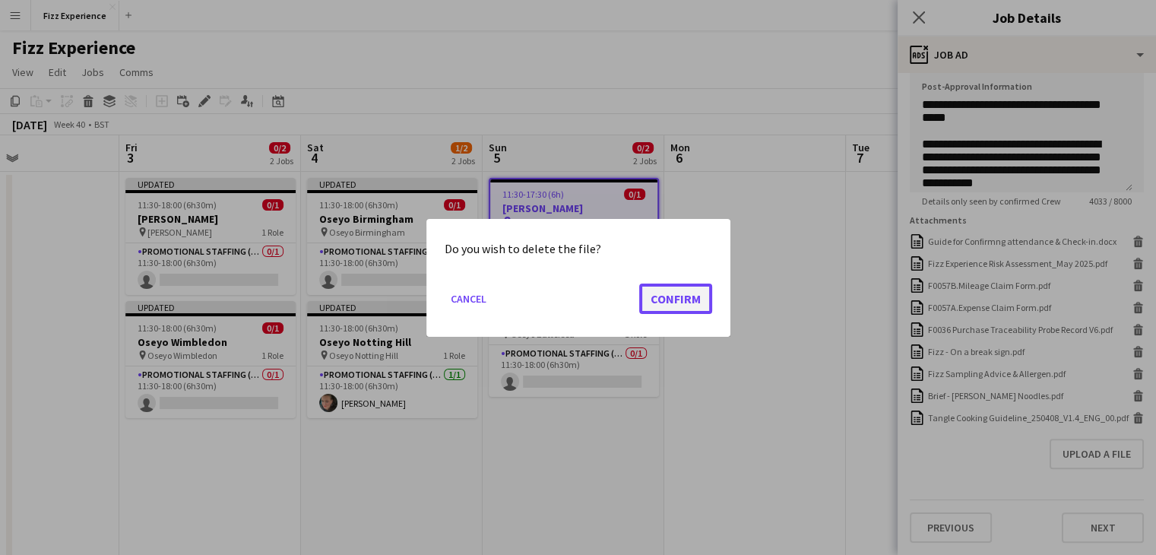
click at [673, 301] on button "Confirm" at bounding box center [675, 298] width 73 height 30
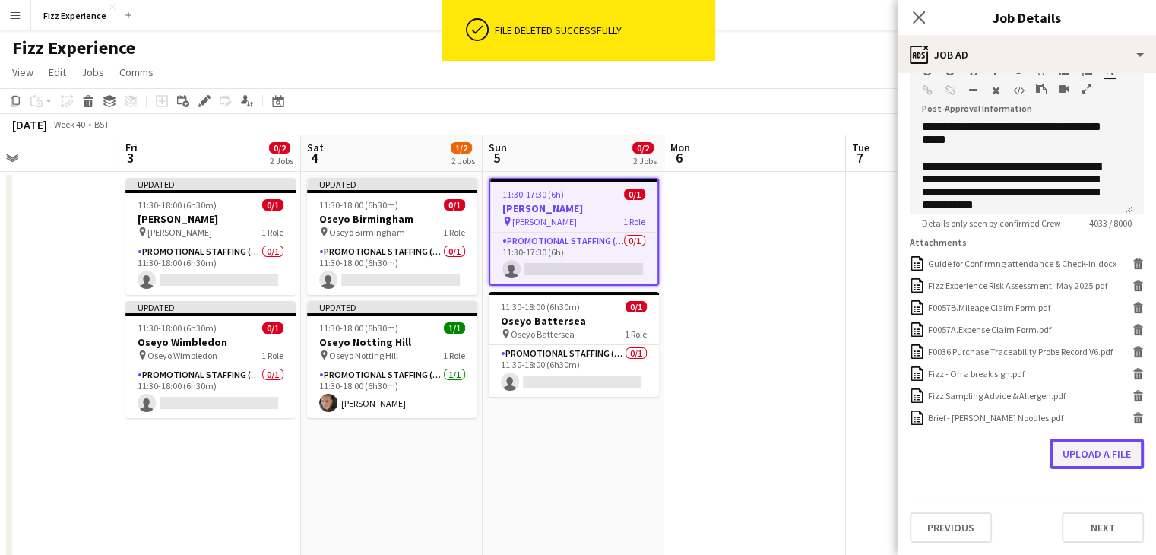
click at [1077, 450] on button "Upload a file" at bounding box center [1097, 454] width 94 height 30
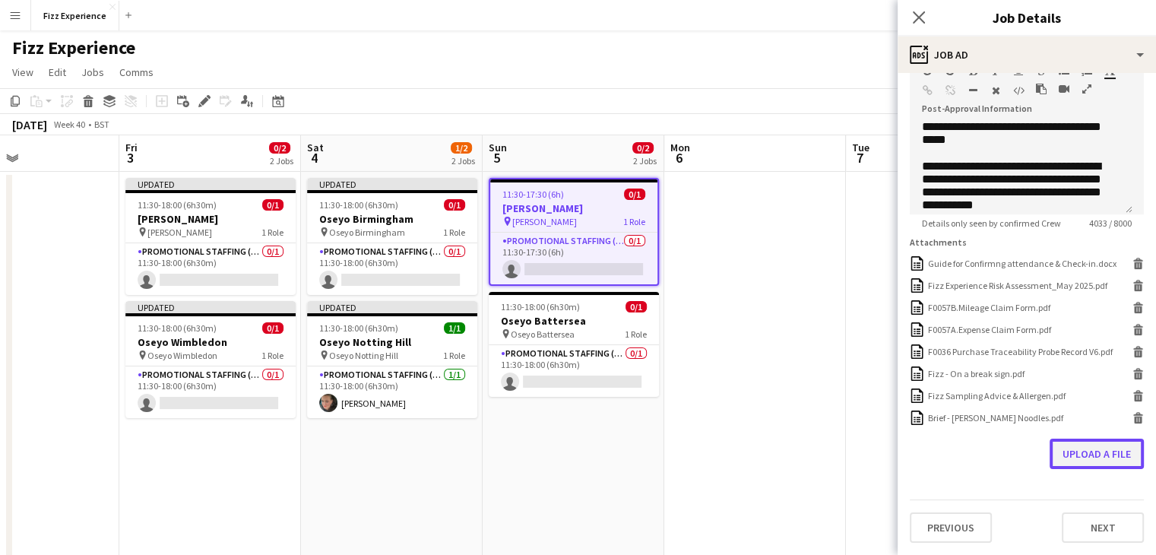
scroll to position [377, 0]
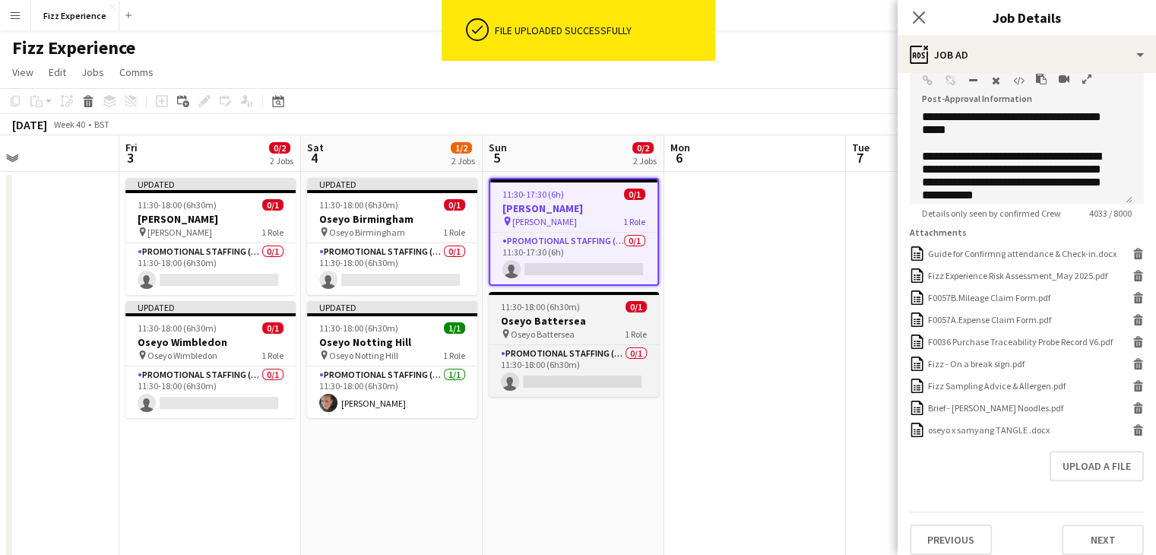
click at [584, 328] on div "pin Oseyo Battersea 1 Role" at bounding box center [574, 334] width 170 height 12
type input "**********"
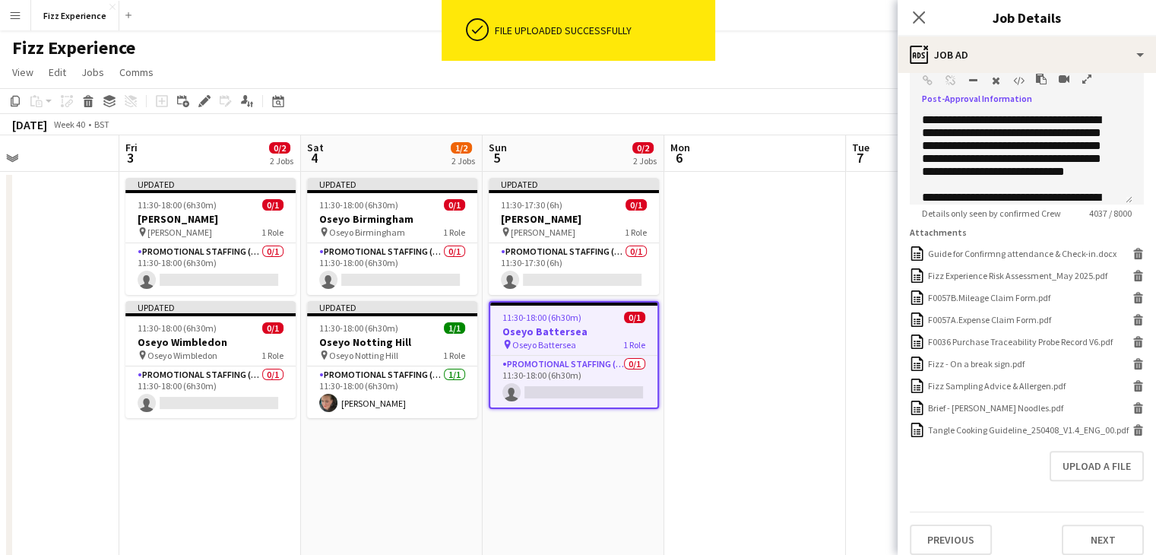
click at [1087, 79] on icon "button" at bounding box center [1087, 79] width 9 height 11
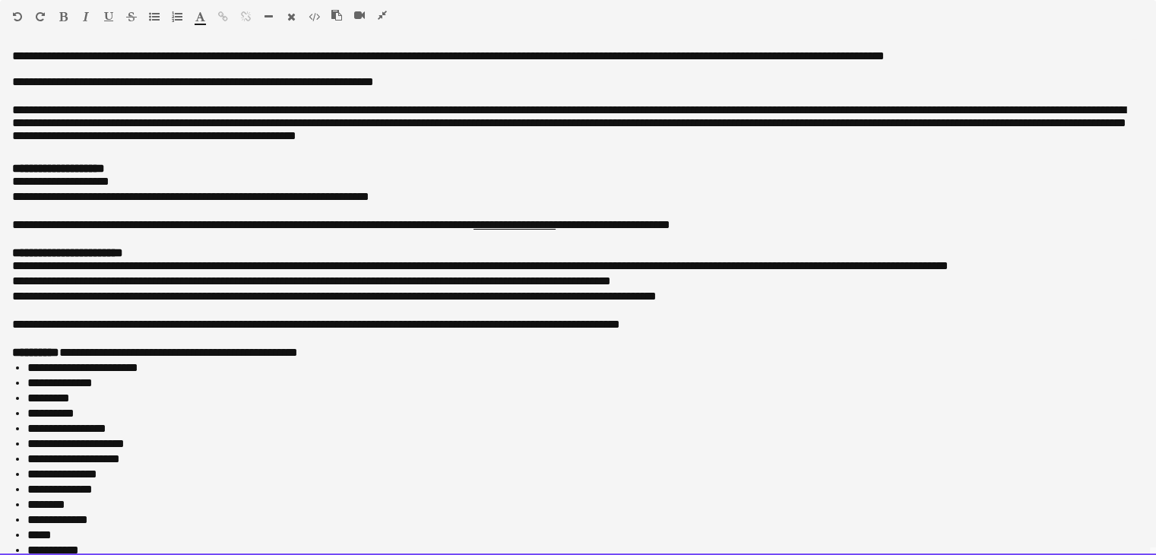
drag, startPoint x: 6, startPoint y: 45, endPoint x: 465, endPoint y: 537, distance: 672.5
click at [465, 537] on div "**********" at bounding box center [578, 297] width 1156 height 516
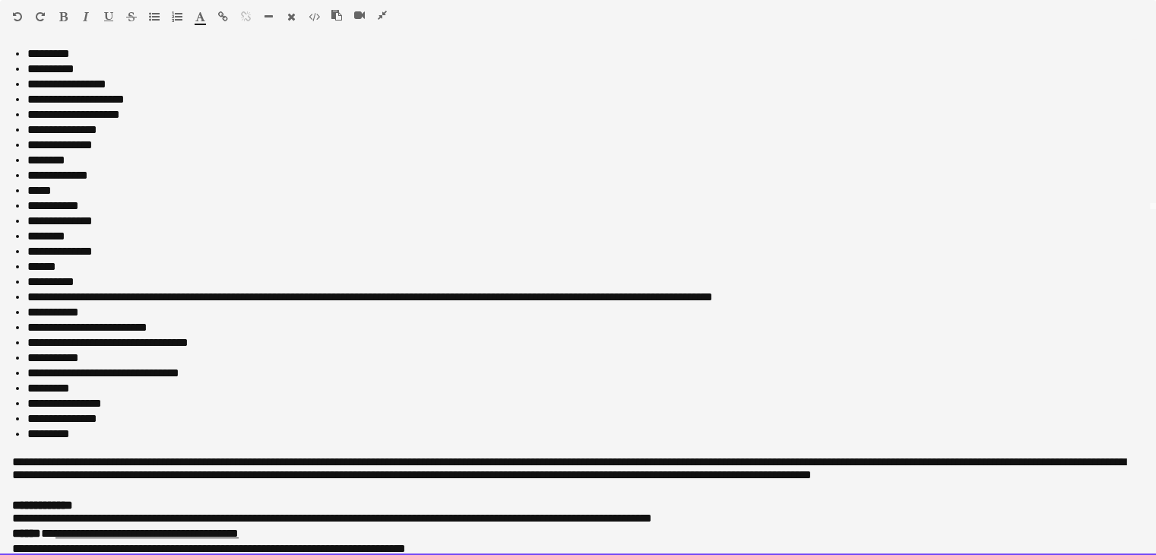
scroll to position [631, 0]
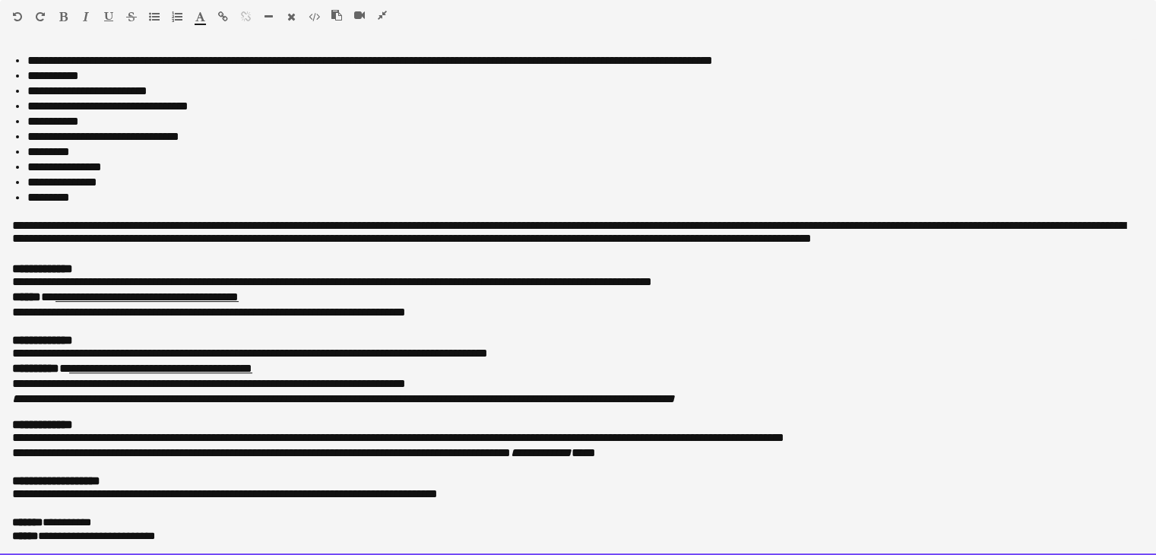
drag, startPoint x: 11, startPoint y: 49, endPoint x: 652, endPoint y: 590, distance: 838.5
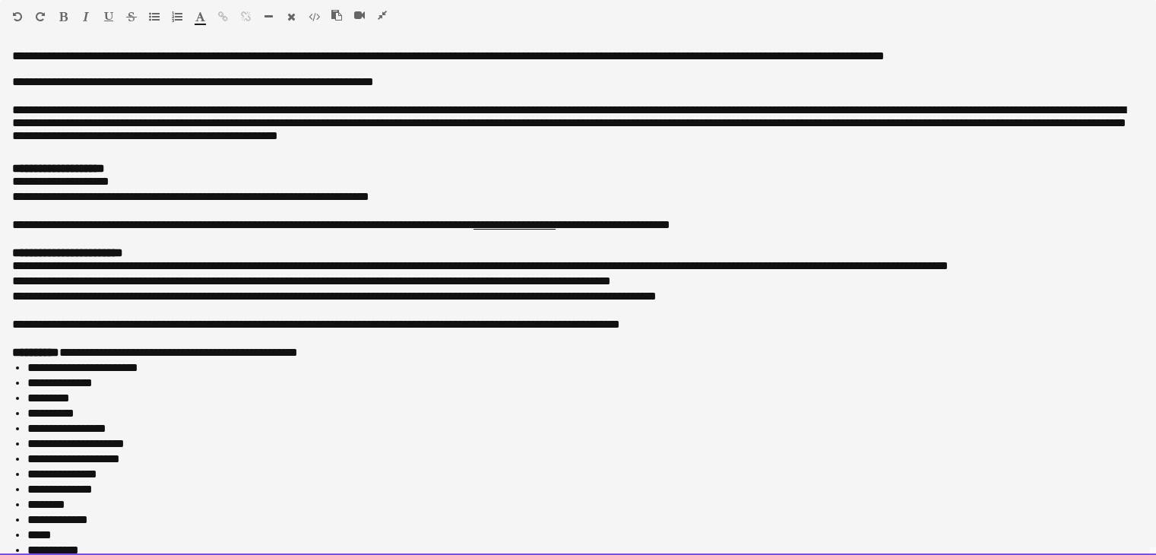
scroll to position [620, 0]
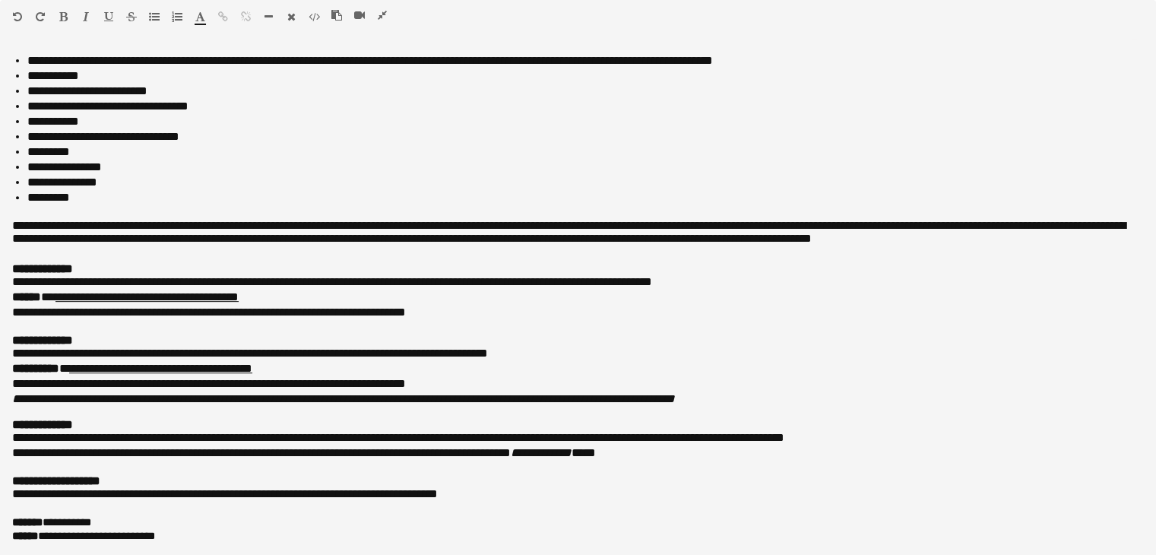
click at [385, 14] on icon "button" at bounding box center [382, 15] width 9 height 11
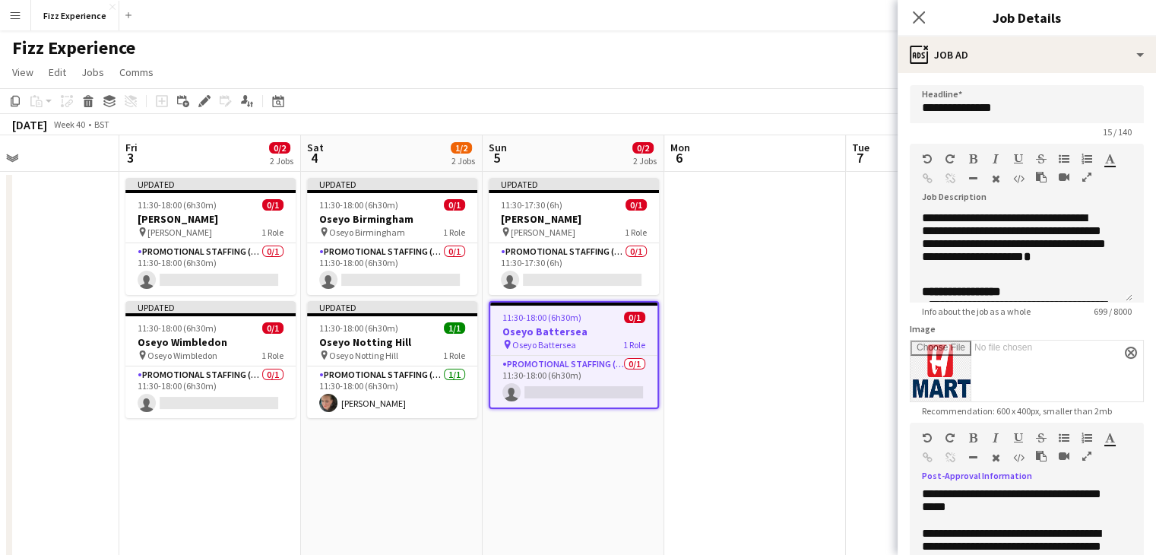
scroll to position [408, 0]
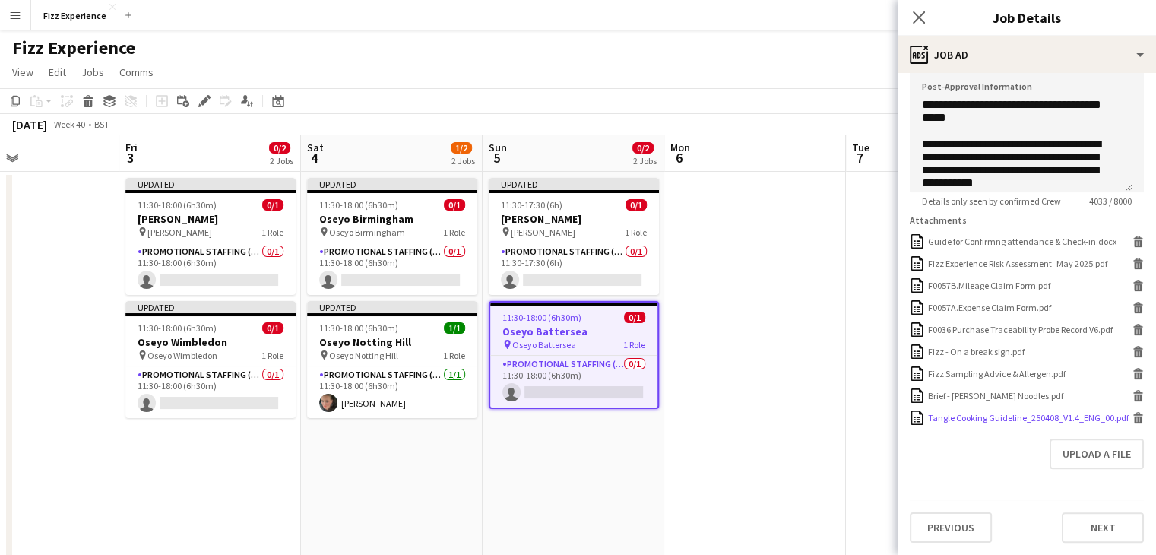
click at [1135, 417] on icon at bounding box center [1139, 420] width 8 height 7
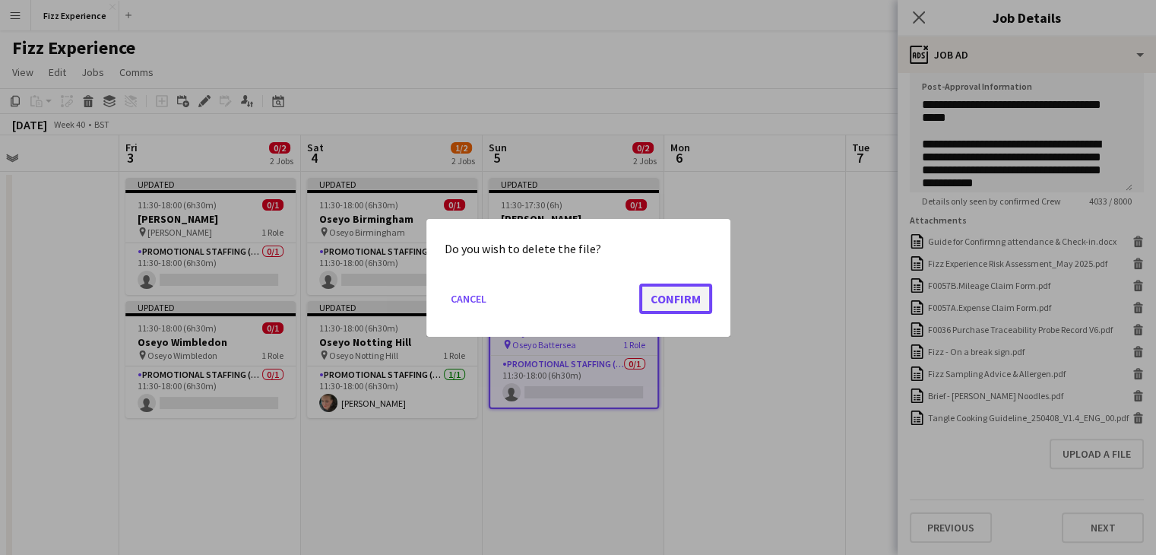
click at [666, 293] on button "Confirm" at bounding box center [675, 298] width 73 height 30
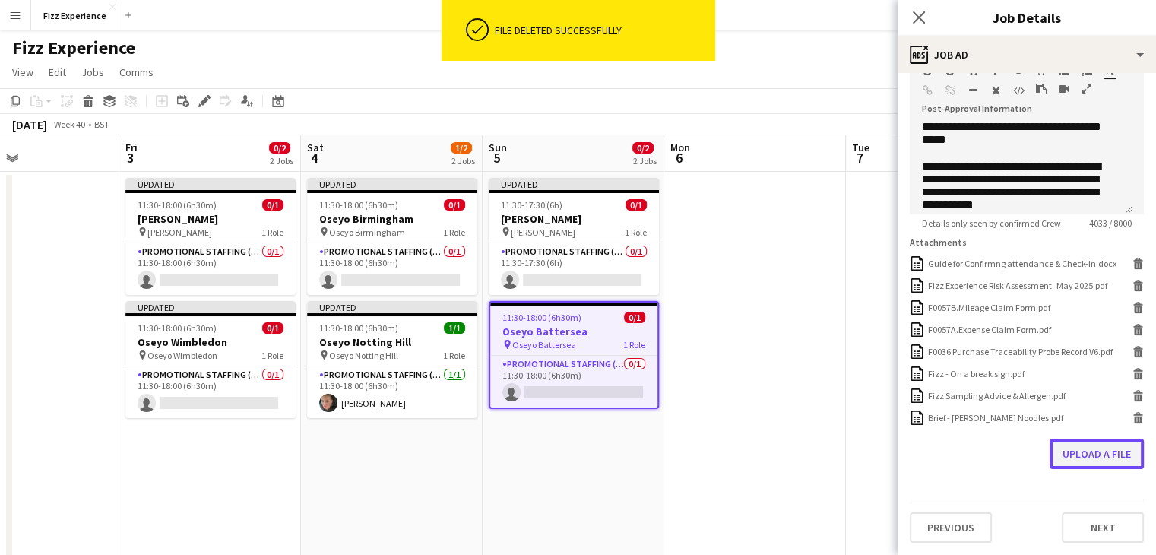
click at [1070, 450] on button "Upload a file" at bounding box center [1097, 454] width 94 height 30
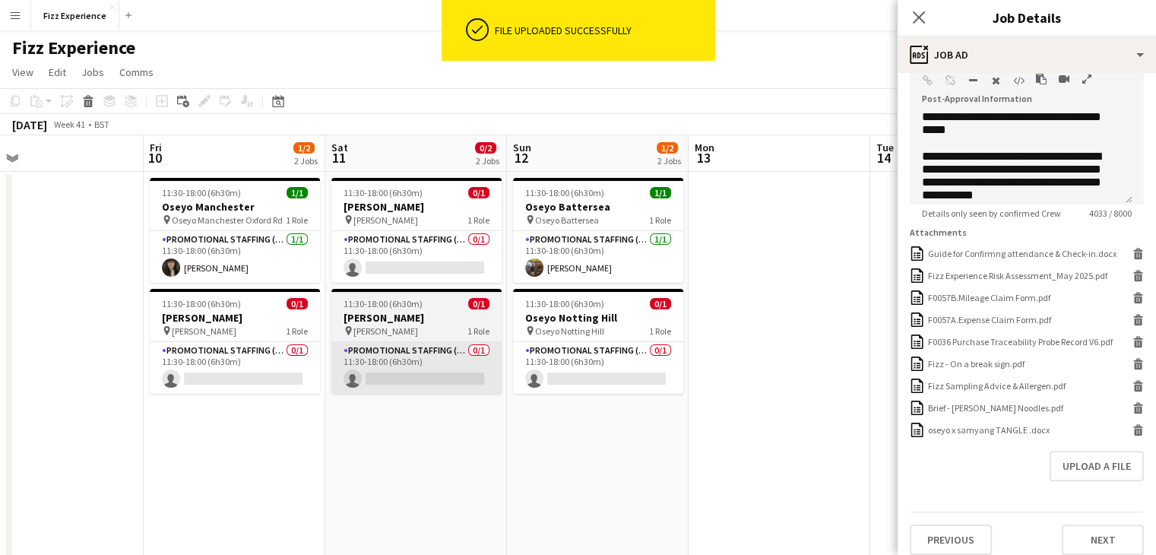
scroll to position [0, 401]
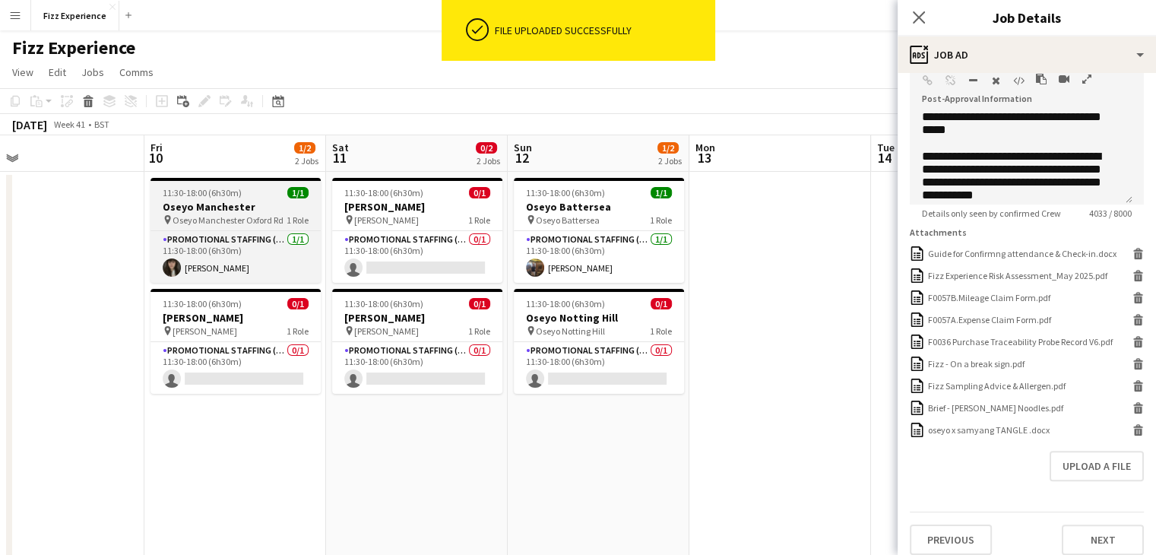
click at [246, 216] on span "Oseyo Manchester Oxford Rd" at bounding box center [228, 219] width 111 height 11
type input "**********"
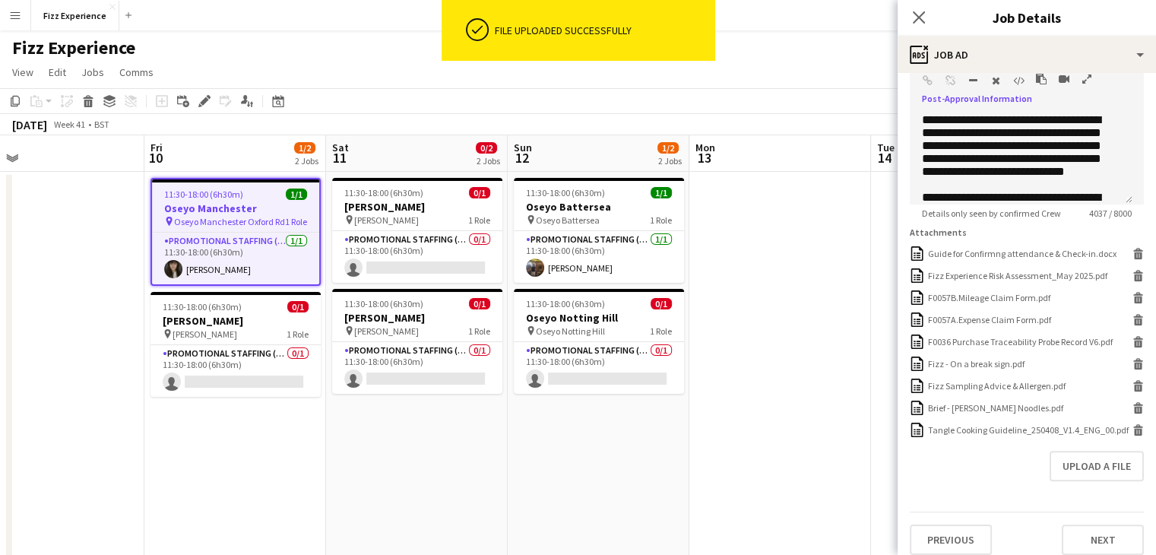
click at [1089, 81] on icon "button" at bounding box center [1087, 79] width 9 height 11
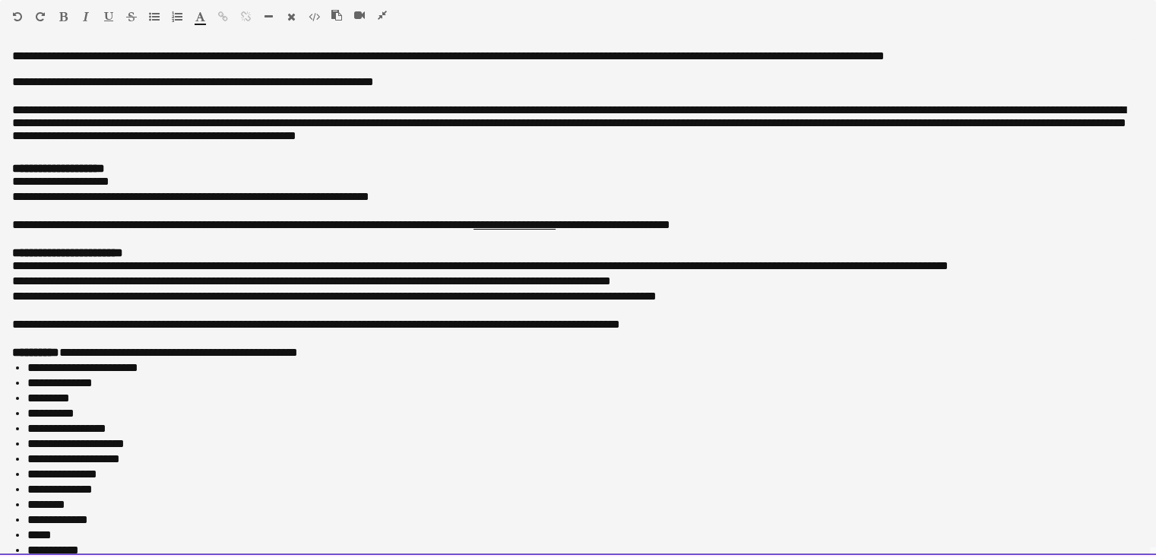
drag, startPoint x: 6, startPoint y: 44, endPoint x: 357, endPoint y: 569, distance: 631.4
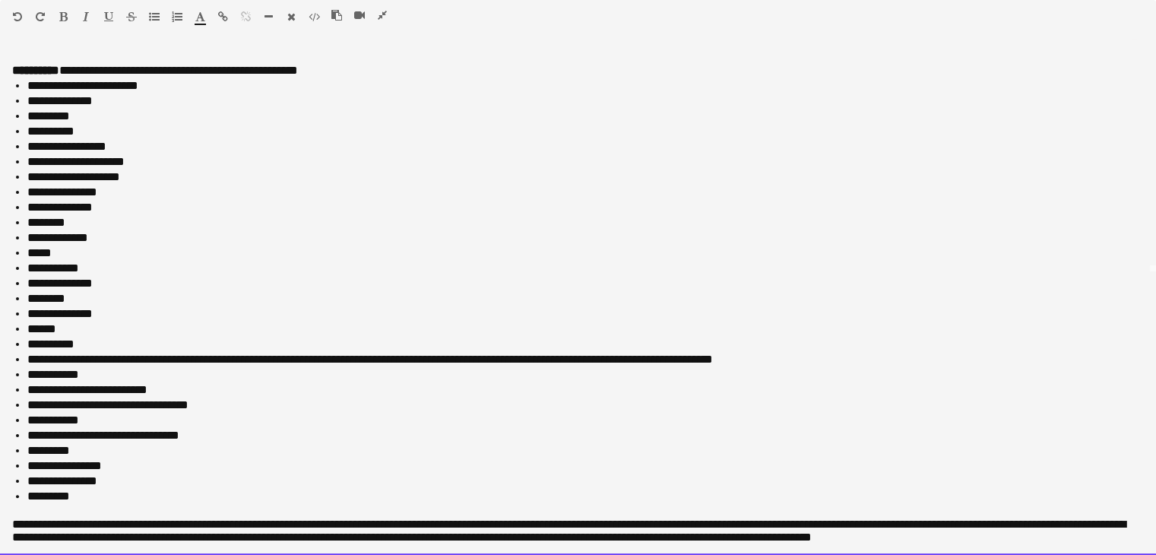
scroll to position [631, 0]
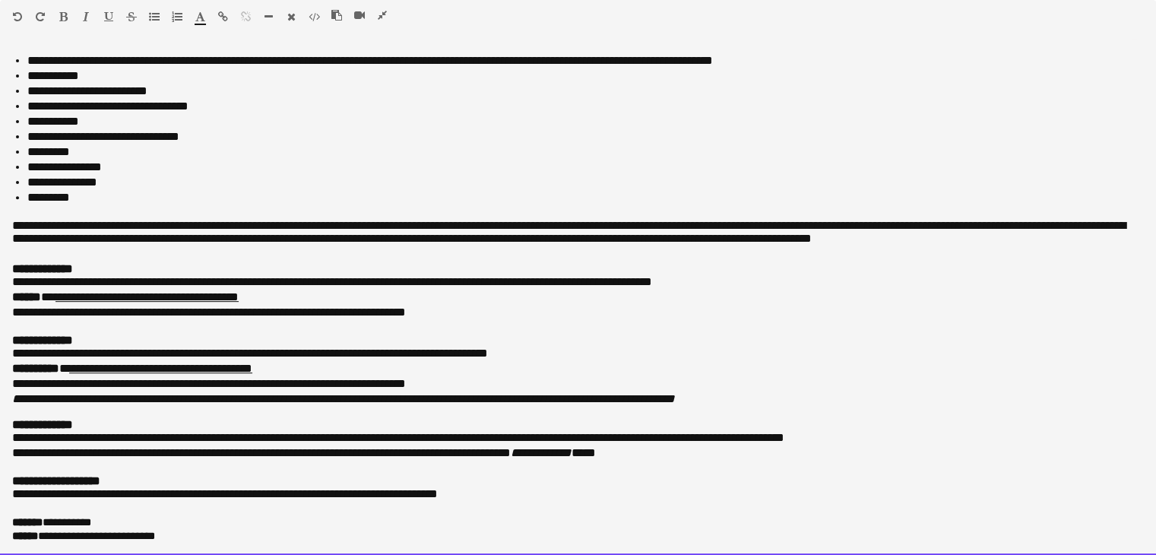
drag, startPoint x: 12, startPoint y: 49, endPoint x: 849, endPoint y: 590, distance: 996.5
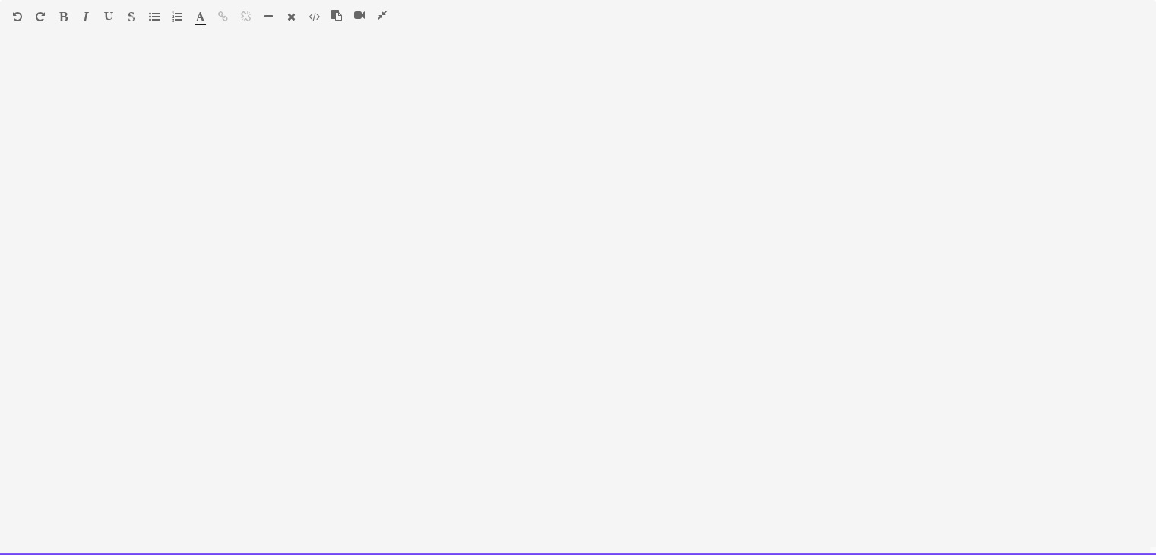
scroll to position [620, 0]
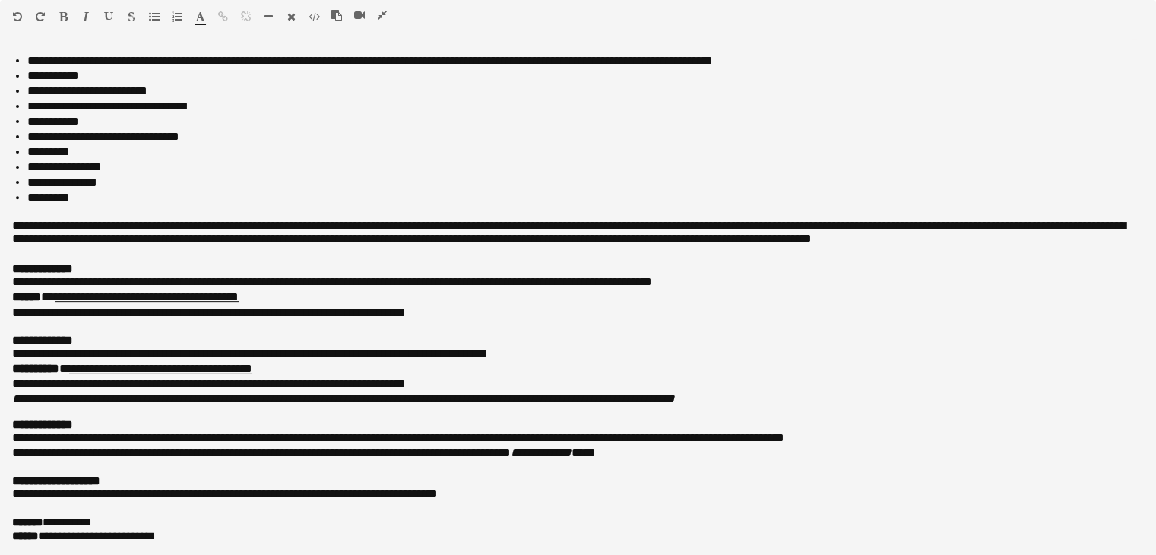
click at [382, 17] on icon "button" at bounding box center [382, 15] width 9 height 11
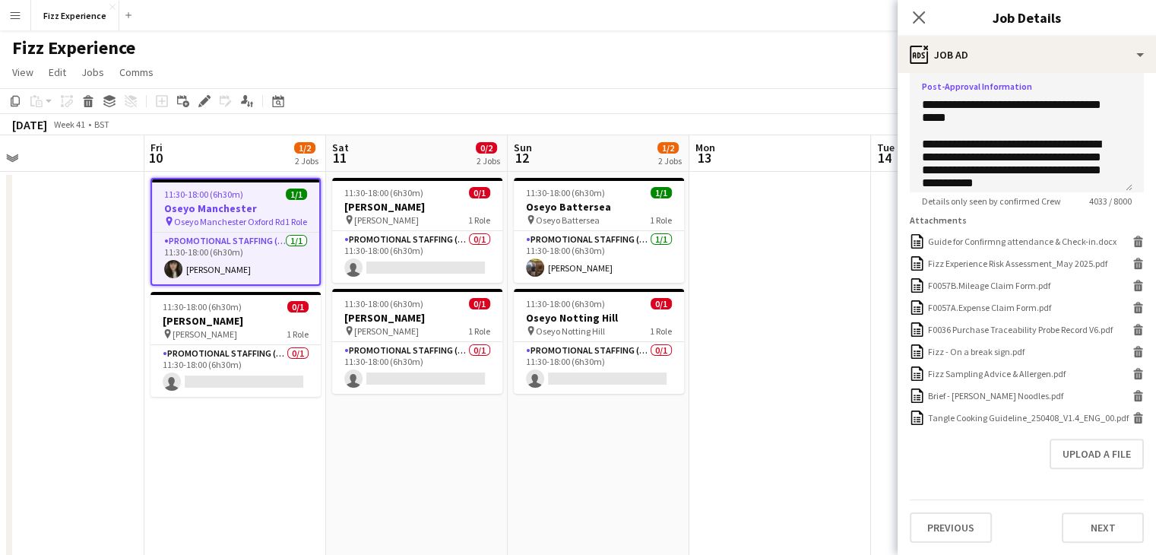
scroll to position [407, 0]
click at [1135, 418] on icon at bounding box center [1139, 420] width 8 height 7
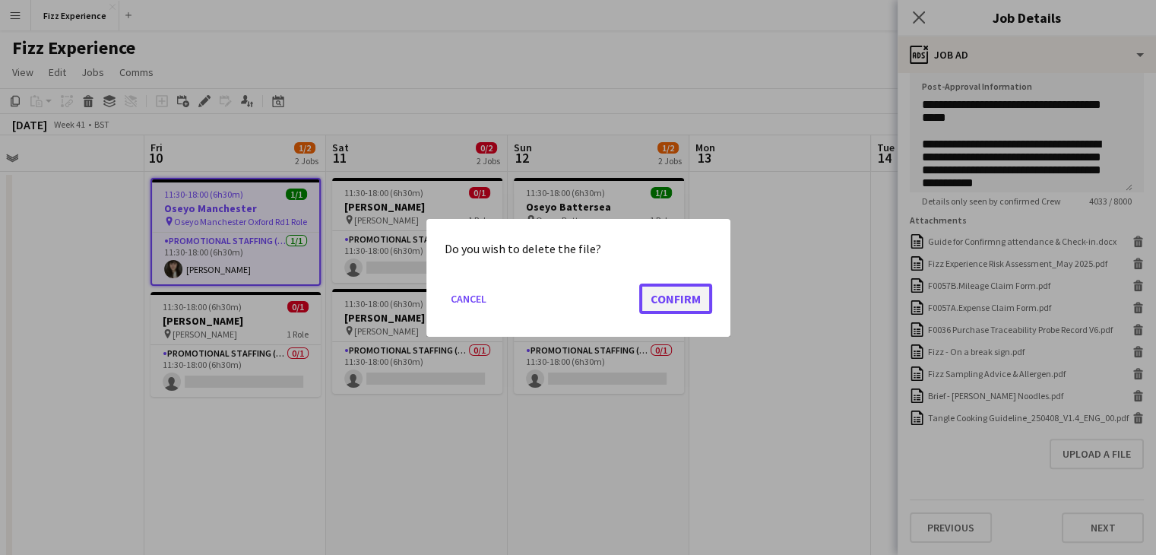
click at [681, 299] on button "Confirm" at bounding box center [675, 298] width 73 height 30
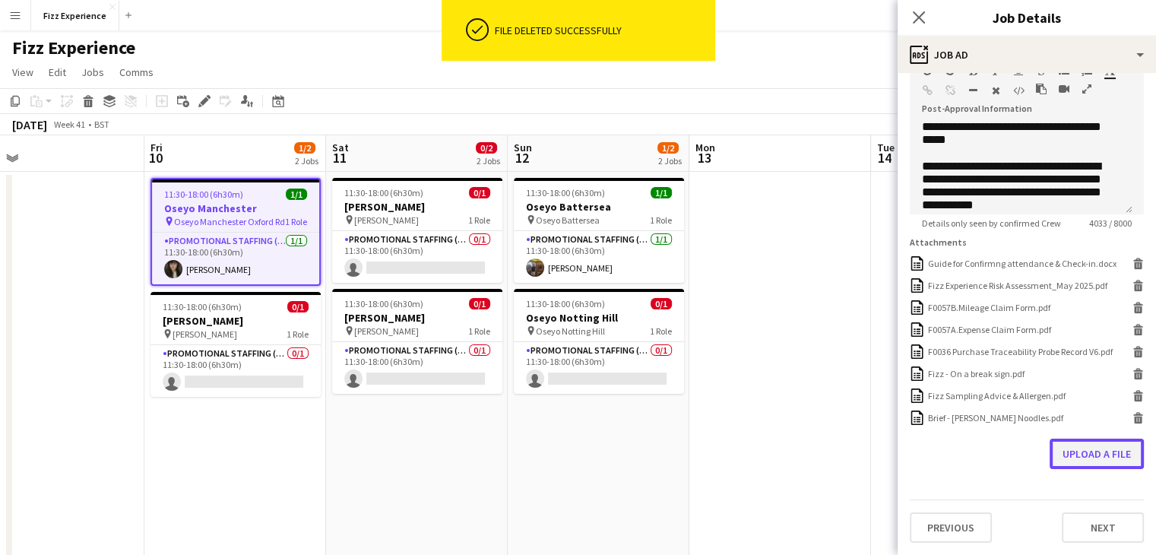
click at [1077, 445] on button "Upload a file" at bounding box center [1097, 454] width 94 height 30
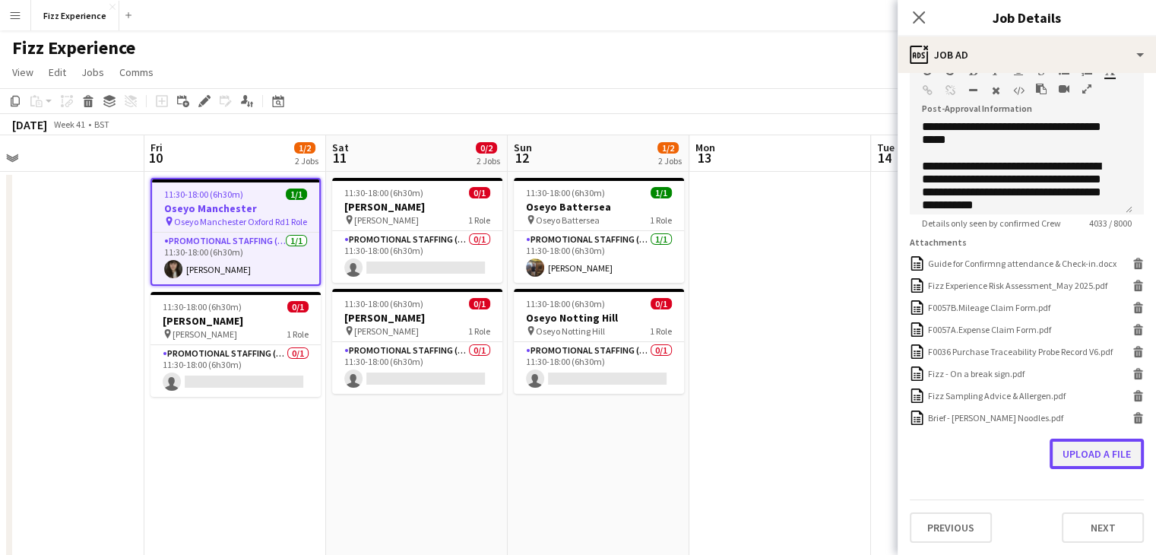
scroll to position [377, 0]
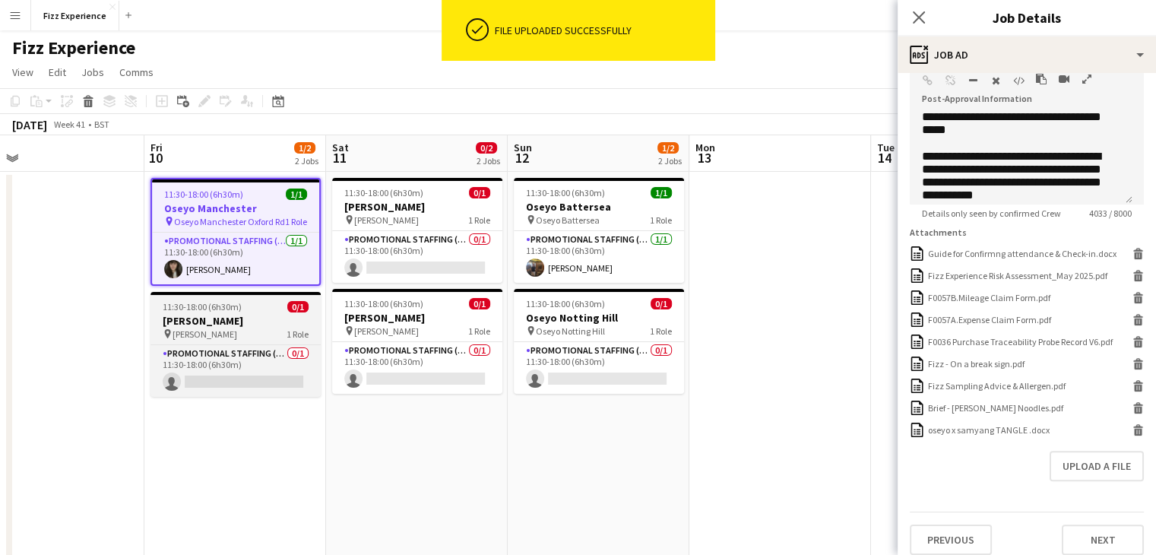
click at [231, 320] on h3 "[PERSON_NAME]" at bounding box center [236, 321] width 170 height 14
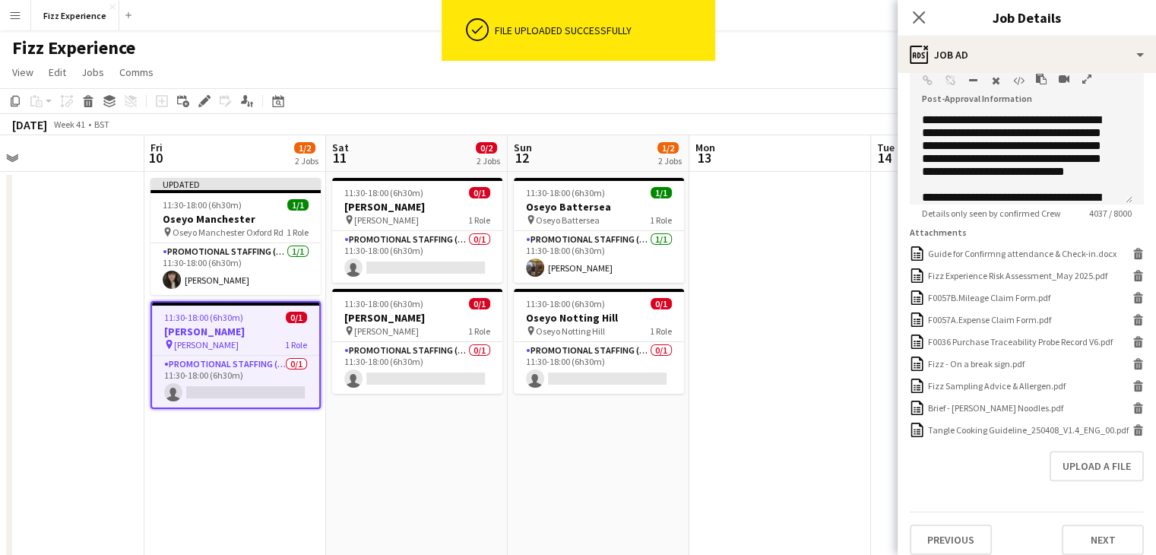
click at [1090, 75] on icon "button" at bounding box center [1087, 79] width 9 height 11
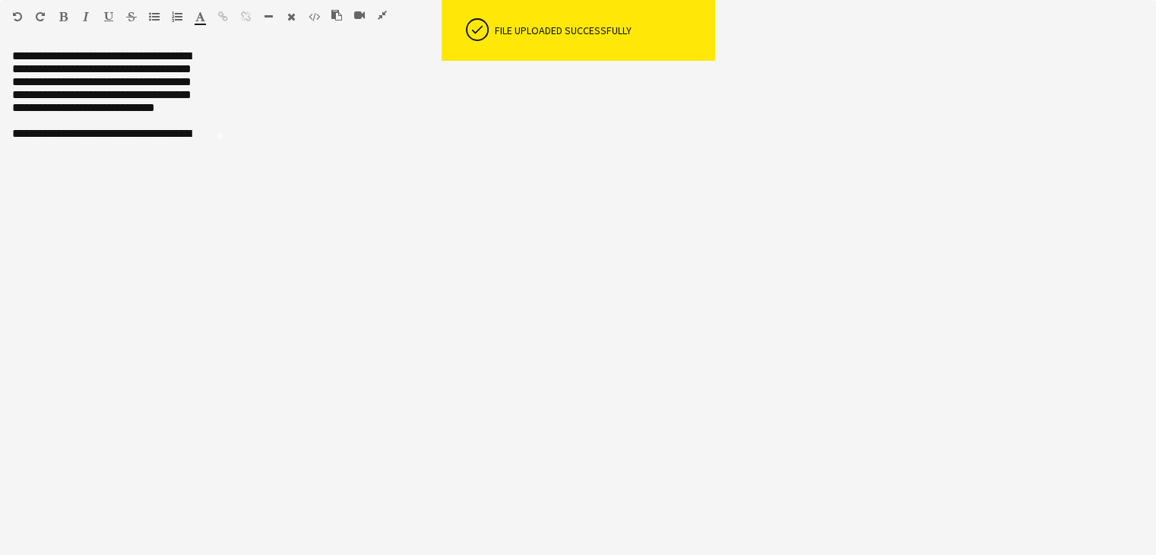
scroll to position [0, 0]
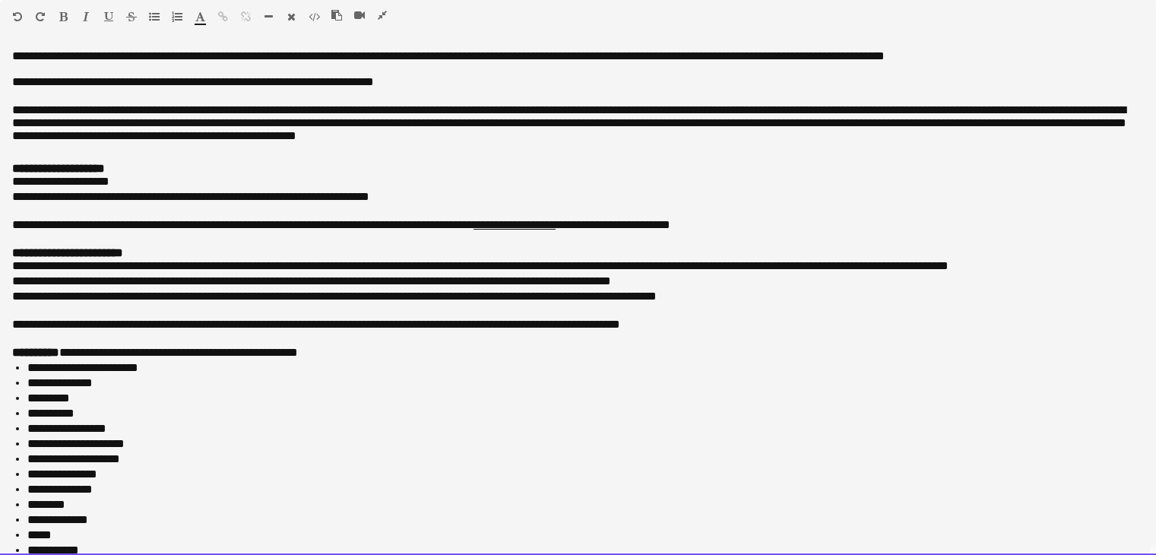
drag, startPoint x: 9, startPoint y: 45, endPoint x: 398, endPoint y: 571, distance: 654.5
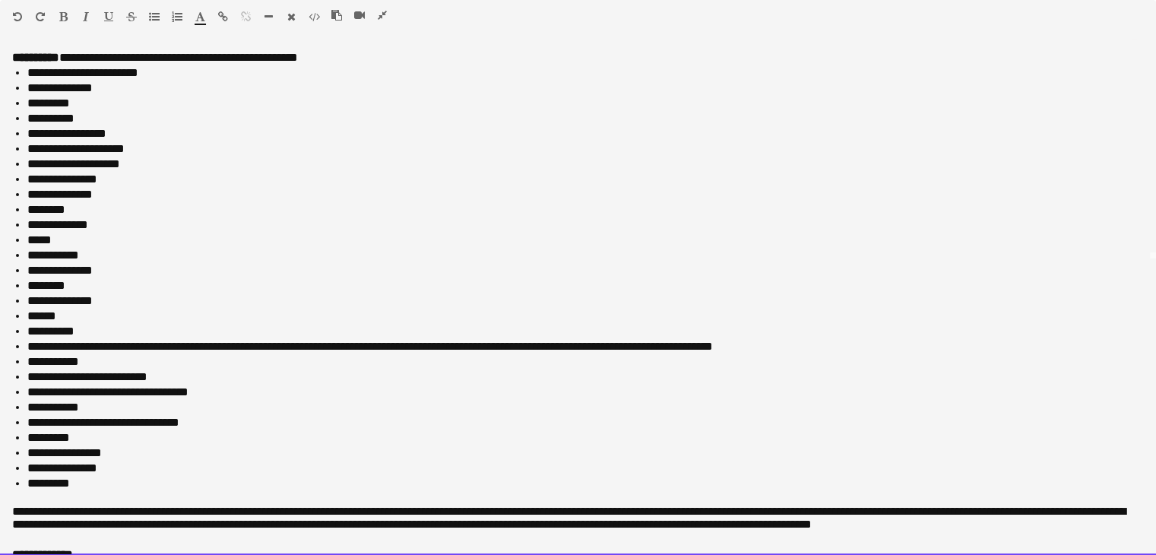
scroll to position [631, 0]
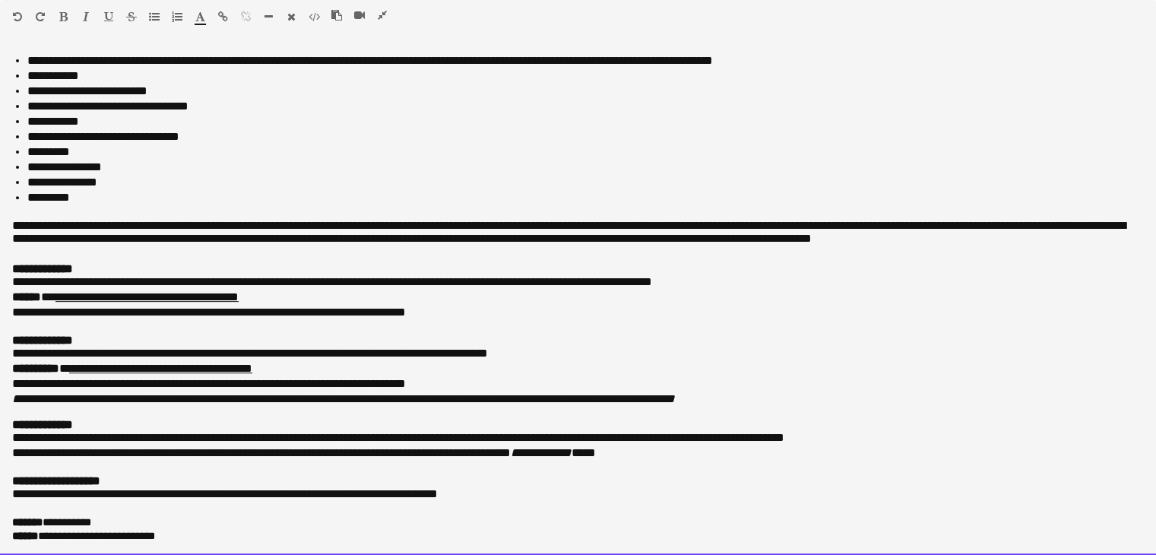
drag, startPoint x: 8, startPoint y: 56, endPoint x: 284, endPoint y: 590, distance: 601.2
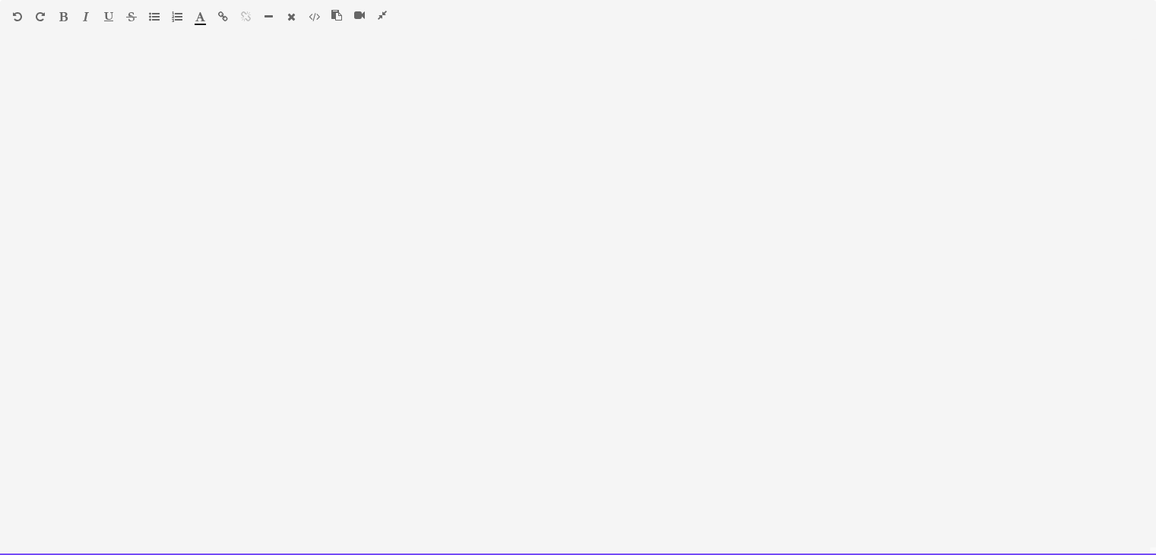
scroll to position [0, 0]
drag, startPoint x: 21, startPoint y: 58, endPoint x: 26, endPoint y: 65, distance: 8.2
click at [26, 65] on div at bounding box center [578, 302] width 1156 height 506
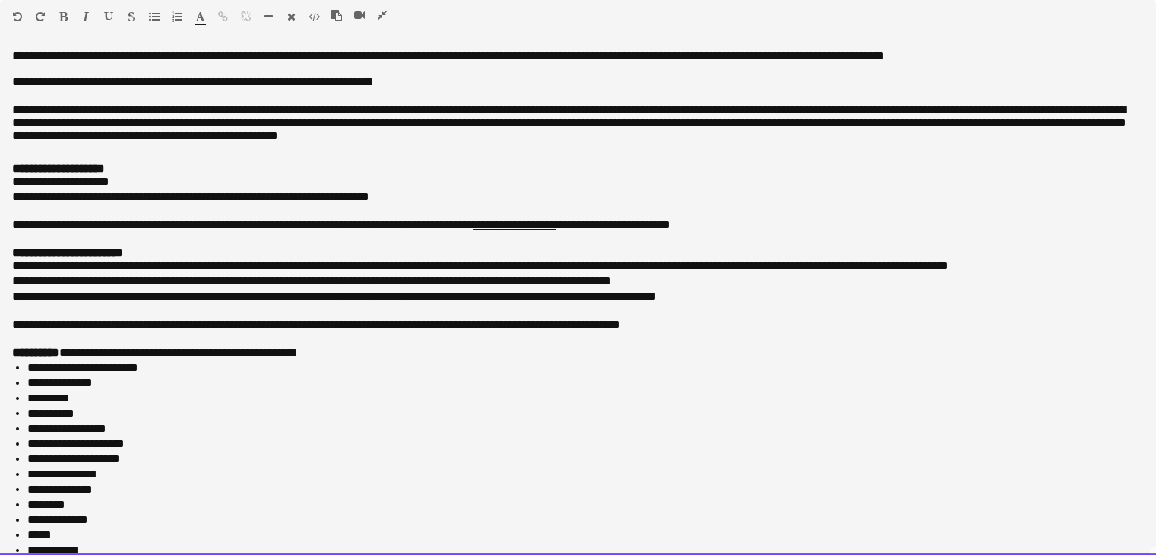
scroll to position [620, 0]
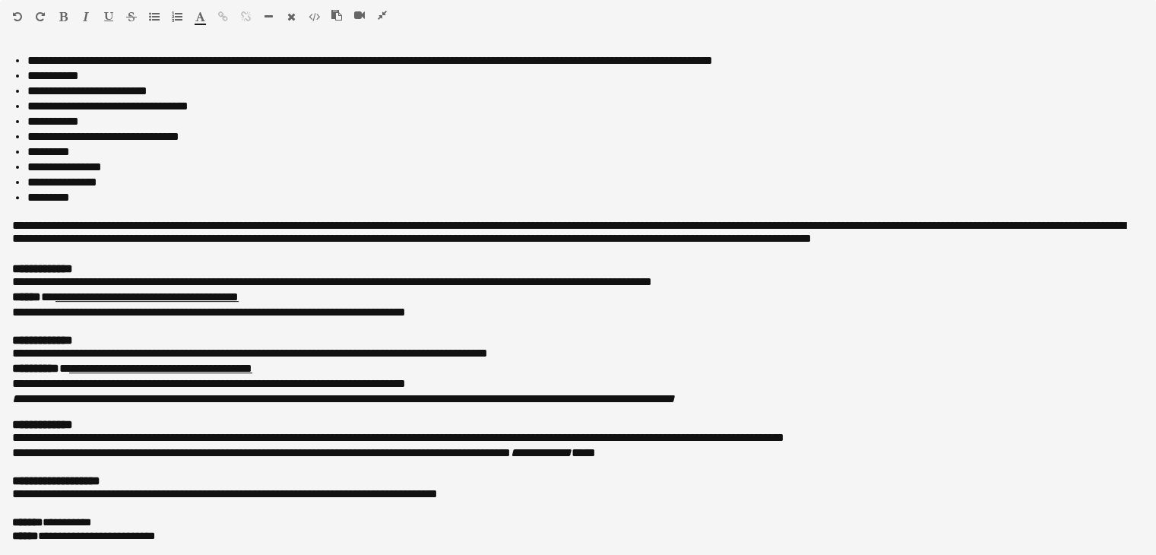
click at [385, 14] on icon "button" at bounding box center [382, 15] width 9 height 11
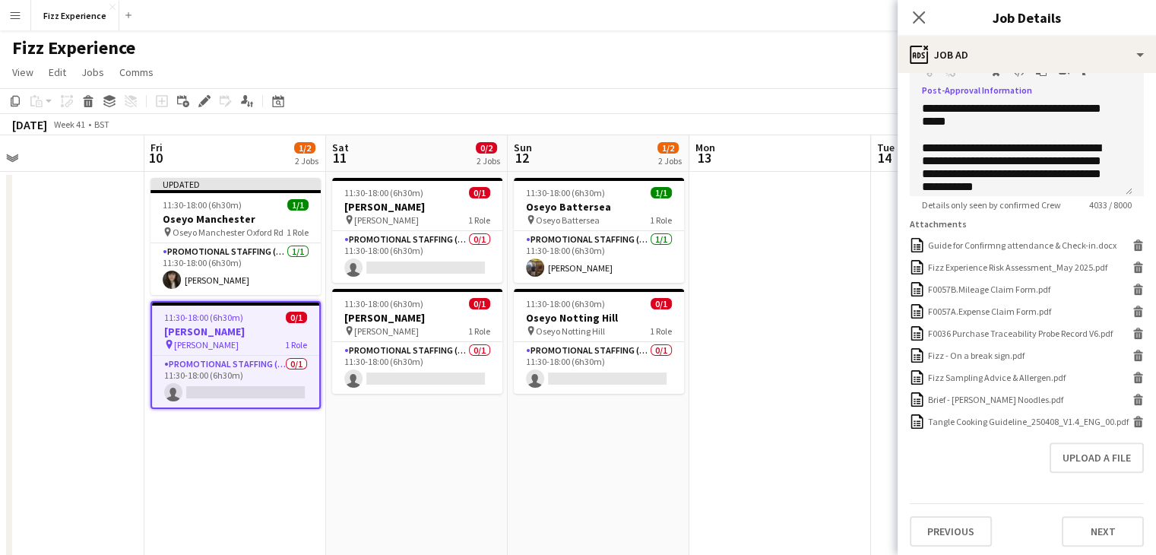
scroll to position [408, 0]
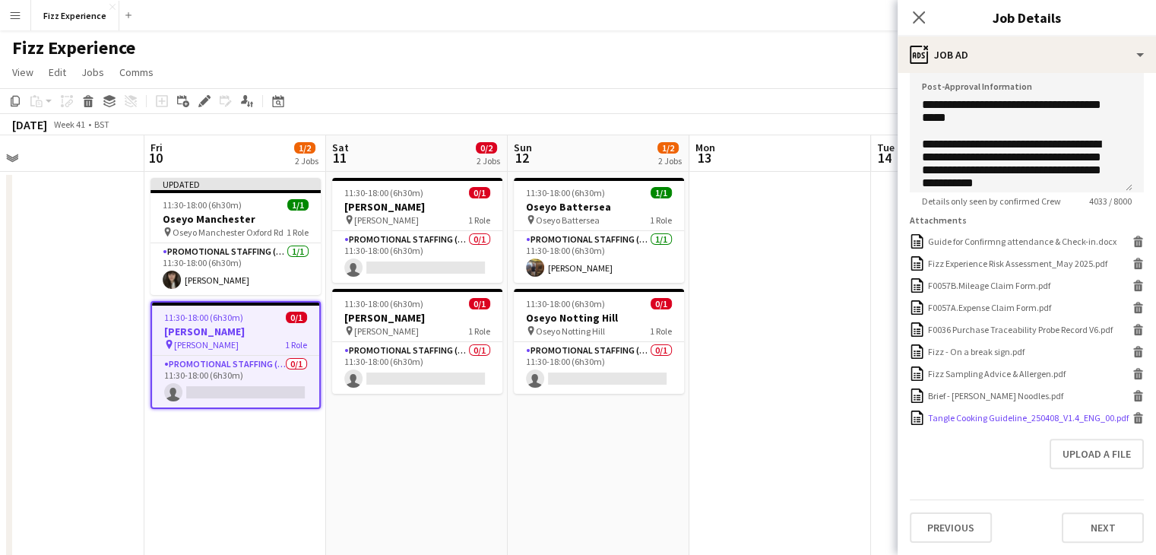
click at [1135, 417] on icon at bounding box center [1139, 420] width 8 height 7
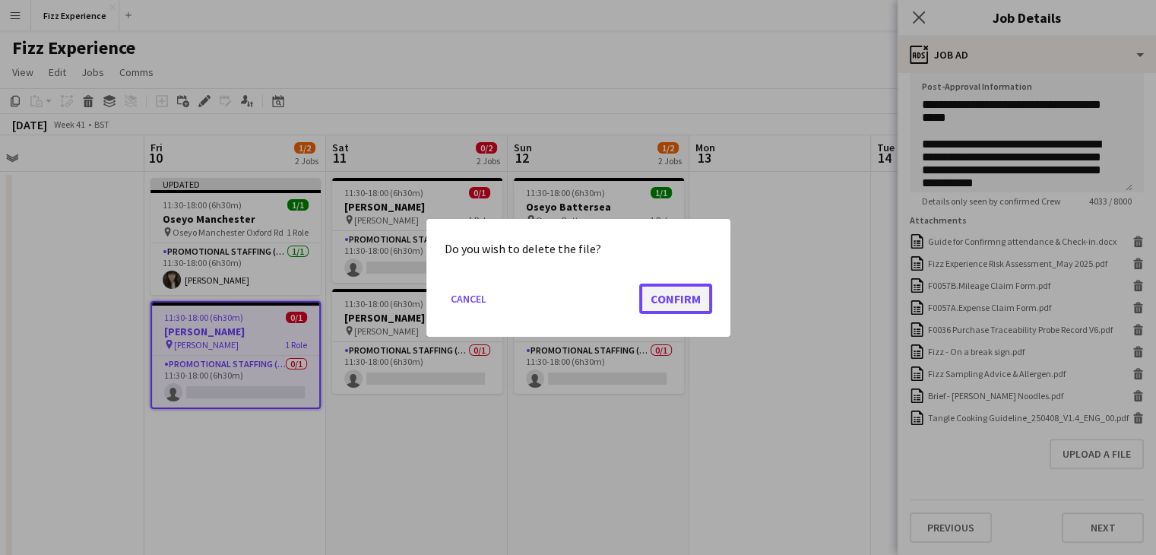
click at [668, 297] on button "Confirm" at bounding box center [675, 298] width 73 height 30
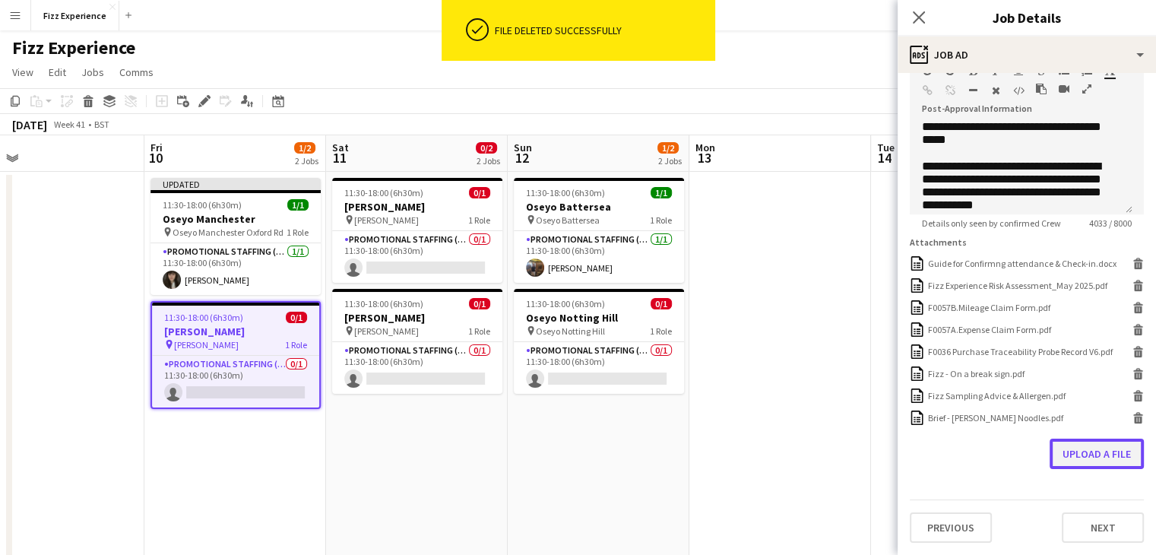
click at [1090, 453] on button "Upload a file" at bounding box center [1097, 454] width 94 height 30
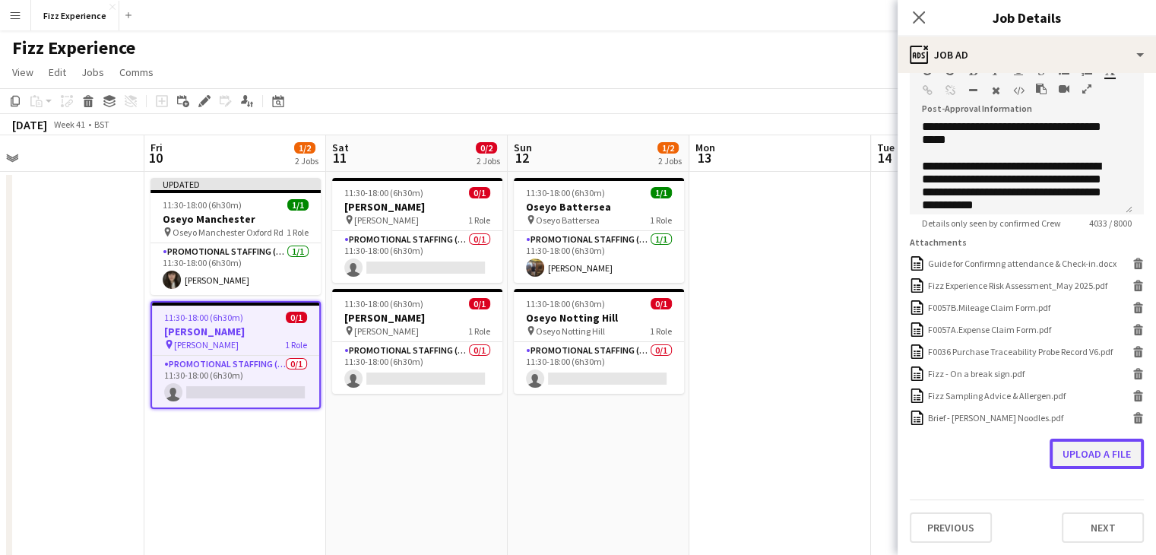
scroll to position [377, 0]
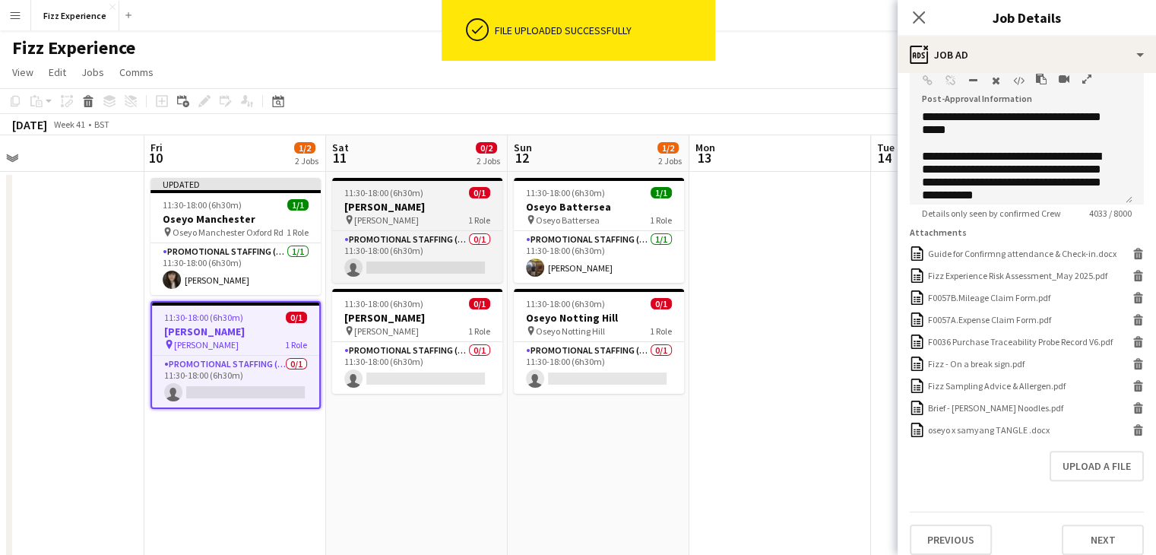
click at [393, 214] on span "[PERSON_NAME]" at bounding box center [386, 219] width 65 height 11
type input "**********"
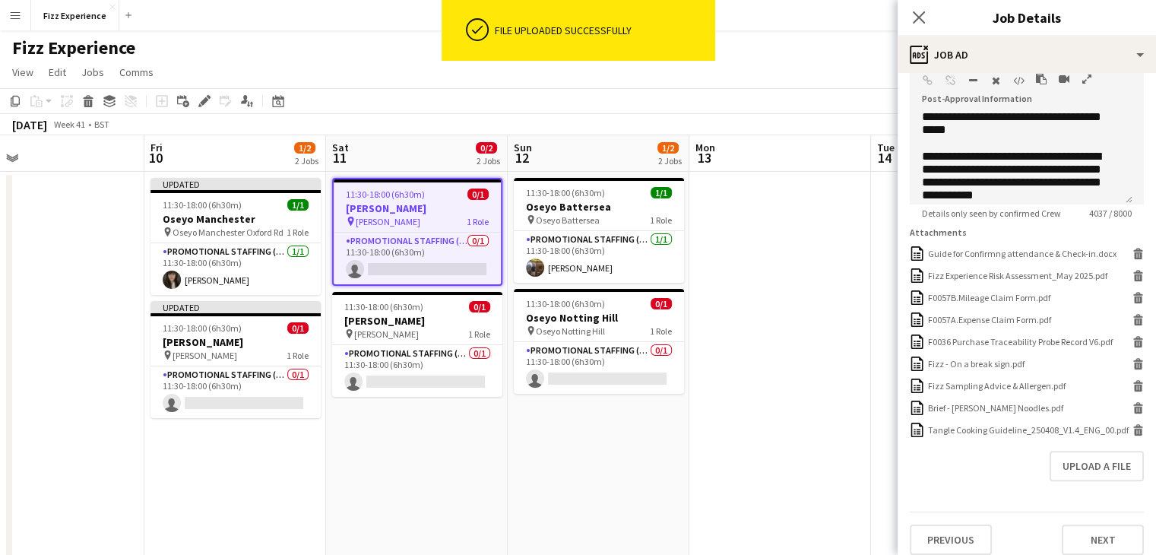
click at [1087, 80] on icon "button" at bounding box center [1087, 79] width 9 height 11
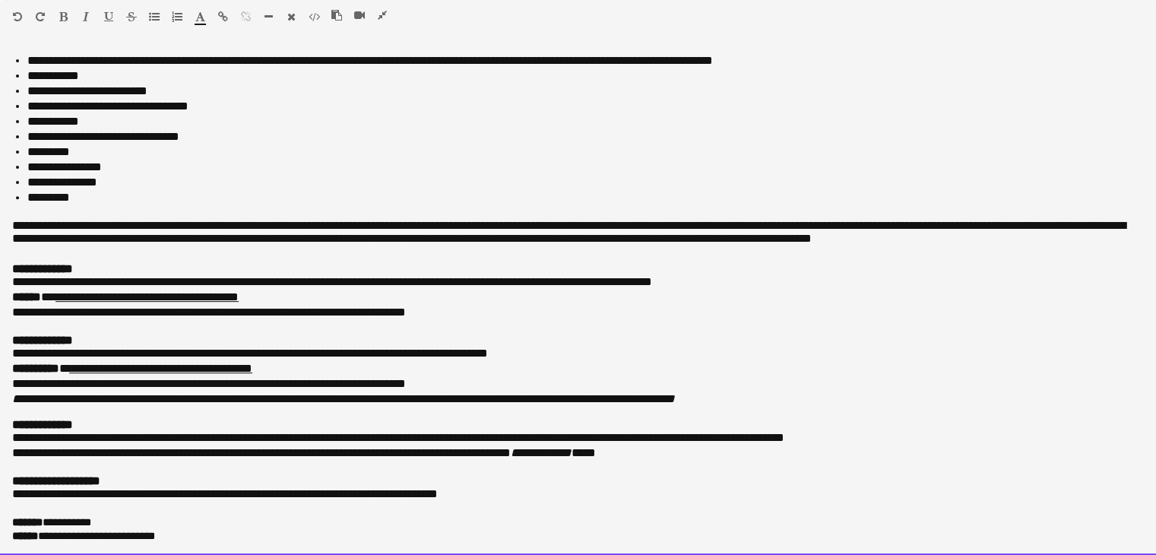
scroll to position [631, 0]
drag, startPoint x: 9, startPoint y: 57, endPoint x: 694, endPoint y: 590, distance: 868.0
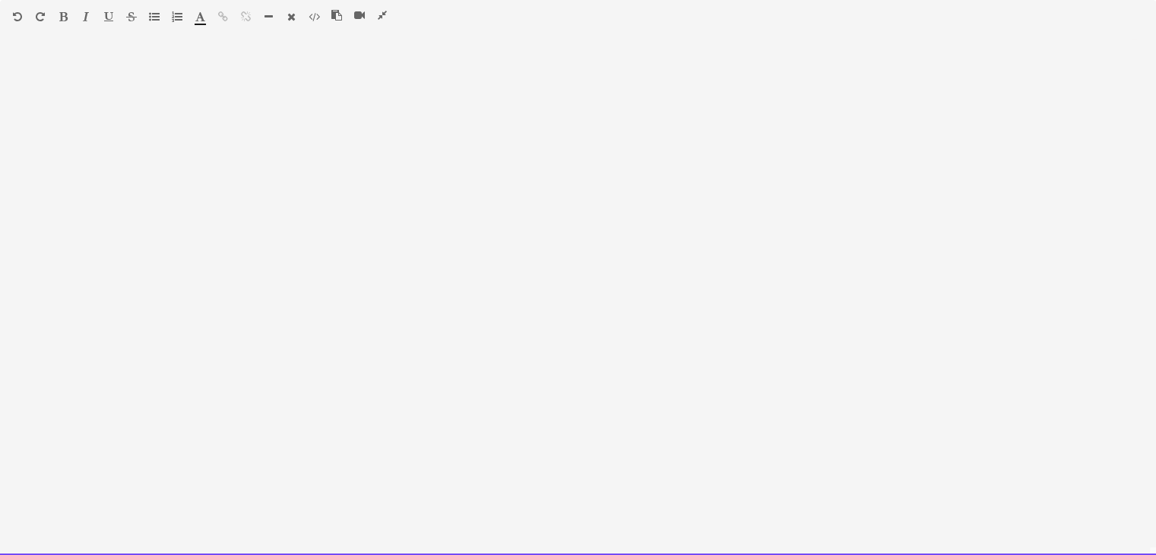
click at [40, 46] on div at bounding box center [578, 297] width 1156 height 516
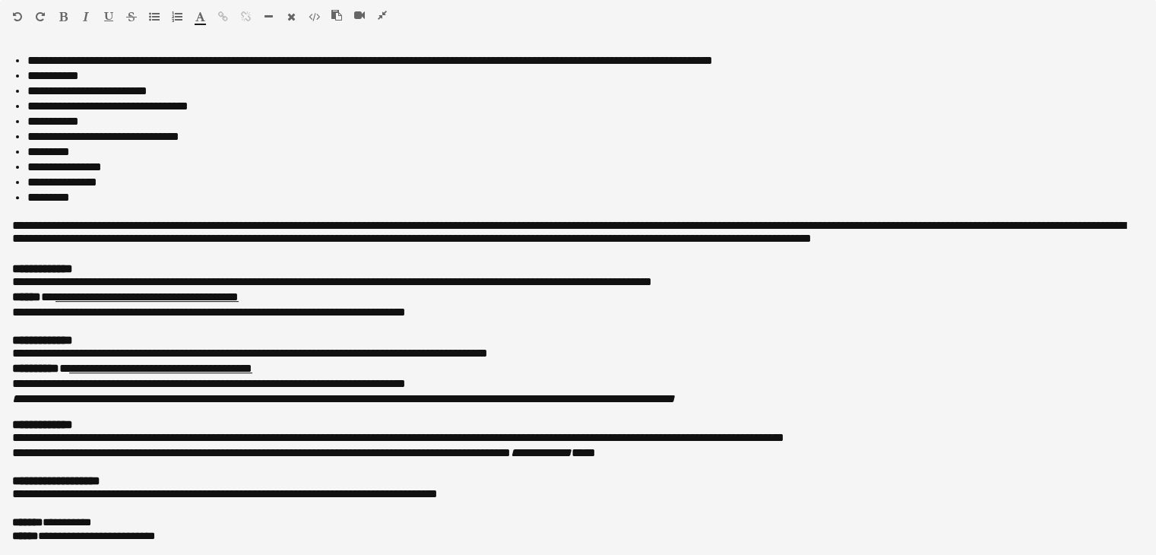
click at [380, 10] on icon "button" at bounding box center [382, 15] width 9 height 11
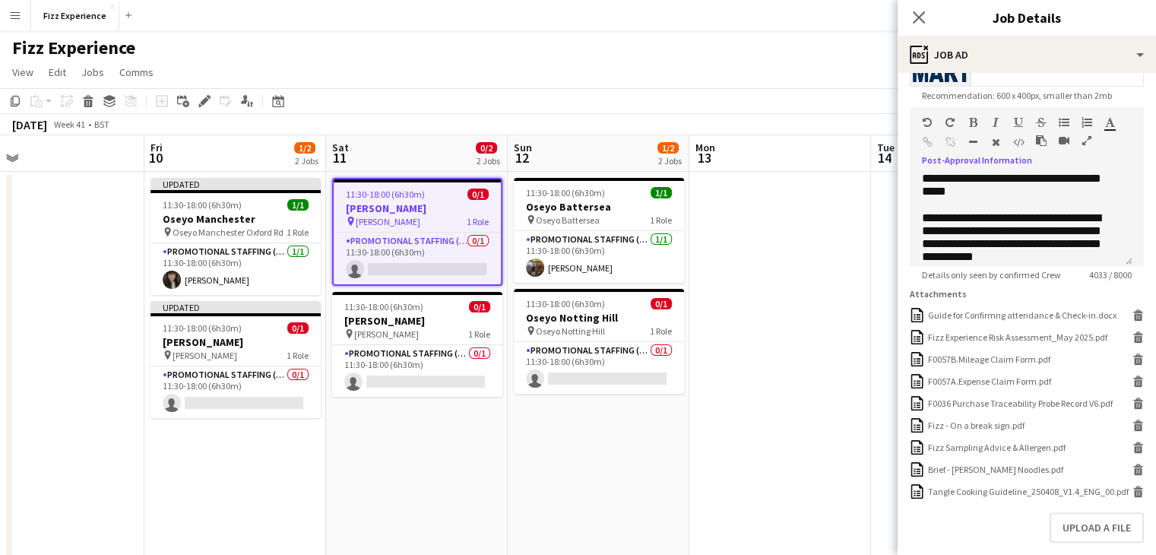
scroll to position [408, 0]
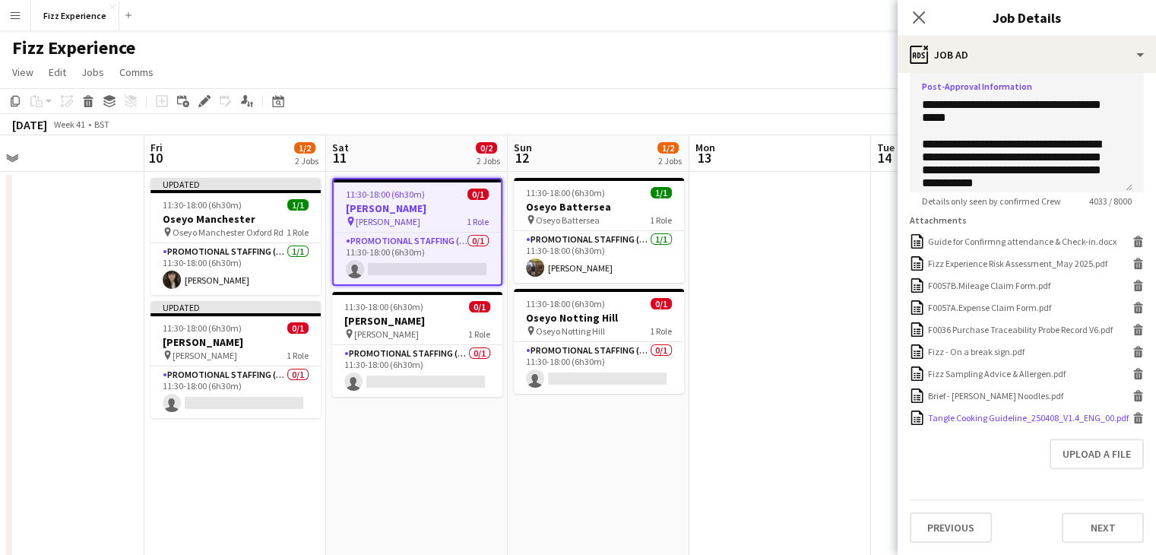
click at [1120, 417] on div "Tangle Cooking Guideline_250408_V1.4_ENG_00.pdf Tangle Cooking Guideline_250408…" at bounding box center [1027, 418] width 234 height 14
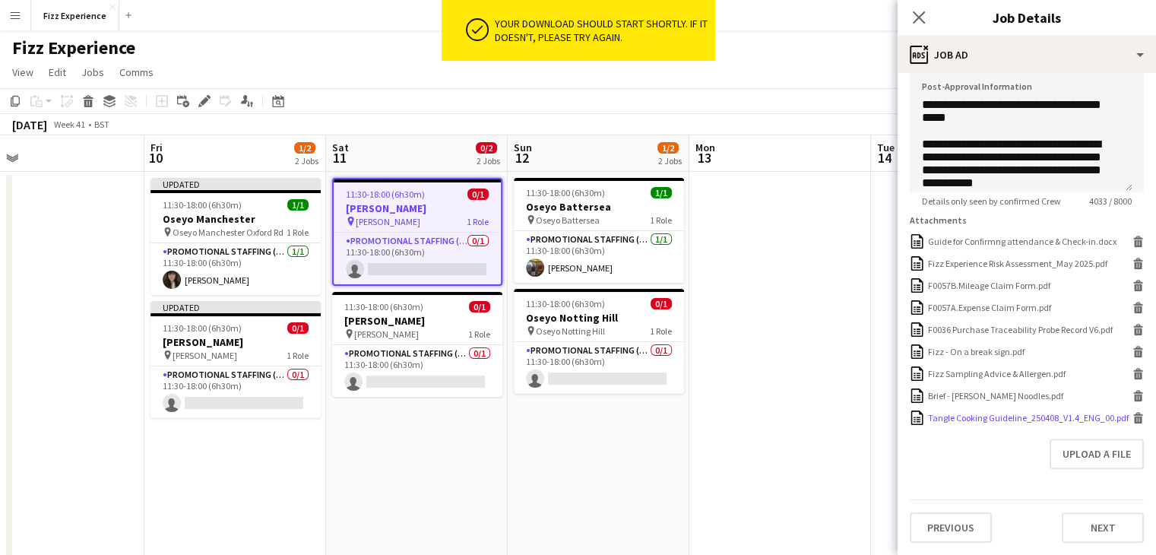
click at [1135, 417] on icon at bounding box center [1139, 420] width 8 height 7
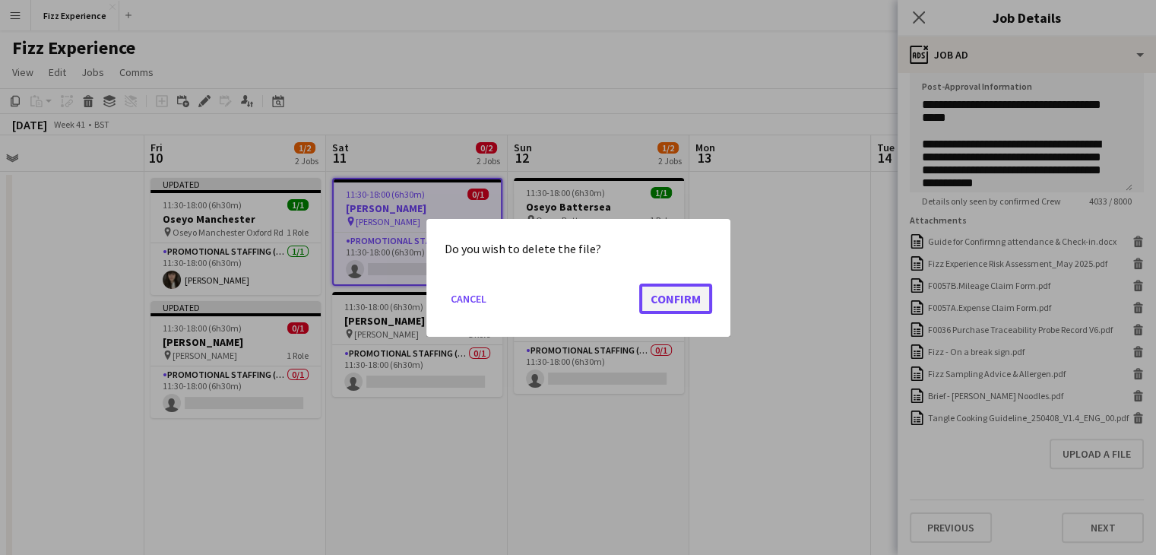
click at [684, 304] on button "Confirm" at bounding box center [675, 298] width 73 height 30
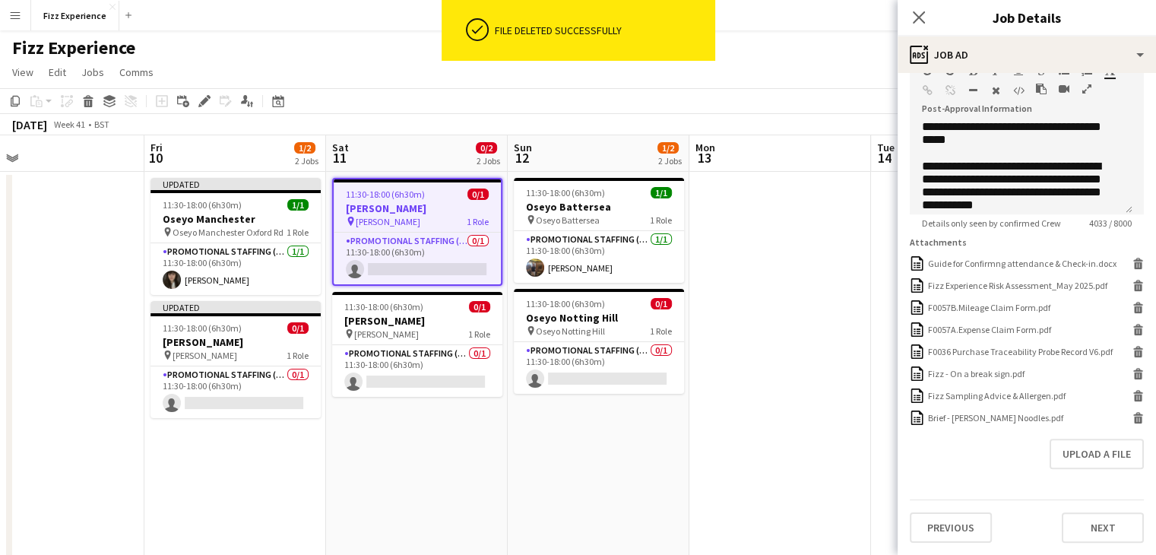
scroll to position [377, 0]
click at [1086, 451] on button "Upload a file" at bounding box center [1097, 454] width 94 height 30
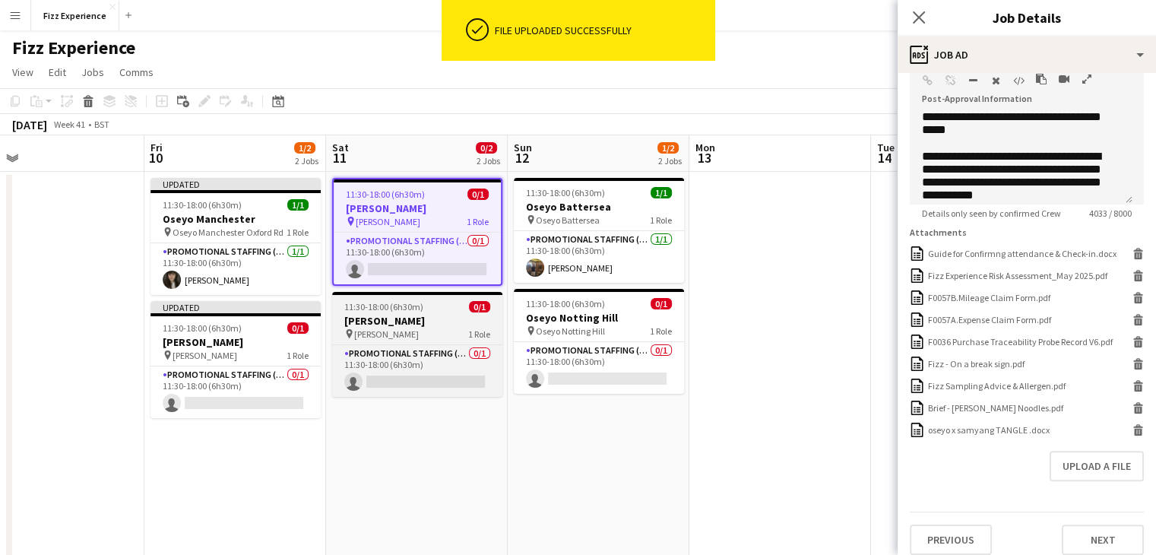
click at [440, 323] on h3 "[PERSON_NAME]" at bounding box center [417, 321] width 170 height 14
type input "**********"
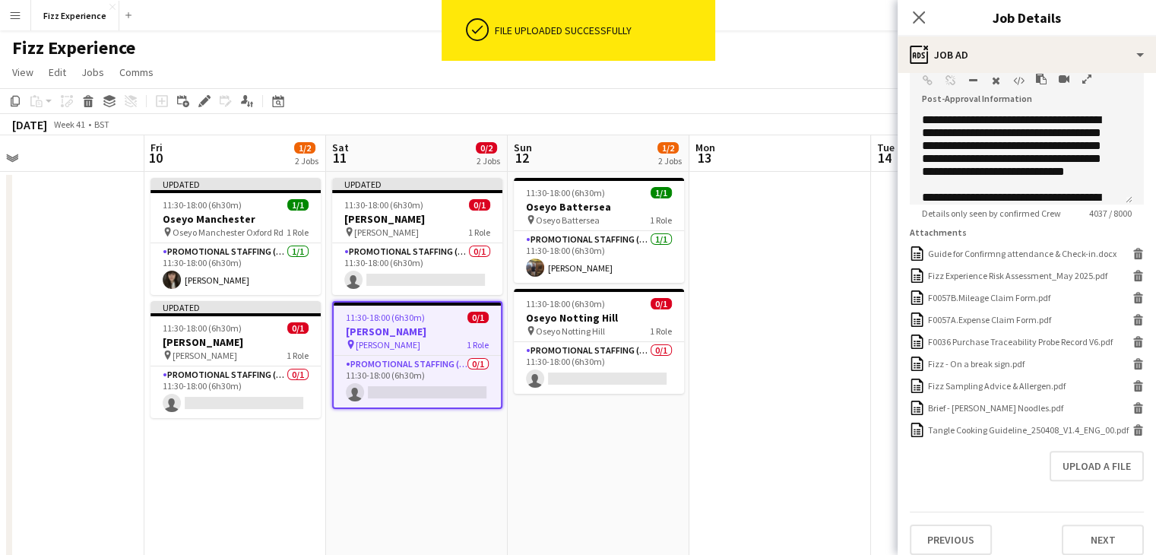
click at [1086, 80] on icon "button" at bounding box center [1087, 79] width 9 height 11
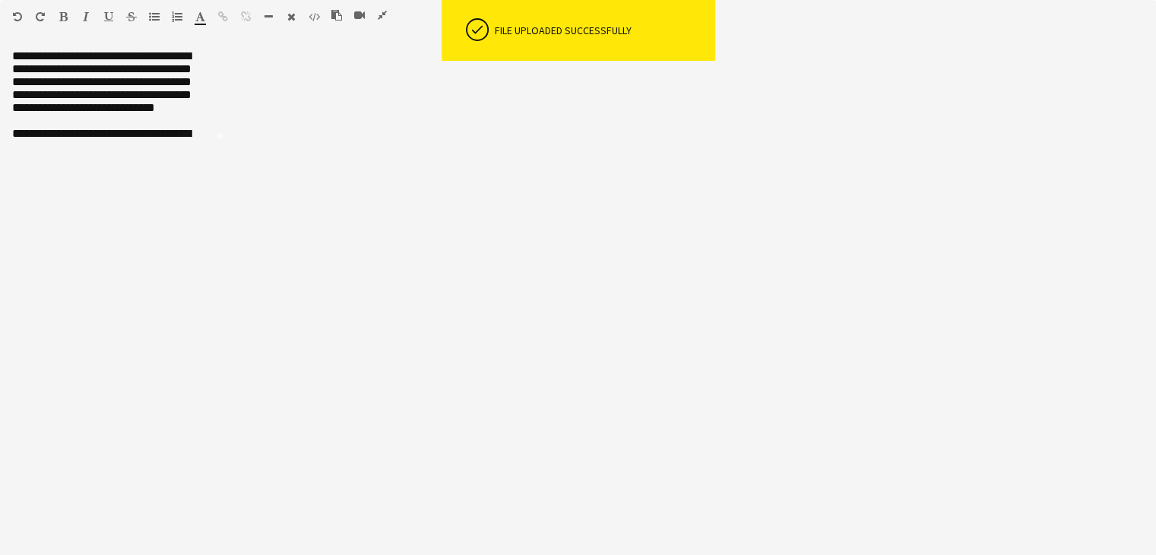
scroll to position [0, 0]
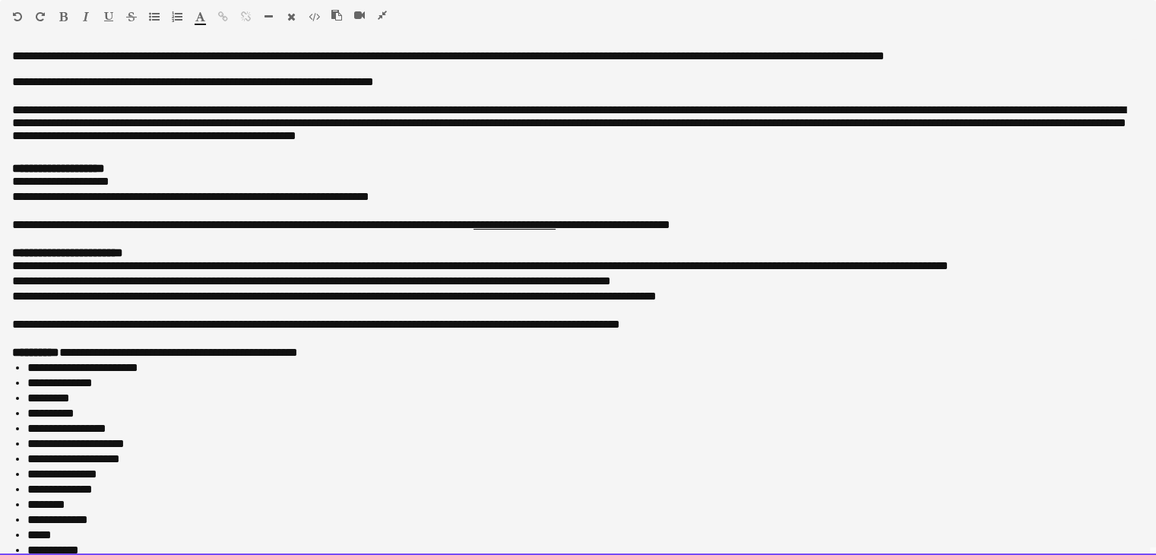
drag, startPoint x: 6, startPoint y: 43, endPoint x: 252, endPoint y: 383, distance: 419.8
click at [252, 383] on div "**********" at bounding box center [578, 297] width 1156 height 516
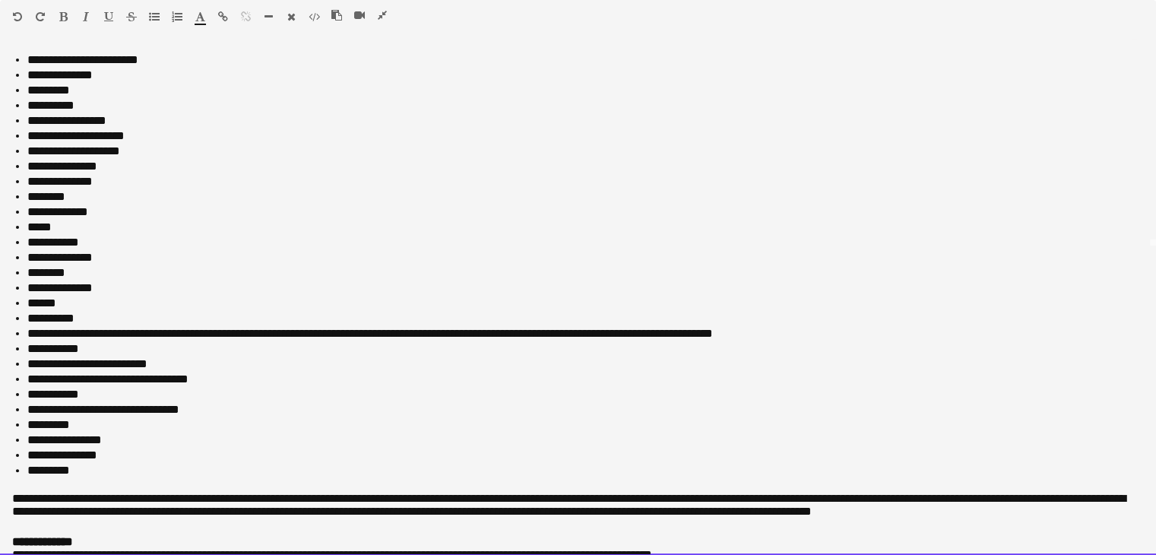
scroll to position [631, 0]
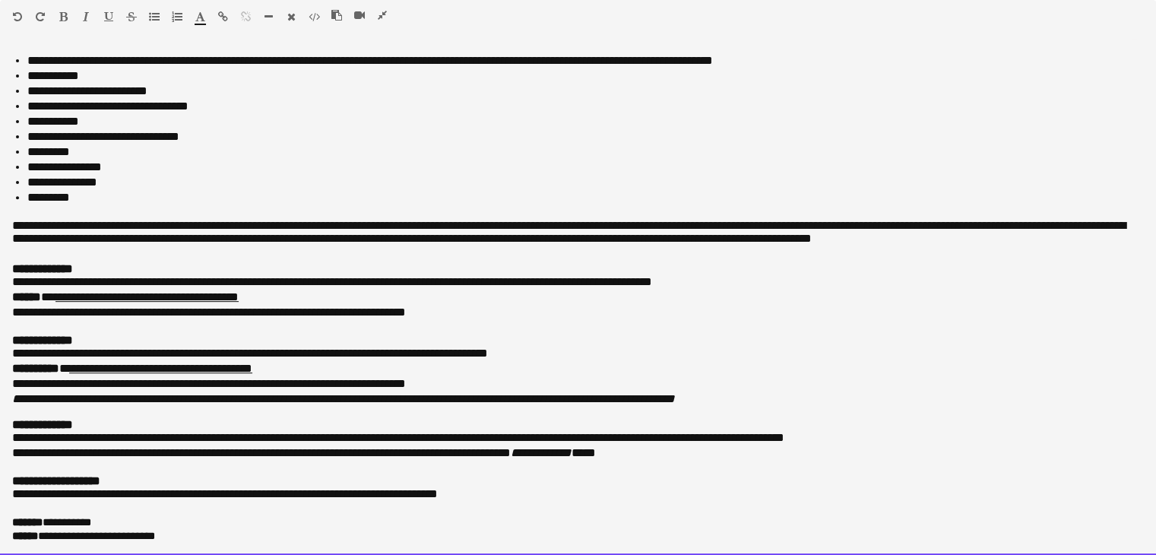
drag, startPoint x: 13, startPoint y: 62, endPoint x: 458, endPoint y: 590, distance: 690.7
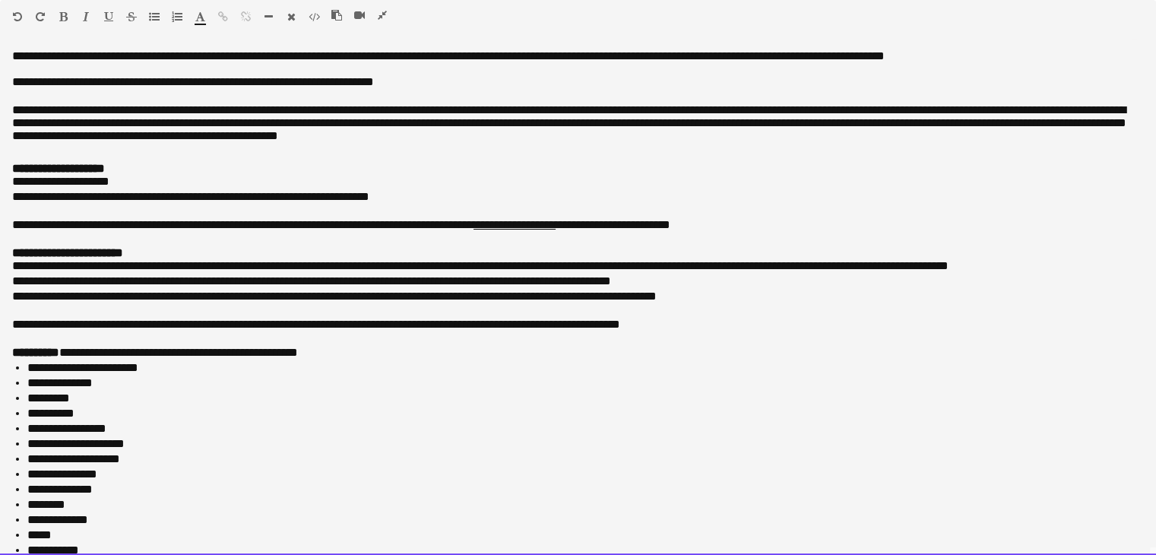
scroll to position [620, 0]
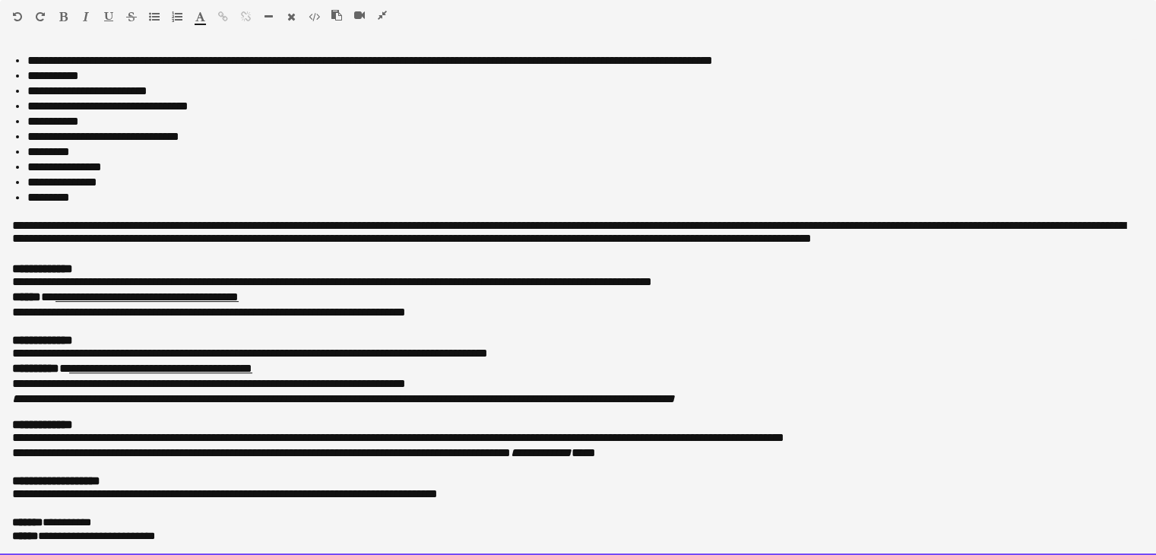
click at [374, 12] on div at bounding box center [366, 18] width 68 height 18
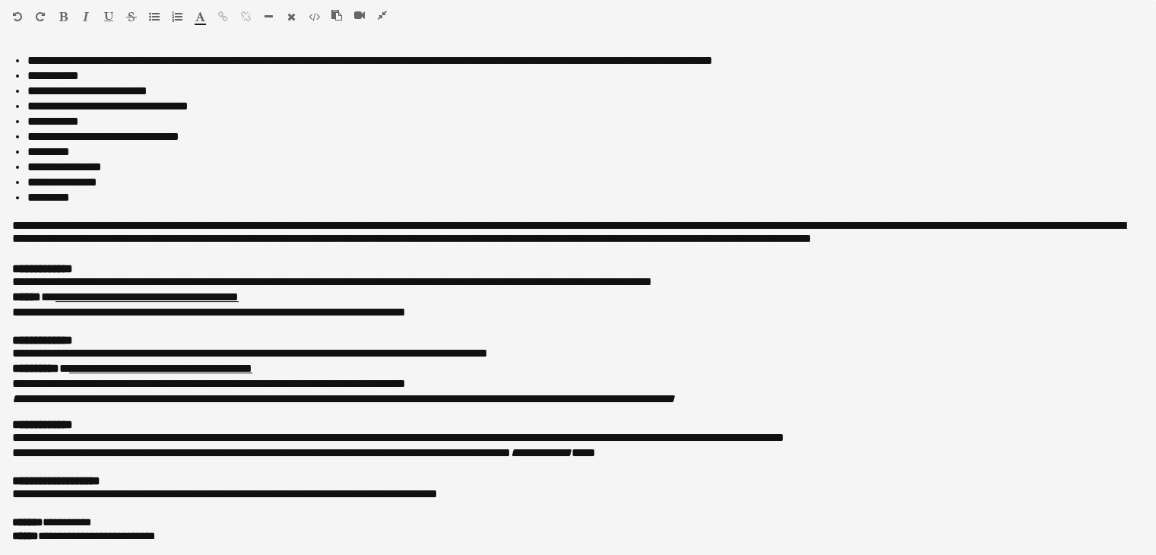
click at [387, 17] on button "button" at bounding box center [382, 15] width 11 height 12
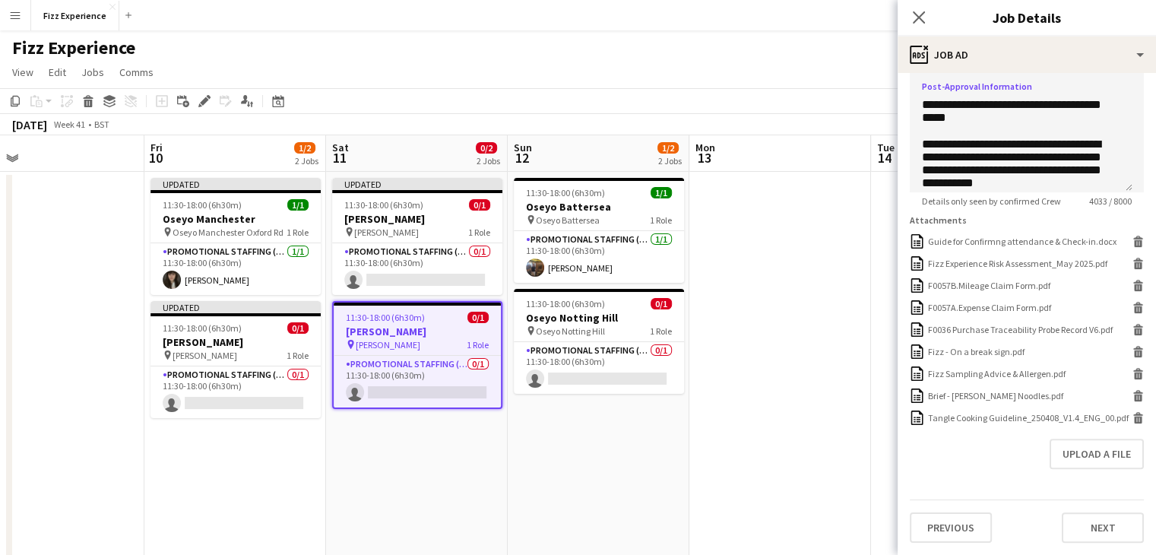
scroll to position [408, 0]
click at [1128, 422] on div "Tangle Cooking Guideline_250408_V1.4_ENG_00.pdf Tangle Cooking Guideline_250408…" at bounding box center [1027, 418] width 234 height 14
click at [1006, 461] on div "Upload a file" at bounding box center [1027, 454] width 234 height 30
click at [1134, 412] on icon at bounding box center [1139, 414] width 10 height 4
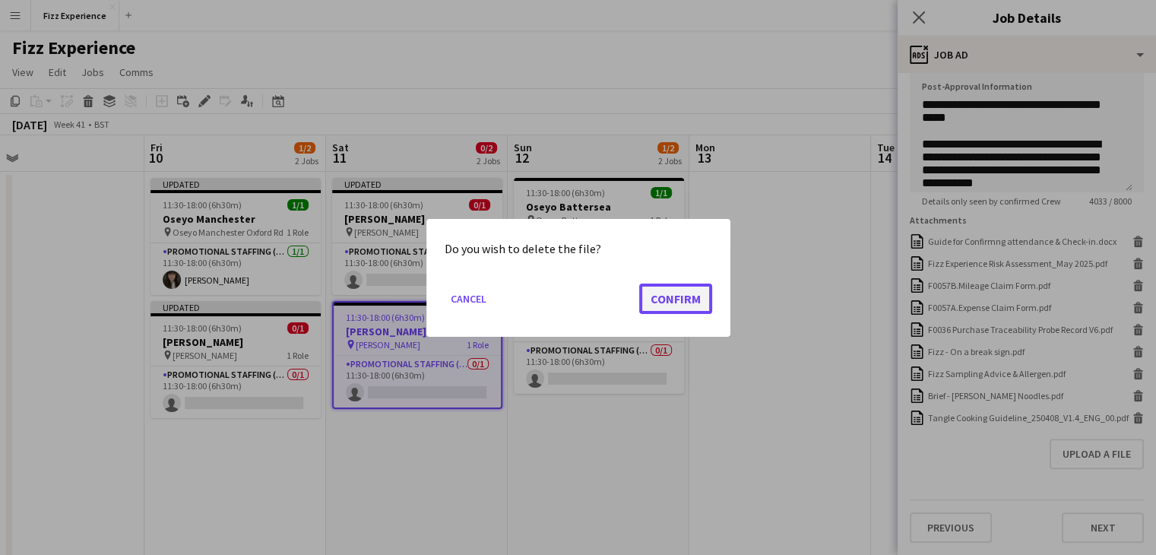
click at [694, 293] on button "Confirm" at bounding box center [675, 298] width 73 height 30
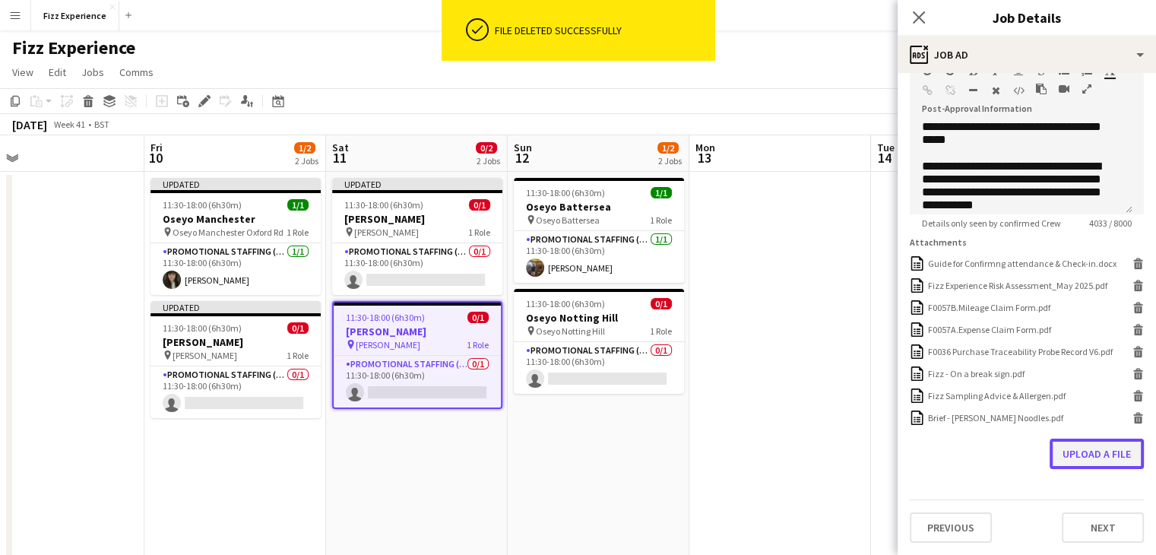
click at [1095, 453] on button "Upload a file" at bounding box center [1097, 454] width 94 height 30
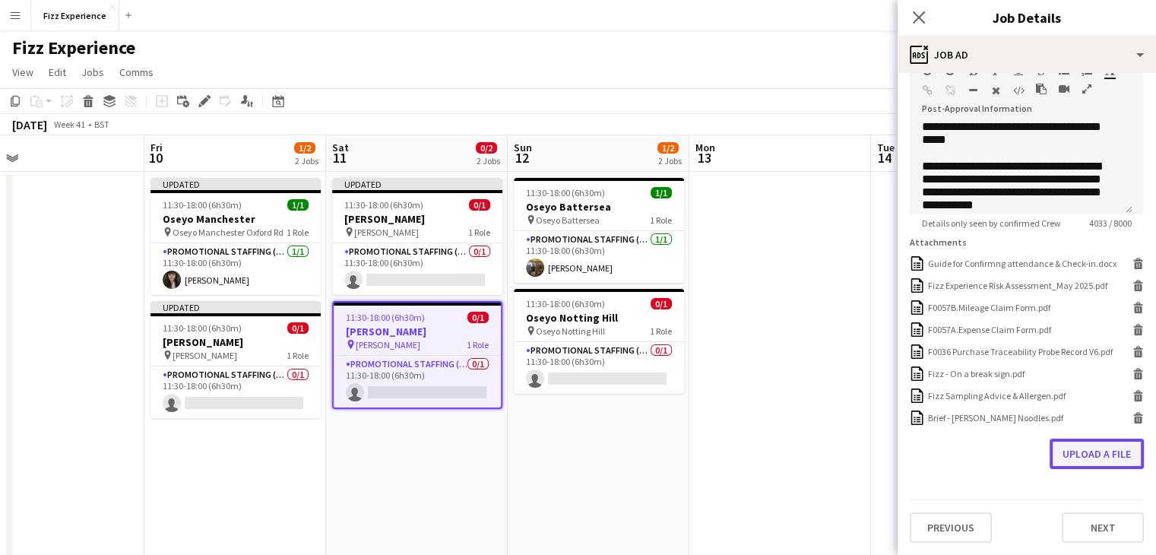
scroll to position [377, 0]
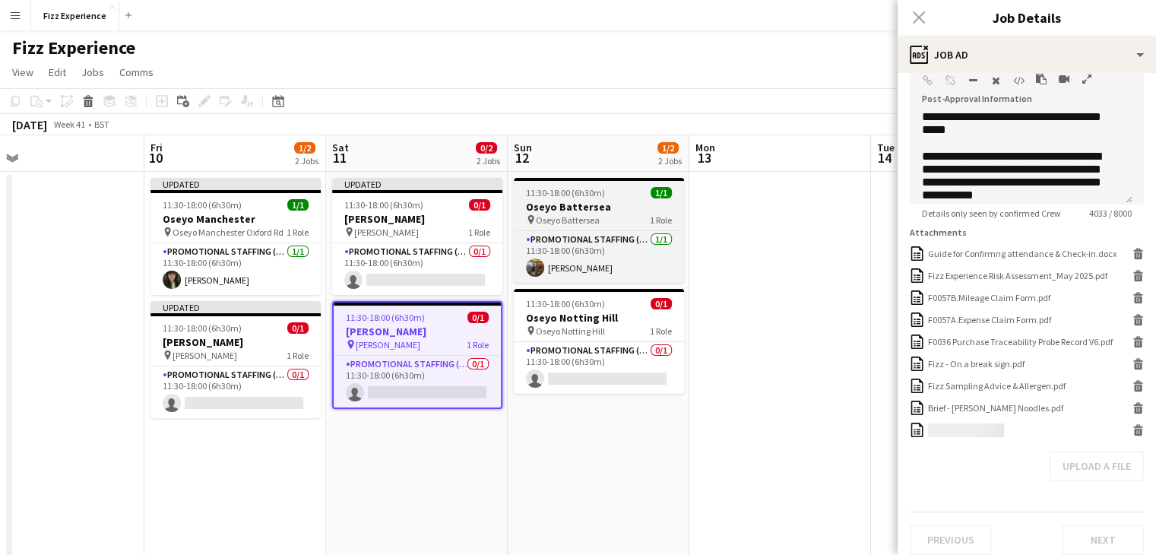
click at [623, 203] on h3 "Oseyo Battersea" at bounding box center [599, 207] width 170 height 14
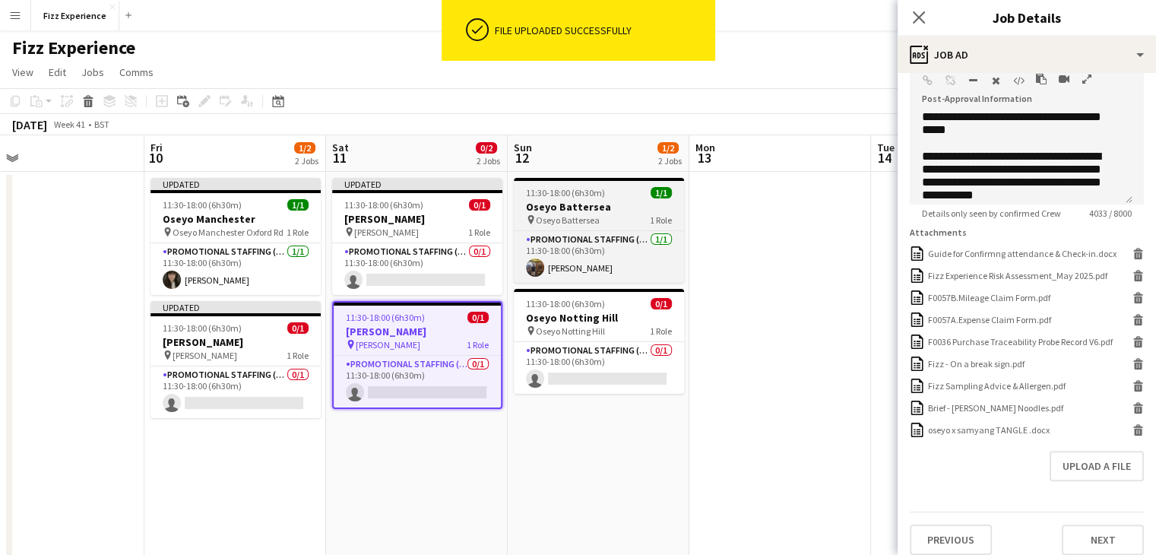
click at [623, 209] on h3 "Oseyo Battersea" at bounding box center [599, 207] width 170 height 14
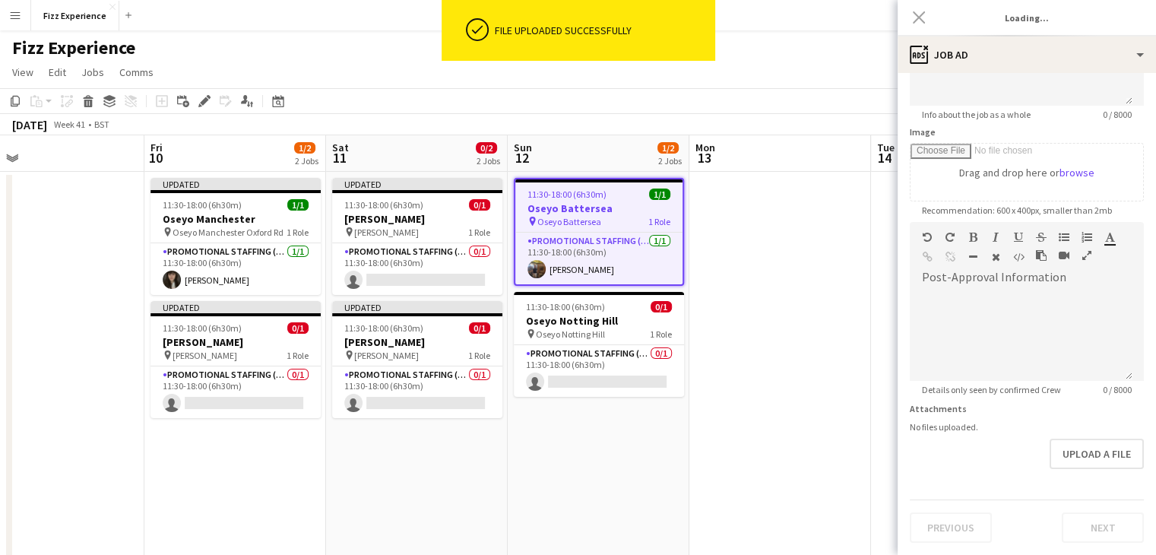
type input "**********"
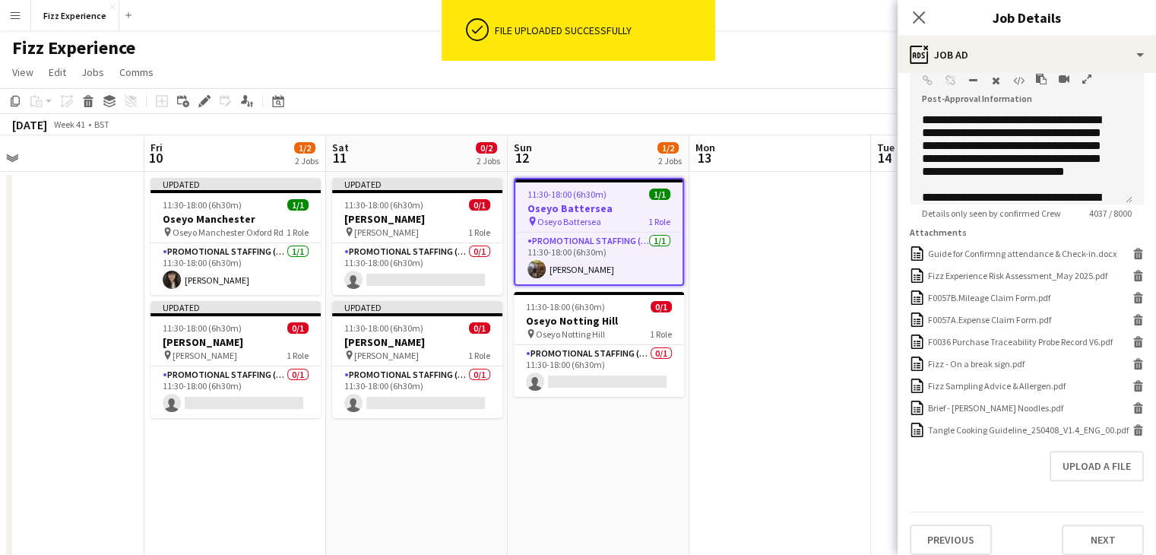
click at [1088, 77] on icon "button" at bounding box center [1087, 79] width 9 height 11
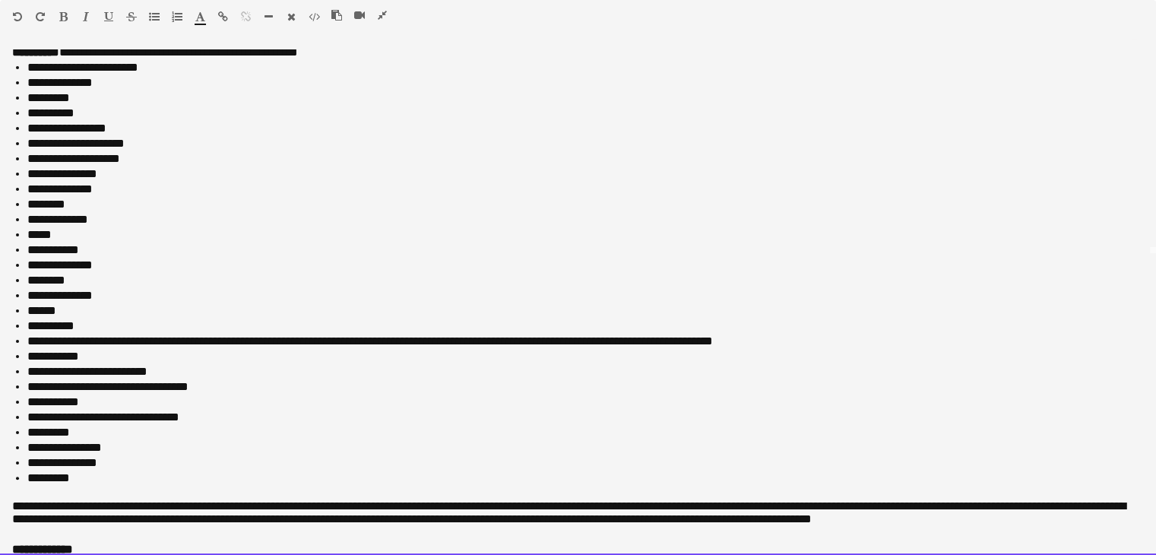
scroll to position [631, 0]
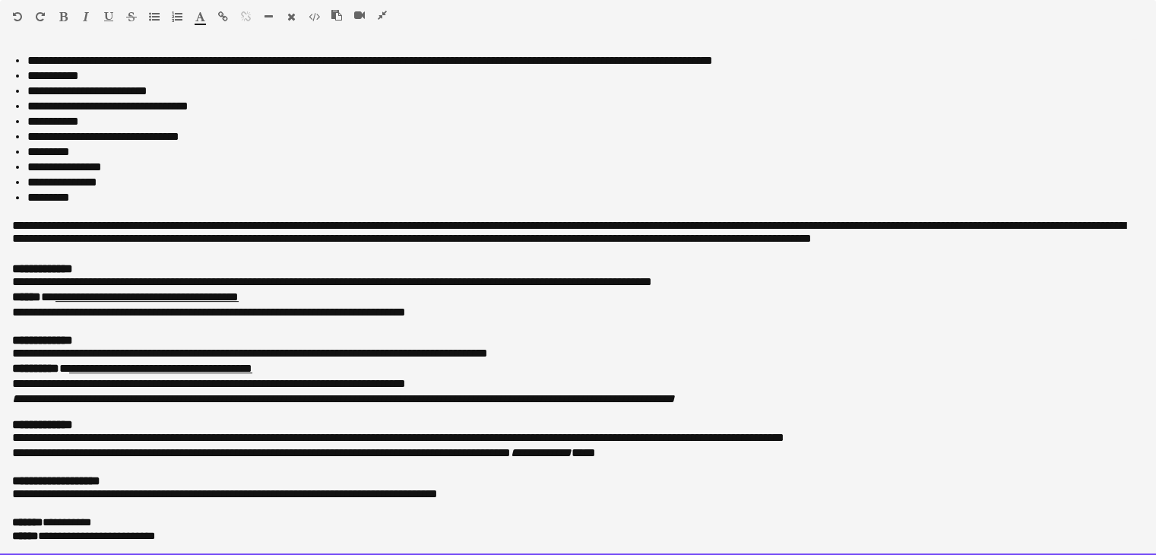
drag, startPoint x: 52, startPoint y: 94, endPoint x: 710, endPoint y: 590, distance: 824.1
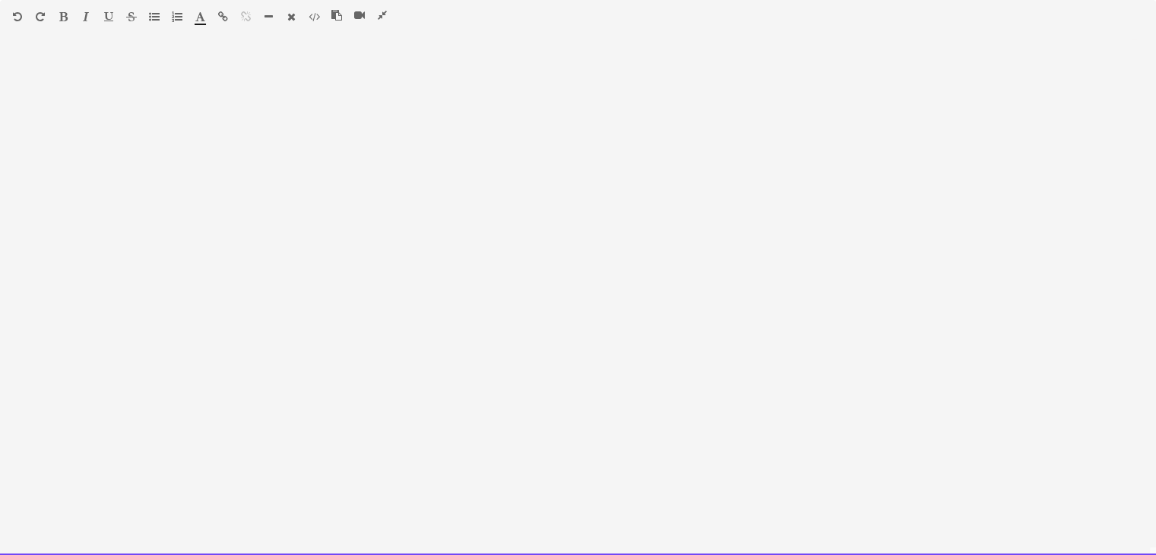
scroll to position [620, 0]
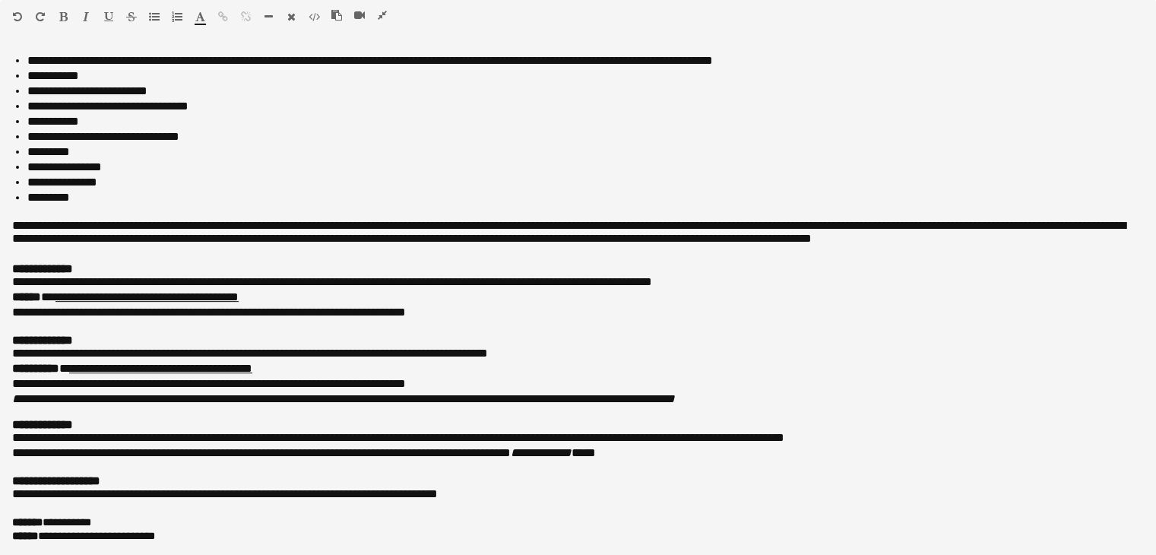
click at [383, 17] on icon "button" at bounding box center [382, 15] width 9 height 11
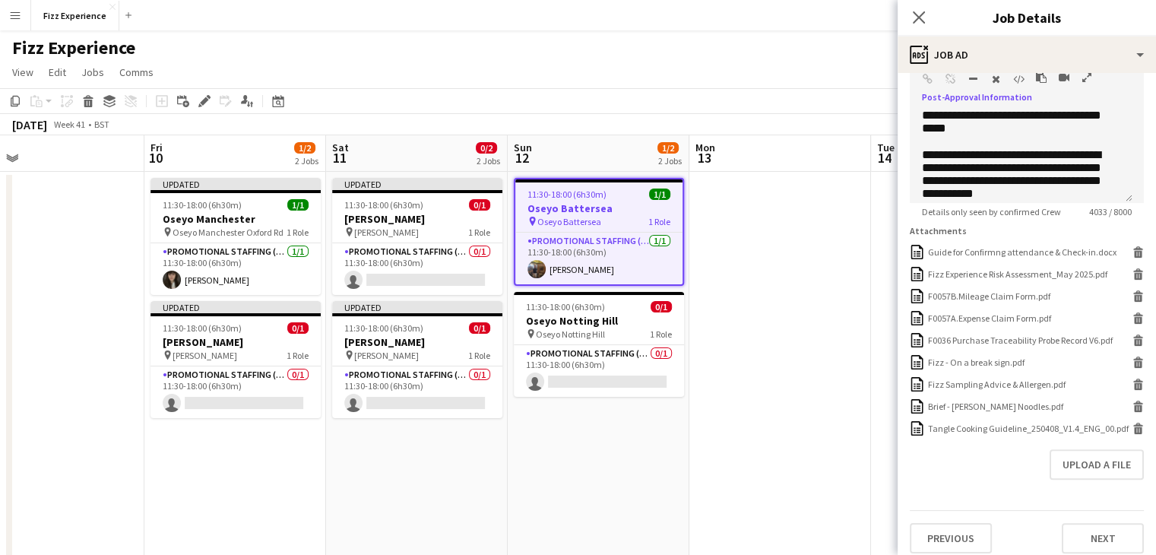
scroll to position [379, 0]
click at [1135, 433] on icon at bounding box center [1139, 430] width 8 height 7
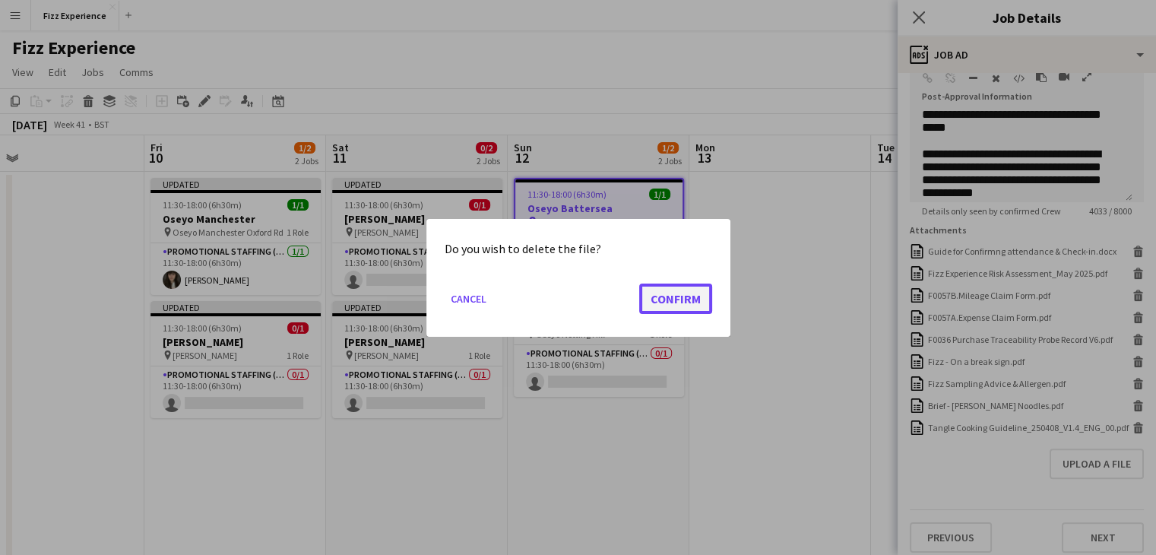
click at [670, 293] on button "Confirm" at bounding box center [675, 298] width 73 height 30
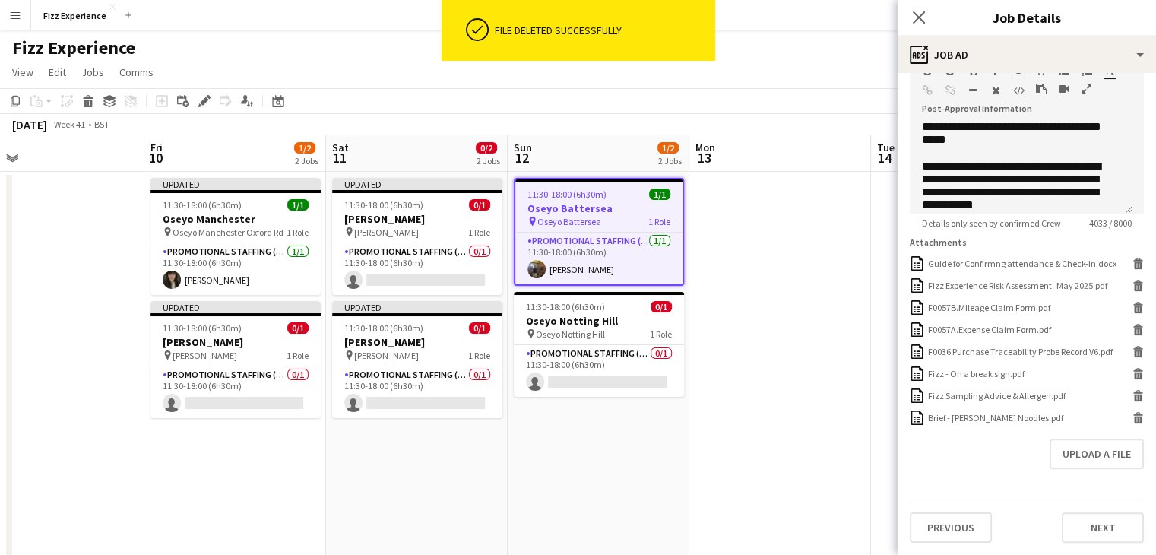
scroll to position [377, 0]
click at [1074, 466] on button "Upload a file" at bounding box center [1097, 454] width 94 height 30
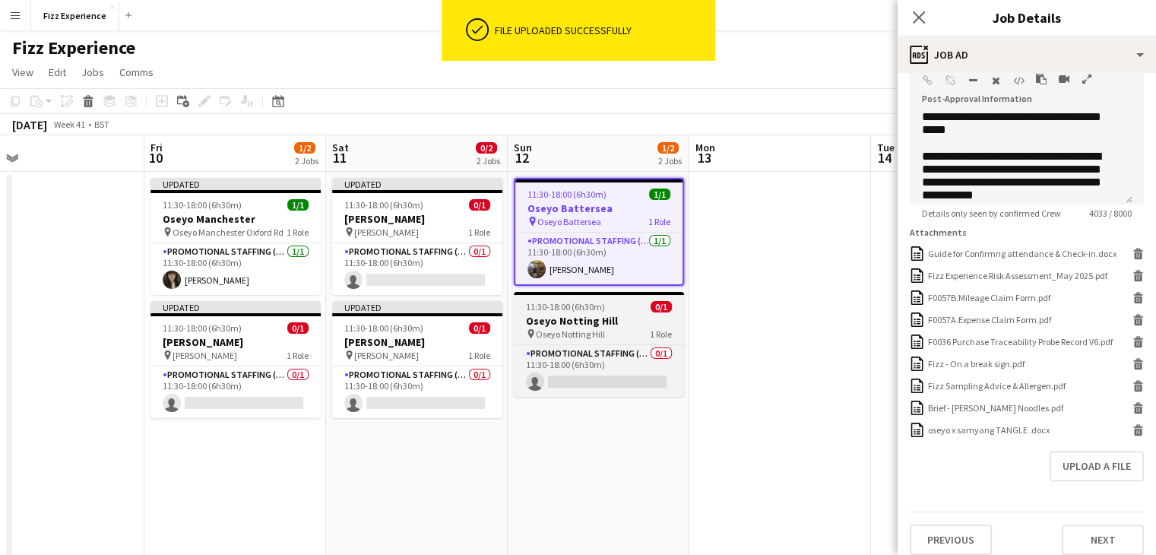
click at [600, 321] on h3 "Oseyo Notting Hill" at bounding box center [599, 321] width 170 height 14
type input "**********"
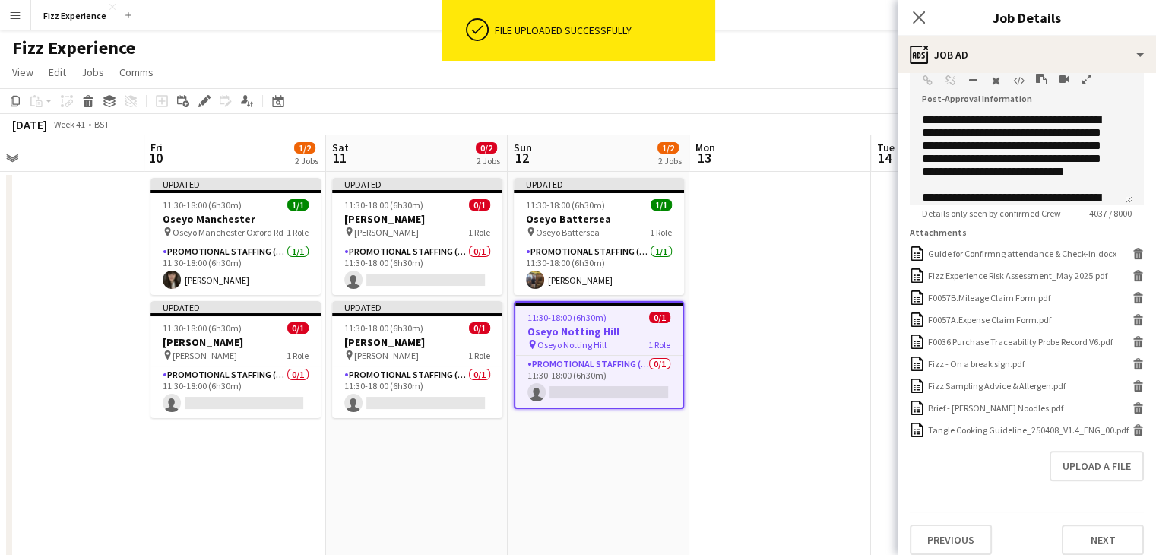
click at [1084, 74] on icon "button" at bounding box center [1087, 79] width 9 height 11
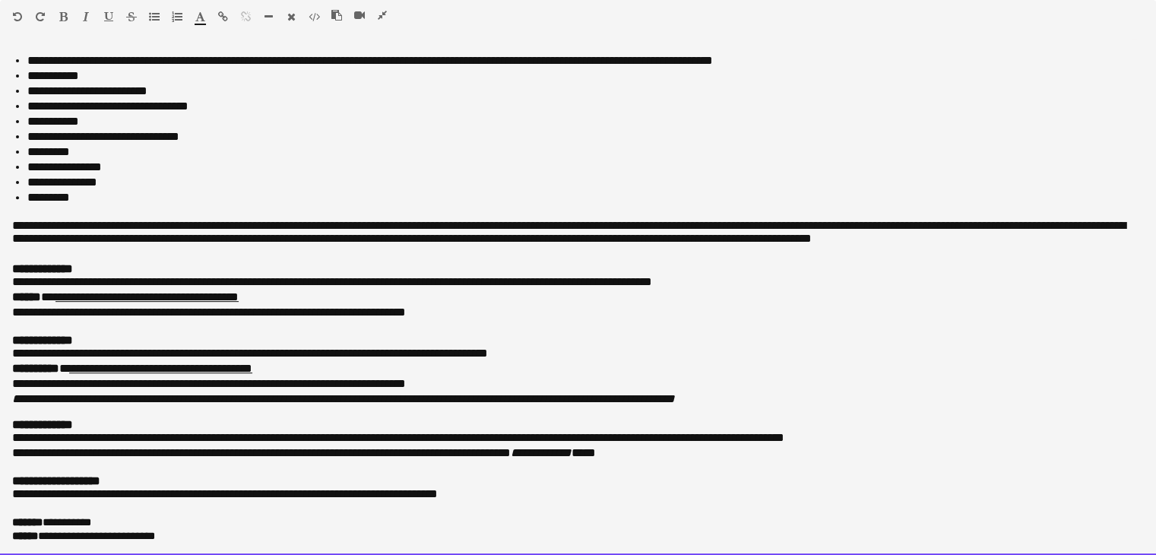
scroll to position [631, 0]
drag, startPoint x: 0, startPoint y: 49, endPoint x: 438, endPoint y: 590, distance: 696.3
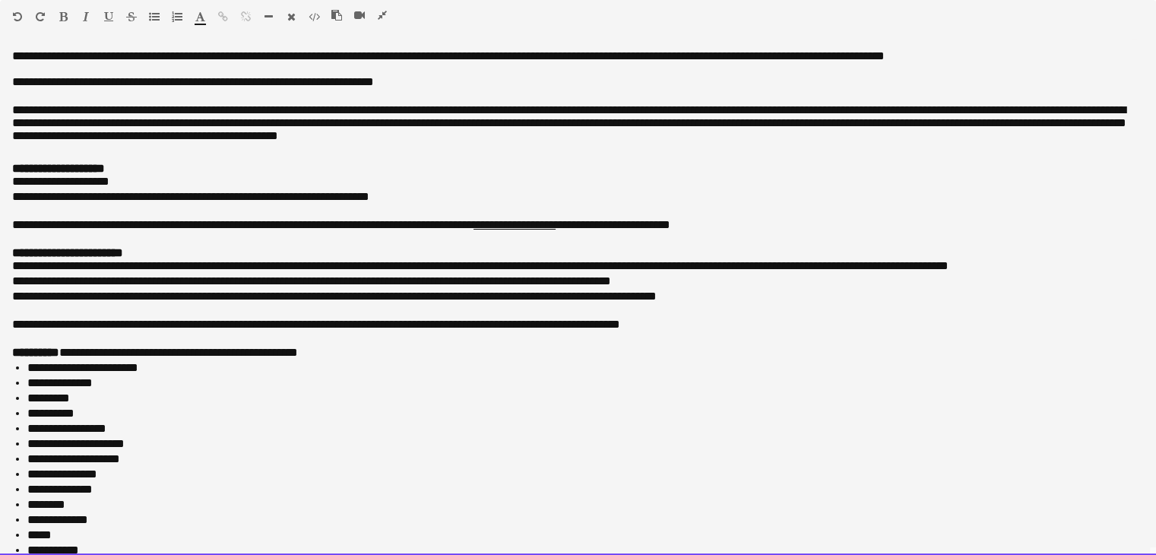
scroll to position [620, 0]
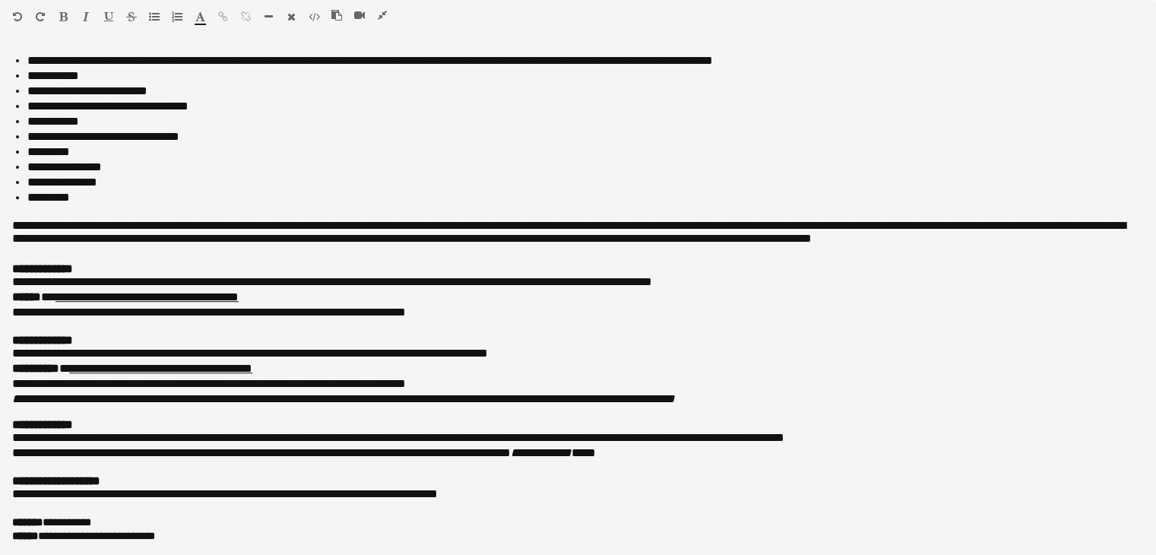
click at [380, 16] on icon "button" at bounding box center [382, 15] width 9 height 11
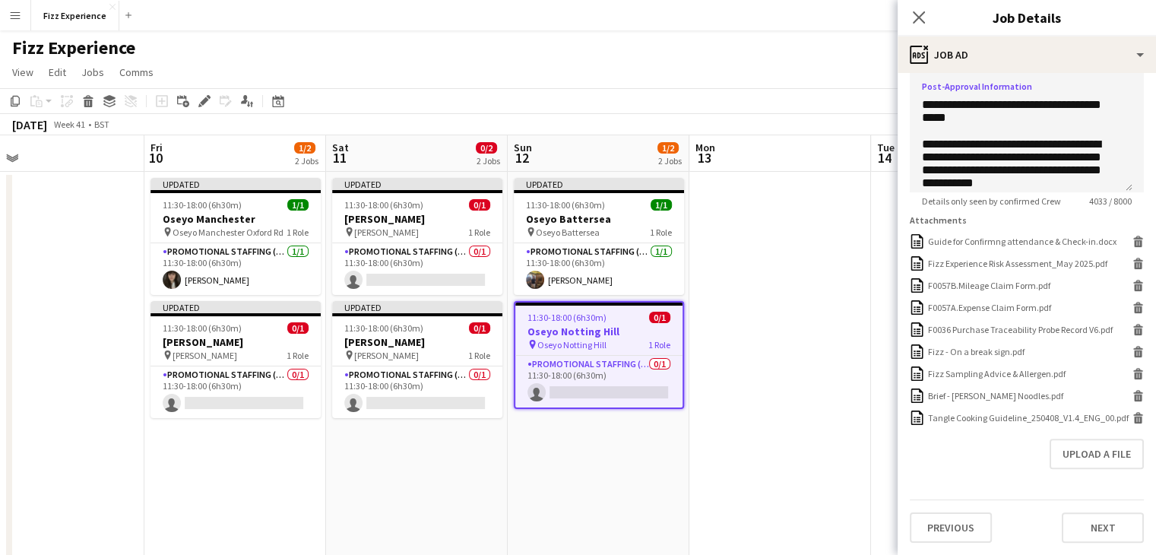
scroll to position [408, 0]
click at [1135, 417] on icon at bounding box center [1139, 420] width 8 height 7
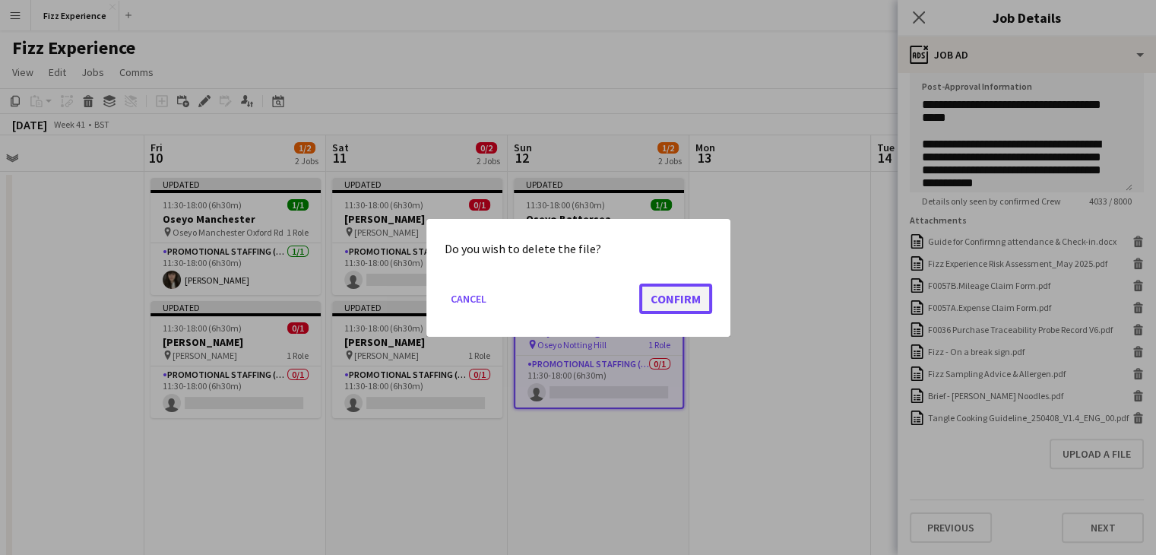
click at [690, 300] on button "Confirm" at bounding box center [675, 298] width 73 height 30
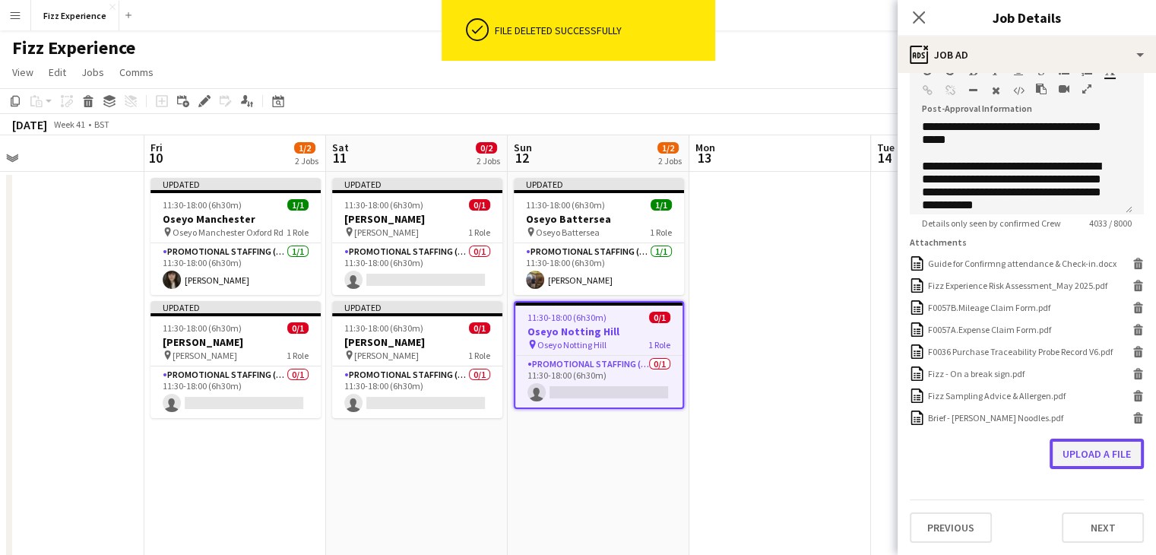
click at [1080, 462] on button "Upload a file" at bounding box center [1097, 454] width 94 height 30
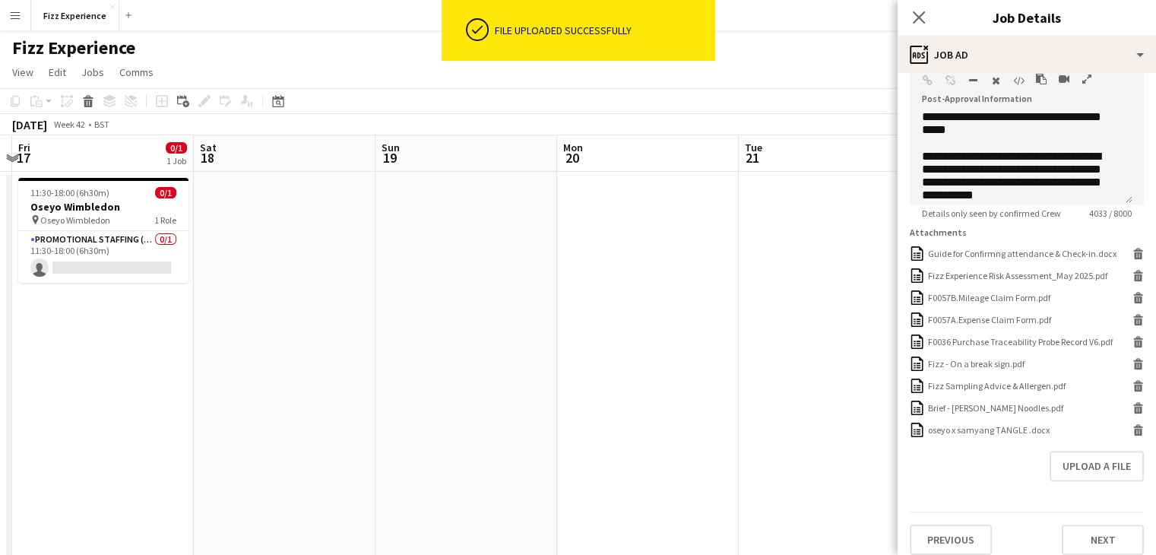
scroll to position [0, 405]
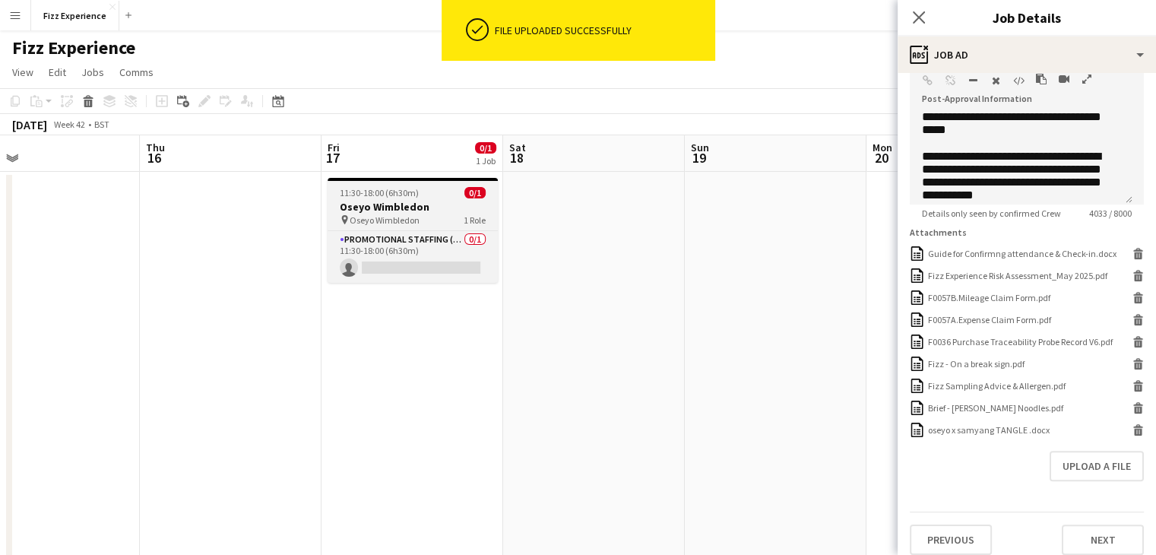
click at [423, 203] on h3 "Oseyo Wimbledon" at bounding box center [413, 207] width 170 height 14
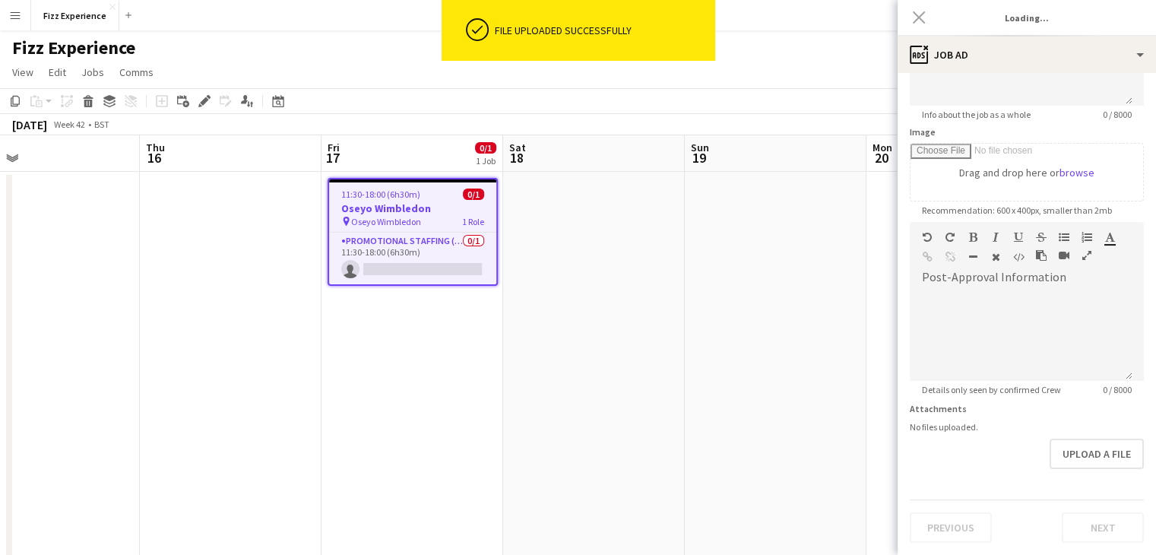
type input "**********"
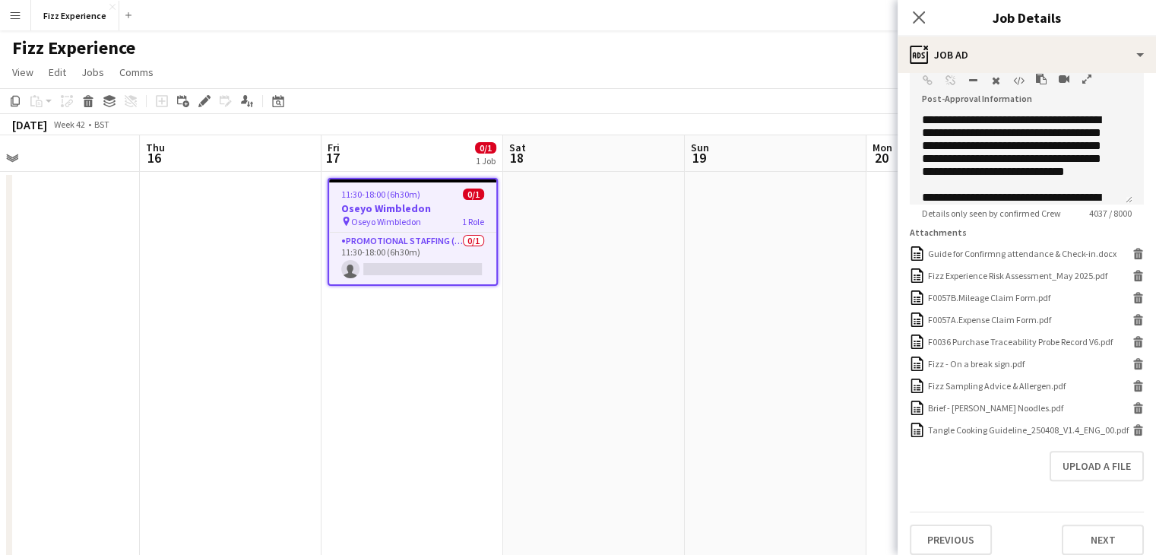
click at [1083, 75] on icon "button" at bounding box center [1087, 79] width 9 height 11
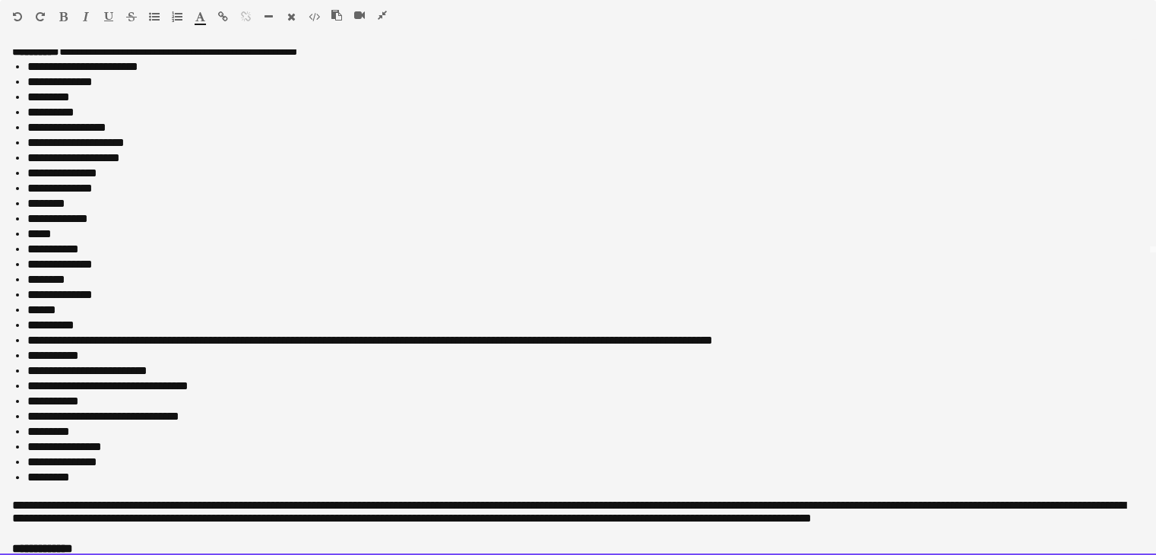
scroll to position [631, 0]
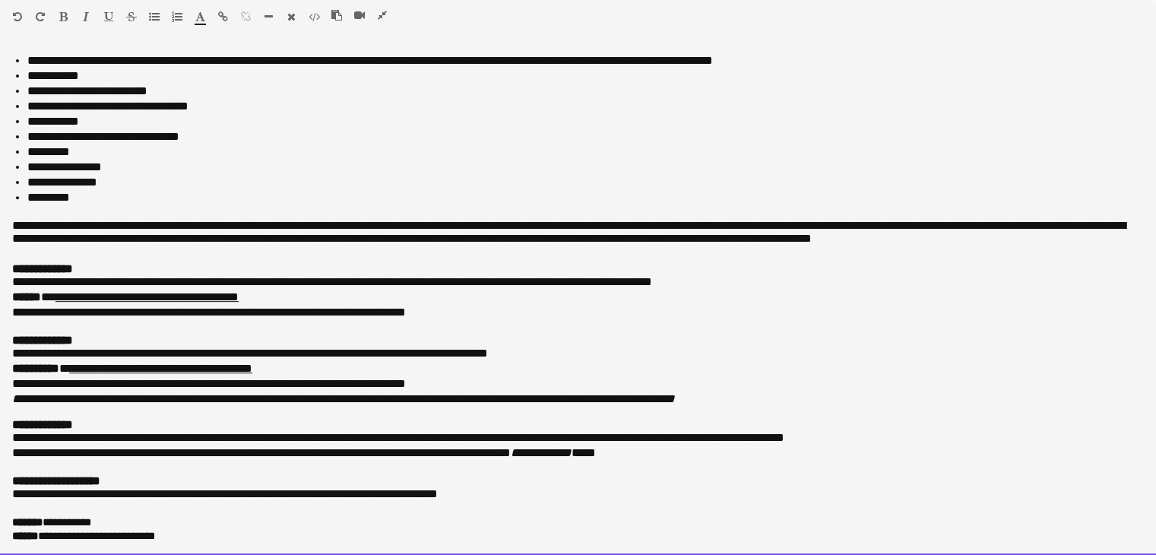
drag, startPoint x: 8, startPoint y: 56, endPoint x: 604, endPoint y: 590, distance: 800.1
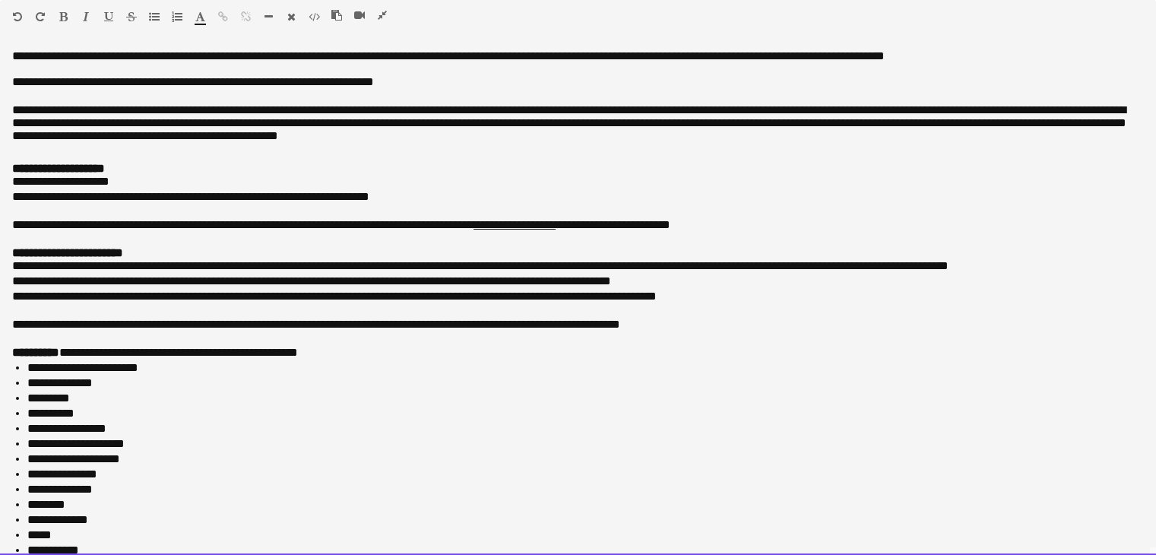
scroll to position [620, 0]
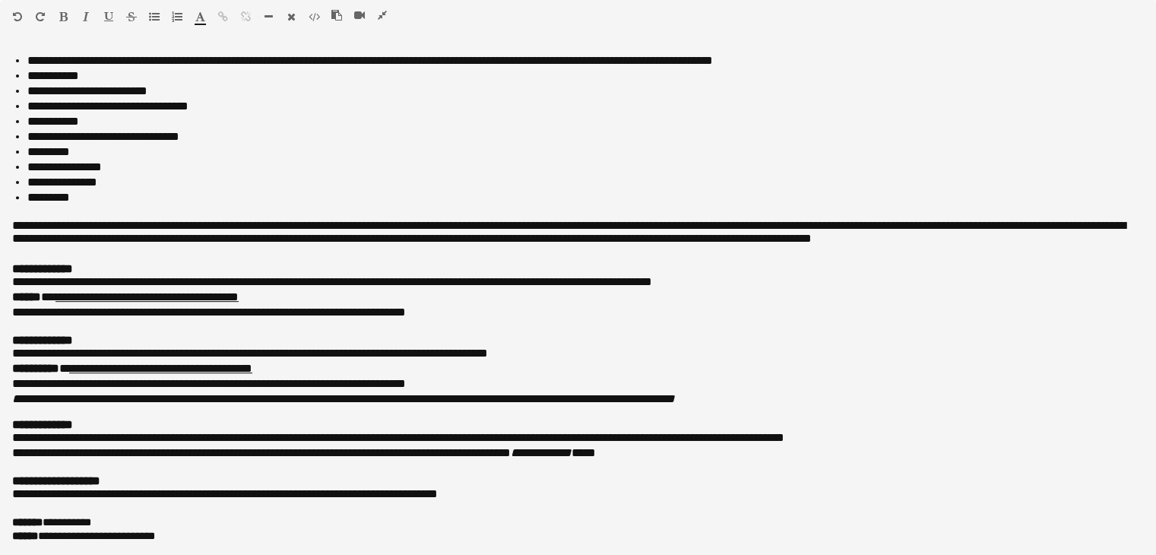
click at [381, 17] on icon "button" at bounding box center [382, 15] width 9 height 11
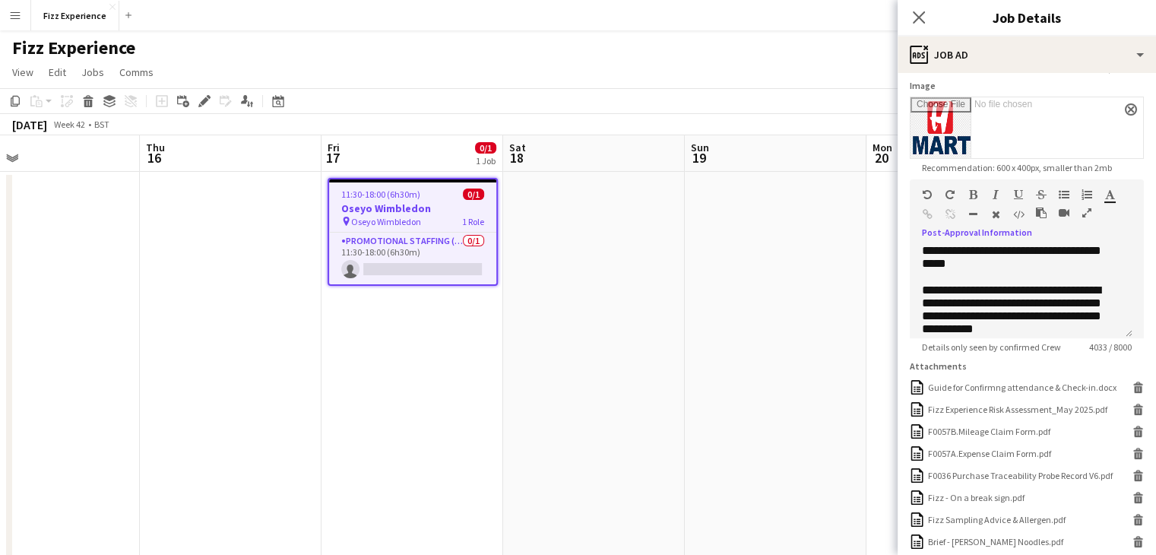
scroll to position [408, 0]
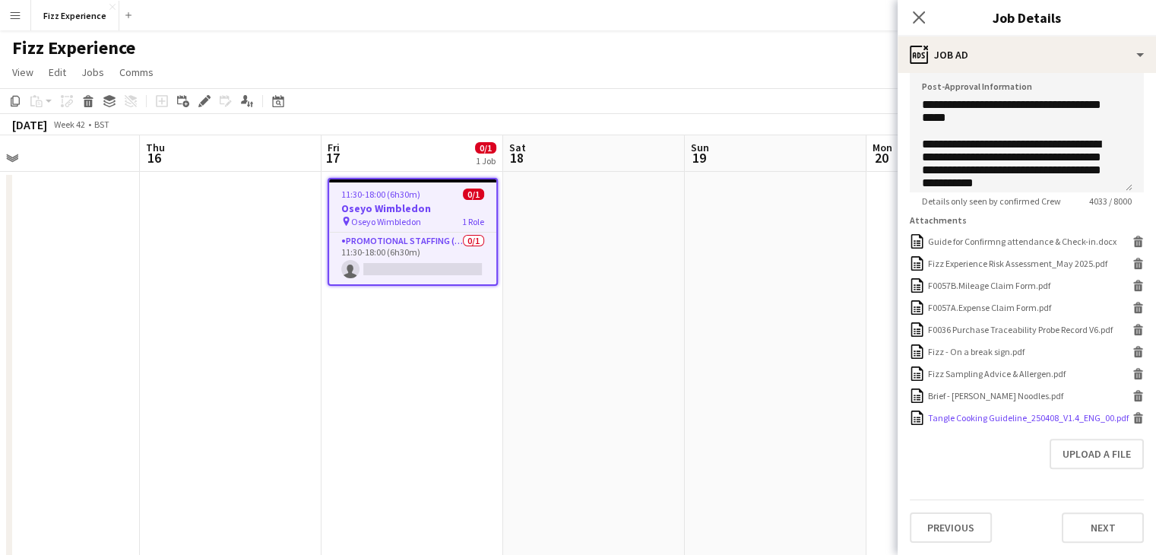
click at [1135, 417] on icon at bounding box center [1139, 420] width 8 height 7
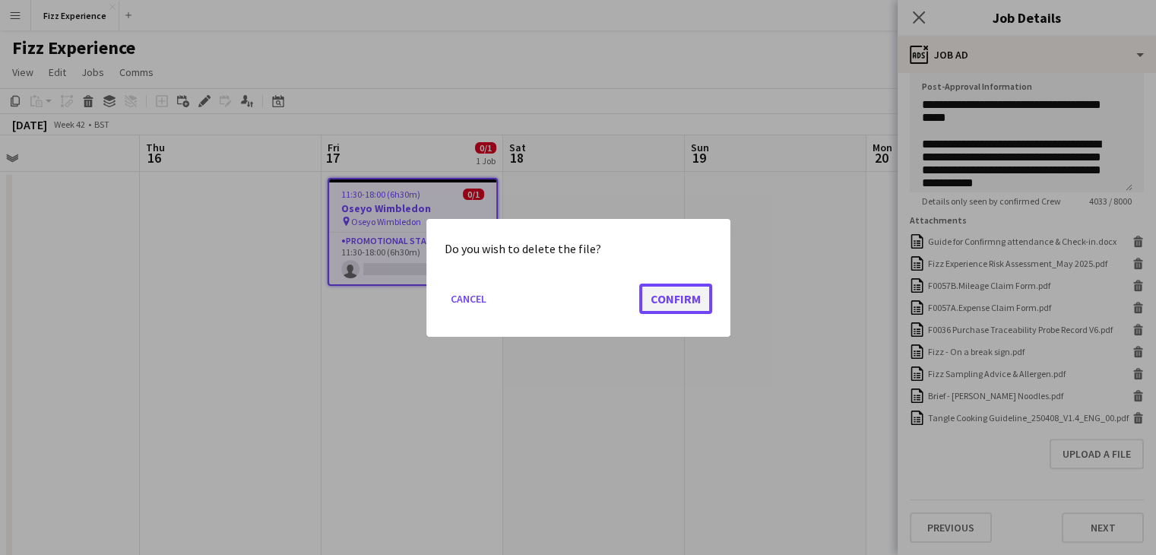
click at [667, 301] on button "Confirm" at bounding box center [675, 298] width 73 height 30
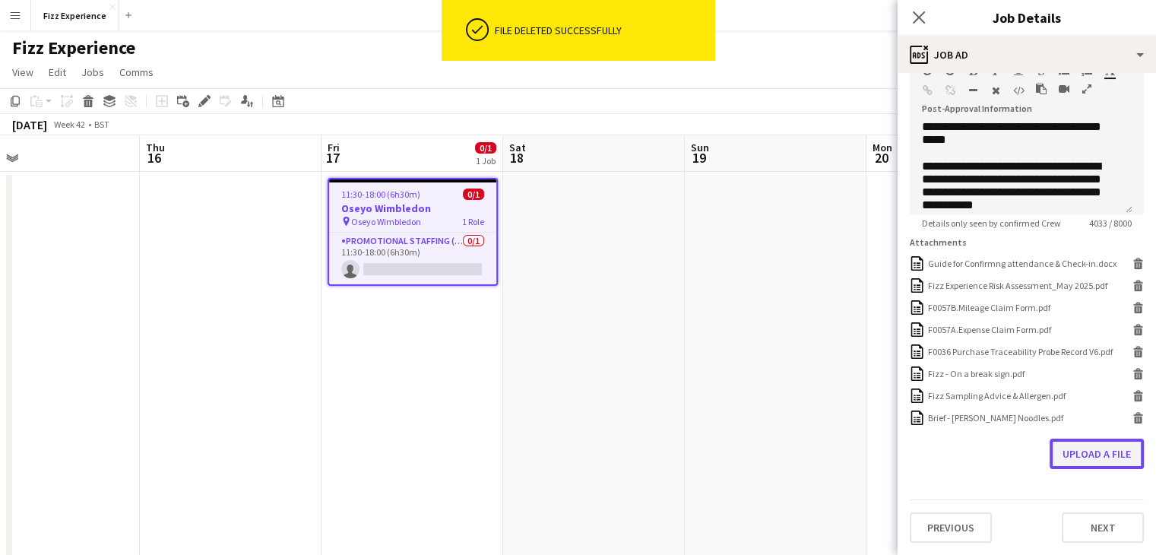
click at [1090, 460] on button "Upload a file" at bounding box center [1097, 454] width 94 height 30
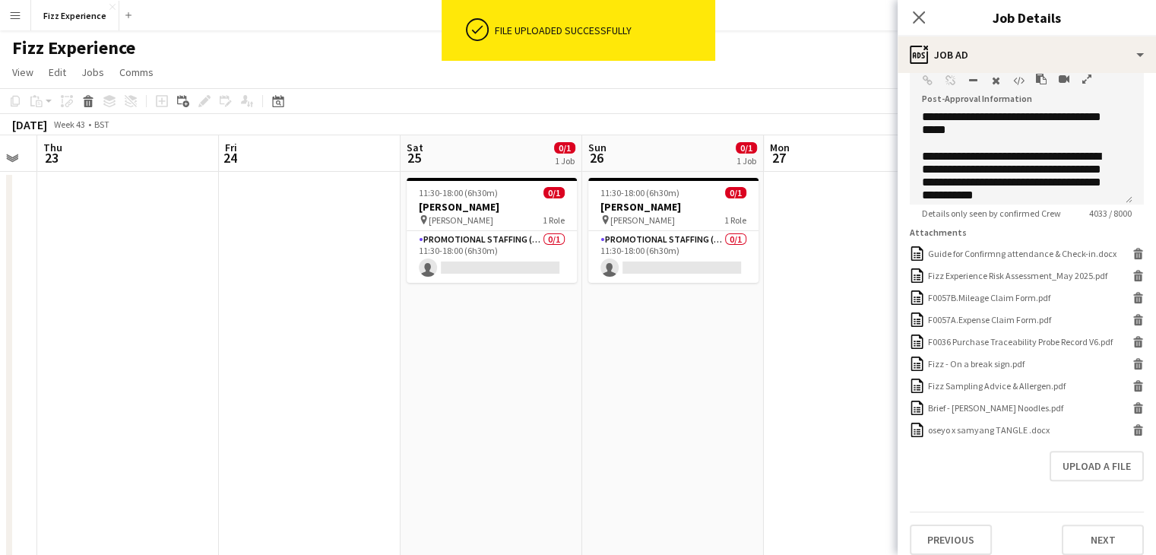
scroll to position [0, 510]
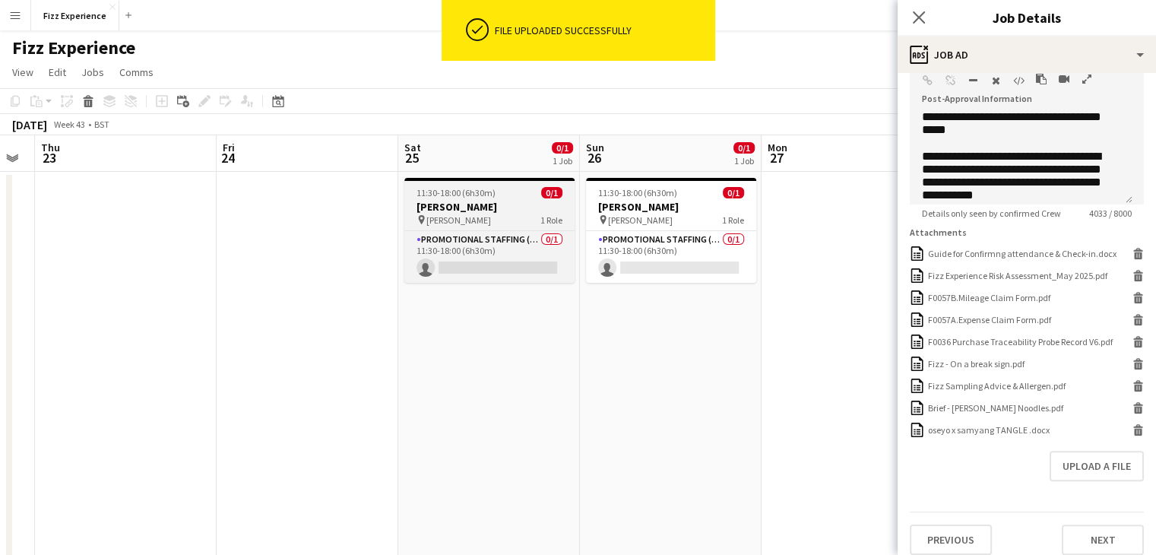
click at [505, 200] on h3 "[PERSON_NAME]" at bounding box center [489, 207] width 170 height 14
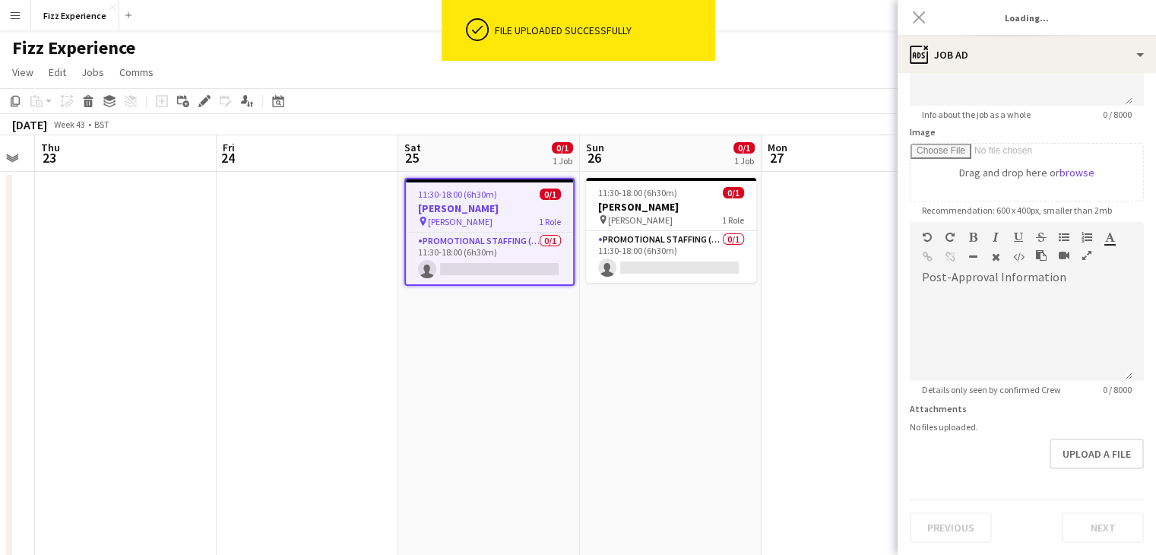
type input "**********"
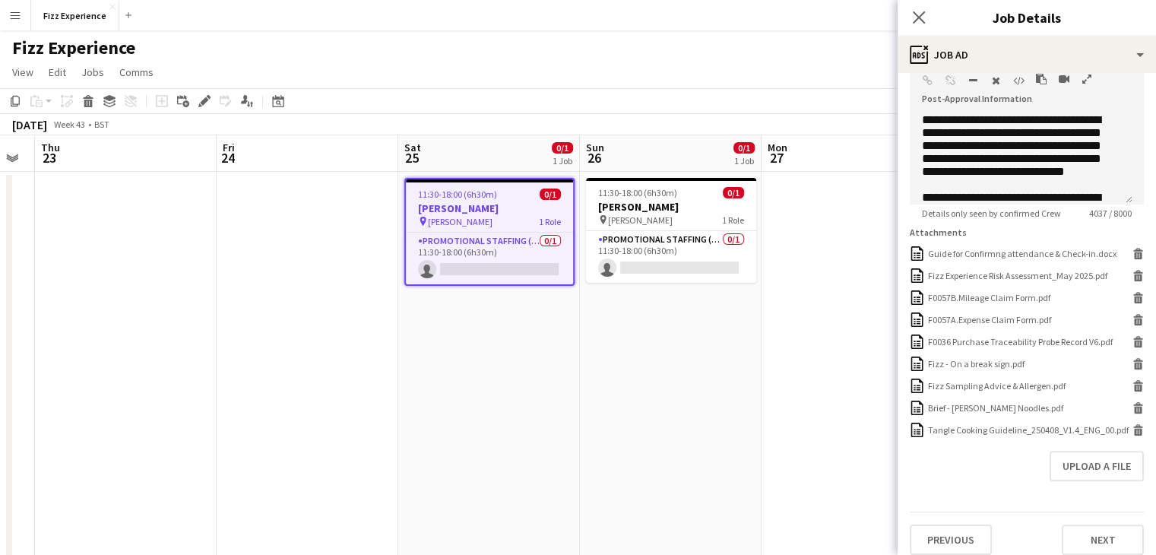
click at [1083, 78] on icon "button" at bounding box center [1087, 79] width 9 height 11
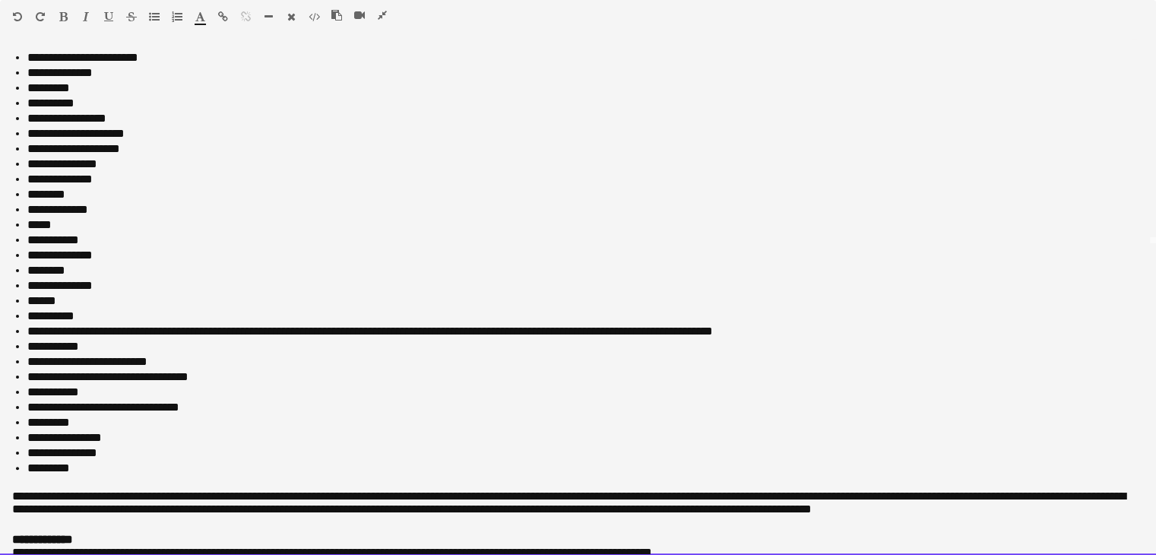
scroll to position [631, 0]
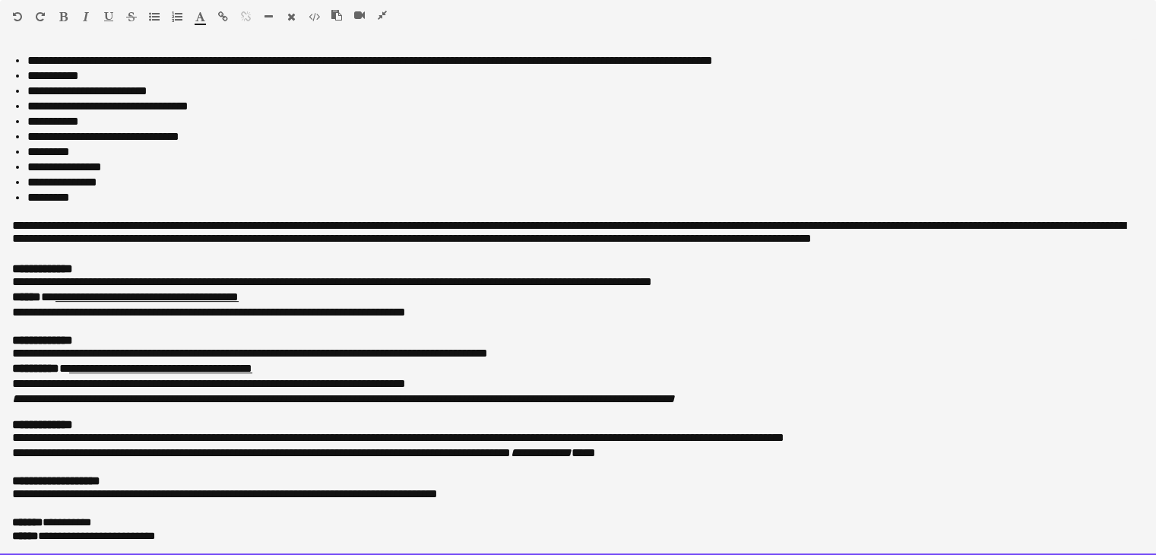
drag, startPoint x: 9, startPoint y: 52, endPoint x: 417, endPoint y: 590, distance: 674.6
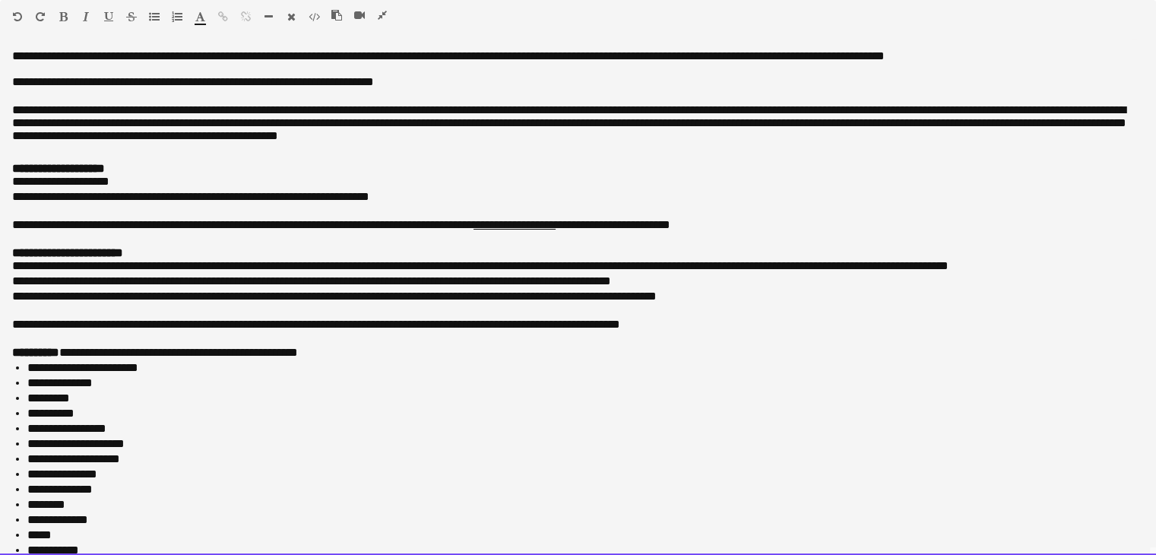
scroll to position [620, 0]
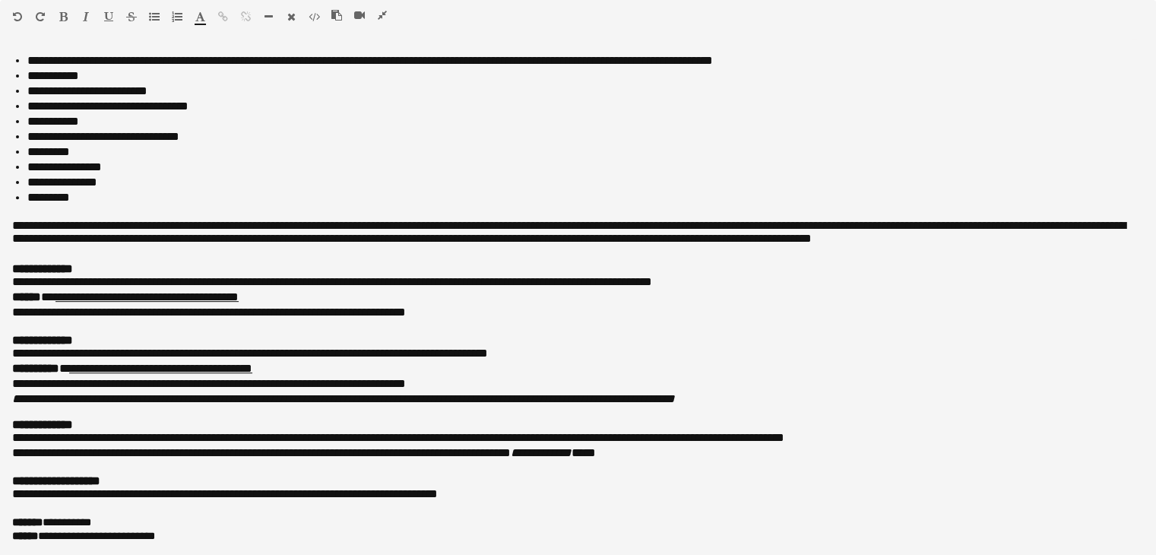
click at [387, 16] on button "button" at bounding box center [382, 15] width 11 height 12
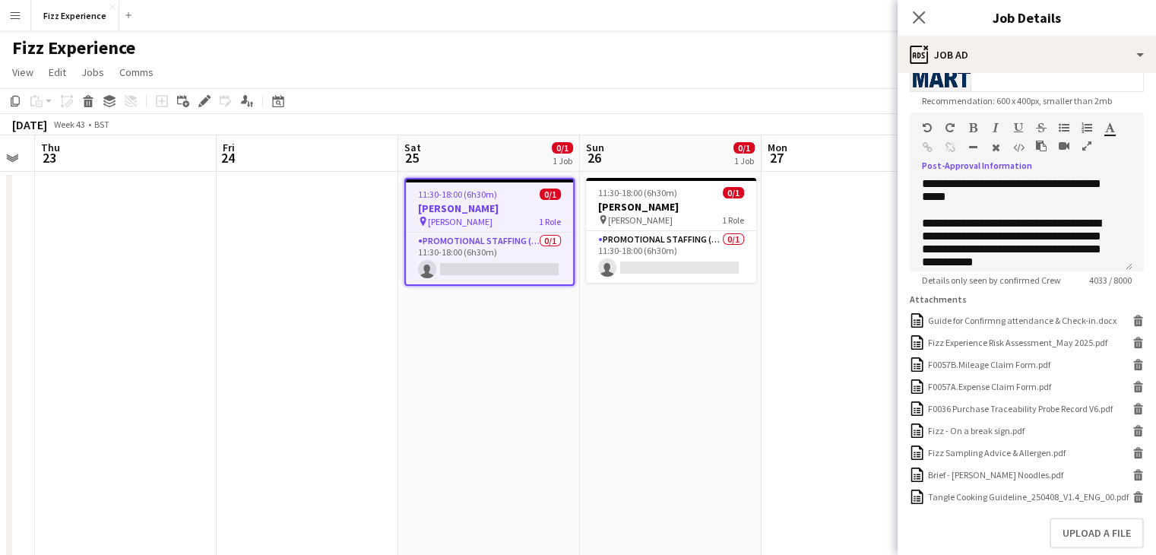
scroll to position [408, 0]
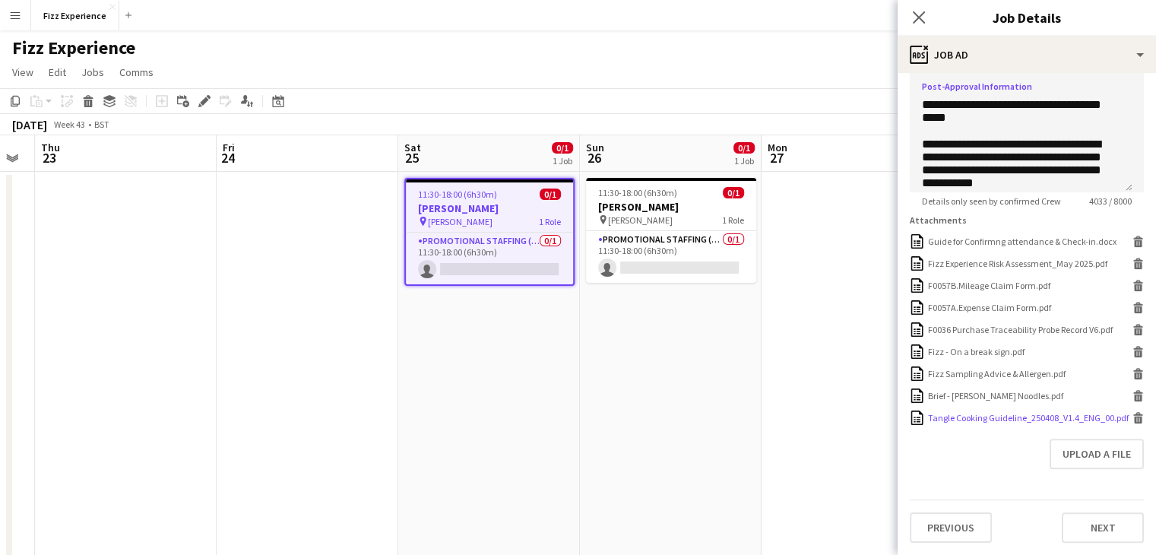
click at [1135, 417] on icon at bounding box center [1139, 420] width 8 height 7
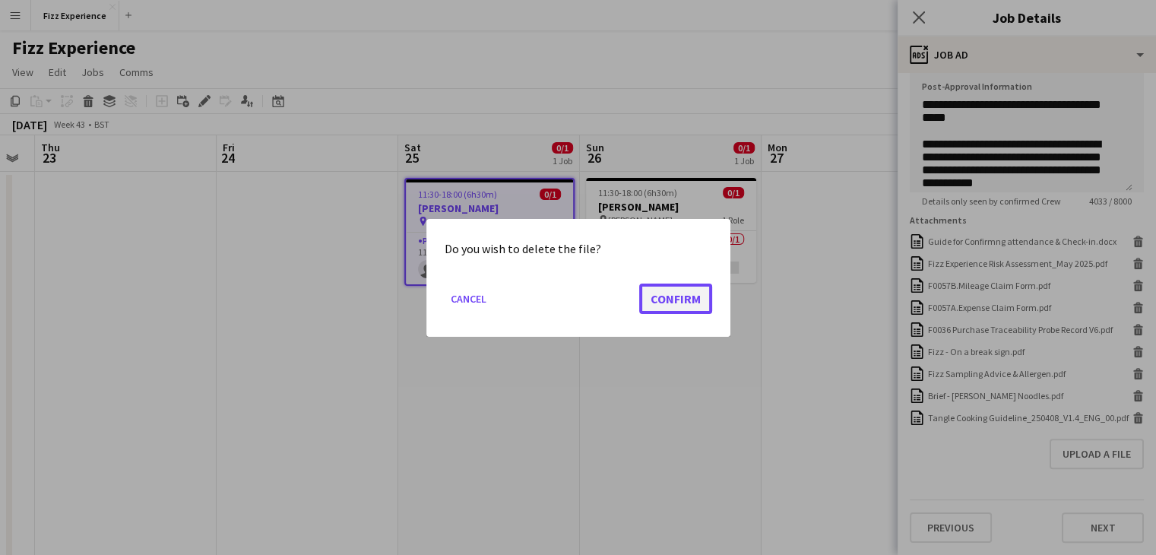
click at [670, 290] on button "Confirm" at bounding box center [675, 298] width 73 height 30
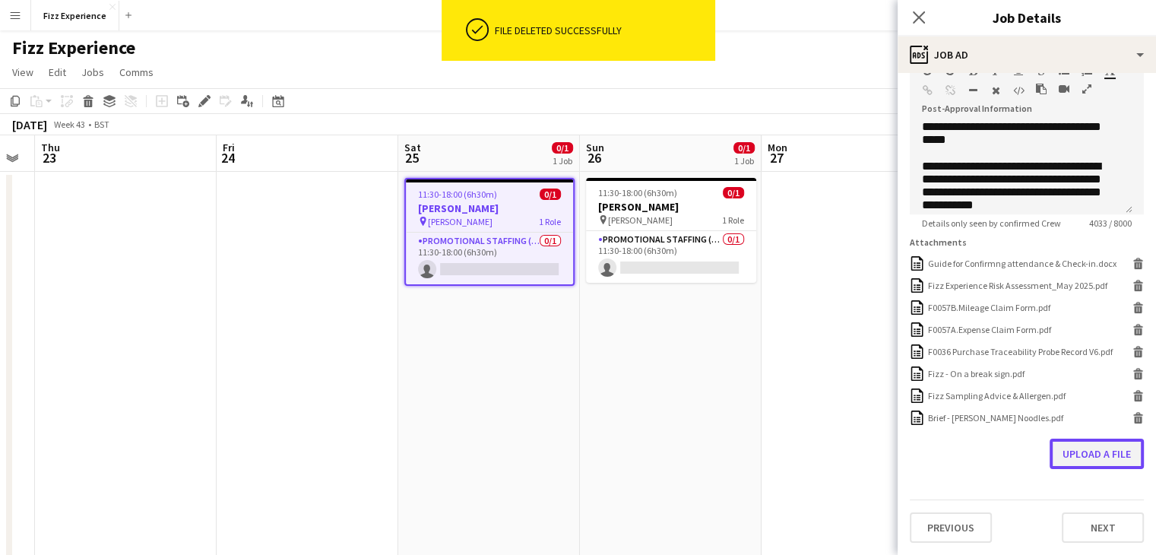
click at [1107, 449] on button "Upload a file" at bounding box center [1097, 454] width 94 height 30
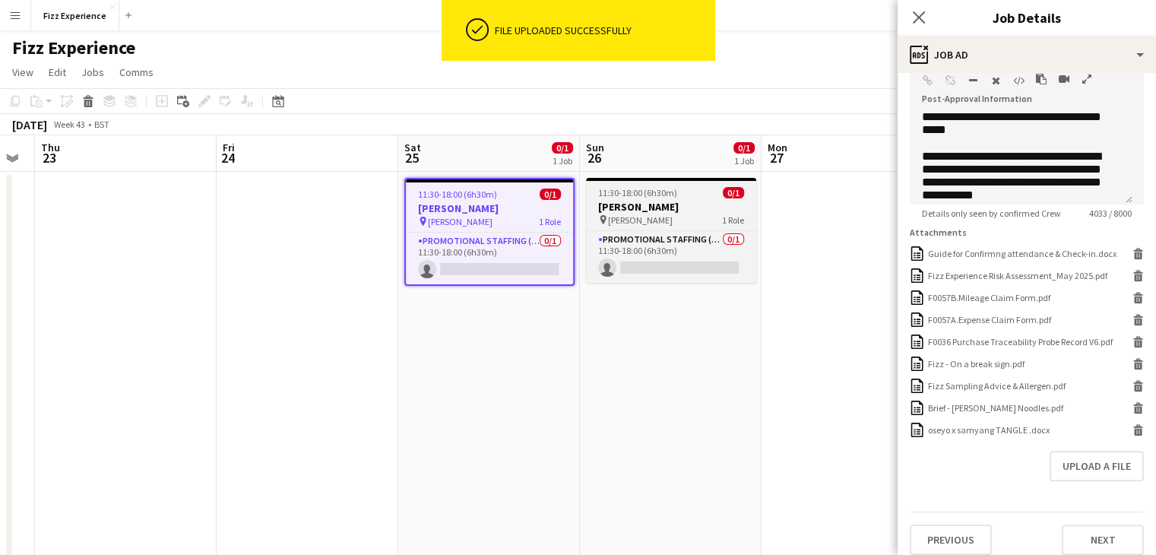
click at [645, 209] on h3 "[PERSON_NAME]" at bounding box center [671, 207] width 170 height 14
type input "**********"
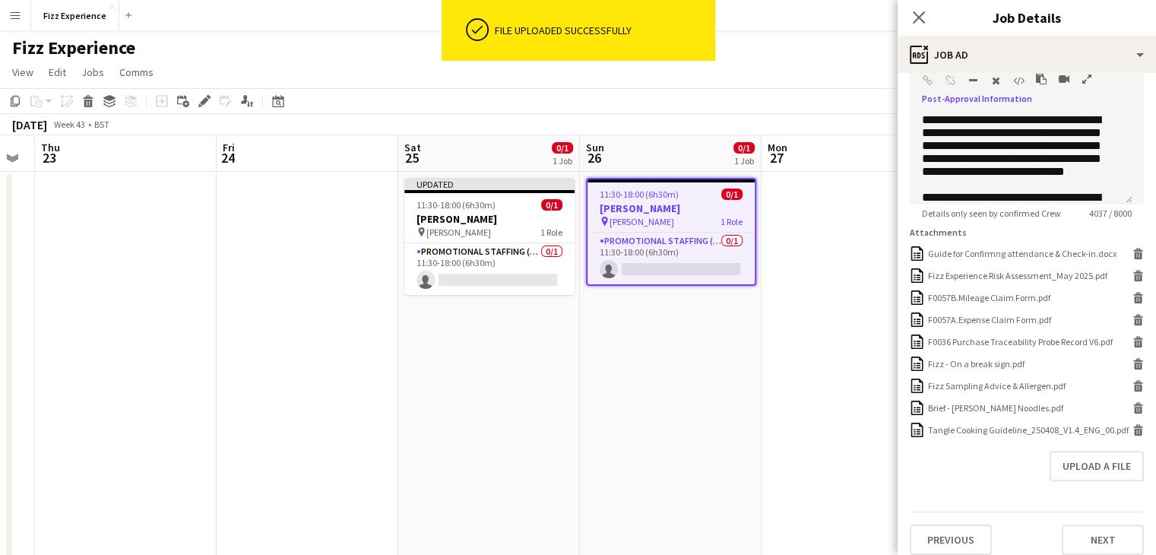
click at [1089, 78] on icon "button" at bounding box center [1087, 79] width 9 height 11
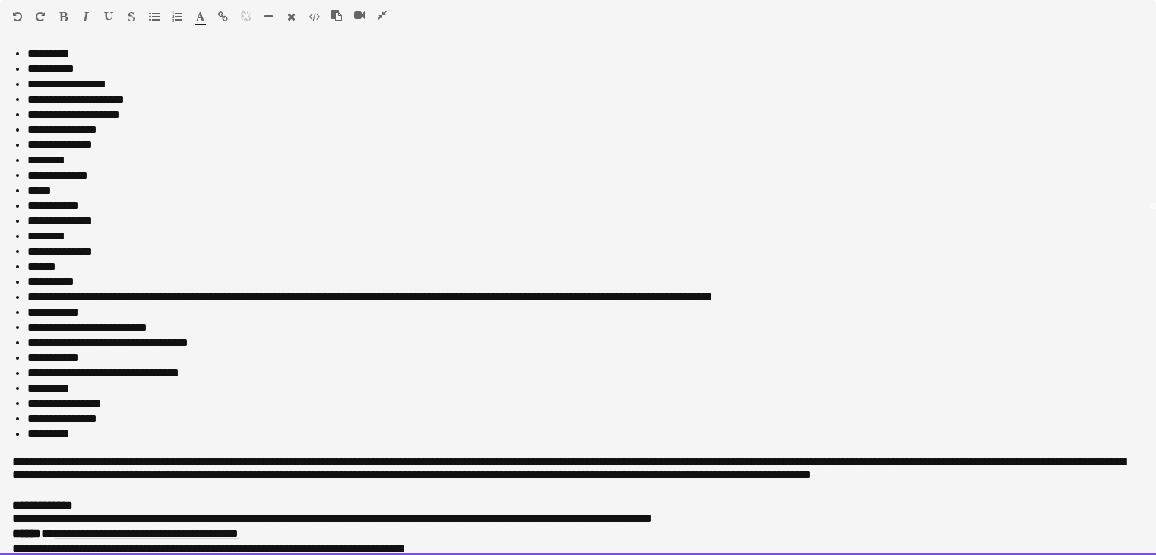
scroll to position [631, 0]
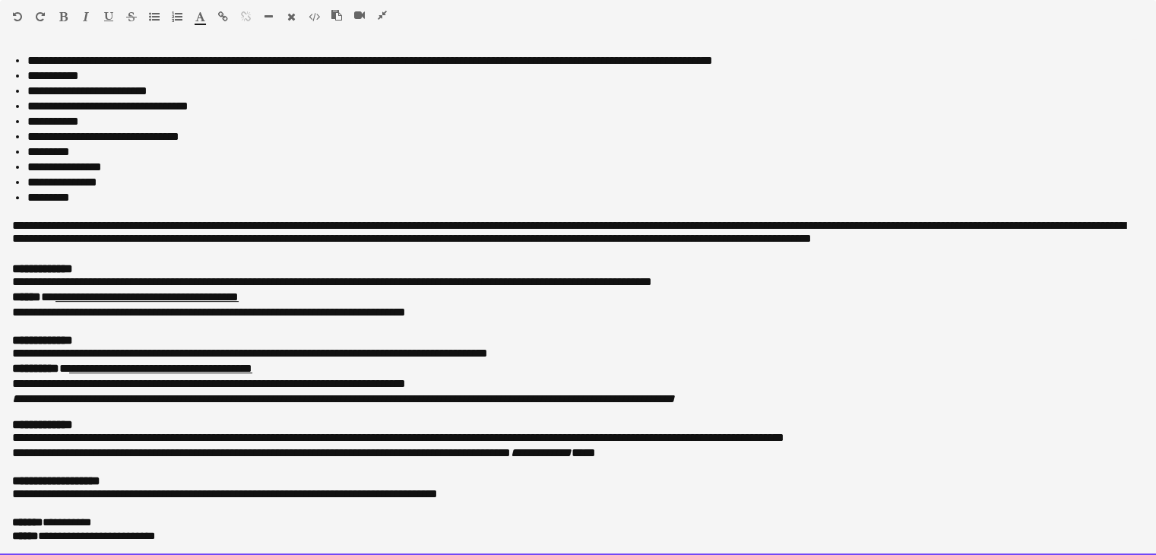
drag, startPoint x: 27, startPoint y: 74, endPoint x: 491, endPoint y: 590, distance: 694.5
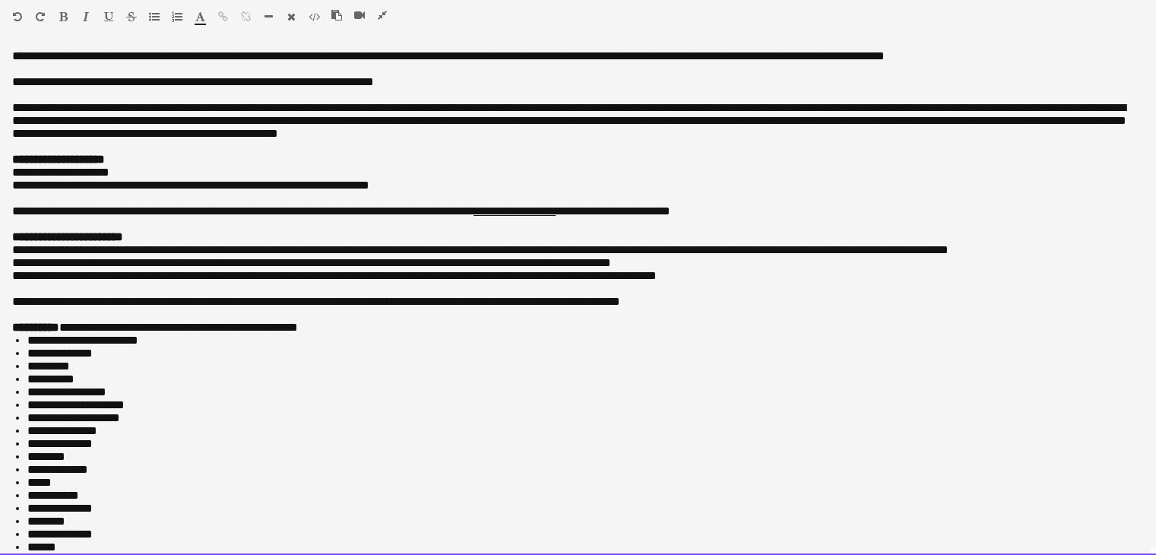
scroll to position [620, 0]
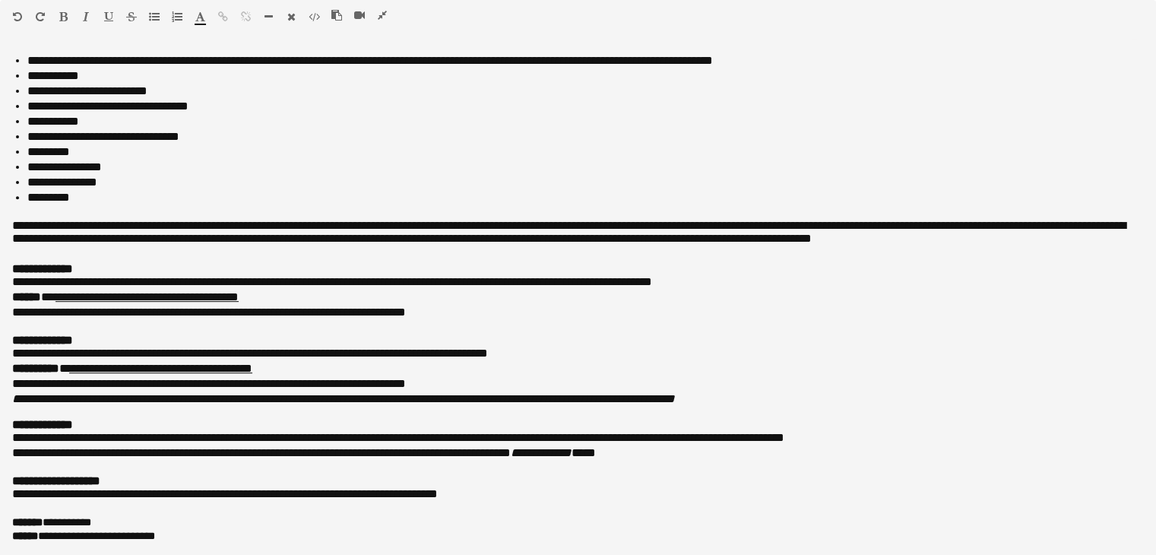
click at [383, 14] on icon "button" at bounding box center [382, 15] width 9 height 11
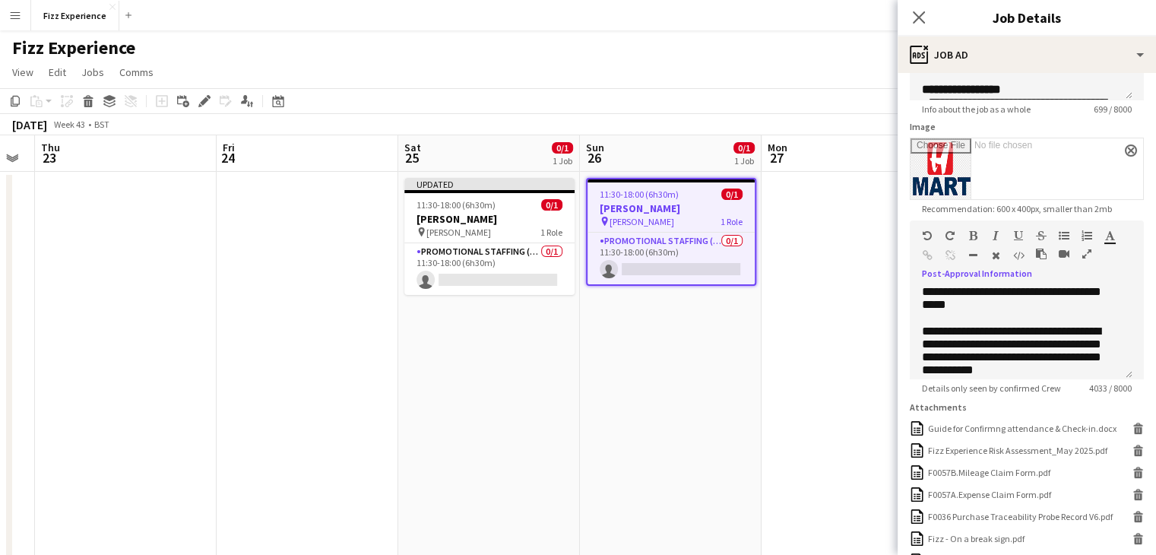
scroll to position [408, 0]
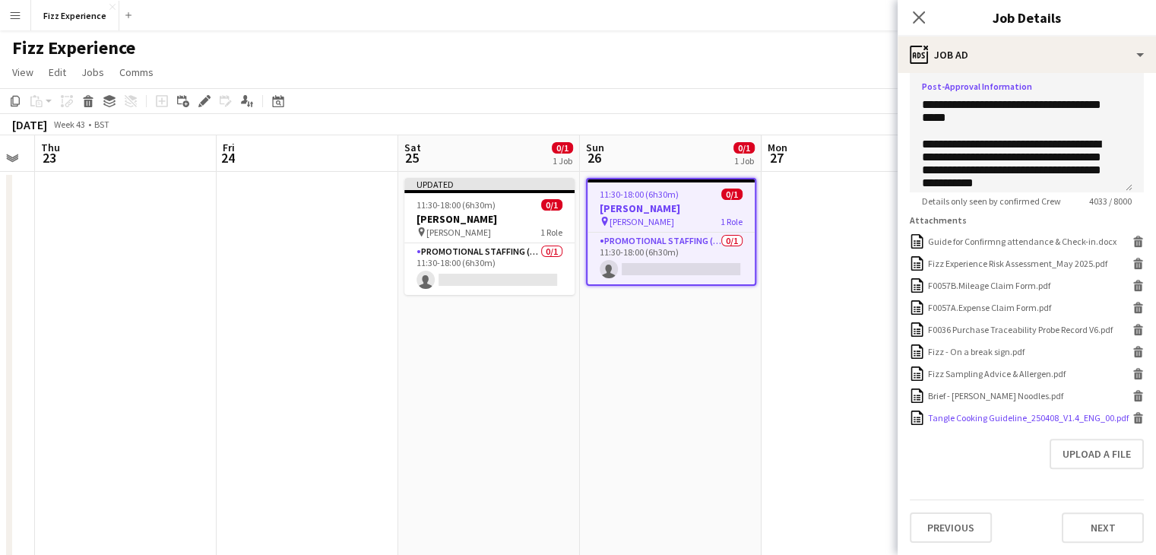
click at [1135, 417] on icon at bounding box center [1139, 420] width 8 height 7
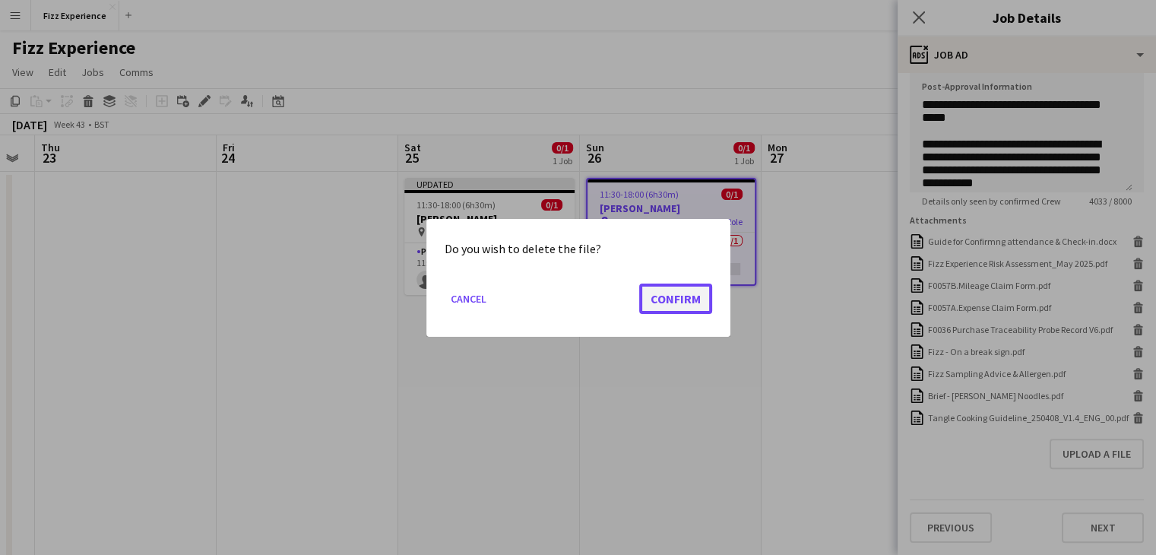
click at [681, 299] on button "Confirm" at bounding box center [675, 298] width 73 height 30
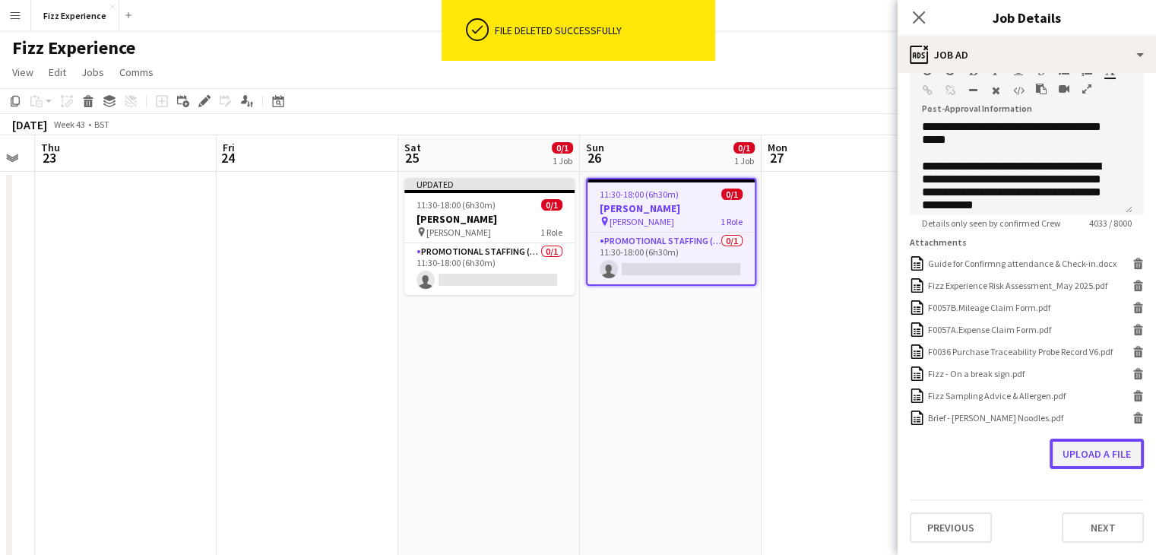
click at [1074, 457] on button "Upload a file" at bounding box center [1097, 454] width 94 height 30
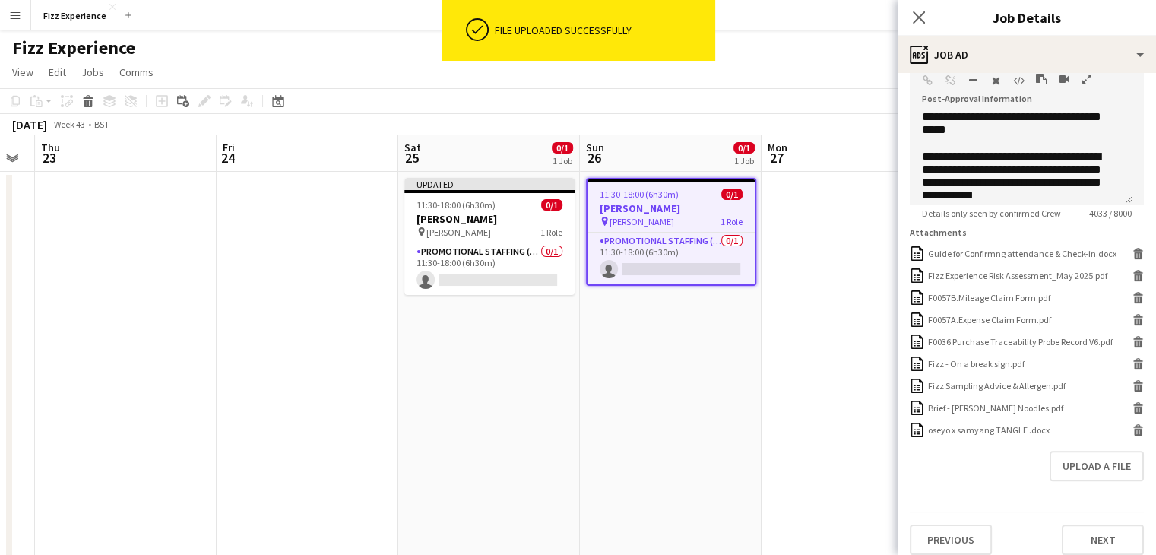
click at [865, 420] on app-date-cell at bounding box center [853, 564] width 182 height 785
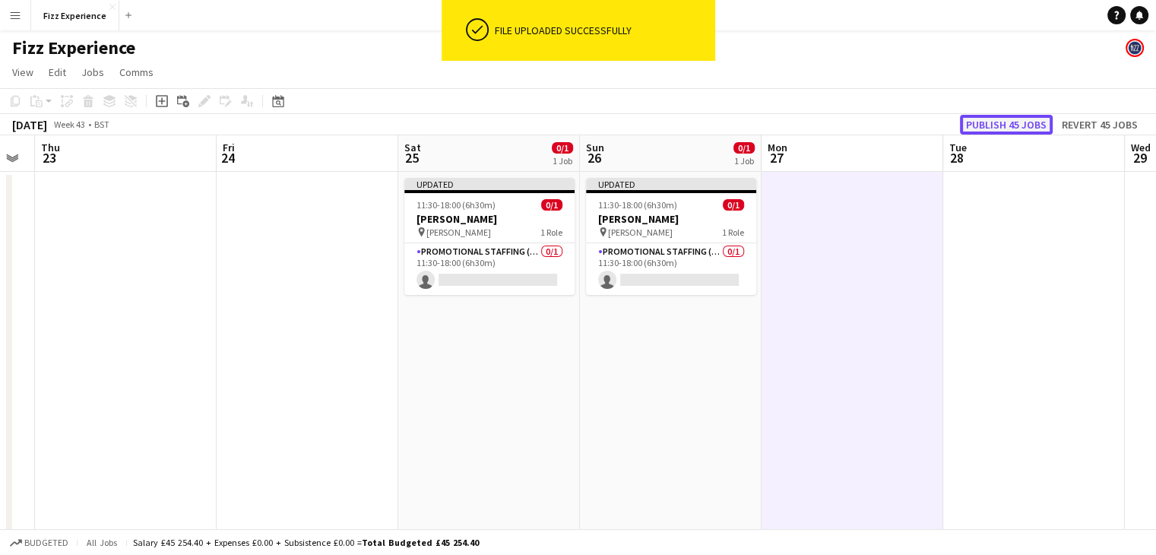
click at [985, 122] on button "Publish 45 jobs" at bounding box center [1006, 125] width 93 height 20
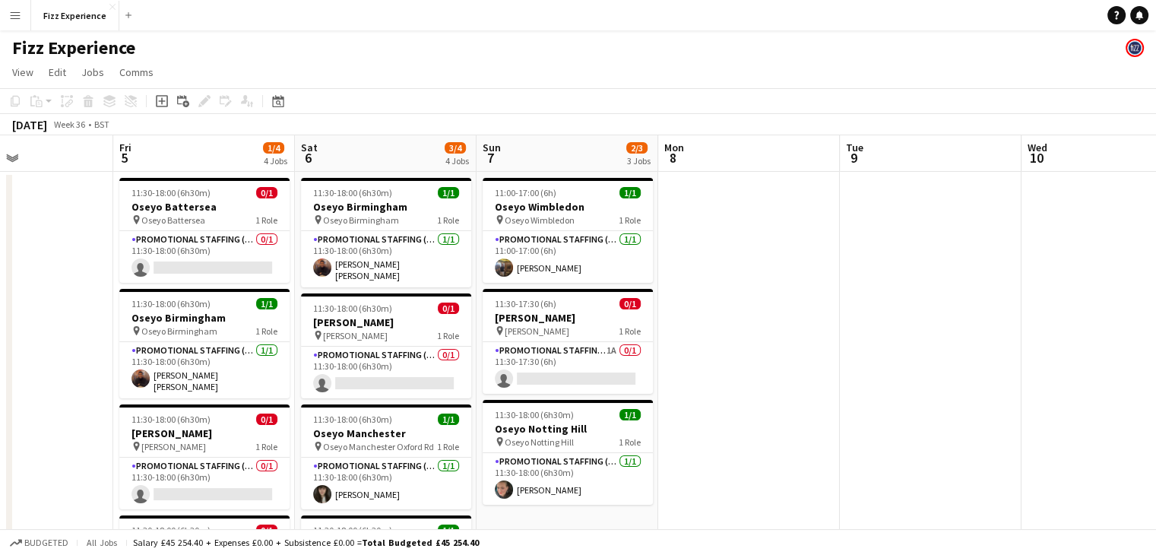
scroll to position [0, 431]
click at [246, 373] on app-card-role "Promotional Staffing (Brand Ambassadors) [DATE] 11:30-18:00 (6h30m) [PERSON_NAM…" at bounding box center [205, 370] width 170 height 56
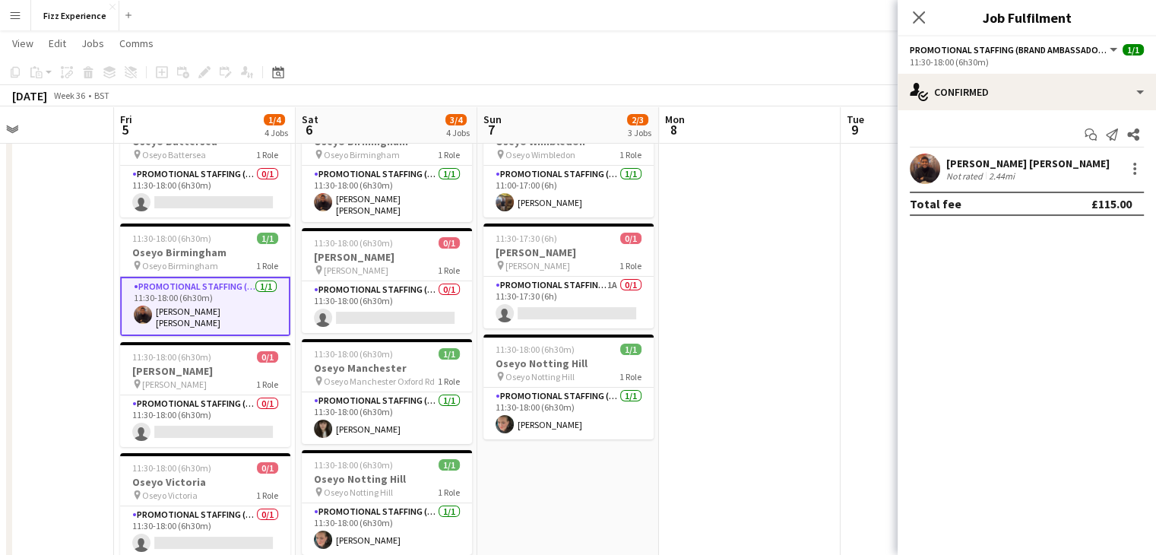
scroll to position [64, 0]
click at [582, 300] on app-card-role "Promotional Staffing (Brand Ambassadors) 1A 0/1 11:30-17:30 (6h) single-neutral…" at bounding box center [569, 303] width 170 height 52
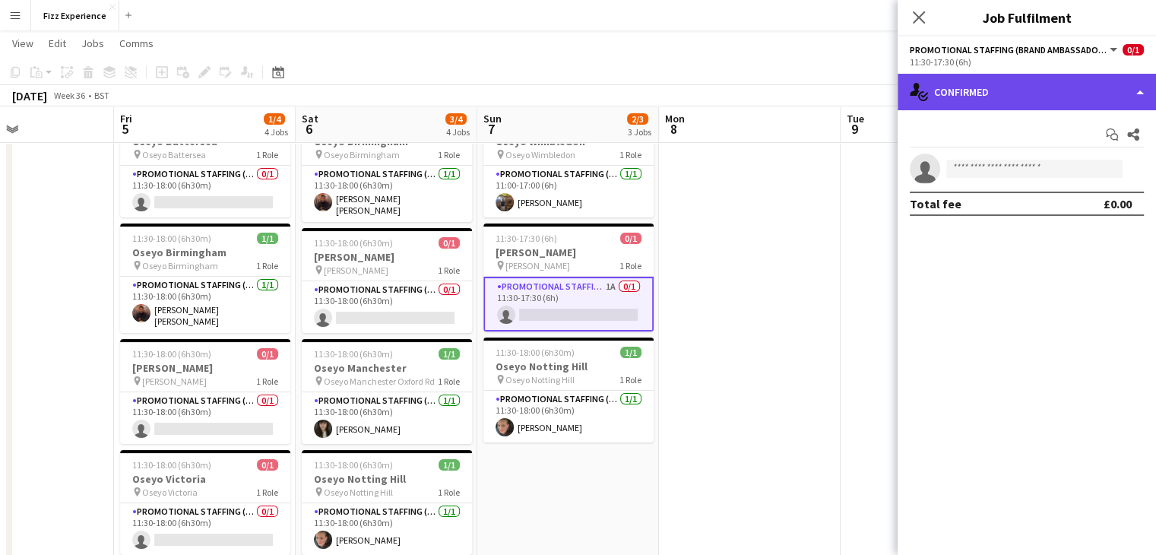
click at [1006, 103] on div "single-neutral-actions-check-2 Confirmed" at bounding box center [1027, 92] width 259 height 36
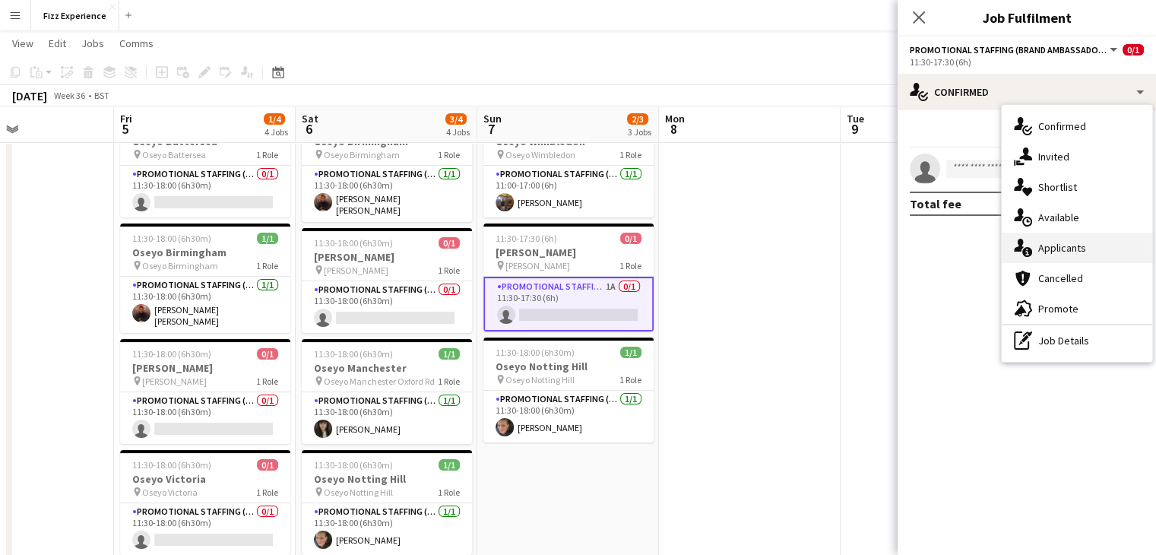
click at [1044, 250] on div "single-neutral-actions-information Applicants" at bounding box center [1077, 248] width 151 height 30
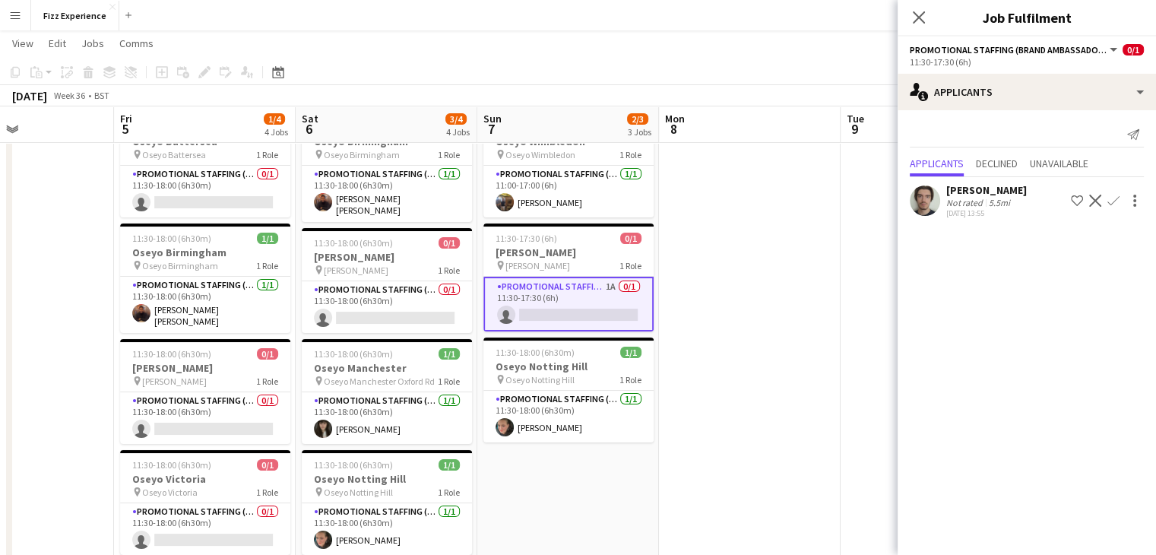
click at [1113, 198] on app-icon "Confirm" at bounding box center [1114, 201] width 12 height 12
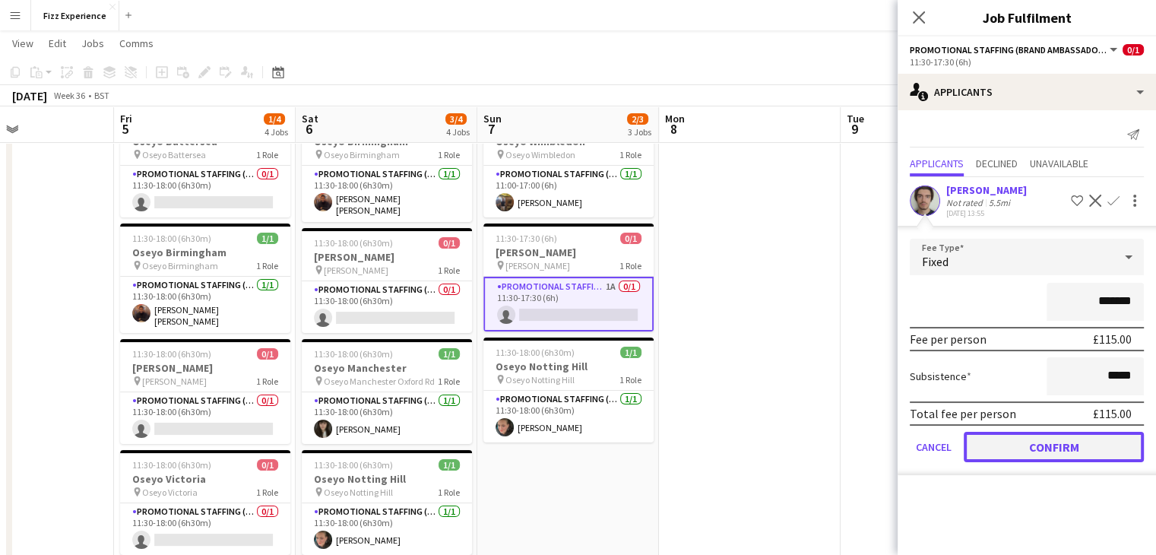
click at [1020, 443] on button "Confirm" at bounding box center [1054, 447] width 180 height 30
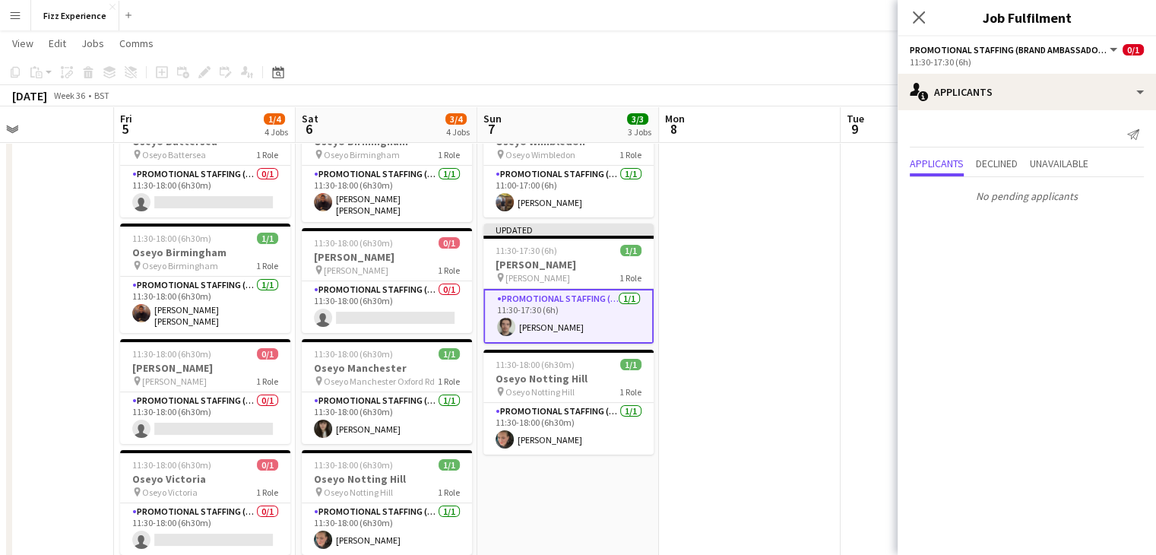
click at [864, 216] on app-date-cell at bounding box center [932, 498] width 182 height 785
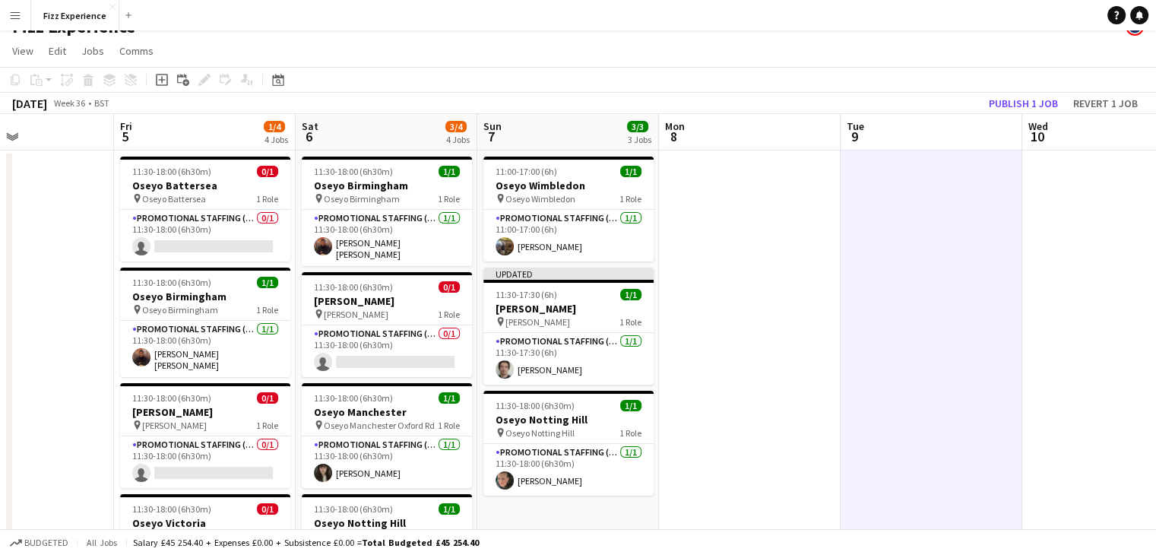
scroll to position [0, 0]
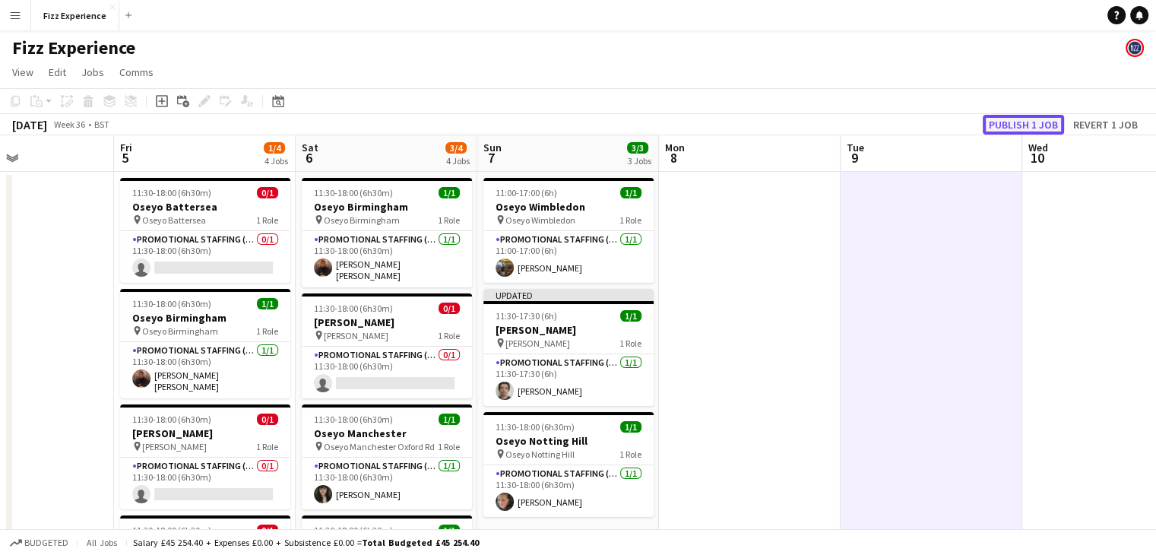
click at [1006, 122] on button "Publish 1 job" at bounding box center [1023, 125] width 81 height 20
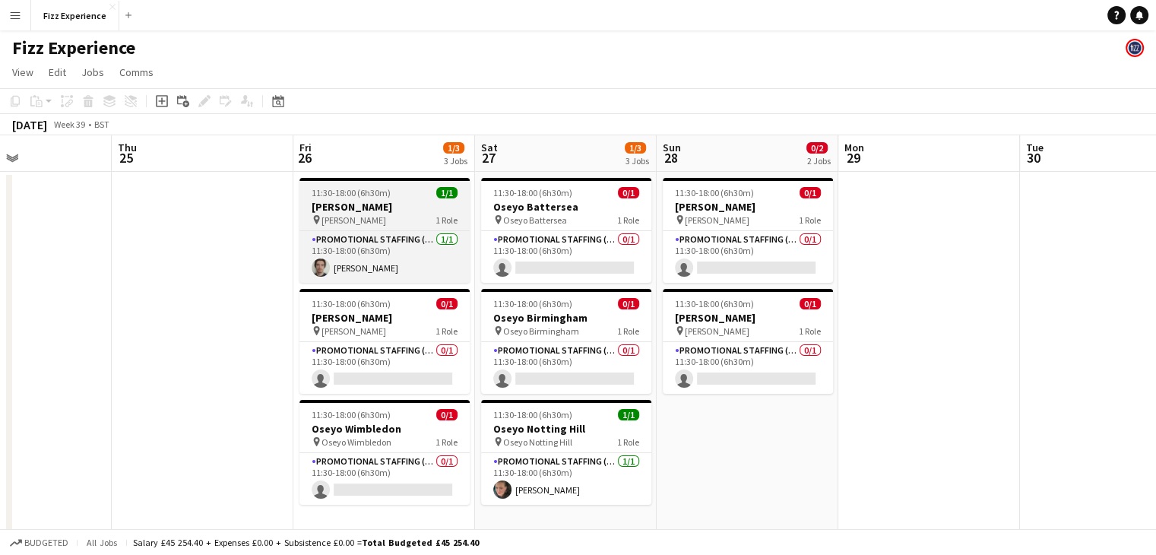
click at [395, 216] on div "pin Oseyo Arndale 1 Role" at bounding box center [385, 220] width 170 height 12
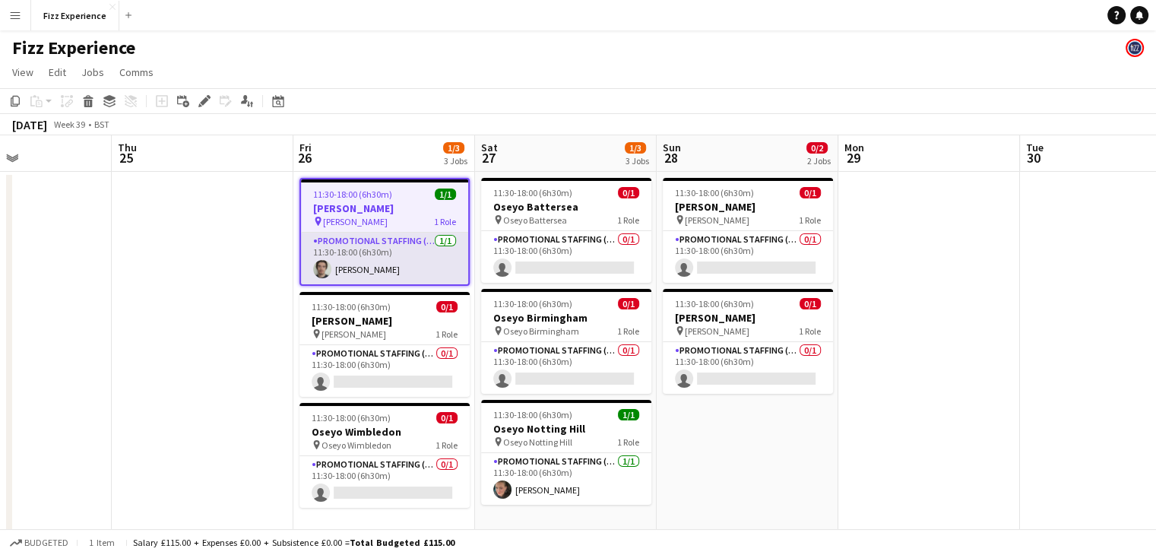
click at [395, 255] on app-card-role "Promotional Staffing (Brand Ambassadors) [DATE] 11:30-18:00 (6h30m) [PERSON_NAM…" at bounding box center [384, 259] width 167 height 52
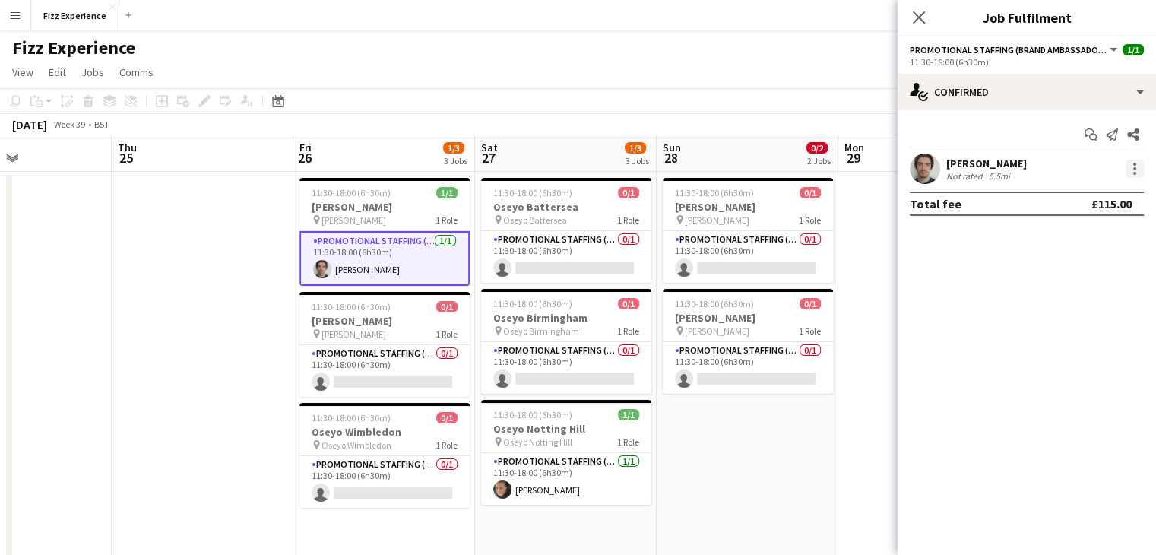
click at [1138, 171] on div at bounding box center [1135, 169] width 18 height 18
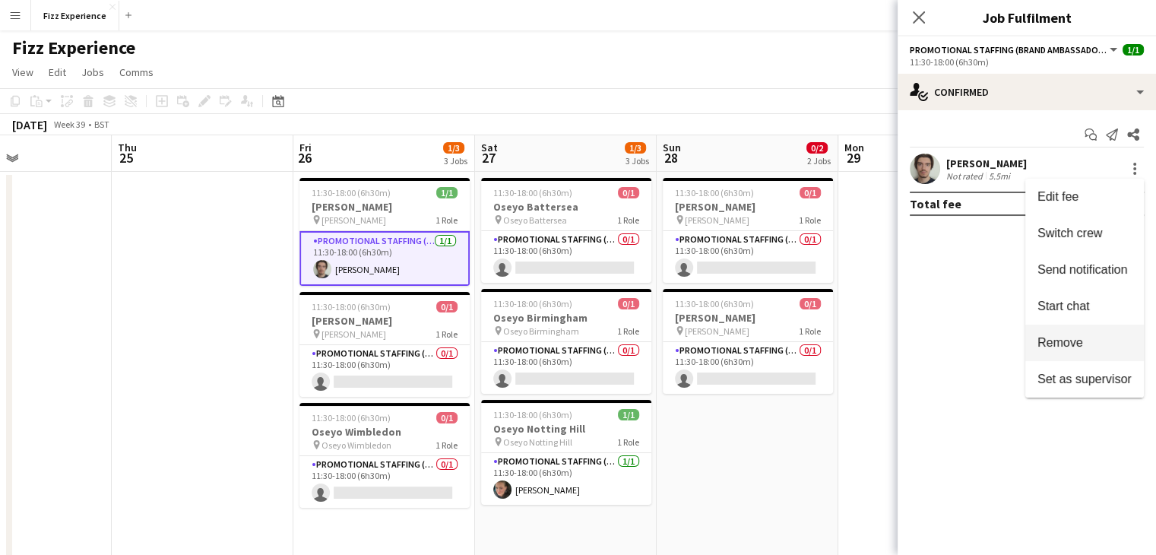
click at [1091, 338] on span "Remove" at bounding box center [1085, 343] width 94 height 14
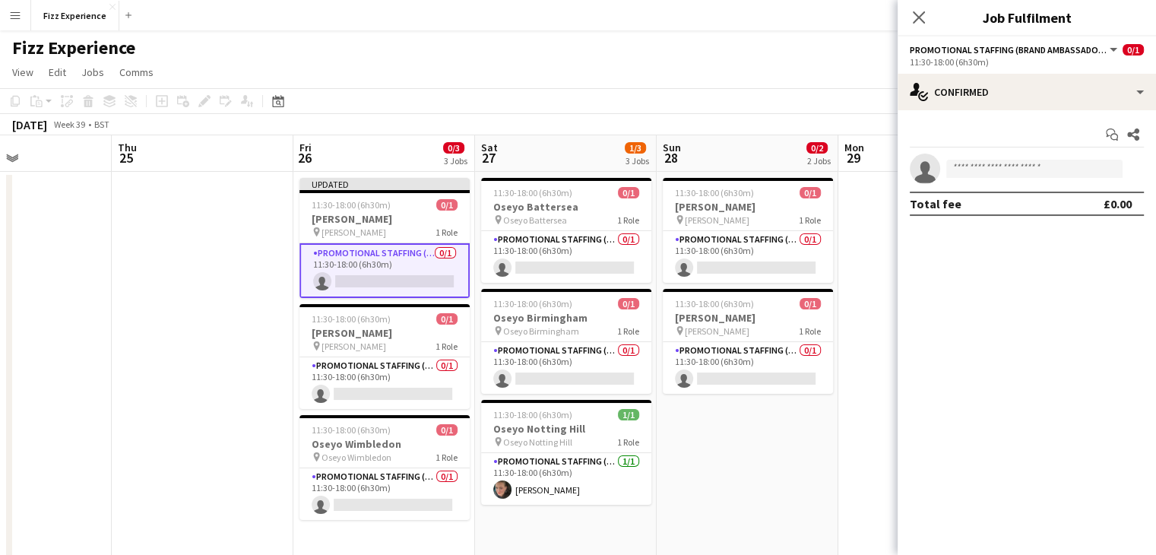
click at [865, 313] on app-date-cell at bounding box center [930, 564] width 182 height 785
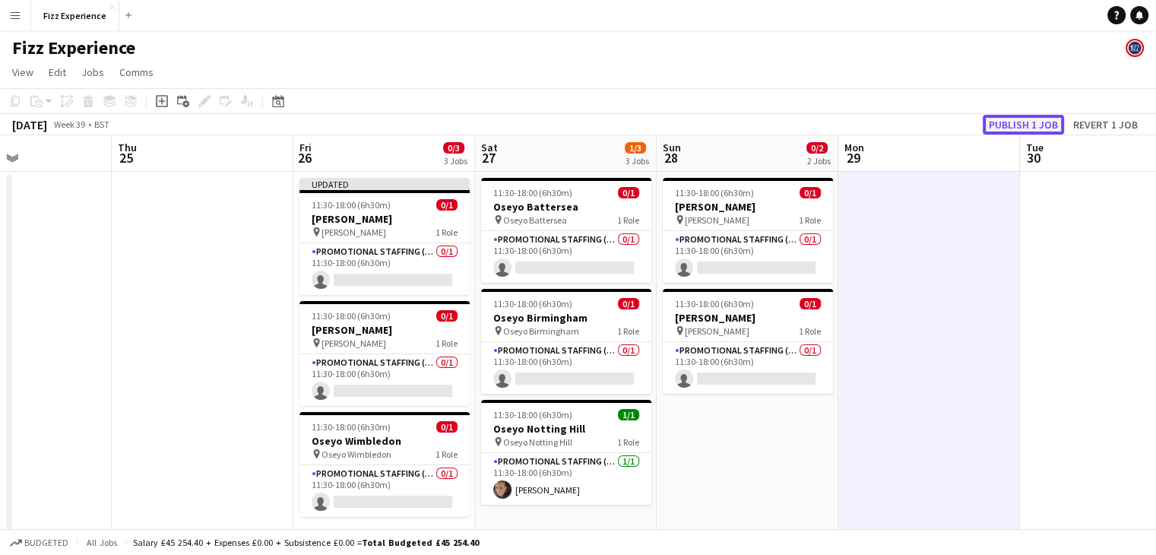
click at [1005, 125] on button "Publish 1 job" at bounding box center [1023, 125] width 81 height 20
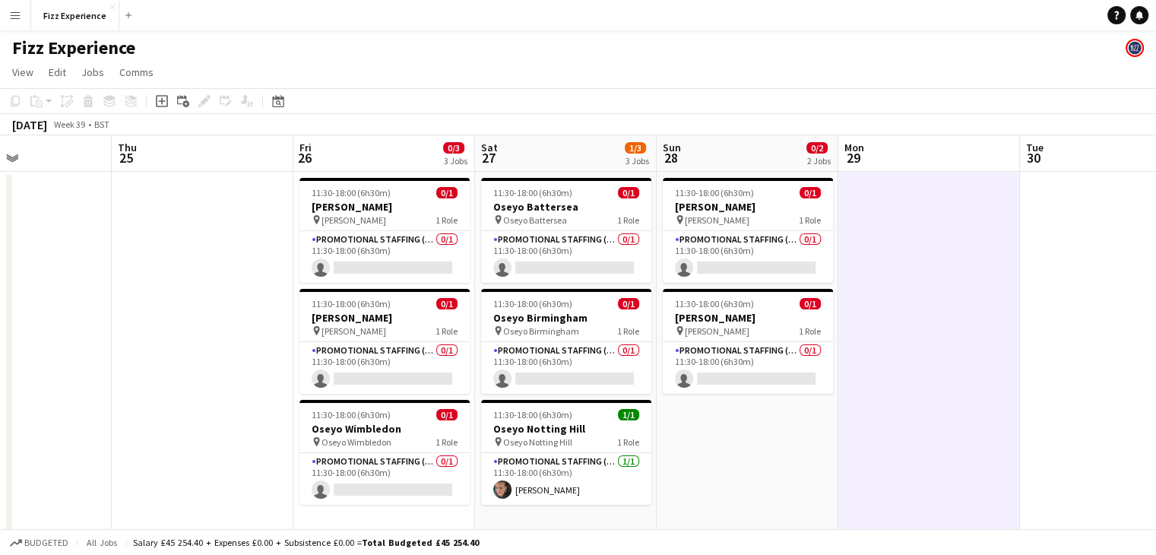
scroll to position [0, 432]
click at [963, 417] on app-date-cell at bounding box center [931, 564] width 182 height 785
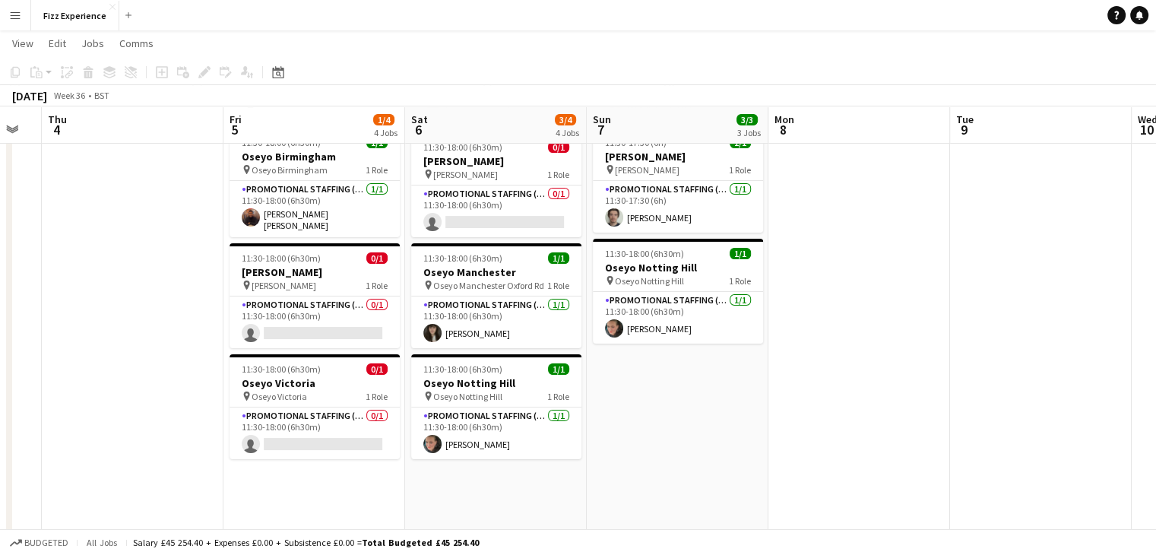
scroll to position [0, 0]
